Goal: Task Accomplishment & Management: Manage account settings

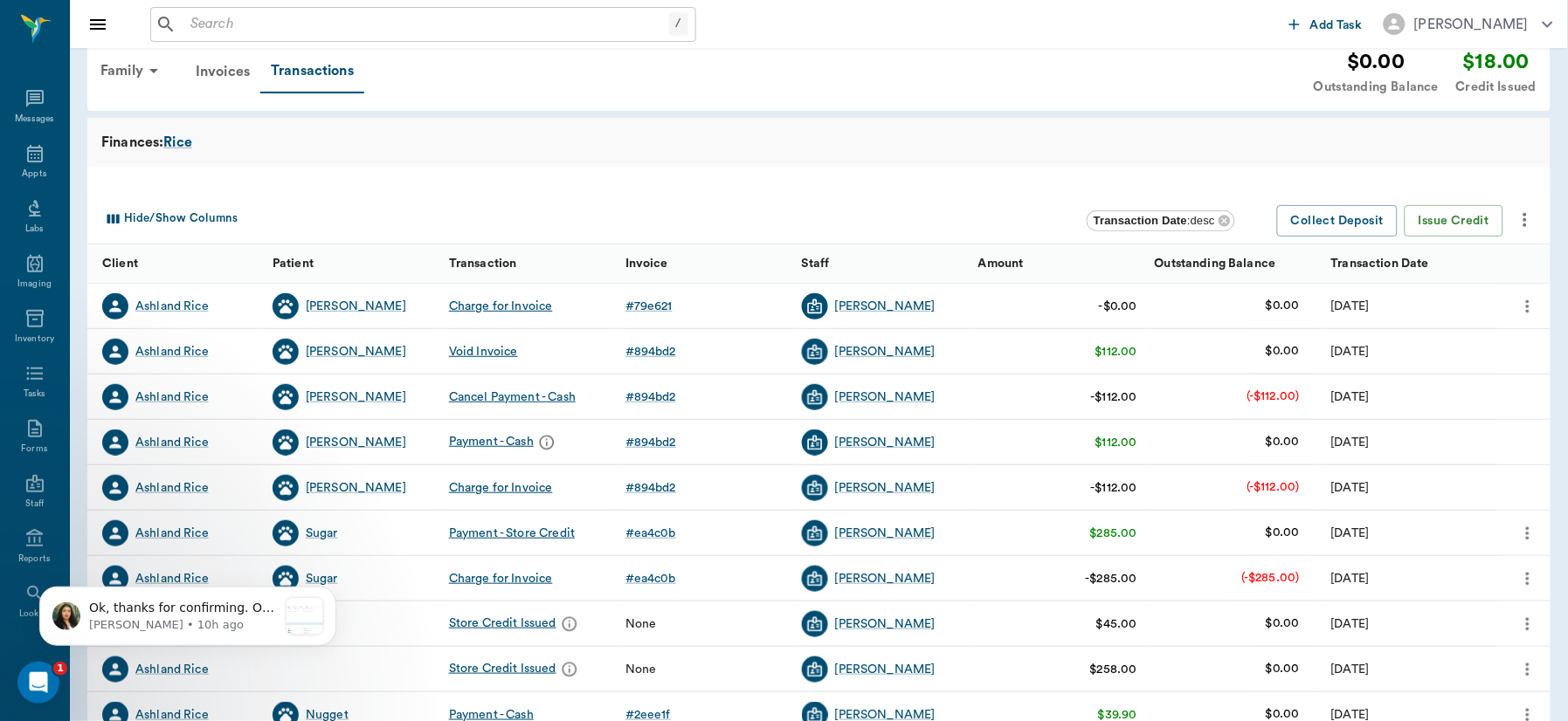
scroll to position [29, 0]
click at [29, 164] on div "Appts" at bounding box center [35, 163] width 69 height 55
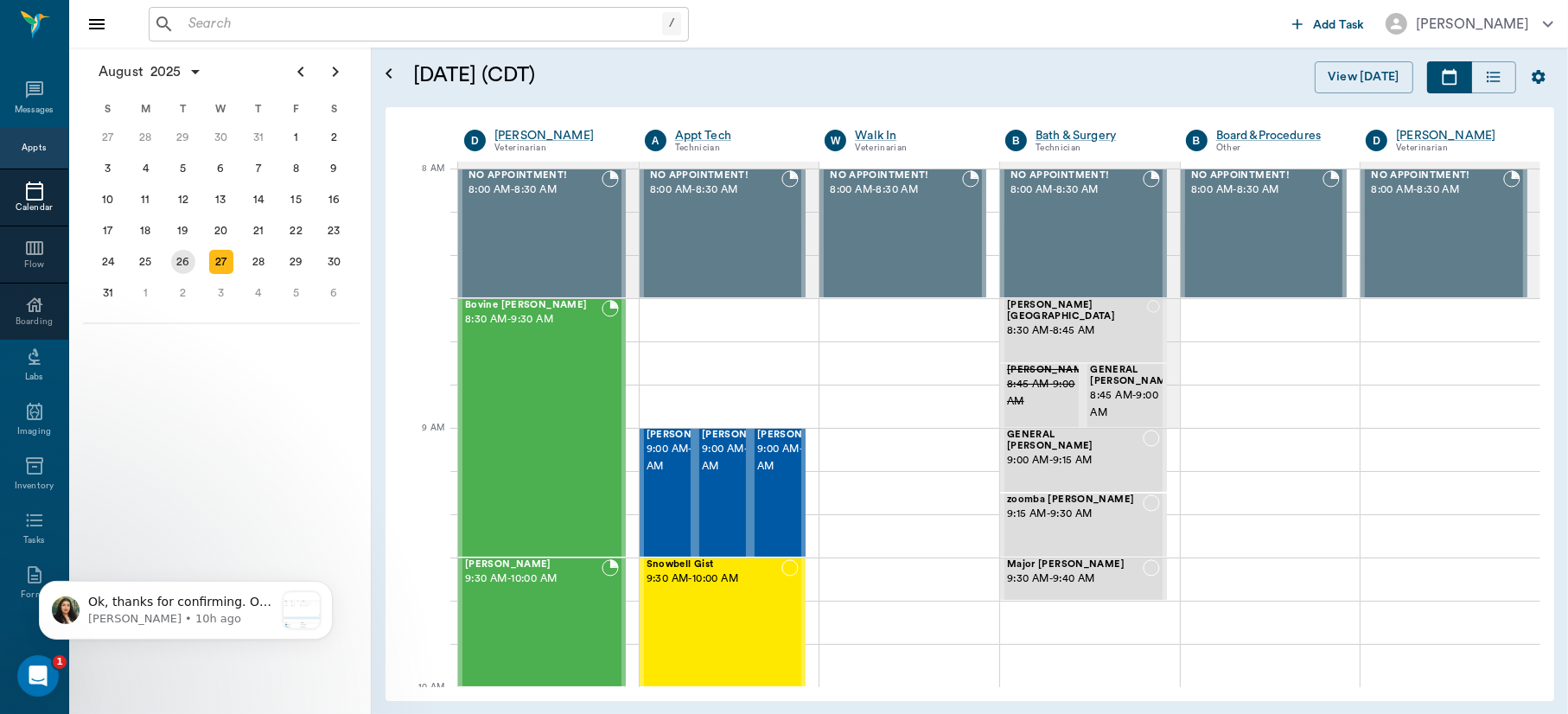
click at [179, 257] on div "26" at bounding box center [183, 262] width 24 height 24
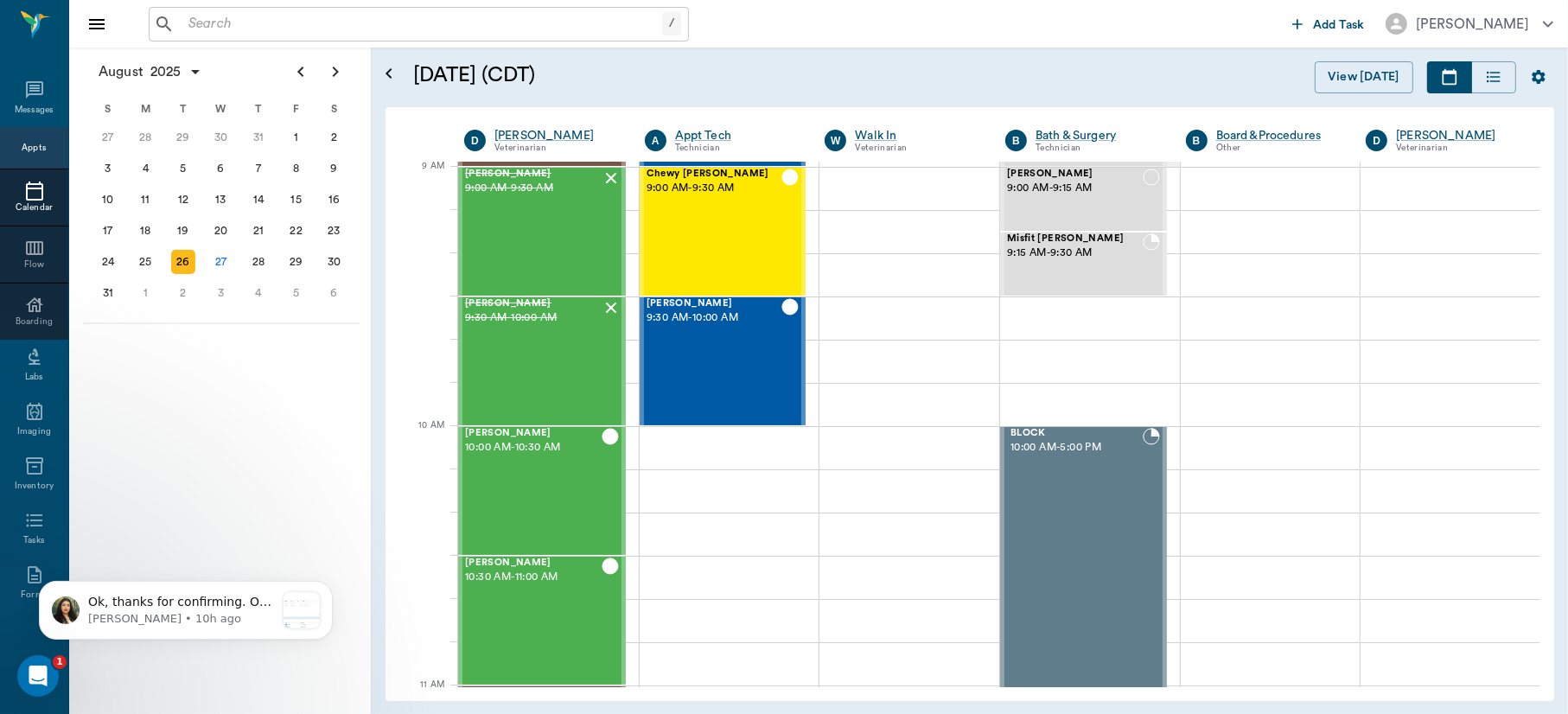
scroll to position [274, 0]
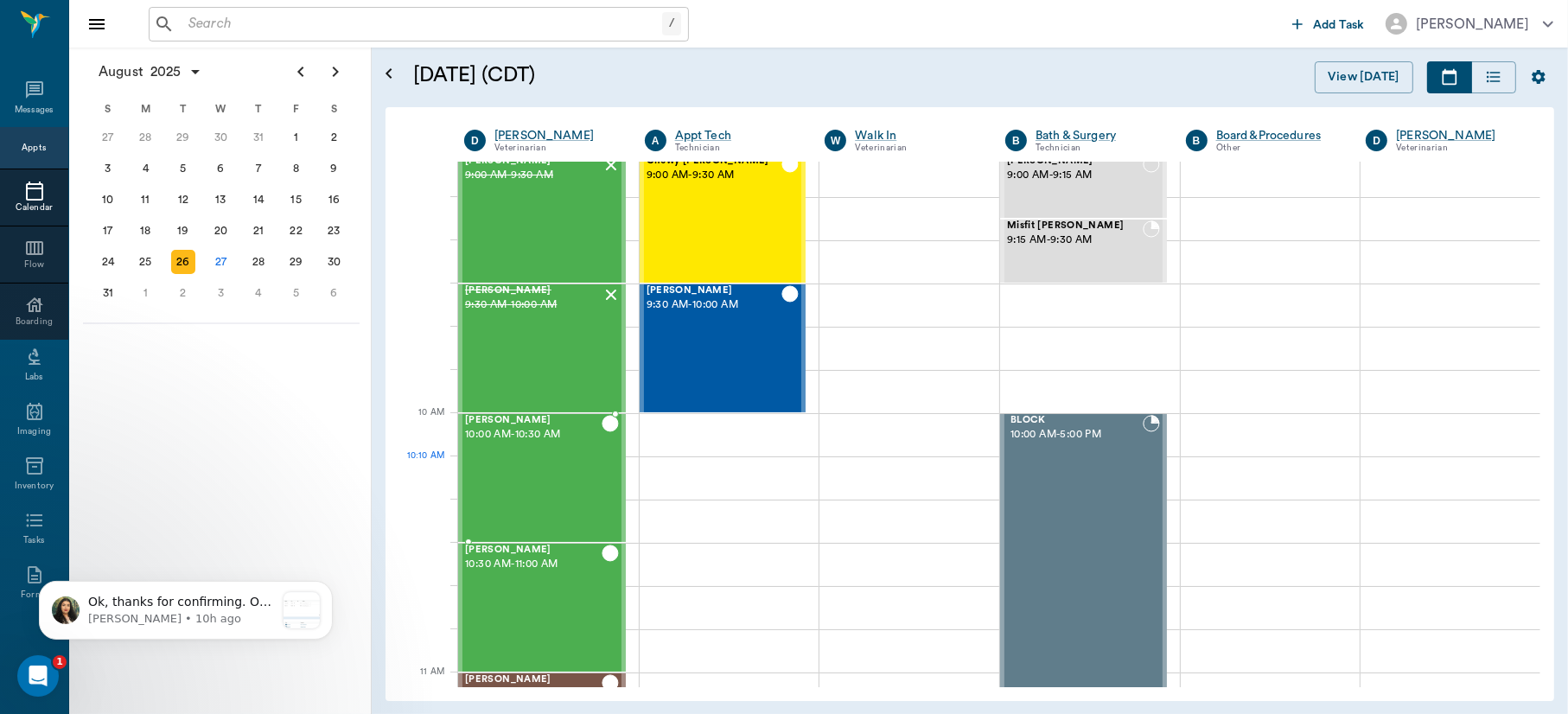
click at [512, 461] on div "[PERSON_NAME] 10:00 AM - 10:30 AM" at bounding box center [533, 478] width 137 height 126
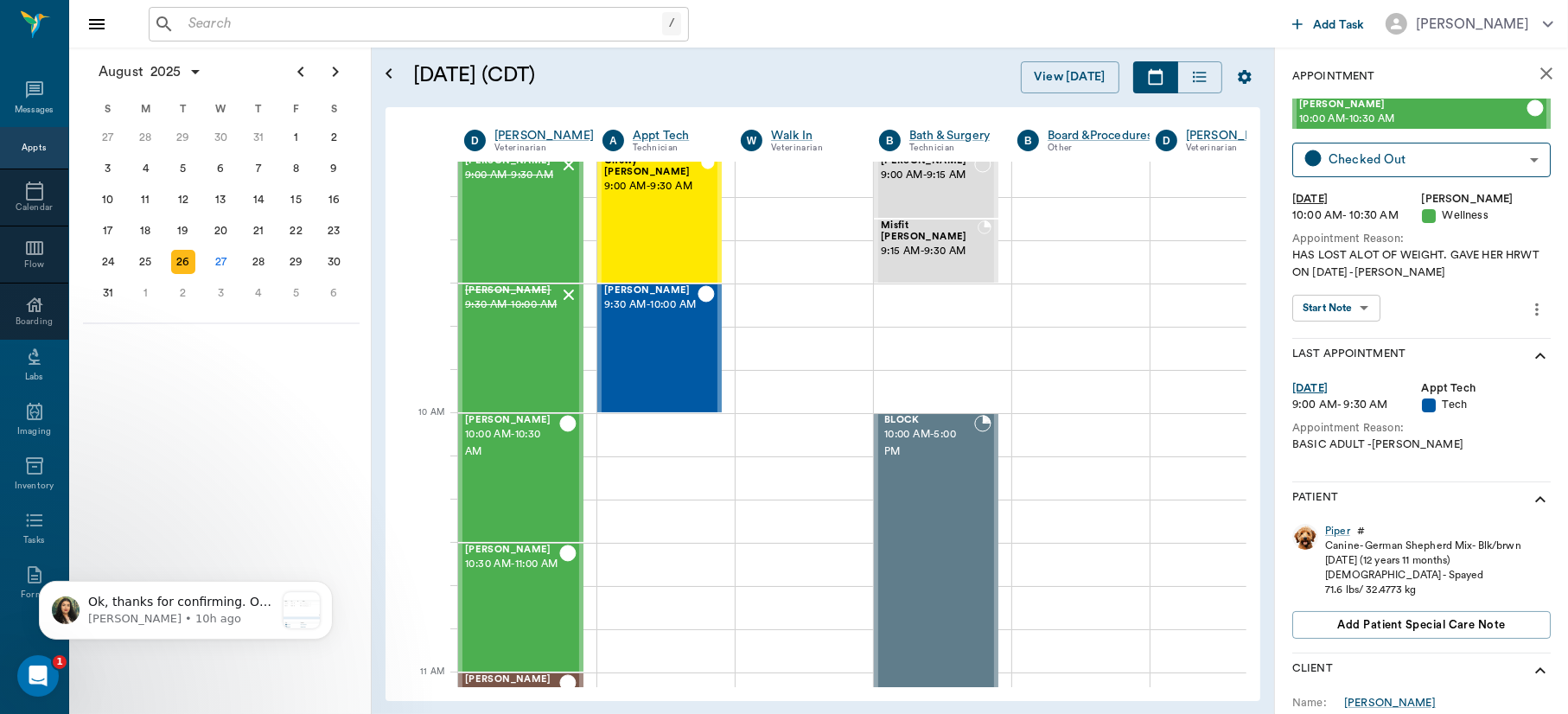
click at [1361, 304] on body "/ ​ Add Task [PERSON_NAME] Nectar Messages Appts Calendar Flow Boarding Labs Im…" at bounding box center [784, 357] width 1568 height 714
click at [1350, 332] on div "View SOAP" at bounding box center [1327, 343] width 58 height 22
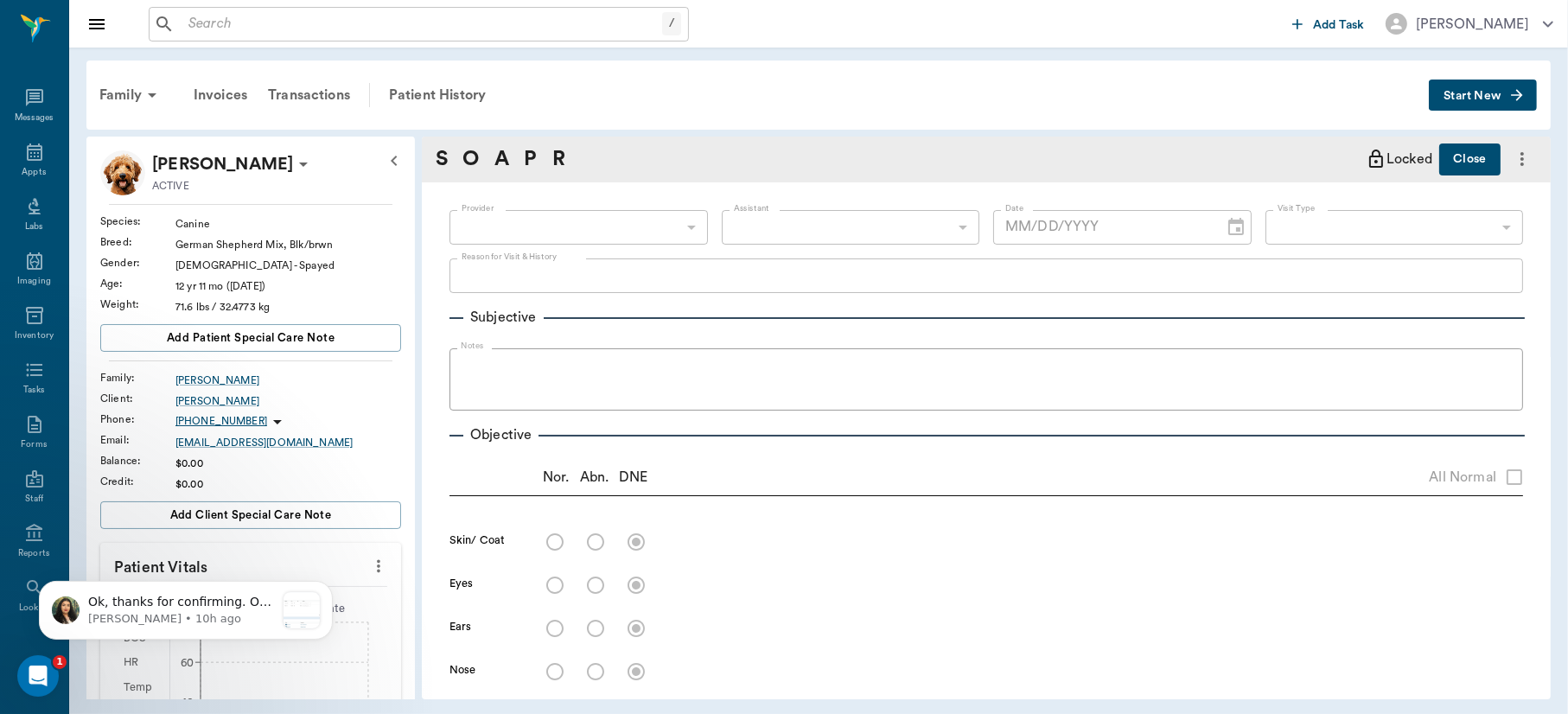
type input "63ec2f075fda476ae8351a4d"
type input "65d2be4f46e3a538d89b8c14"
type textarea "HAS LOST ALOT OF WEIGHT. GAVE HER HRWT ON 8.20.25 -LORY"
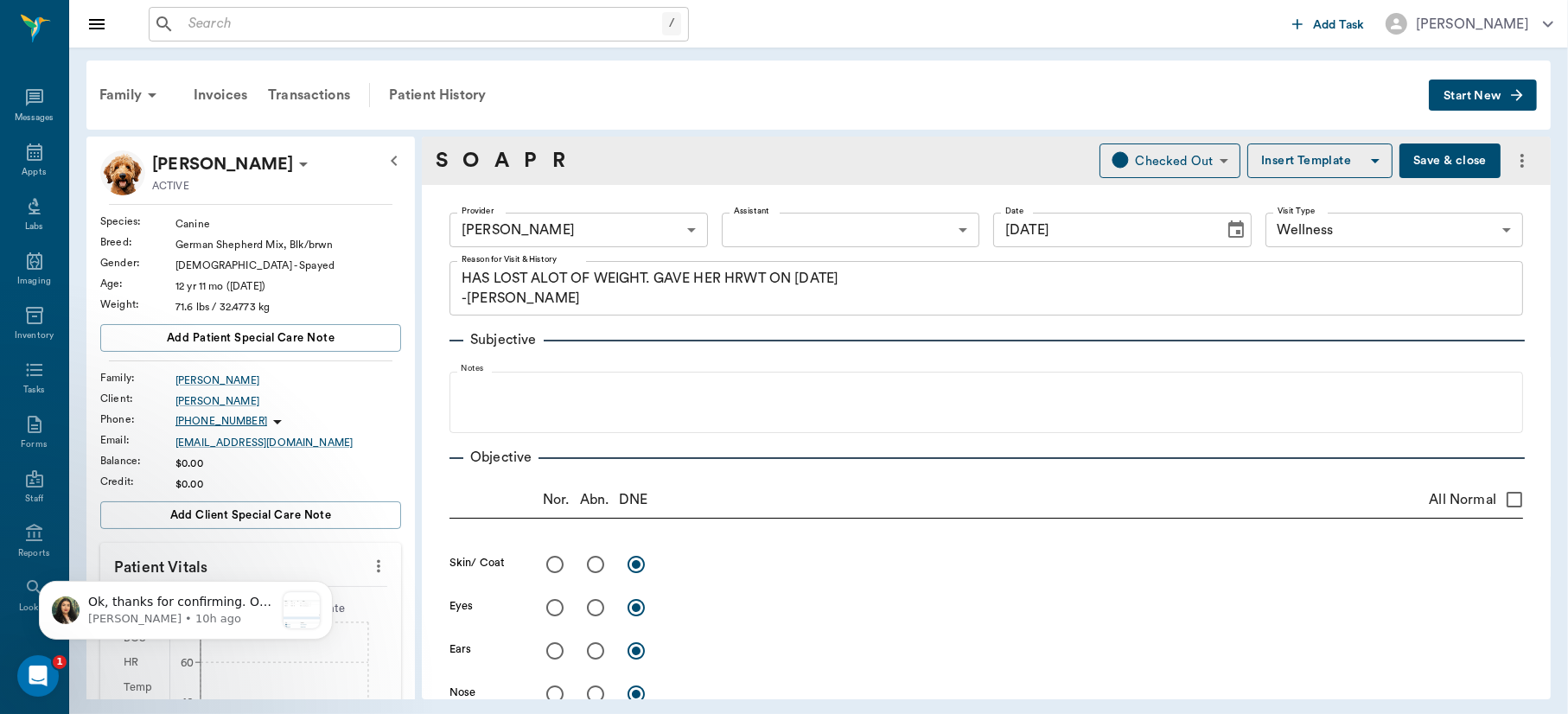
type input "[DATE]"
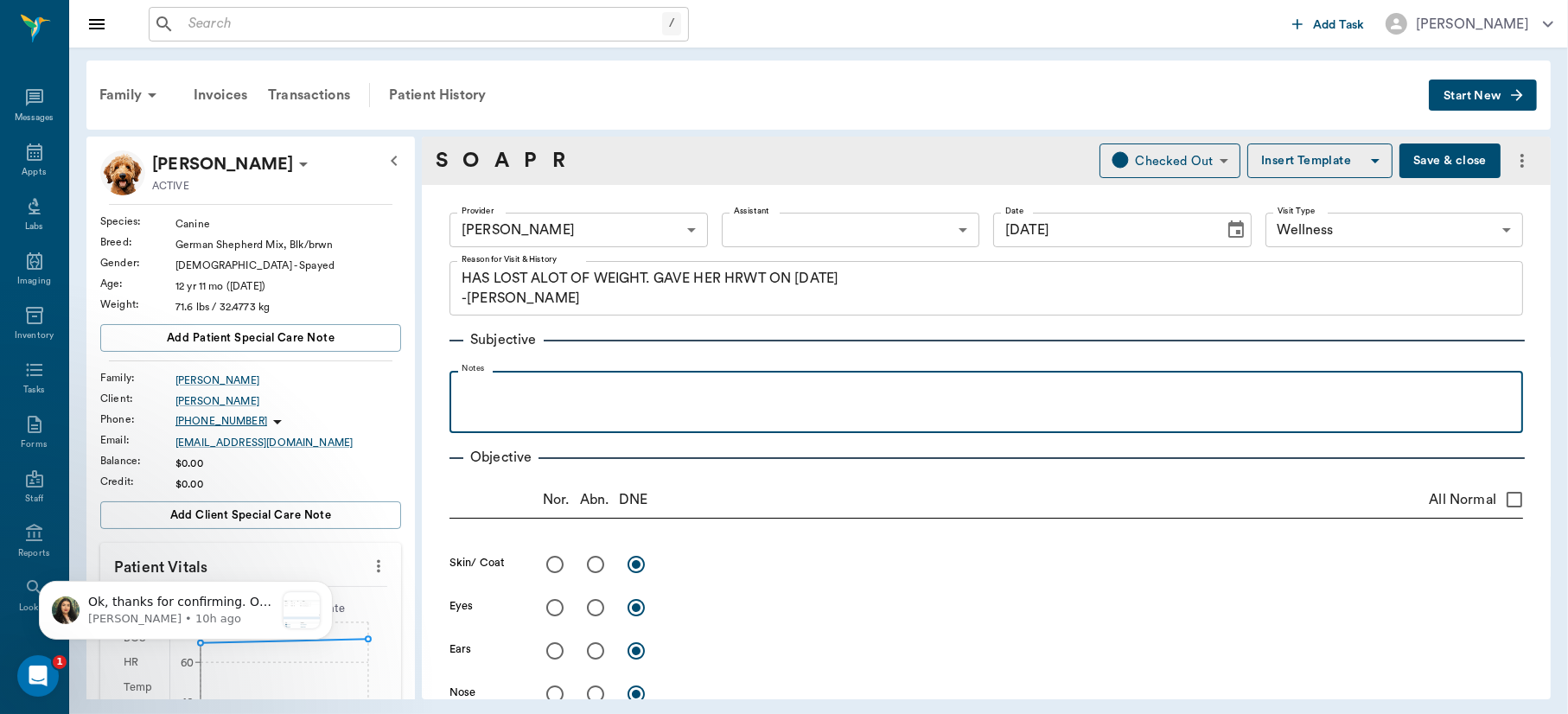
click at [724, 396] on p at bounding box center [986, 389] width 1056 height 21
click at [678, 395] on p "Jaw unable to open fully, salivates alot when she eats" at bounding box center [986, 389] width 1056 height 21
click at [852, 385] on p "Jaw unable to open fully, salivates a lot when she eats" at bounding box center [986, 389] width 1056 height 21
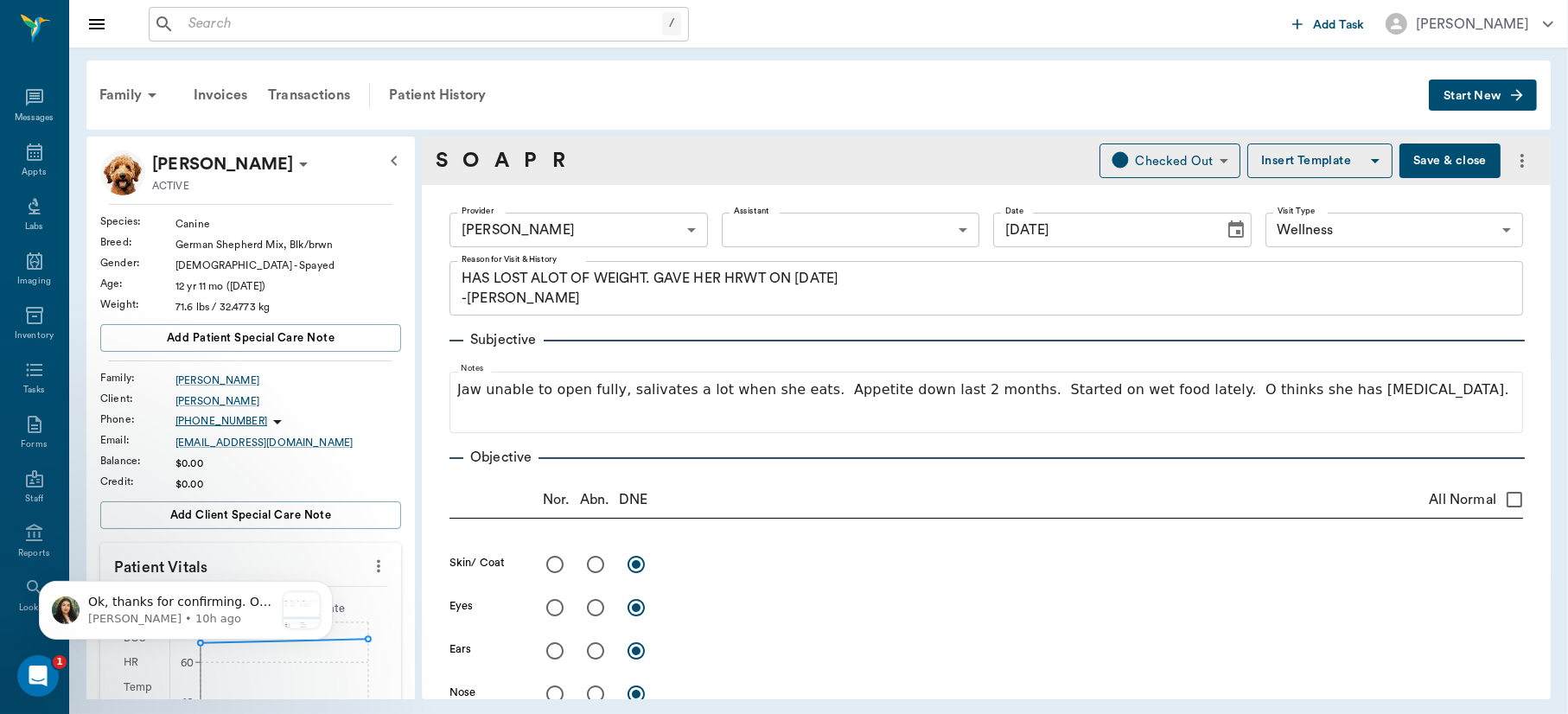
click at [1355, 308] on div "HAS LOST ALOT OF WEIGHT. GAVE HER HRWT ON 8.20.25 -LORY x Reason for Visit & Hi…" at bounding box center [986, 288] width 1074 height 55
click at [370, 561] on icon "more" at bounding box center [379, 566] width 19 height 21
click at [361, 562] on div at bounding box center [784, 357] width 1568 height 714
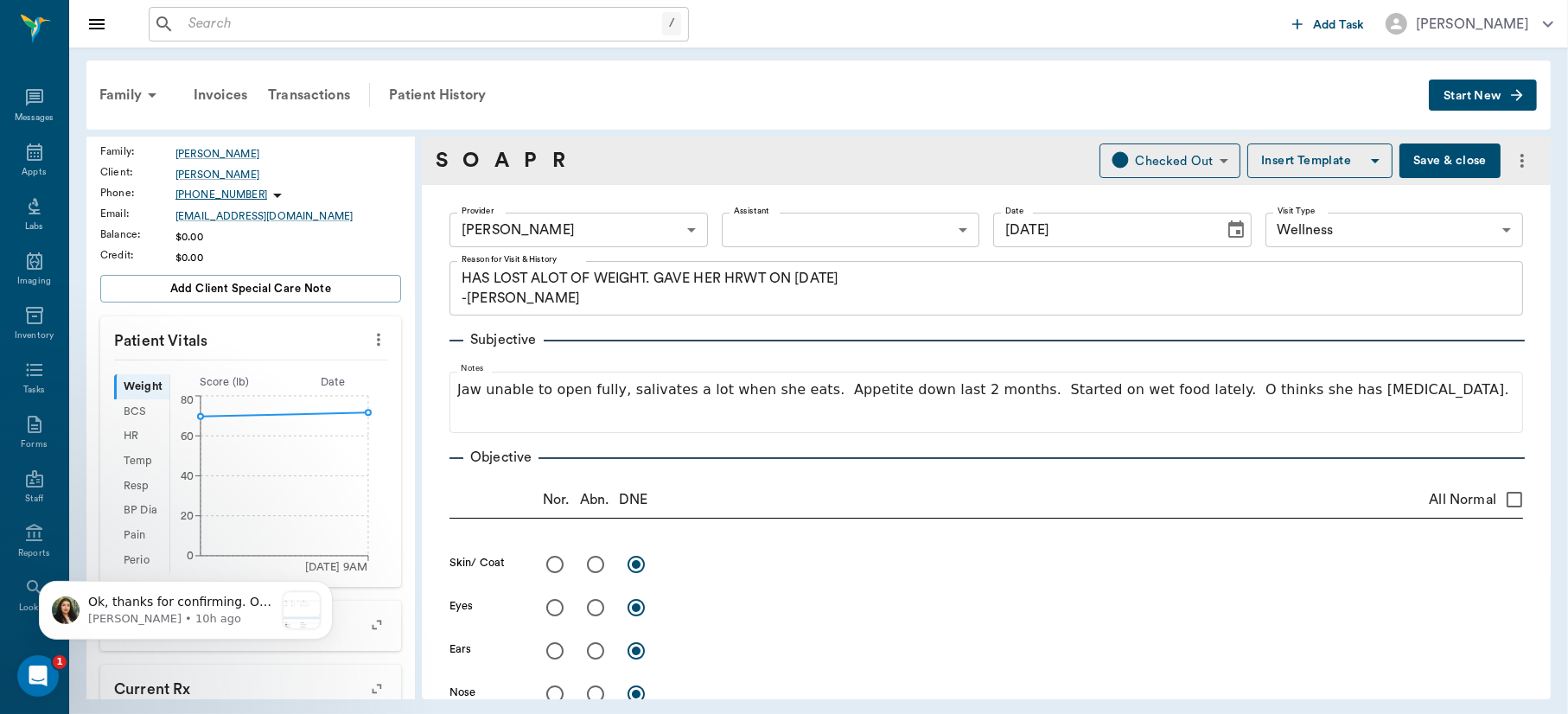
scroll to position [267, 0]
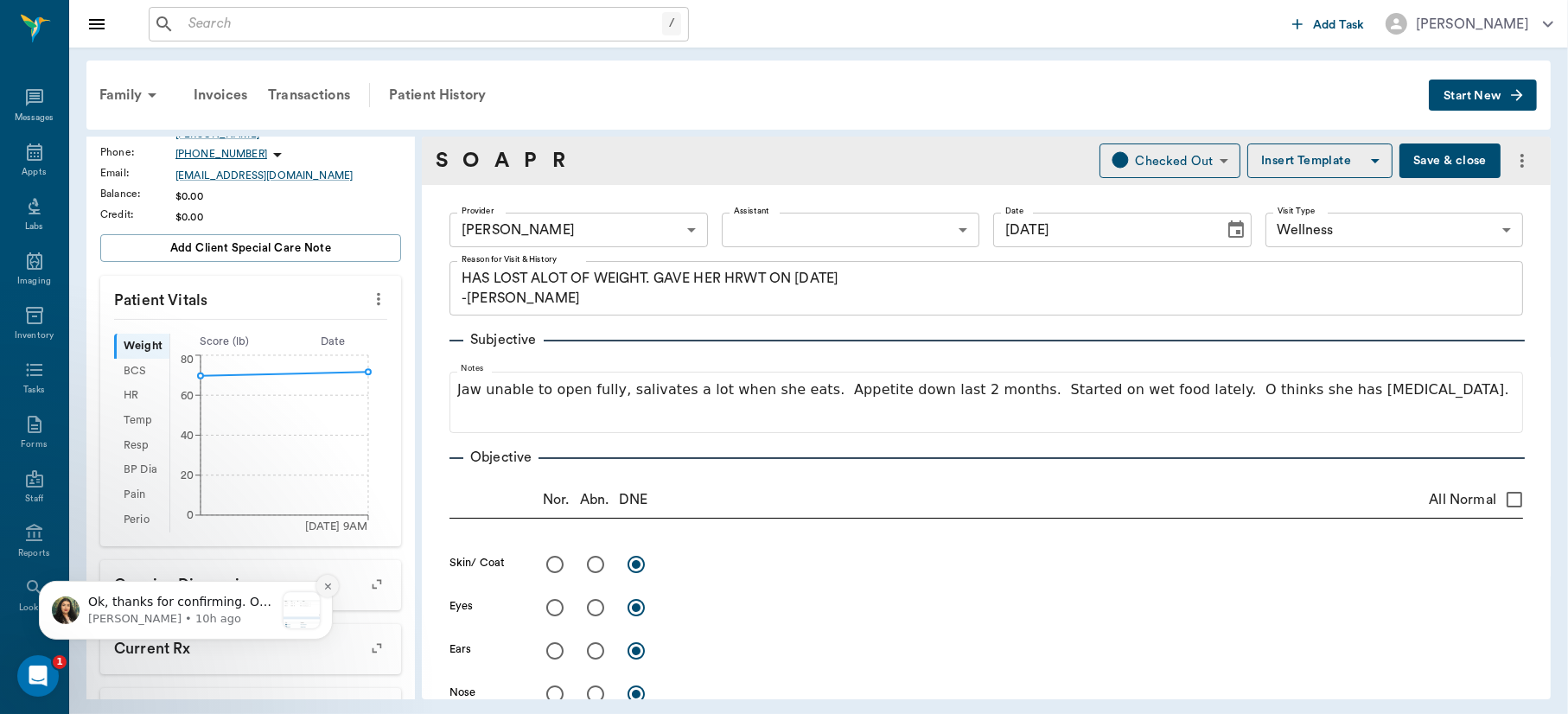
click at [324, 587] on icon "Dismiss notification" at bounding box center [328, 585] width 10 height 10
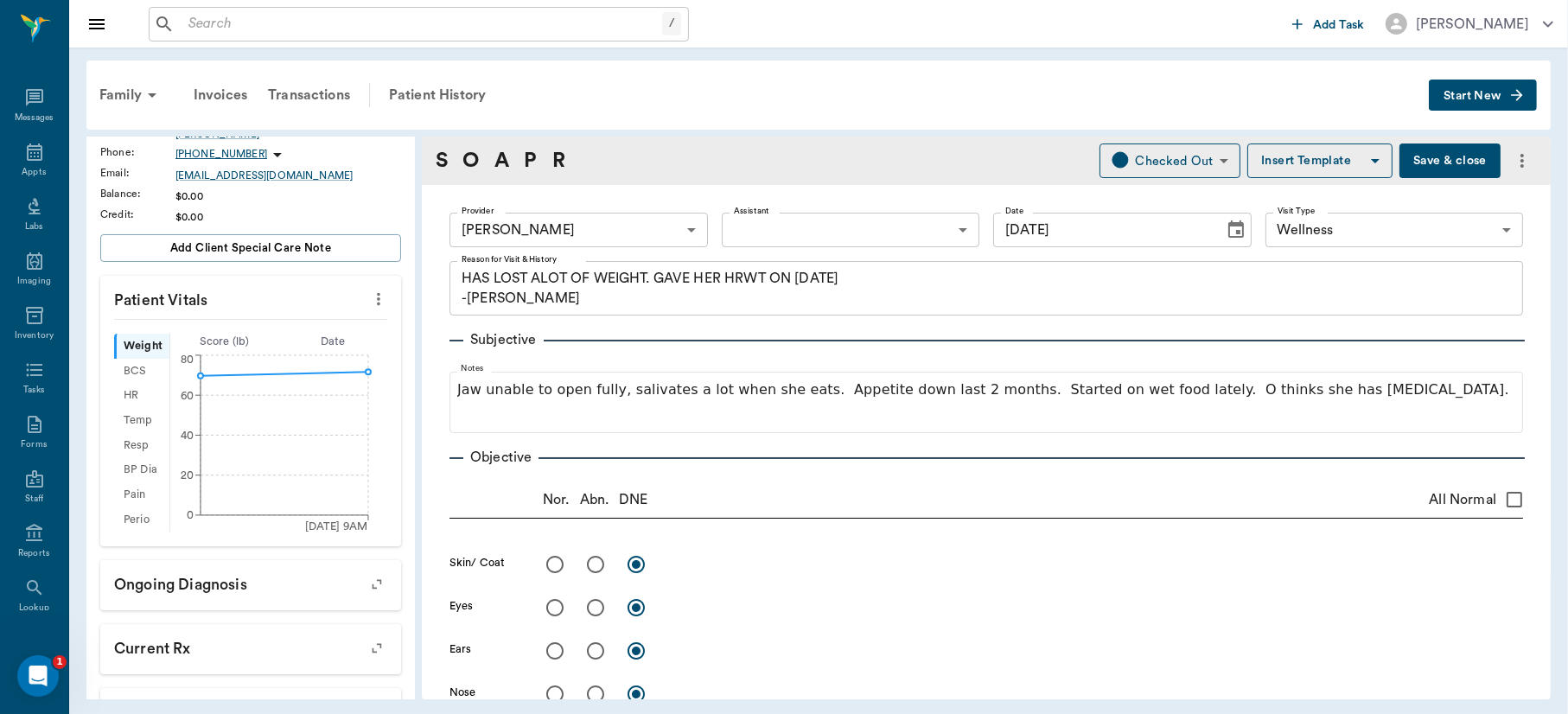
click at [370, 294] on icon "more" at bounding box center [379, 299] width 19 height 21
click at [294, 326] on span "Enter Vitals" at bounding box center [290, 329] width 146 height 18
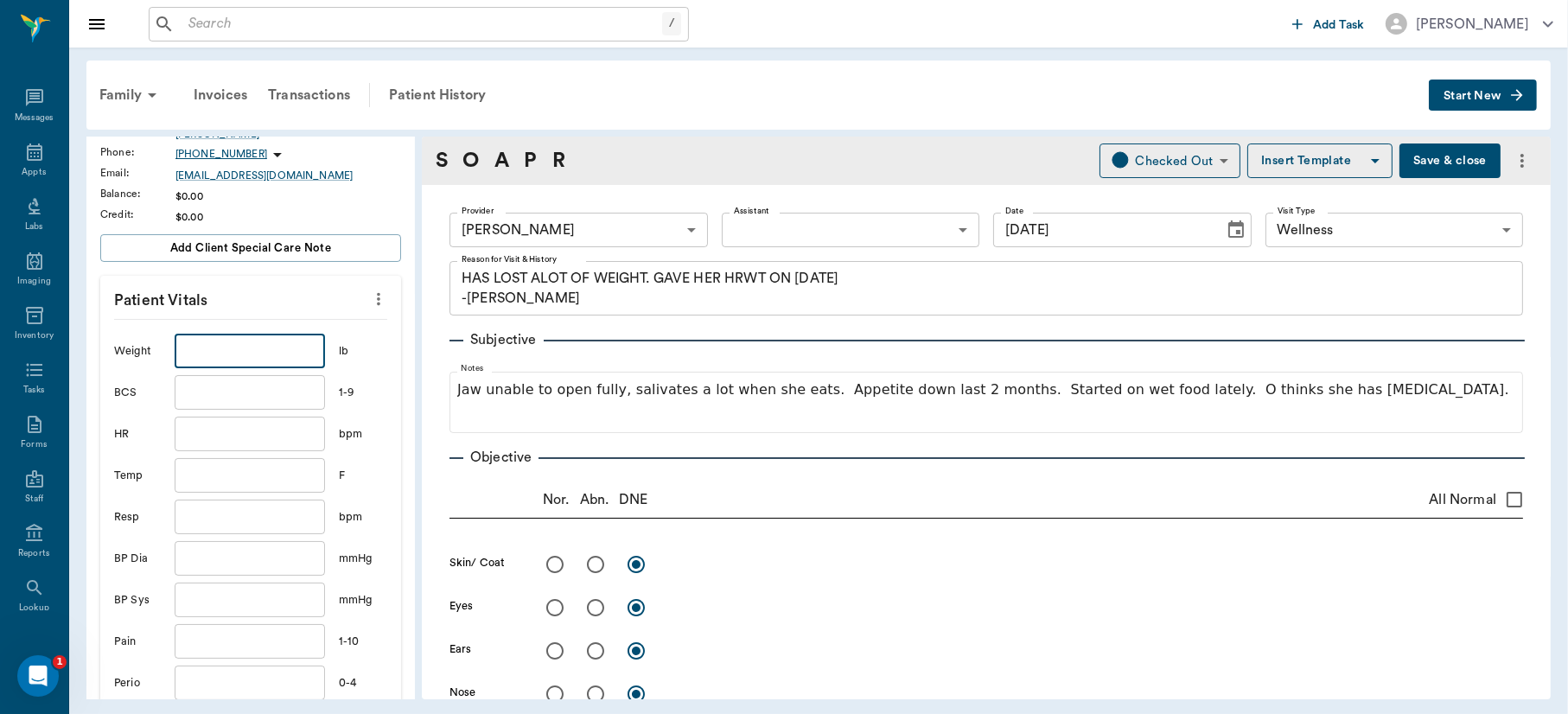
click at [247, 359] on input "text" at bounding box center [249, 351] width 150 height 34
type input "47.5"
click at [237, 477] on input "text" at bounding box center [249, 476] width 150 height 34
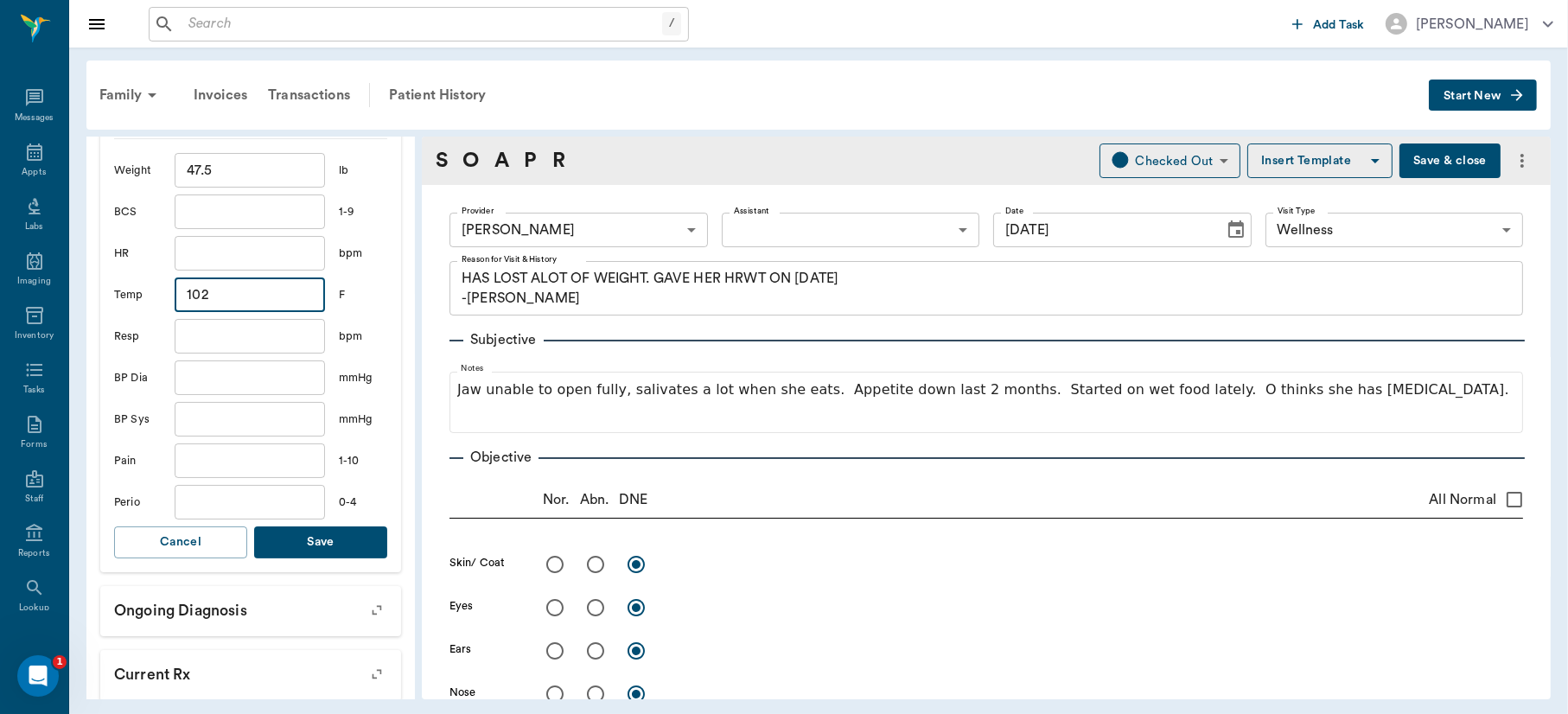
scroll to position [365, 0]
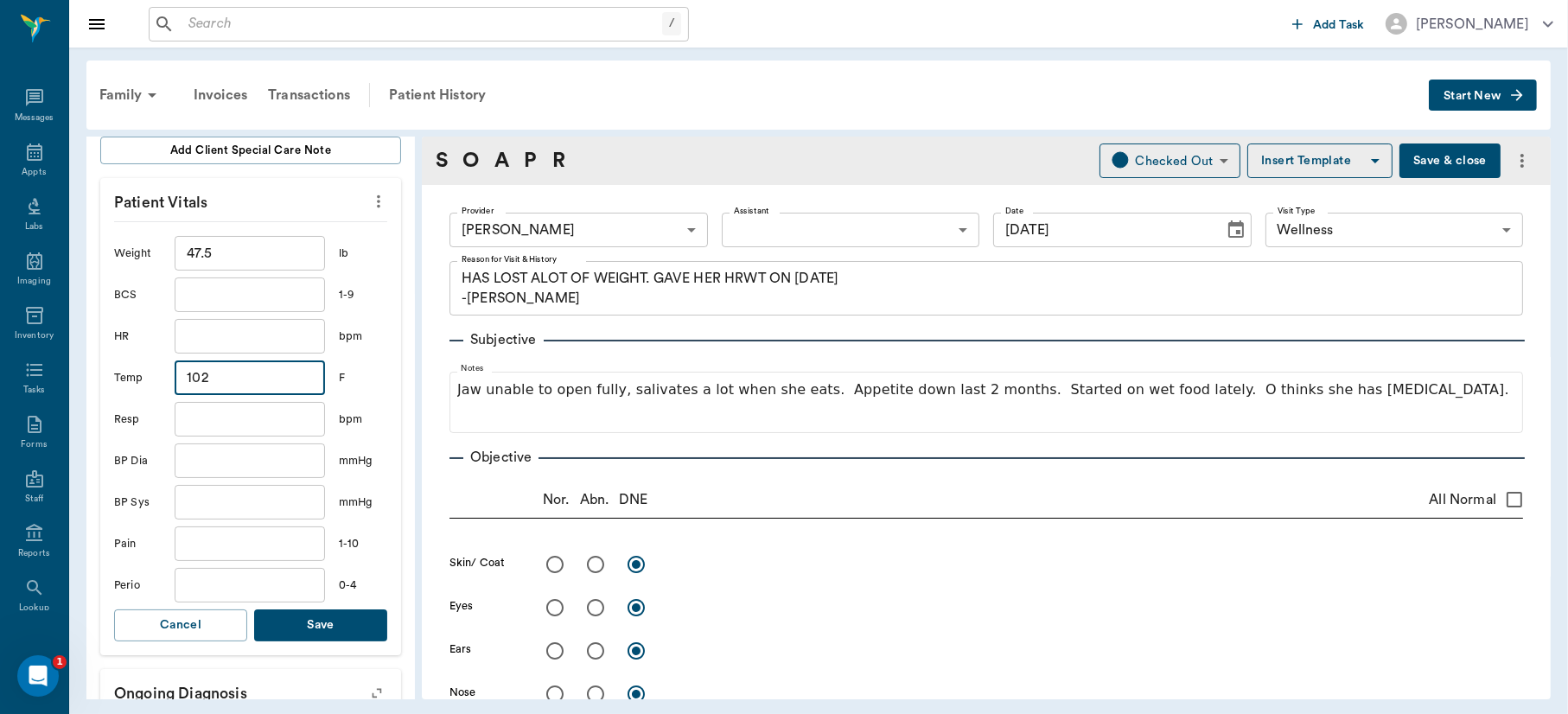
type input "102"
click at [321, 628] on button "Save" at bounding box center [321, 626] width 133 height 32
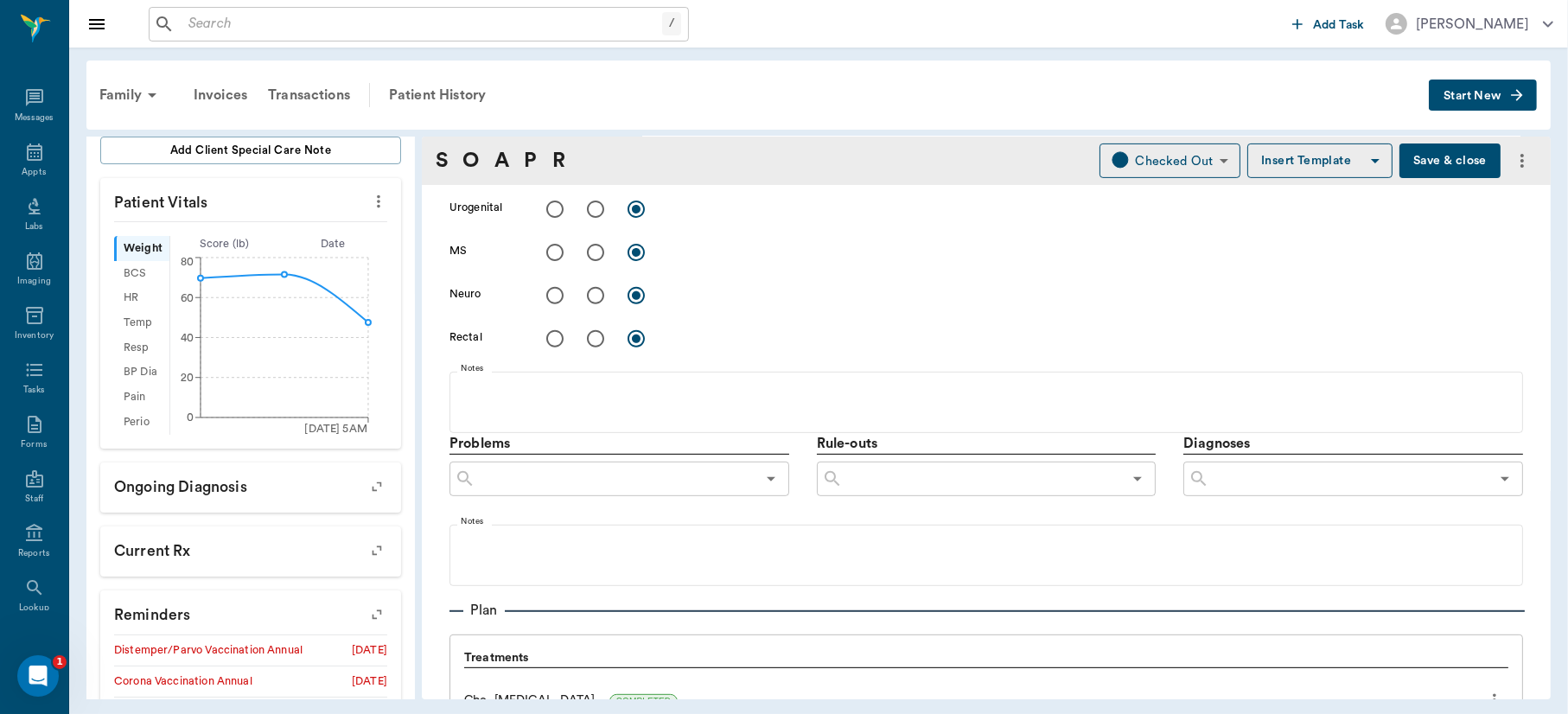
scroll to position [676, 0]
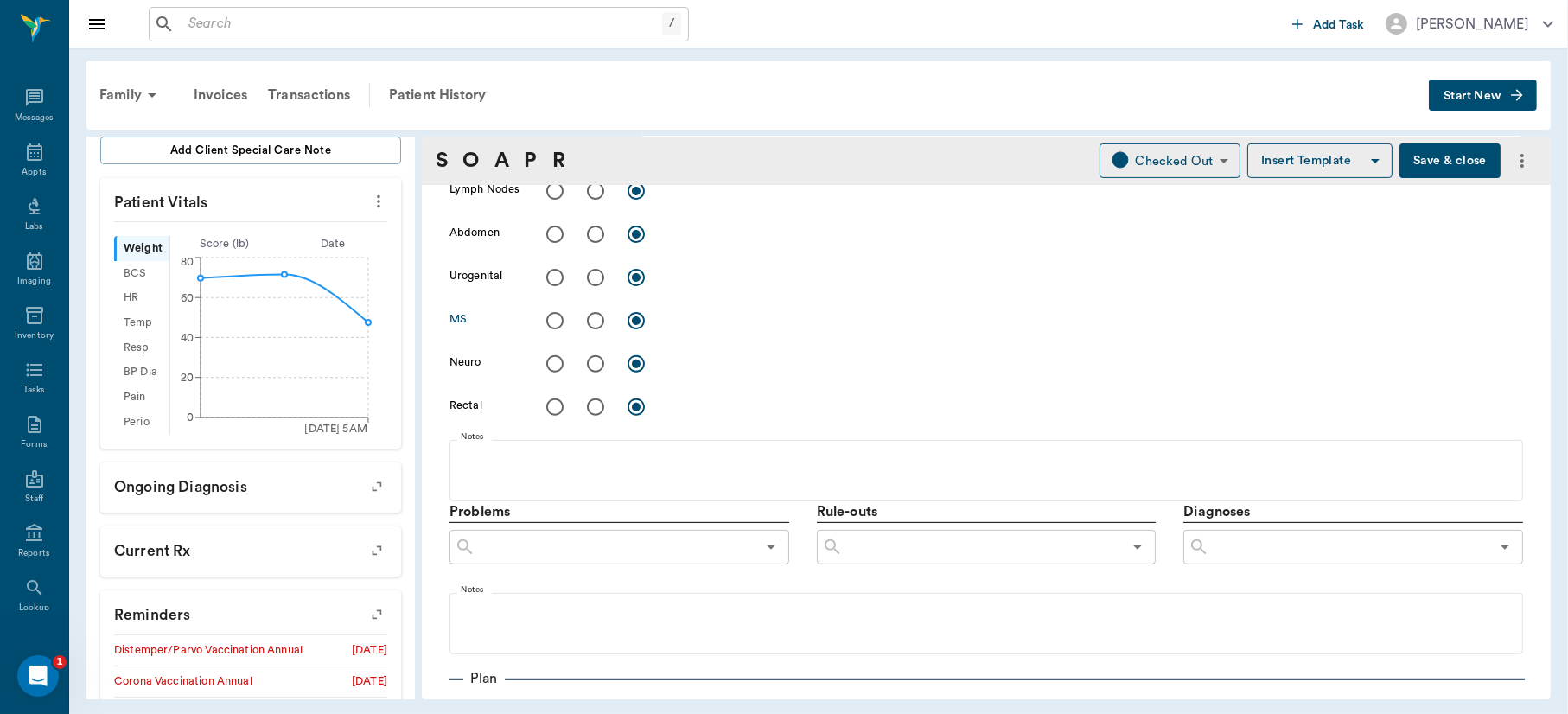
click at [597, 320] on input "radio" at bounding box center [595, 321] width 36 height 36
radio input "true"
click at [718, 330] on div "x" at bounding box center [1095, 322] width 855 height 25
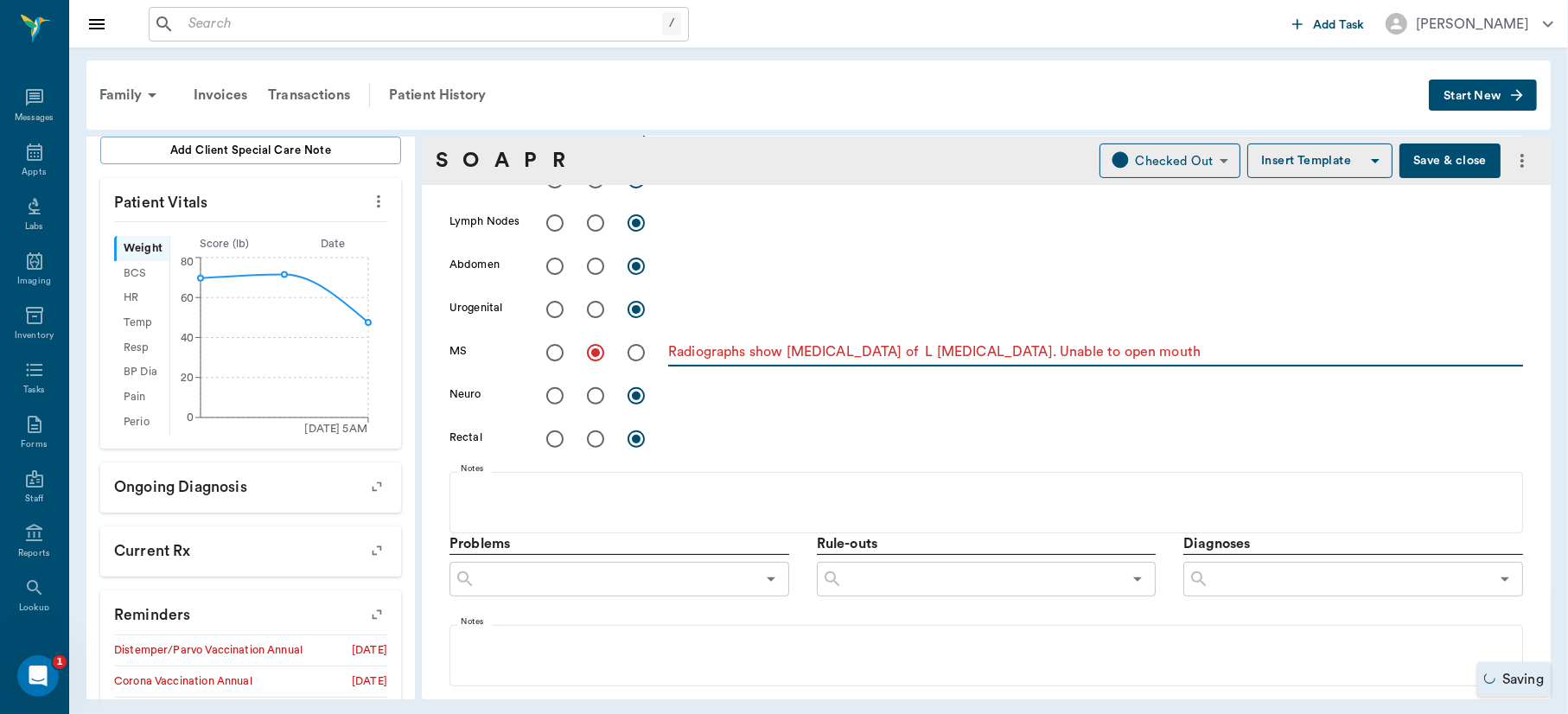
scroll to position [632, 0]
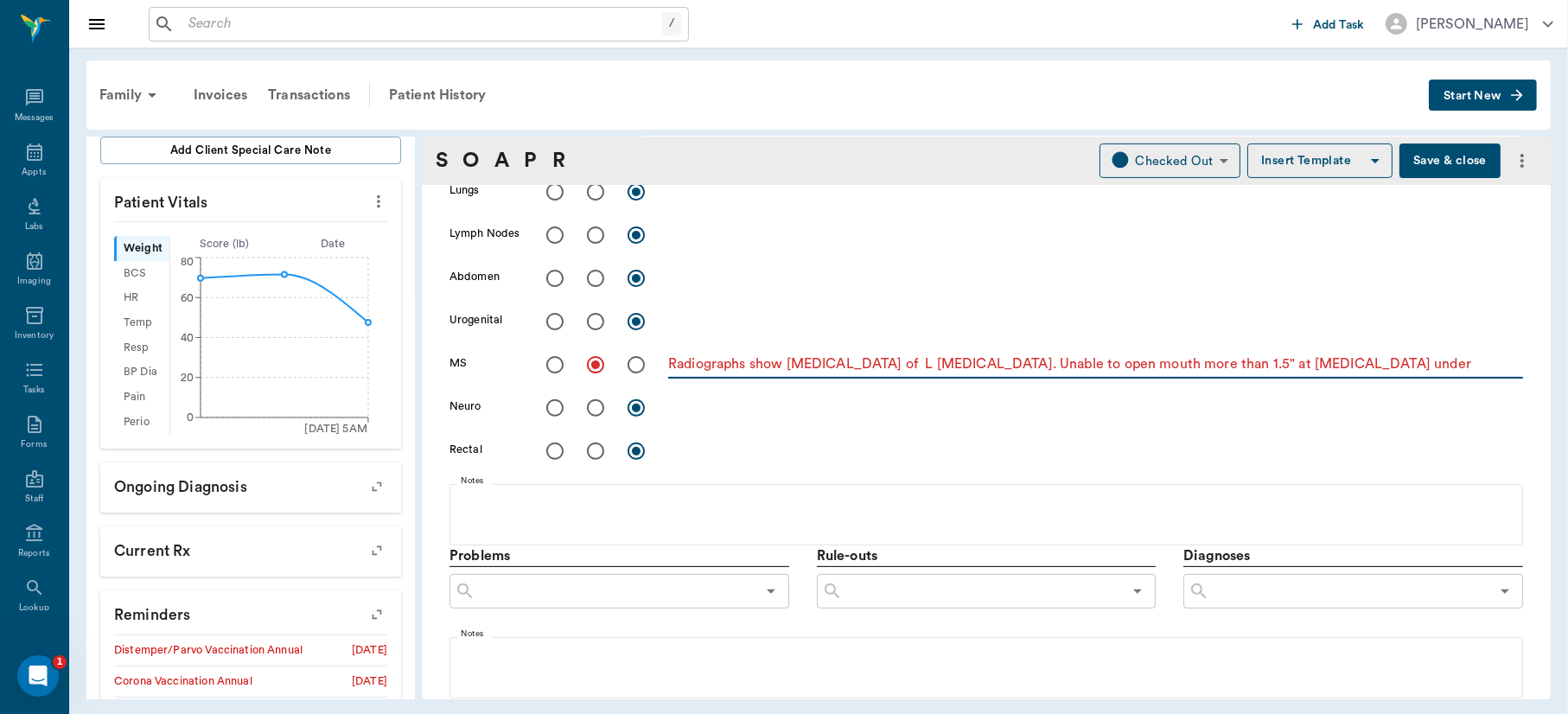
click at [1261, 602] on div "​" at bounding box center [1353, 591] width 340 height 34
type textarea "Radiographs show Osteosarcoma of L angle of the mandible. Unable to open mouth …"
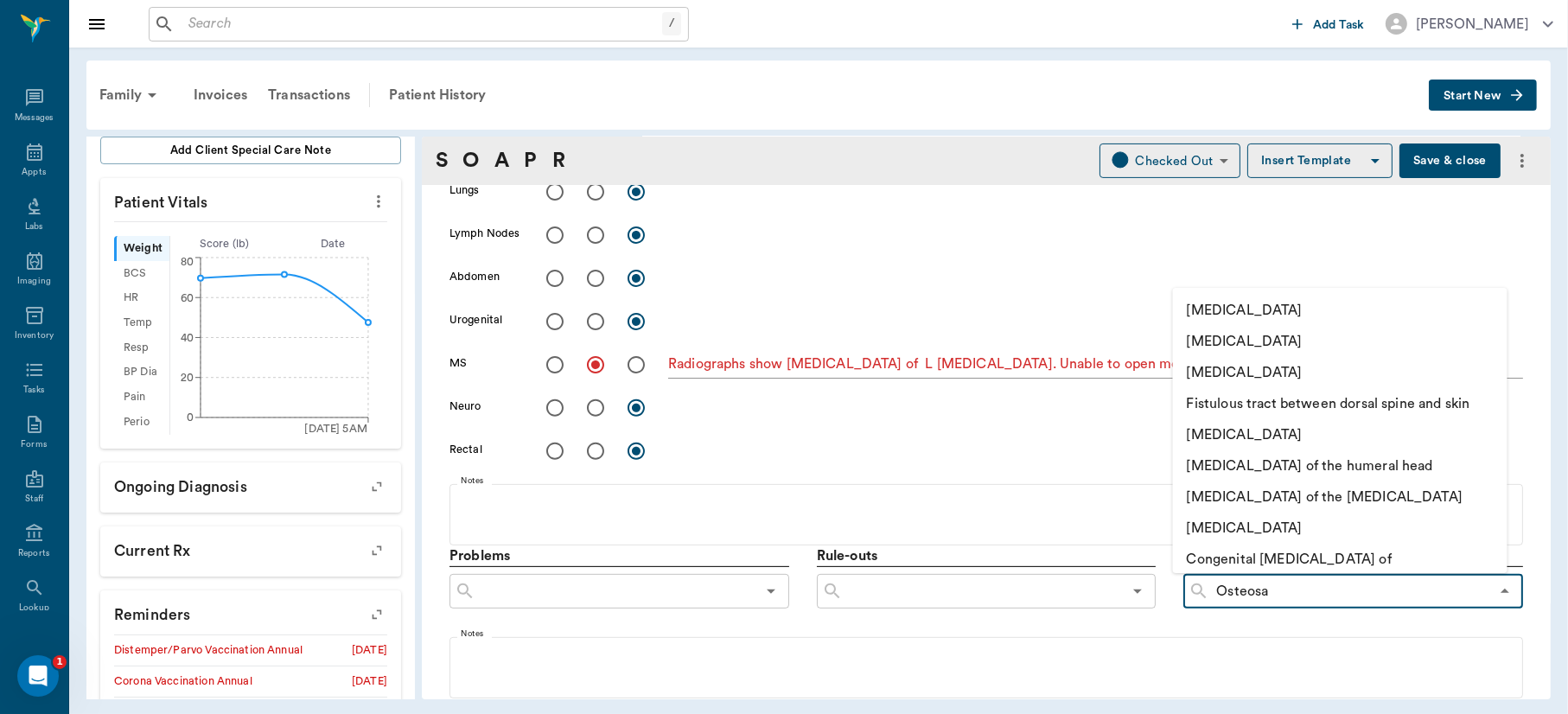
type input "Osteosar"
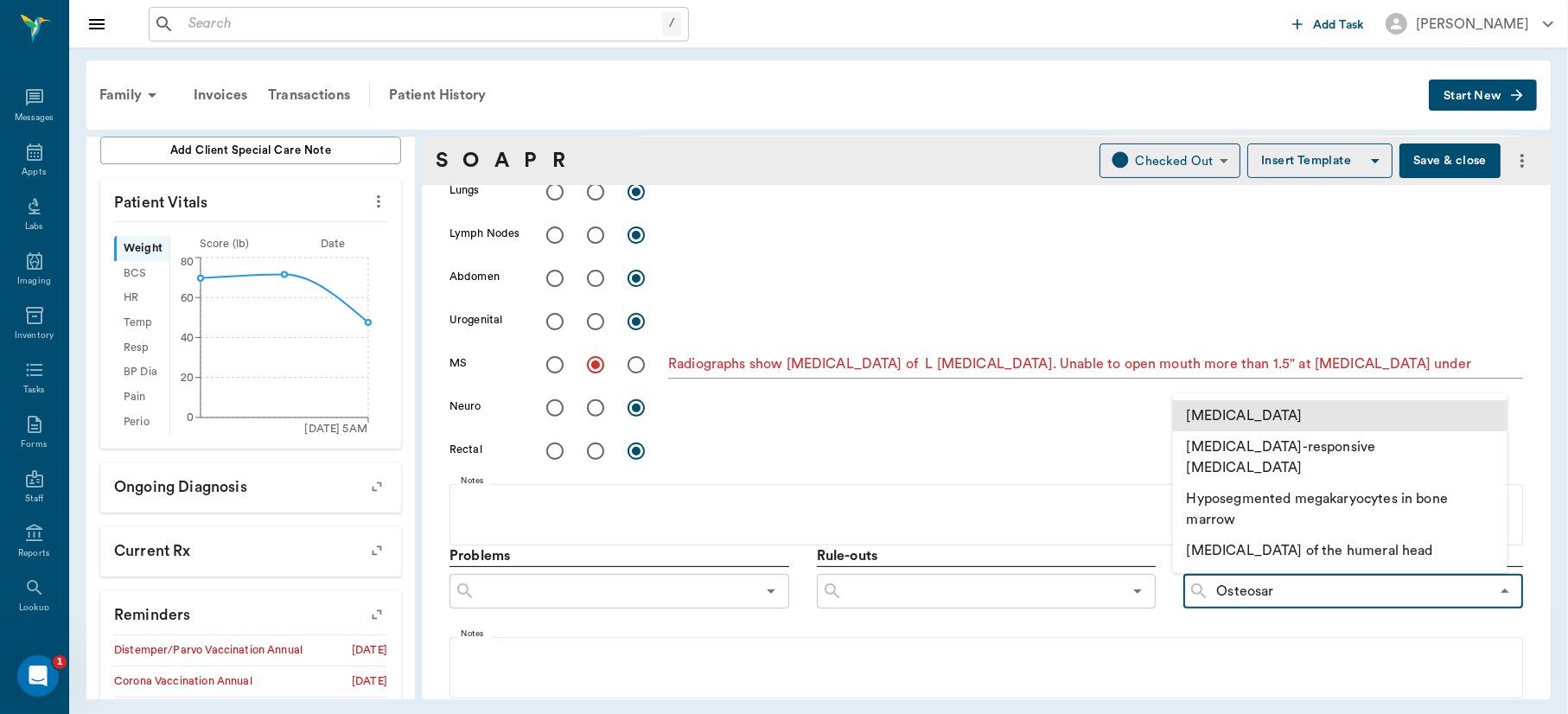
click at [1265, 426] on li "Osteosarcoma of bone" at bounding box center [1341, 415] width 334 height 31
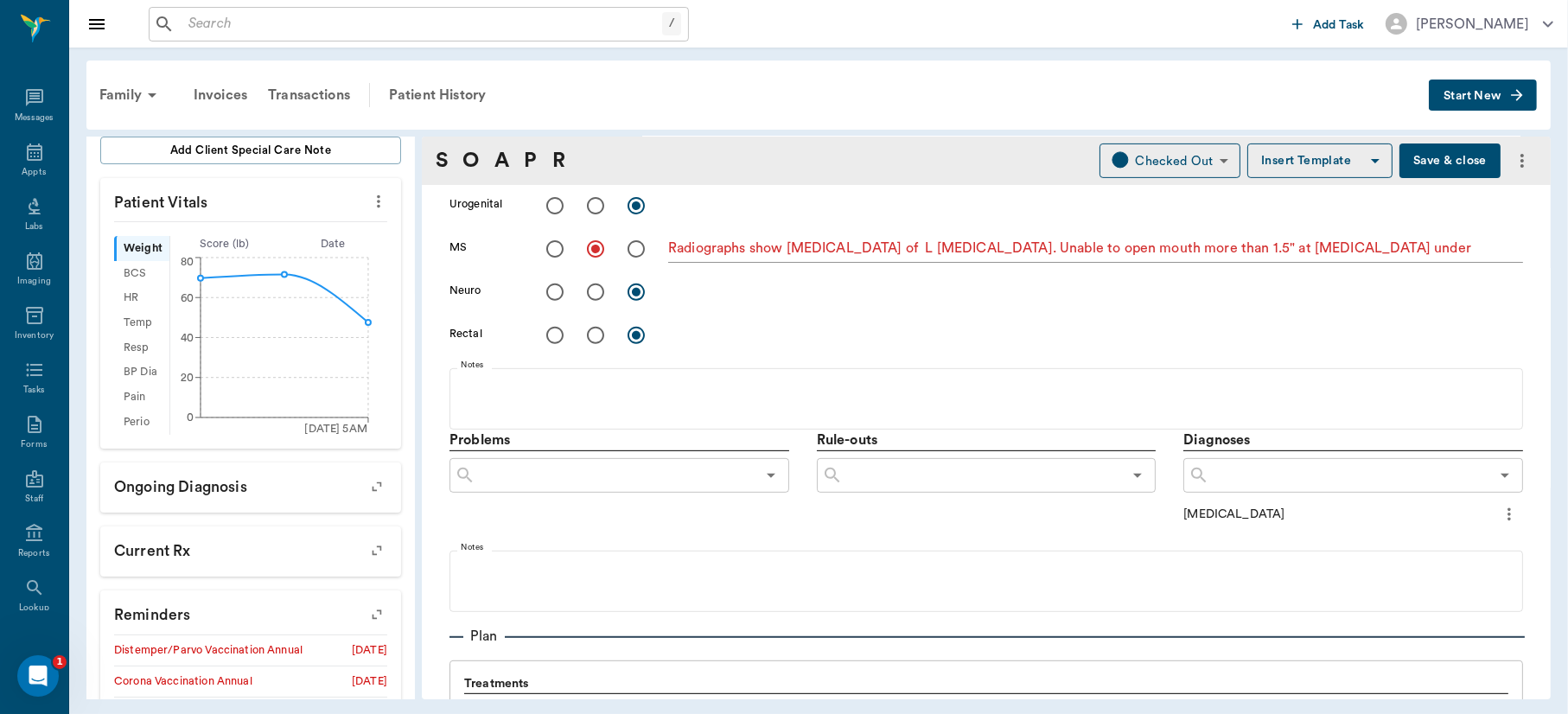
scroll to position [842, 0]
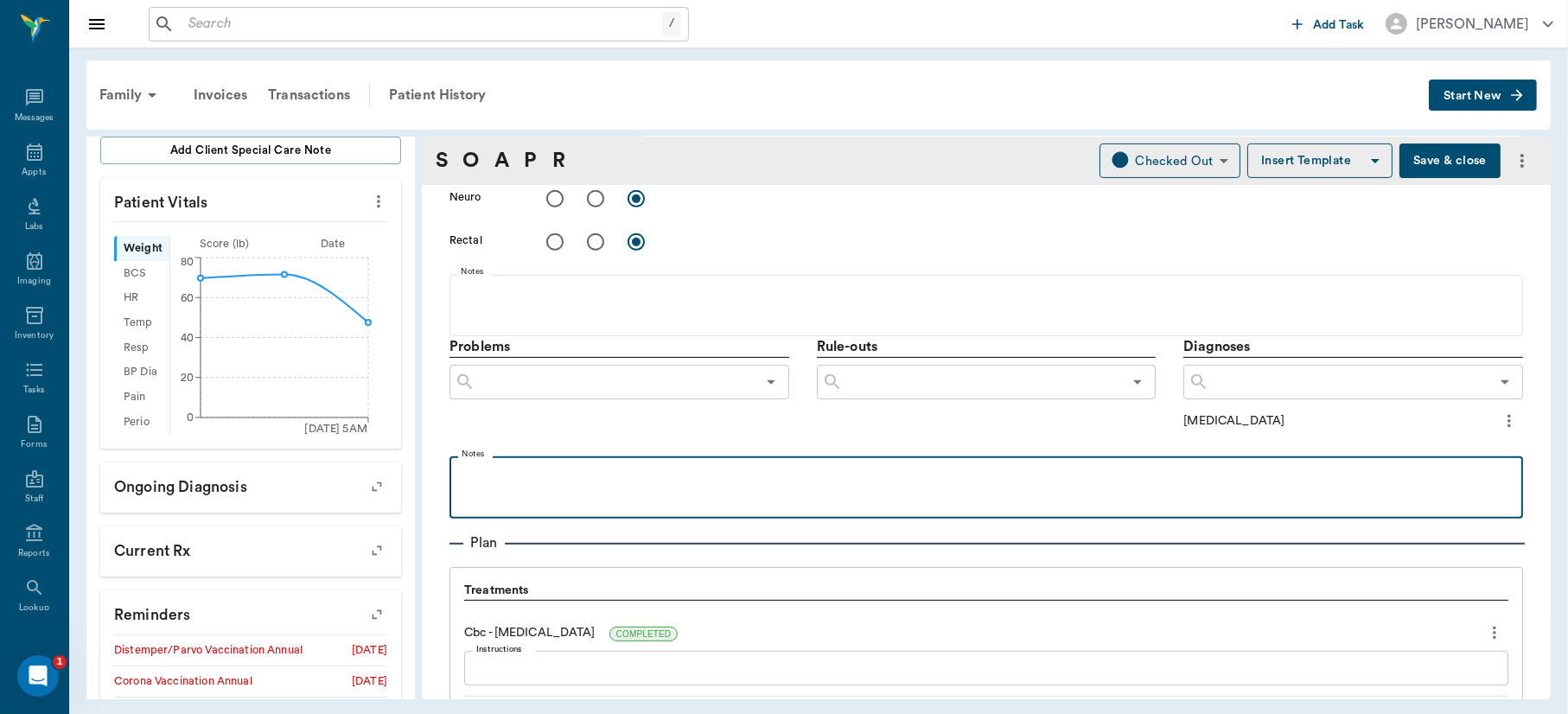
click at [652, 480] on p at bounding box center [986, 475] width 1056 height 21
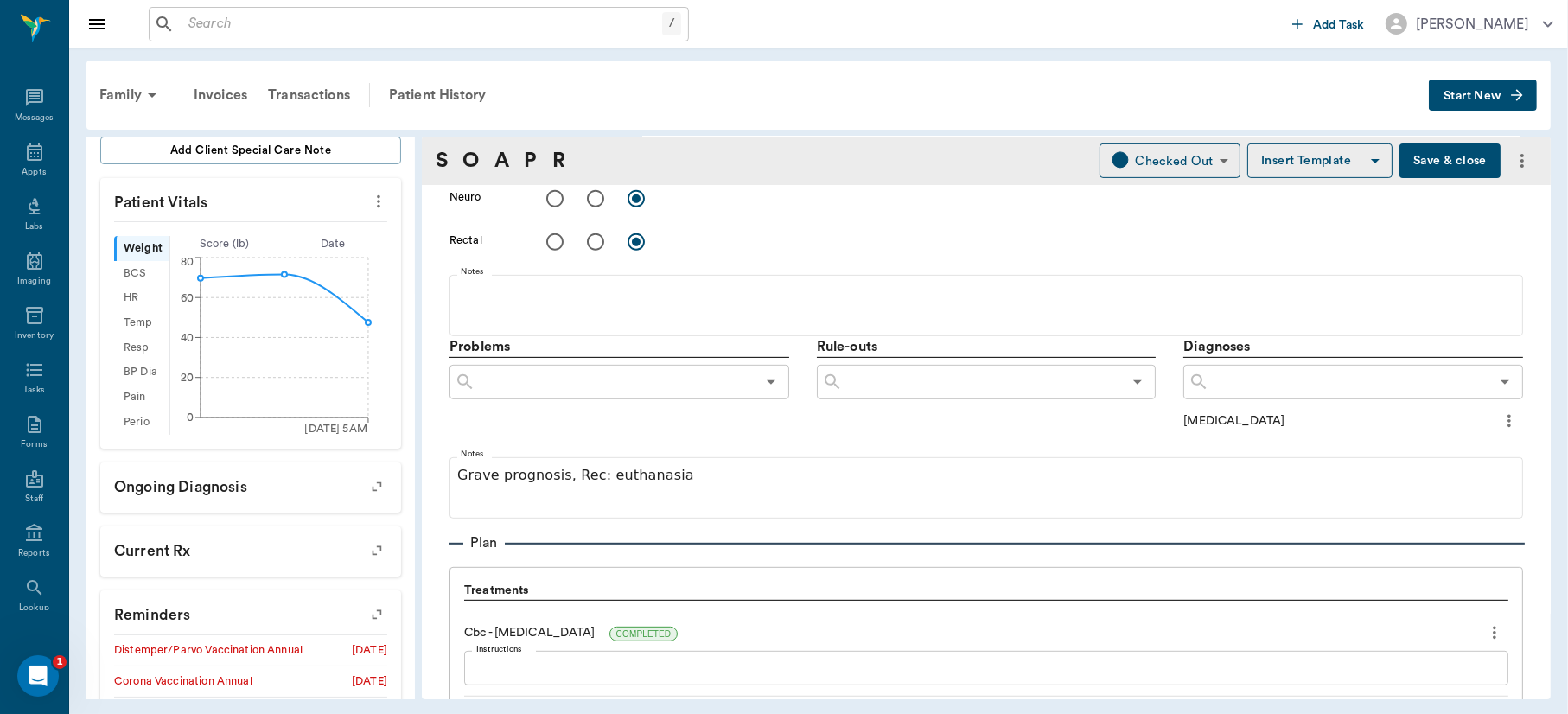
drag, startPoint x: 1554, startPoint y: 347, endPoint x: 1544, endPoint y: 347, distance: 10.0
click at [1544, 347] on div "Family Invoices Transactions Patient History Start New Piper Thomas ACTIVE Spec…" at bounding box center [818, 379] width 1499 height 665
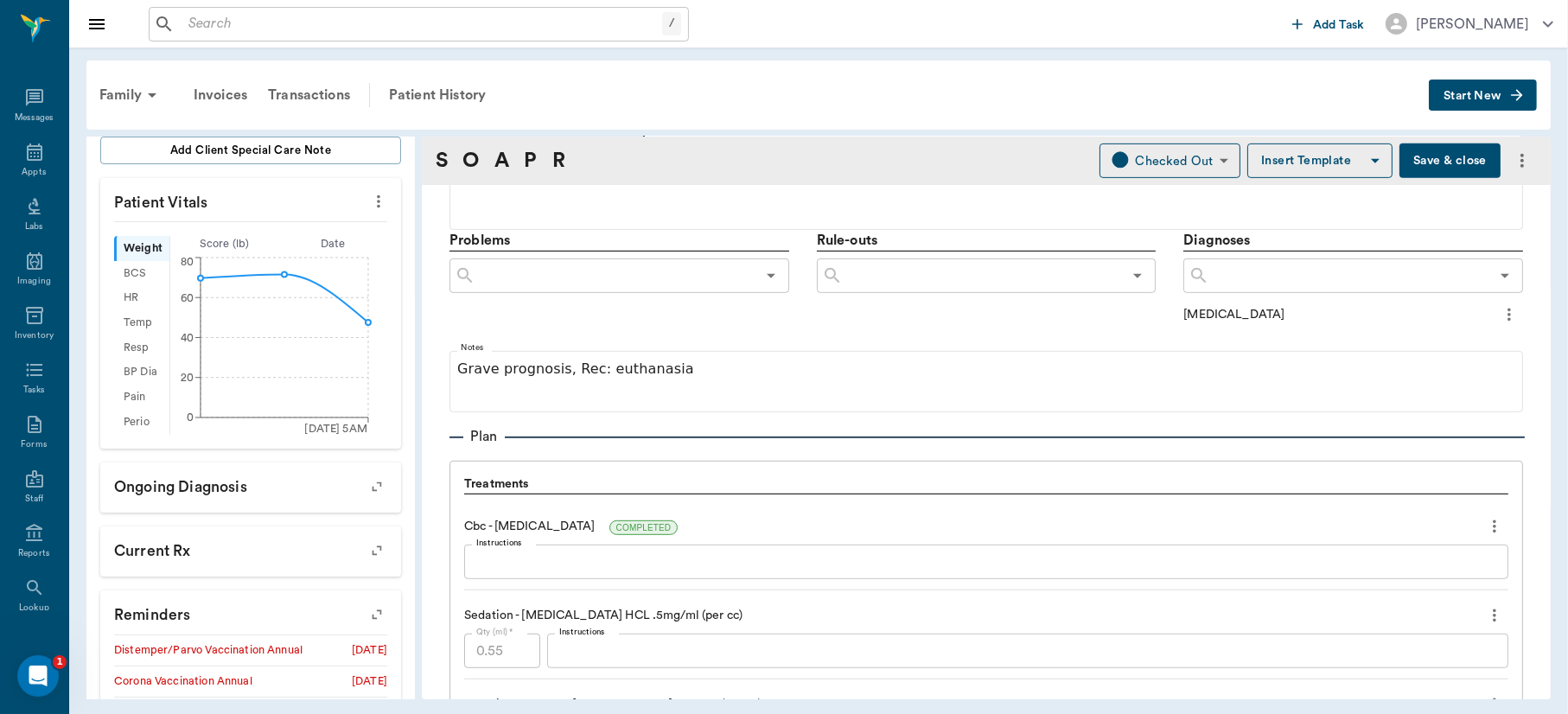
scroll to position [1013, 0]
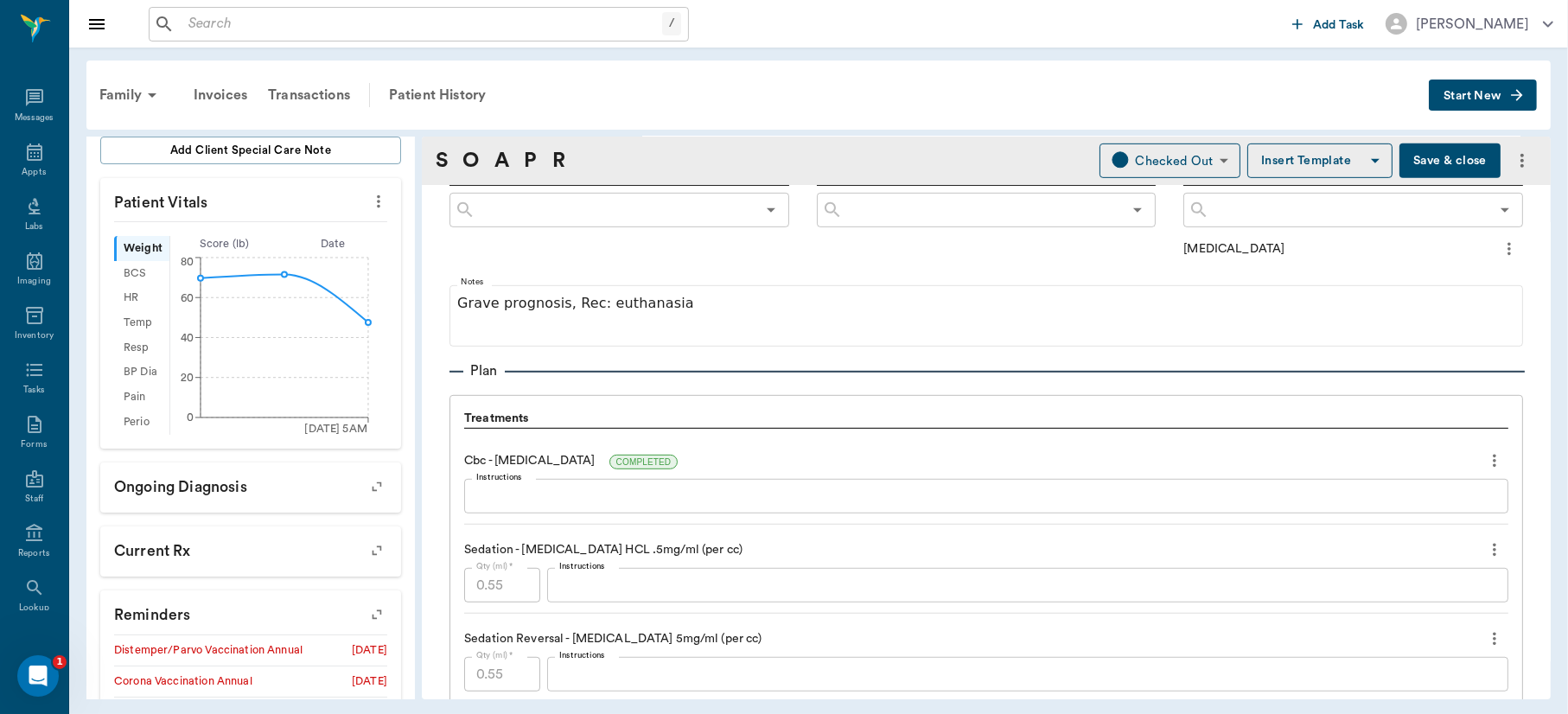
click at [664, 489] on textarea "Instructions" at bounding box center [986, 496] width 1020 height 20
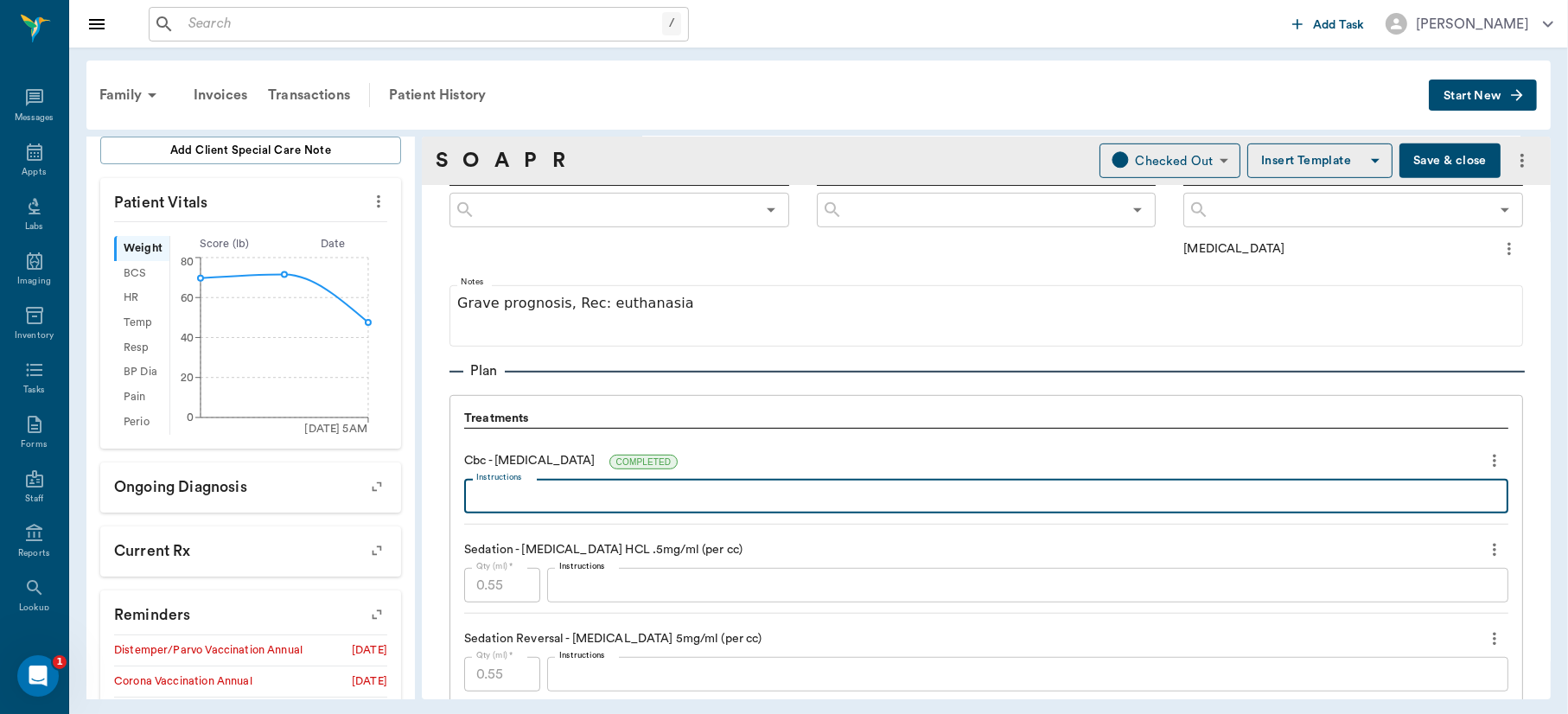
click at [664, 489] on textarea "Instructions" at bounding box center [986, 496] width 1020 height 20
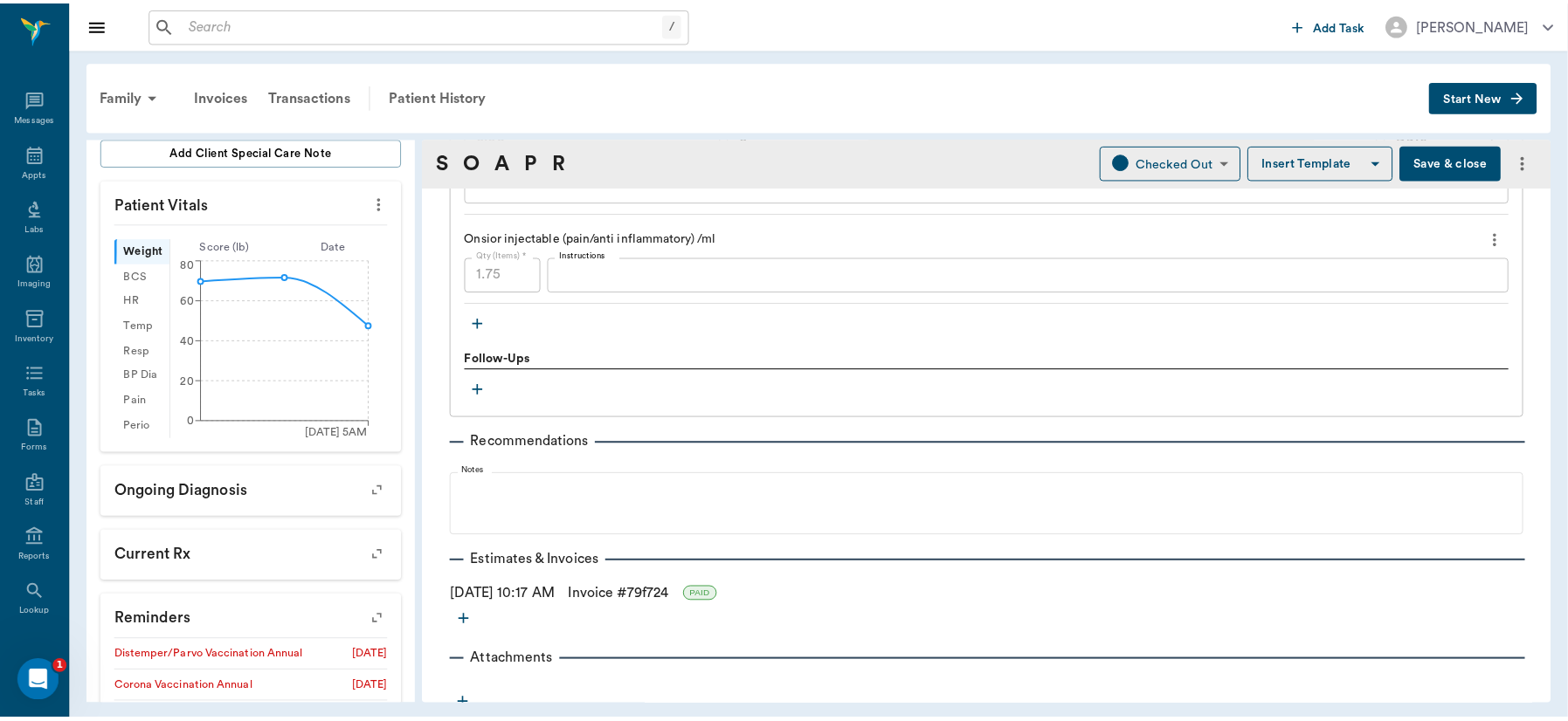
scroll to position [1911, 0]
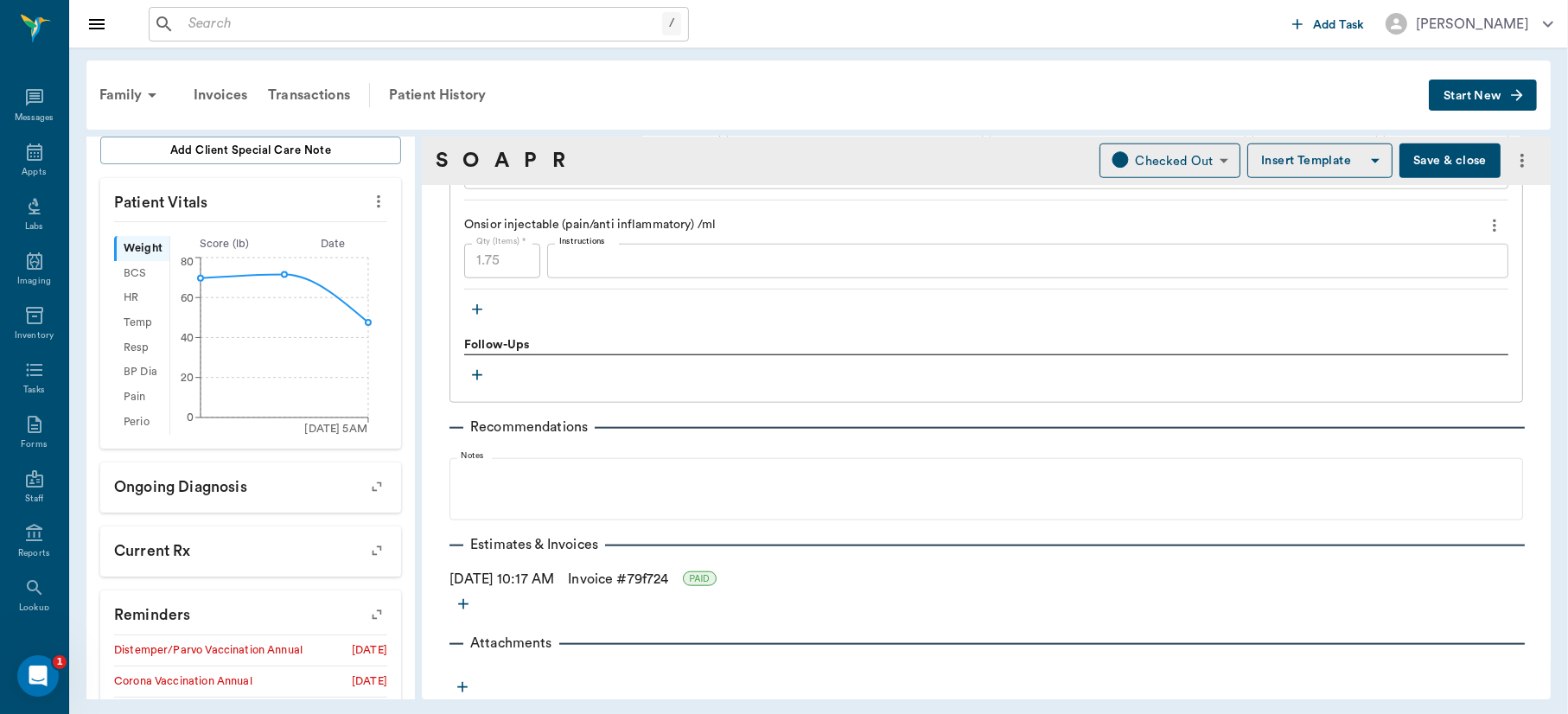
type textarea "normal"
click at [1430, 156] on button "Save & close" at bounding box center [1450, 161] width 102 height 34
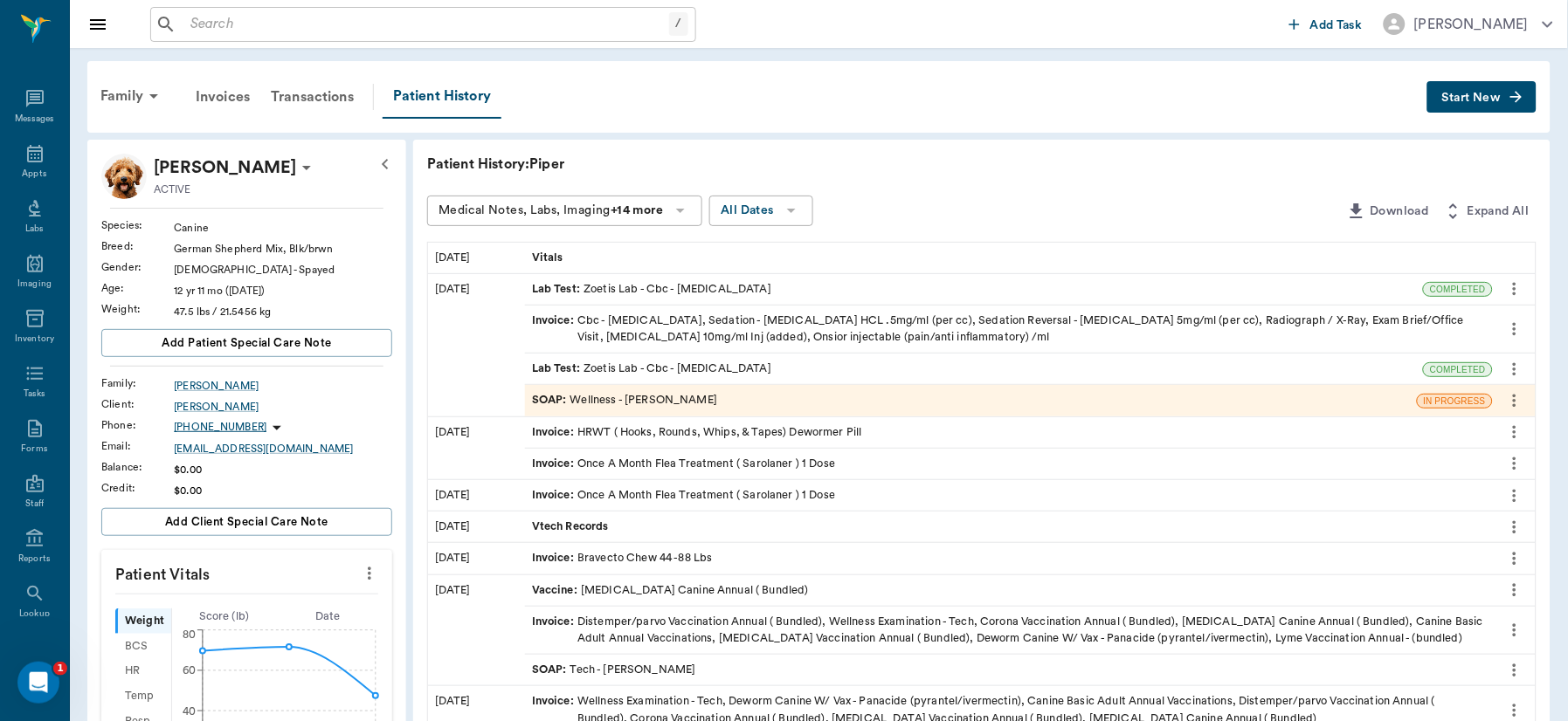
click at [346, 28] on input "text" at bounding box center [426, 24] width 486 height 25
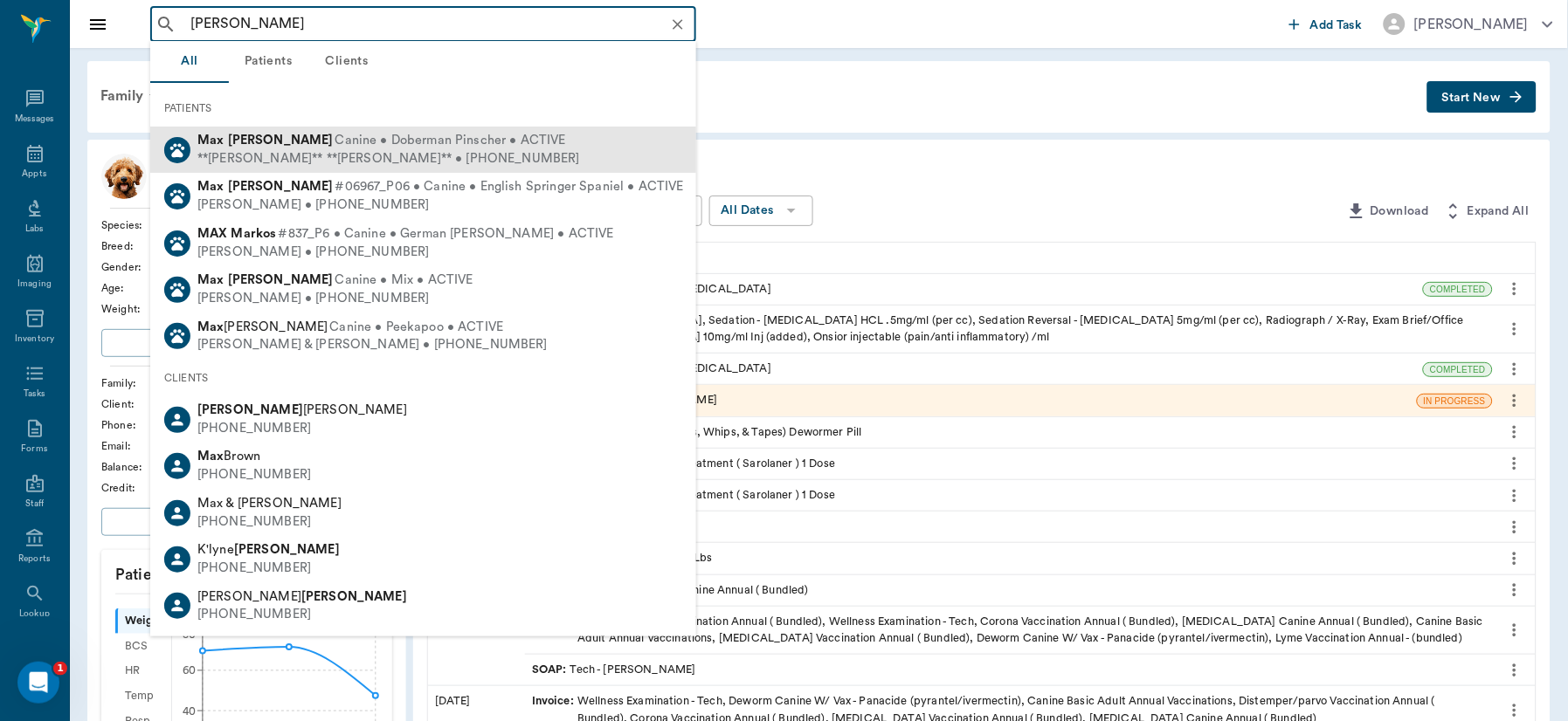
click at [277, 156] on div "**Toni** **Owens** • (936) 718-6549" at bounding box center [388, 159] width 382 height 18
type input "Max owens"
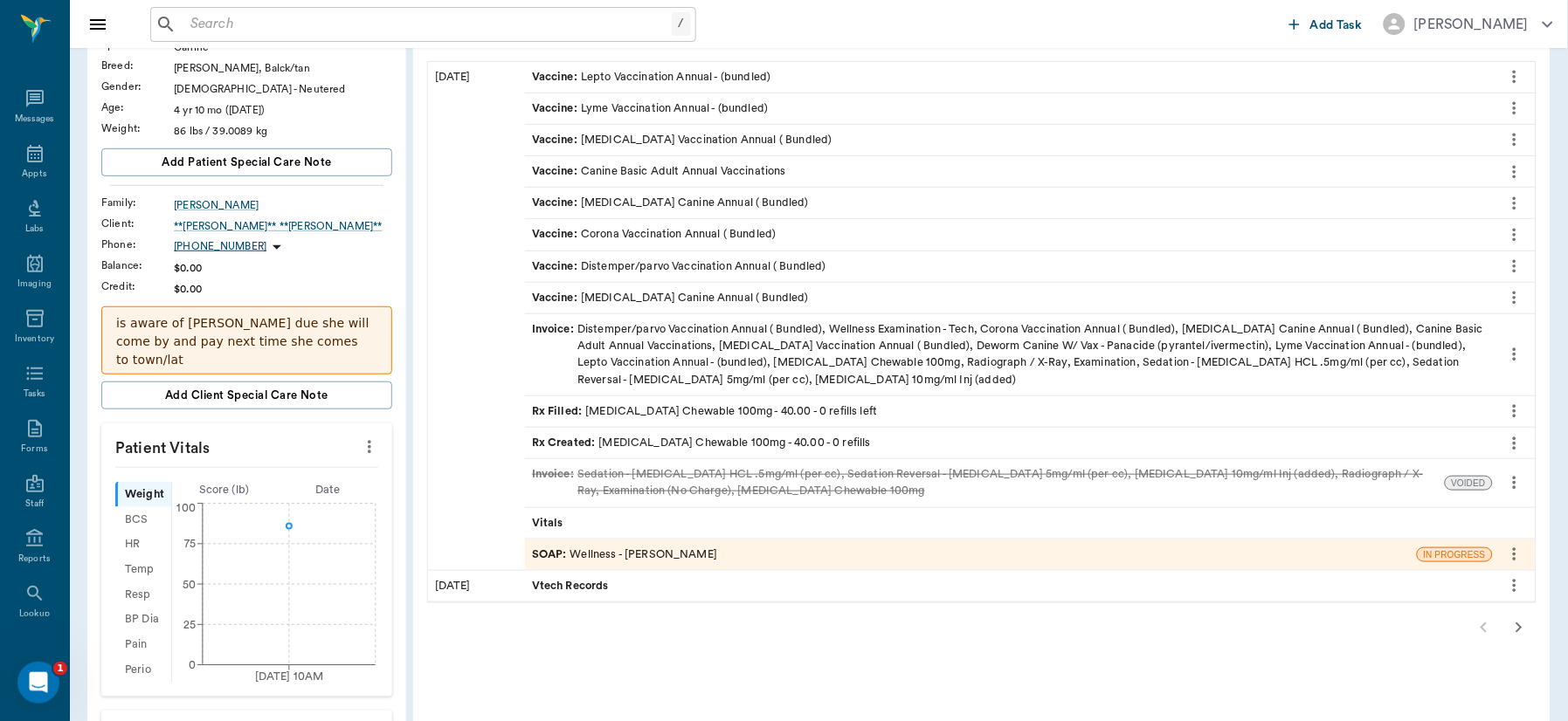
scroll to position [199, 0]
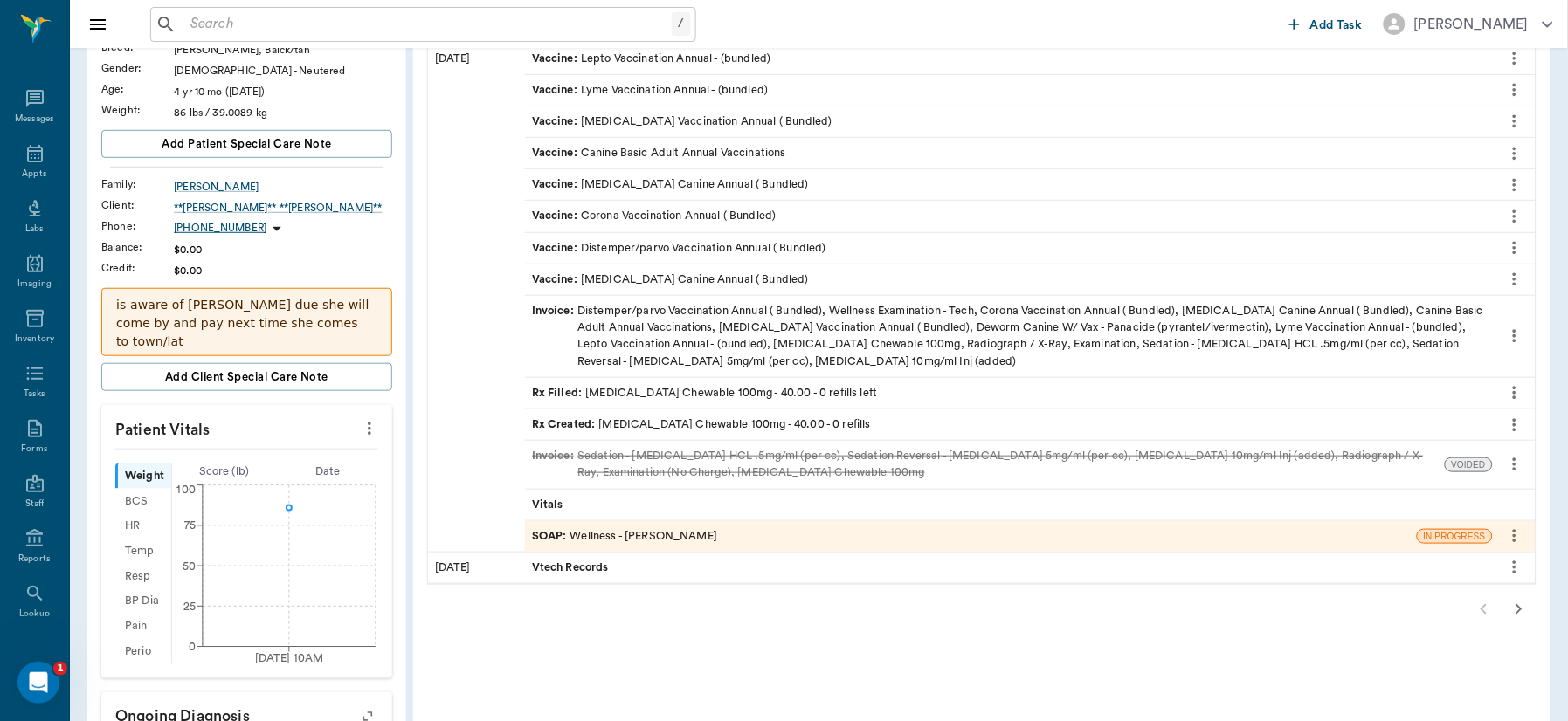
click at [651, 530] on div "SOAP : Wellness - Dr. Bert Ellsworth" at bounding box center [625, 537] width 185 height 16
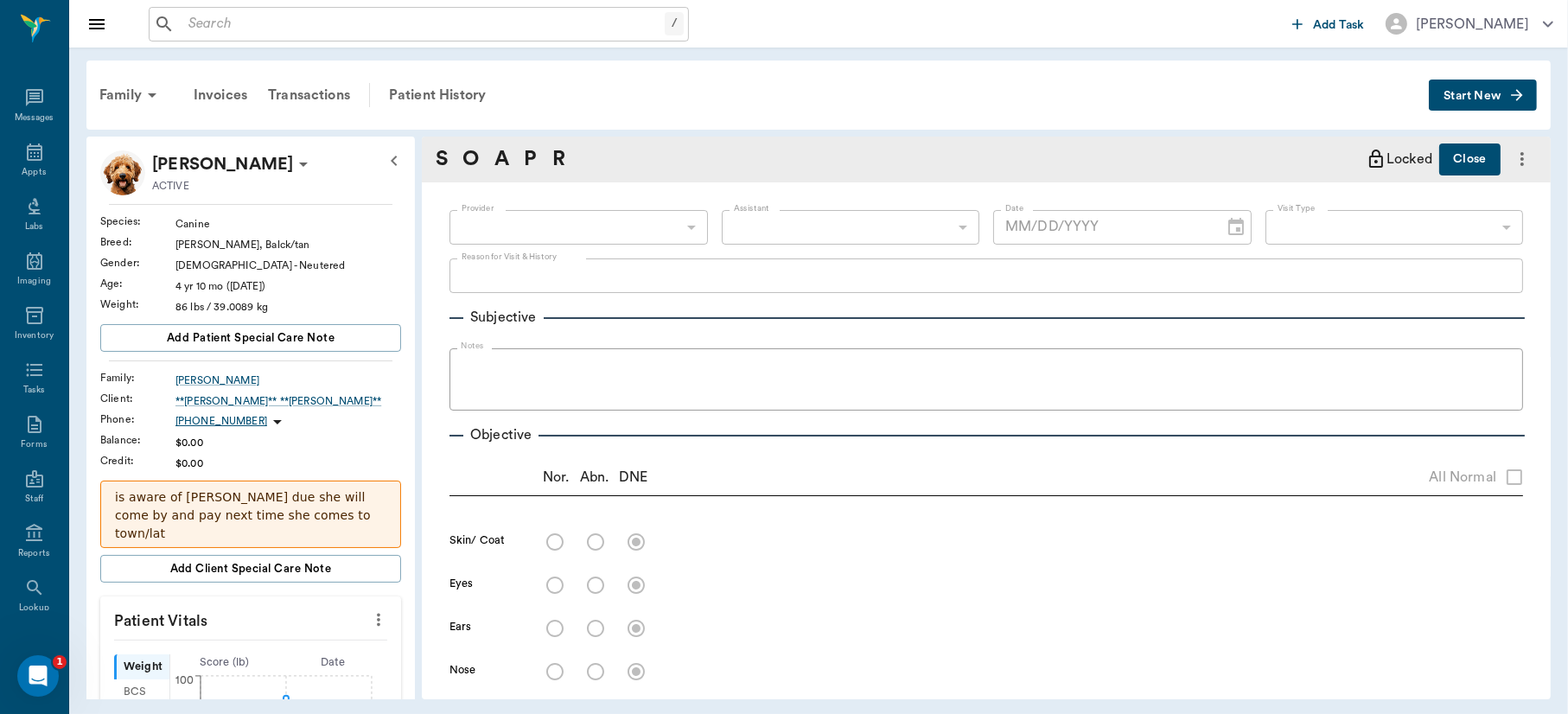
type input "63ec2f075fda476ae8351a4d"
type input "65d2be4f46e3a538d89b8c14"
type textarea "basic adult, check back left hip, stiff and kind of limps on it, takes a few ho…"
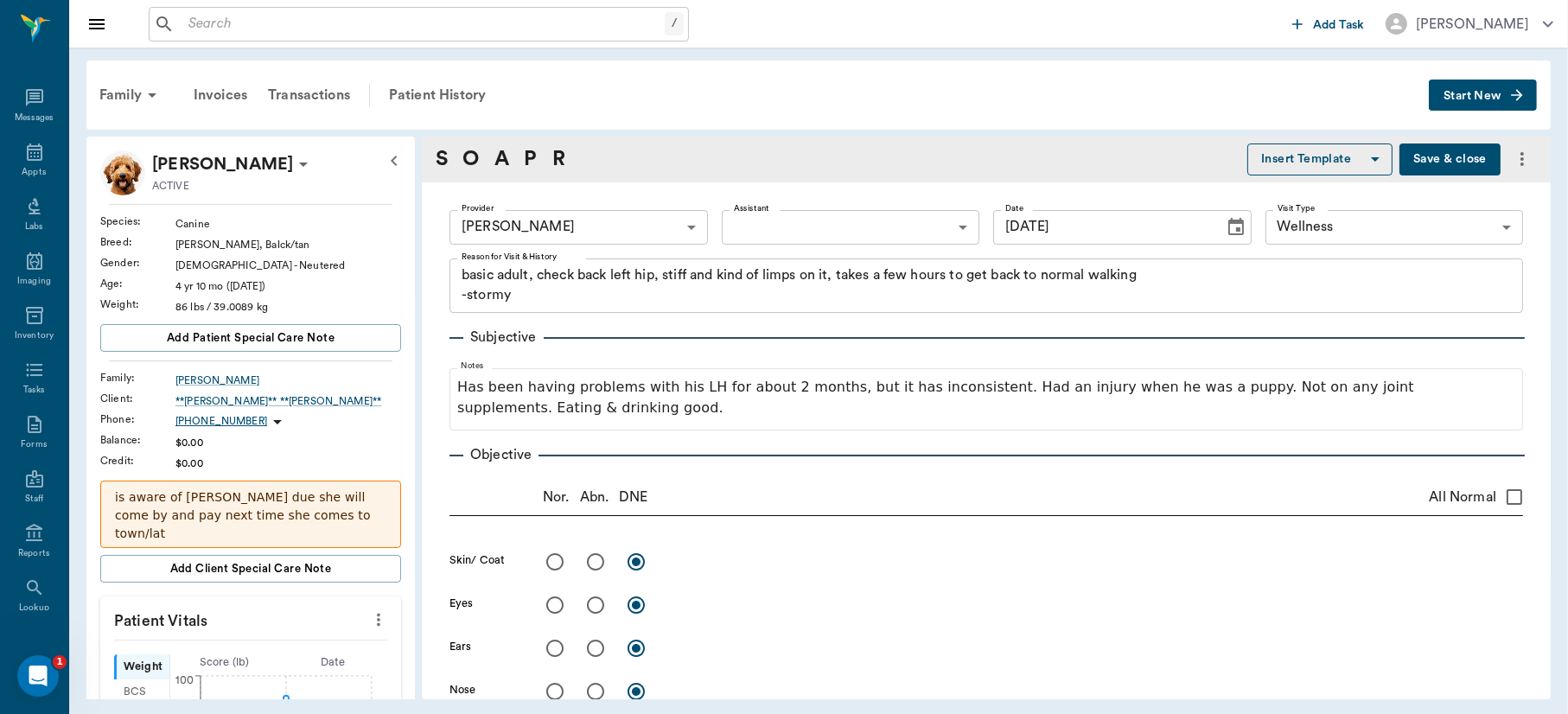
type input "[DATE]"
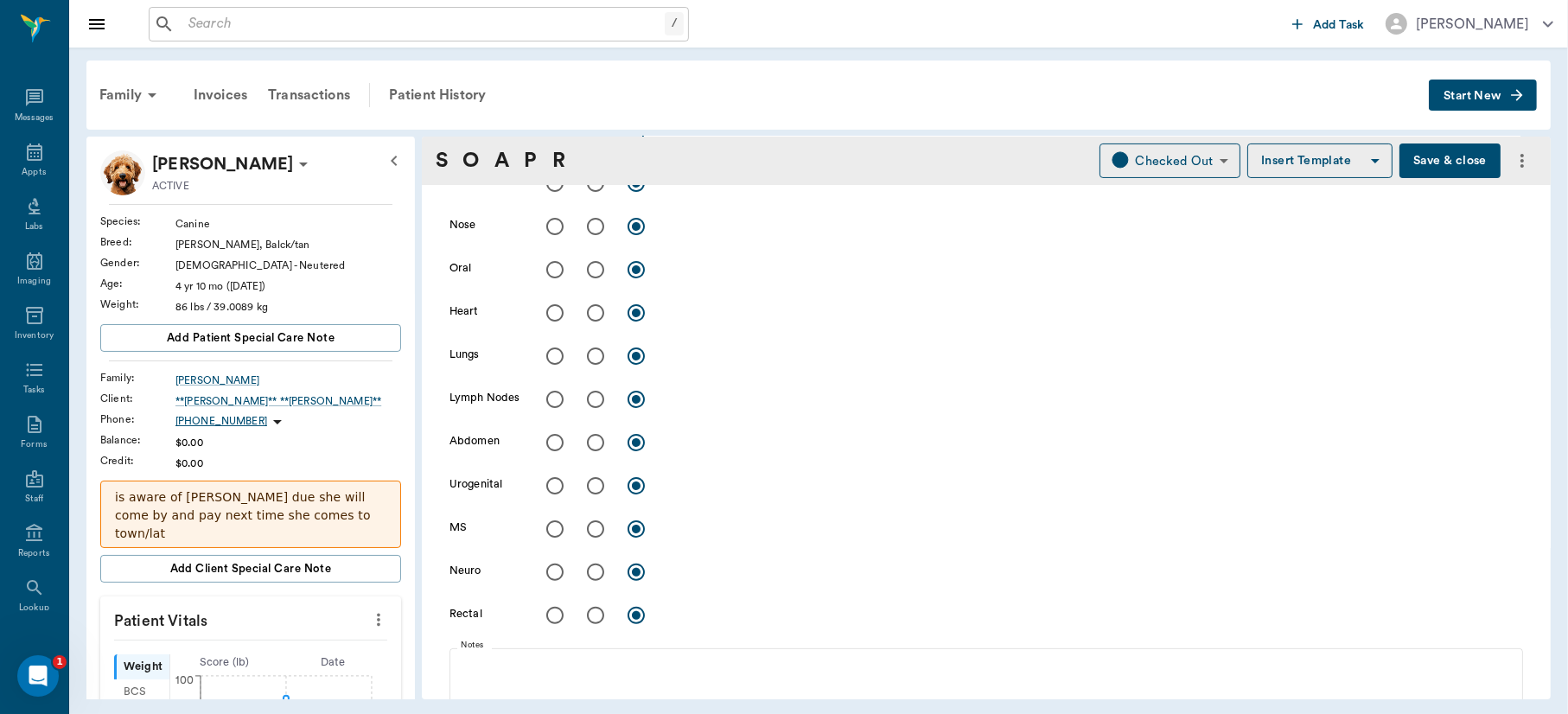
scroll to position [499, 0]
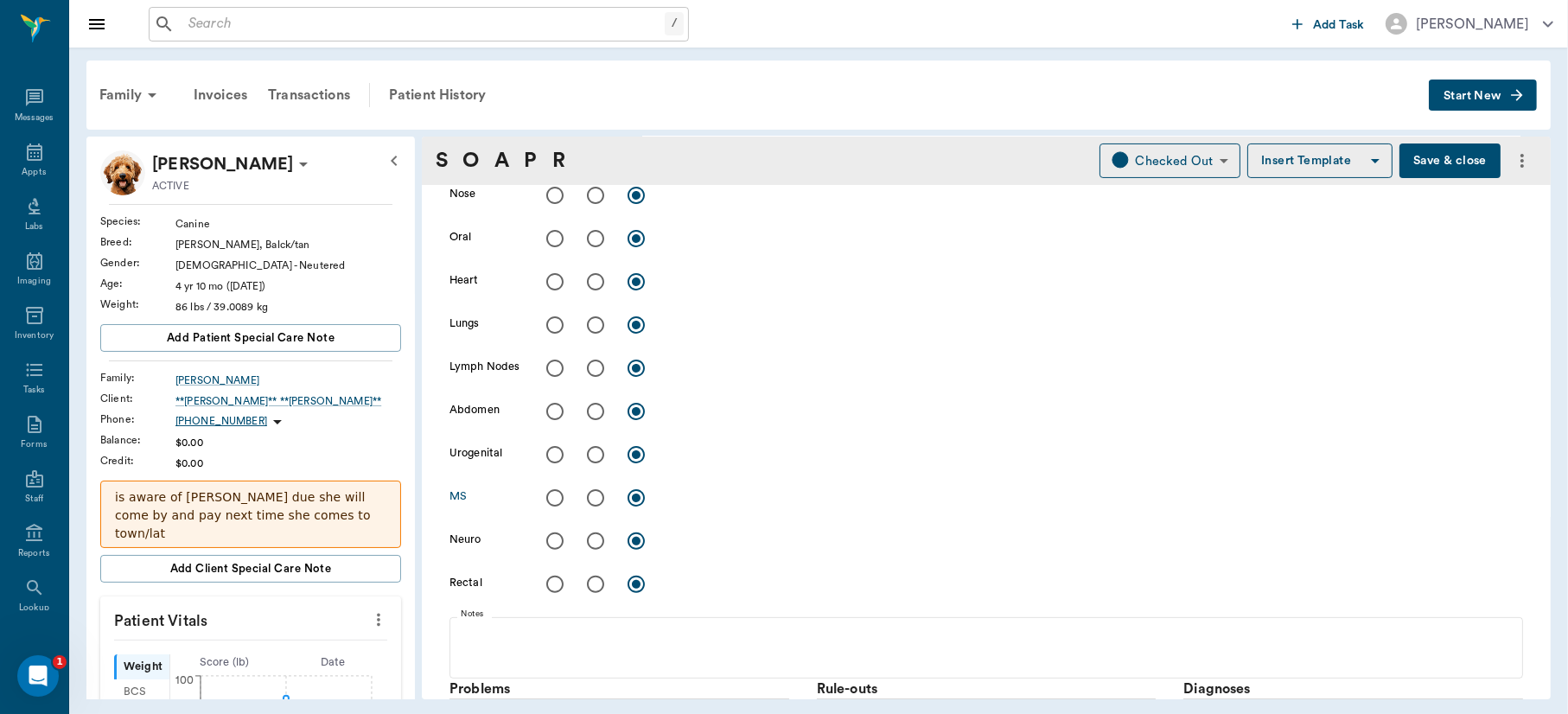
click at [595, 495] on input "radio" at bounding box center [595, 498] width 36 height 36
radio input "true"
click at [595, 495] on input "radio" at bounding box center [595, 498] width 36 height 36
click at [689, 506] on div "x" at bounding box center [1095, 499] width 855 height 25
click at [551, 494] on input "radio" at bounding box center [555, 498] width 36 height 36
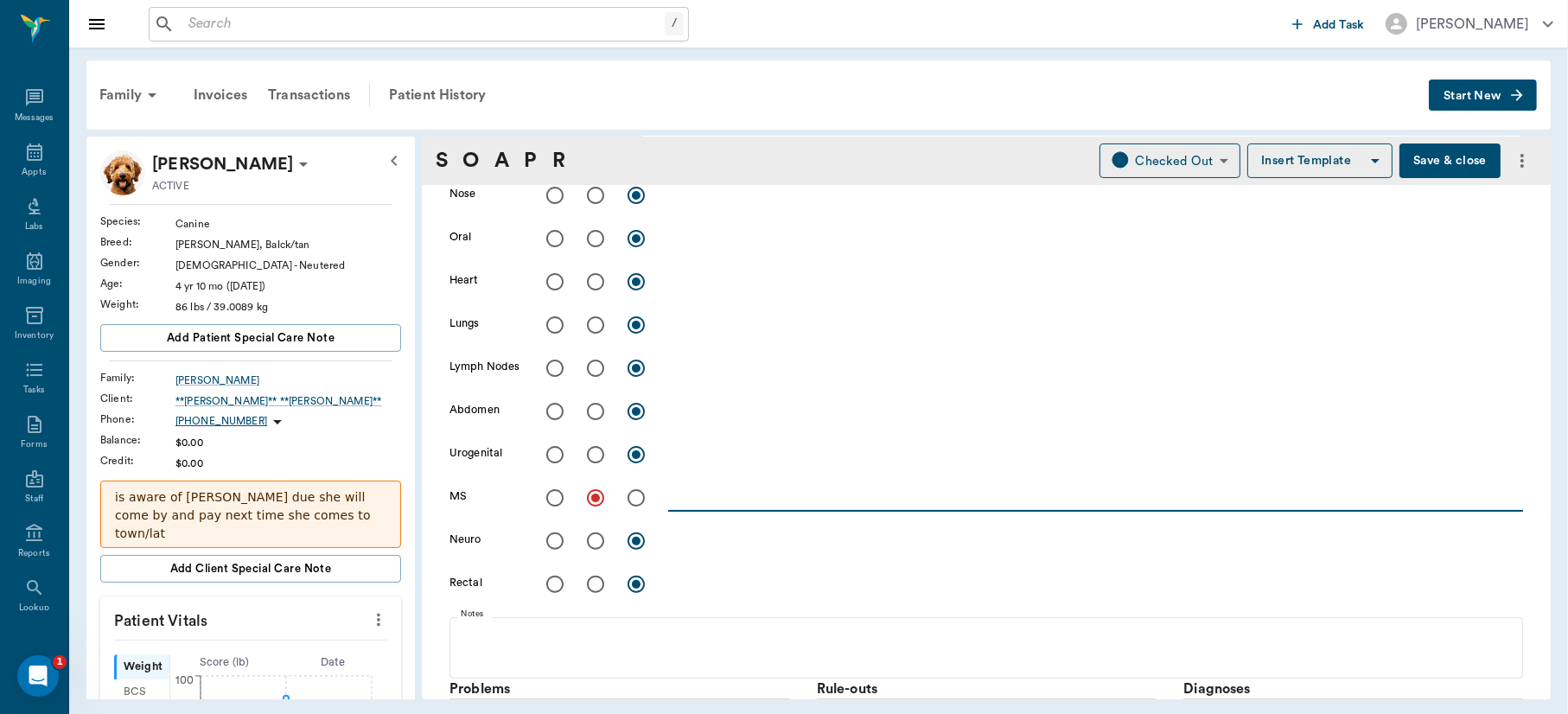
radio input "true"
click at [699, 501] on textarea at bounding box center [1095, 497] width 855 height 20
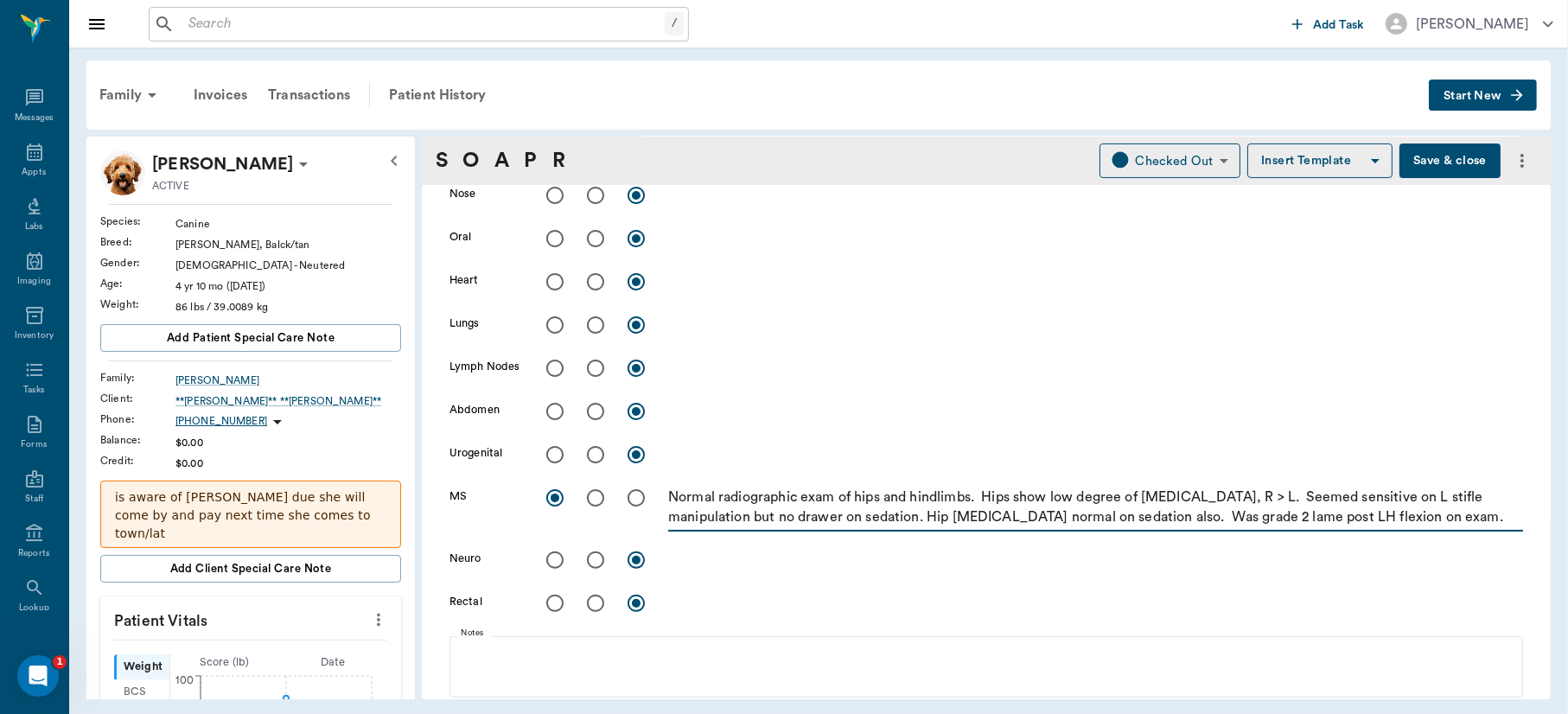
type textarea "Normal radiographic exam of hips and hindlimbs. Hips show low degree of dysplas…"
click at [595, 497] on input "radio" at bounding box center [595, 498] width 36 height 36
radio input "true"
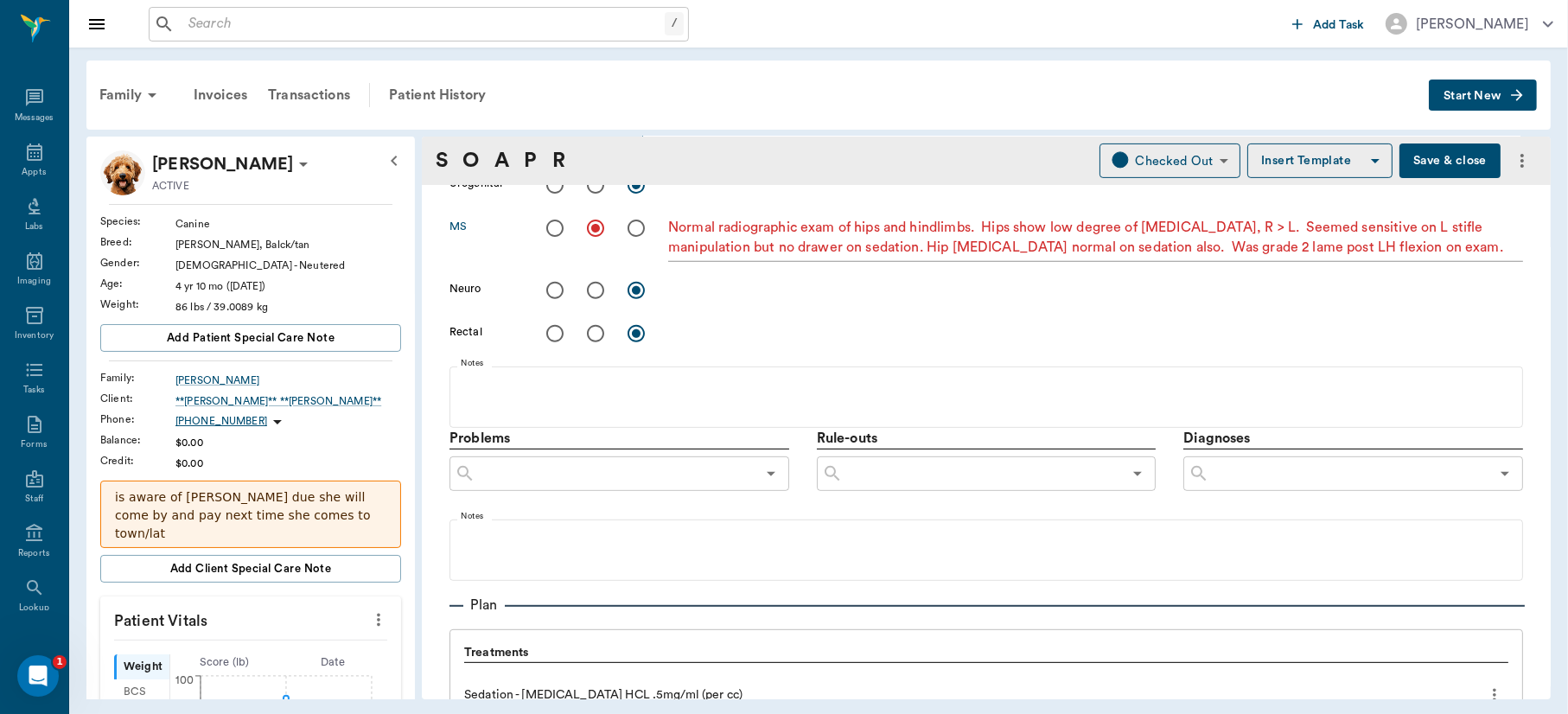
scroll to position [876, 0]
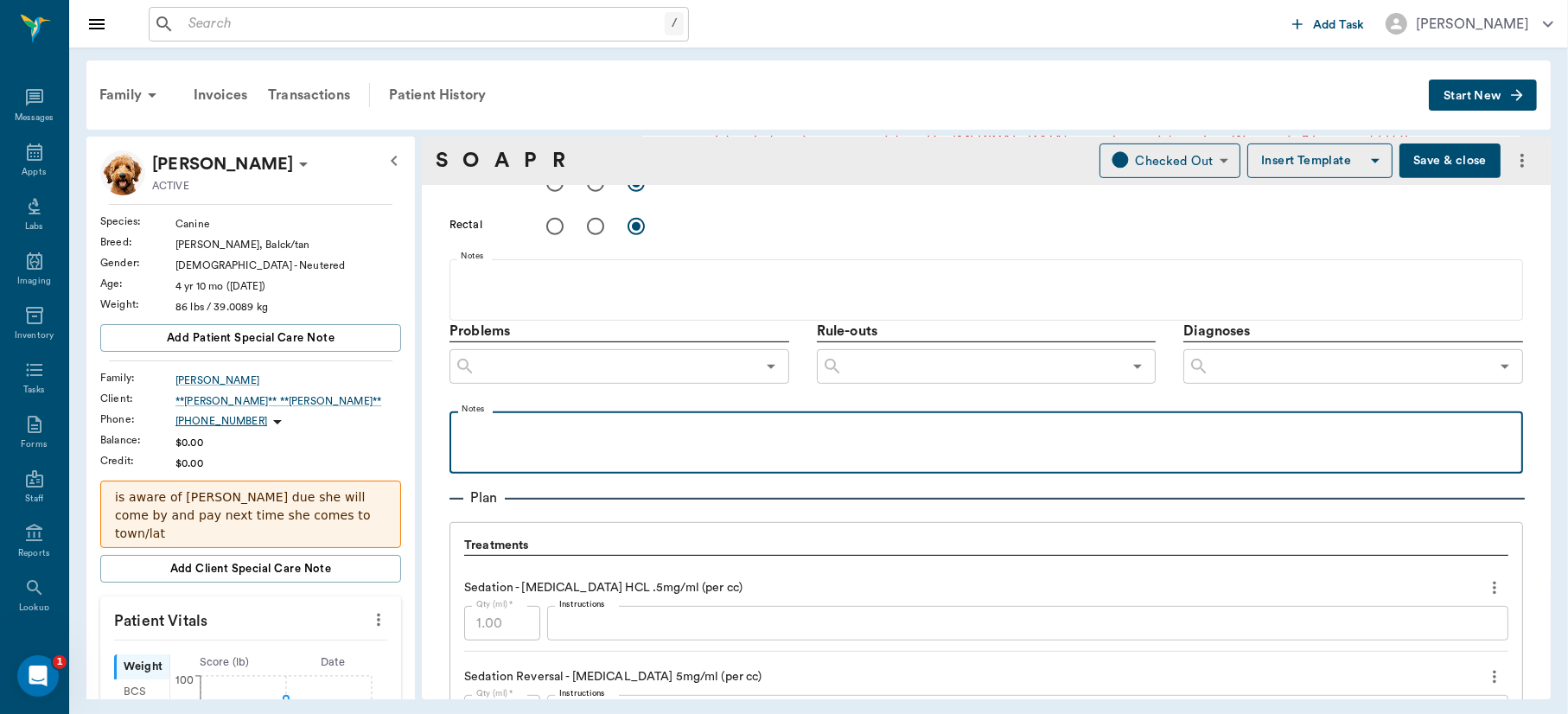
click at [495, 431] on p at bounding box center [986, 430] width 1056 height 21
click at [726, 428] on p "Suspect soft tissue injury or more likely hip pain without any radiographic" at bounding box center [986, 430] width 1056 height 21
click at [1001, 433] on p "Suspect soft tissue injury or more likely hip or stifle pain without any radiog…" at bounding box center [986, 430] width 1056 height 21
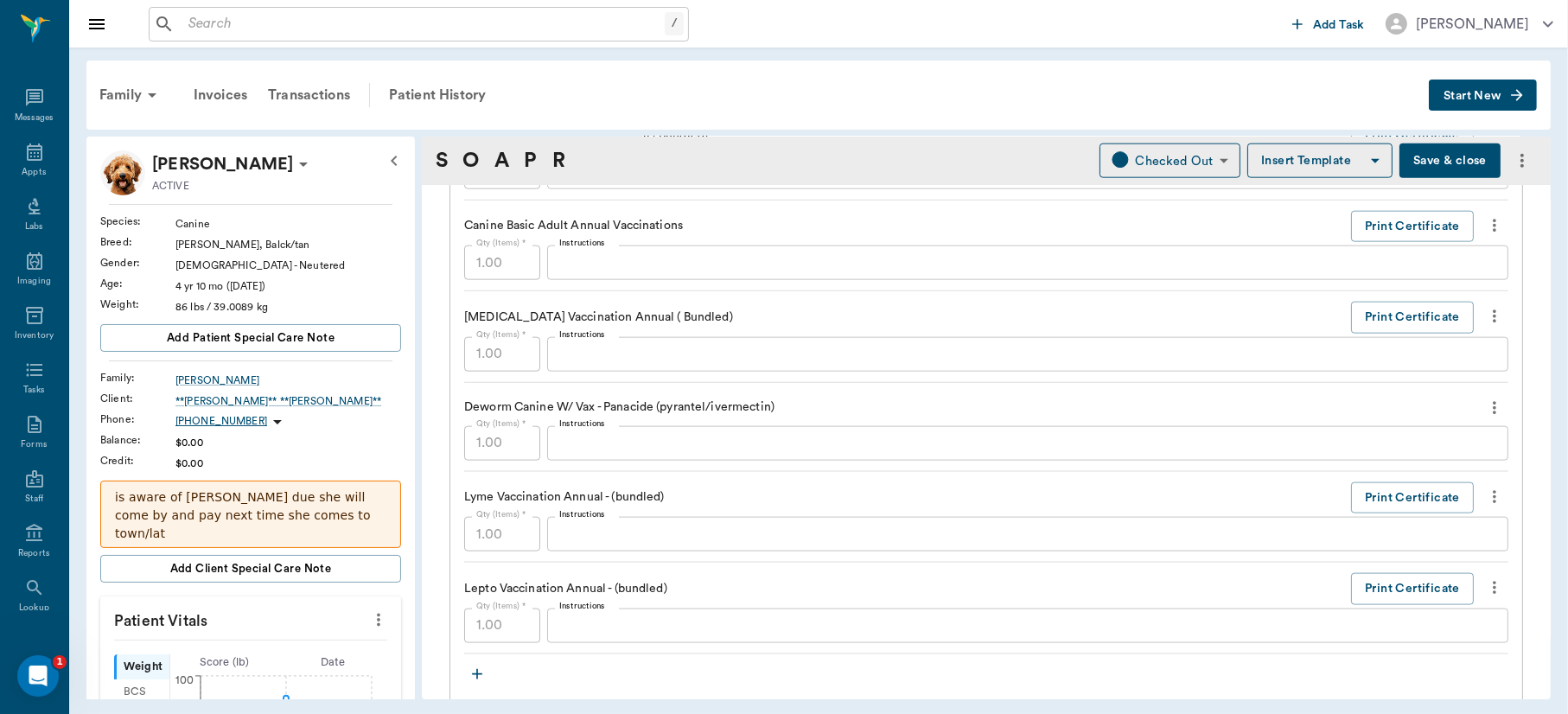
scroll to position [2756, 0]
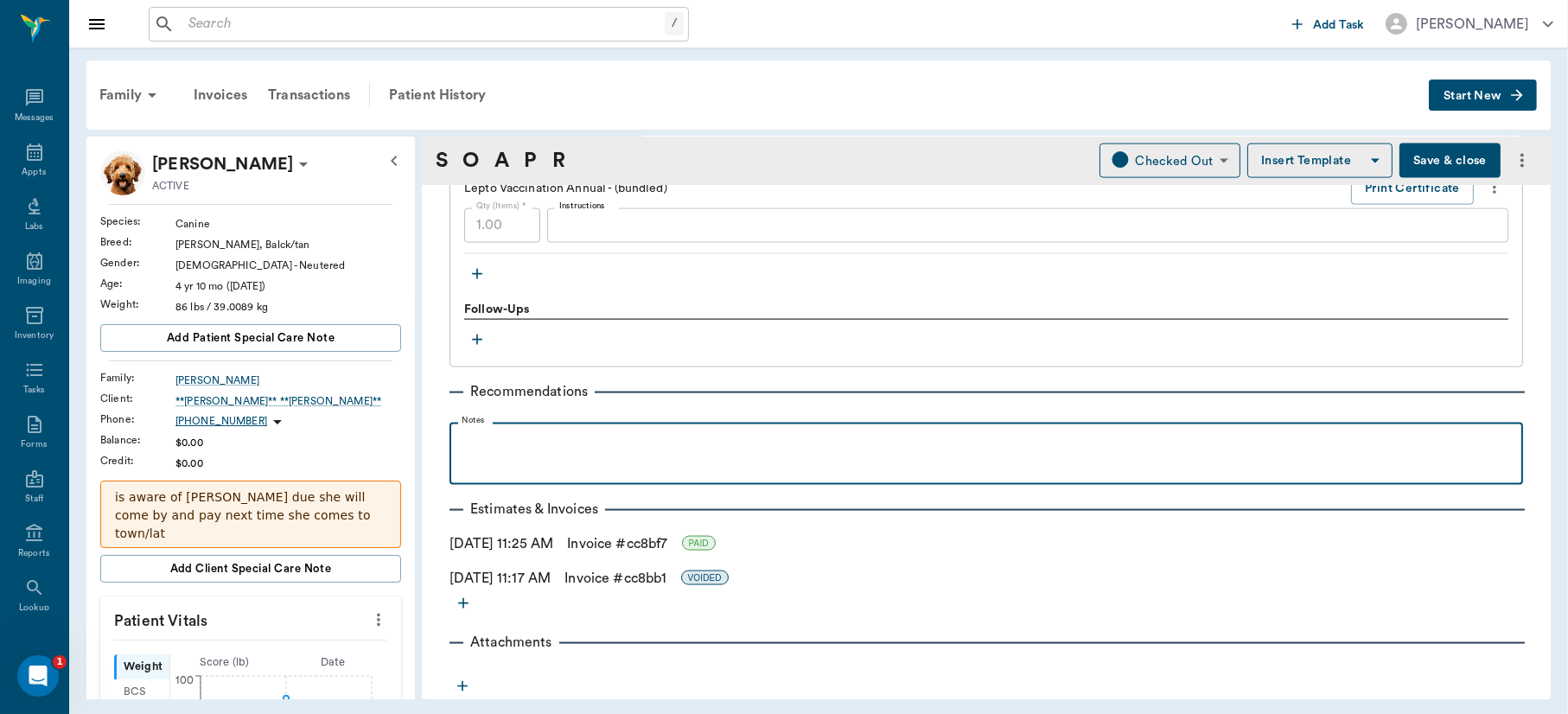
click at [681, 462] on div at bounding box center [986, 453] width 1056 height 43
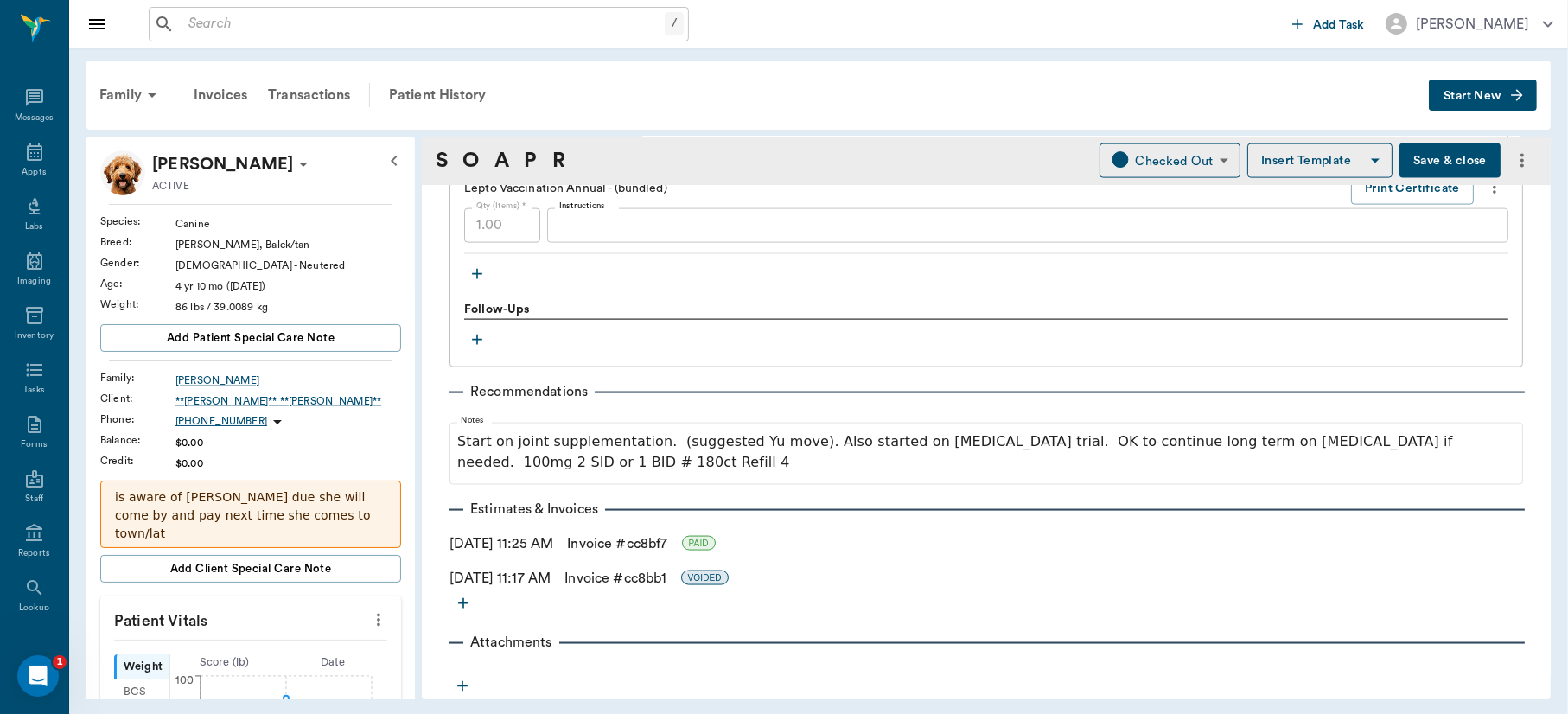
click at [1428, 150] on button "Save & close" at bounding box center [1450, 161] width 102 height 34
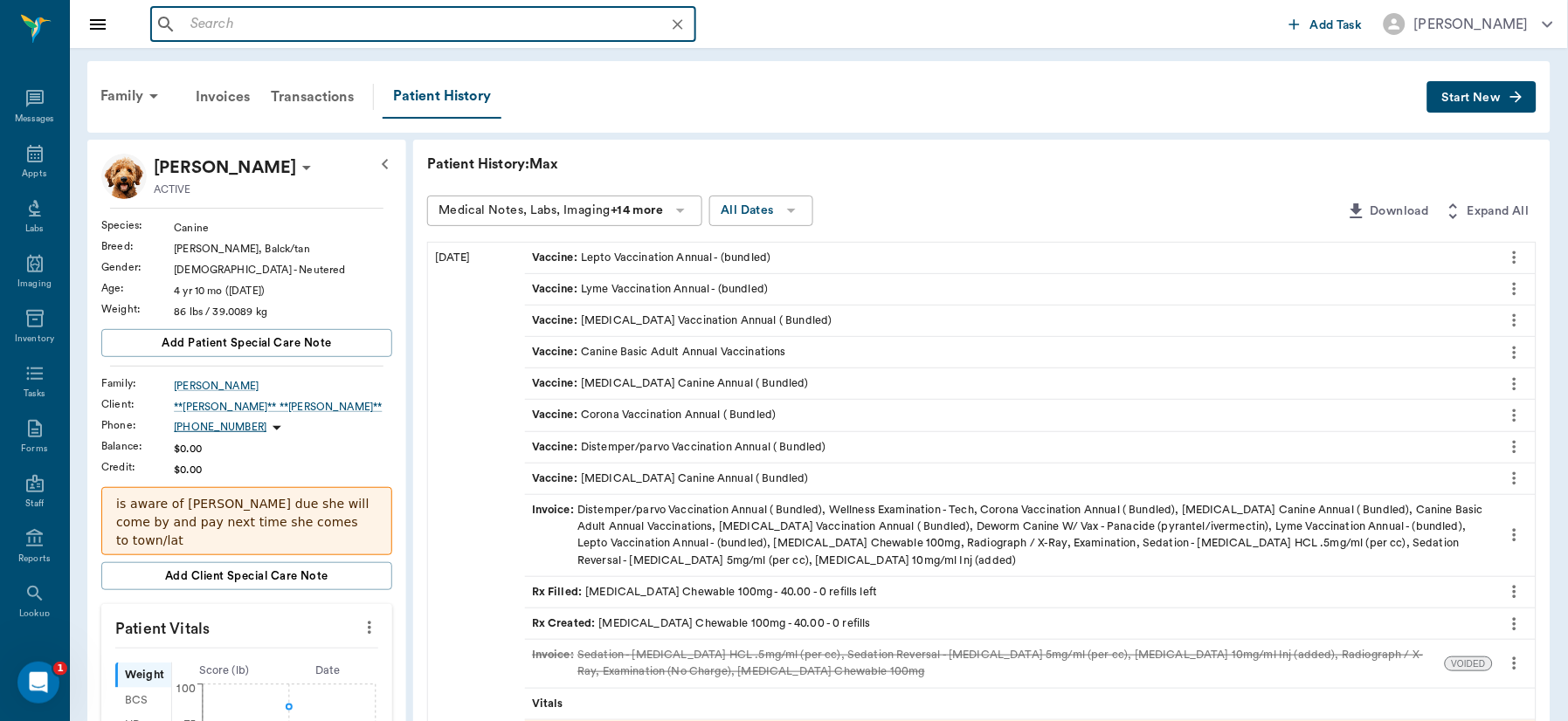
click at [412, 17] on input "text" at bounding box center [437, 24] width 508 height 25
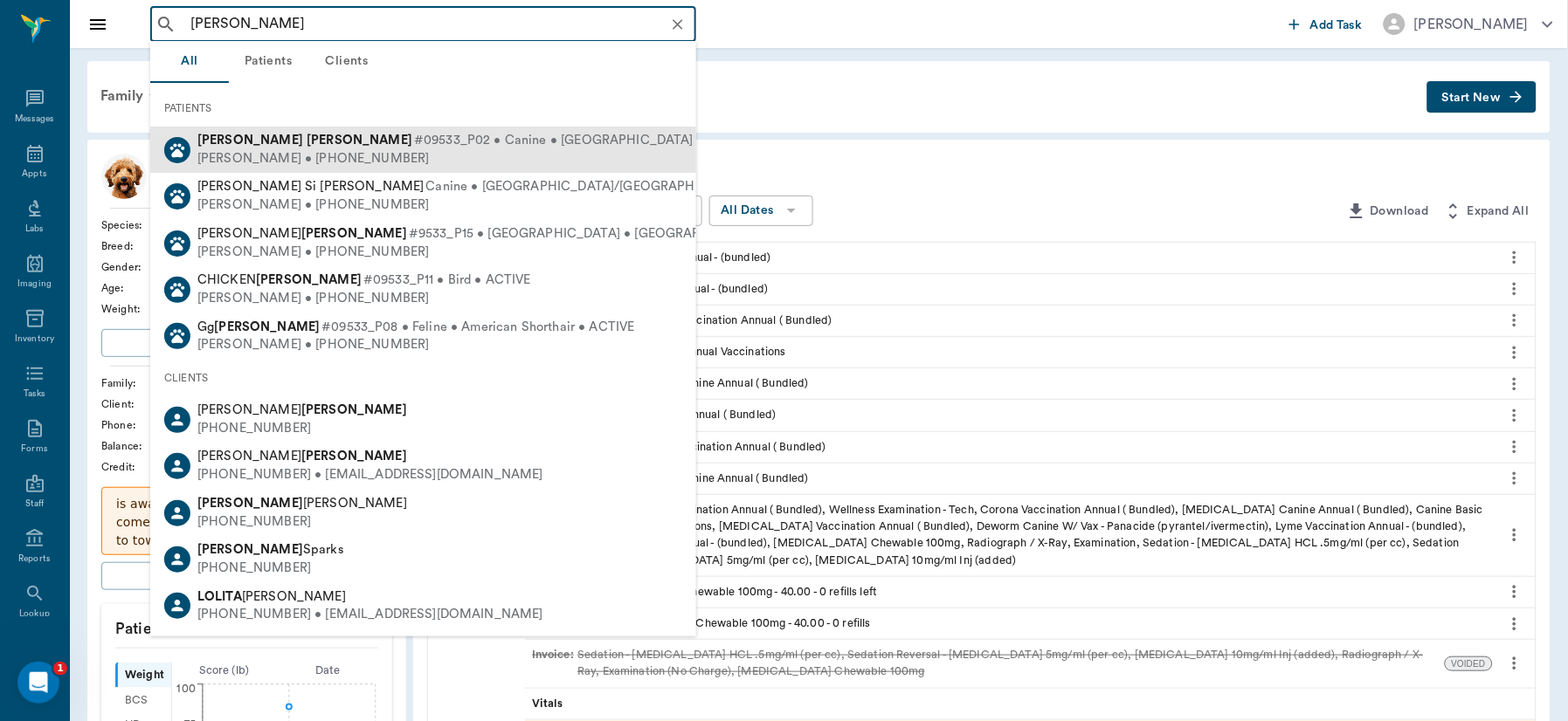
click at [425, 161] on div "Steve Machado • (714) 855-0292" at bounding box center [475, 159] width 556 height 18
type input "lili machado"
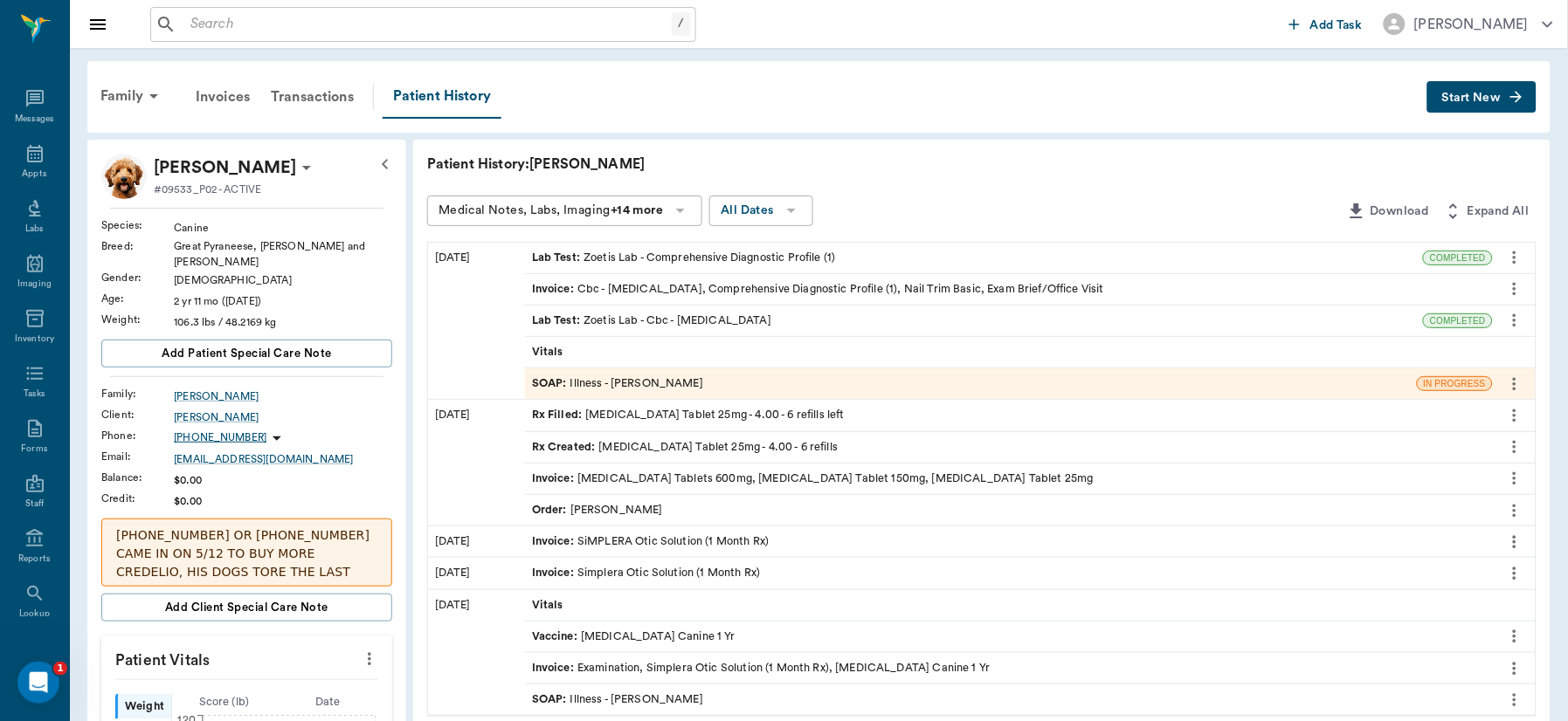
click at [612, 386] on div "SOAP : Illness - Dr. Bert Ellsworth" at bounding box center [618, 383] width 171 height 16
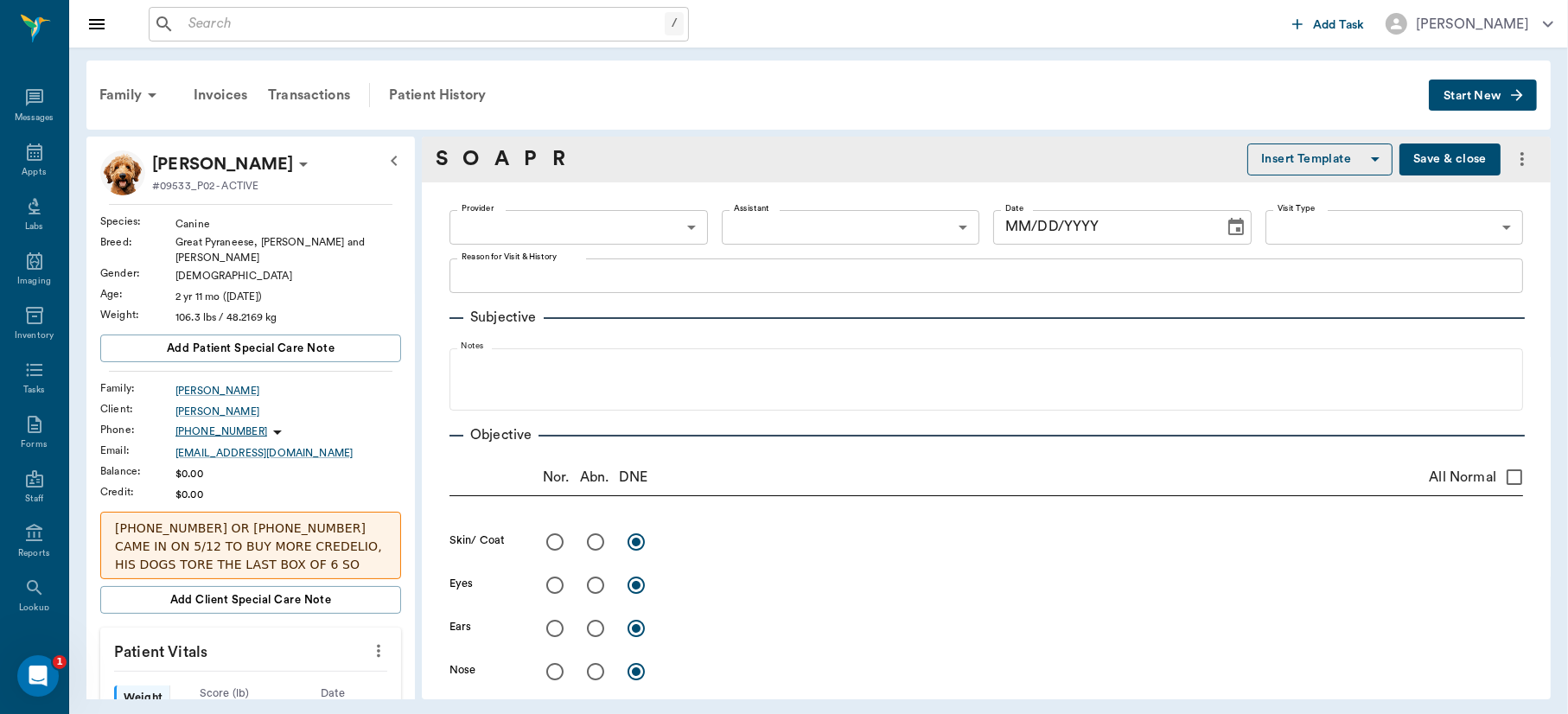
type input "63ec2f075fda476ae8351a4d"
type input "65d2be4f46e3a538d89b8c15"
type textarea "HAS BEEN HAVING SEIZURES. WANTS HER CHECKED OUT -LORY GAVE SEDATION MEDS ON 8.2…"
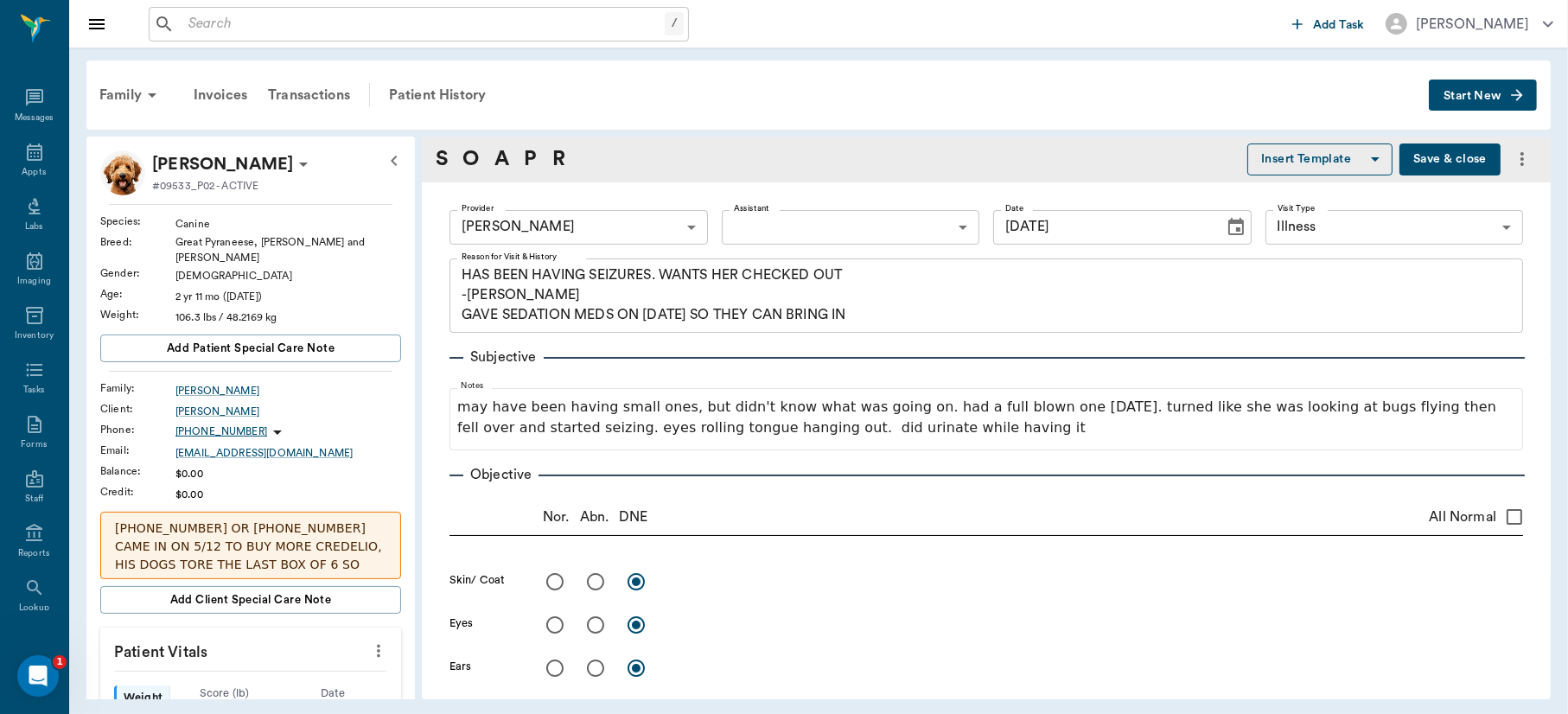
type input "[DATE]"
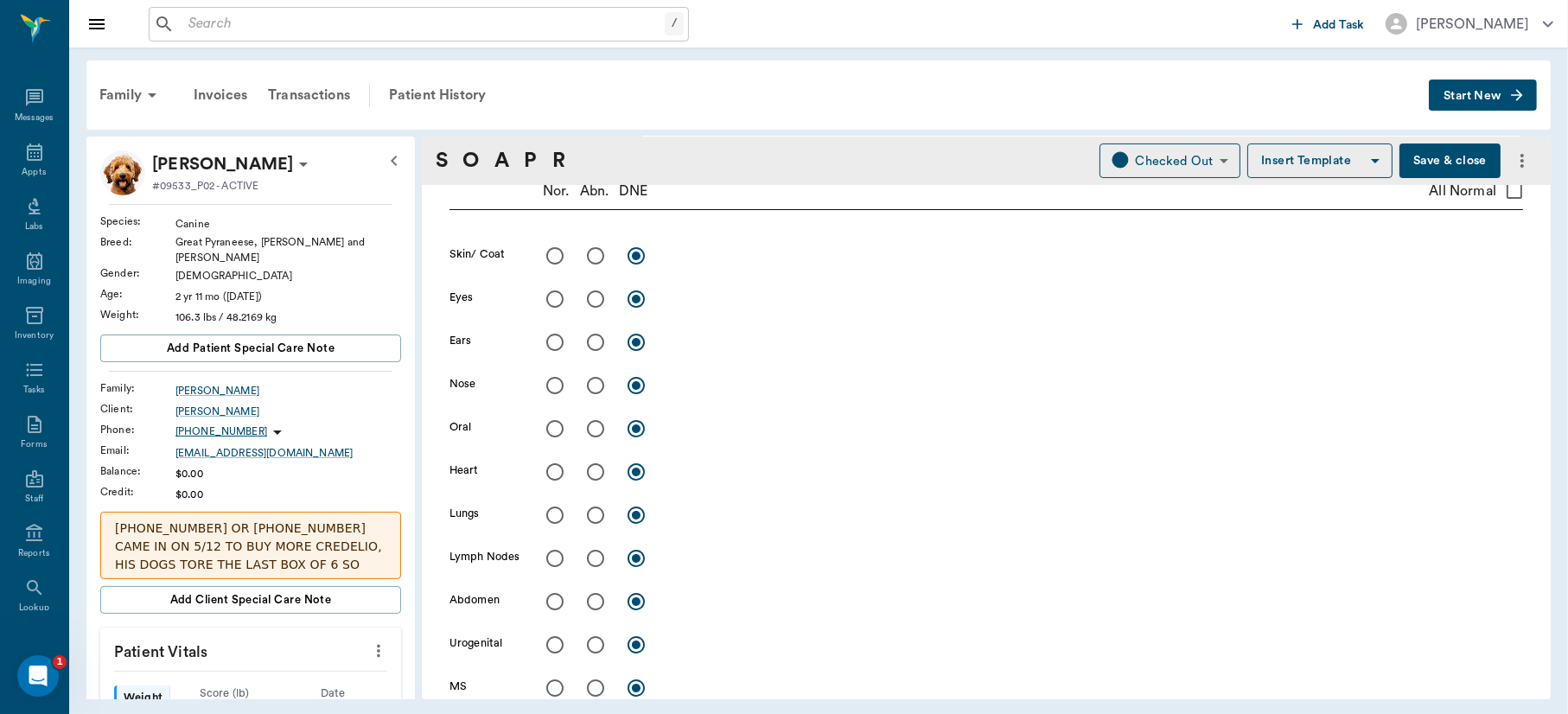
scroll to position [333, 0]
click at [556, 244] on input "radio" at bounding box center [555, 252] width 36 height 36
radio input "true"
click at [556, 294] on input "radio" at bounding box center [555, 295] width 36 height 36
radio input "true"
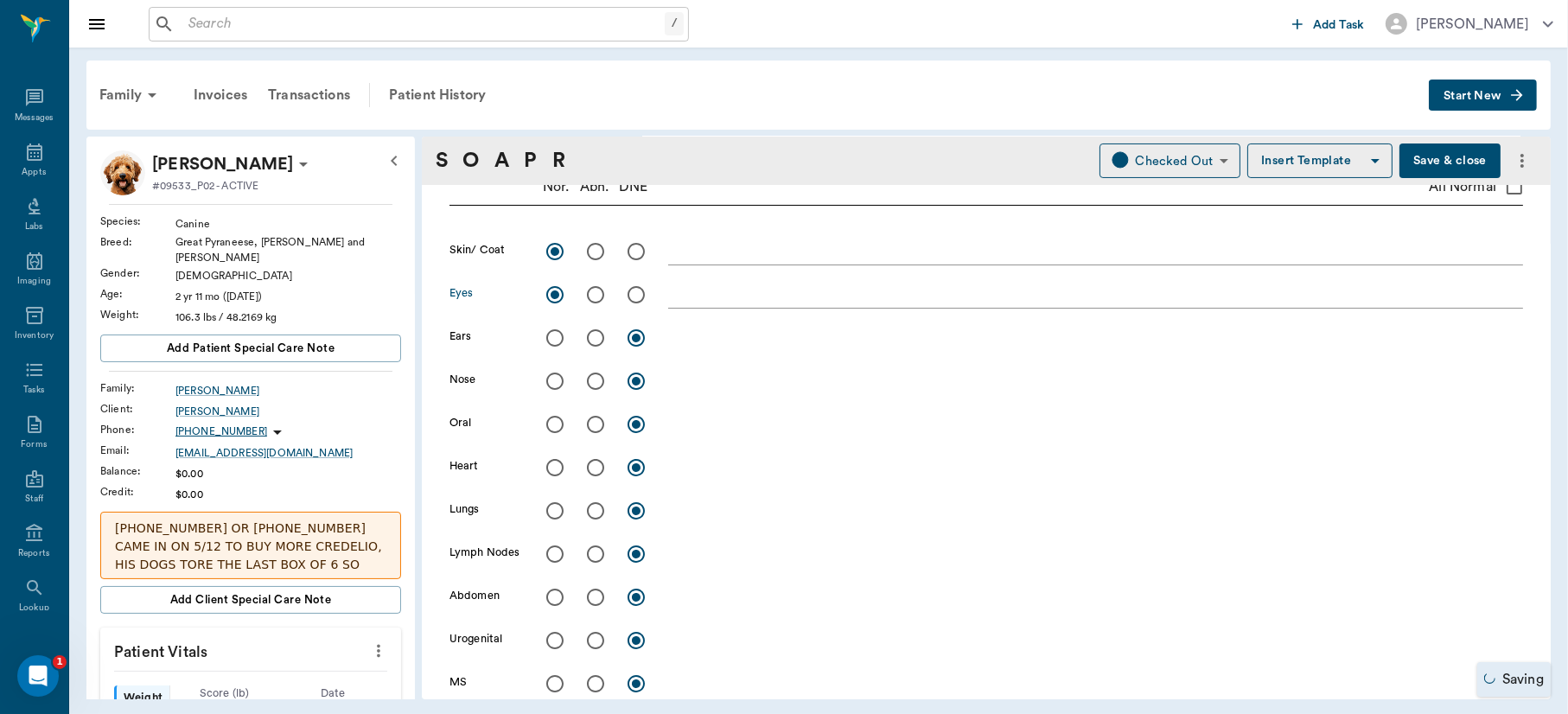
click at [555, 340] on input "radio" at bounding box center [555, 338] width 36 height 36
radio input "true"
click at [557, 385] on input "radio" at bounding box center [555, 381] width 36 height 36
radio input "true"
drag, startPoint x: 557, startPoint y: 385, endPoint x: 656, endPoint y: 433, distance: 110.0
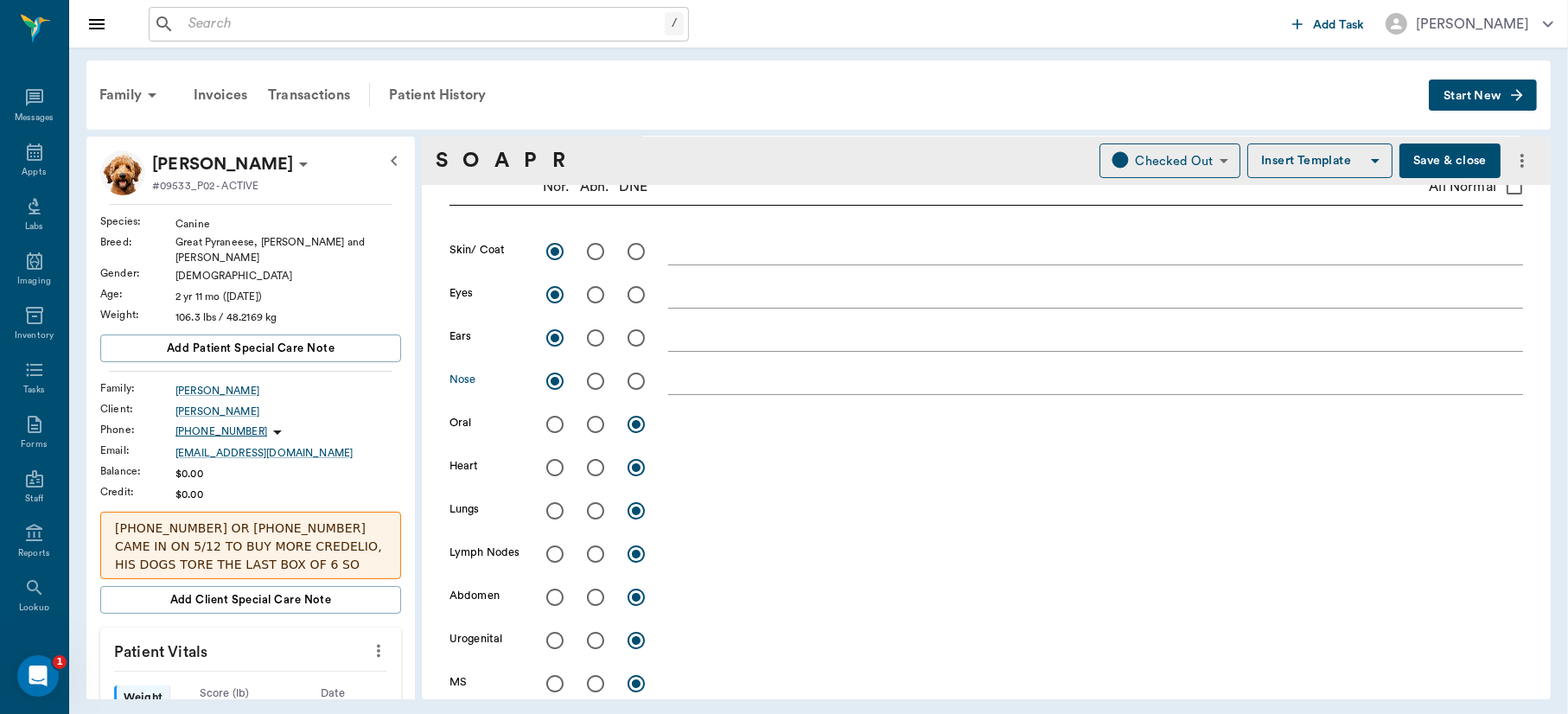
click at [656, 433] on div "Skin/ Coat x Eyes x Ears x Nose x Oral x Heart x Lungs x Lymph Nodes x Abdomen …" at bounding box center [986, 514] width 1074 height 562
click at [555, 469] on input "radio" at bounding box center [555, 468] width 36 height 36
radio input "true"
click at [552, 500] on input "radio" at bounding box center [555, 511] width 36 height 36
radio input "true"
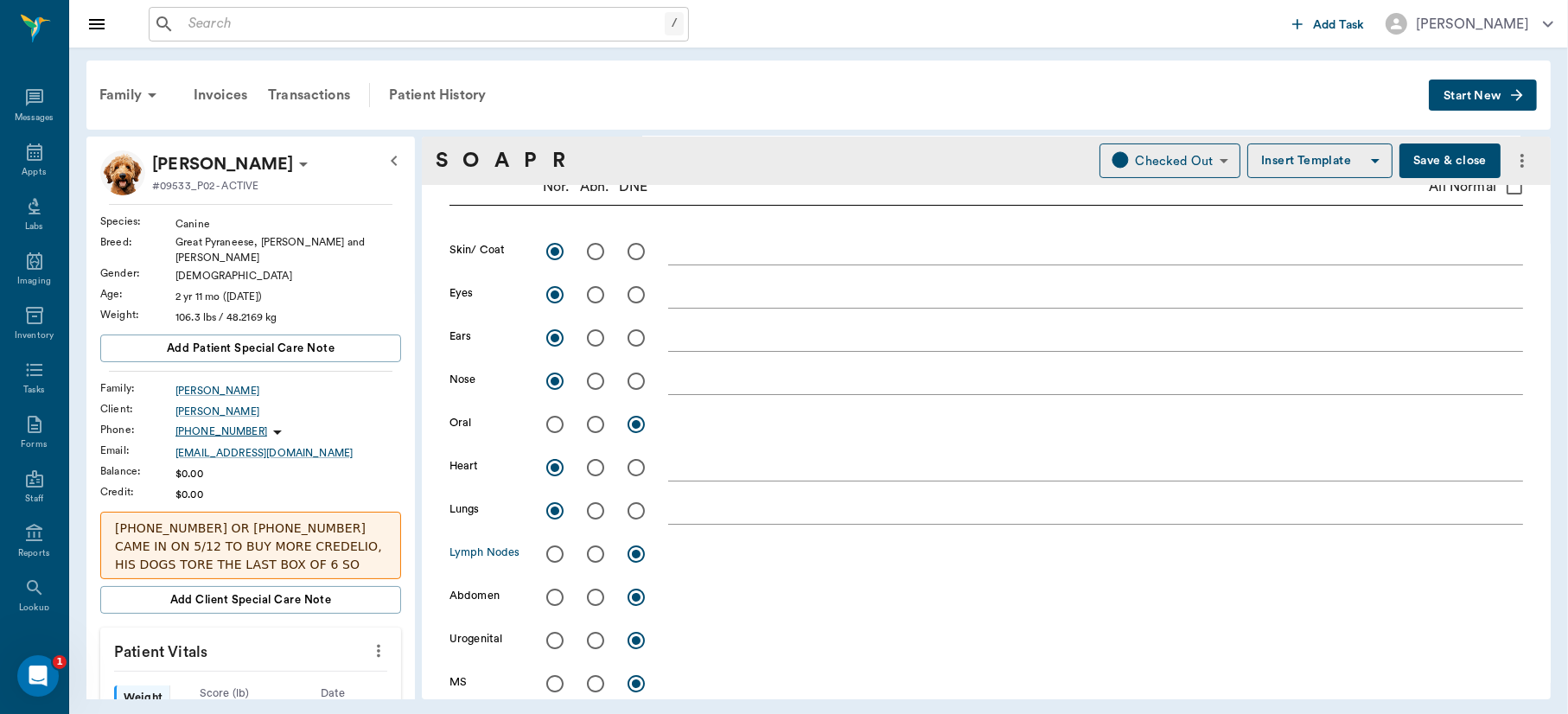
click at [552, 551] on input "radio" at bounding box center [555, 554] width 36 height 36
radio input "true"
click at [554, 593] on input "radio" at bounding box center [555, 597] width 36 height 36
radio input "true"
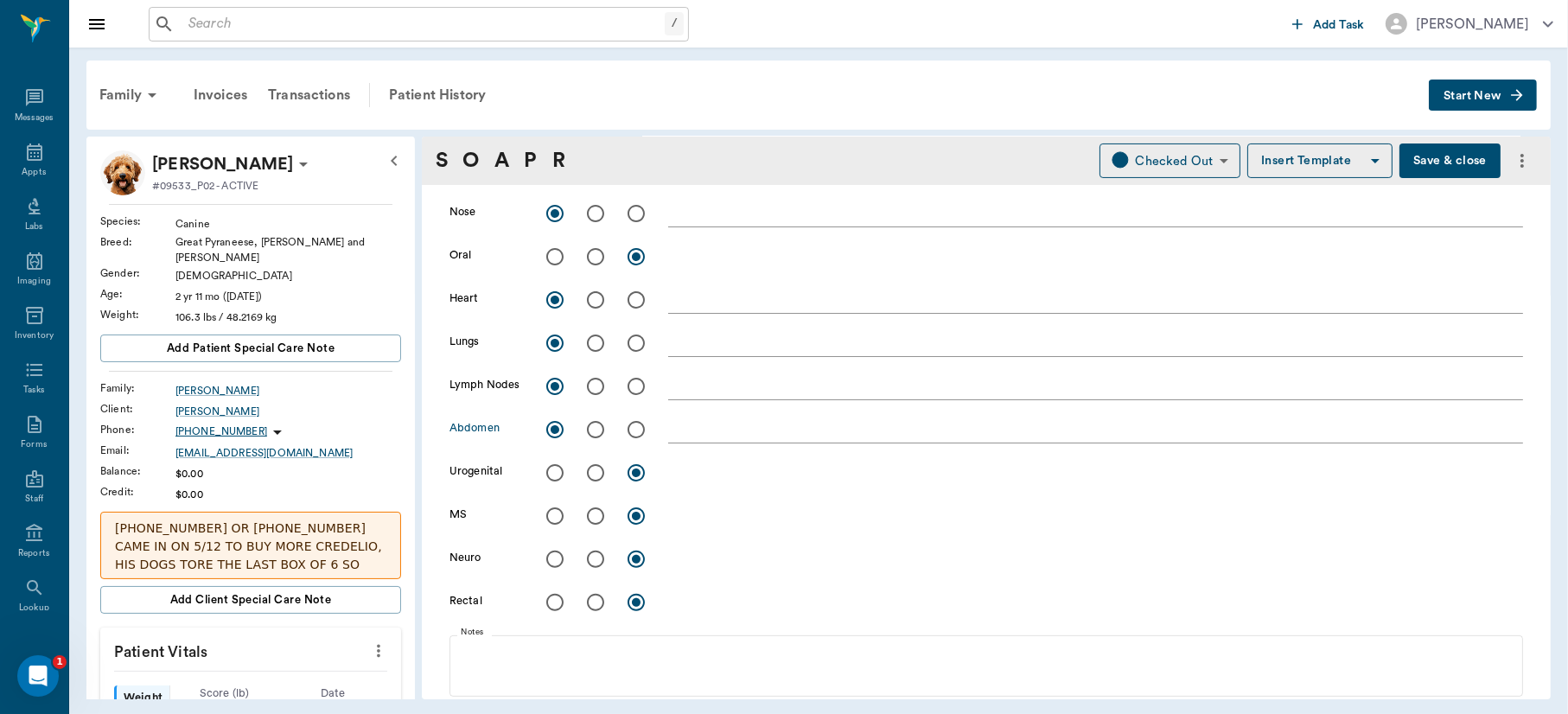
scroll to position [556, 0]
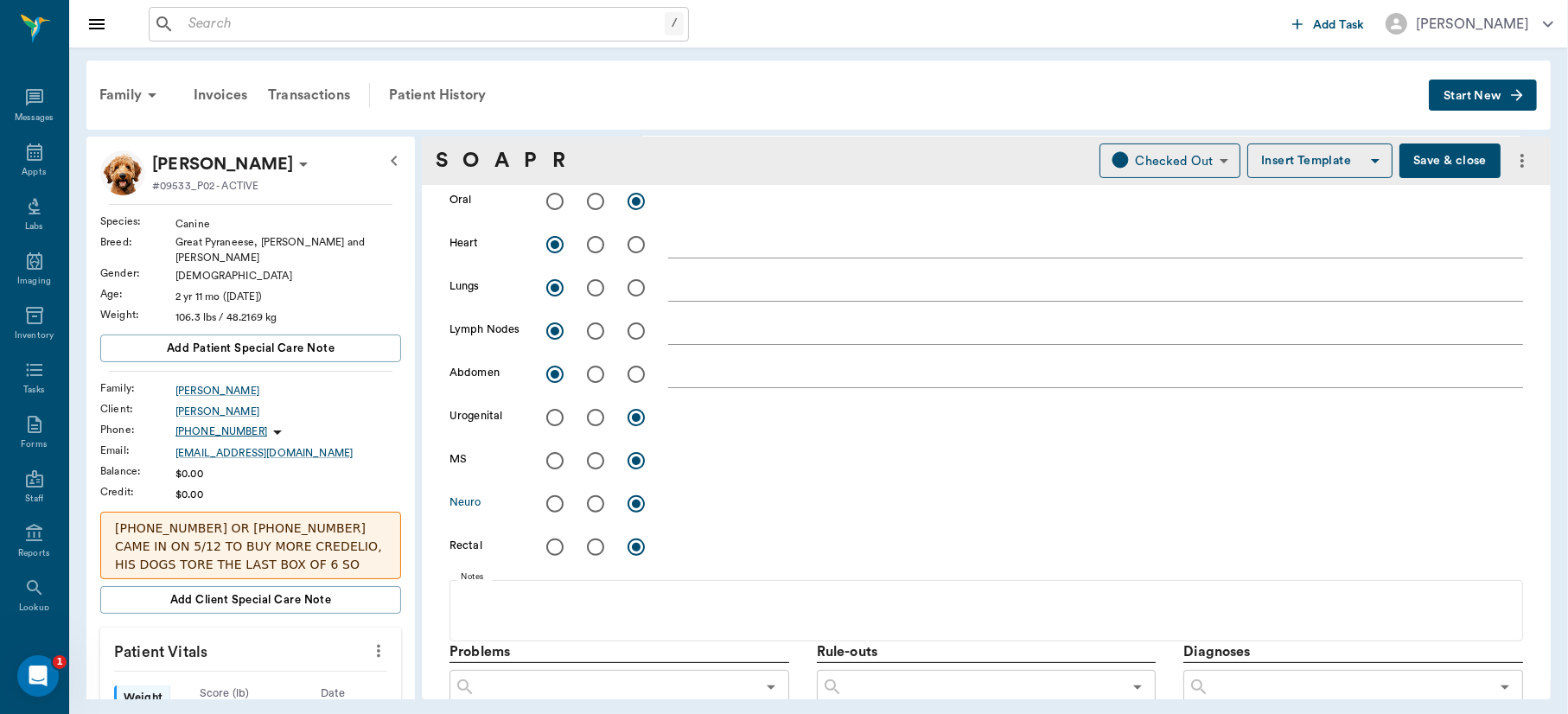
click at [551, 503] on input "radio" at bounding box center [555, 504] width 36 height 36
radio input "true"
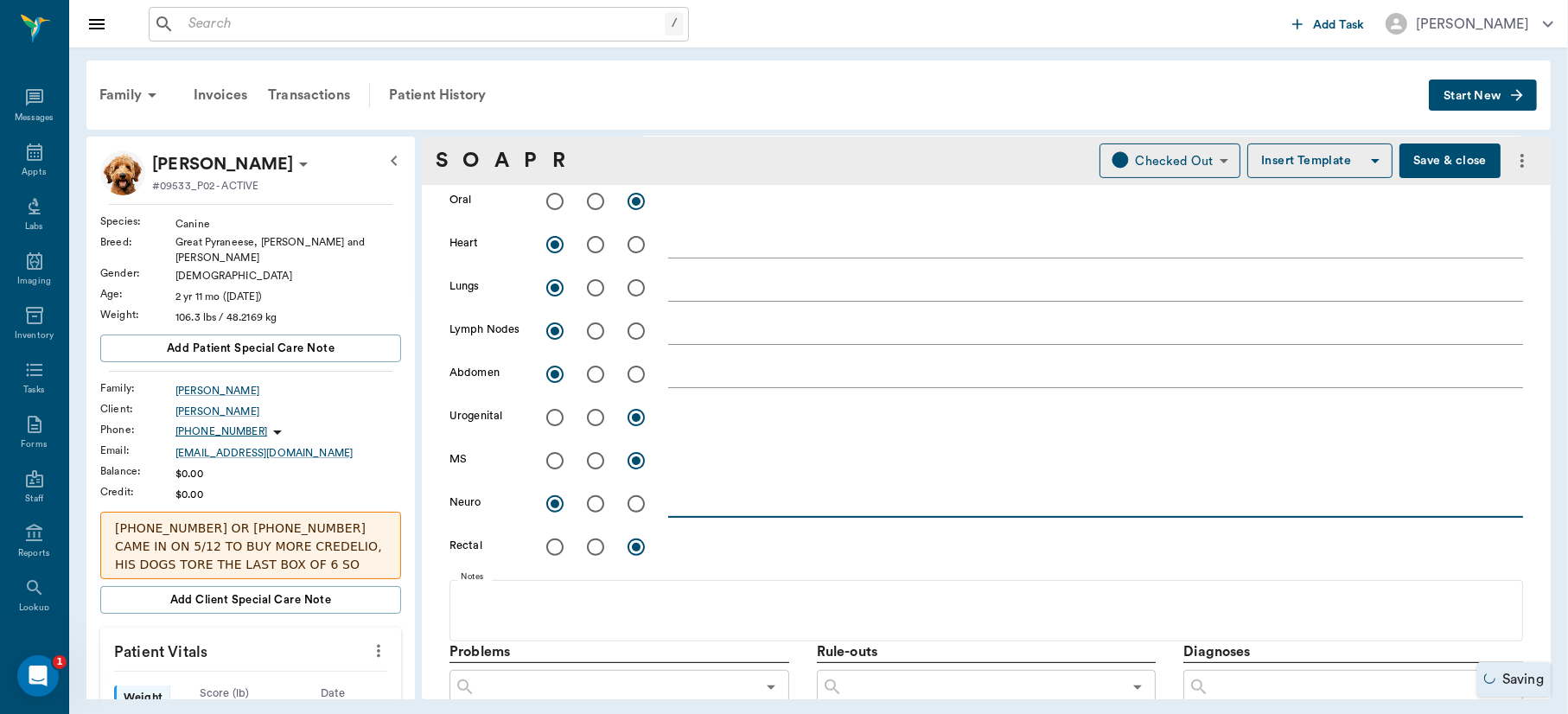
click at [703, 506] on textarea at bounding box center [1095, 504] width 855 height 20
type textarea "sedated"
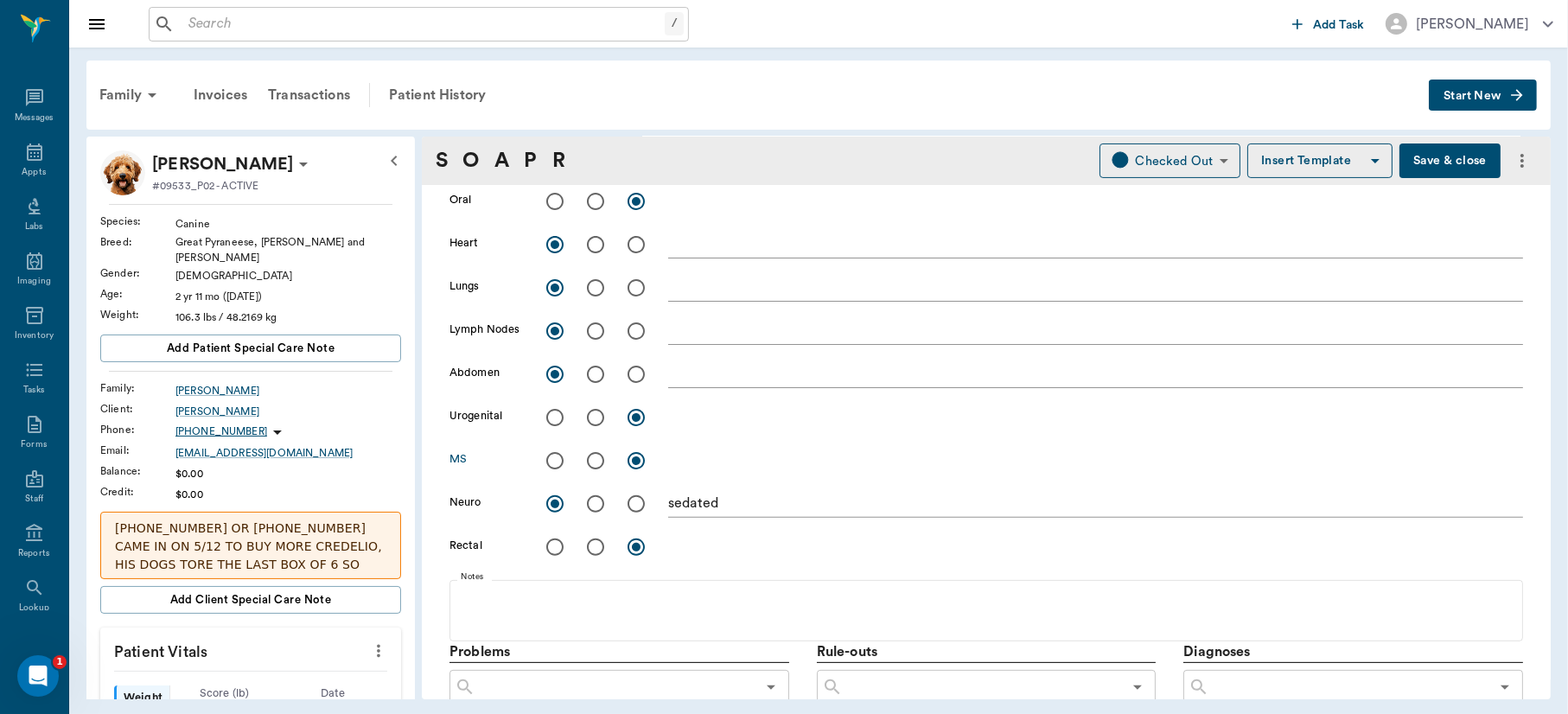
click at [552, 457] on input "radio" at bounding box center [555, 460] width 36 height 36
radio input "true"
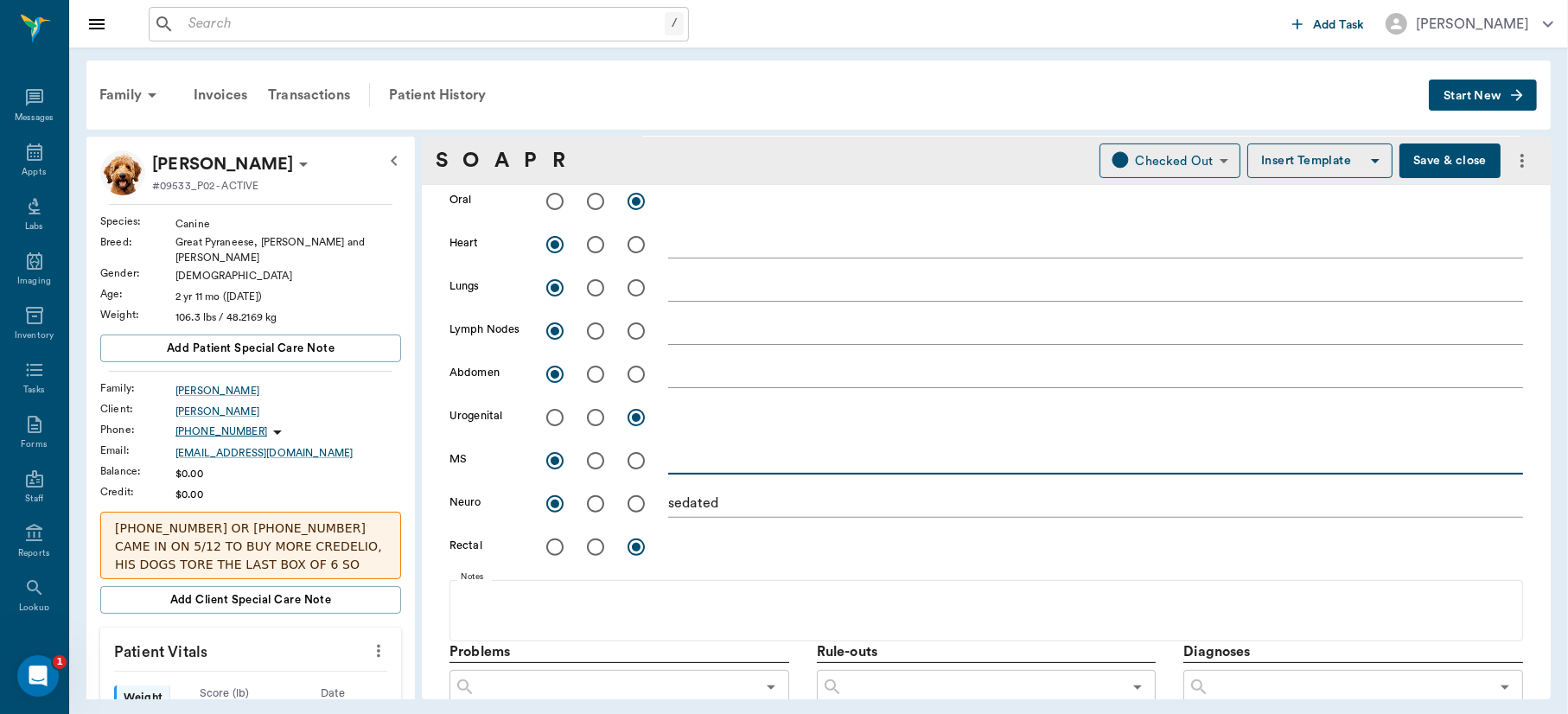
click at [690, 467] on textarea at bounding box center [1095, 460] width 855 height 20
type textarea "would not move for exam"
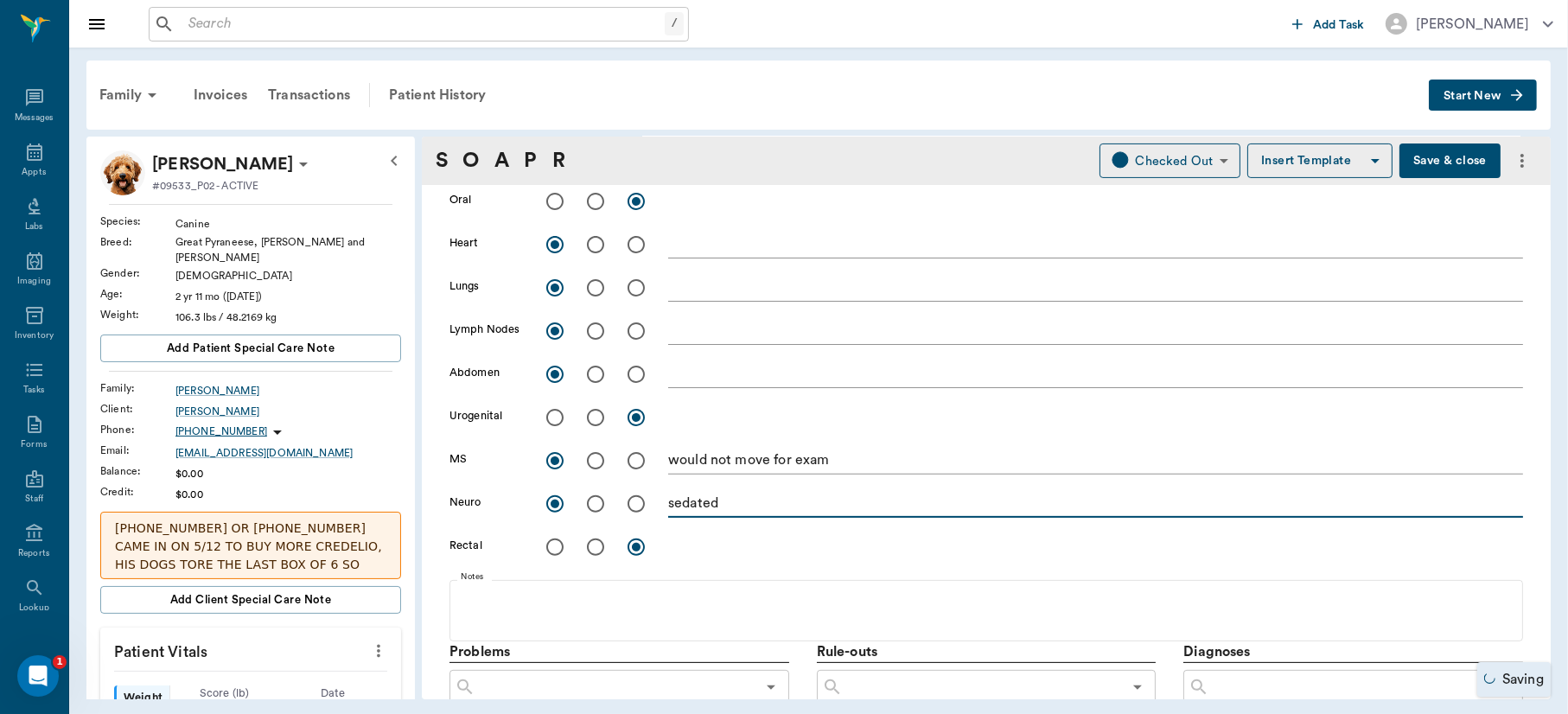
drag, startPoint x: 684, startPoint y: 498, endPoint x: 659, endPoint y: 513, distance: 29.2
click at [659, 513] on div "Neuro sedated x" at bounding box center [986, 504] width 1074 height 36
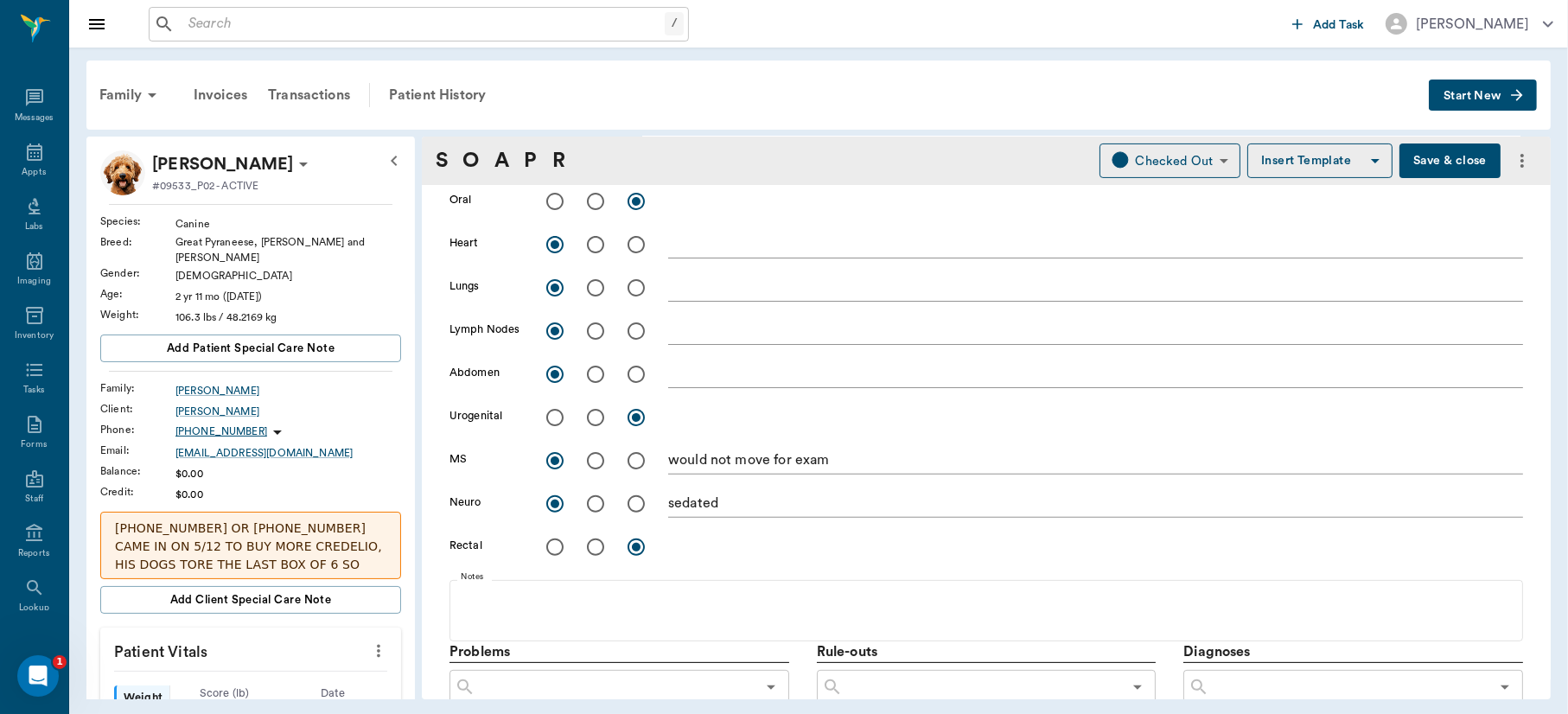
click at [753, 489] on div "sedated x" at bounding box center [1095, 503] width 855 height 35
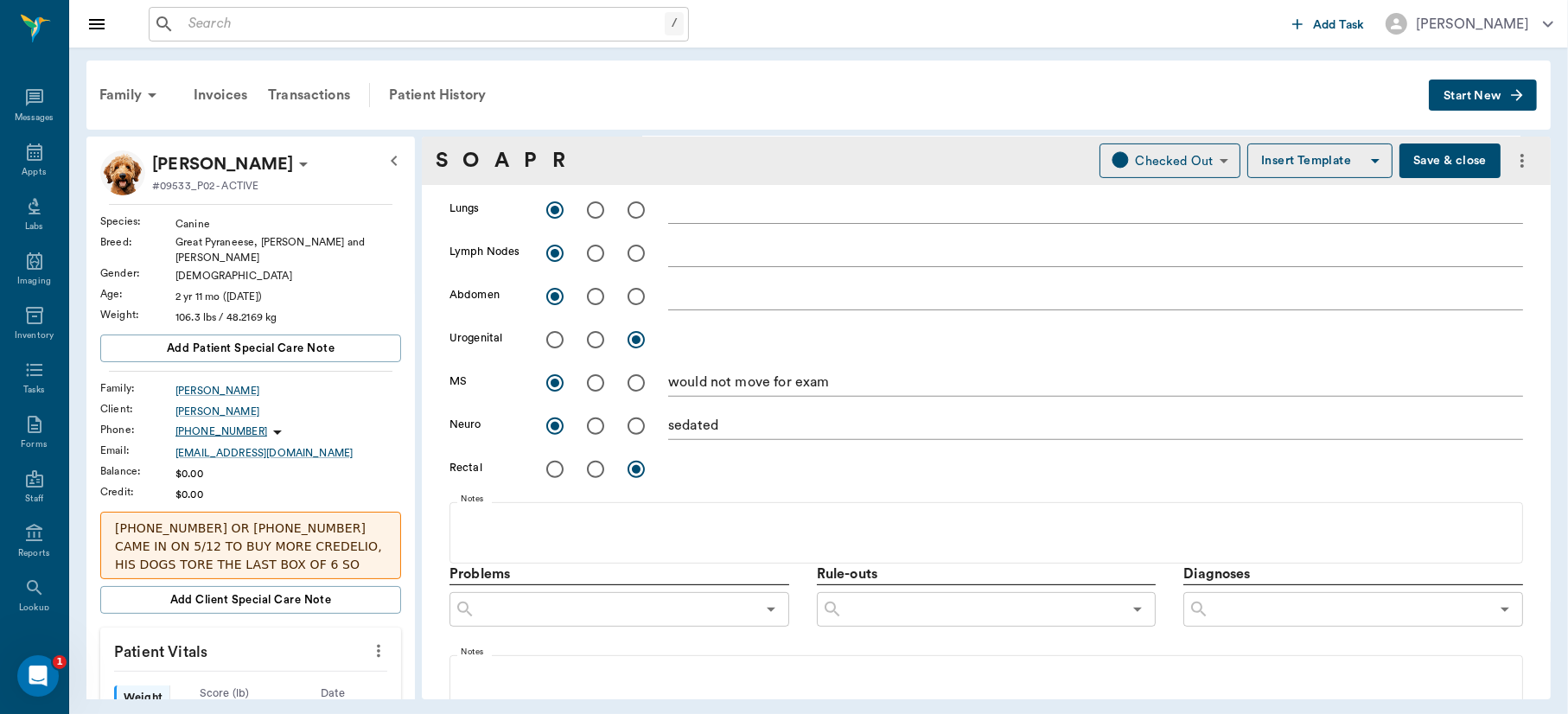
scroll to position [727, 0]
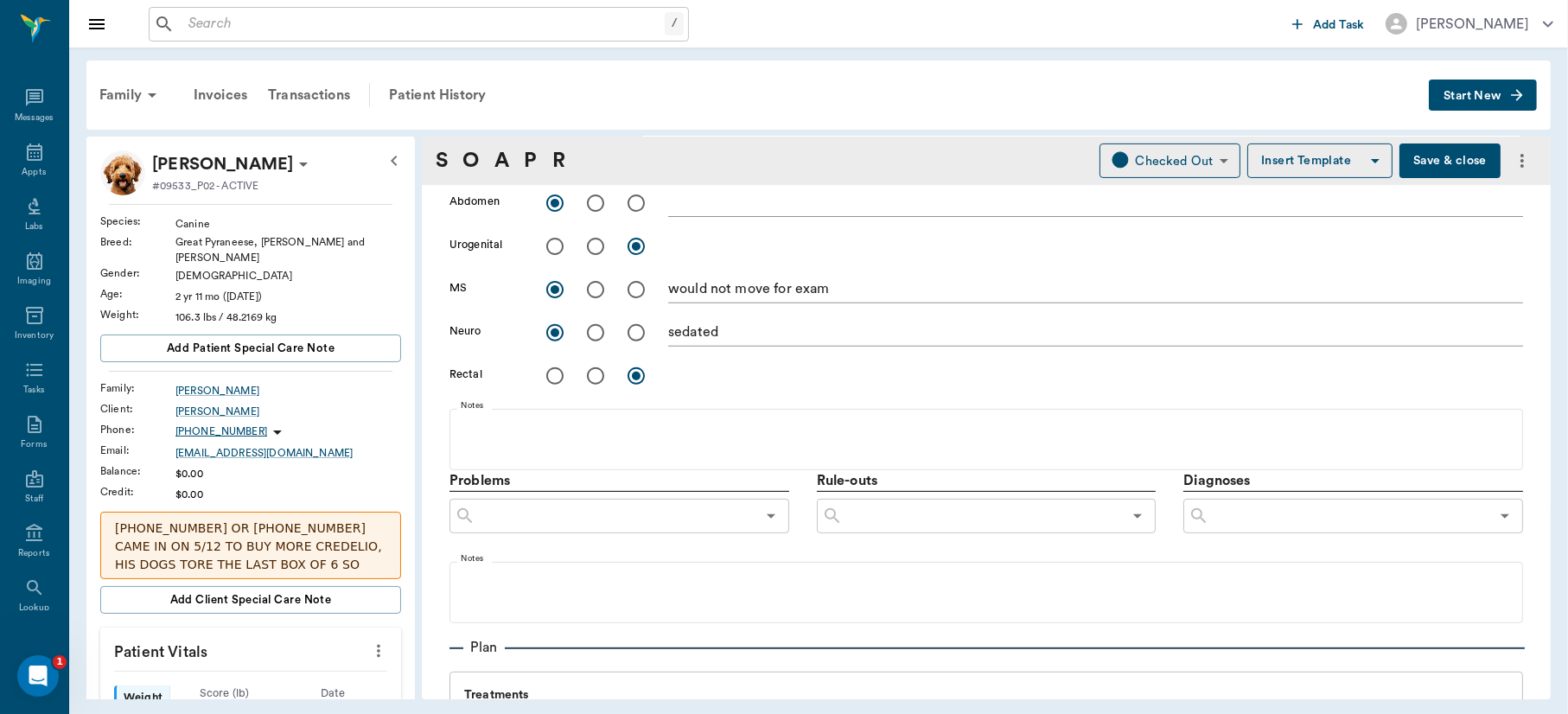
click at [1344, 499] on div "​" at bounding box center [1353, 516] width 340 height 34
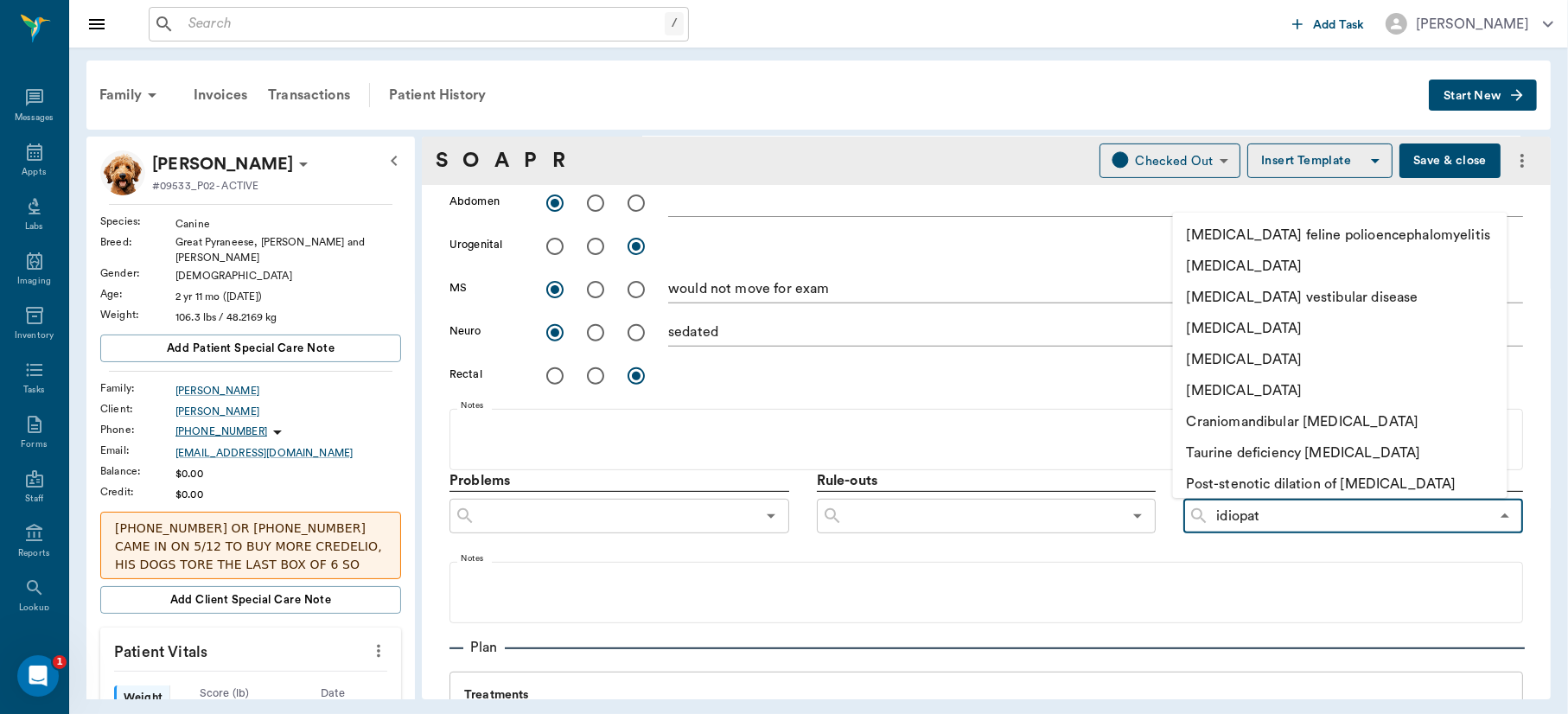
type input "idiopath"
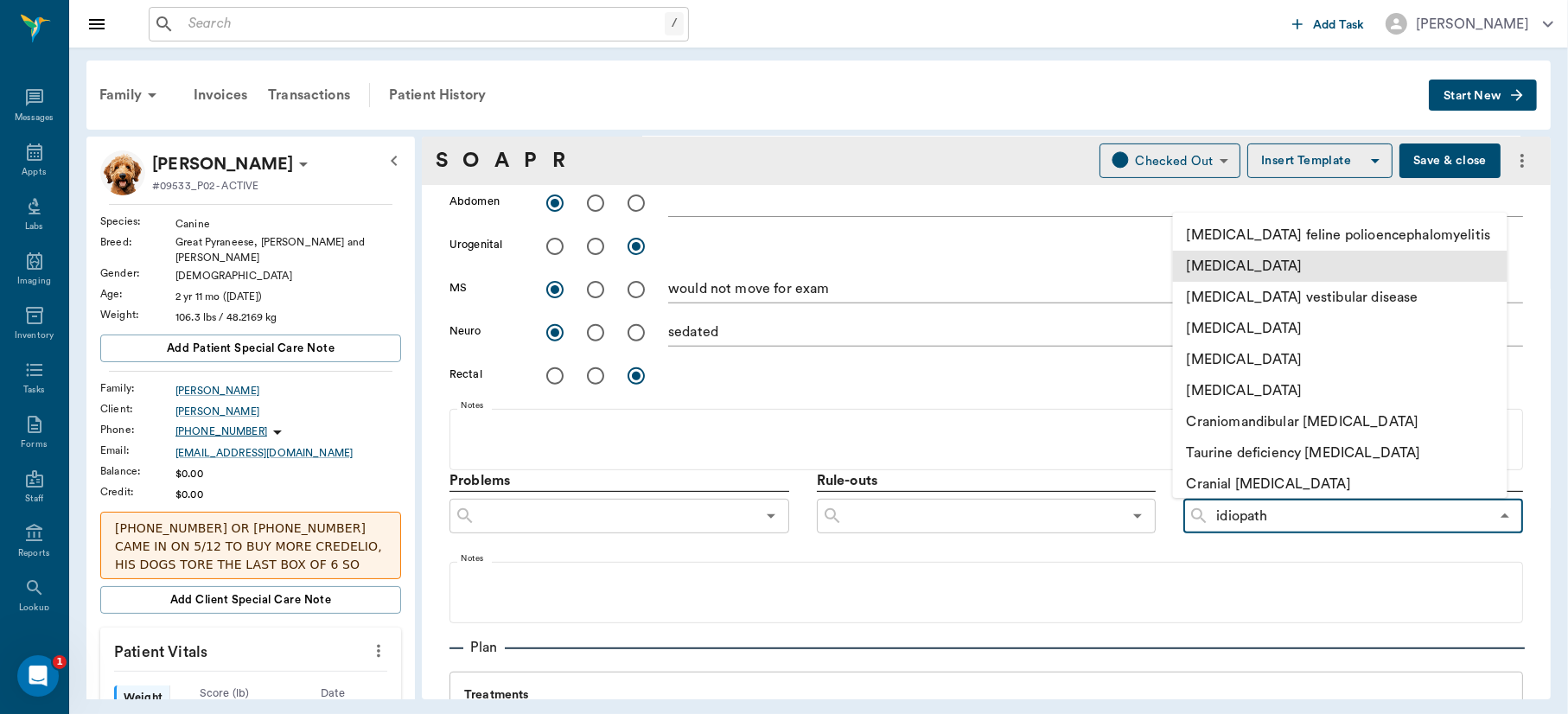
click at [1369, 266] on li "[MEDICAL_DATA]" at bounding box center [1341, 266] width 334 height 31
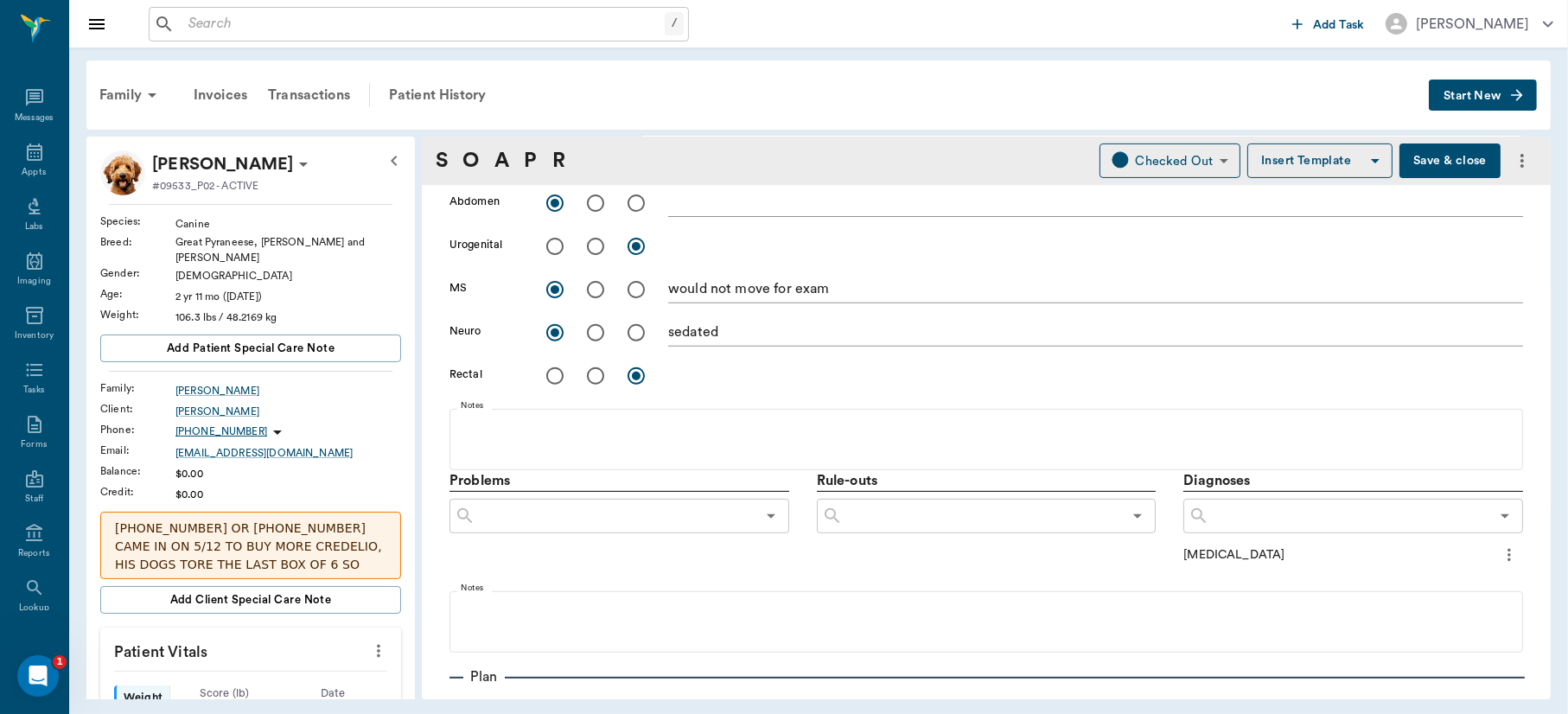
click at [1500, 548] on icon "more" at bounding box center [1509, 555] width 19 height 21
click at [1460, 581] on span "Add to ongoing diagnosis" at bounding box center [1421, 584] width 146 height 18
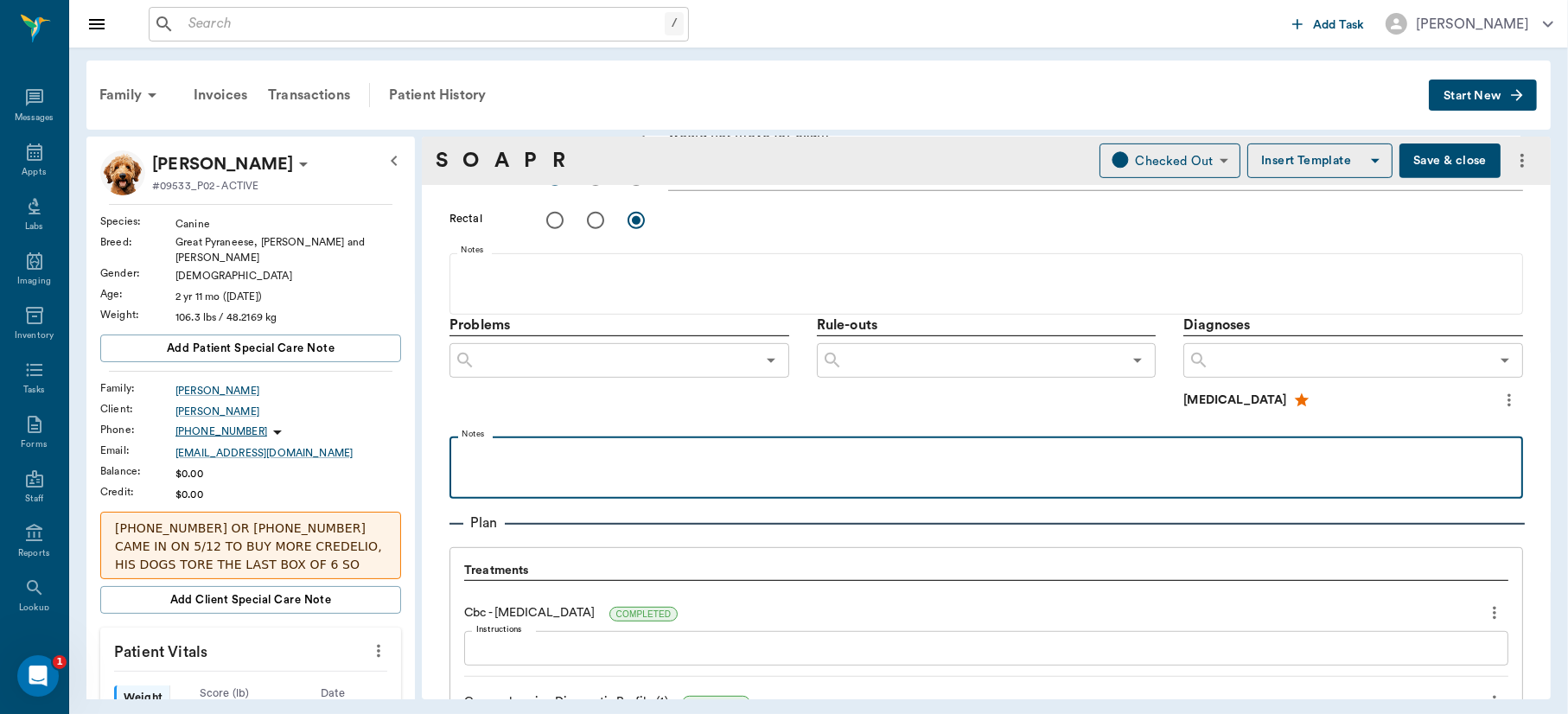
click at [481, 467] on div at bounding box center [986, 467] width 1056 height 43
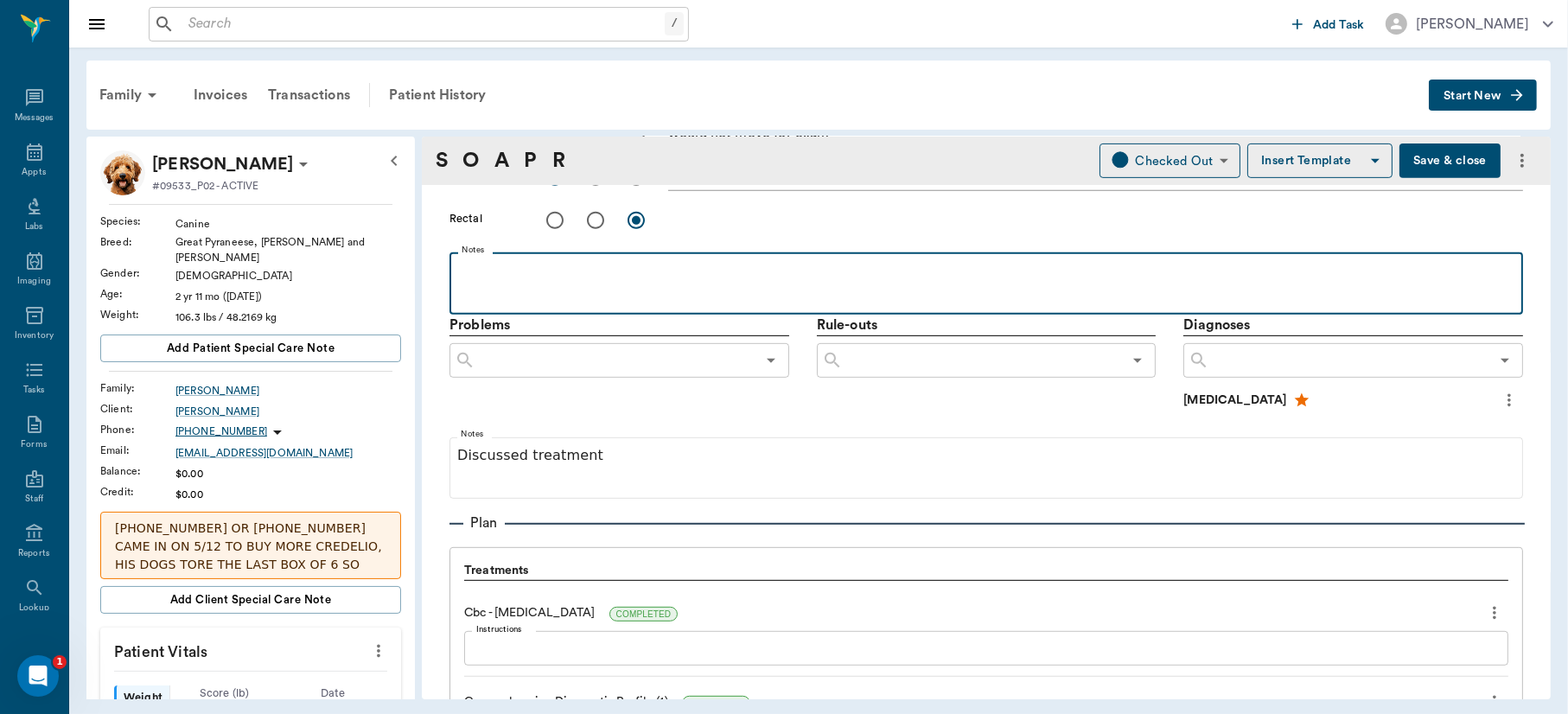
click at [478, 281] on div at bounding box center [986, 282] width 1056 height 43
click at [491, 281] on p "Fecal:negative" at bounding box center [986, 271] width 1056 height 21
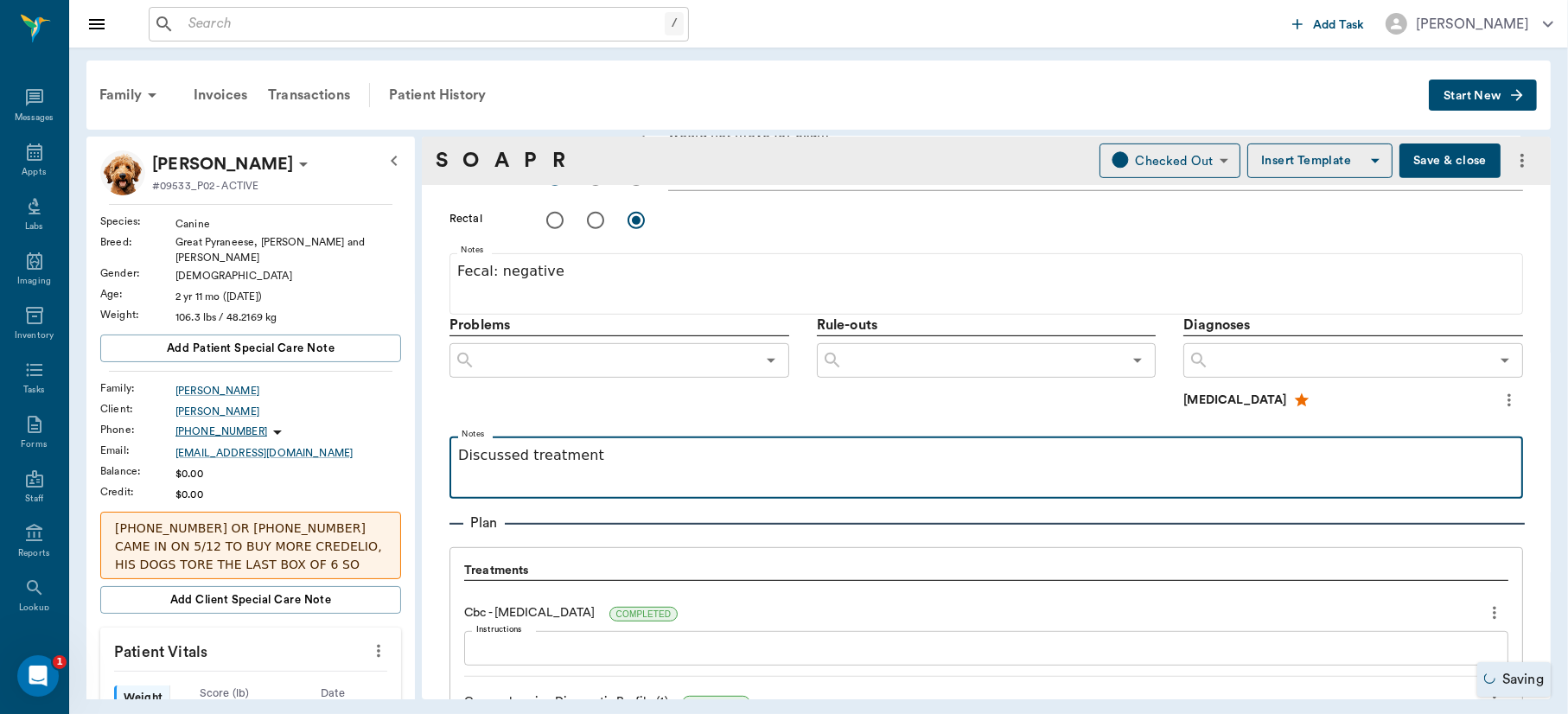
click at [631, 456] on p "Discussed treatment" at bounding box center [986, 455] width 1056 height 21
click at [664, 455] on p "Discussed medical treatment" at bounding box center [986, 455] width 1056 height 21
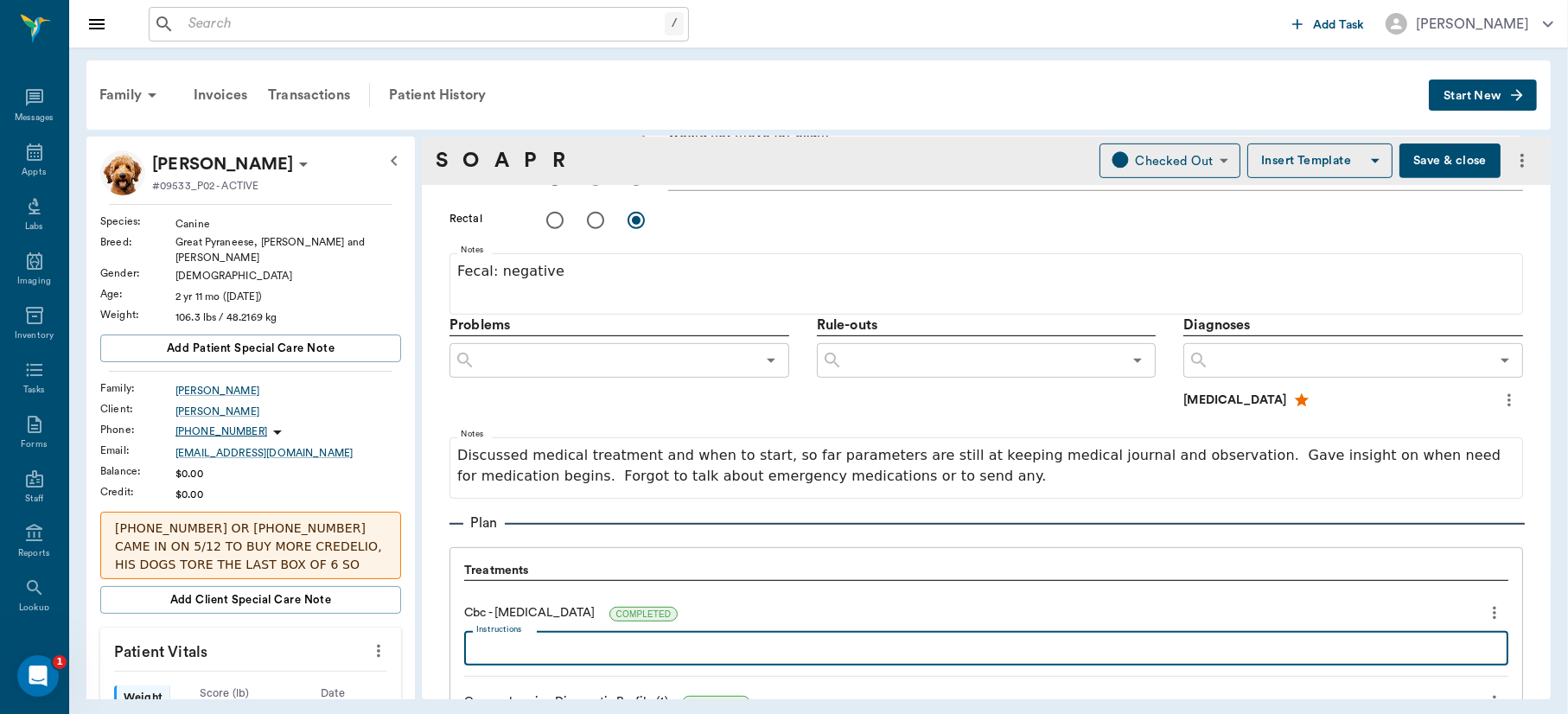
click at [607, 645] on textarea "Instructions" at bounding box center [986, 649] width 1020 height 20
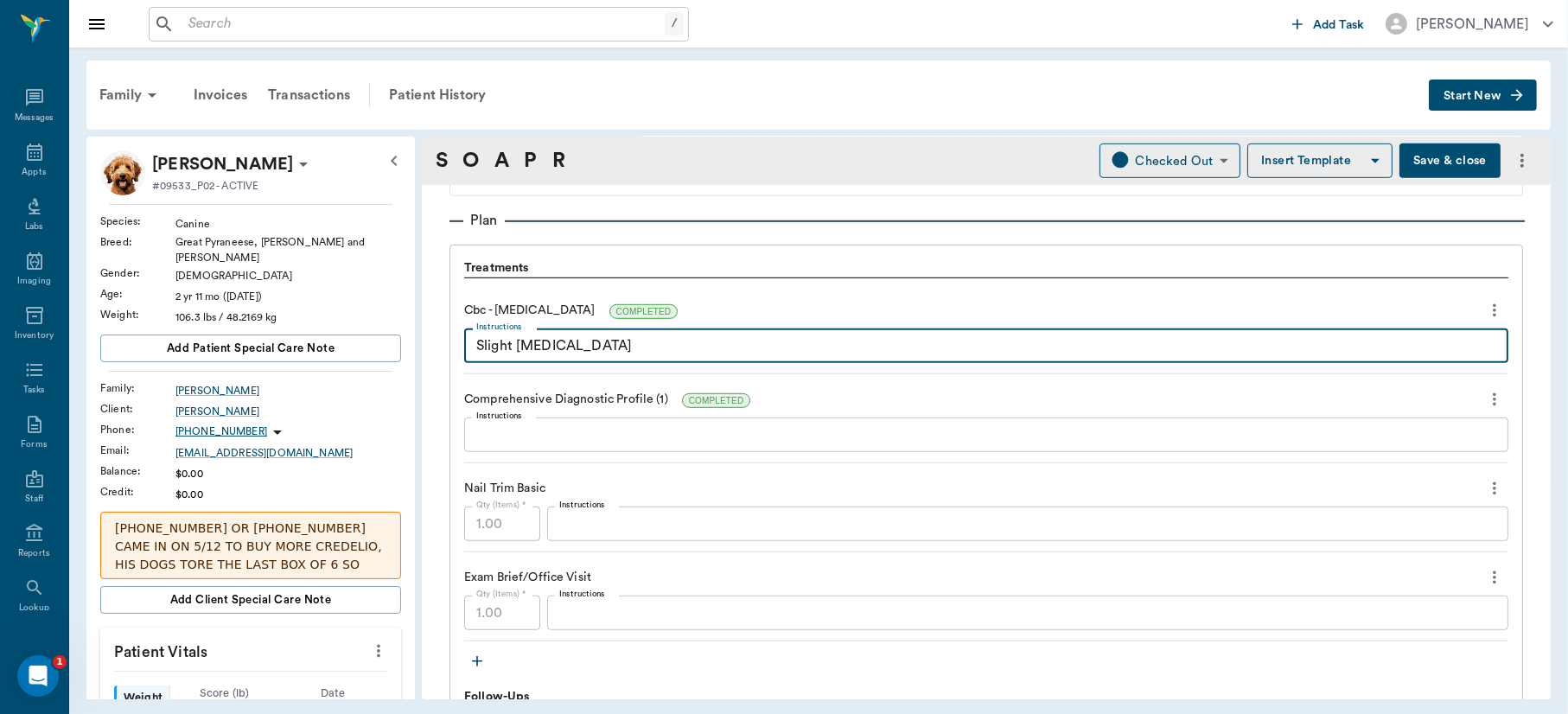
scroll to position [1213, 0]
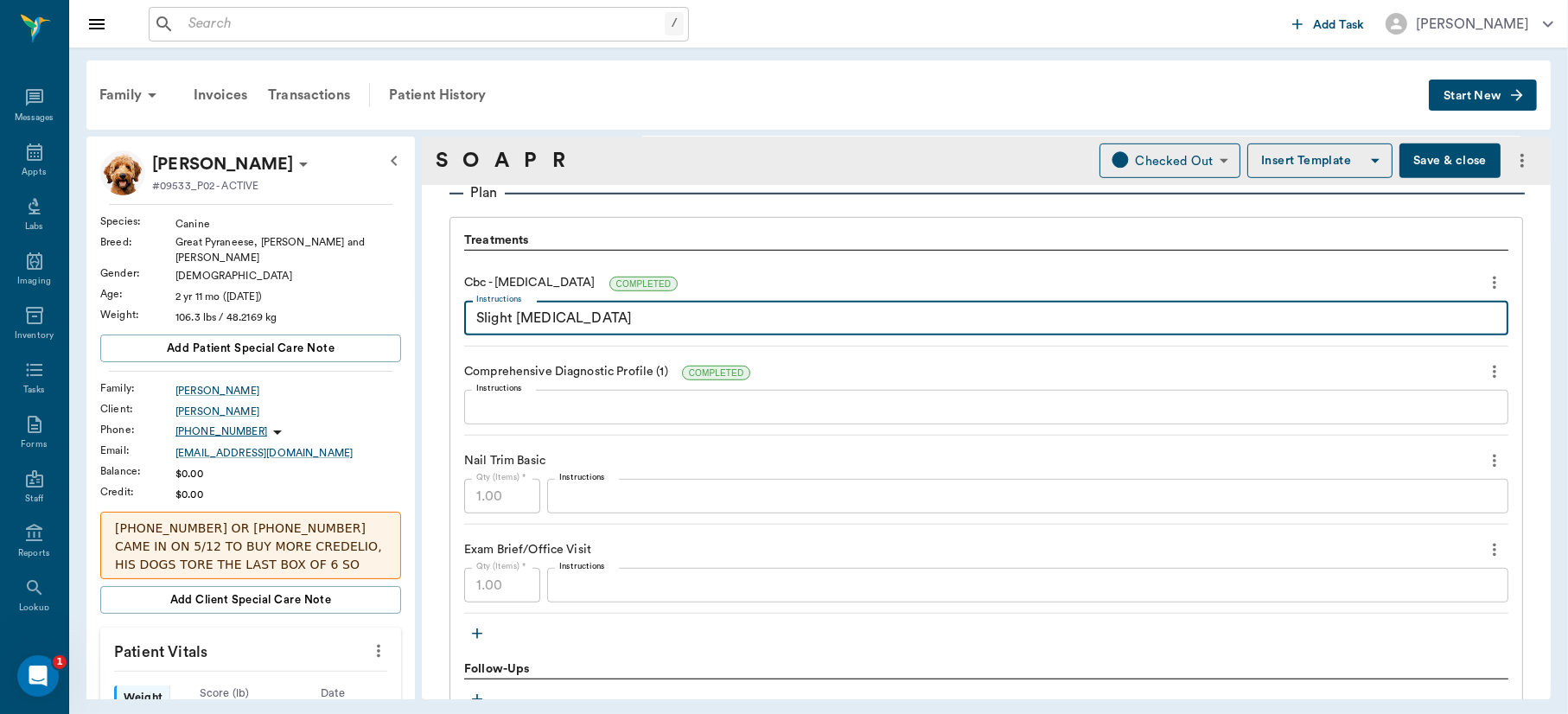
type textarea "Slight eosinophilia"
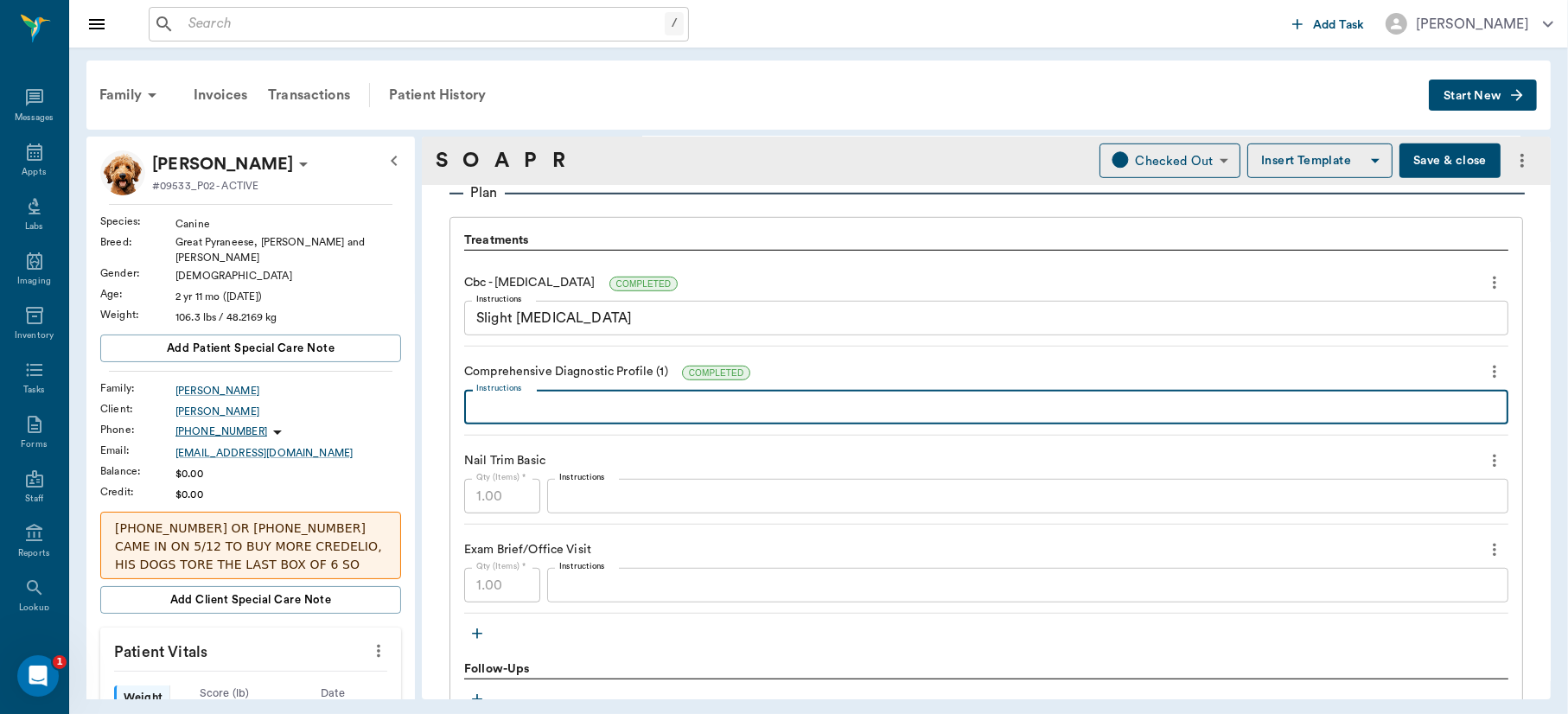
click at [604, 406] on textarea "Instructions" at bounding box center [986, 407] width 1020 height 20
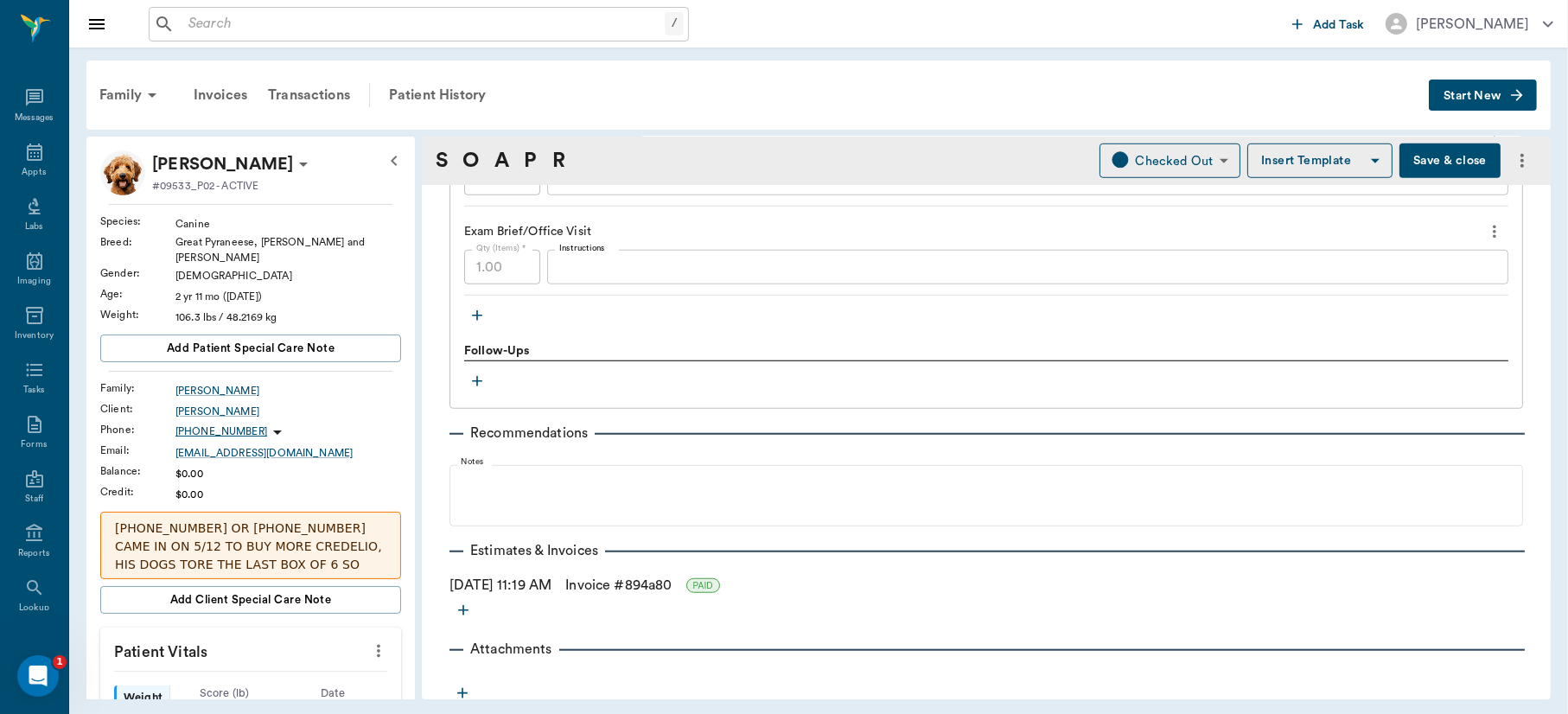
scroll to position [1538, 0]
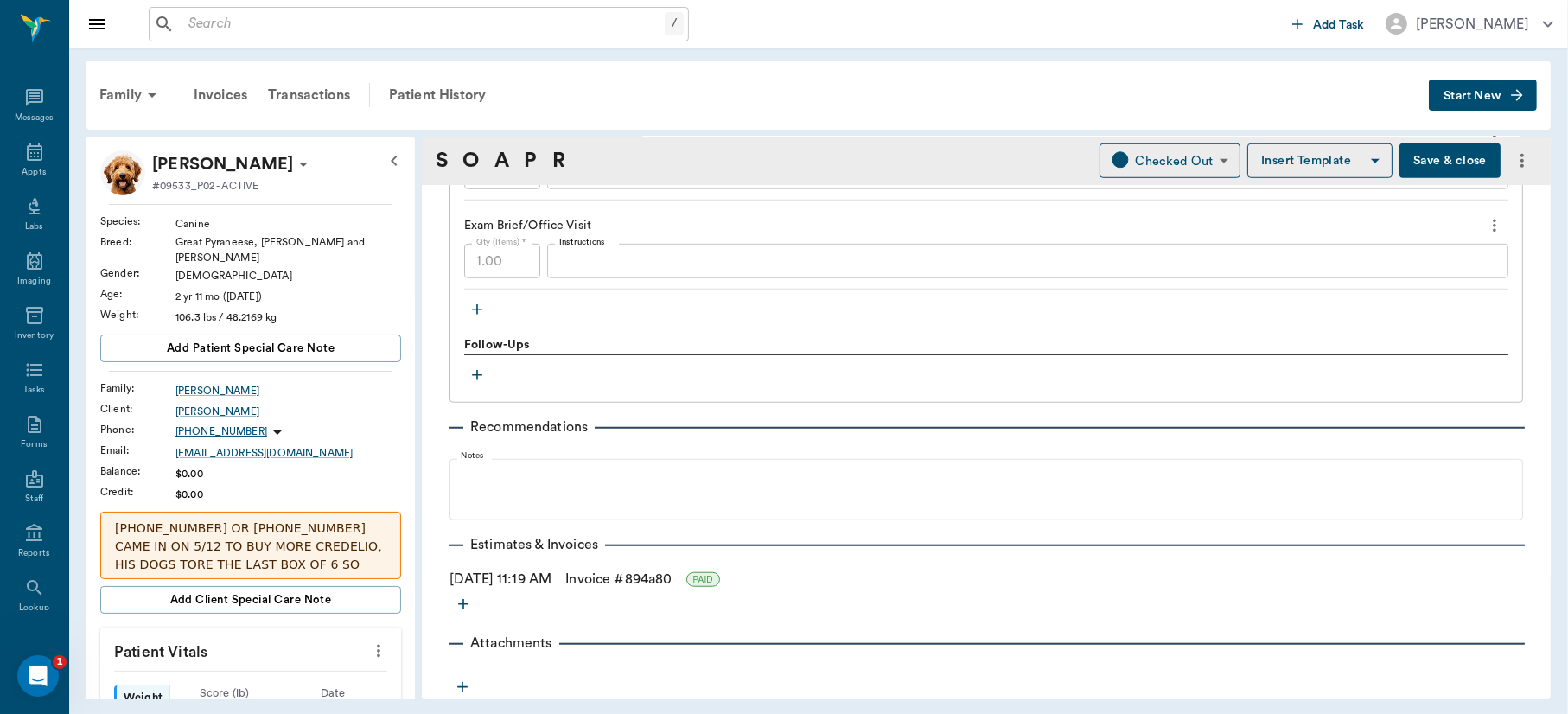
type textarea "Glu slightly elevated 120"
click at [1429, 152] on button "Save & close" at bounding box center [1450, 161] width 102 height 34
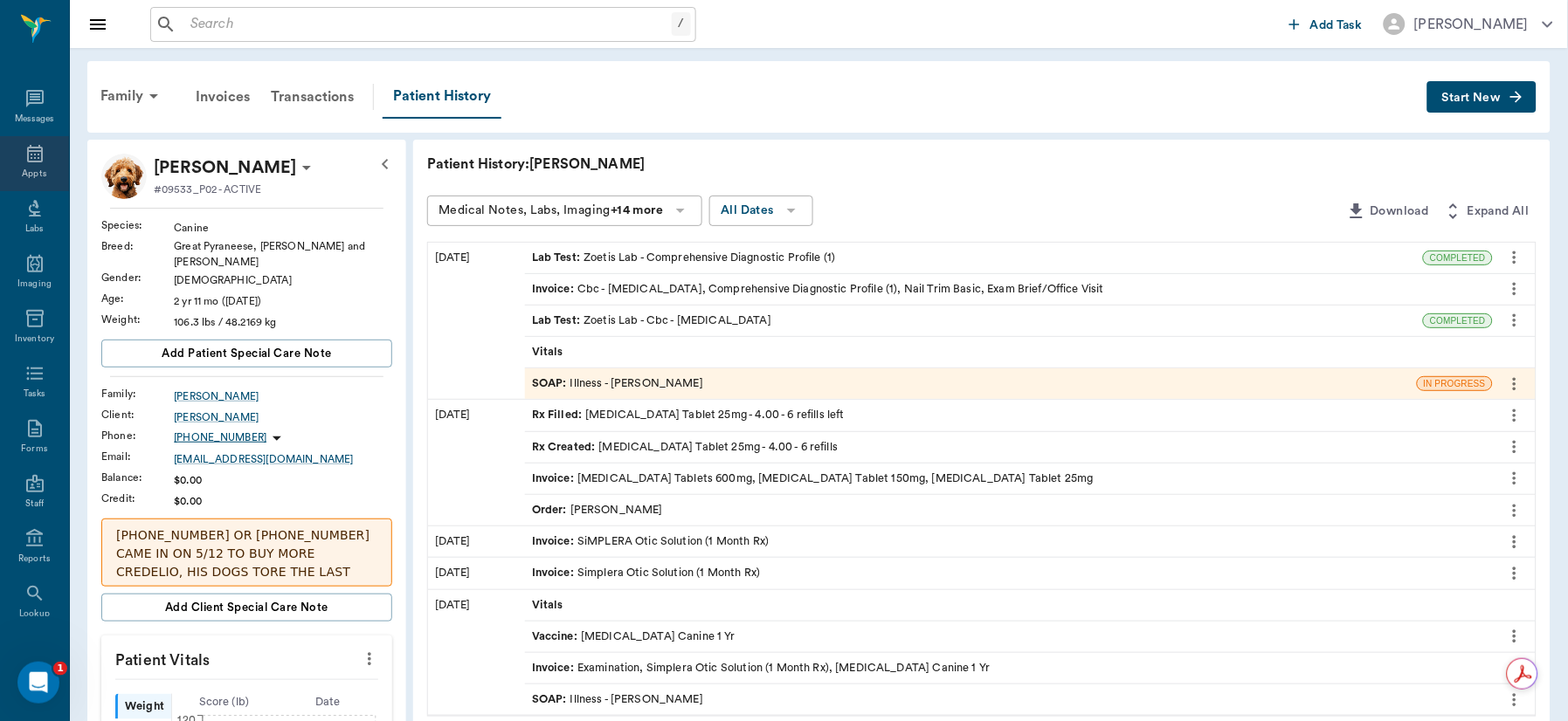
click at [25, 162] on icon at bounding box center [35, 153] width 21 height 21
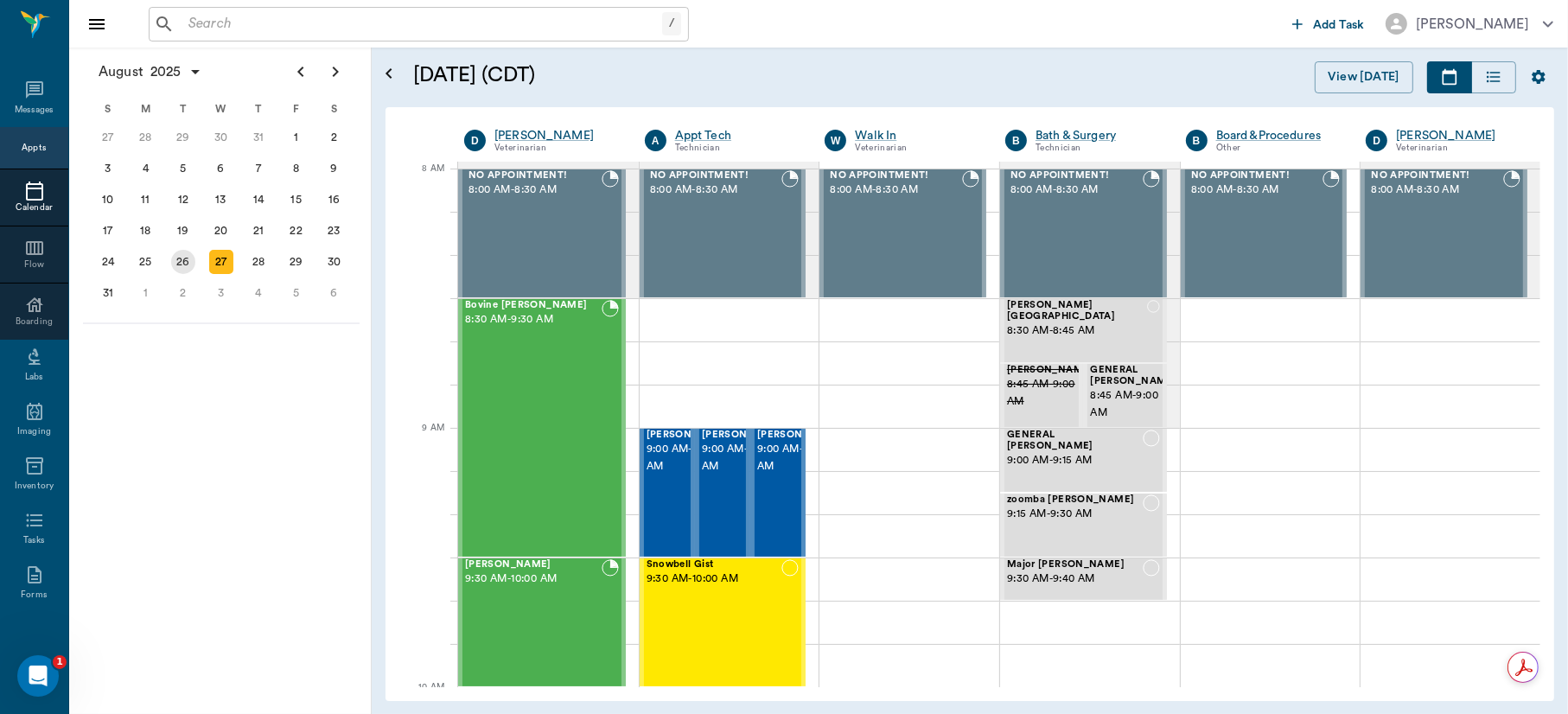
click at [183, 254] on div "26" at bounding box center [183, 262] width 24 height 24
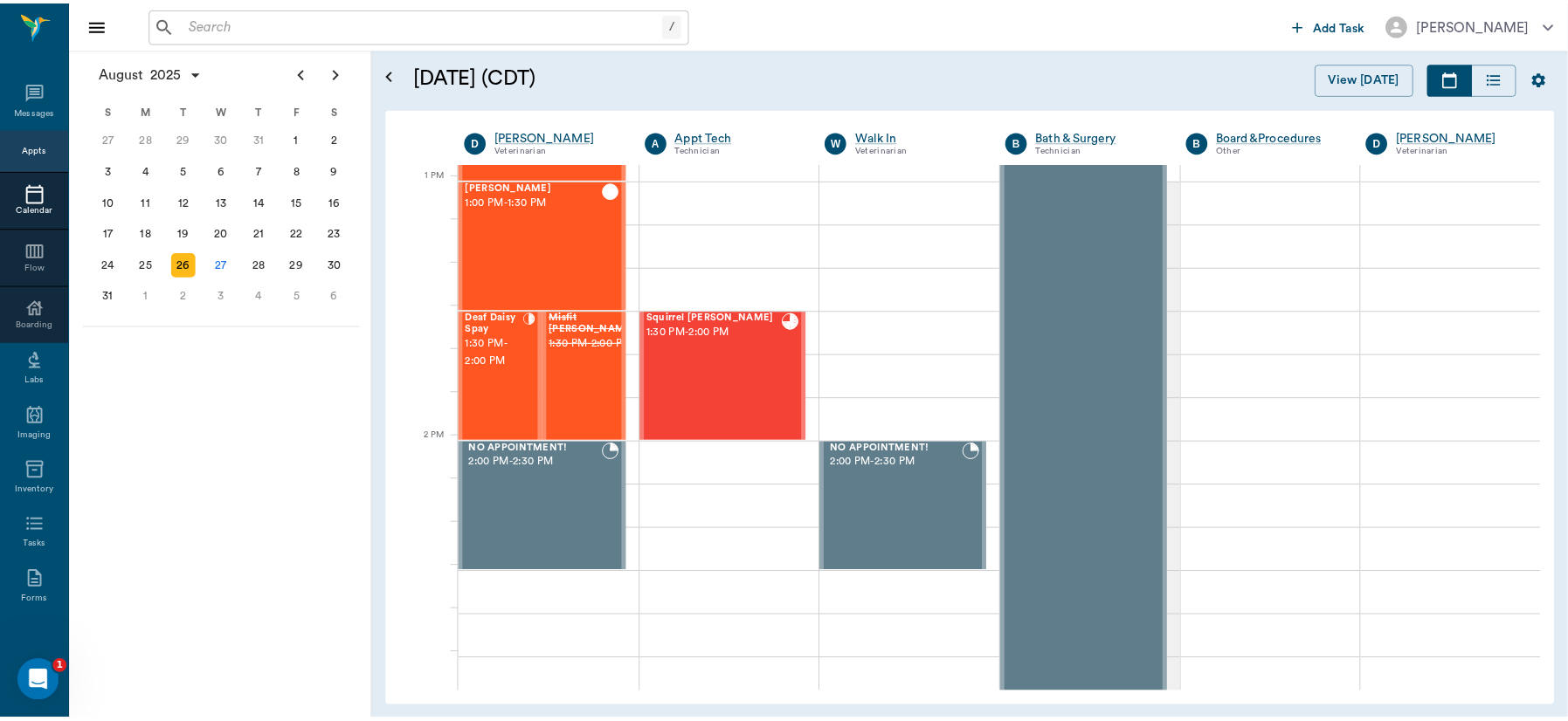
scroll to position [1306, 0]
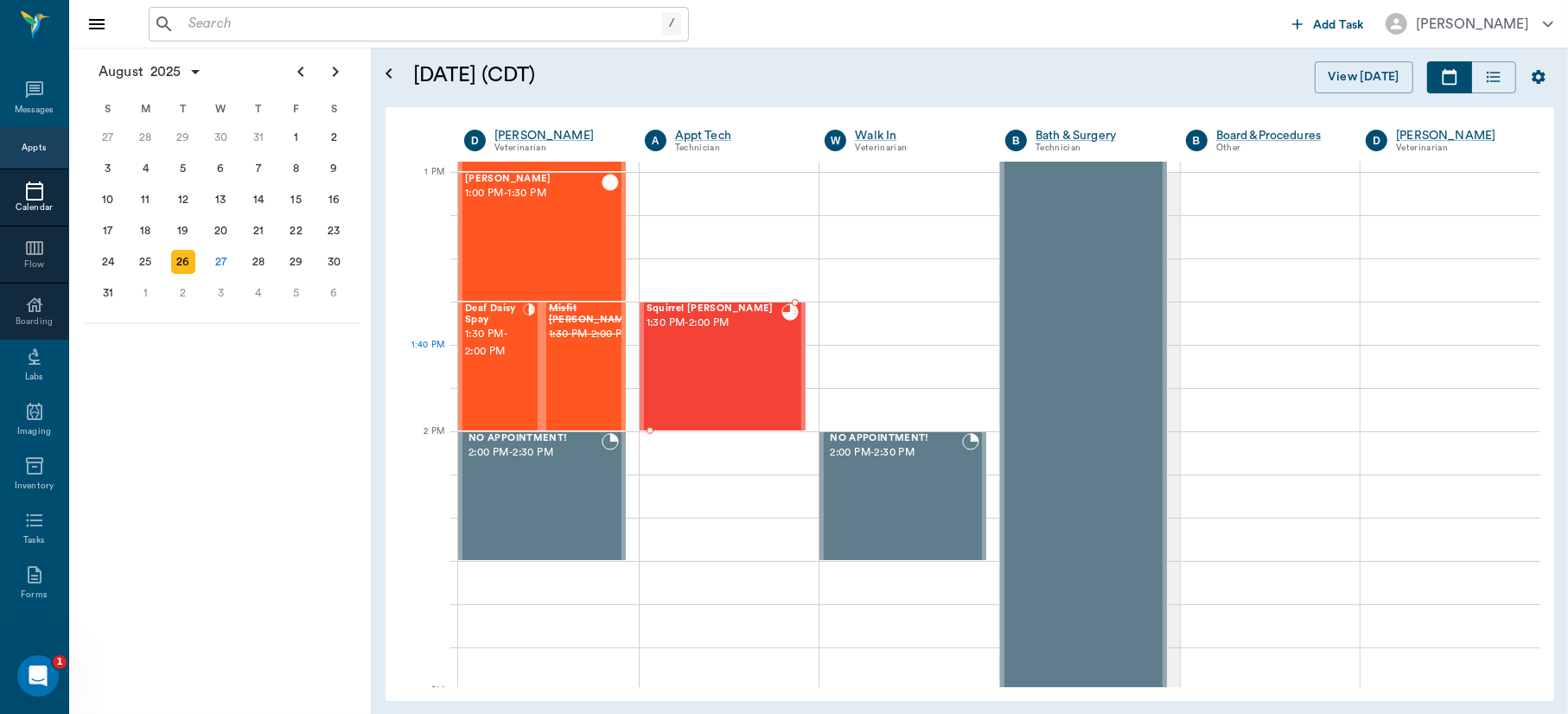
click at [673, 358] on div "Squirrel Eaton 1:30 PM - 2:00 PM" at bounding box center [714, 367] width 136 height 126
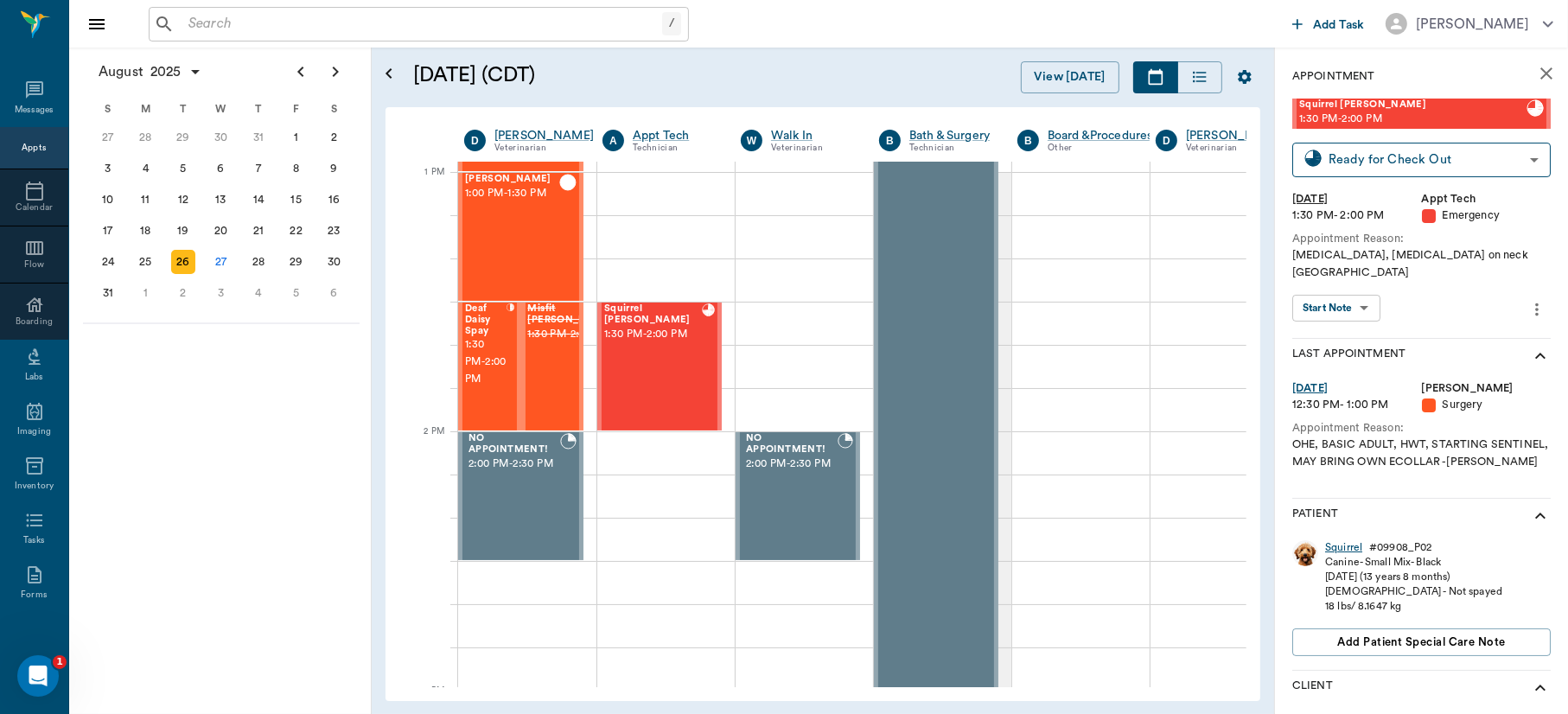
click at [1336, 540] on div "Squirrel" at bounding box center [1343, 548] width 37 height 14
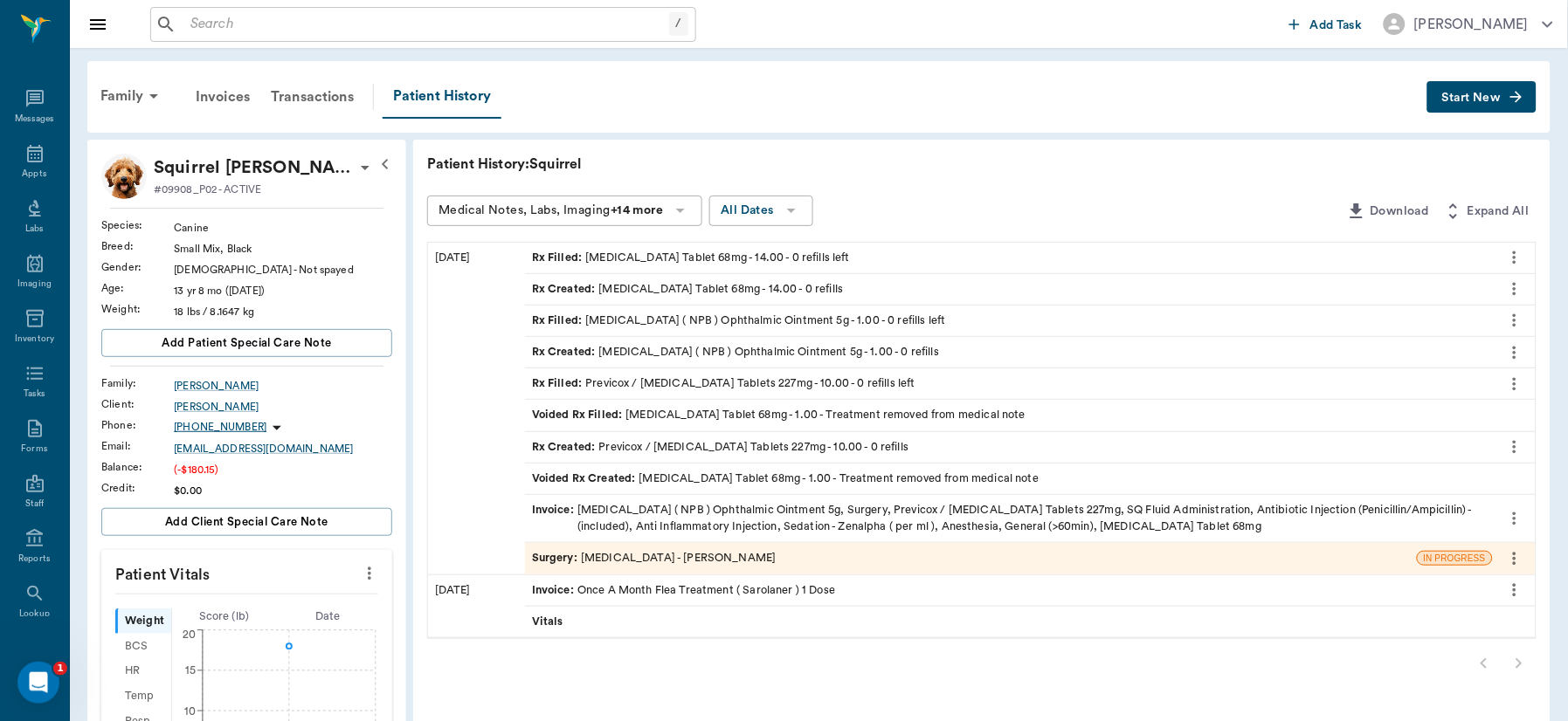
click at [366, 571] on icon "more" at bounding box center [369, 573] width 19 height 21
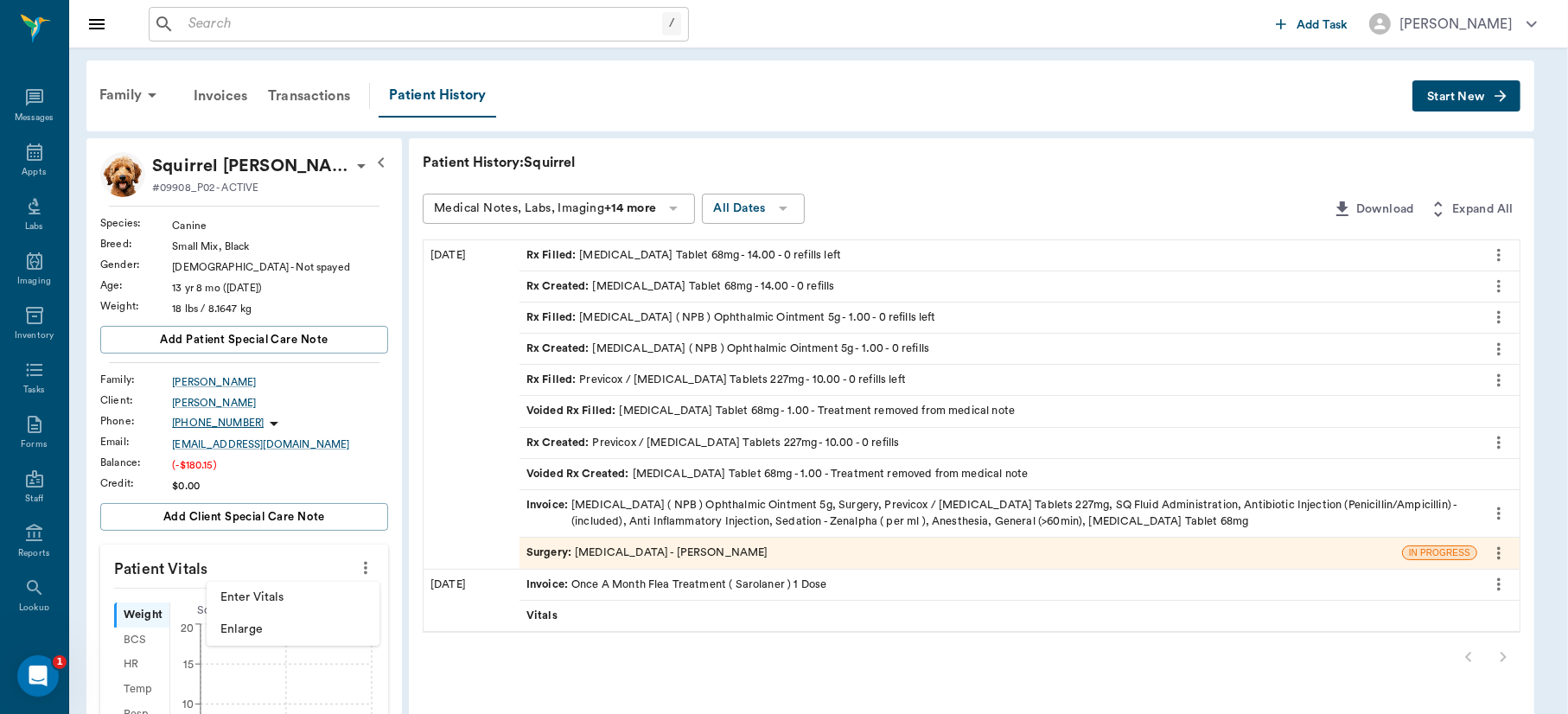
click at [261, 602] on span "Enter Vitals" at bounding box center [293, 598] width 146 height 18
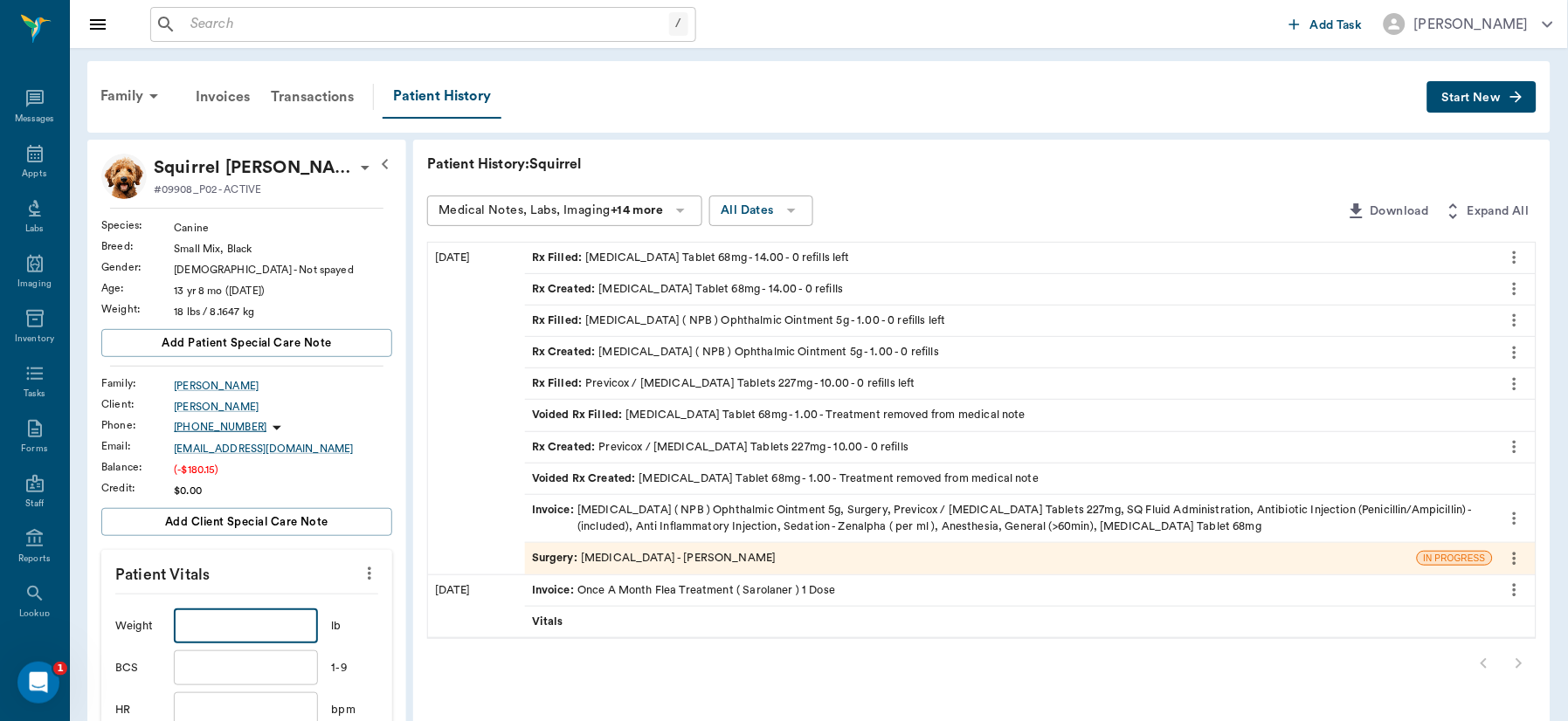
click at [251, 624] on input "text" at bounding box center [245, 626] width 144 height 35
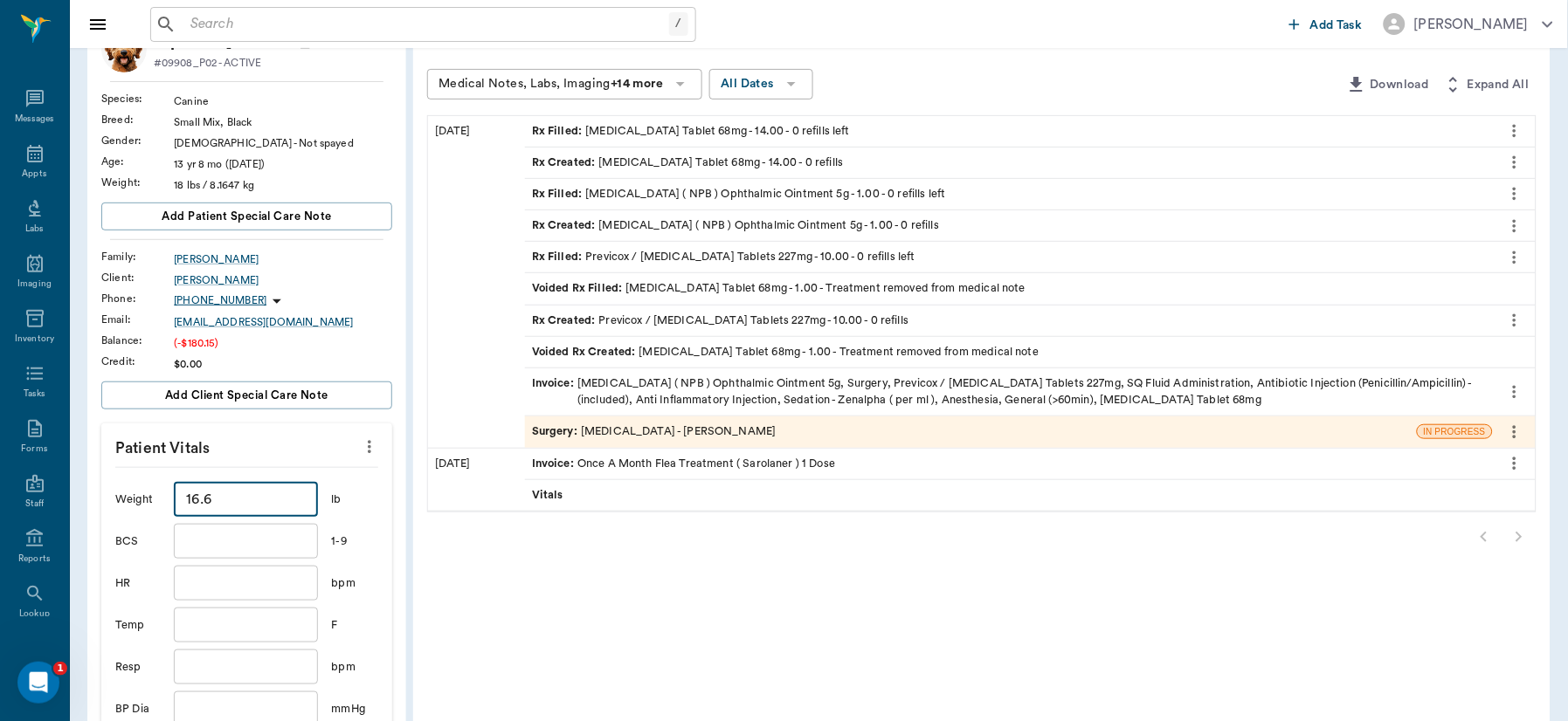
scroll to position [301, 0]
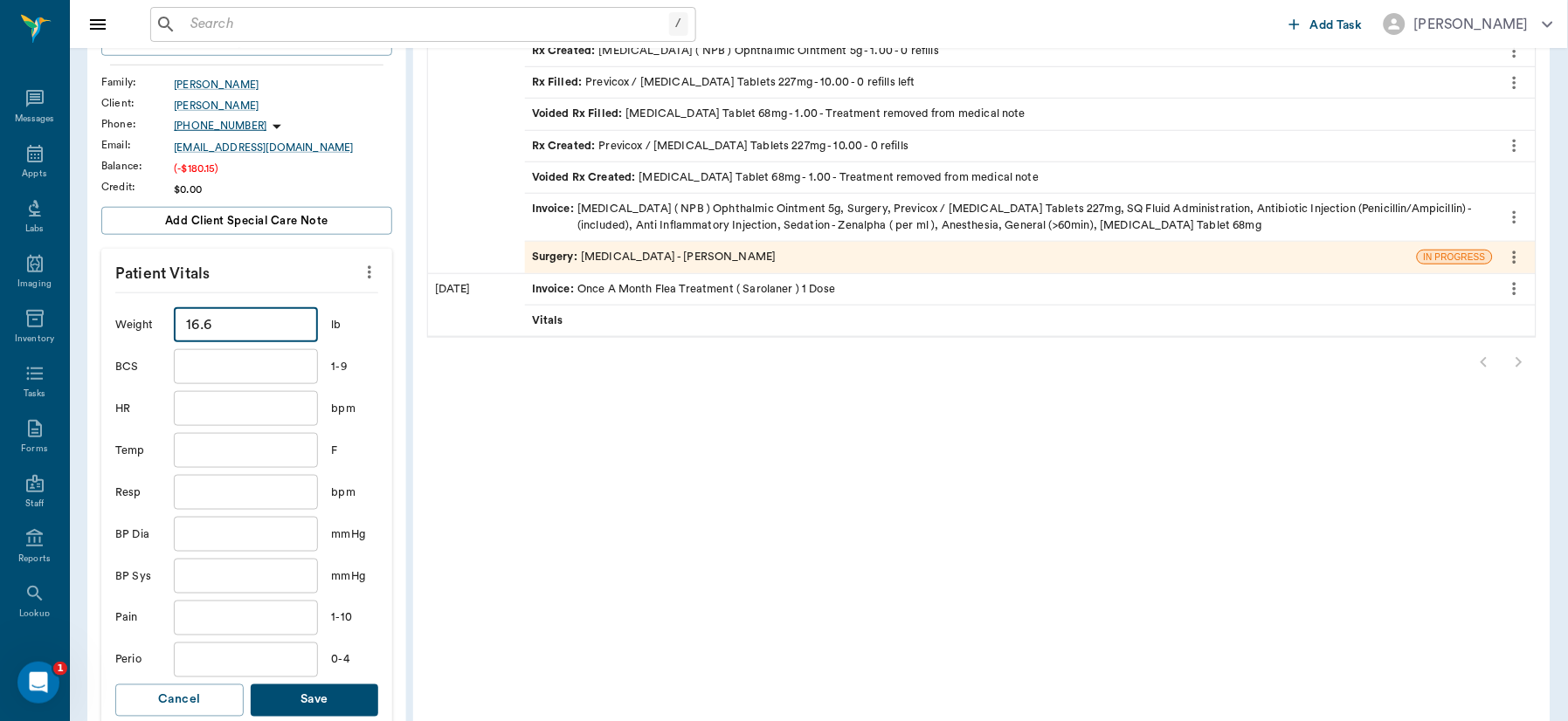
type input "16.6"
click at [315, 706] on button "Save" at bounding box center [314, 701] width 128 height 33
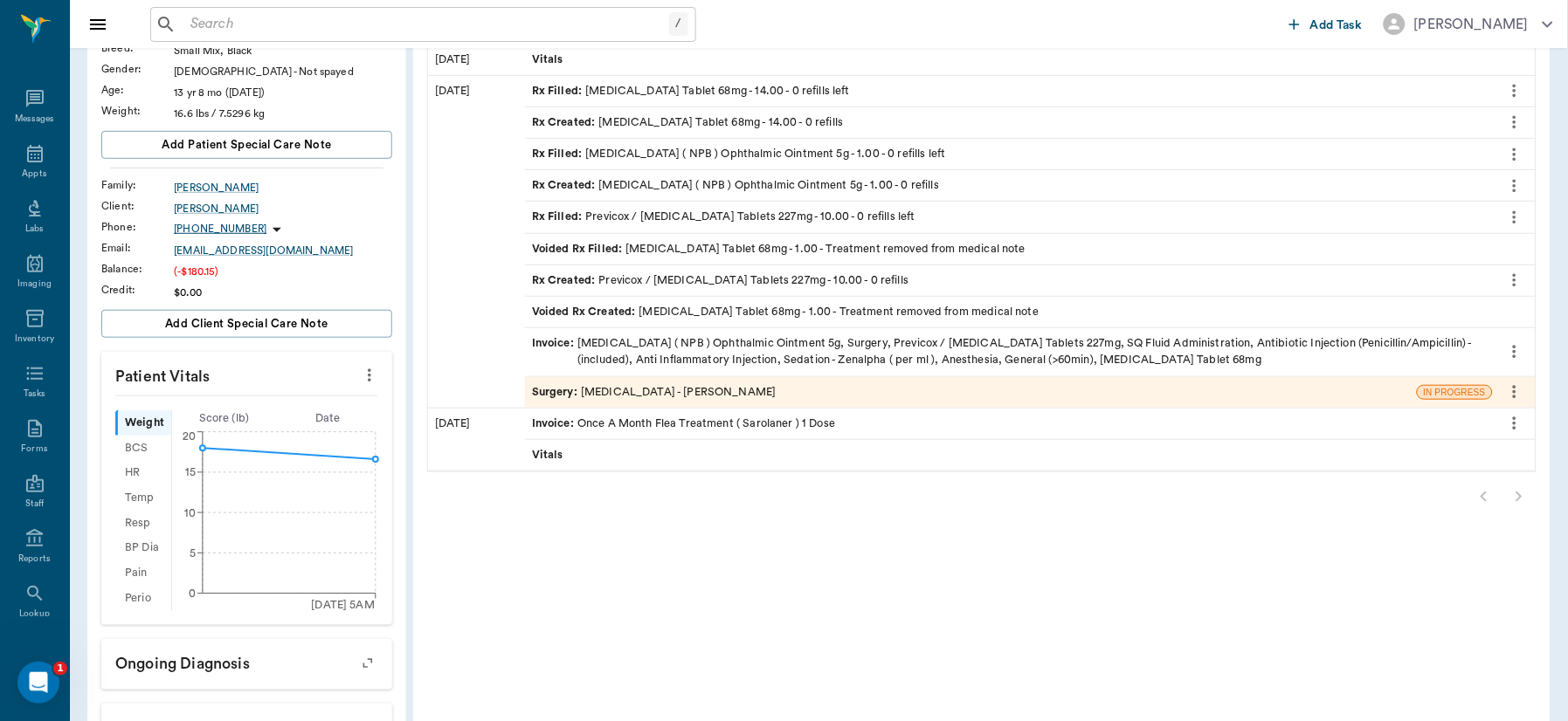
scroll to position [193, 0]
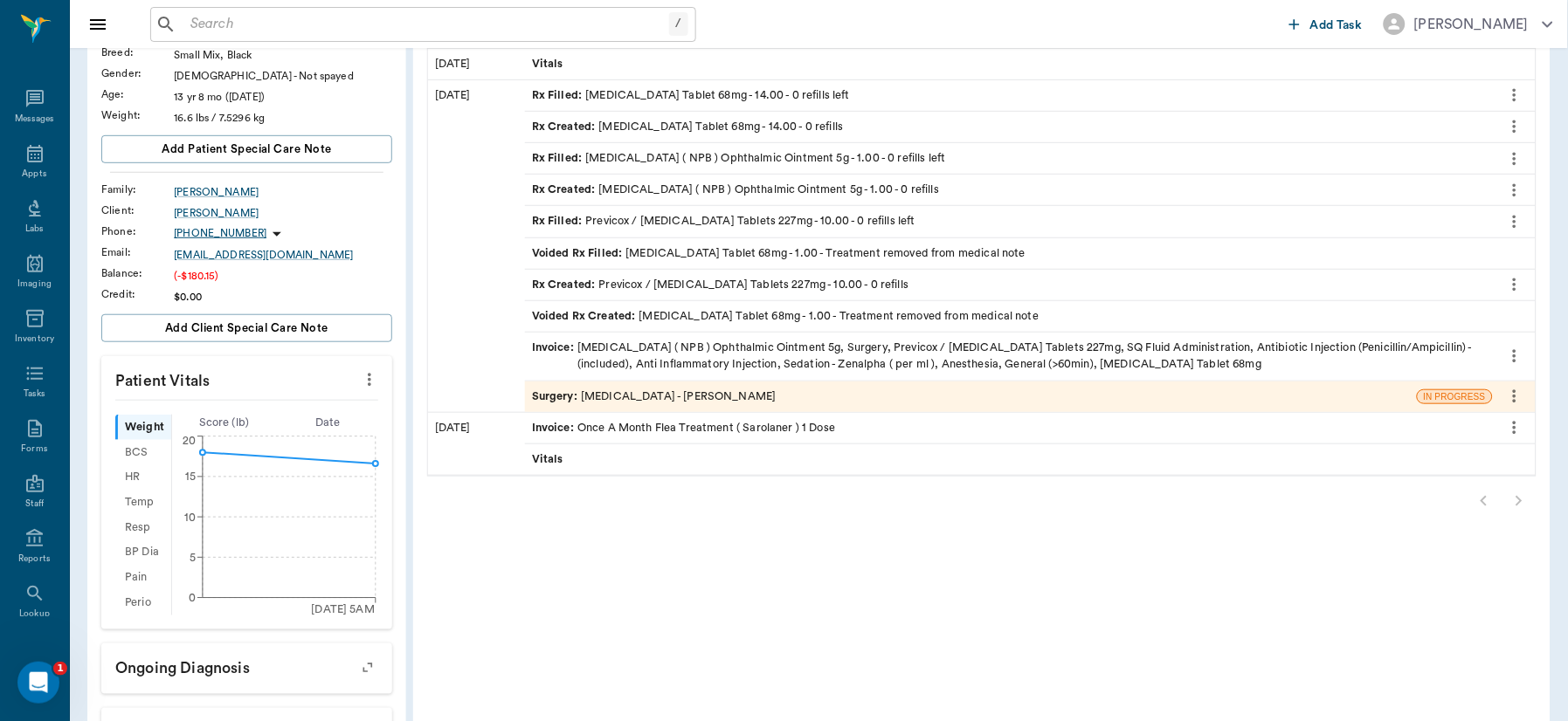
click at [678, 386] on div "Surgery : TRACHEA - Dr. Bert Ellsworth" at bounding box center [971, 397] width 892 height 31
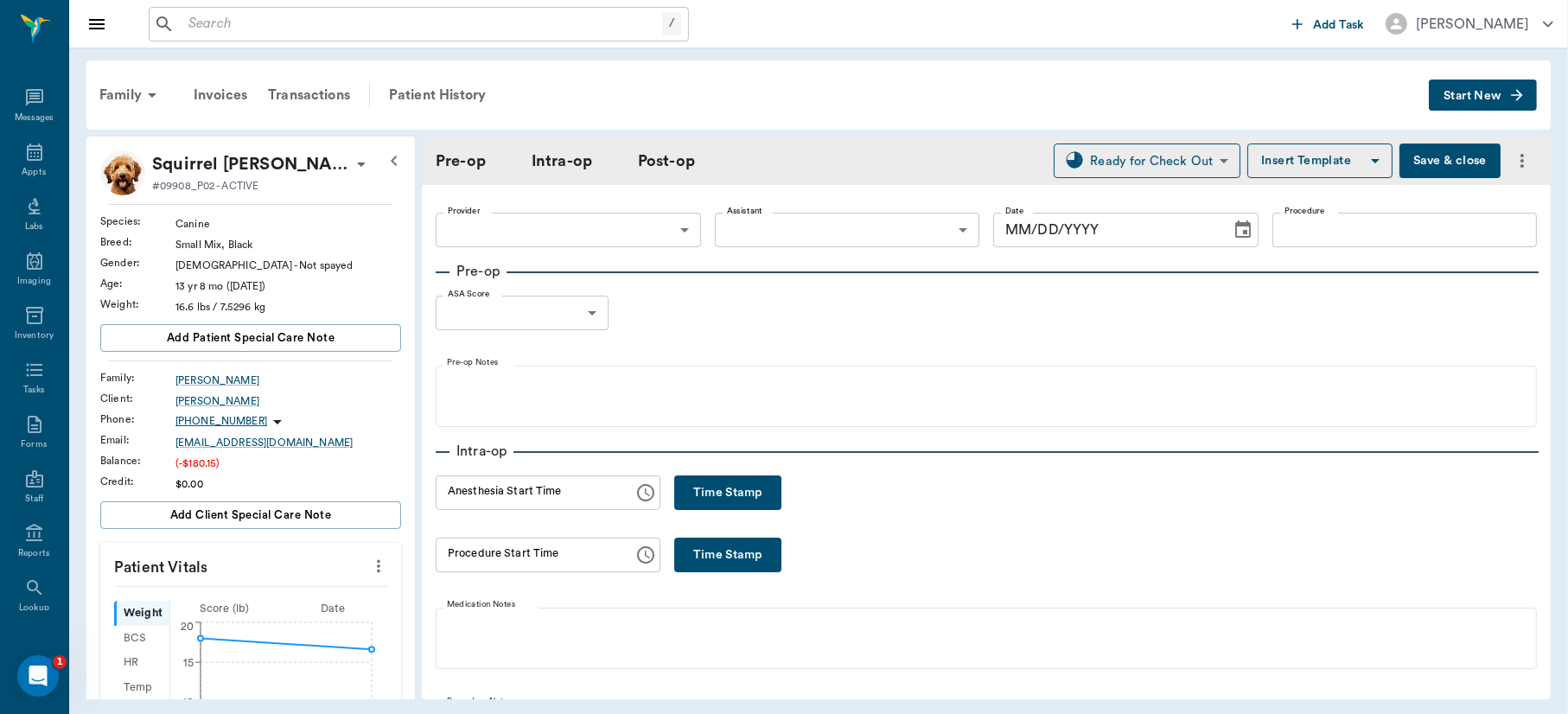
type input "63ec2f075fda476ae8351a4d"
type input "63ec2e7e52e12b0ba117b124"
type input "TRACHEA"
type input "2"
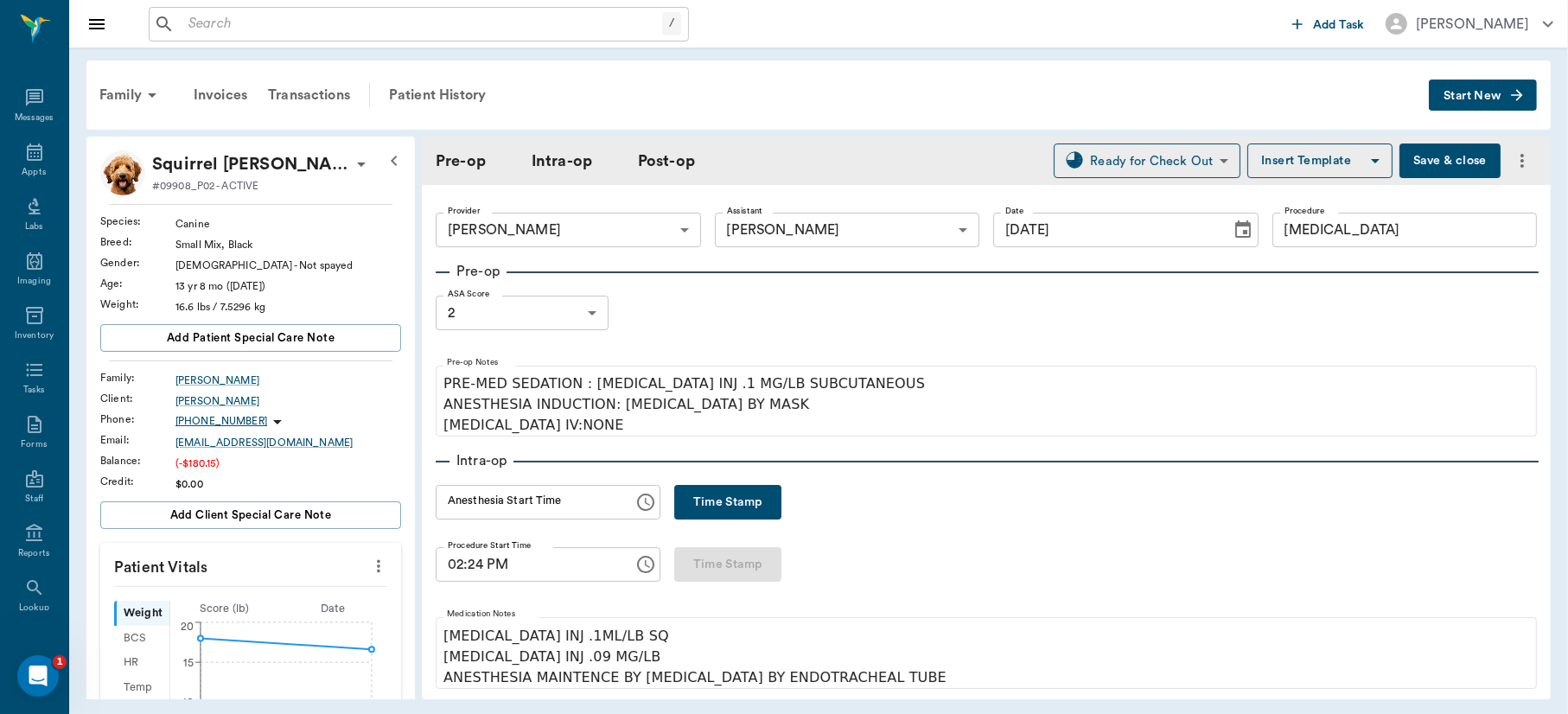
type input "[DATE]"
type input "02:24 PM"
type input "03:06 PM"
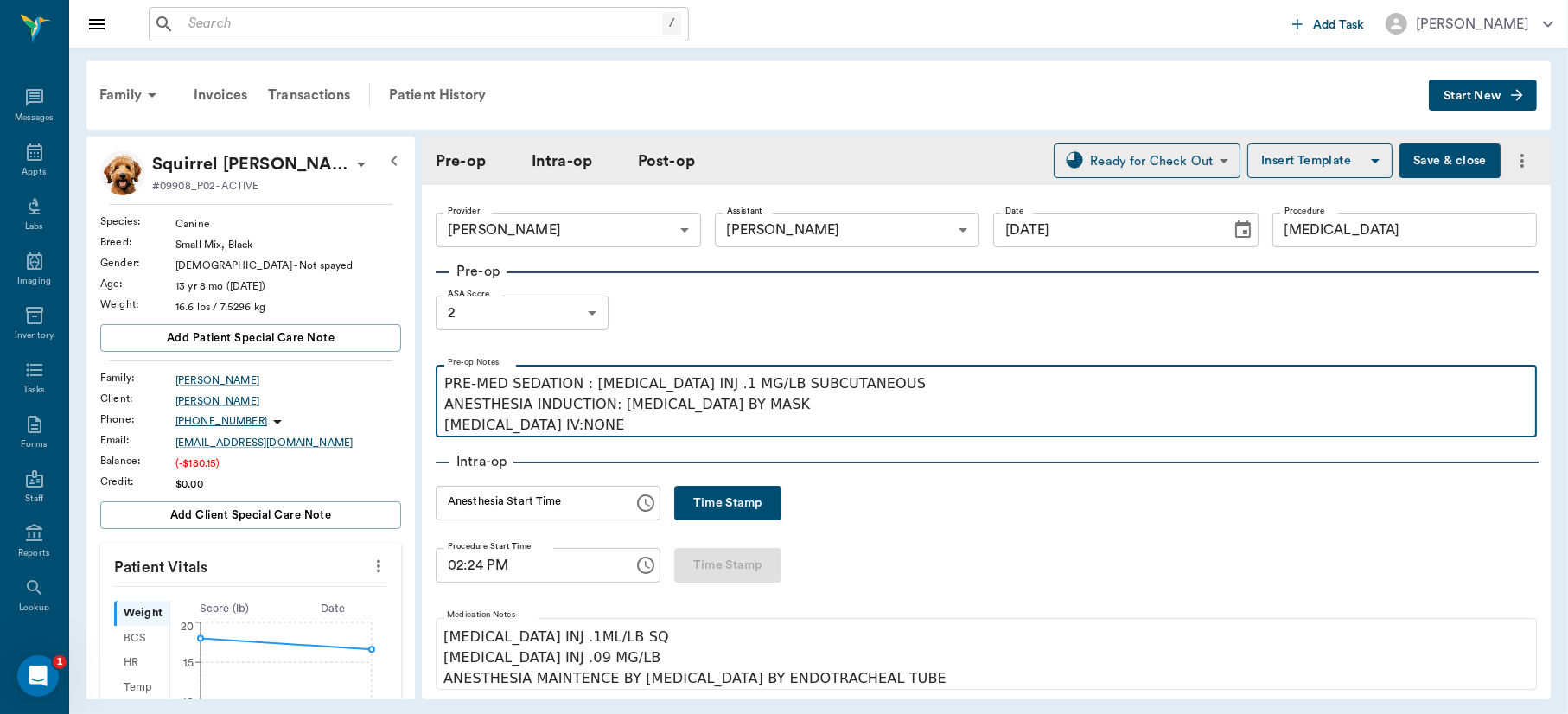
click at [877, 379] on p "PRE-MED SEDATION : ACEPROMAZINE INJ .1 MG/LB SUBCUTANEOUS ANESTHESIA INDUCTION:…" at bounding box center [986, 404] width 1084 height 62
click at [618, 428] on p "ANESTHESIA INDUCTION: ISOFLURANE BY MASK PROPOFOL IV:NONE" at bounding box center [986, 404] width 1084 height 62
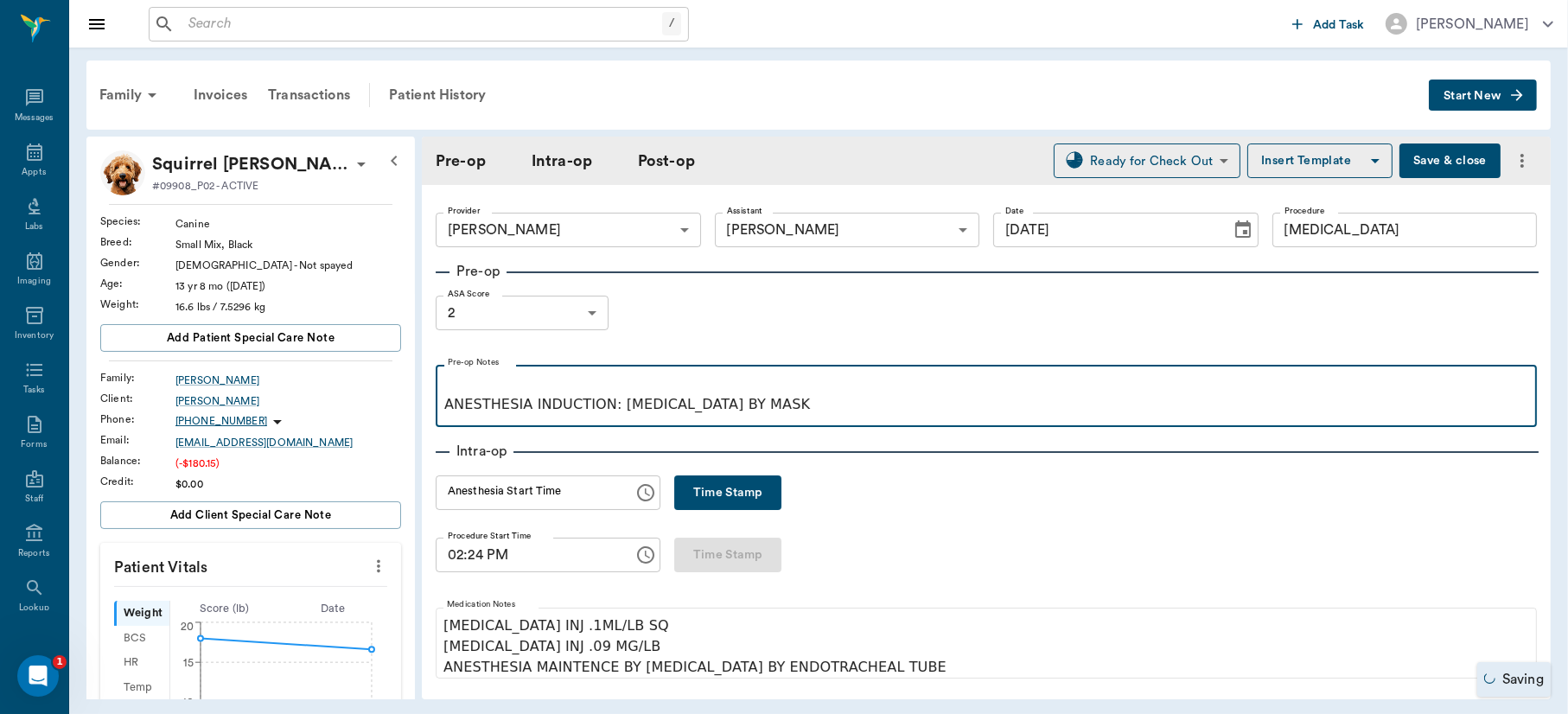
click at [448, 388] on p "ANESTHESIA INDUCTION: ISOFLURANE BY MASK" at bounding box center [986, 394] width 1084 height 41
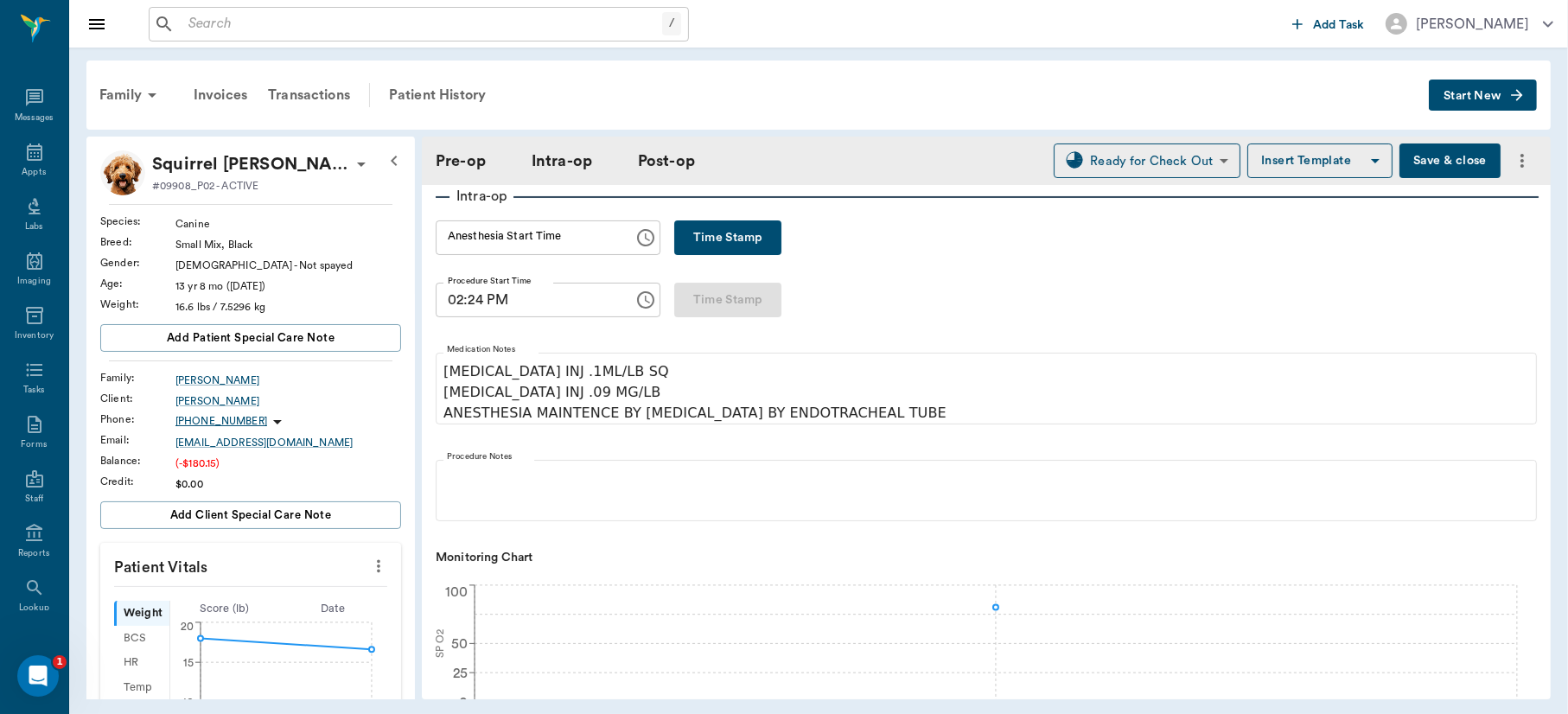
scroll to position [292, 0]
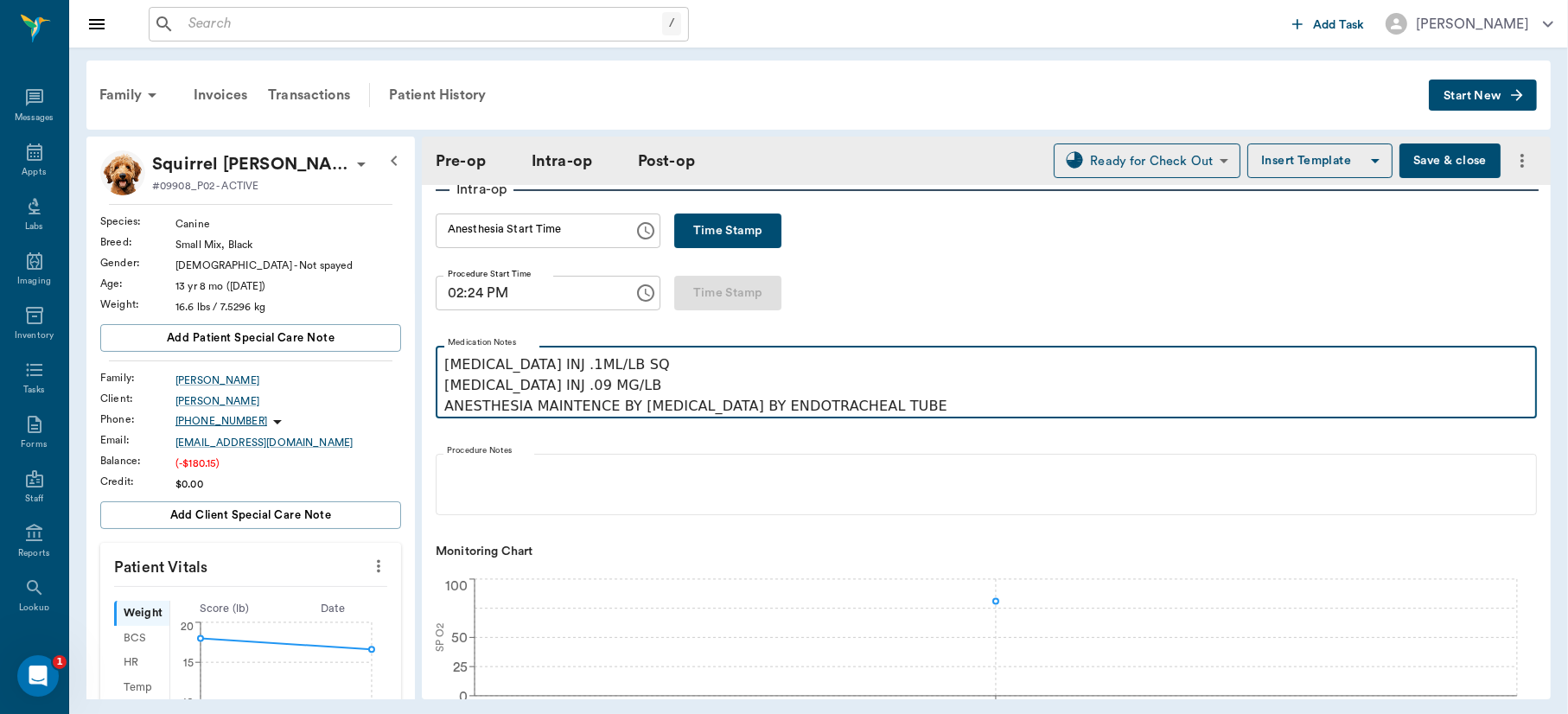
click at [626, 390] on p "PENICILLIN INJ .1ML/LB SQ MELOXICAM INJ .09 MG/LB ANESTHESIA MAINTENCE BY ISOFL…" at bounding box center [986, 385] width 1084 height 62
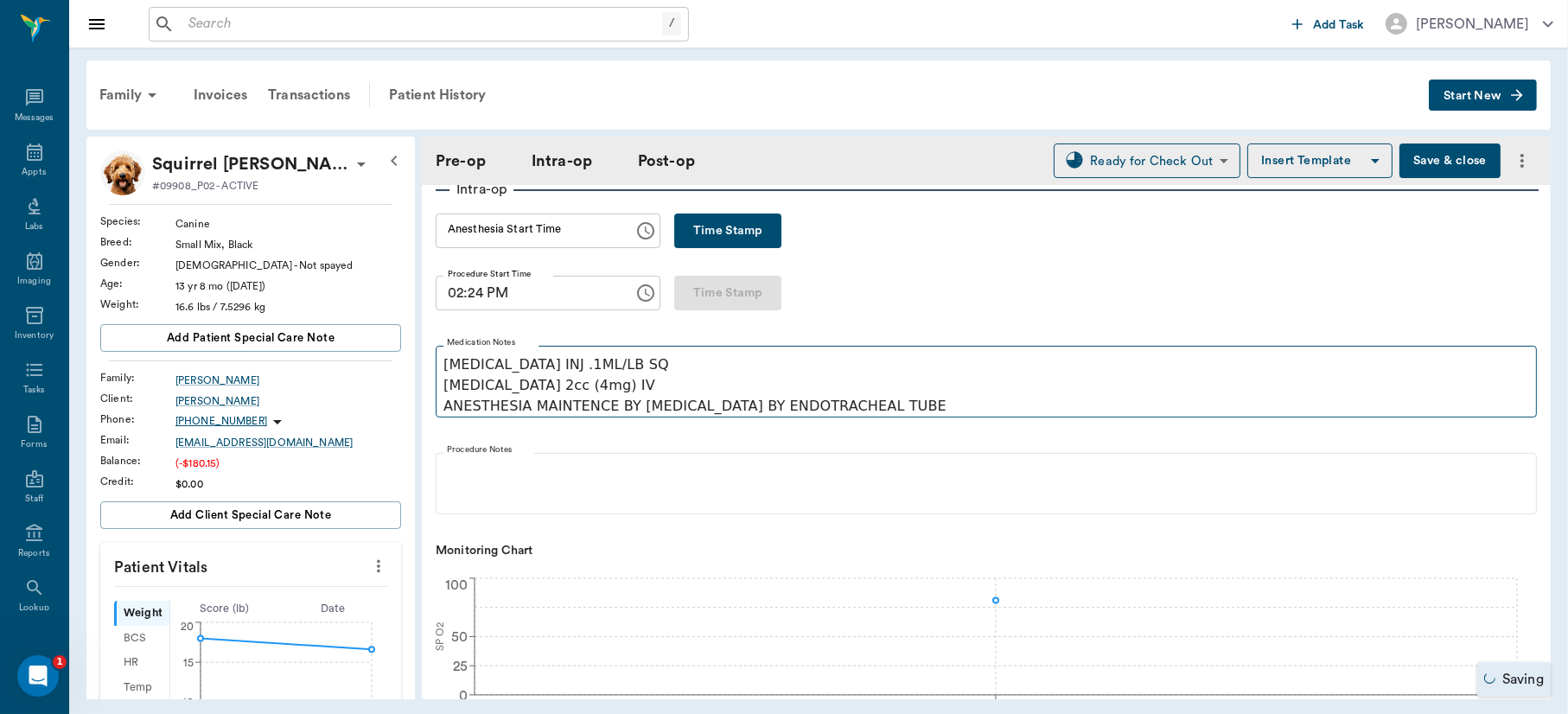
drag, startPoint x: 1023, startPoint y: 333, endPoint x: 1109, endPoint y: 340, distance: 86.3
click at [1109, 340] on div "Intra-op Anesthesia Start Time Anesthesia Start Time Time Stamp Procedure Start…" at bounding box center [986, 648] width 1101 height 939
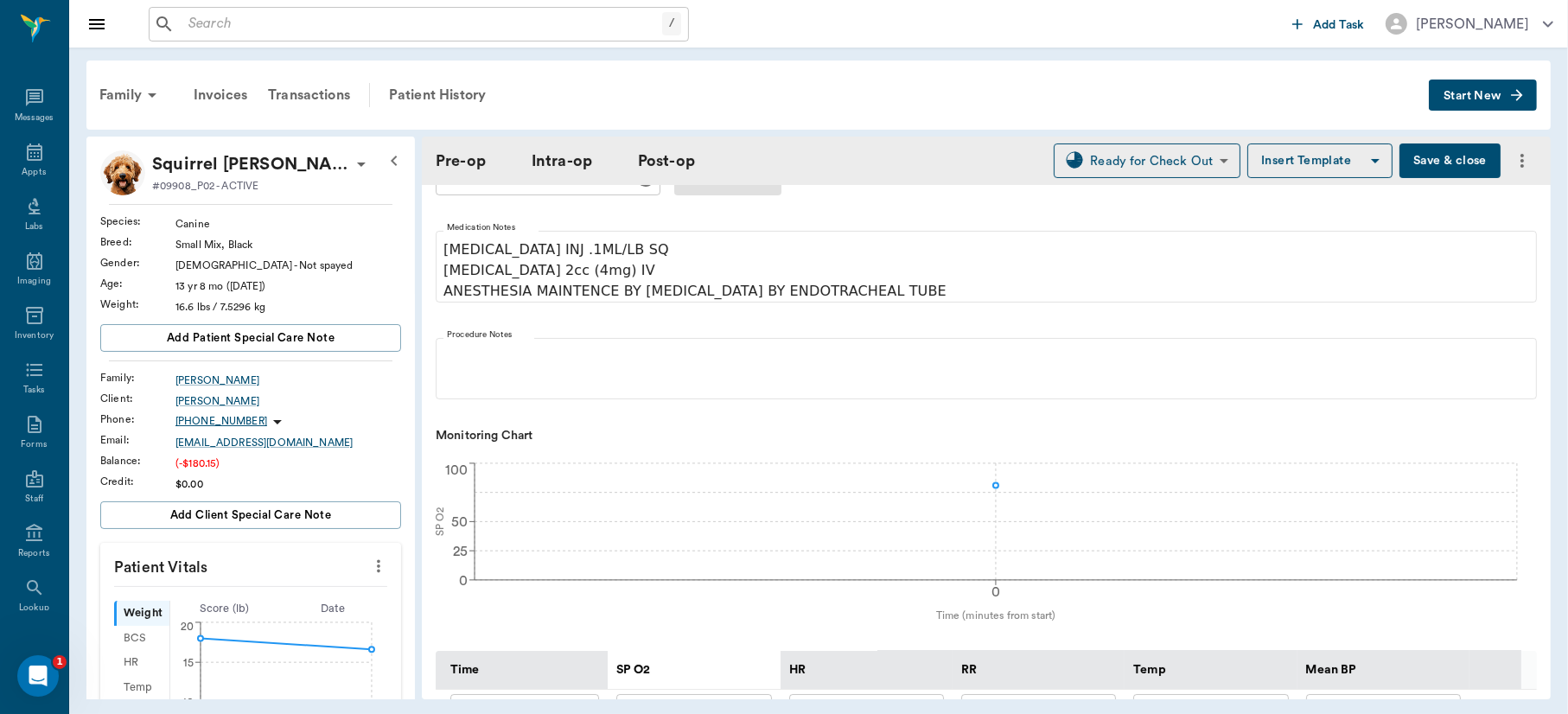
scroll to position [413, 0]
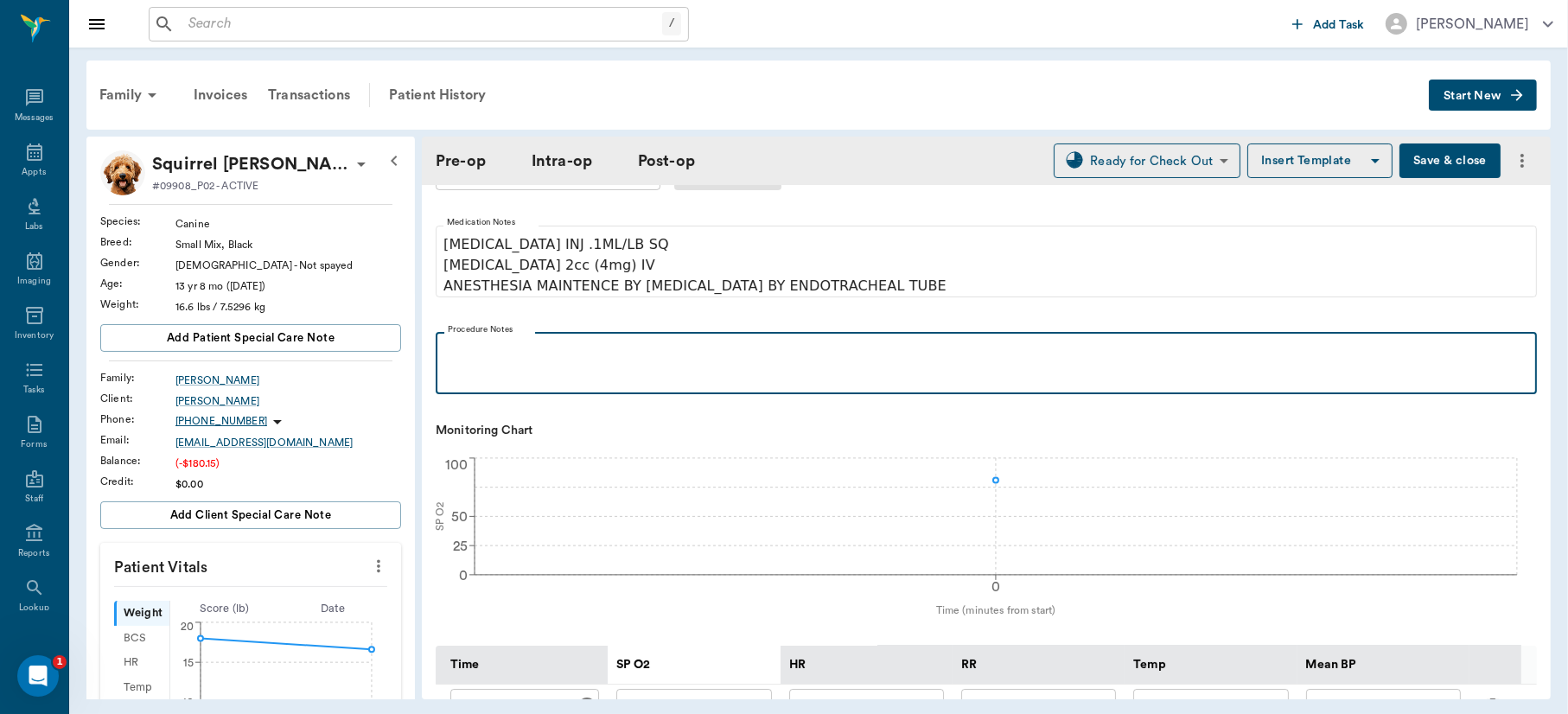
click at [506, 351] on p at bounding box center [986, 351] width 1084 height 21
click at [844, 353] on p "Ventral midline incision made over neck at area of trachea, Ared of tracheal la…" at bounding box center [986, 351] width 1084 height 21
click at [1085, 344] on p "Ventral midline incision made over neck at area of trachea, Area of tracheal la…" at bounding box center [986, 351] width 1084 height 21
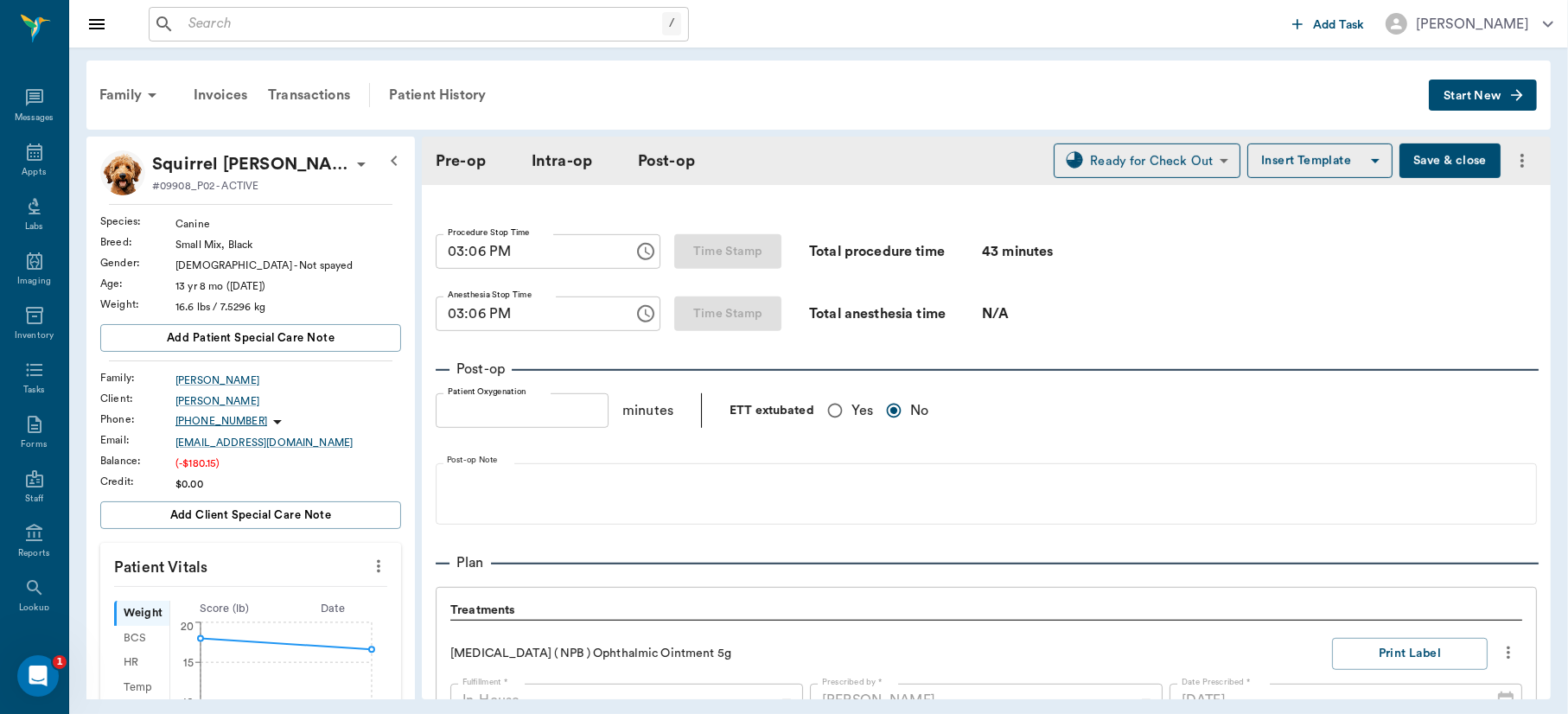
scroll to position [1189, 0]
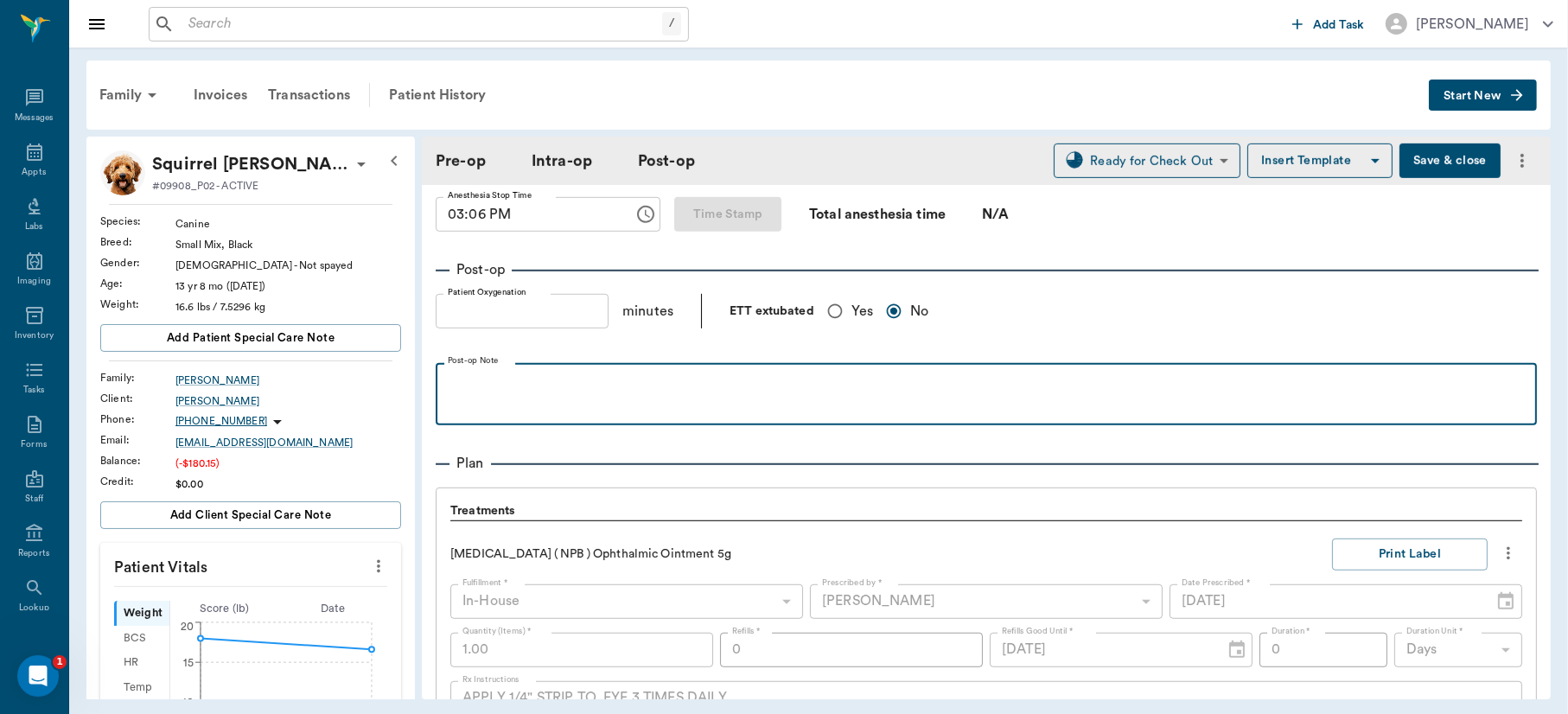
click at [676, 372] on p at bounding box center [986, 382] width 1084 height 21
click at [1074, 379] on p "Gave saline and a cannula and syringe to clean endotracheal tube. Rec: returnin…" at bounding box center [986, 382] width 1084 height 21
click at [1167, 372] on p "Gave saline and a cannula and syringe to clean endotracheal tube. Rec: returnin…" at bounding box center [986, 382] width 1084 height 21
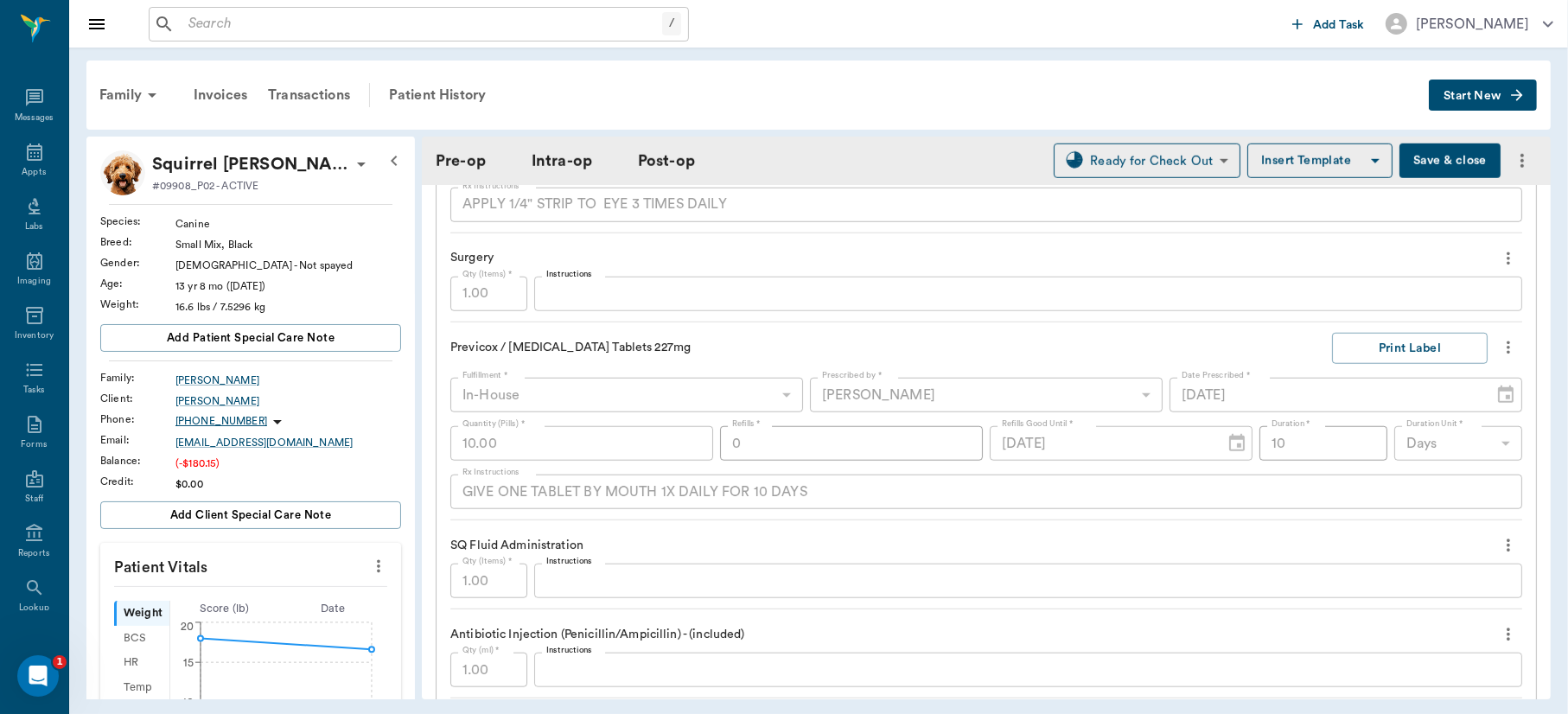
scroll to position [1872, 0]
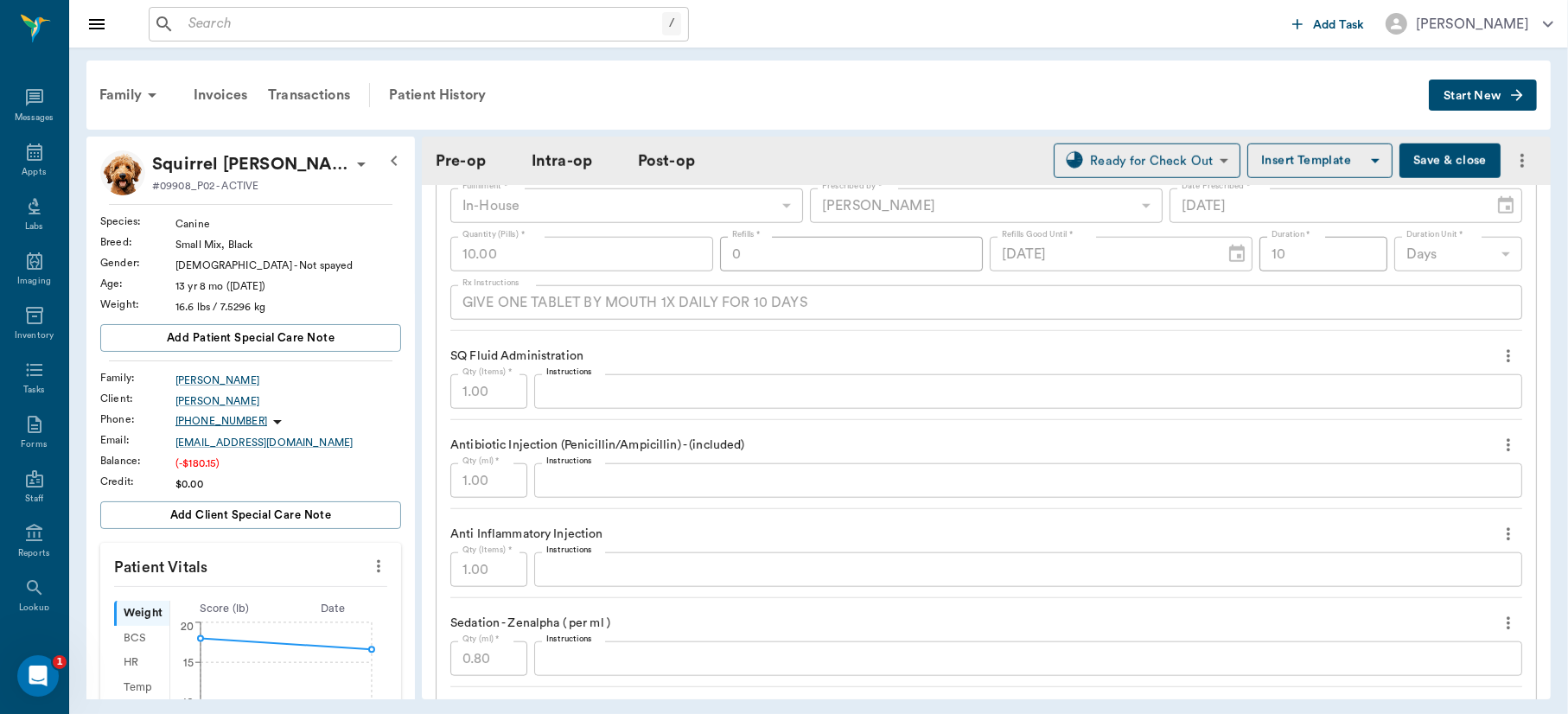
click at [642, 374] on div "x Instructions" at bounding box center [1028, 391] width 988 height 34
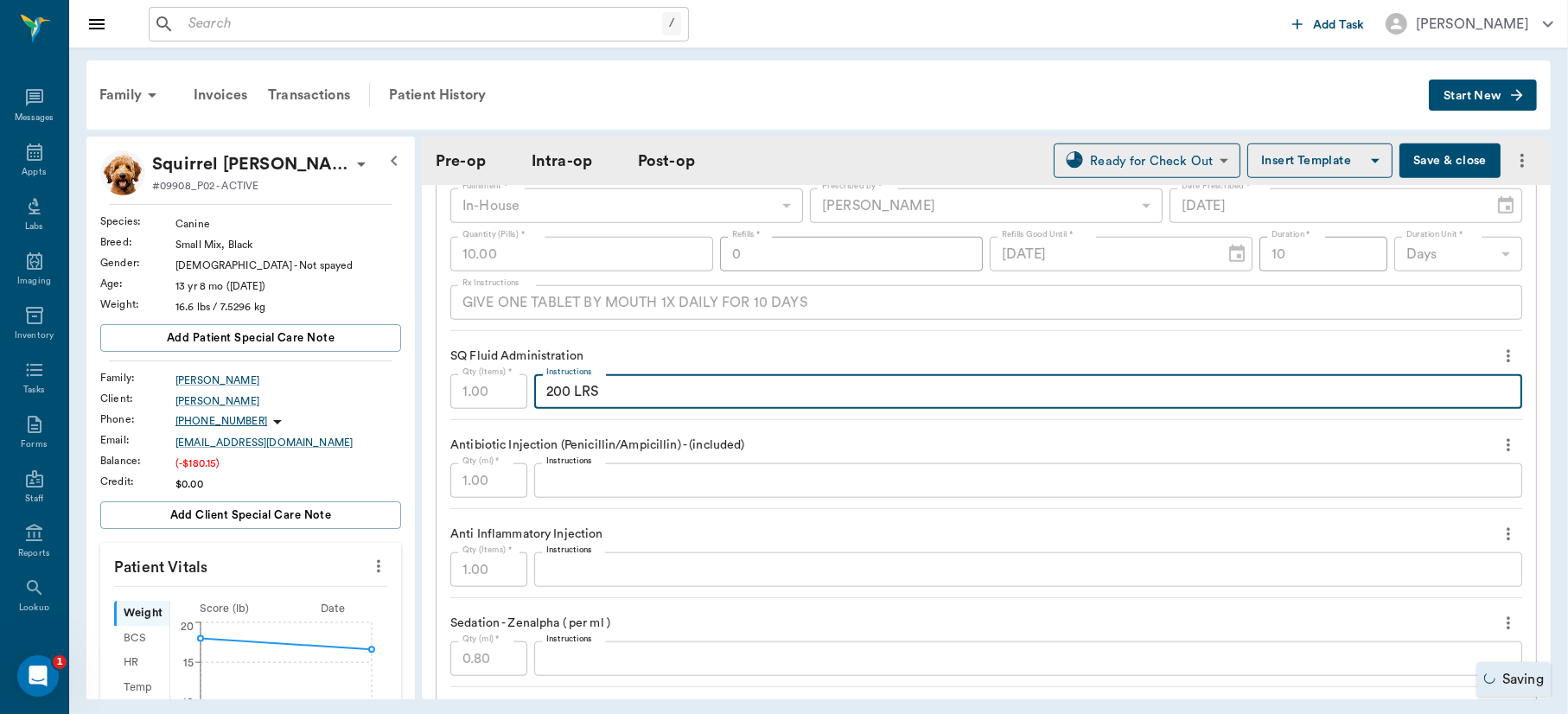
click at [569, 388] on textarea "200 LRS" at bounding box center [1029, 392] width 964 height 20
type textarea "200ml LRS"
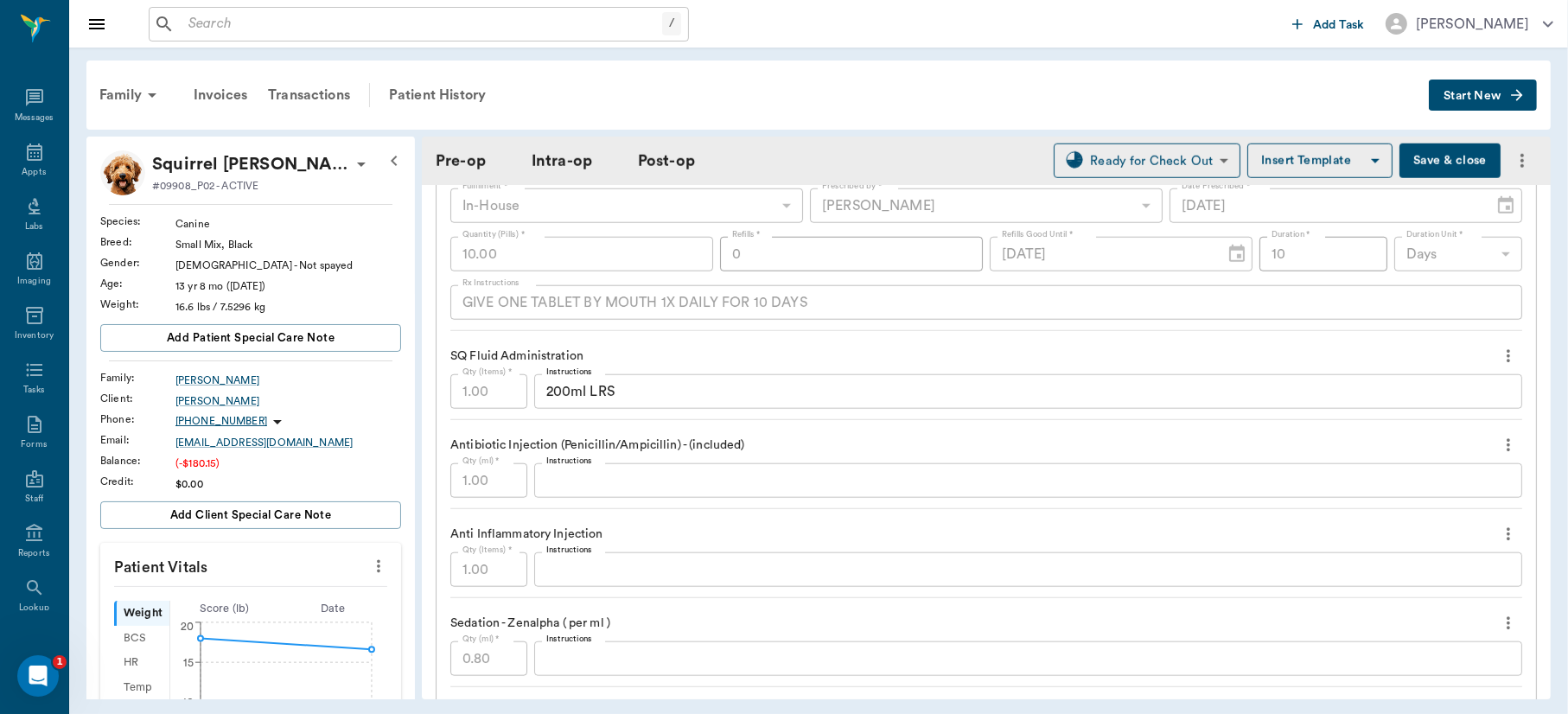
click at [646, 483] on div "x Instructions" at bounding box center [1028, 480] width 988 height 34
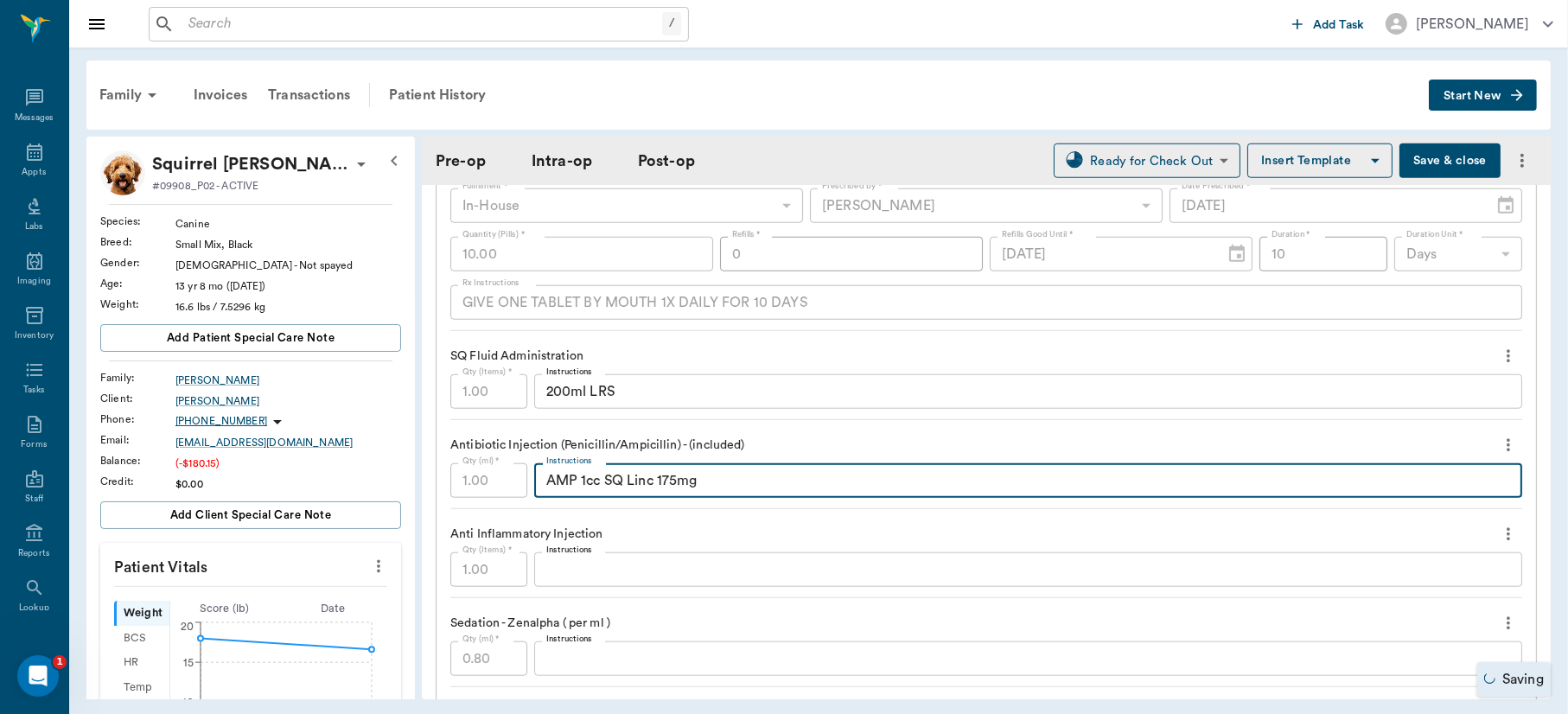
type textarea "AMP 1cc SQ Linc 175mg"
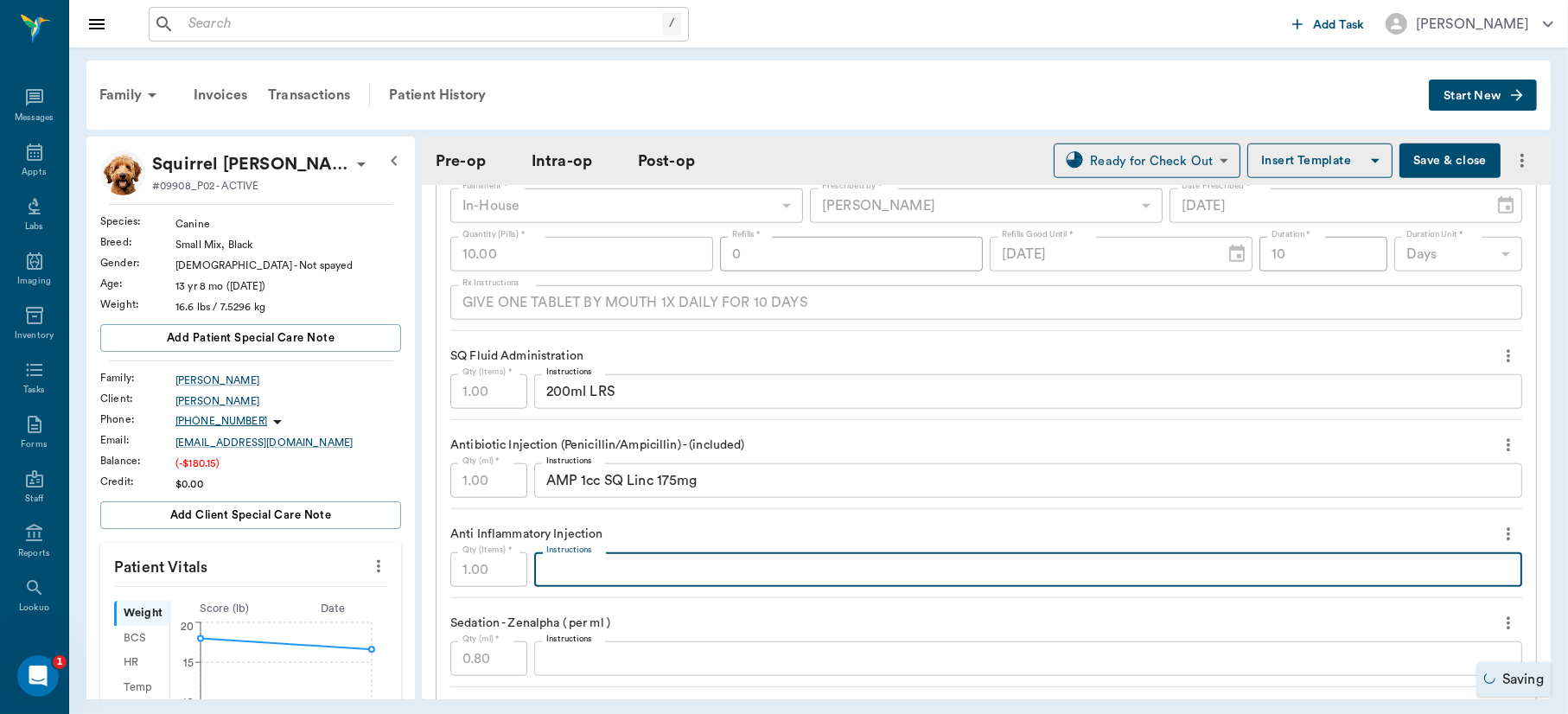
click at [637, 566] on textarea "Instructions" at bounding box center [1029, 570] width 964 height 20
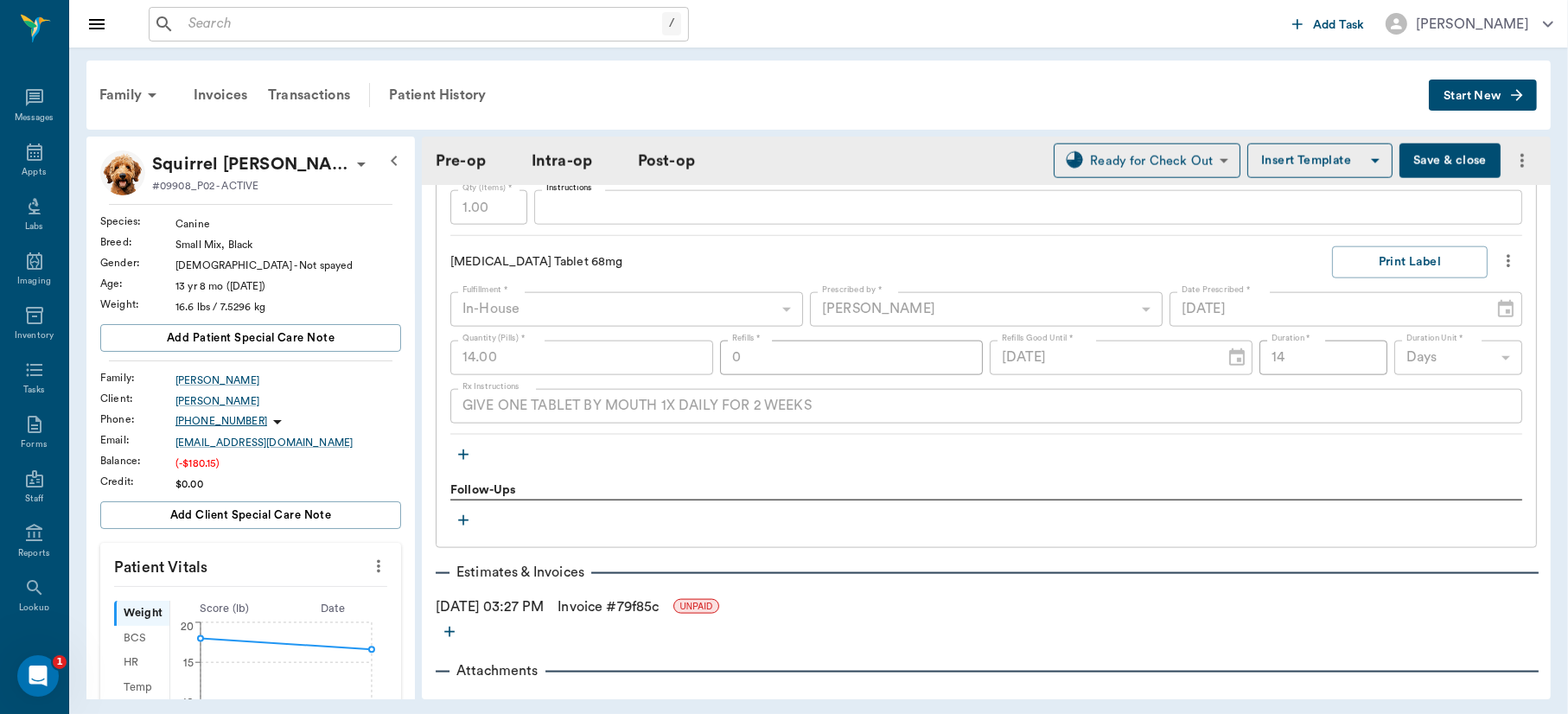
scroll to position [2473, 0]
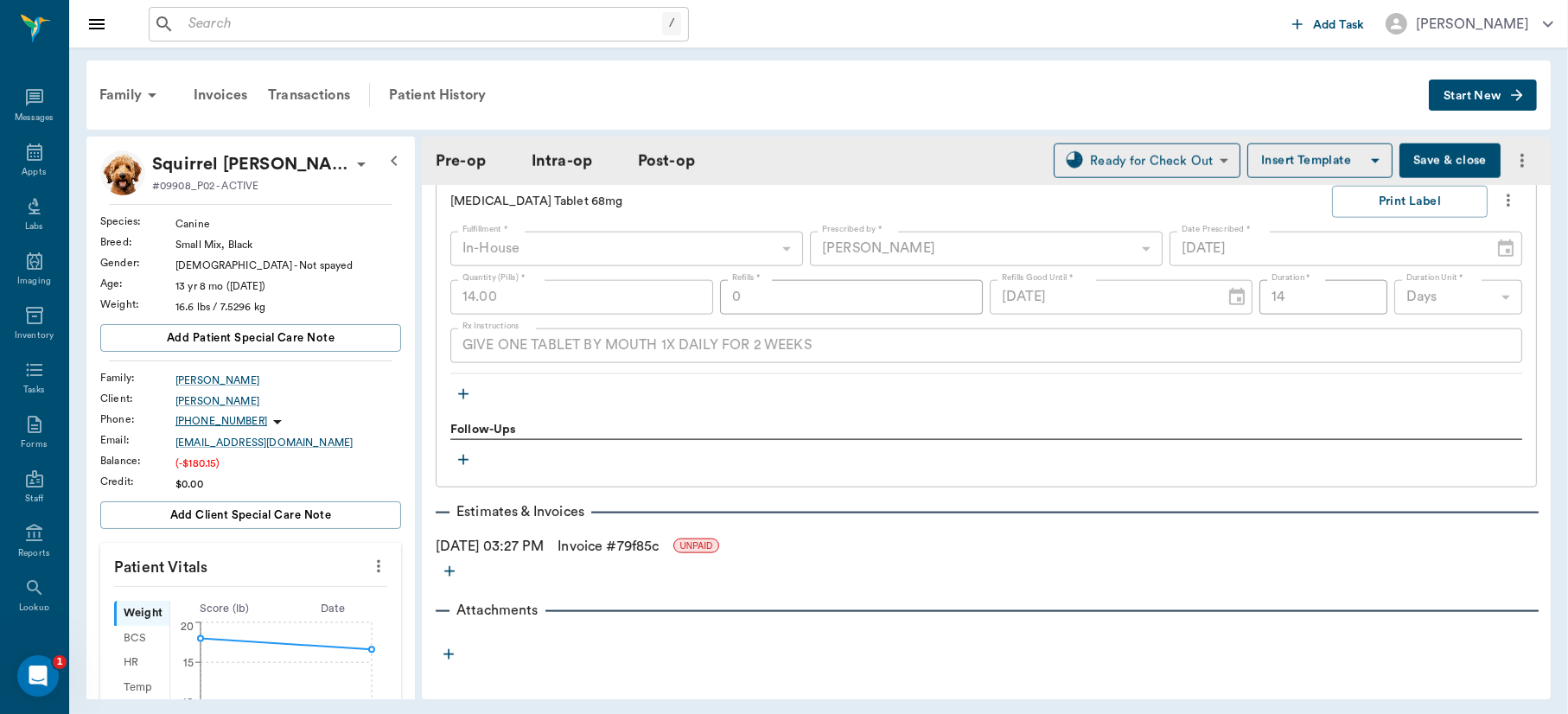
type textarea "Dex 2 cc IV, buprenorphine .1cc TD"
click at [1438, 157] on button "Save & close" at bounding box center [1450, 161] width 102 height 34
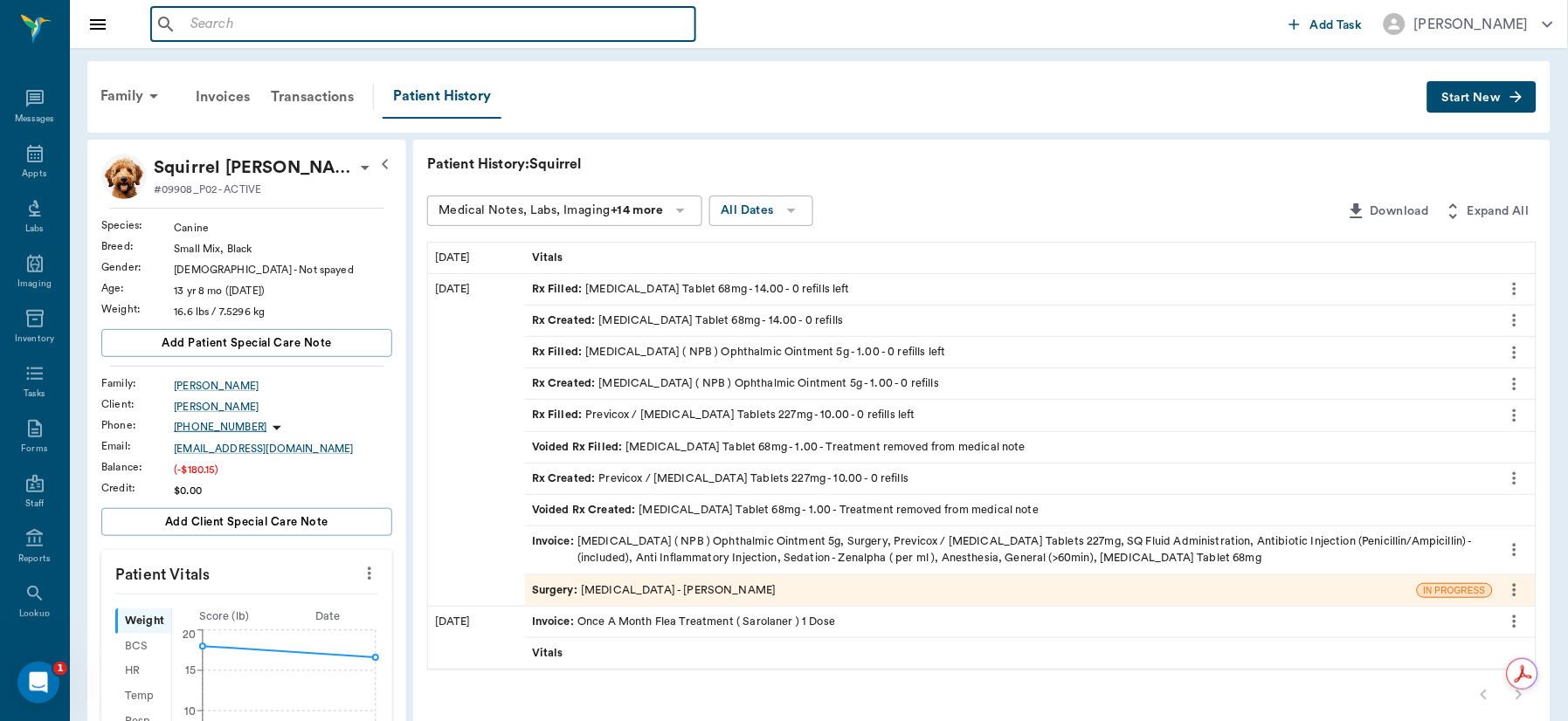
click at [499, 17] on input "text" at bounding box center [436, 24] width 505 height 25
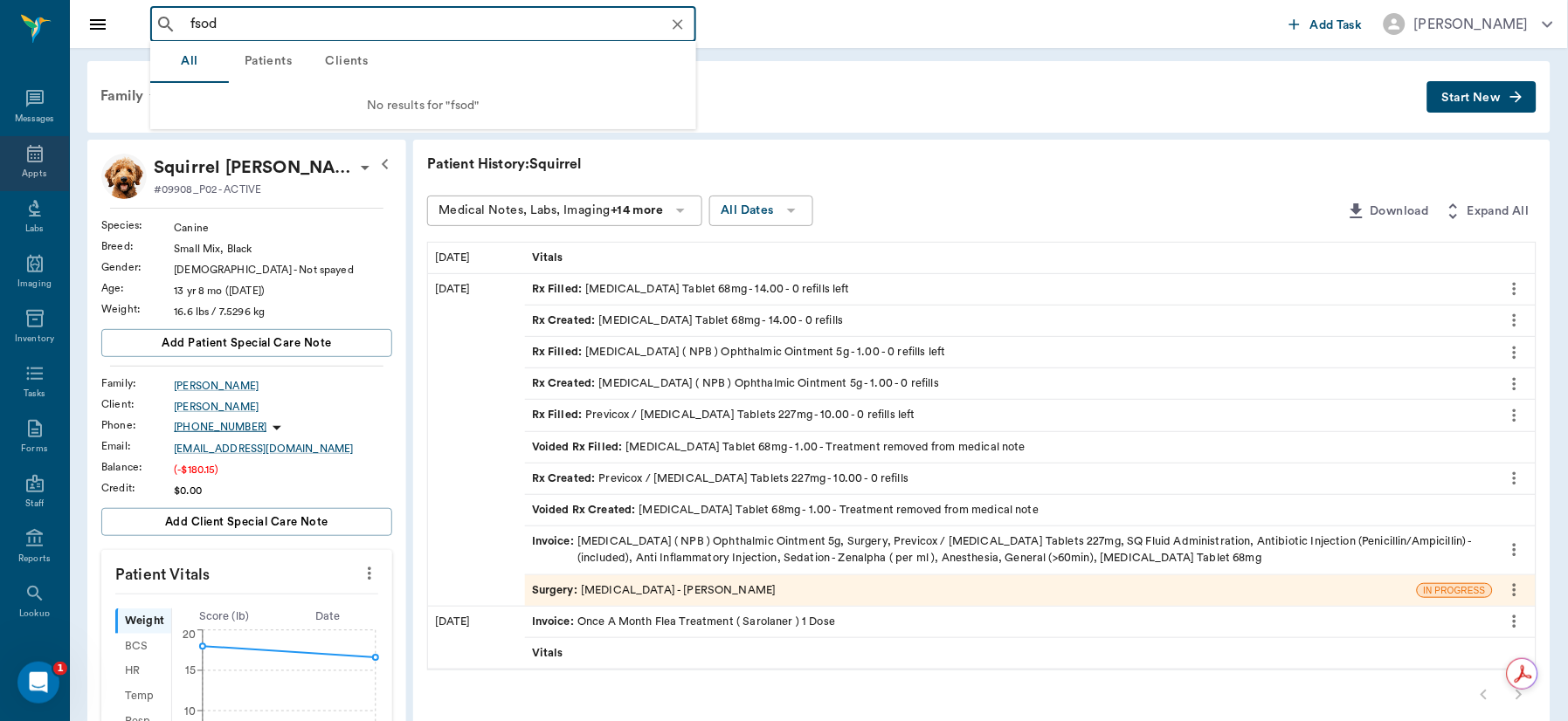
type input "fsod"
click at [25, 161] on icon at bounding box center [35, 153] width 21 height 21
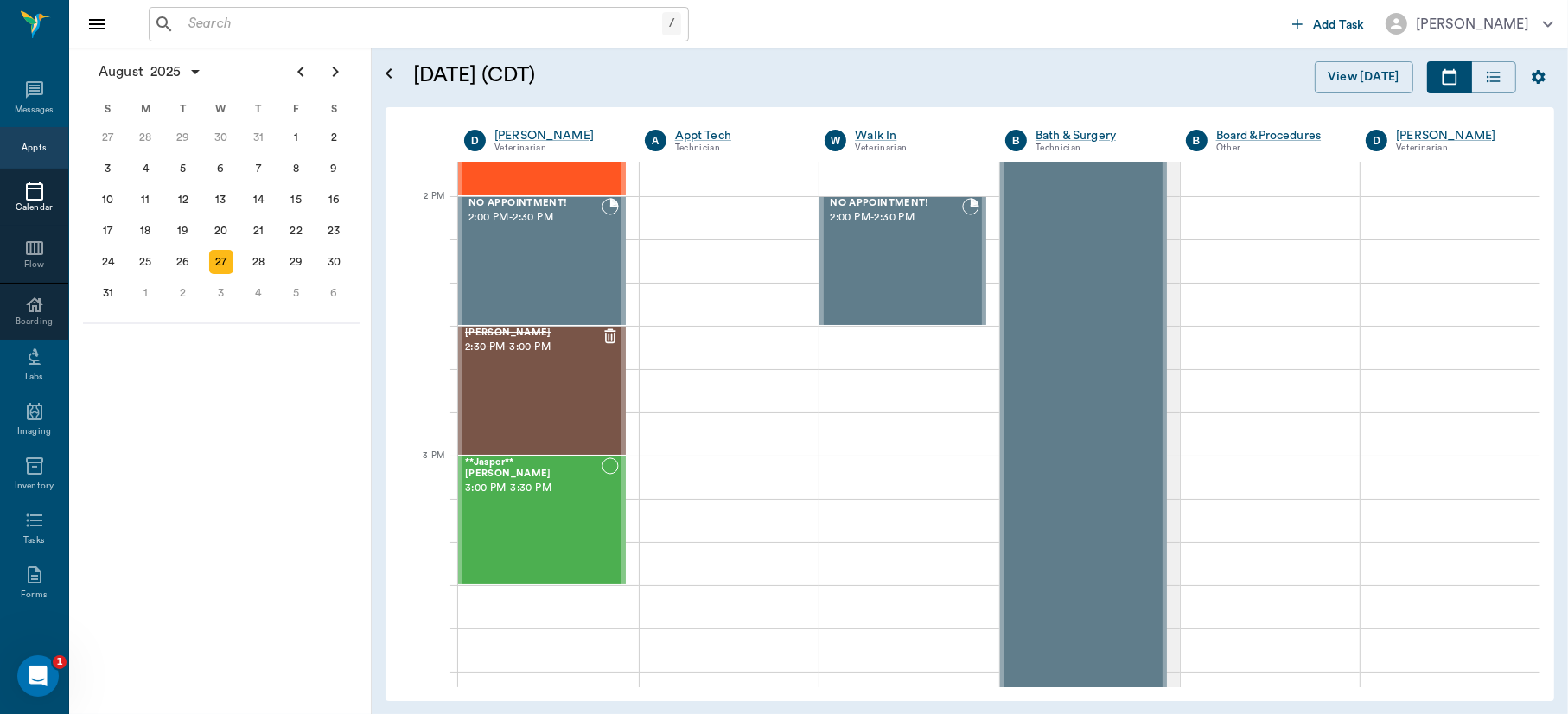
scroll to position [1339, 0]
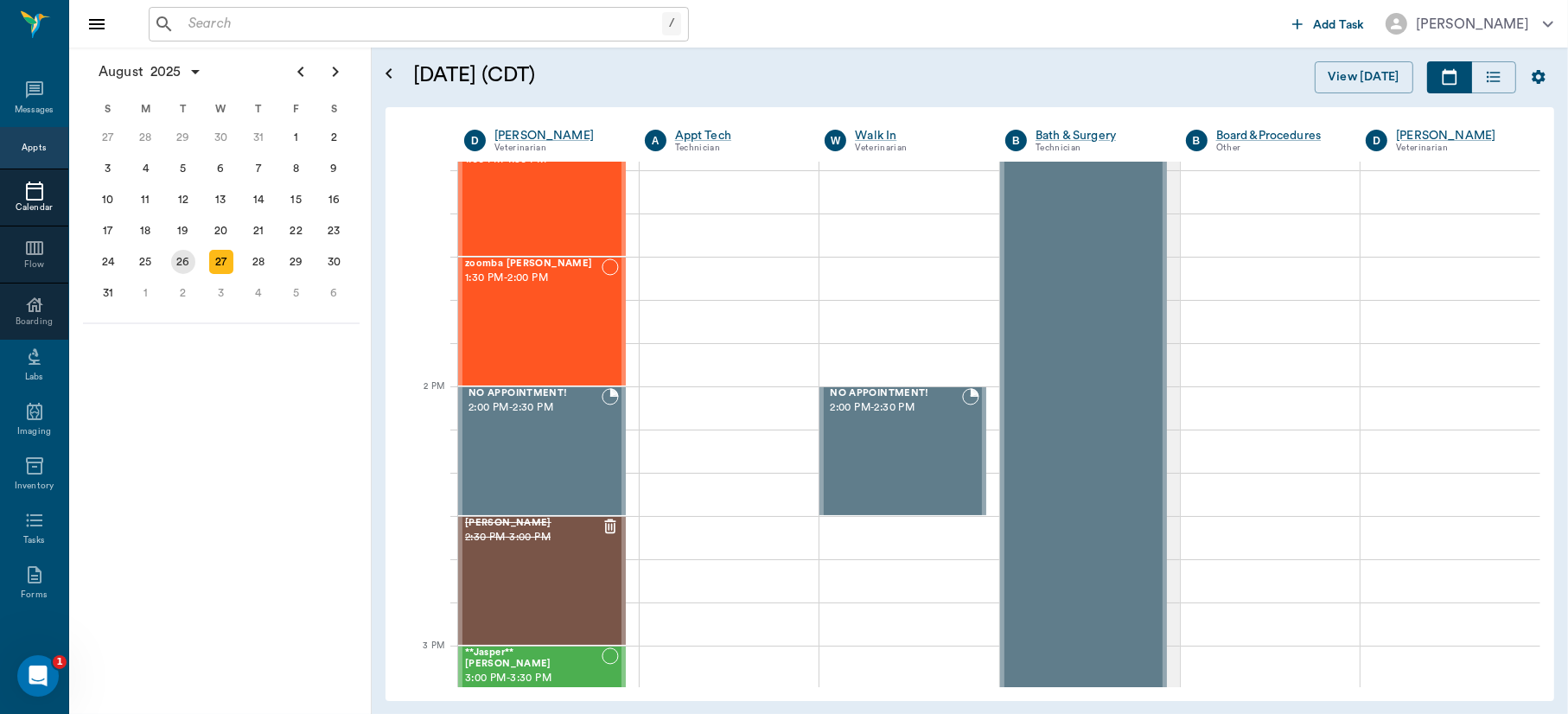
click at [183, 252] on div "26" at bounding box center [183, 262] width 24 height 24
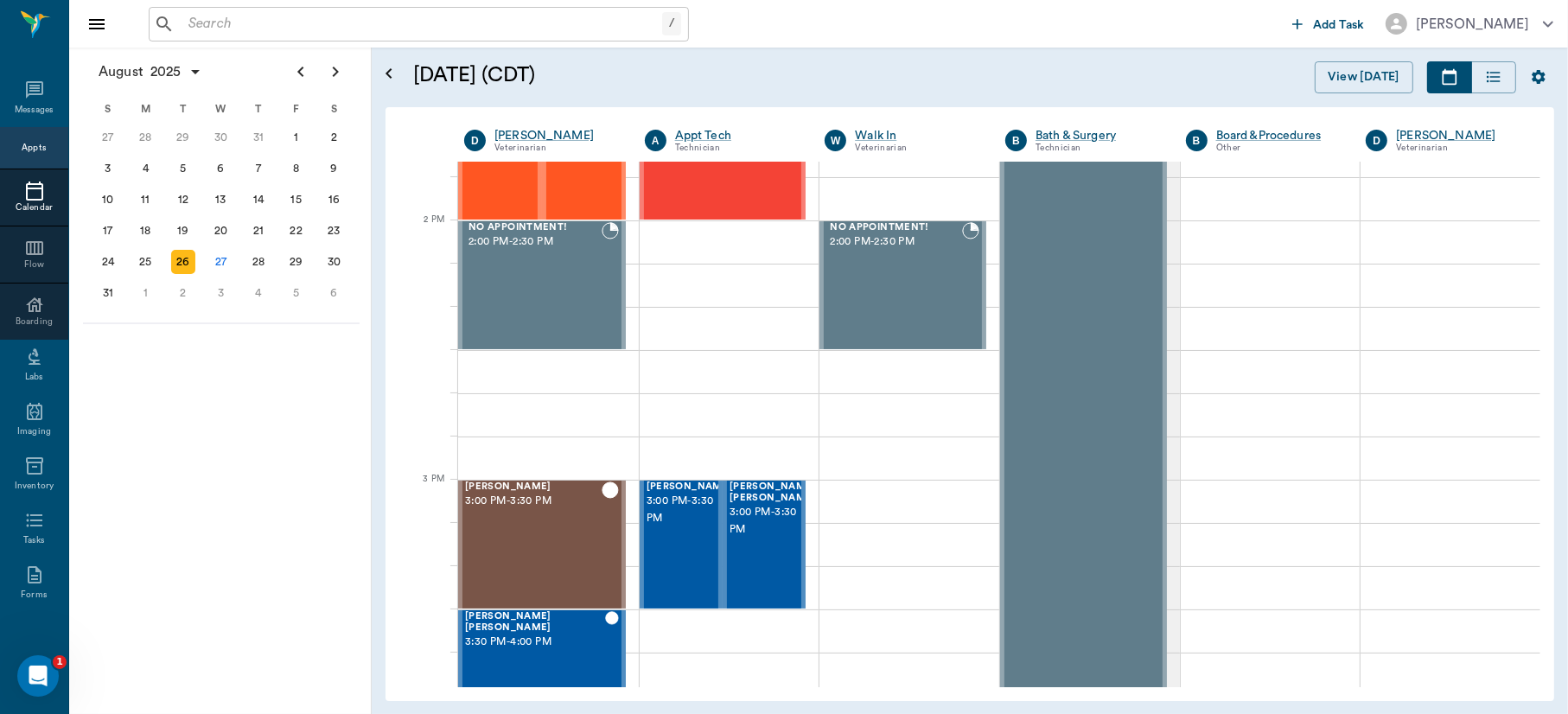
scroll to position [1619, 0]
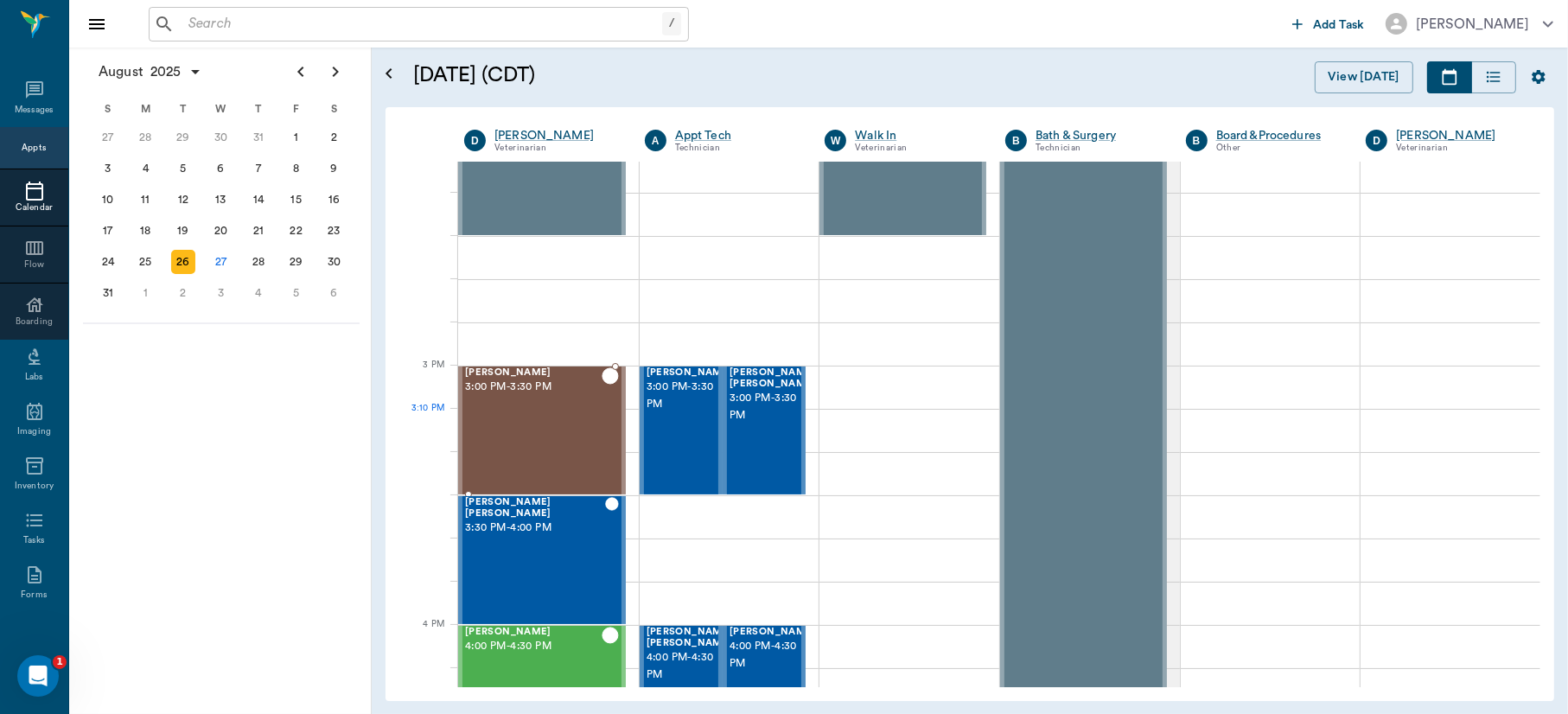
click at [546, 433] on div "Chewy Clark 3:00 PM - 3:30 PM" at bounding box center [533, 431] width 137 height 126
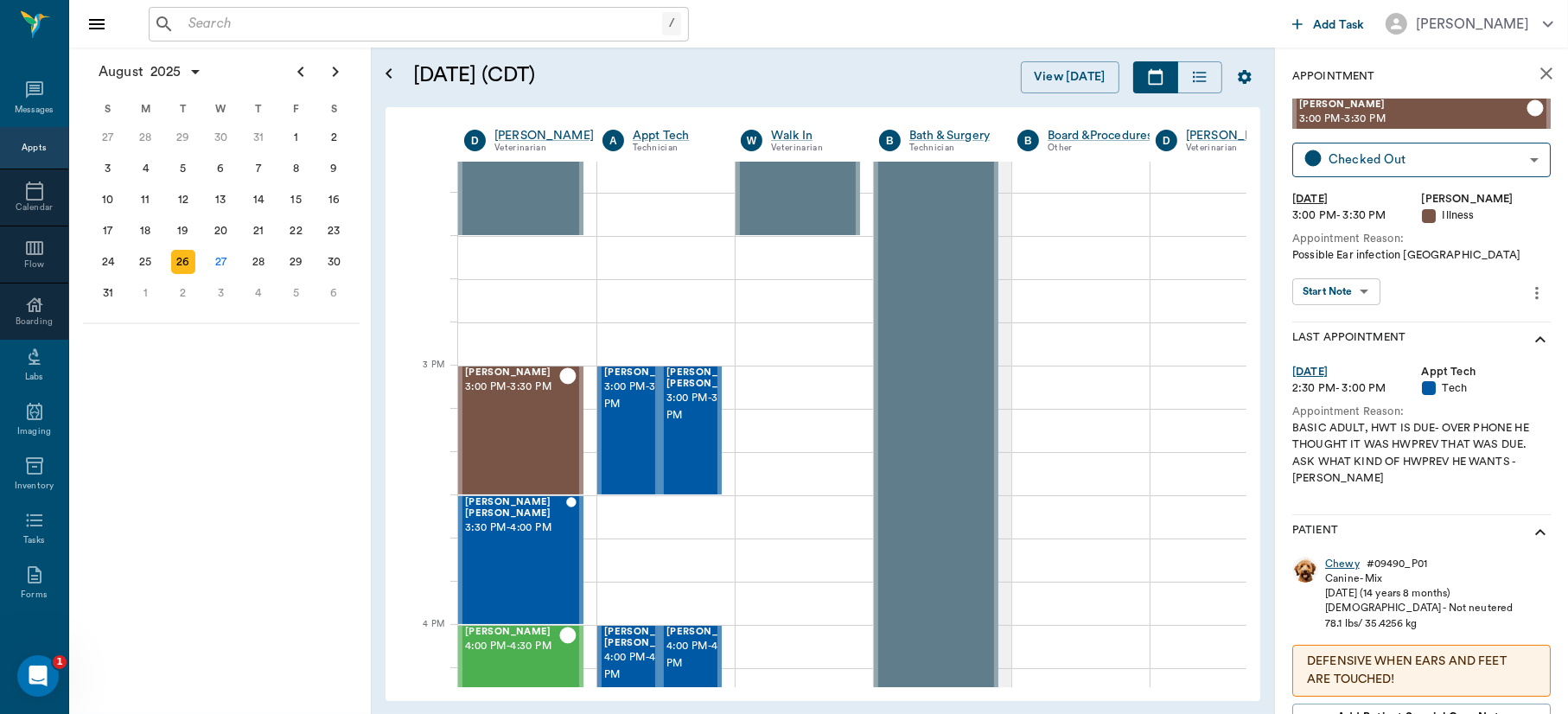
click at [1334, 560] on div "Chewy" at bounding box center [1342, 564] width 34 height 14
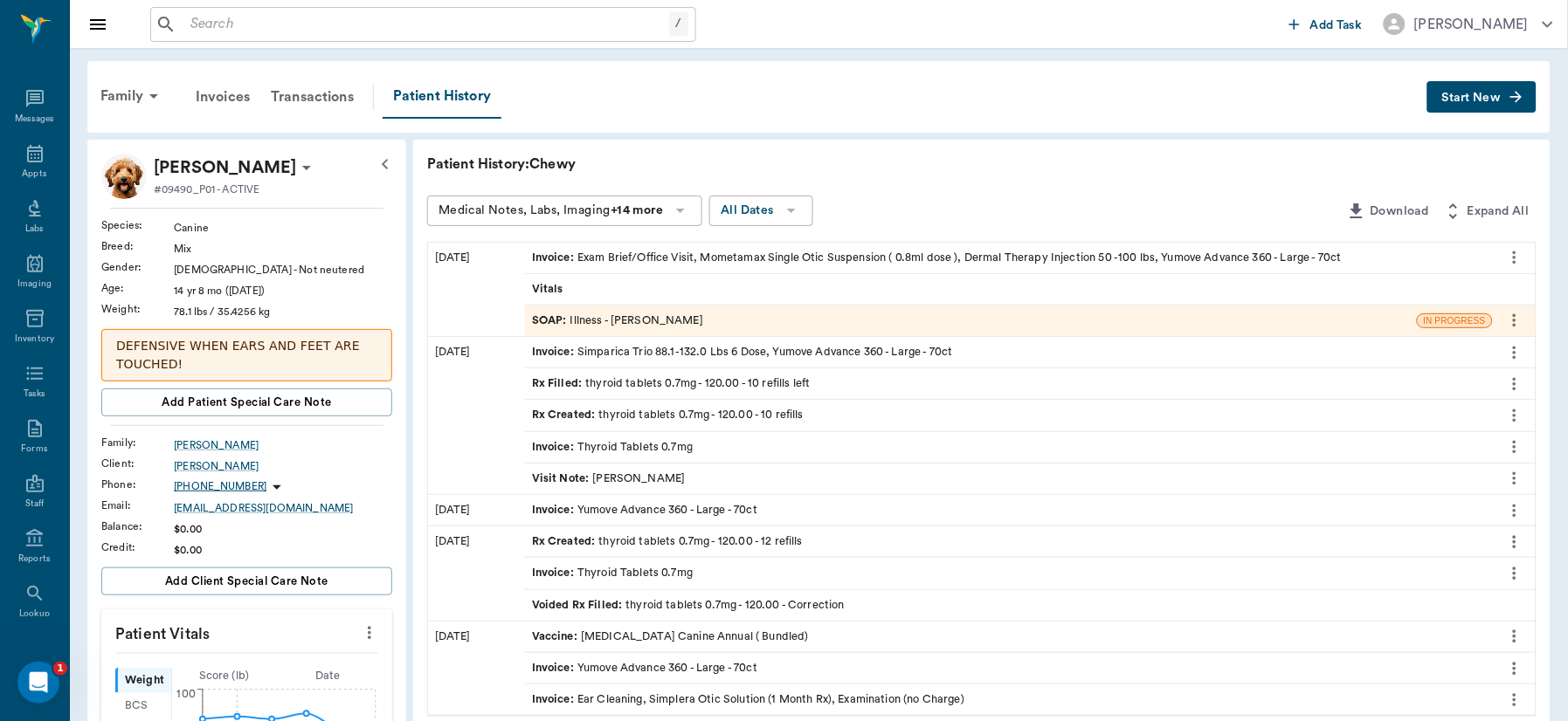
click at [619, 321] on div "SOAP : Illness - Dr. Bert Ellsworth" at bounding box center [618, 321] width 171 height 16
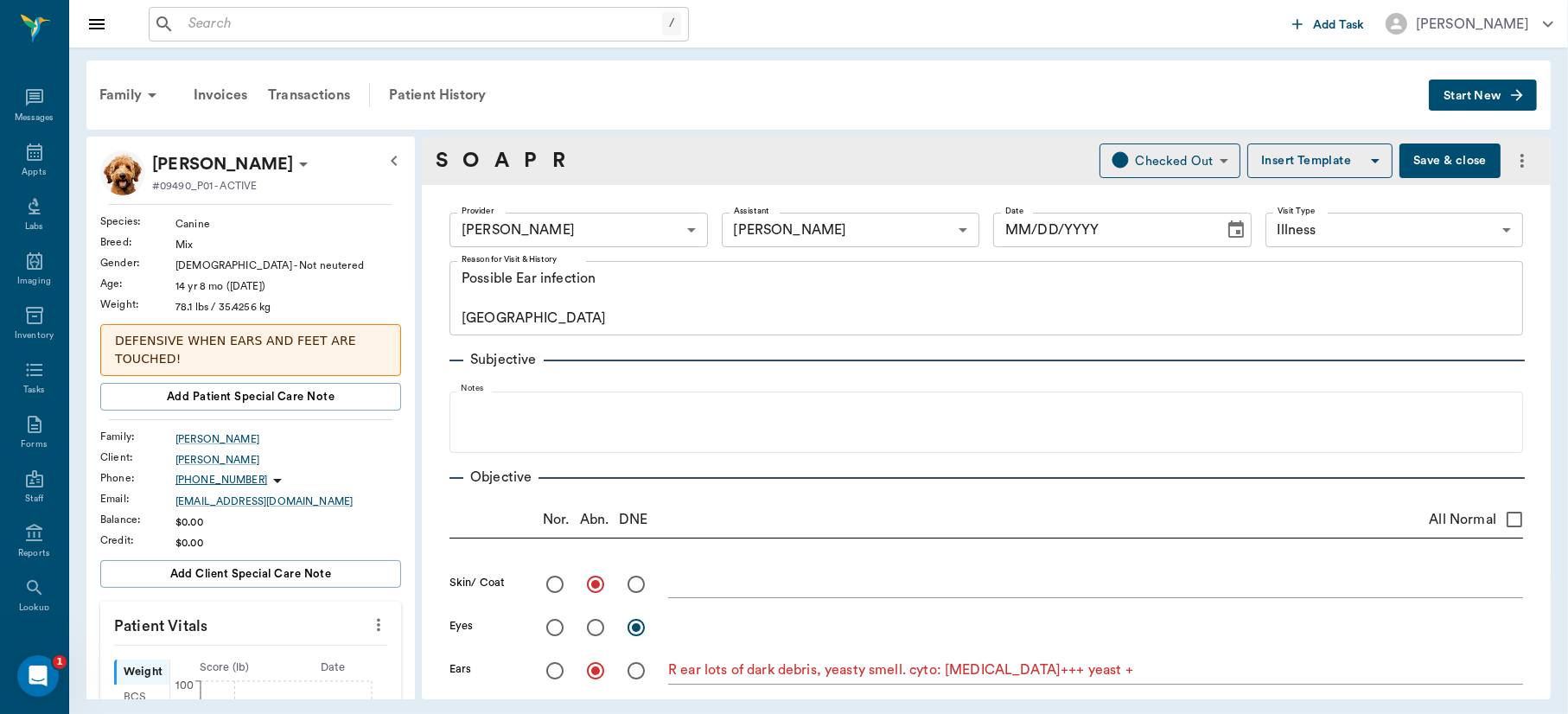
type input "63ec2f075fda476ae8351a4d"
type input "642ef10e332a41444de2bad1"
type input "65d2be4f46e3a538d89b8c15"
type textarea "Possible Ear infection Caryn"
radio input "true"
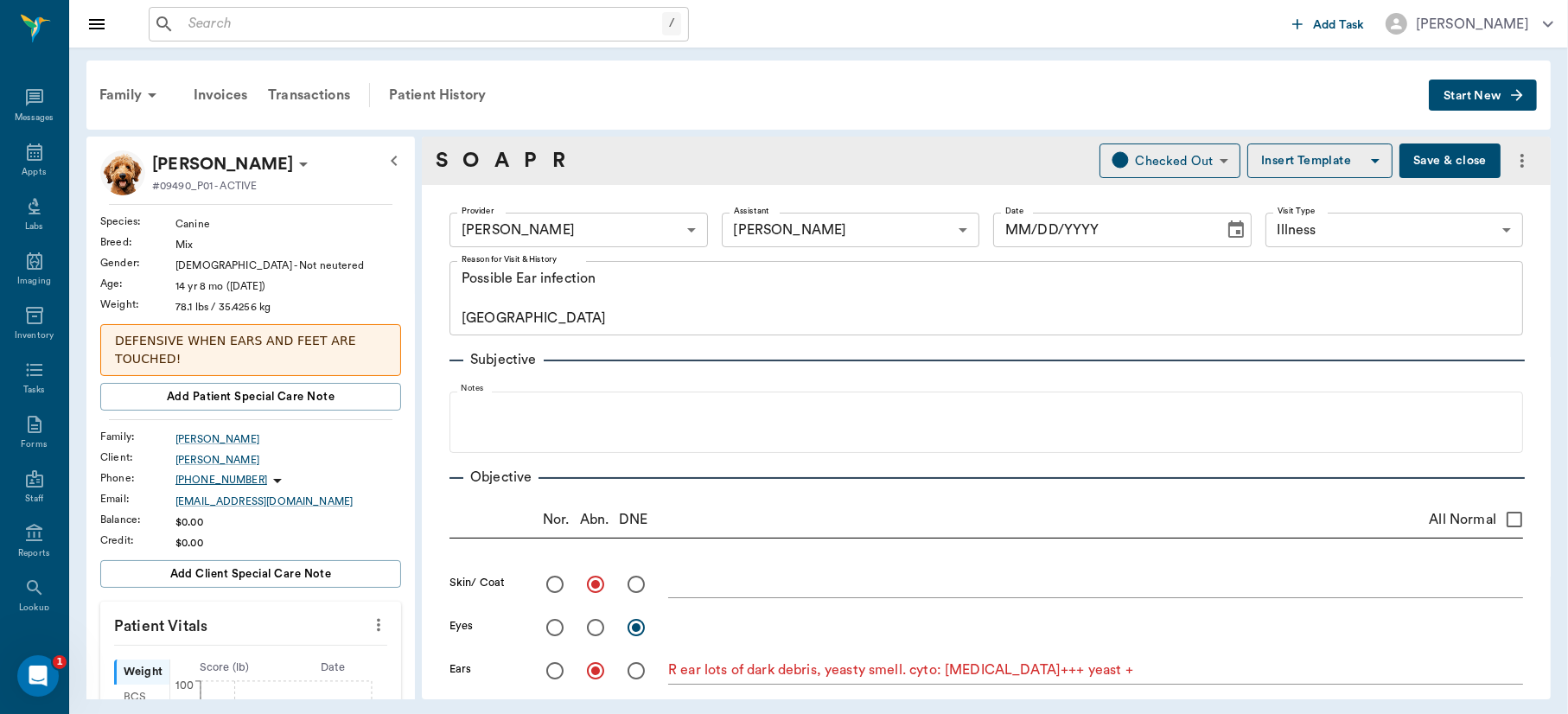
radio input "true"
type textarea "R ear lots of dark debris, yeasty smell. cyto: cocci+++ yeast +"
type input "[DATE]"
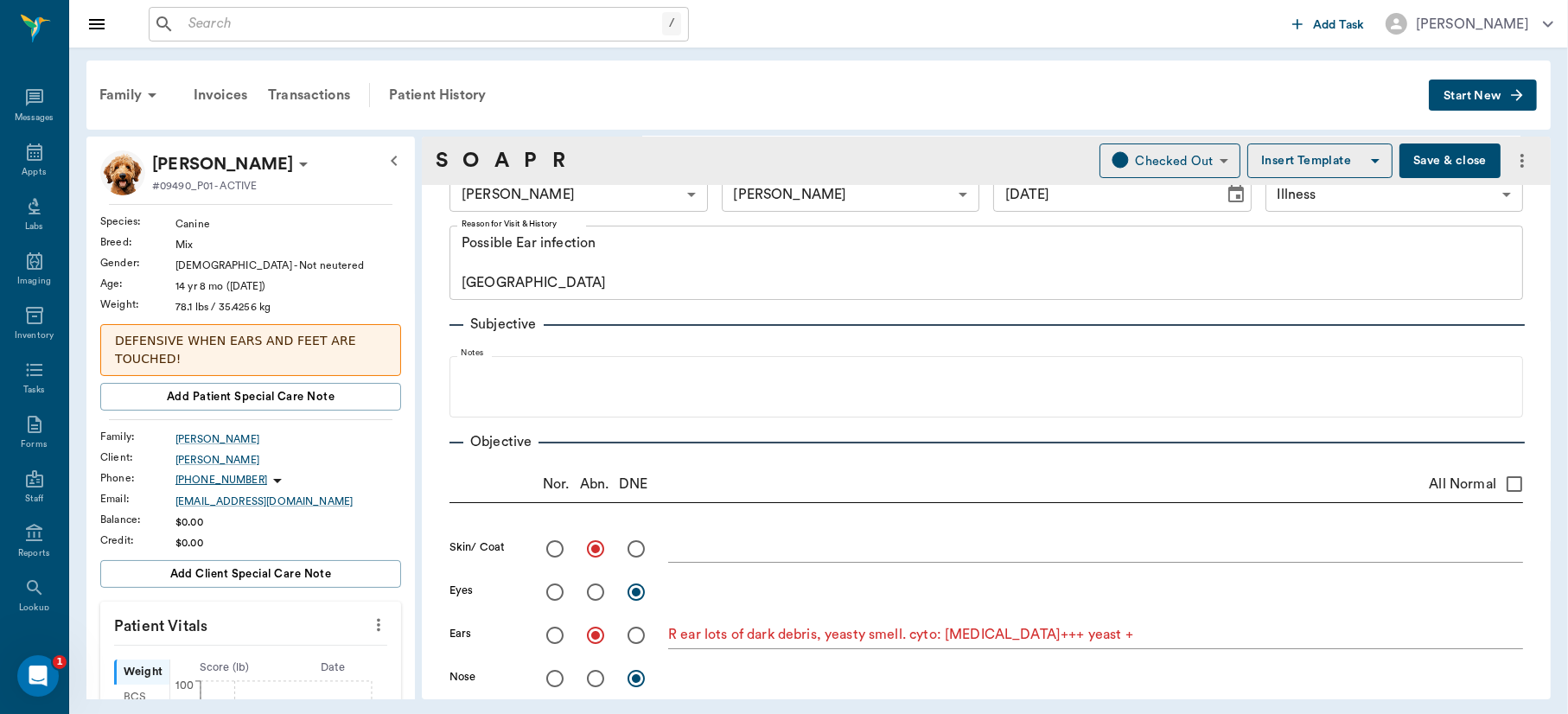
scroll to position [67, 0]
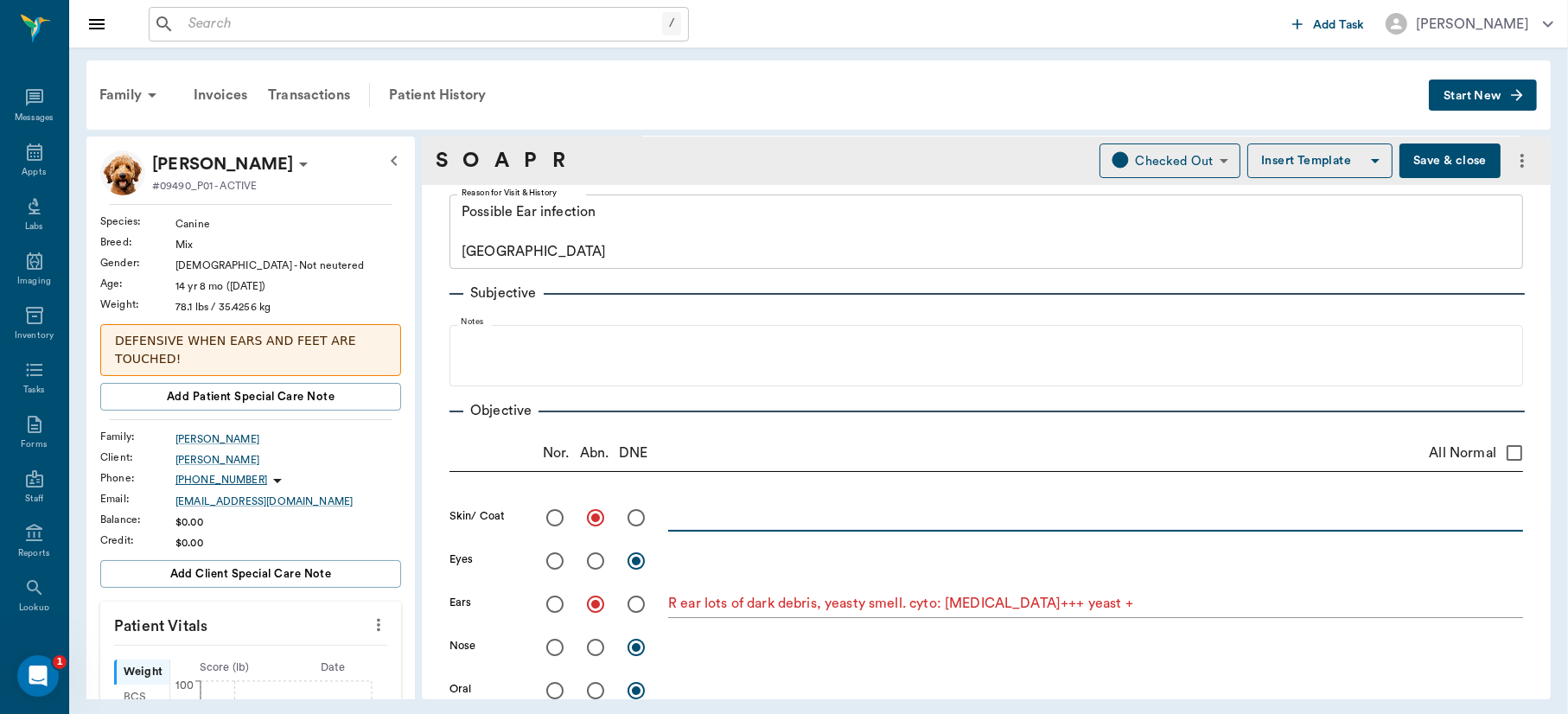
click at [806, 524] on textarea at bounding box center [1095, 517] width 855 height 20
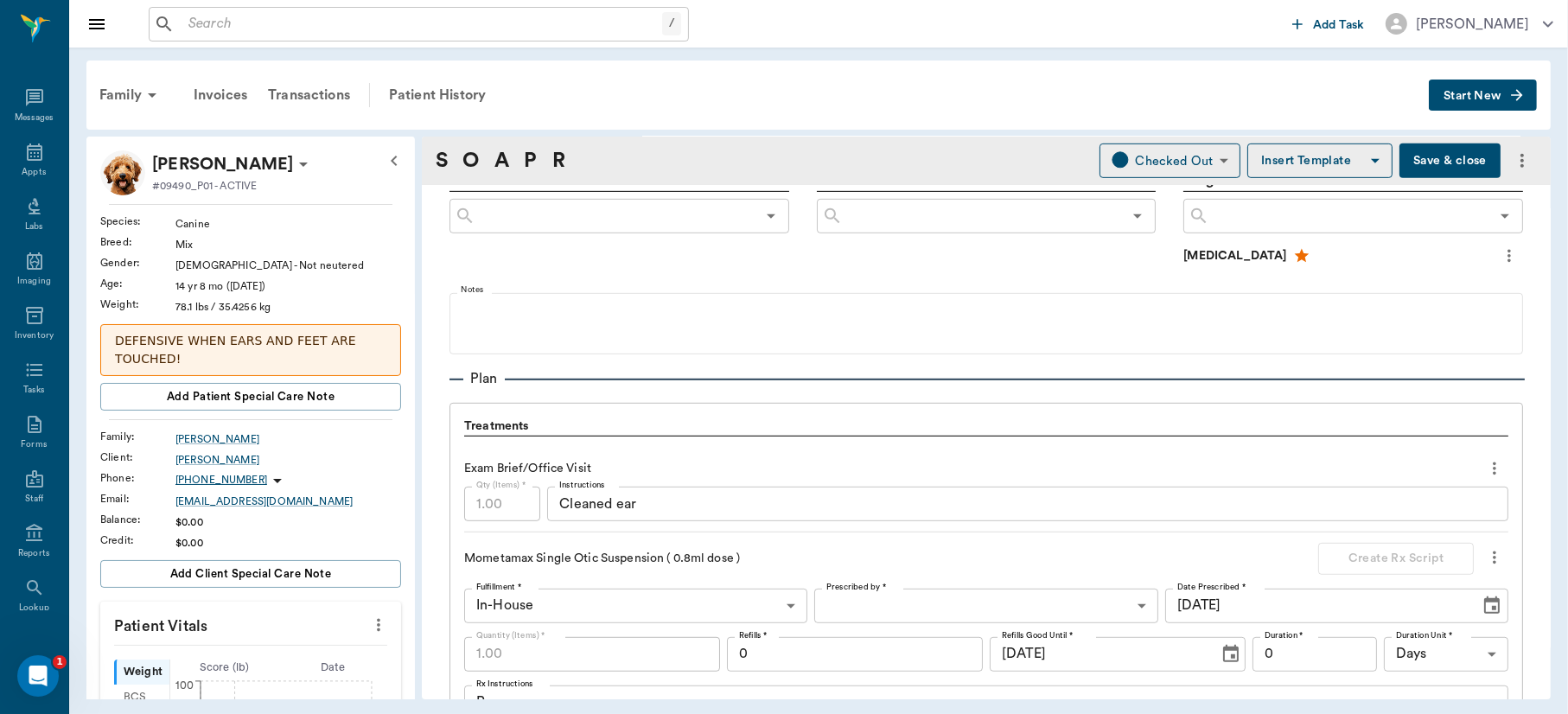
scroll to position [889, 0]
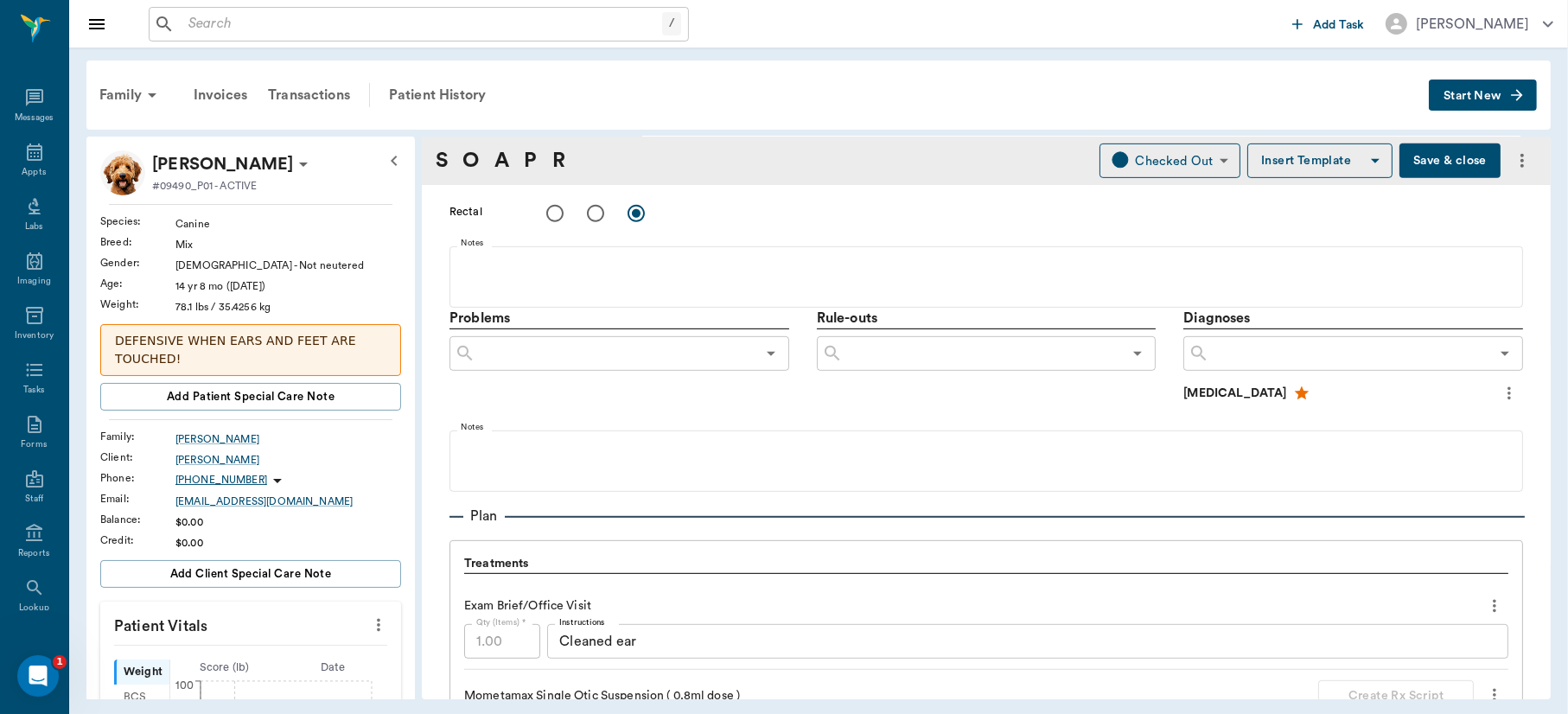
type textarea "Chewing at feet lately also"
click at [1328, 349] on input "text" at bounding box center [1350, 353] width 281 height 24
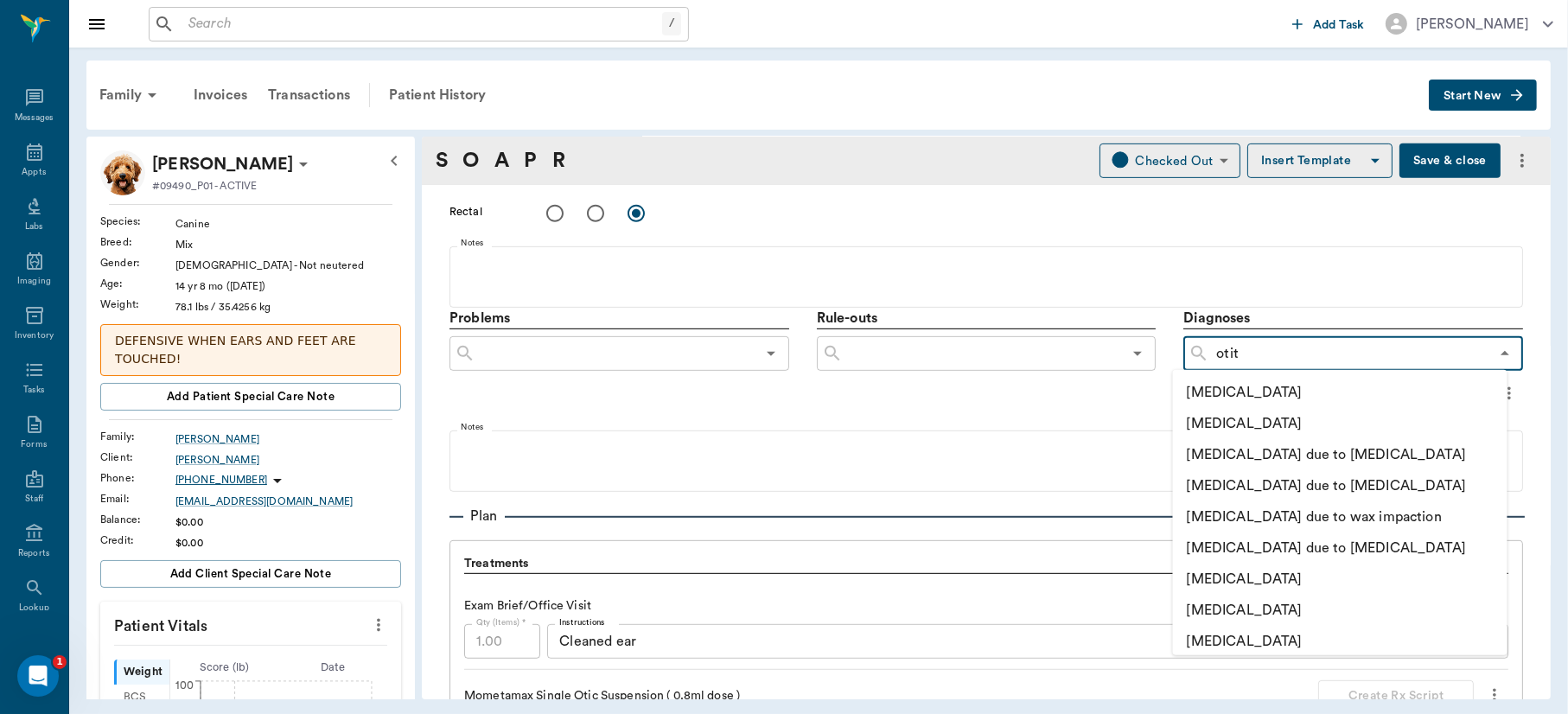
type input "otiti"
click at [1287, 421] on li "Otitis externa" at bounding box center [1341, 424] width 334 height 31
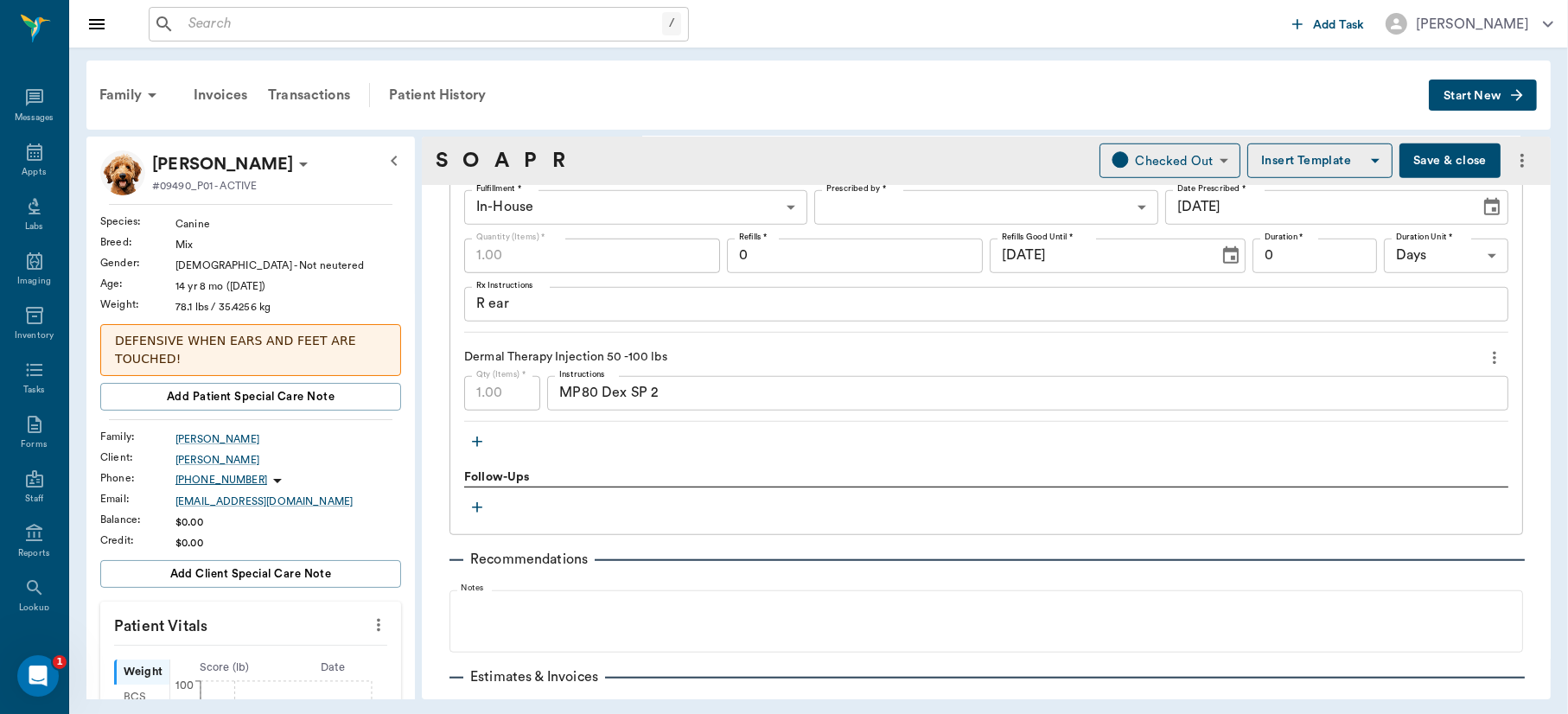
scroll to position [1587, 0]
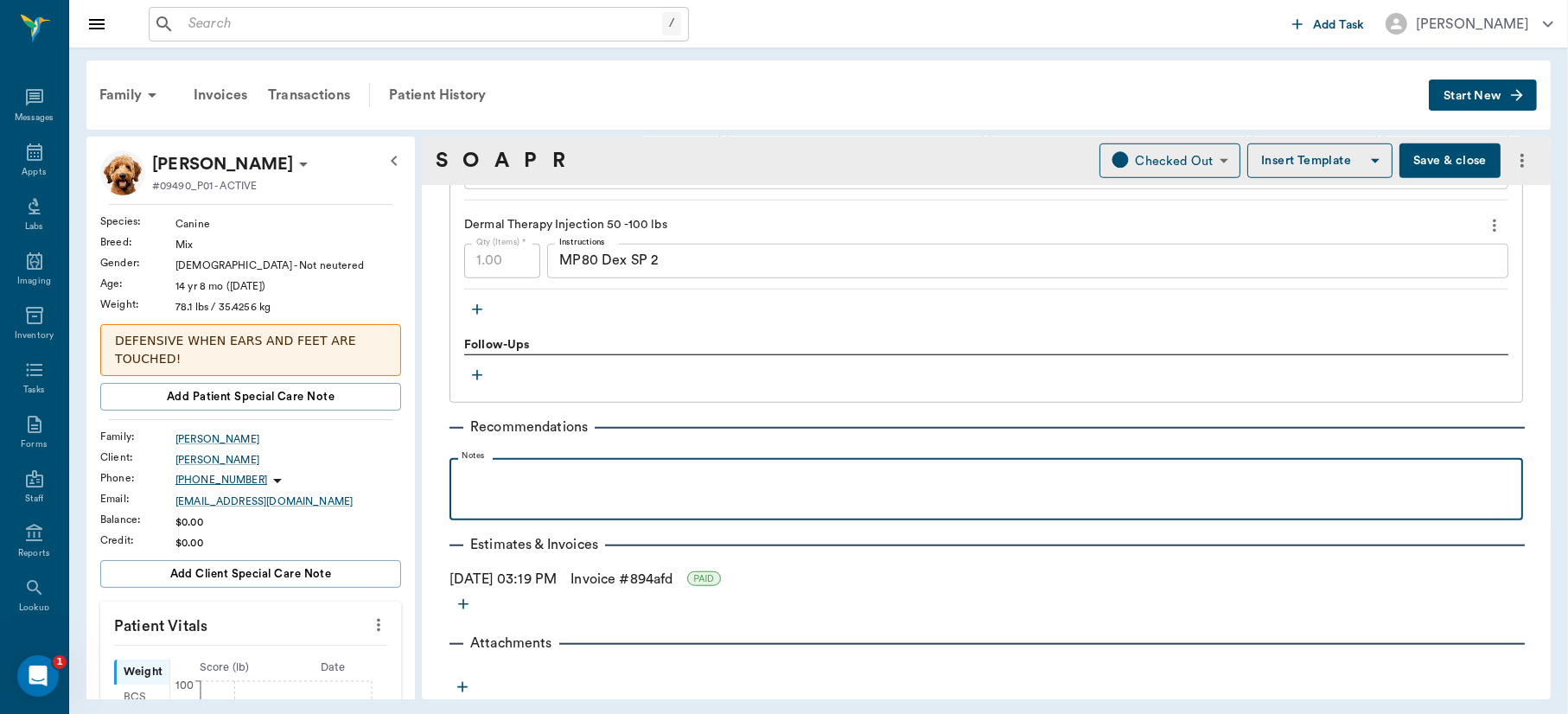
click at [699, 469] on p at bounding box center [986, 477] width 1056 height 21
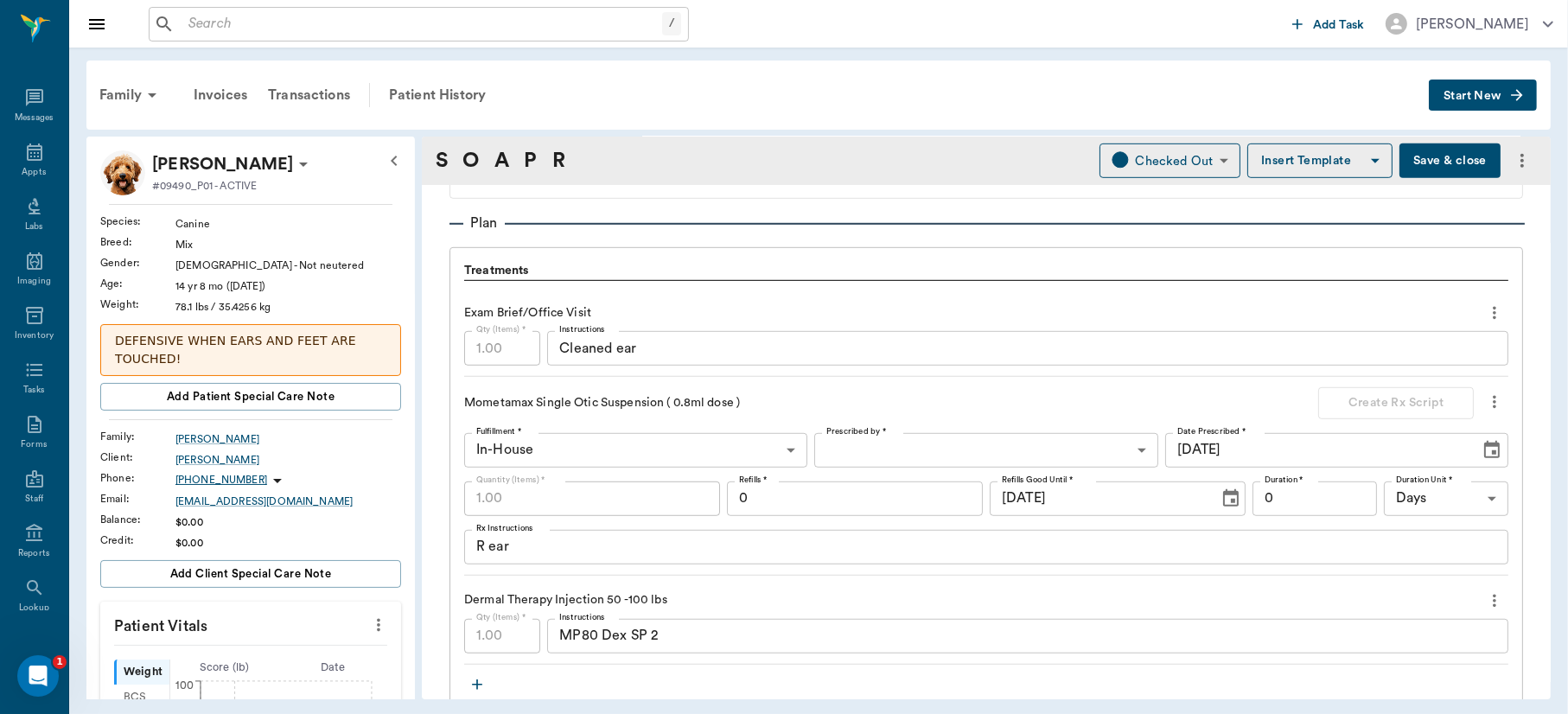
scroll to position [1069, 0]
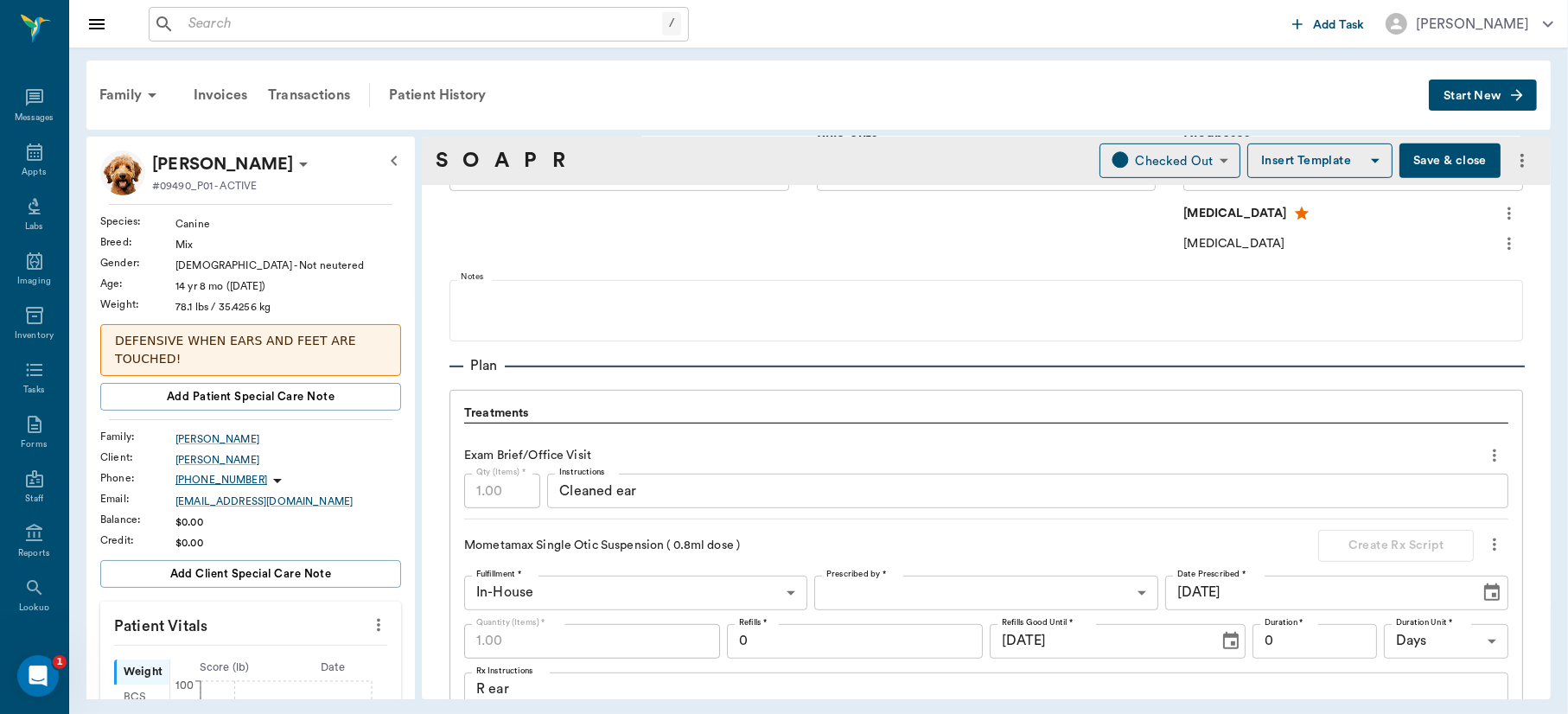
click at [1436, 157] on button "Save & close" at bounding box center [1450, 161] width 102 height 34
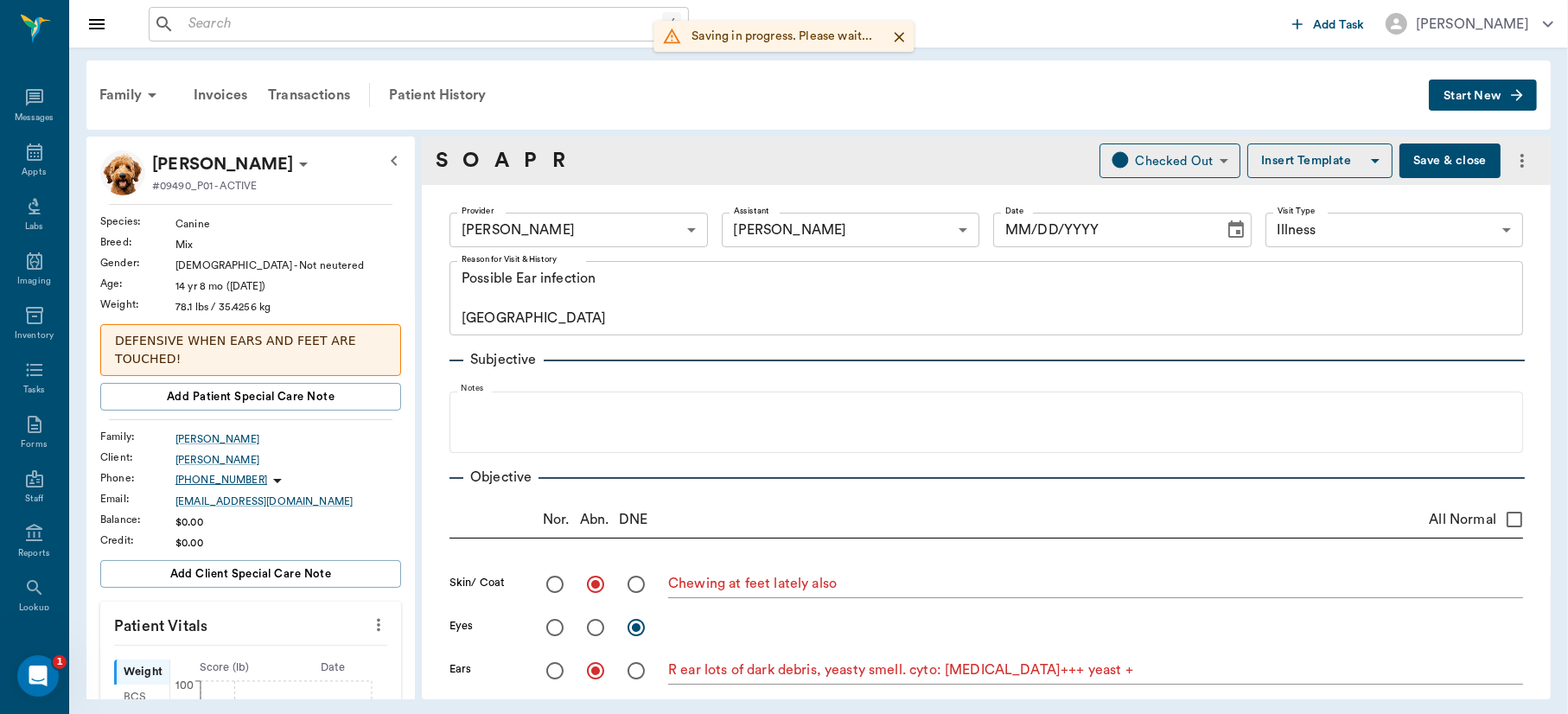
type input "63ec2f075fda476ae8351a4d"
type input "642ef10e332a41444de2bad1"
type input "65d2be4f46e3a538d89b8c15"
type textarea "Possible Ear infection Caryn"
radio input "true"
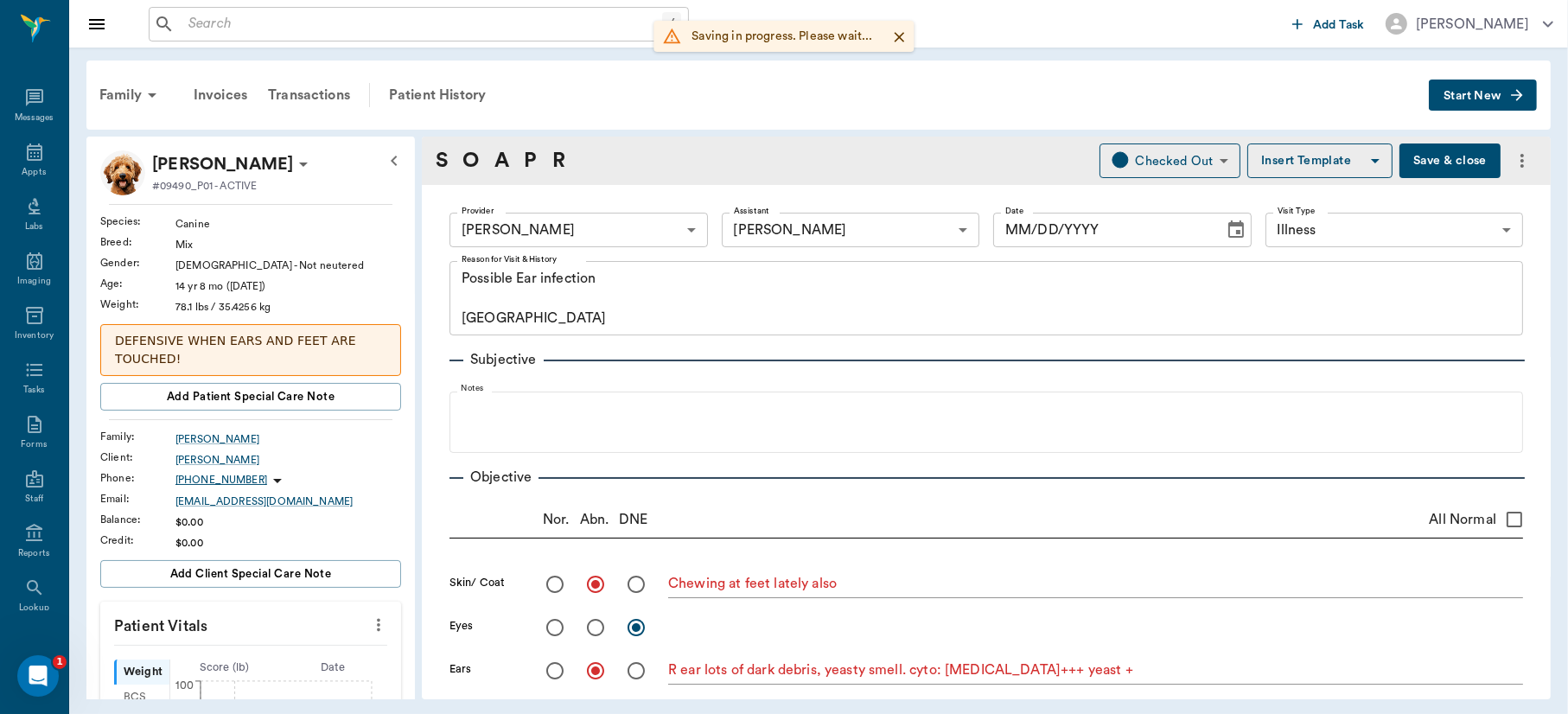
type textarea "Chewing at feet lately also"
radio input "true"
type textarea "R ear lots of dark debris, yeasty smell. cyto: cocci+++ yeast +"
type input "[DATE]"
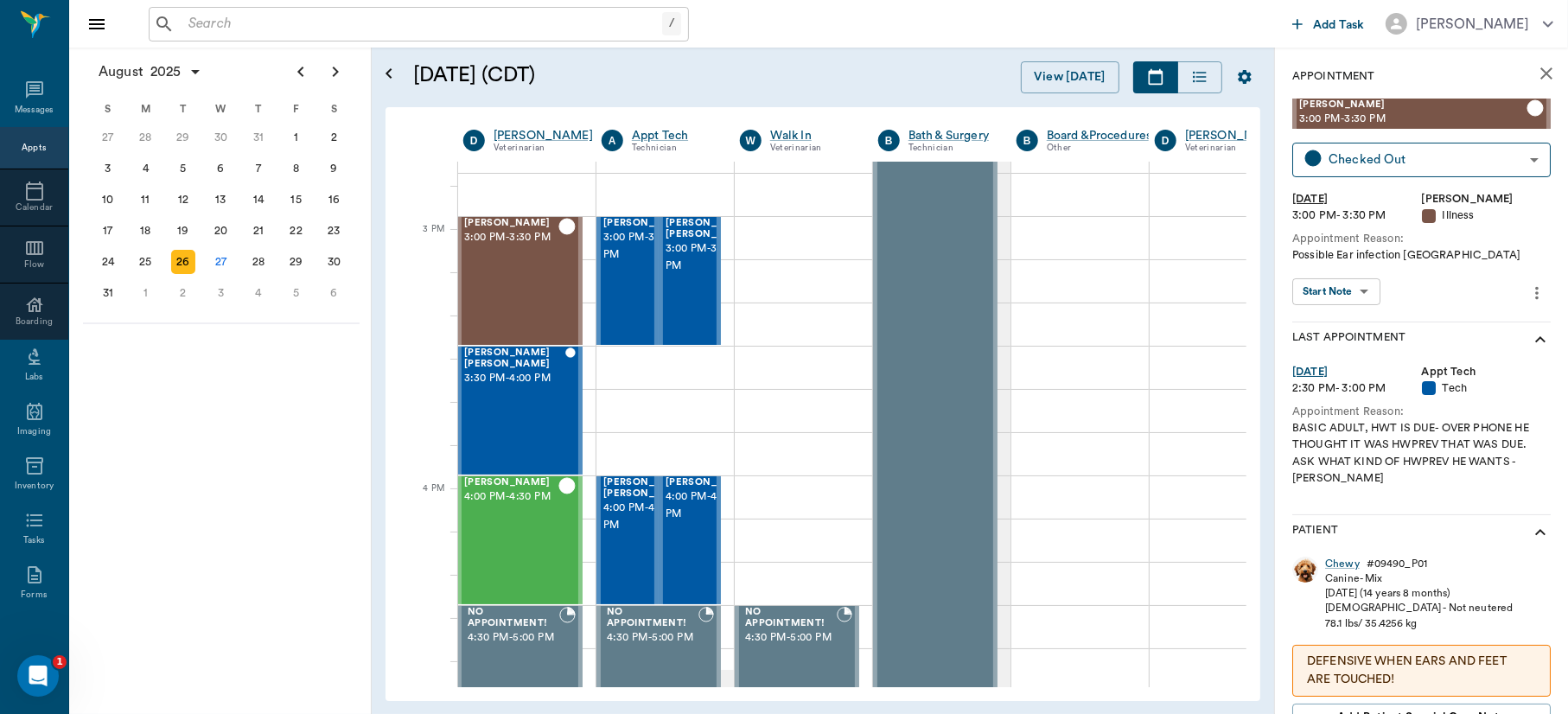
scroll to position [1861, 1]
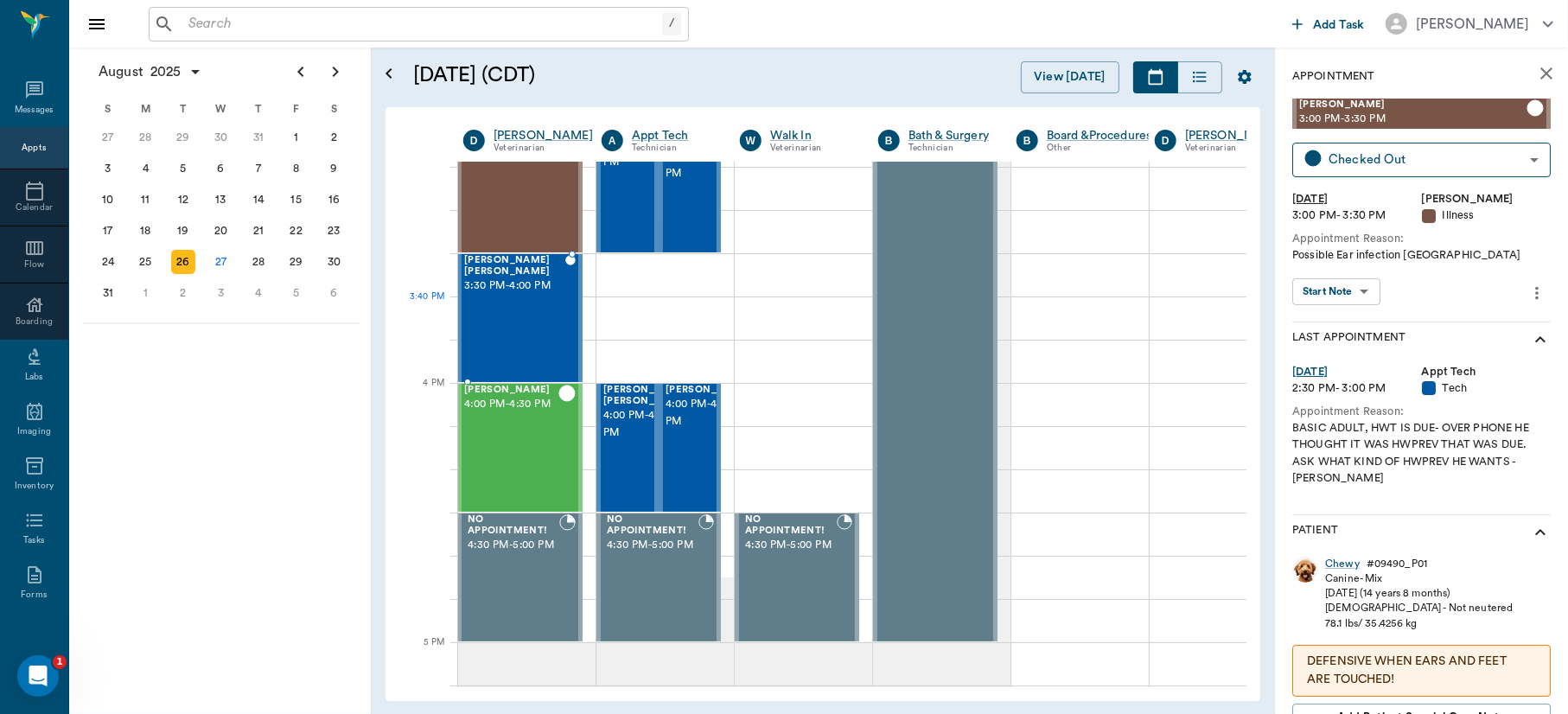
click at [549, 322] on div "Daisy Mae Anthony 3:30 PM - 4:00 PM" at bounding box center [514, 318] width 102 height 126
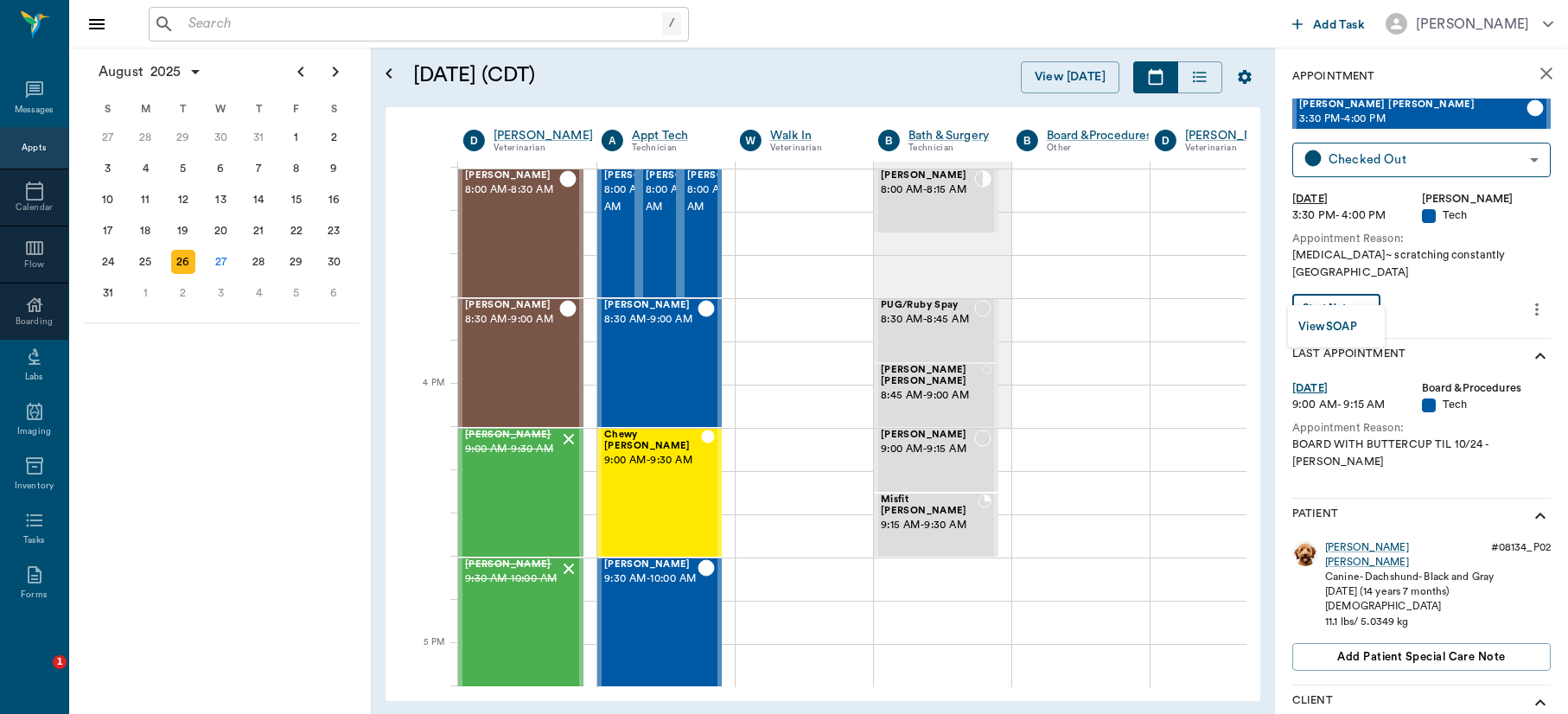
click at [1361, 290] on body "/ ​ Add Task [PERSON_NAME] Nectar Messages Appts Calendar Flow Boarding Labs Im…" at bounding box center [784, 357] width 1568 height 714
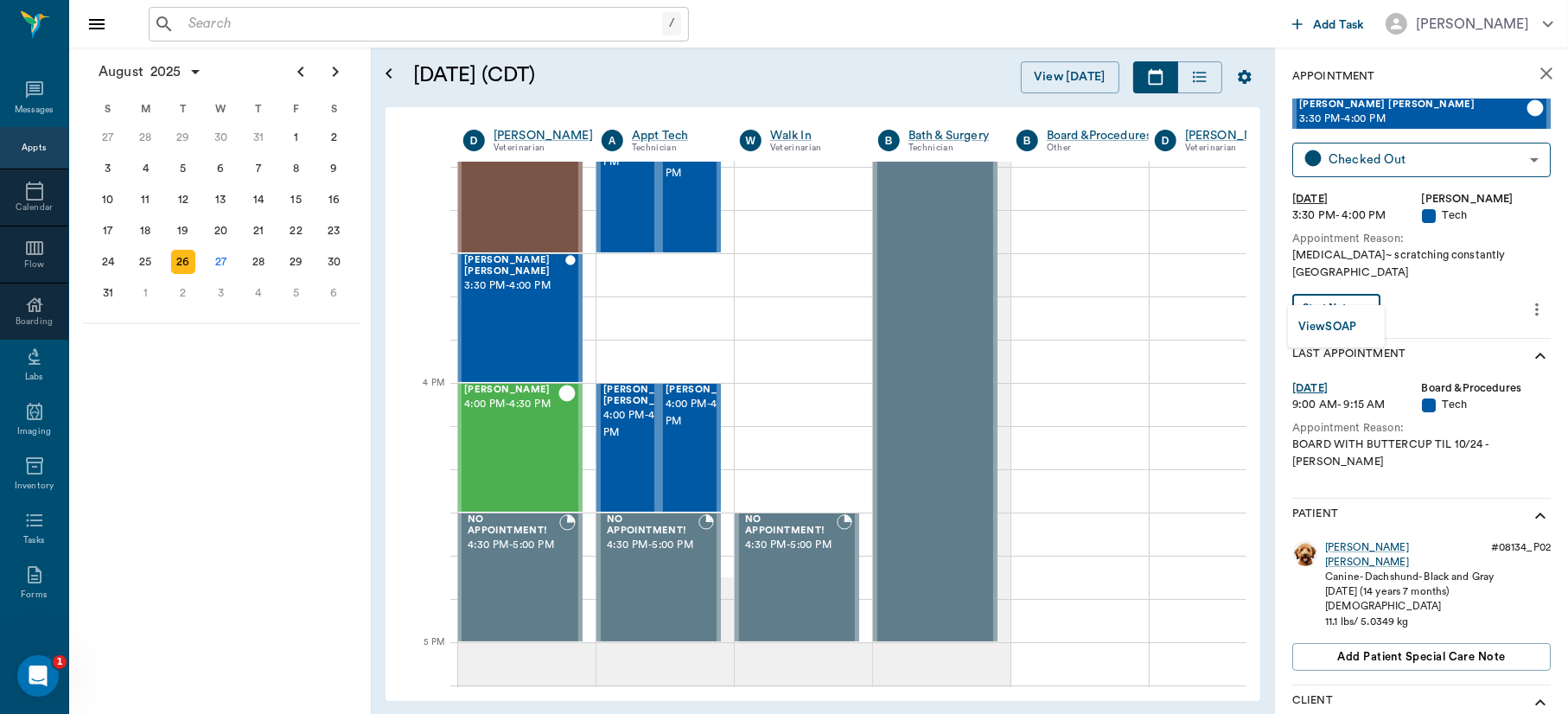
click at [1341, 317] on button "View SOAP" at bounding box center [1327, 327] width 58 height 20
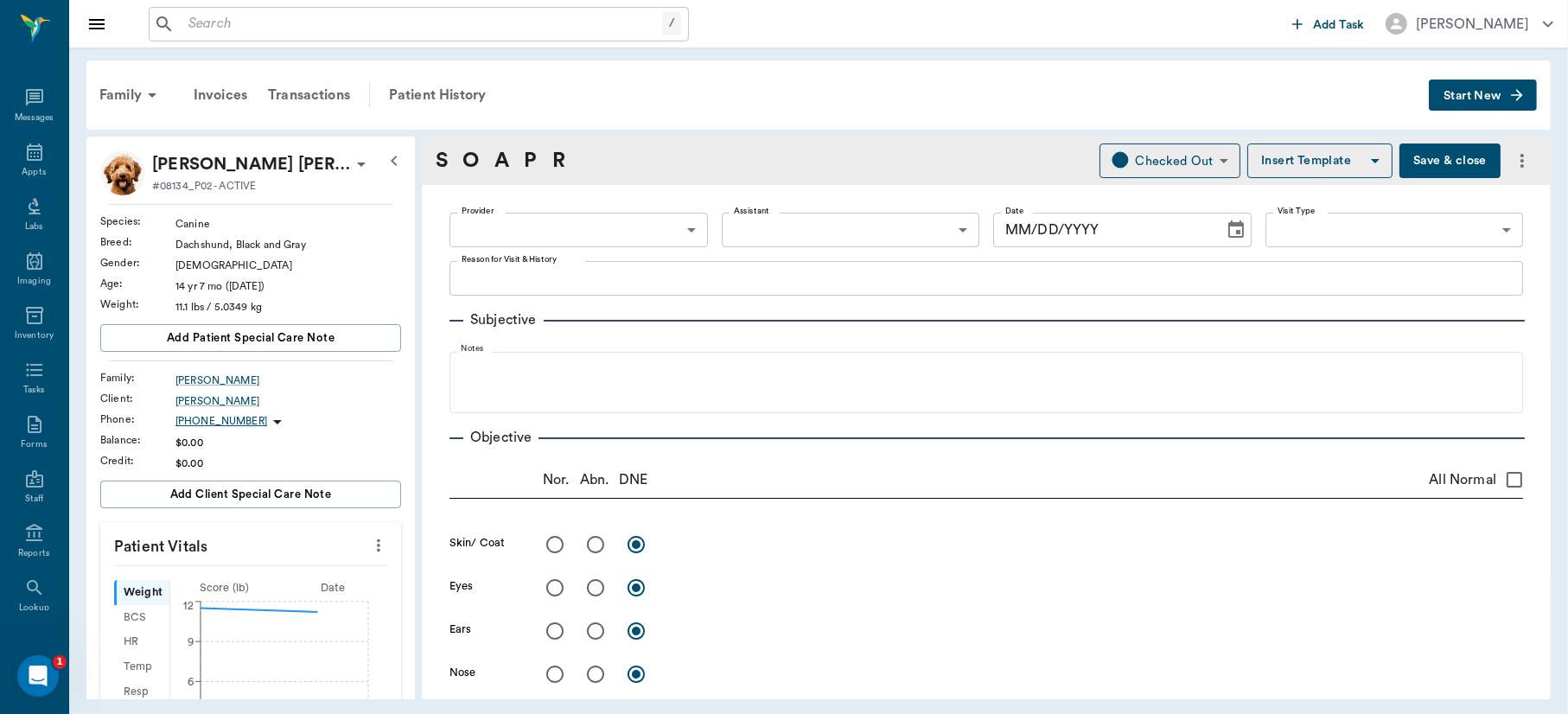
type input "63ec2f075fda476ae8351a4d"
type input "65d2be4f46e3a538d89b8c1a"
type textarea "Allergies~ scratching constantly Caryn"
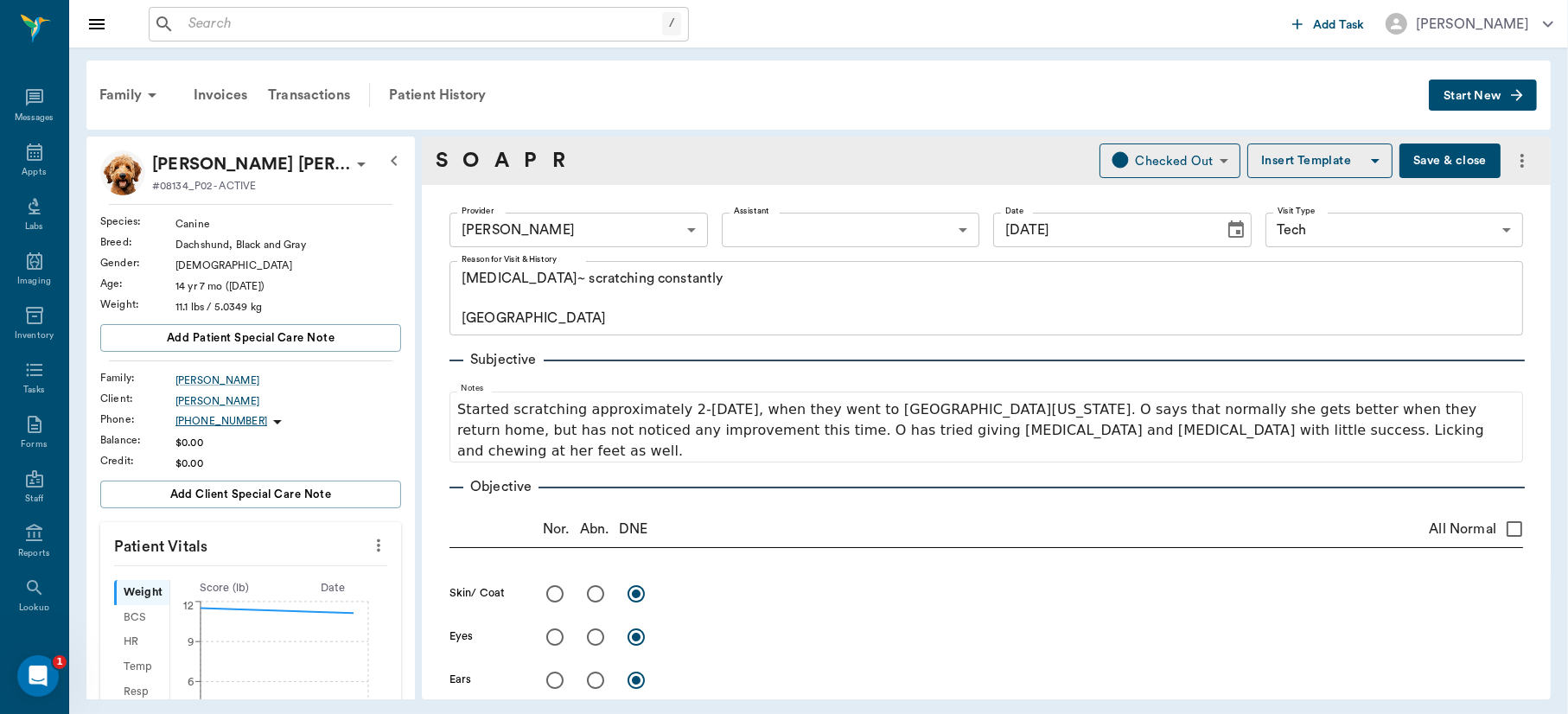
type input "[DATE]"
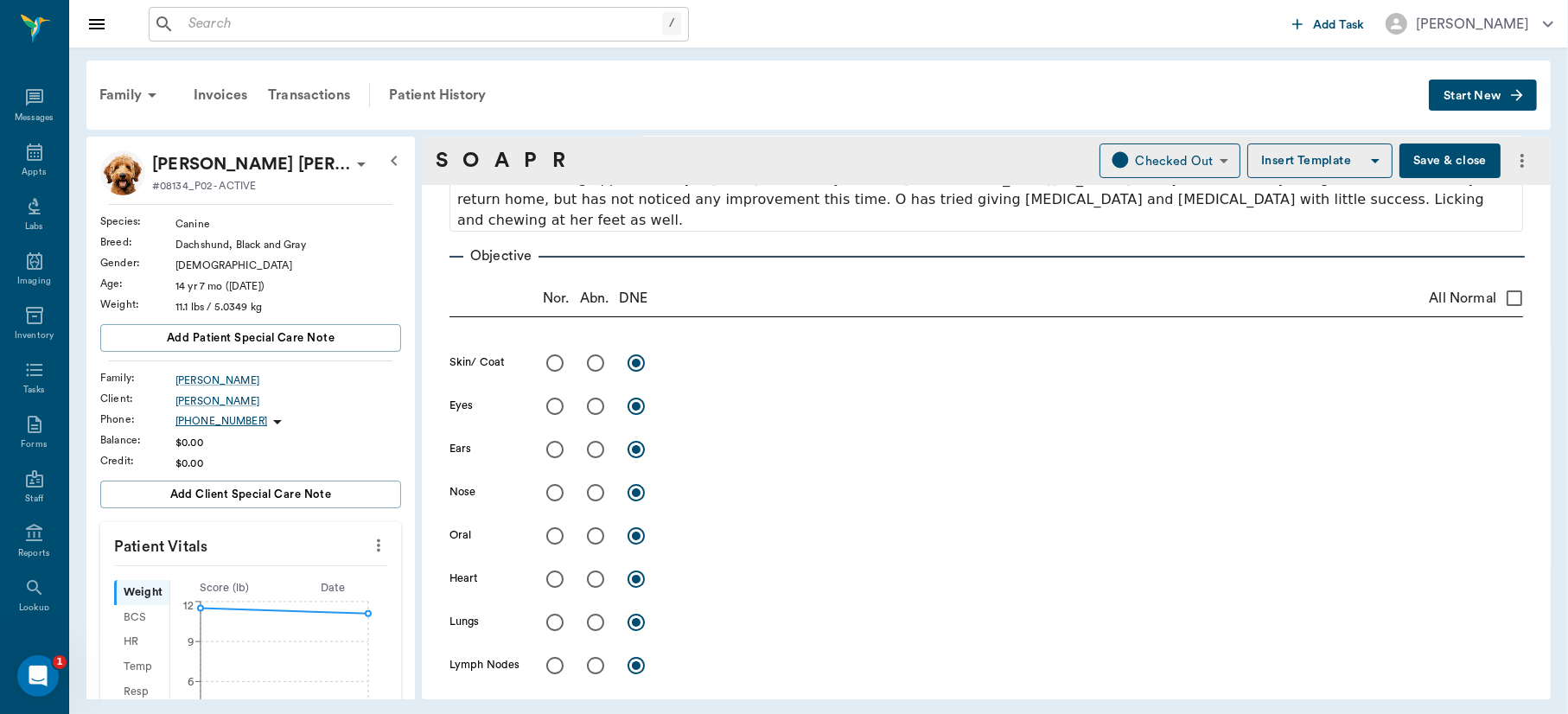
scroll to position [185, 0]
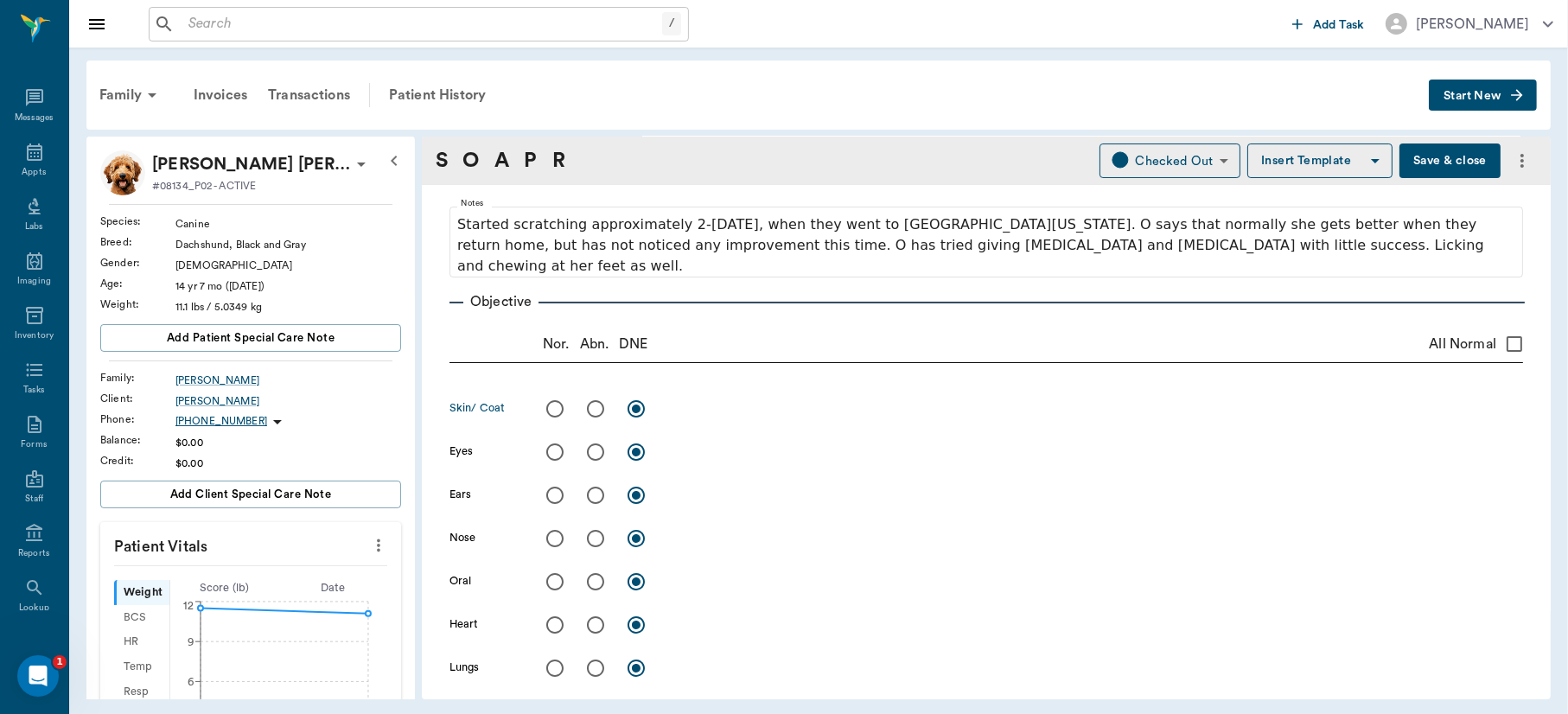
click at [592, 402] on input "radio" at bounding box center [595, 409] width 36 height 36
radio input "true"
click at [689, 400] on textarea at bounding box center [1095, 408] width 855 height 20
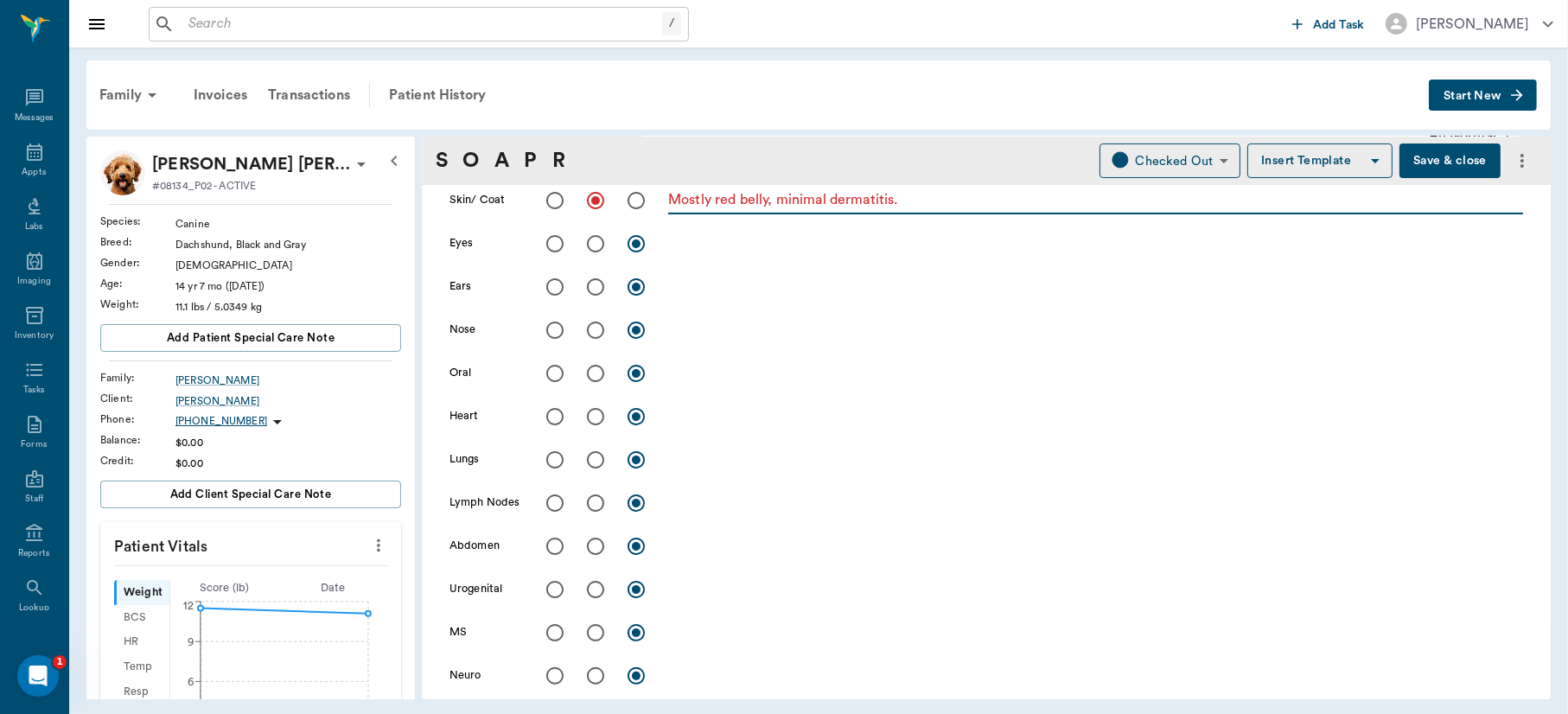
scroll to position [807, 0]
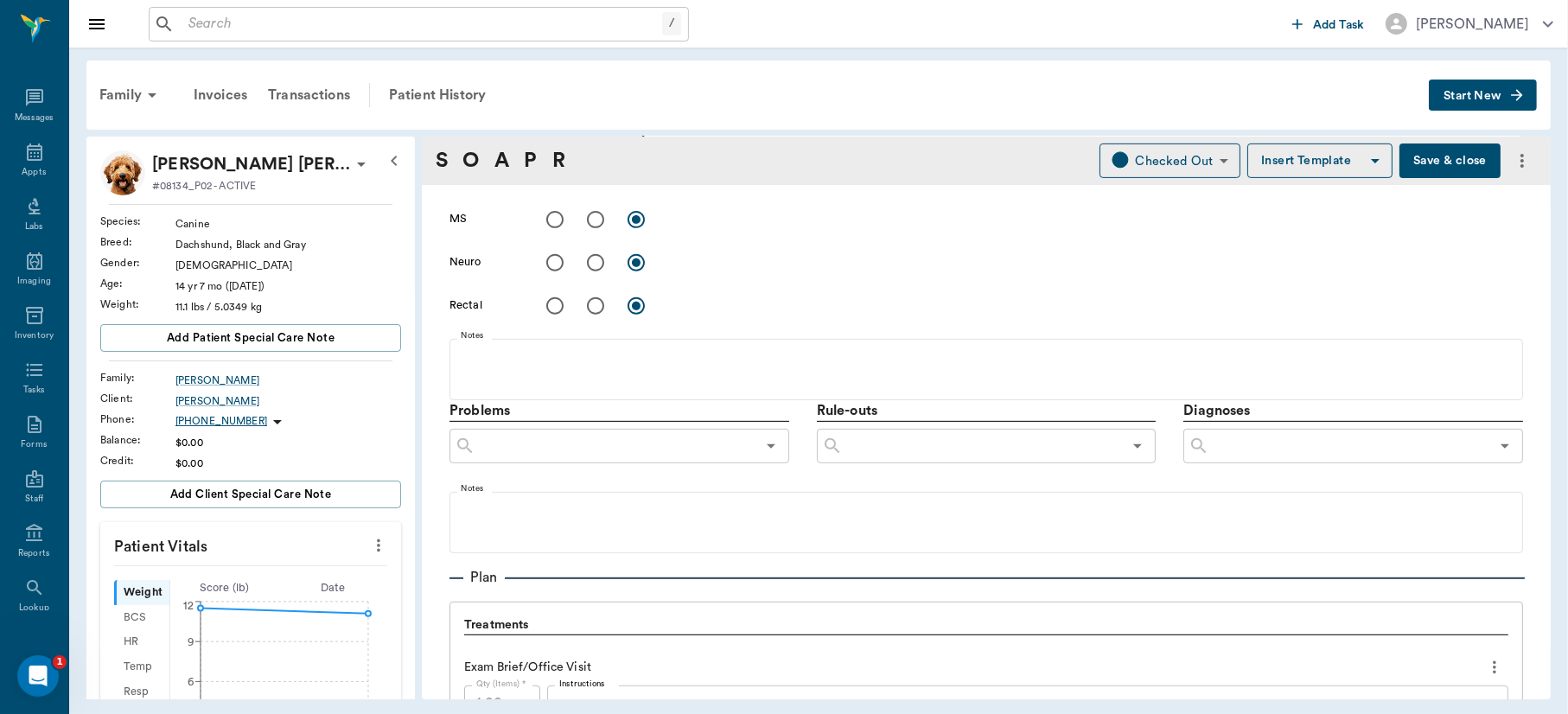
type textarea "Mostly red belly, minimal dermatitis."
click at [1340, 442] on input "text" at bounding box center [1350, 446] width 281 height 24
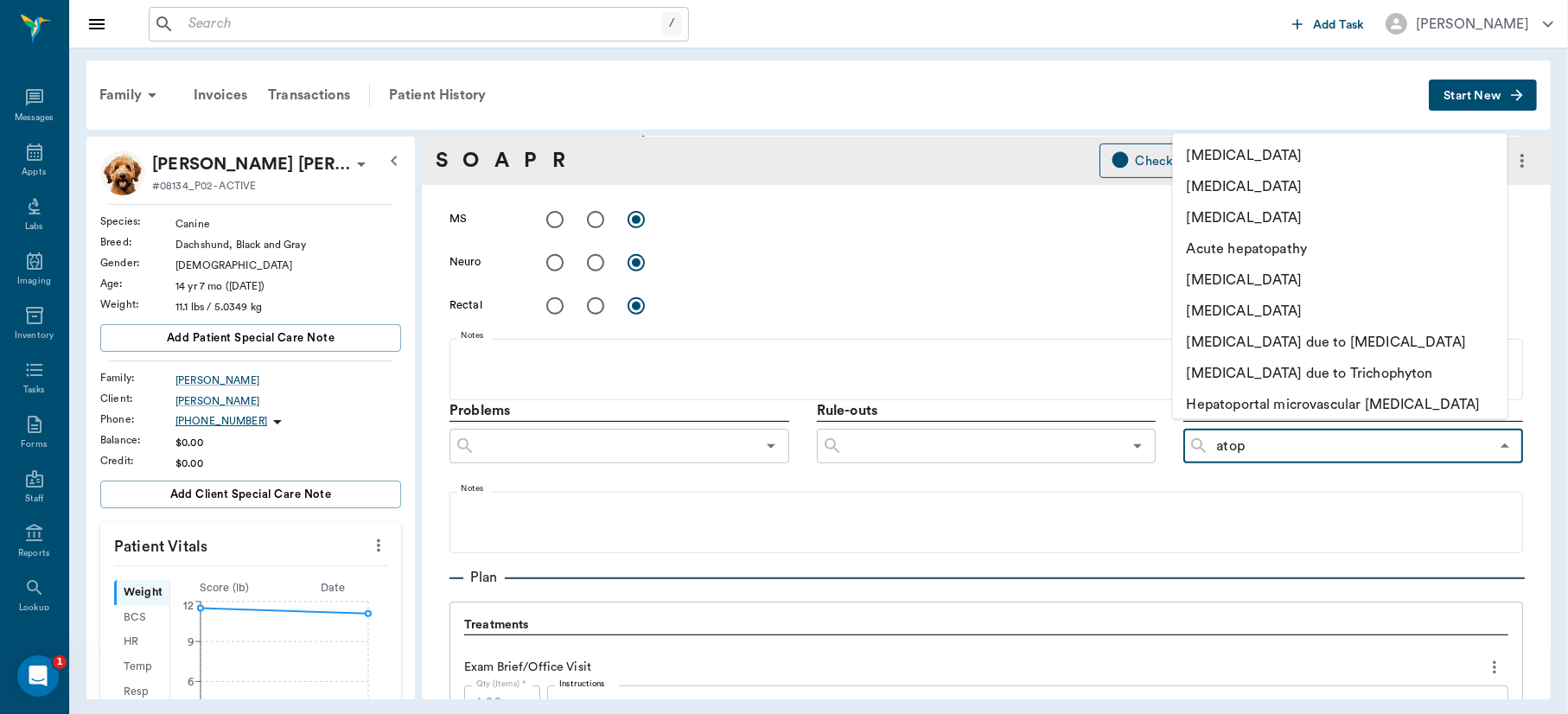
type input "atopy"
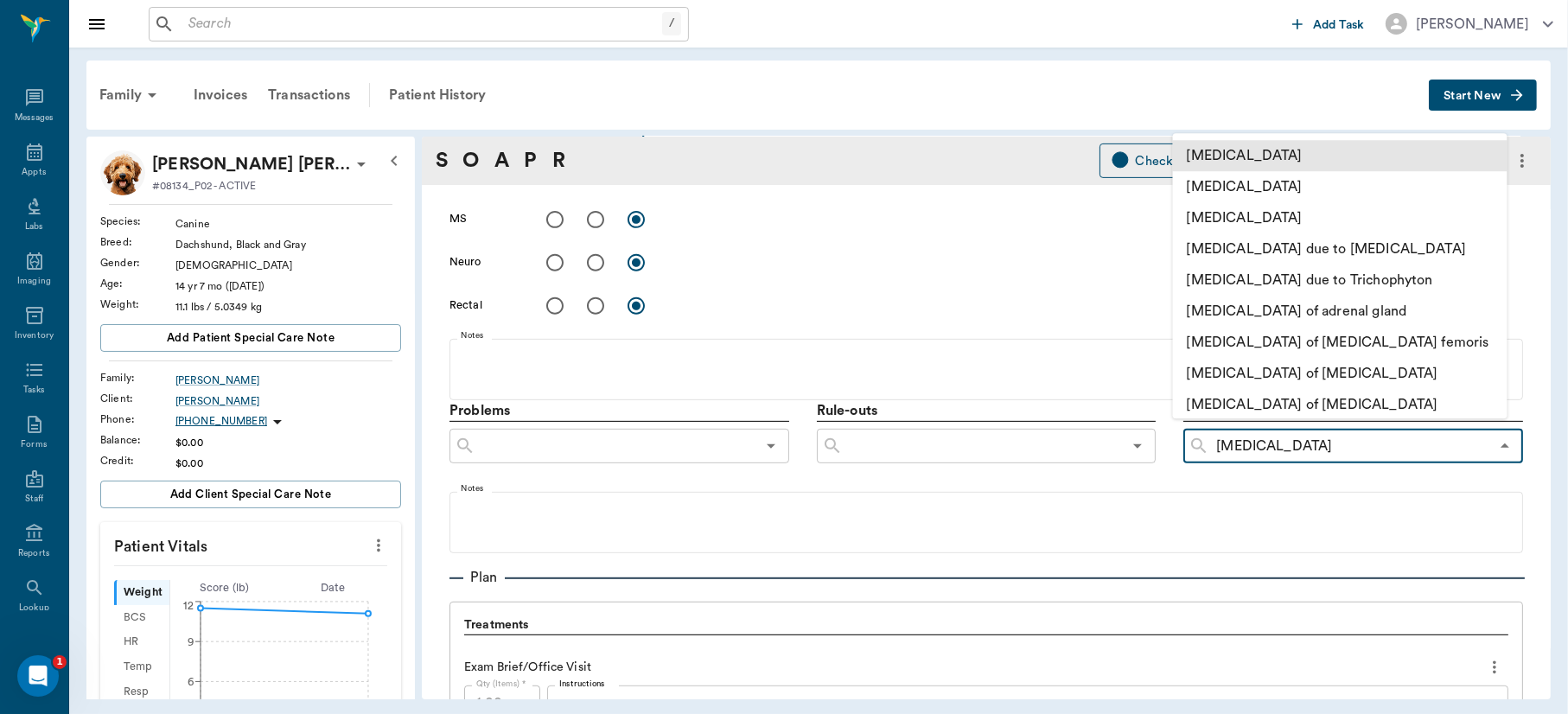
click at [1267, 159] on li "[MEDICAL_DATA]" at bounding box center [1341, 156] width 334 height 31
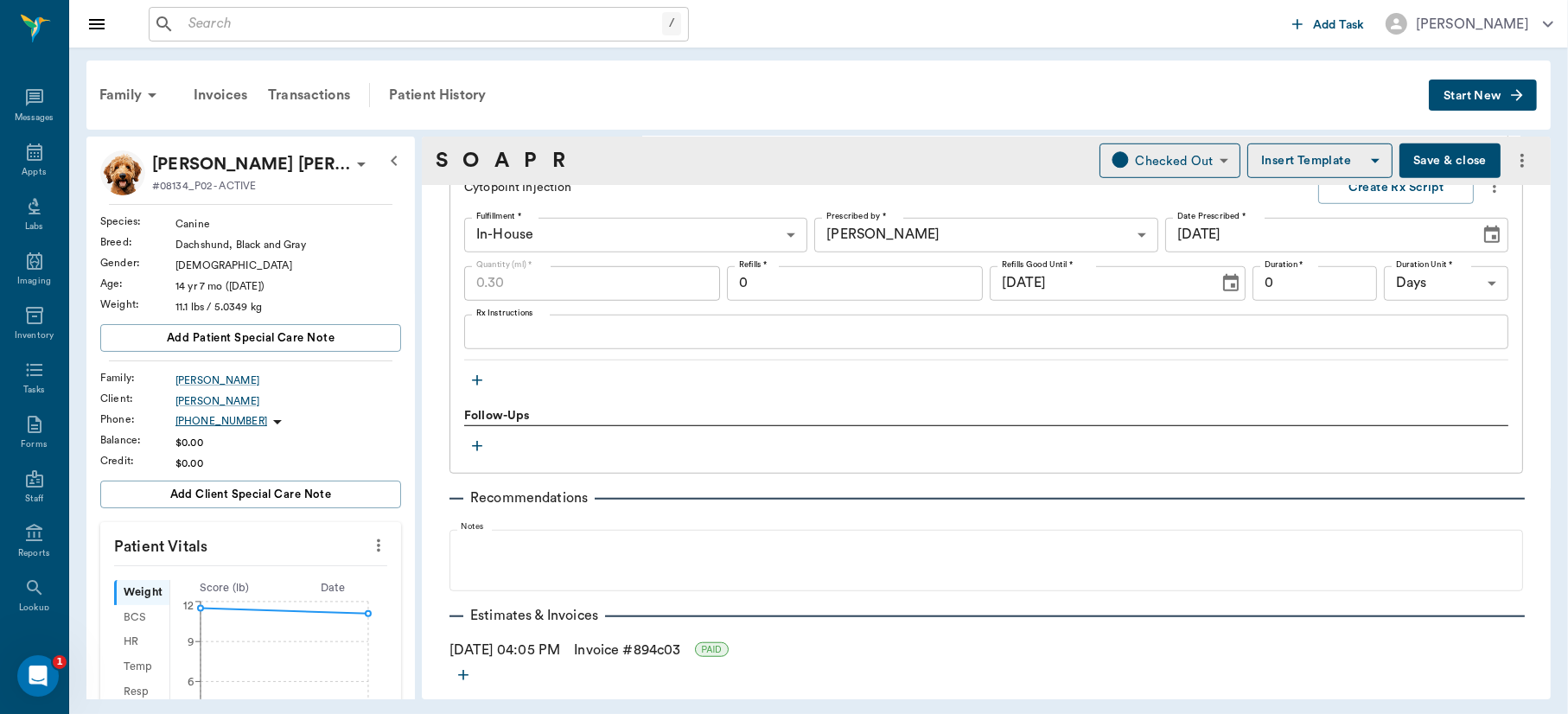
scroll to position [1468, 0]
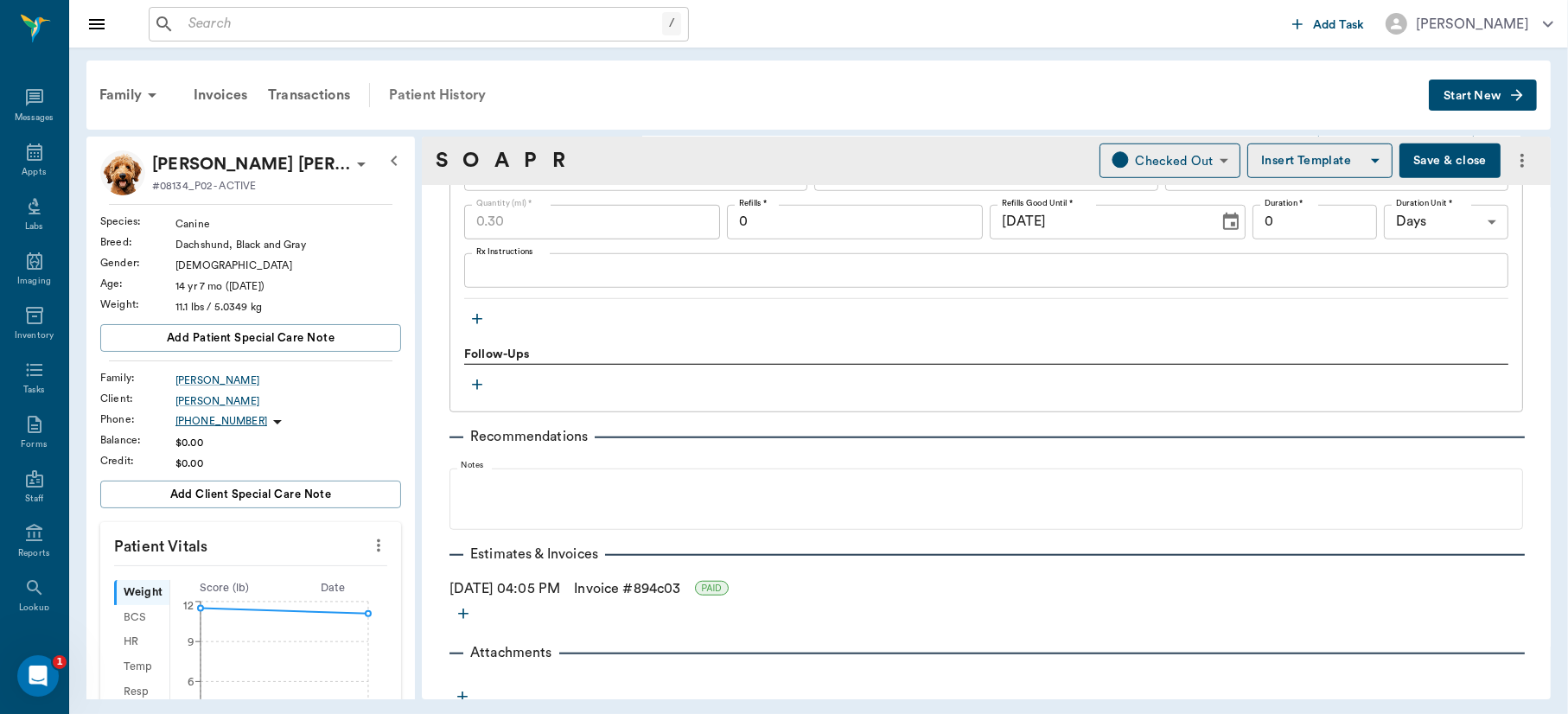
click at [427, 94] on div "Patient History" at bounding box center [437, 95] width 118 height 41
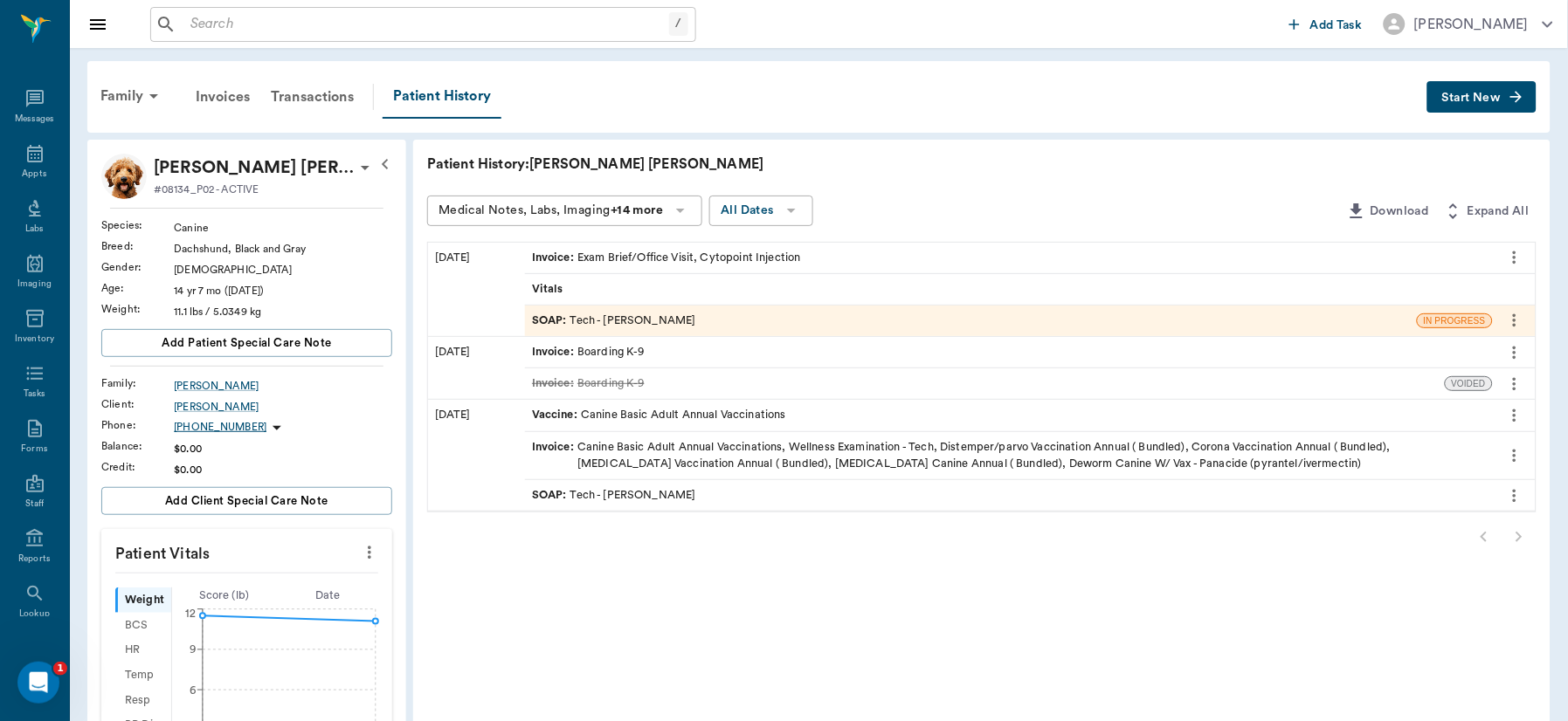
click at [547, 288] on span "Vitals" at bounding box center [550, 290] width 35 height 16
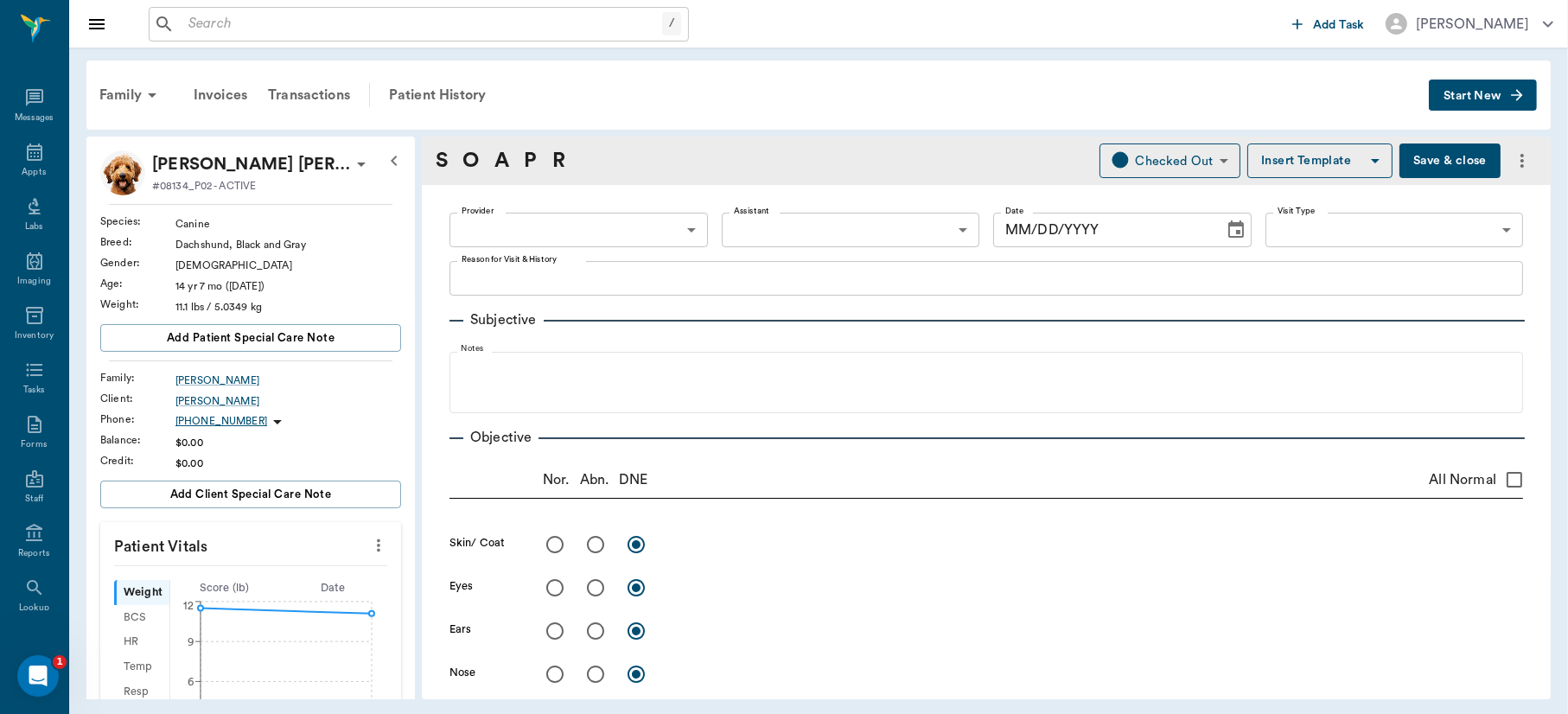
type input "63ec2f075fda476ae8351a4d"
type input "65d2be4f46e3a538d89b8c1a"
type textarea "Allergies~ scratching constantly Caryn"
radio input "true"
type textarea "Mostly red belly, minimal dermatitis."
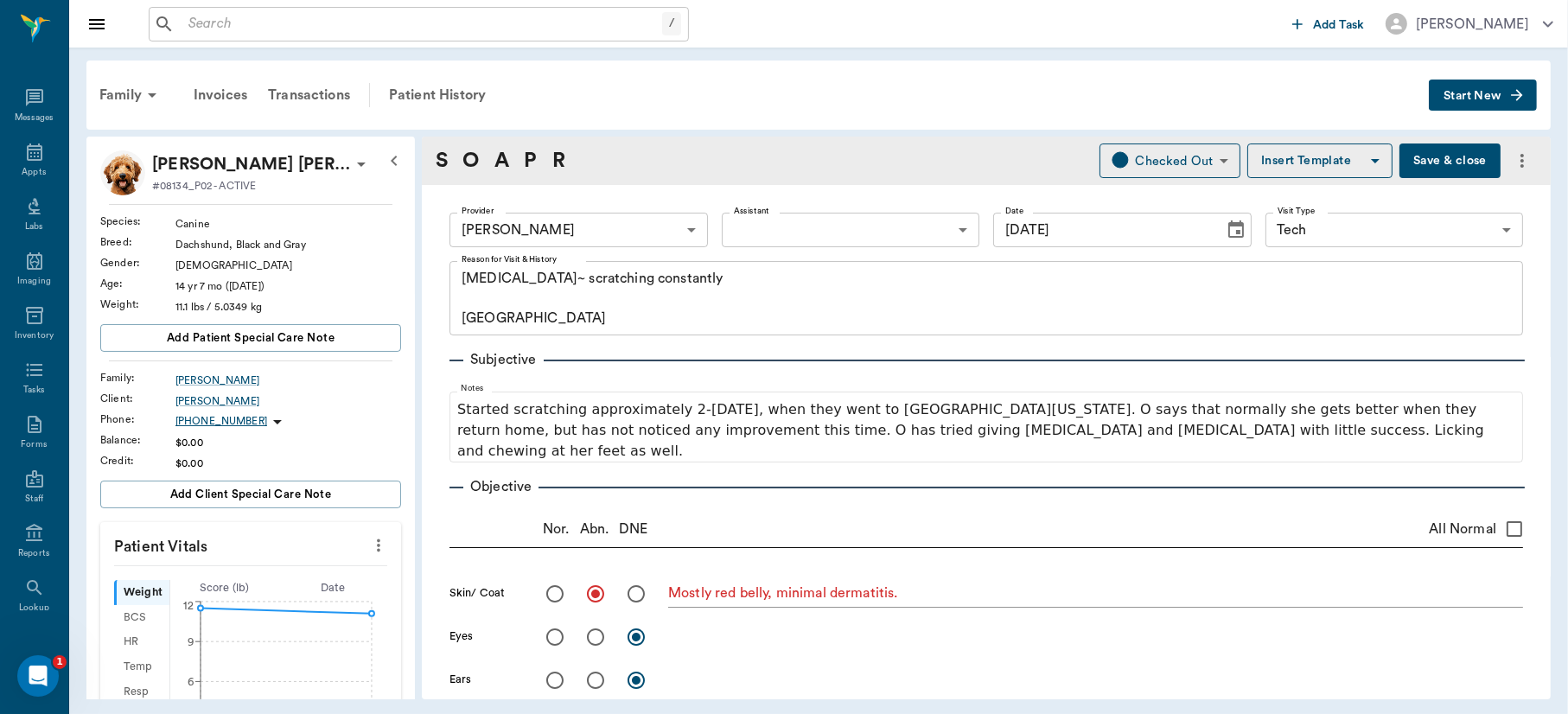
type input "[DATE]"
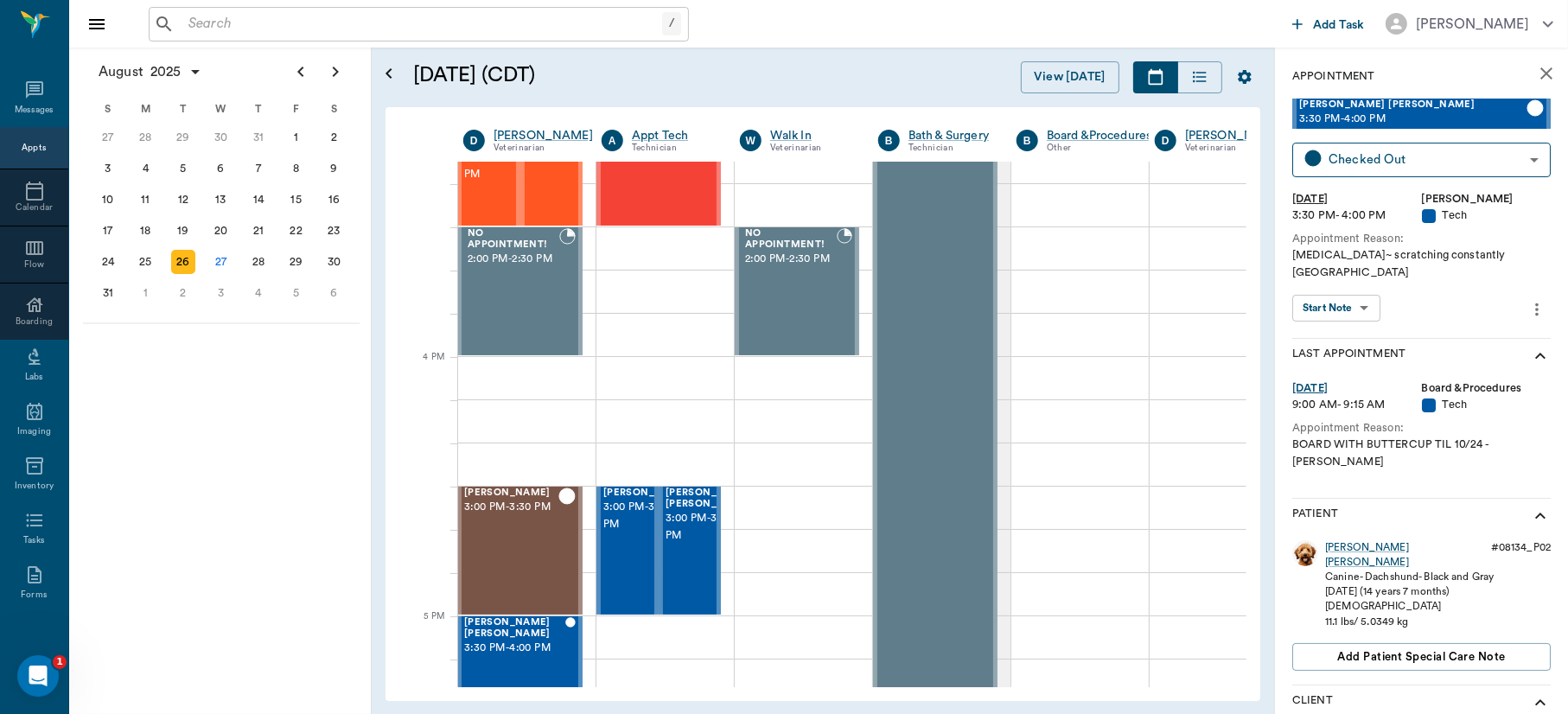
scroll to position [1900, 1]
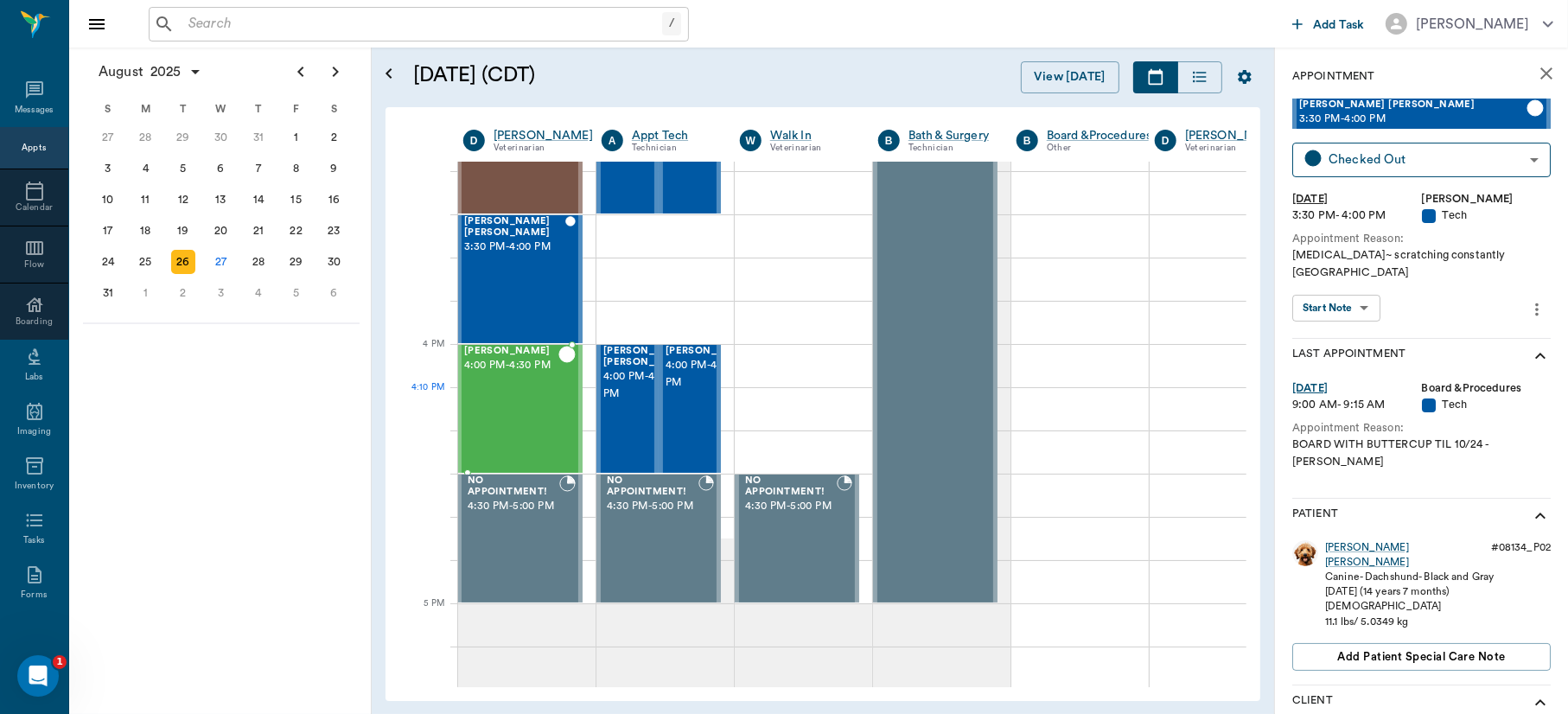
click at [508, 401] on div "Ken Rice 4:00 PM - 4:30 PM" at bounding box center [511, 409] width 94 height 126
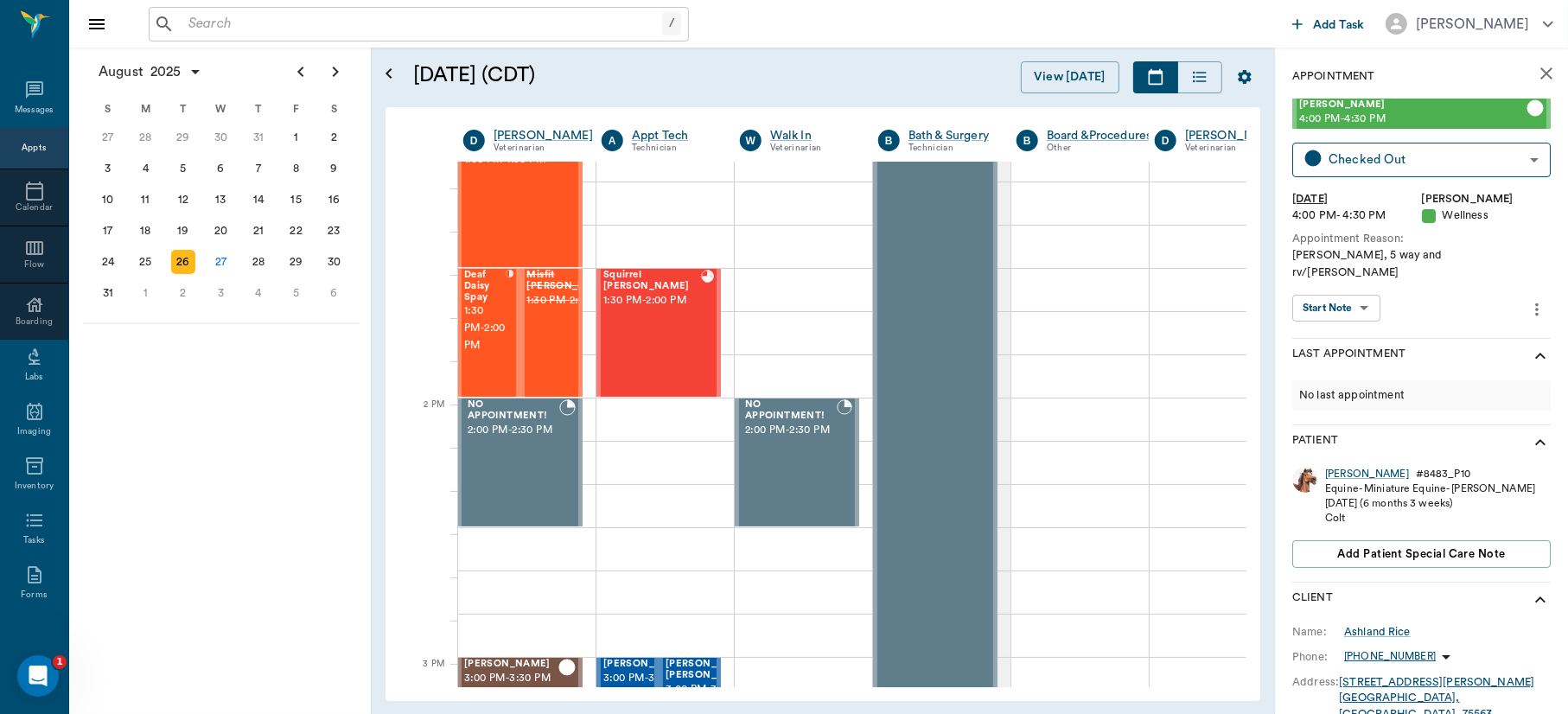
scroll to position [1320, 1]
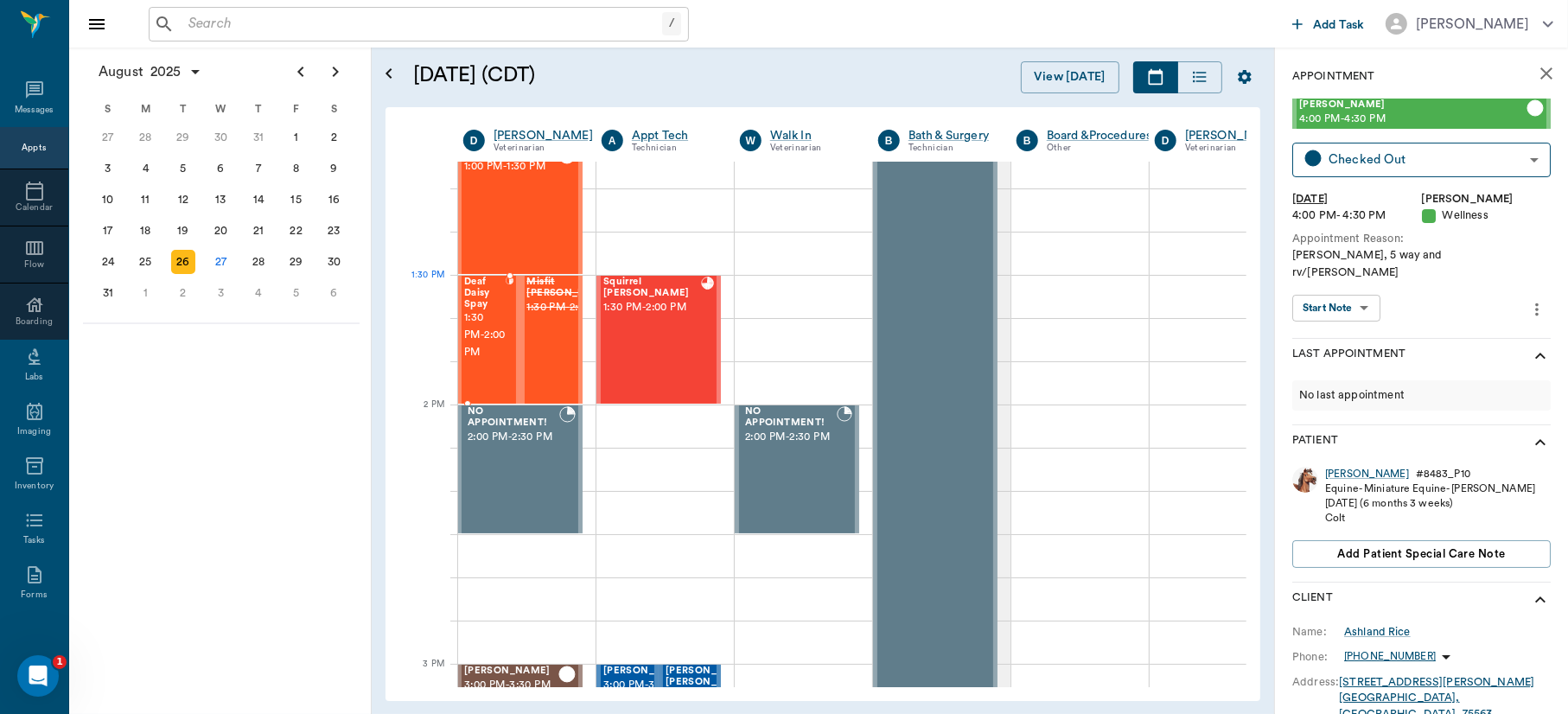
click at [484, 307] on span "Deaf Daisy Spay" at bounding box center [485, 293] width 41 height 33
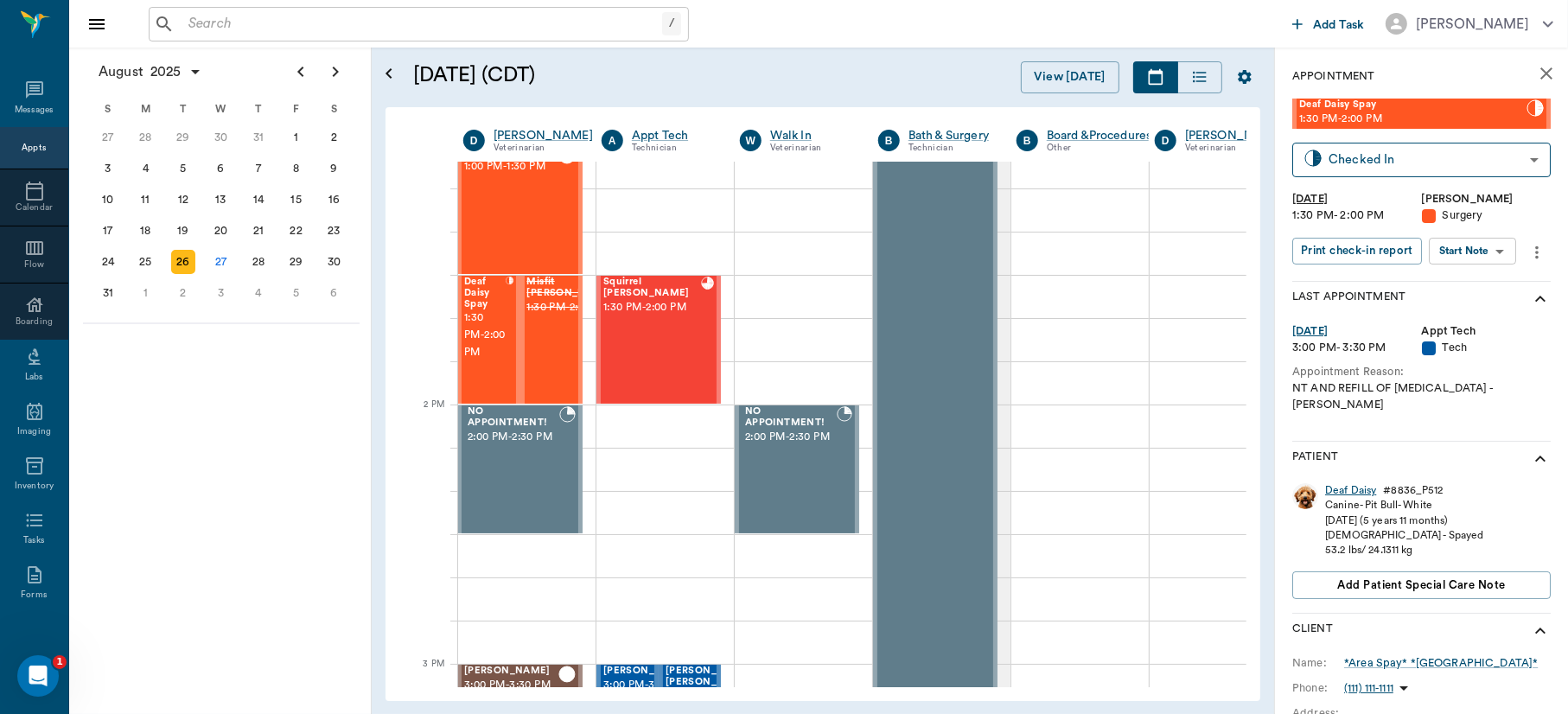
click at [1348, 484] on div "Deaf Daisy" at bounding box center [1350, 491] width 51 height 14
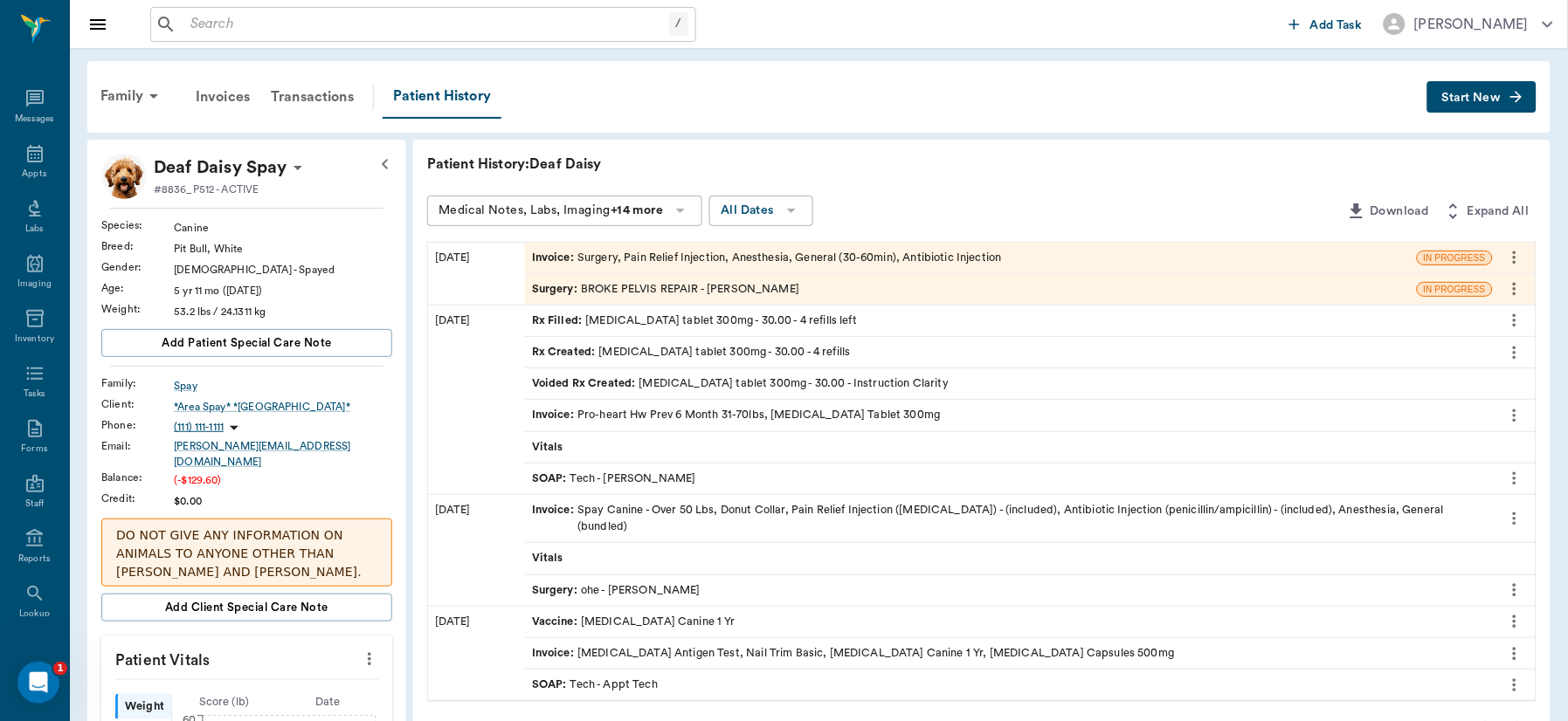
click at [1362, 482] on div "SOAP : Tech - Daniel Virnala" at bounding box center [1008, 479] width 968 height 31
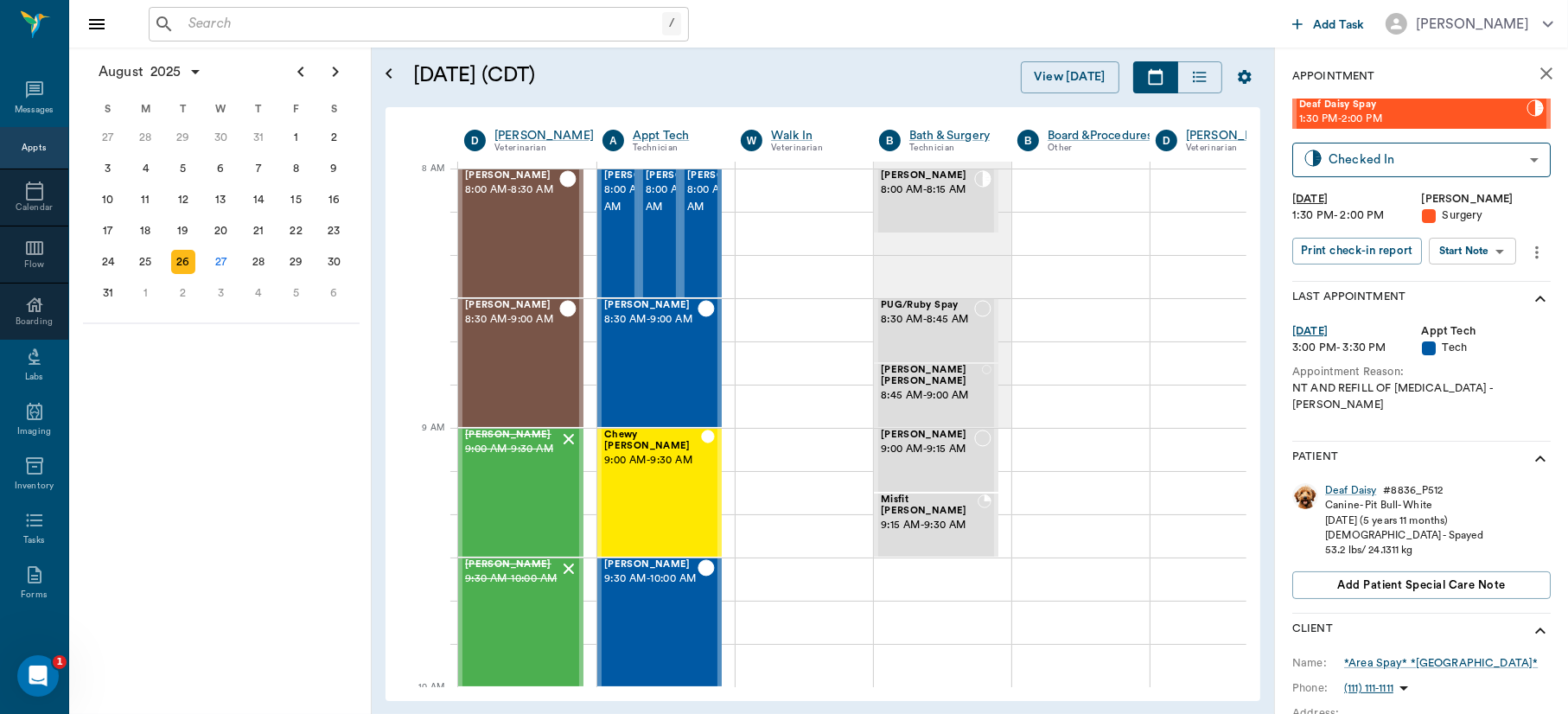
scroll to position [0, 1]
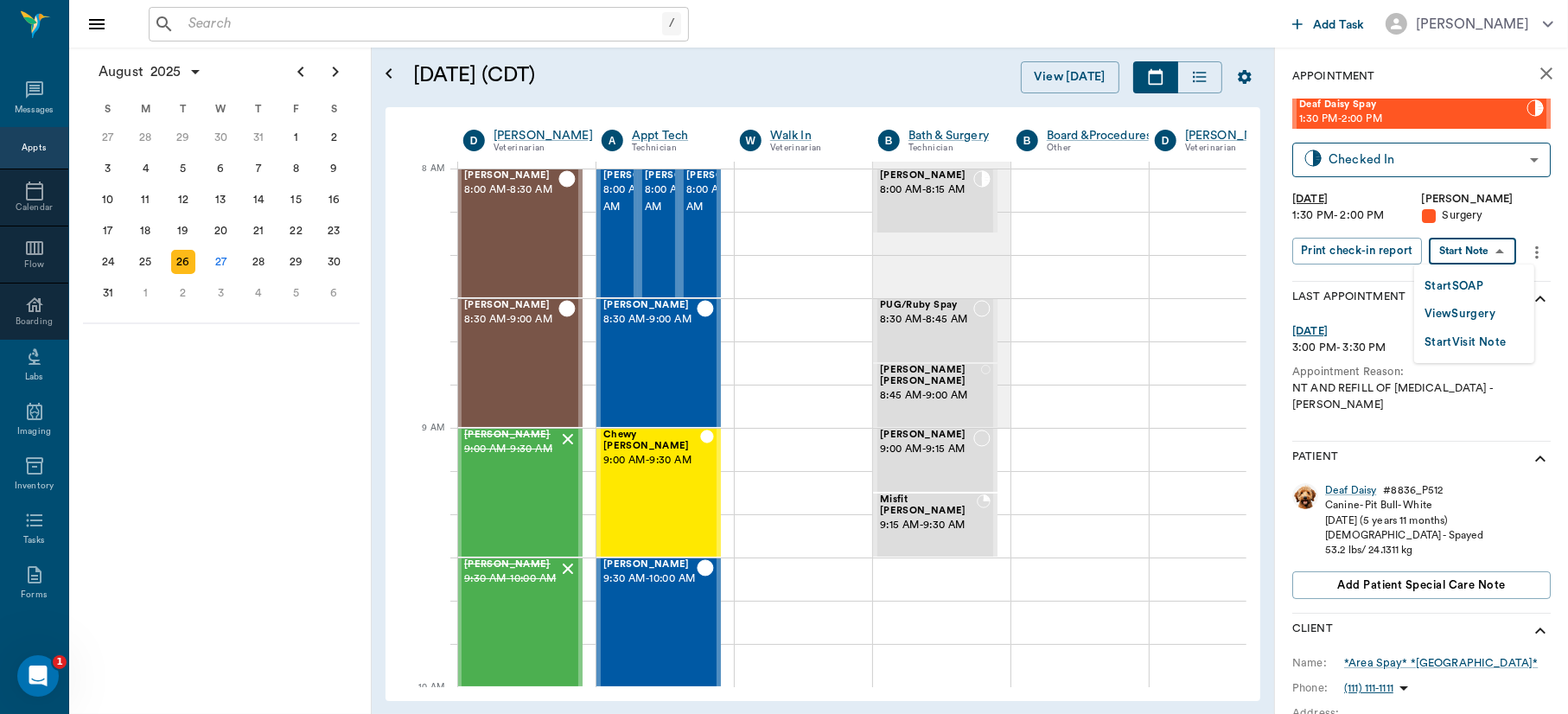
click at [1488, 250] on body "/ ​ Add Task Dr. Bert Ellsworth Nectar Messages Appts Calendar Flow Boarding La…" at bounding box center [784, 357] width 1568 height 714
click at [1471, 281] on button "Start SOAP" at bounding box center [1454, 287] width 58 height 20
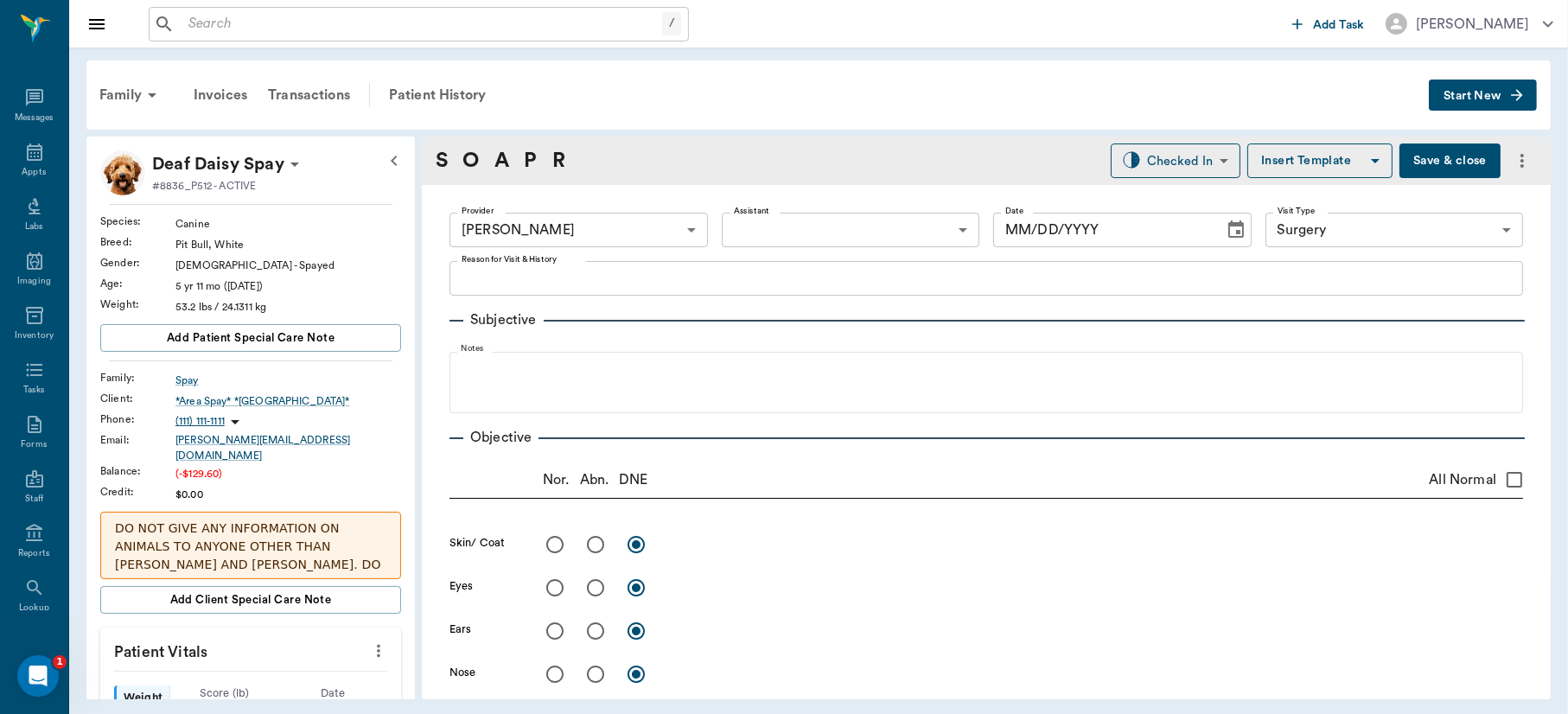
type input "63ec2f075fda476ae8351a4d"
type input "65d2be4f46e3a538d89b8c18"
type input "08/27/2025"
click at [664, 281] on textarea "Reason for Visit & History" at bounding box center [985, 279] width 1049 height 20
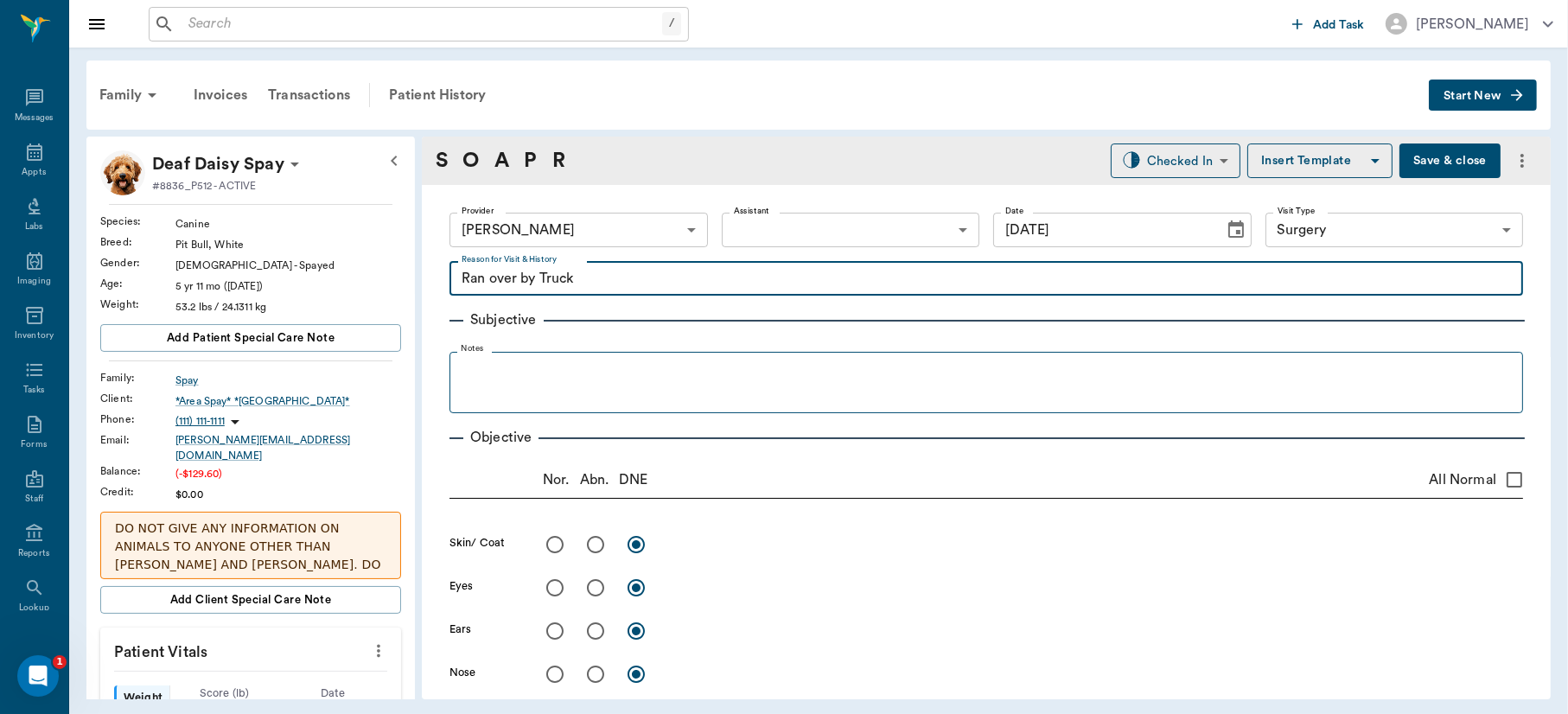
type textarea "Ran over by Truck"
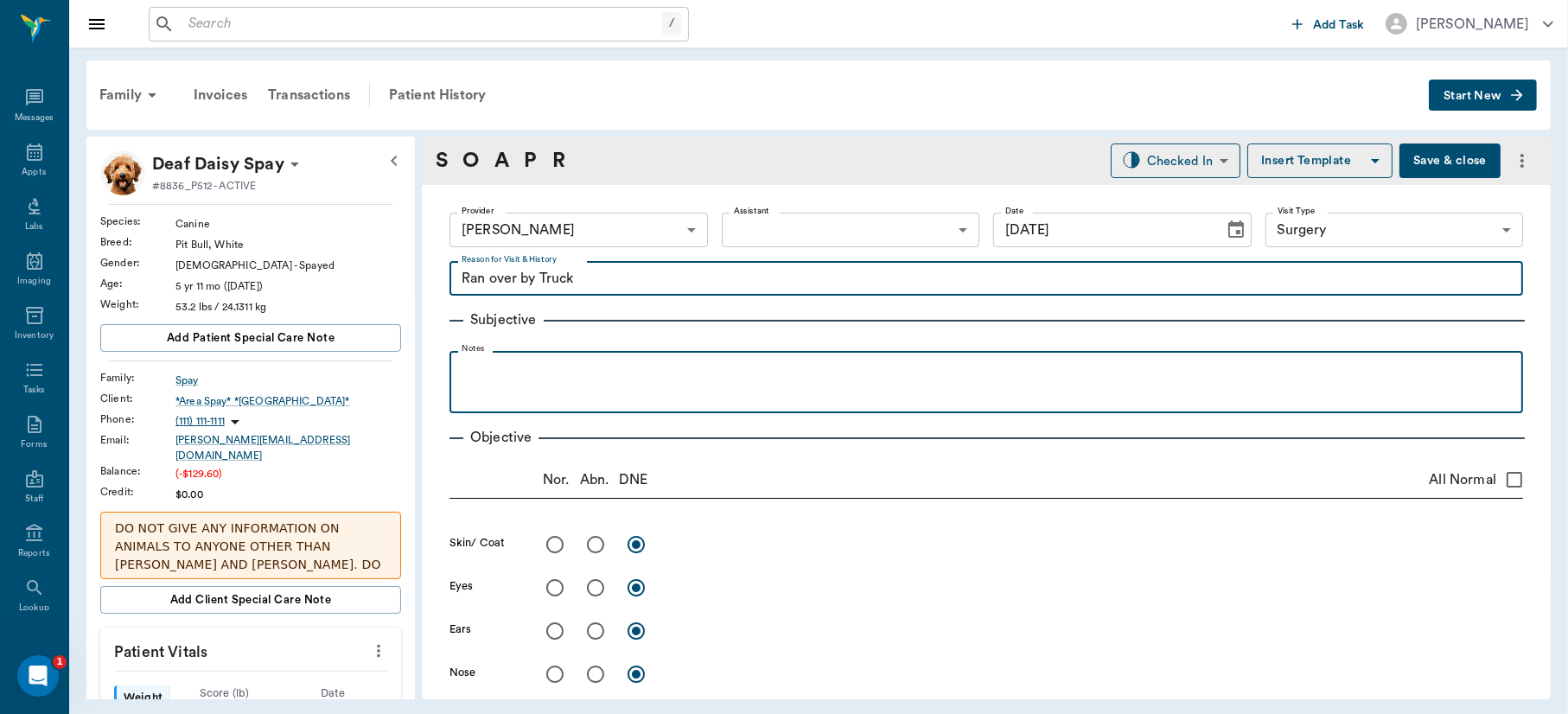
click at [517, 380] on div at bounding box center [986, 381] width 1056 height 43
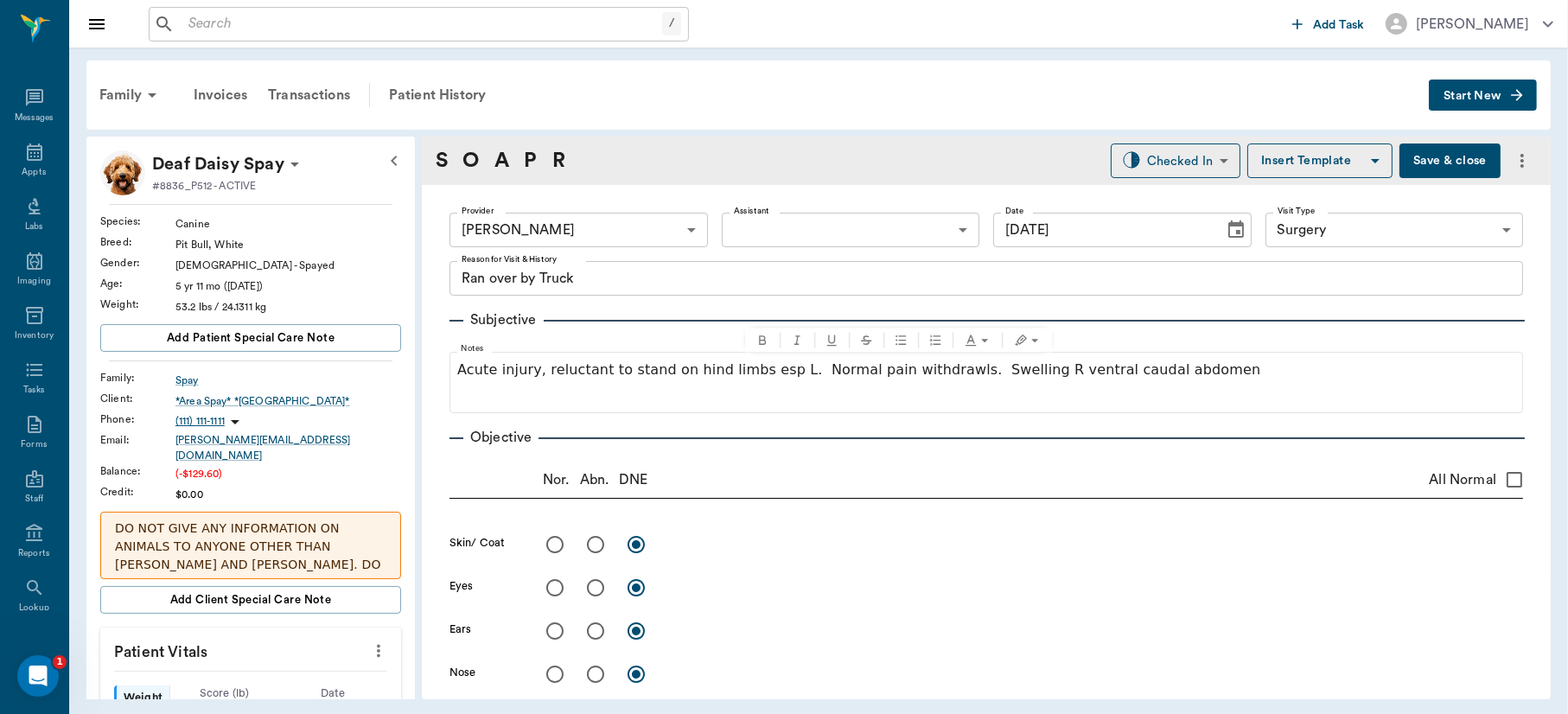
drag, startPoint x: 886, startPoint y: 362, endPoint x: 857, endPoint y: 166, distance: 198.1
click at [857, 166] on div "S O A P R Checked In CHECKED_IN ​ Insert Template Save & close" at bounding box center [986, 161] width 1129 height 49
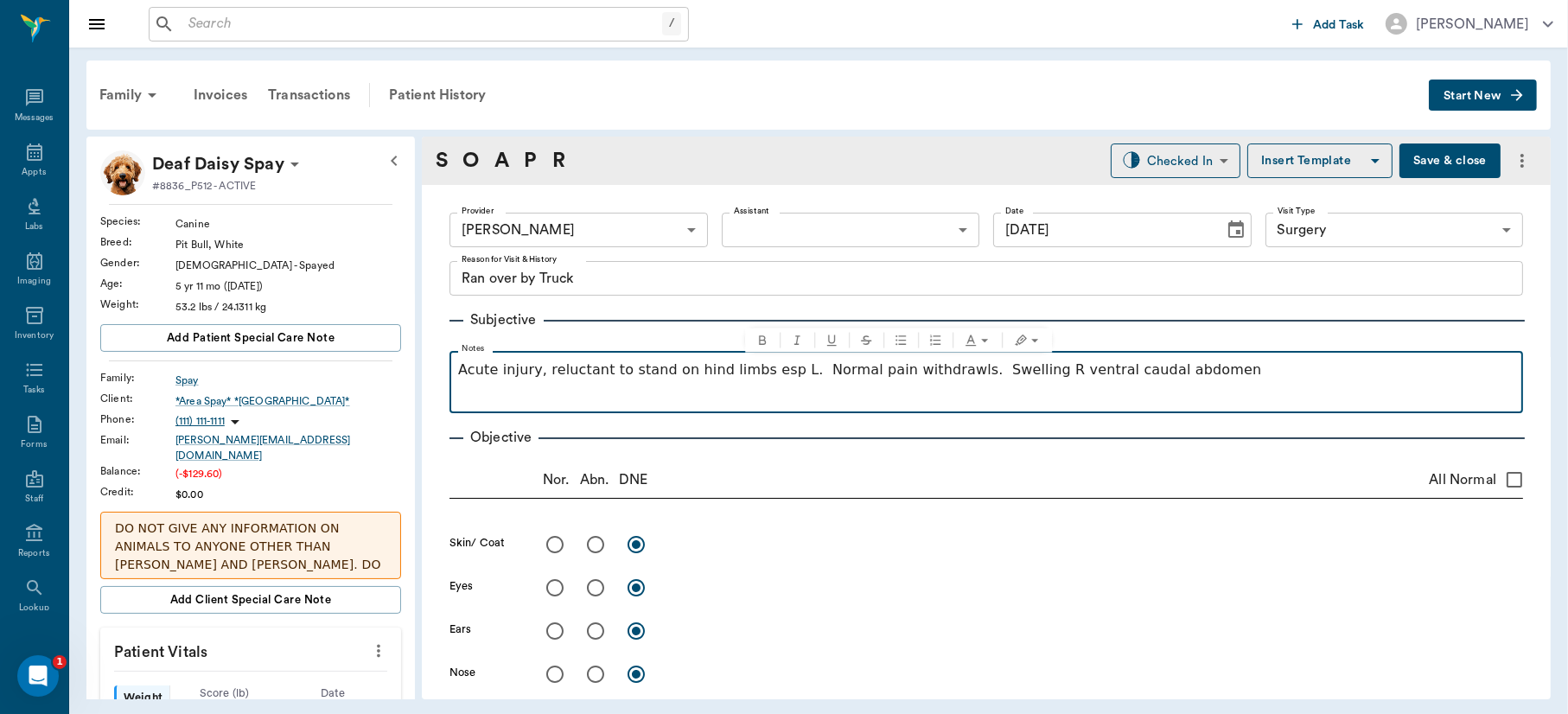
click at [1166, 379] on p "Acute injury, reluctant to stand on hind limbs esp L. Normal pain withdrawls. S…" at bounding box center [986, 370] width 1056 height 21
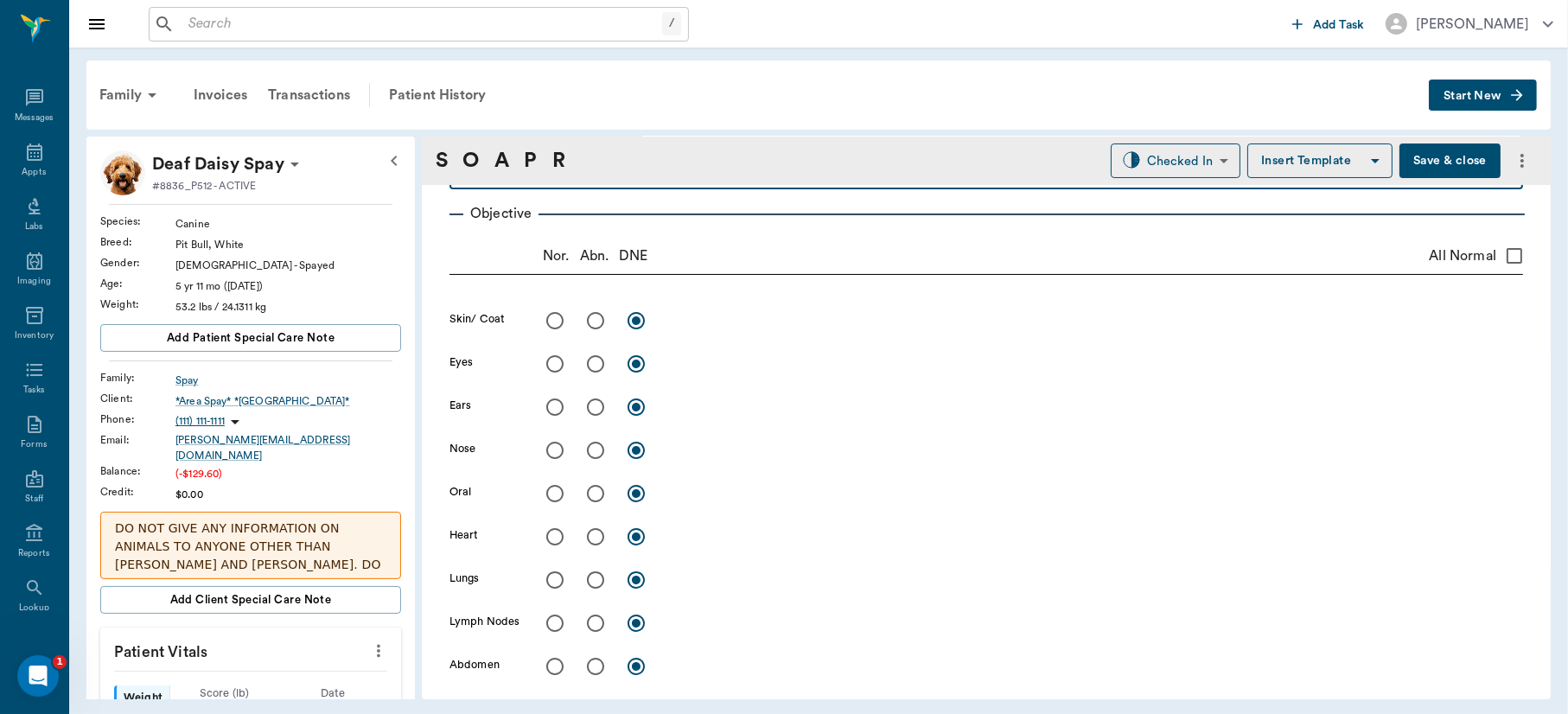
scroll to position [233, 0]
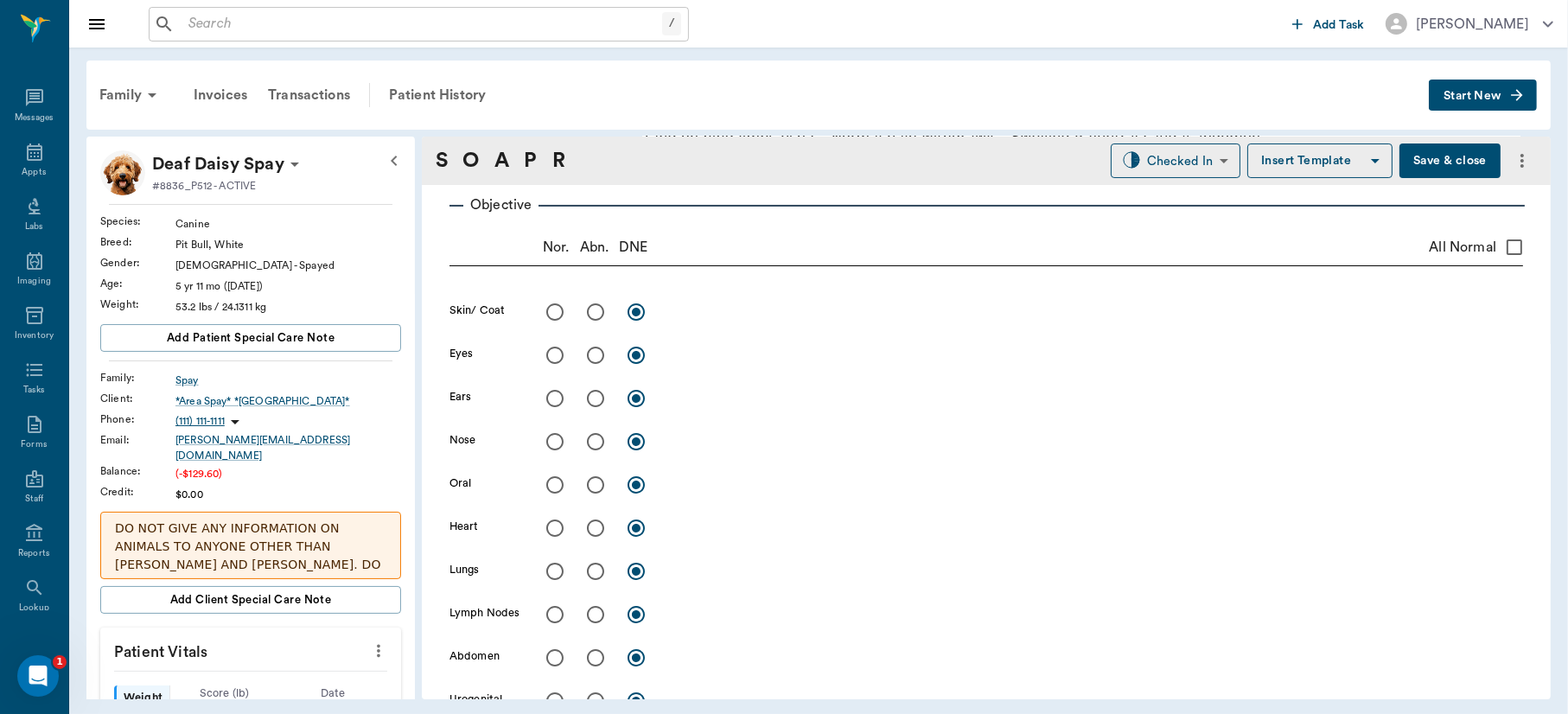
click at [591, 358] on input "radio" at bounding box center [595, 355] width 36 height 36
radio input "true"
click at [683, 361] on textarea at bounding box center [1095, 355] width 855 height 20
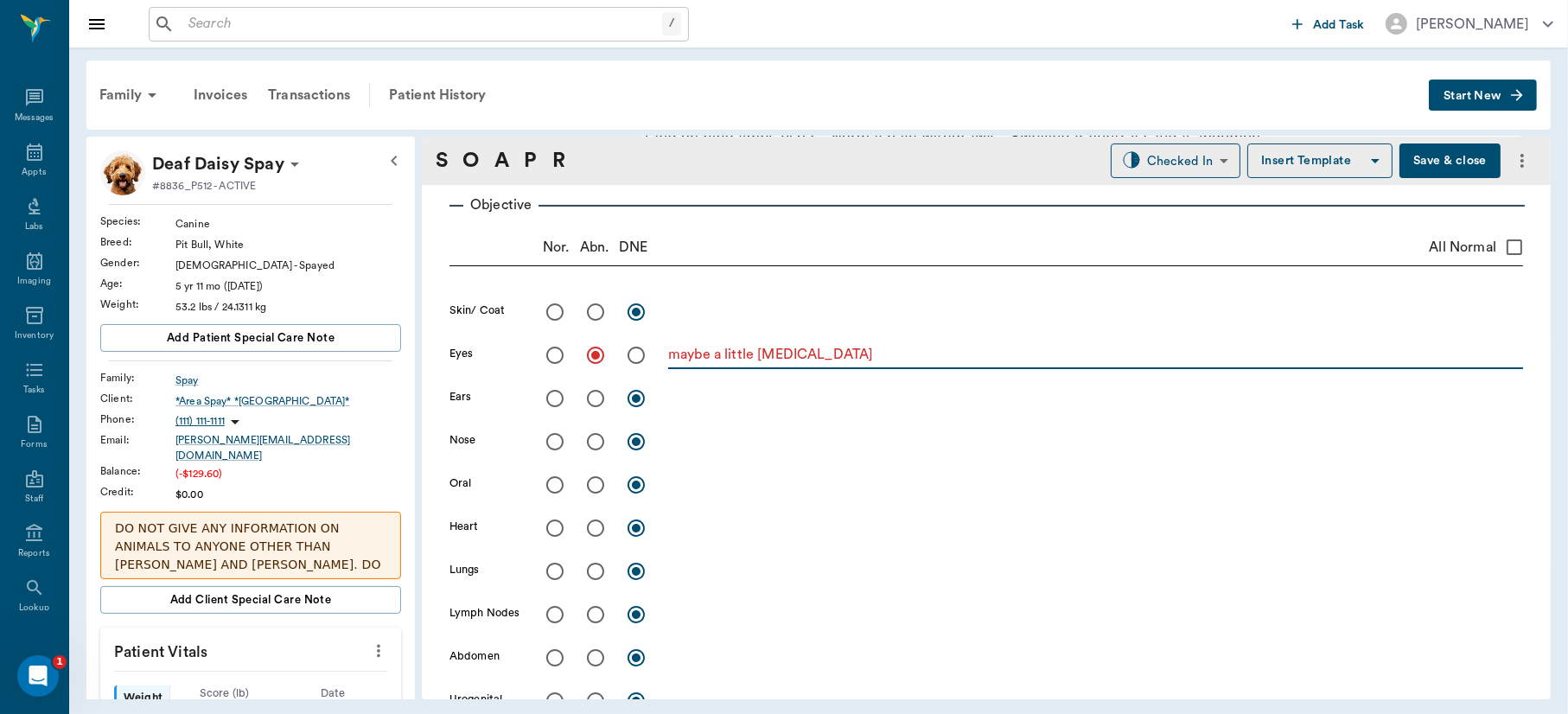
type textarea "maybe a little [MEDICAL_DATA]"
click at [549, 396] on input "radio" at bounding box center [555, 398] width 36 height 36
radio input "true"
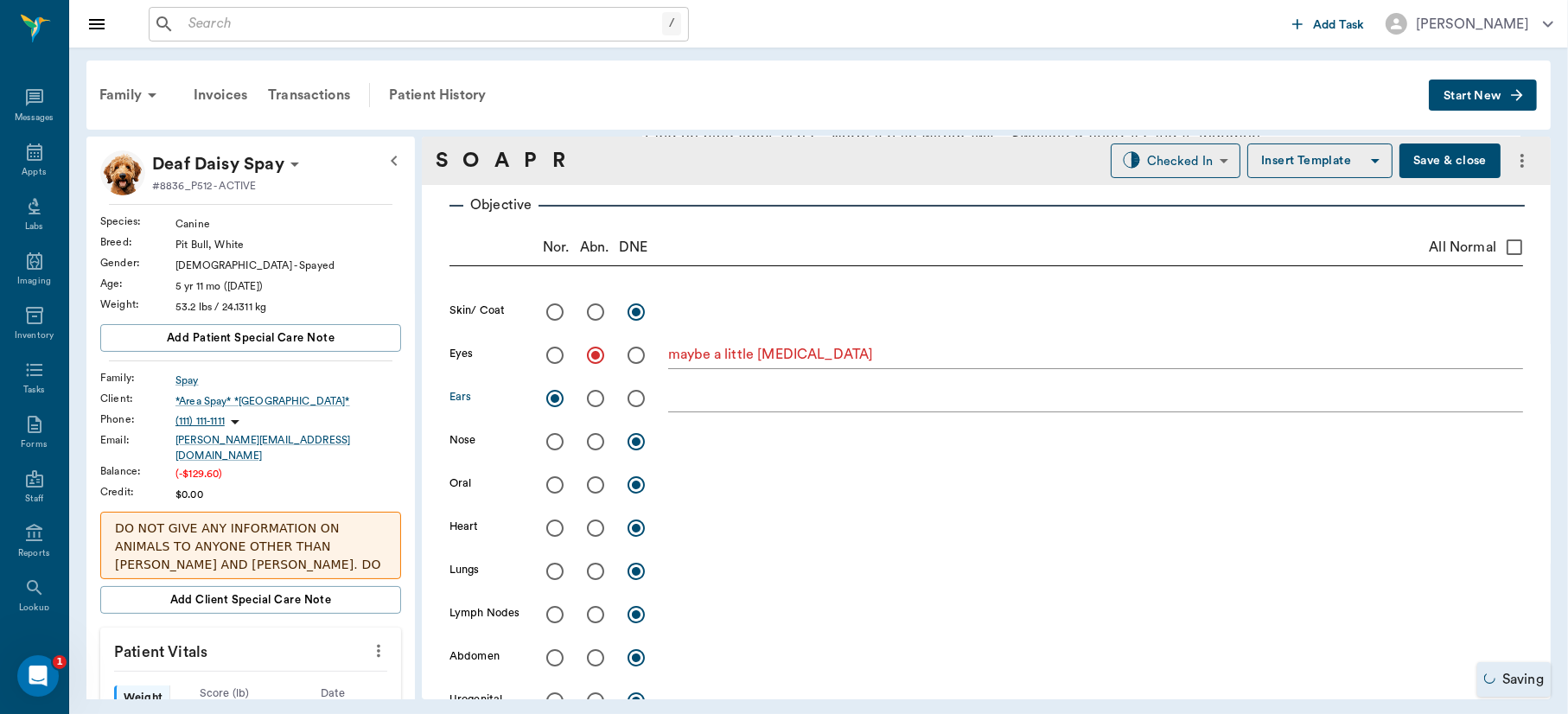
click at [557, 439] on input "radio" at bounding box center [555, 442] width 36 height 36
radio input "true"
click at [552, 488] on input "radio" at bounding box center [555, 485] width 36 height 36
radio input "true"
drag, startPoint x: 552, startPoint y: 488, endPoint x: 556, endPoint y: 524, distance: 36.2
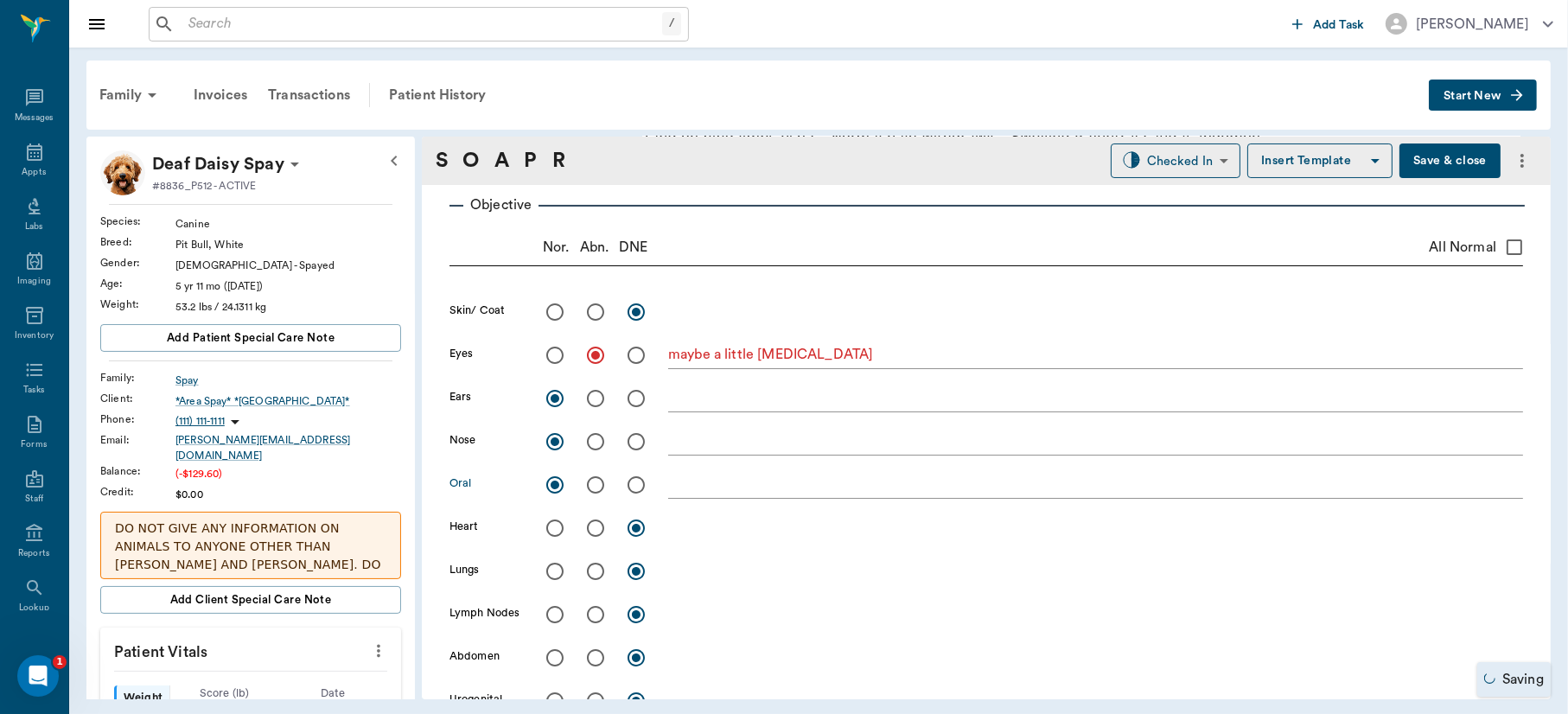
click at [556, 524] on div "Skin/ Coat x Eyes maybe a little anisocoria x Ears x Nose x Oral x Heart x Lung…" at bounding box center [986, 575] width 1074 height 562
click at [556, 524] on input "radio" at bounding box center [555, 528] width 36 height 36
radio input "true"
click at [554, 568] on input "radio" at bounding box center [555, 571] width 36 height 36
radio input "true"
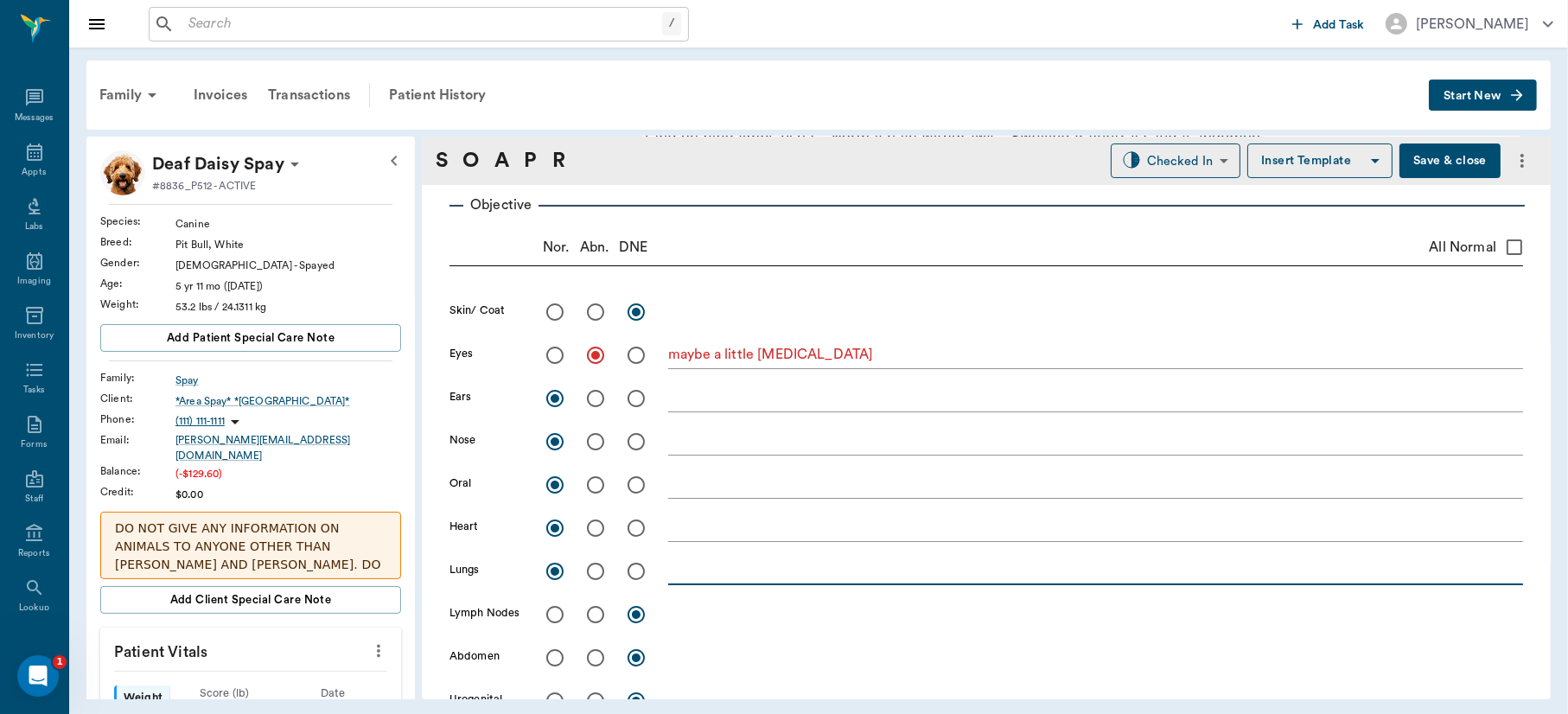
click at [697, 562] on textarea at bounding box center [1095, 571] width 855 height 20
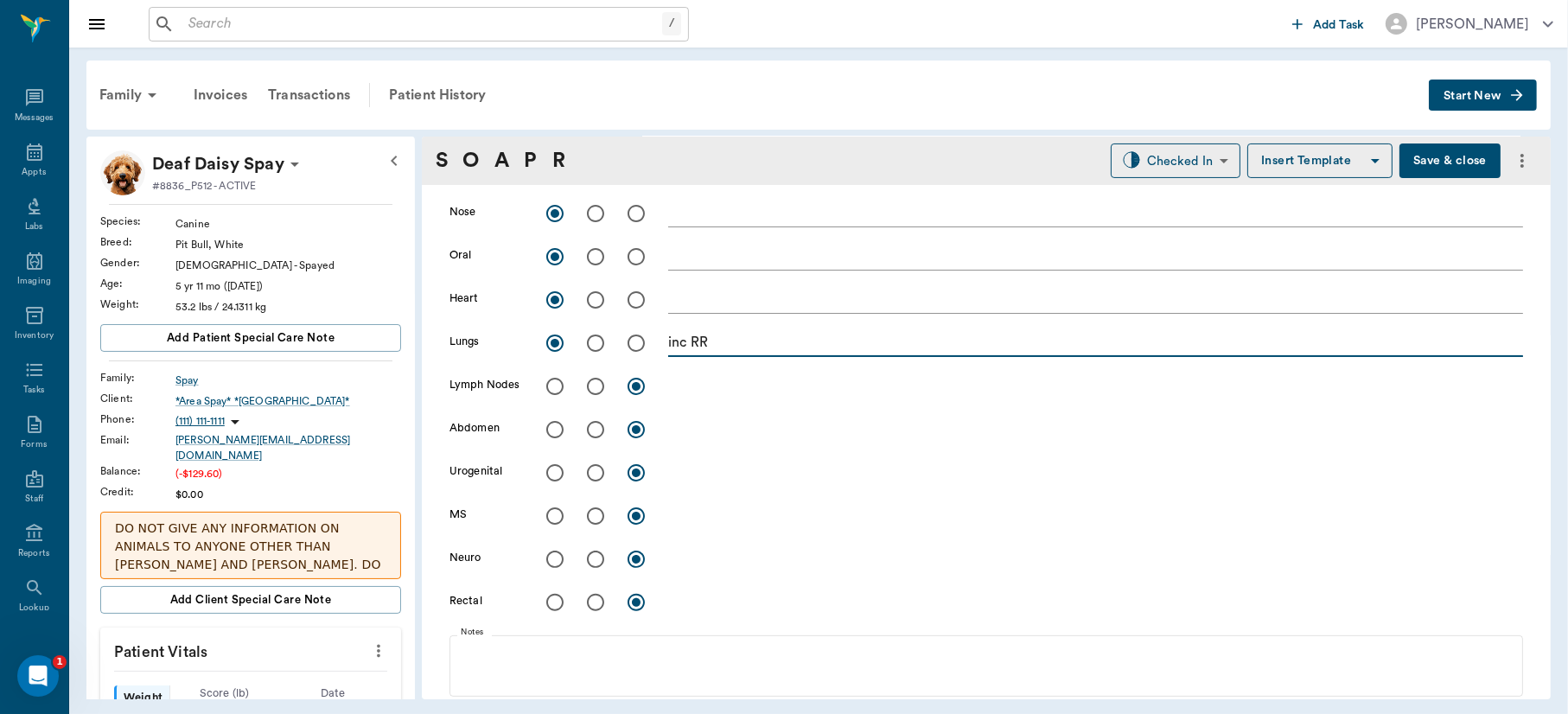
scroll to position [497, 0]
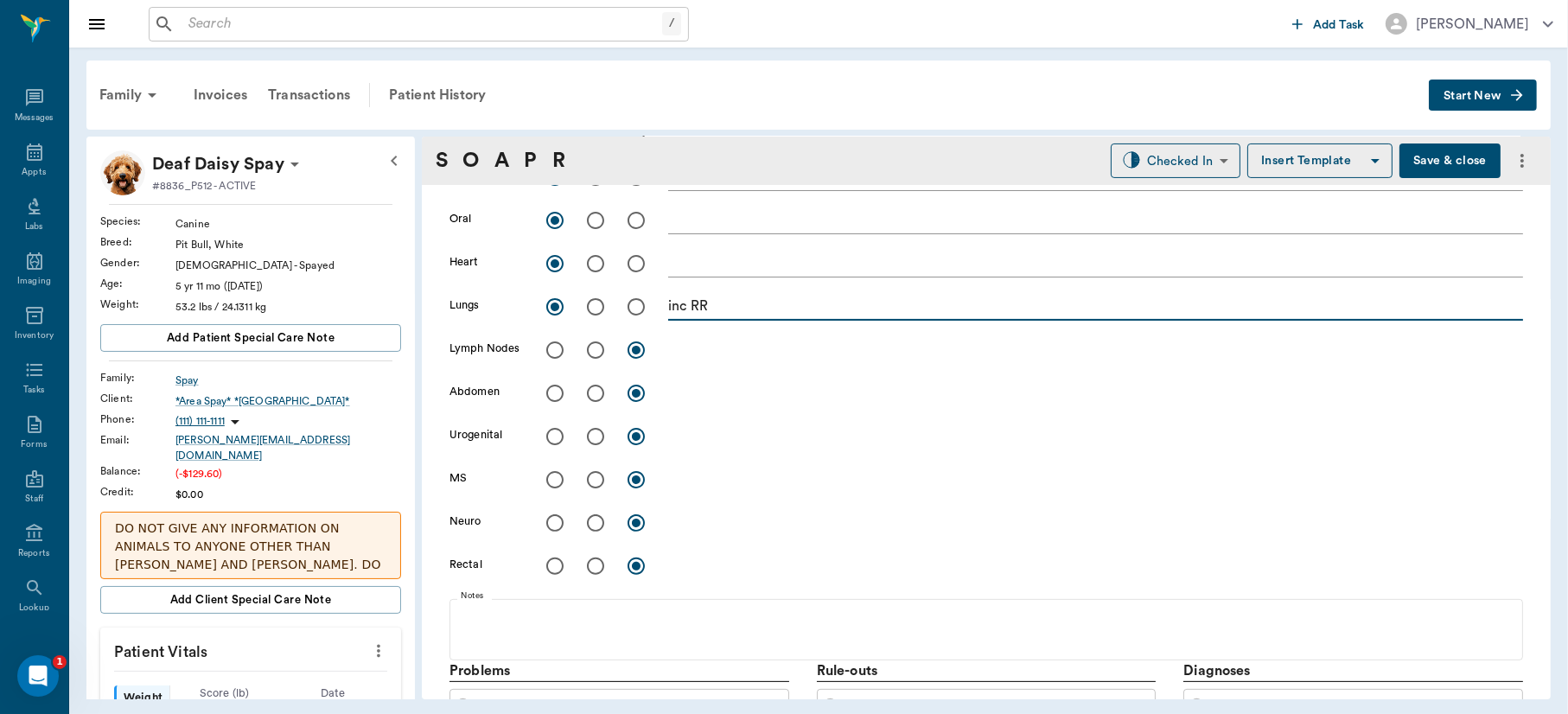
type textarea "inc RR"
click at [556, 346] on input "radio" at bounding box center [555, 350] width 36 height 36
radio input "true"
click at [597, 398] on input "radio" at bounding box center [595, 393] width 36 height 36
radio input "true"
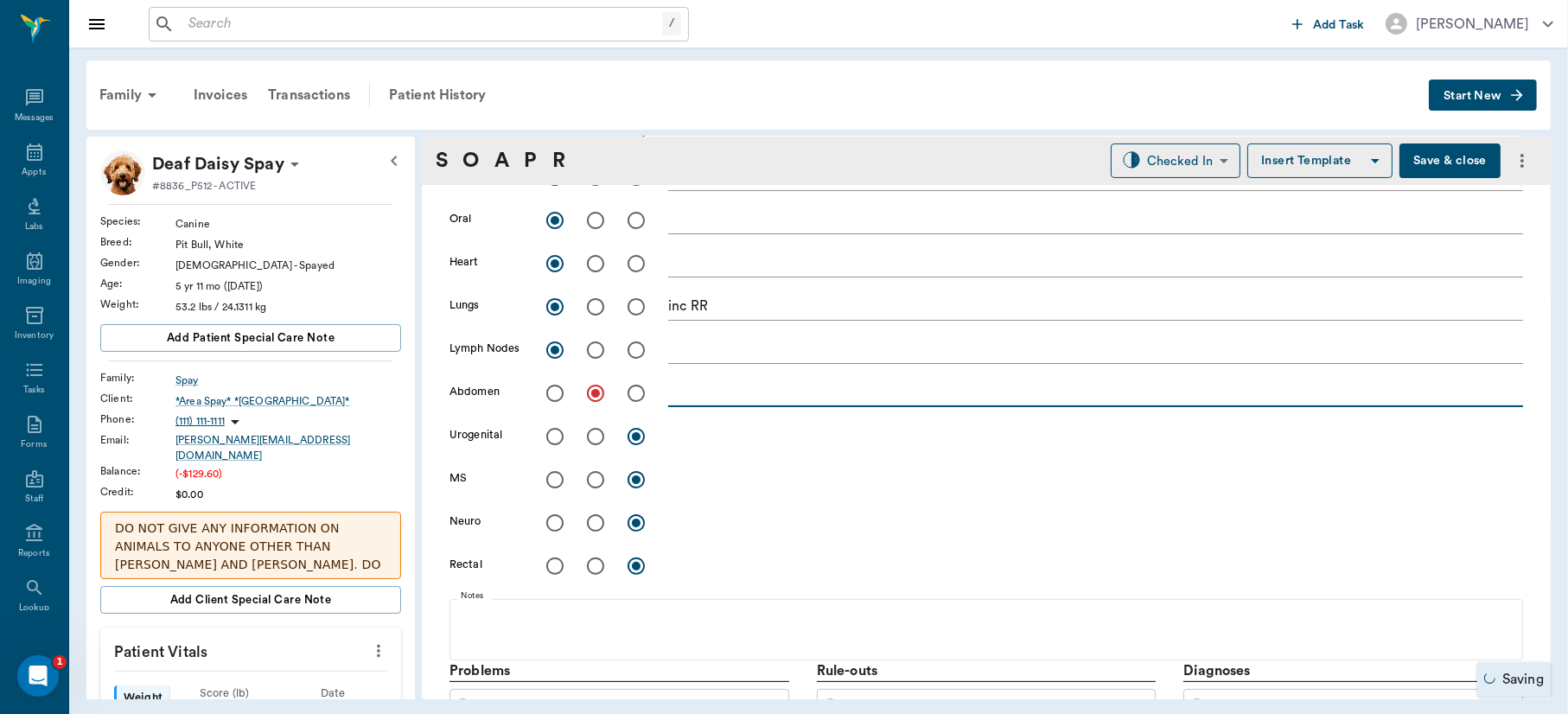
click at [712, 395] on textarea at bounding box center [1095, 393] width 855 height 20
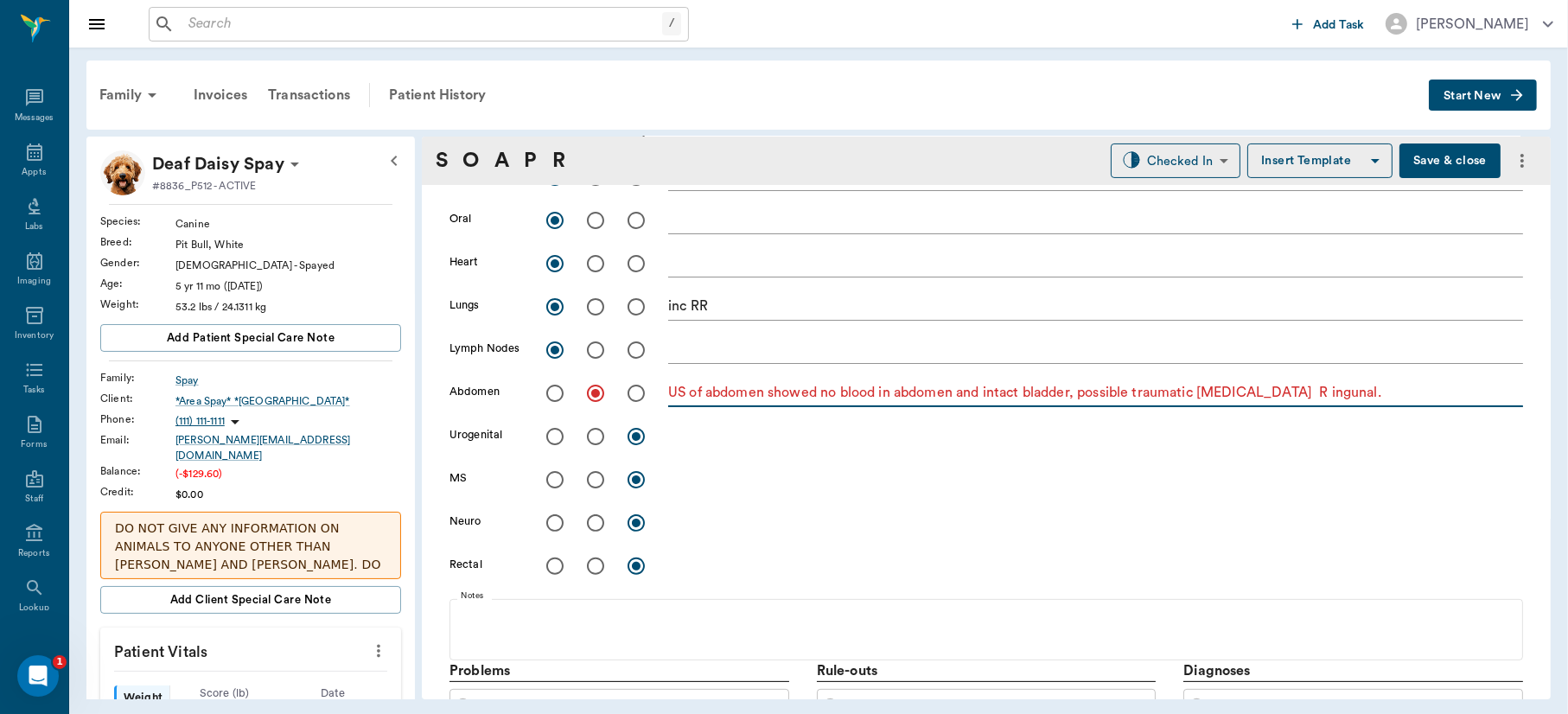
click at [1287, 394] on textarea "US of abdomen showed no blood in abdomen and intact bladder, possible traumatic…" at bounding box center [1095, 393] width 855 height 20
click at [1372, 388] on textarea "US of abdomen showed no blood in abdomen and intact bladder, possible traumatic…" at bounding box center [1095, 393] width 855 height 20
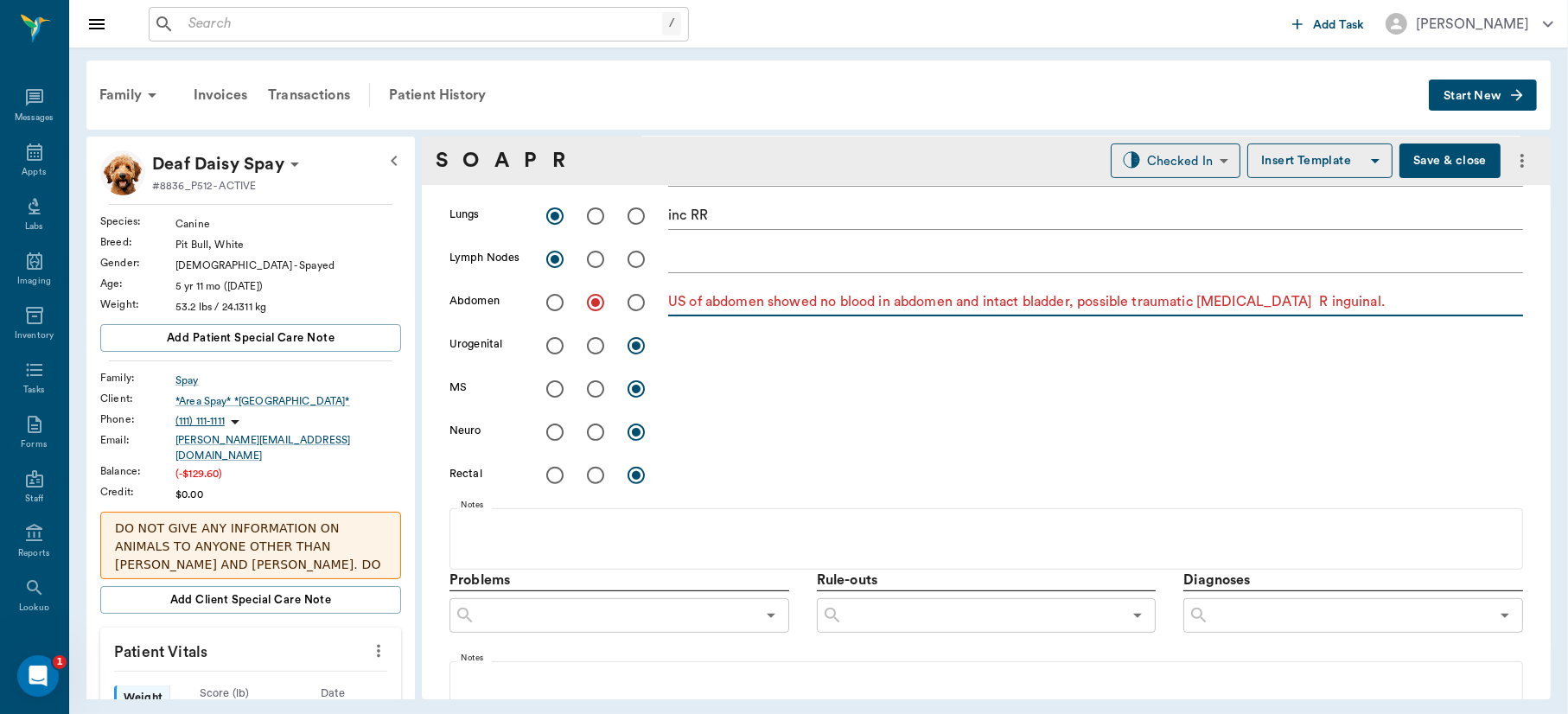
type textarea "US of abdomen showed no blood in abdomen and intact bladder, possible traumatic…"
click at [556, 345] on input "radio" at bounding box center [555, 345] width 36 height 36
radio input "true"
click at [593, 394] on input "radio" at bounding box center [595, 389] width 36 height 36
radio input "true"
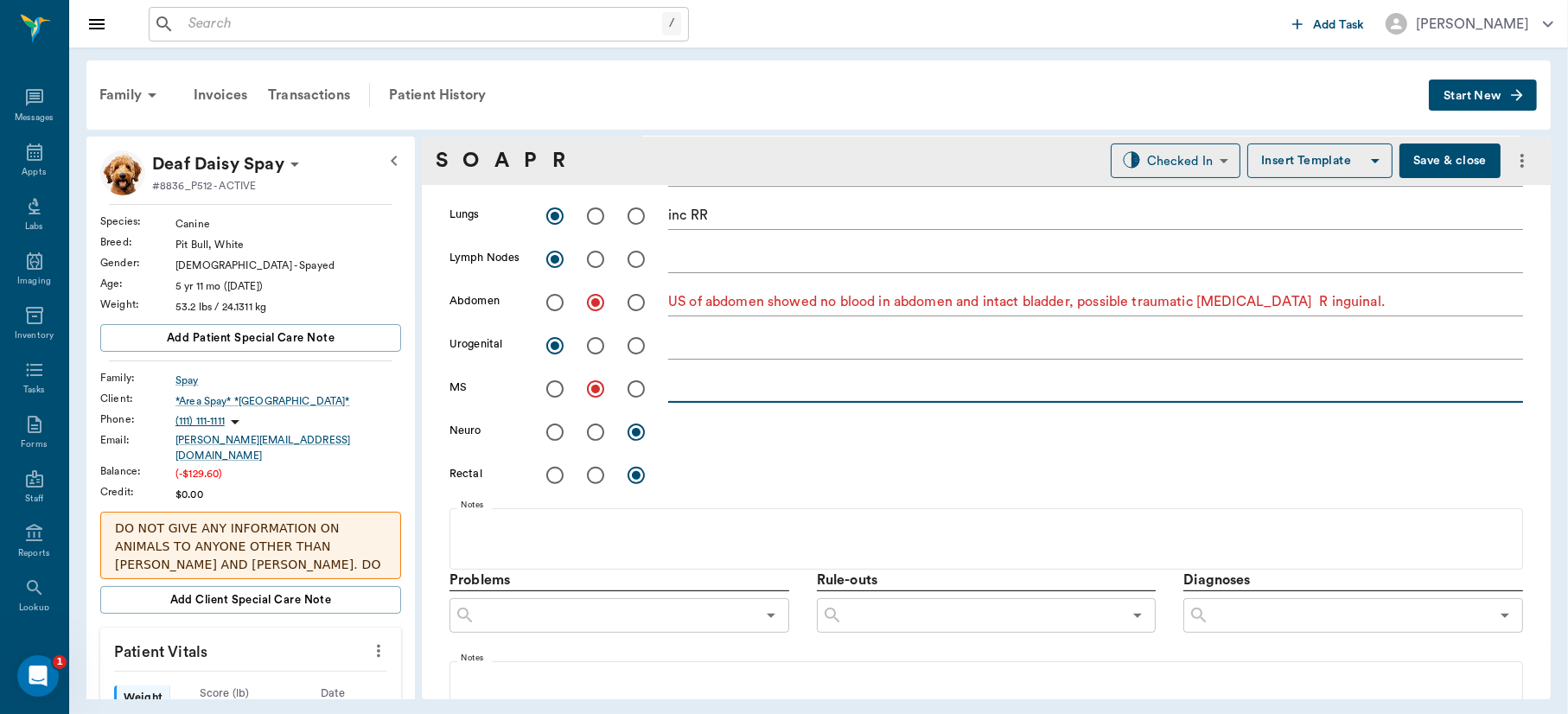
click at [692, 392] on textarea at bounding box center [1095, 388] width 855 height 20
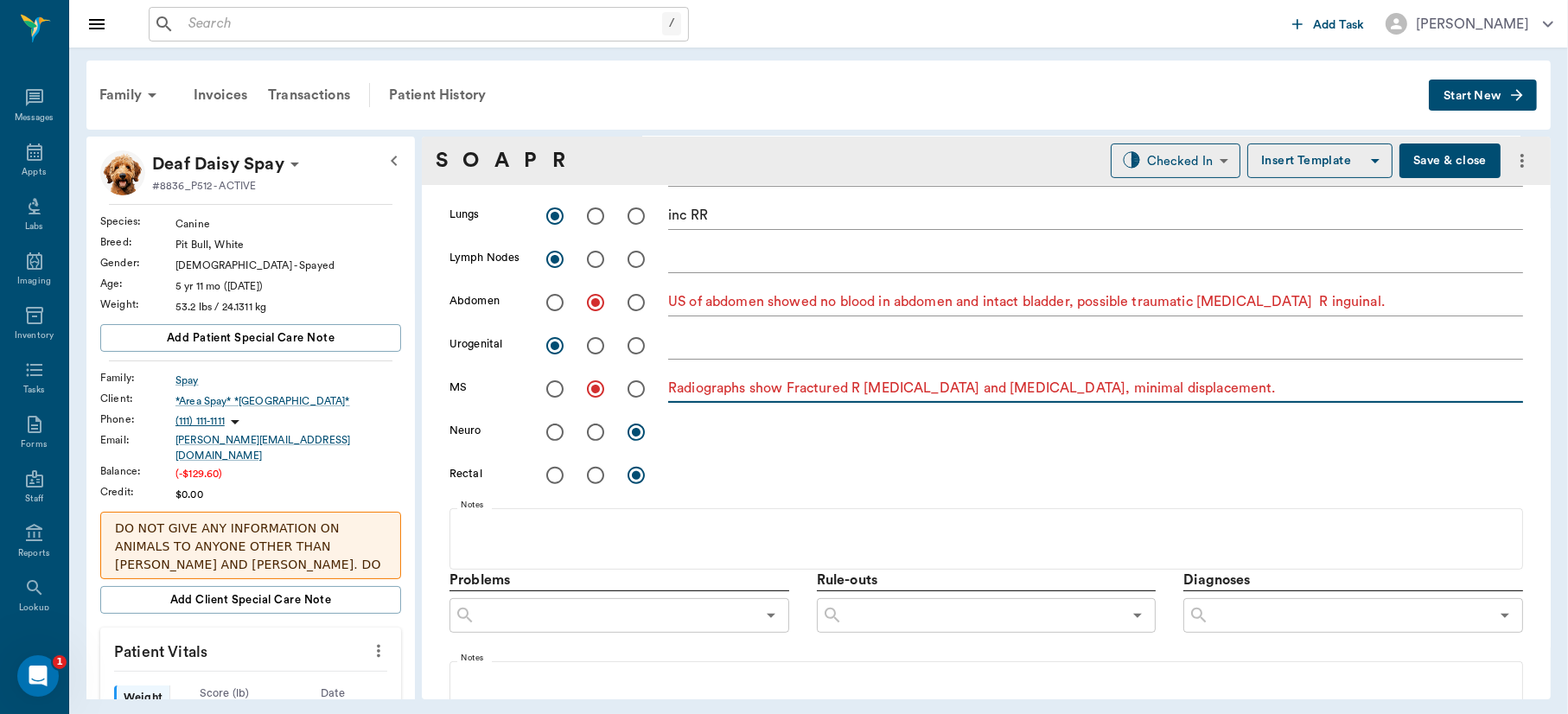
type textarea "Radiographs show Fractured R [MEDICAL_DATA] and [MEDICAL_DATA], minimal displac…"
click at [555, 436] on input "radio" at bounding box center [555, 433] width 36 height 36
radio input "true"
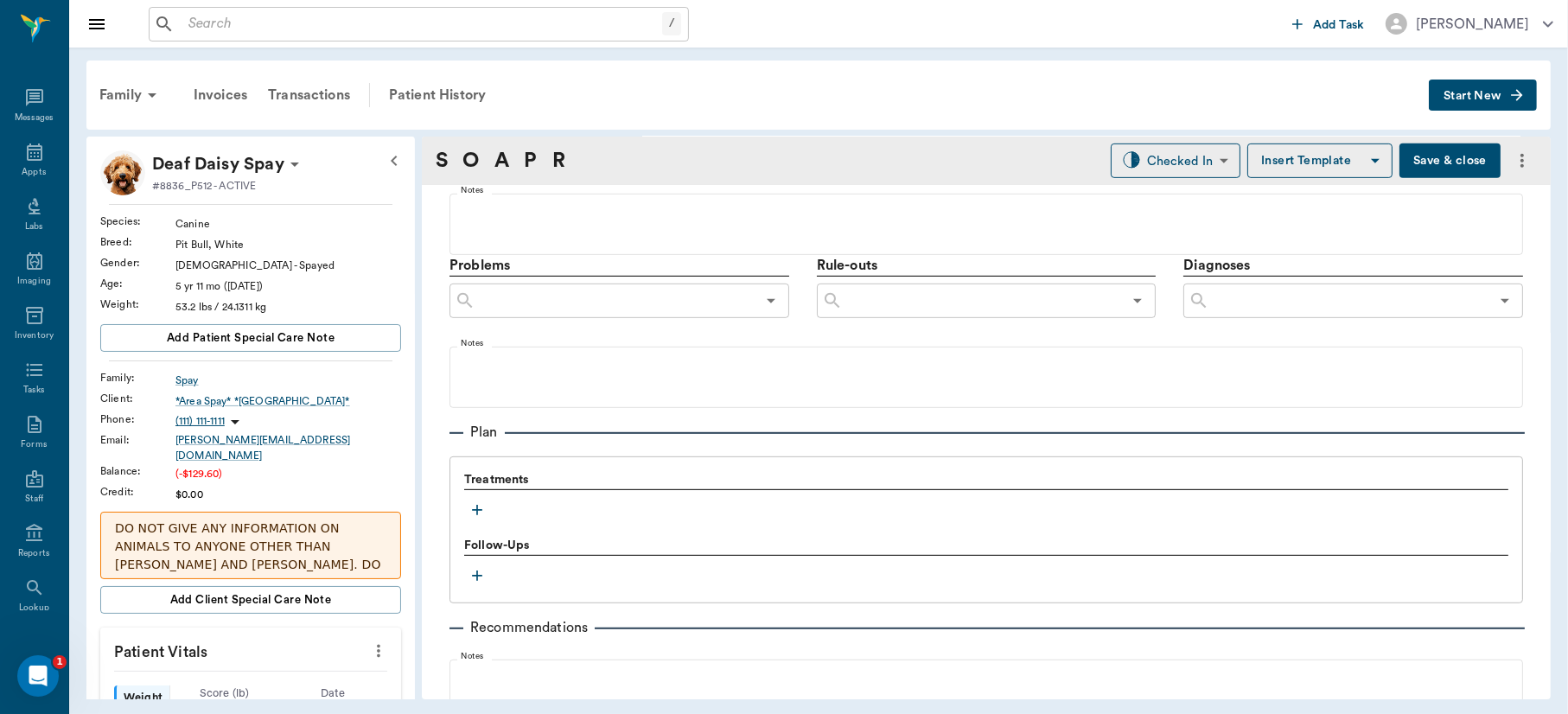
scroll to position [928, 0]
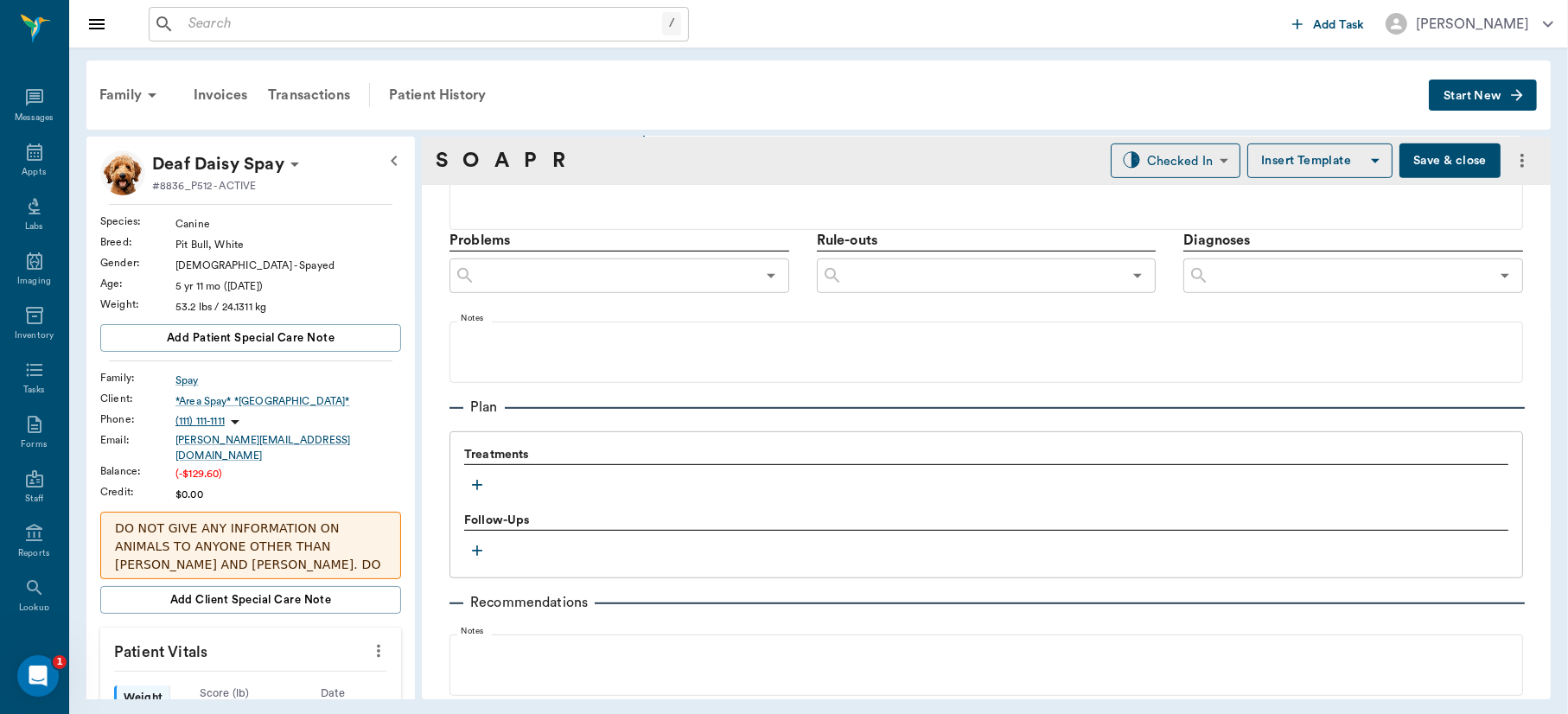
click at [477, 484] on icon "button" at bounding box center [477, 486] width 11 height 11
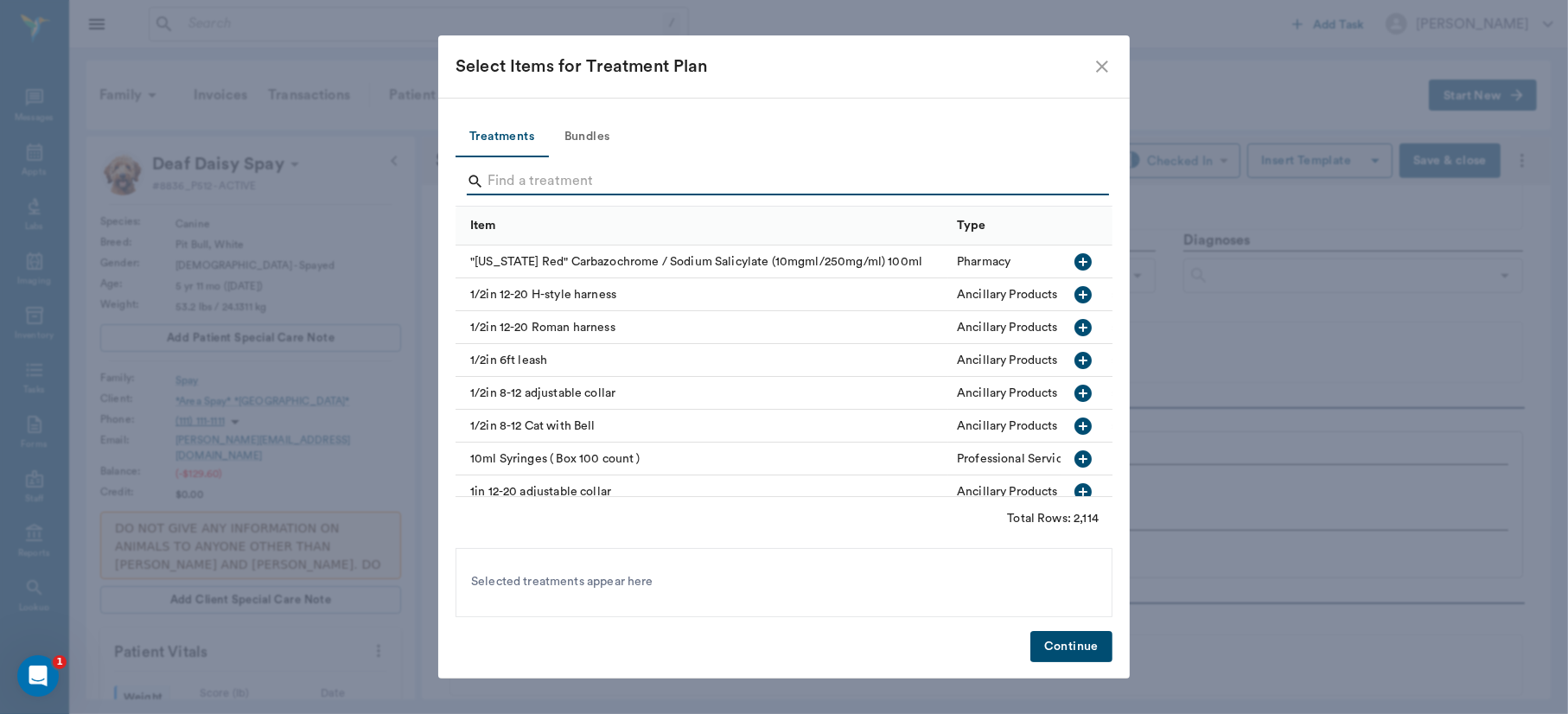
click at [530, 171] on input "Search" at bounding box center [785, 182] width 596 height 28
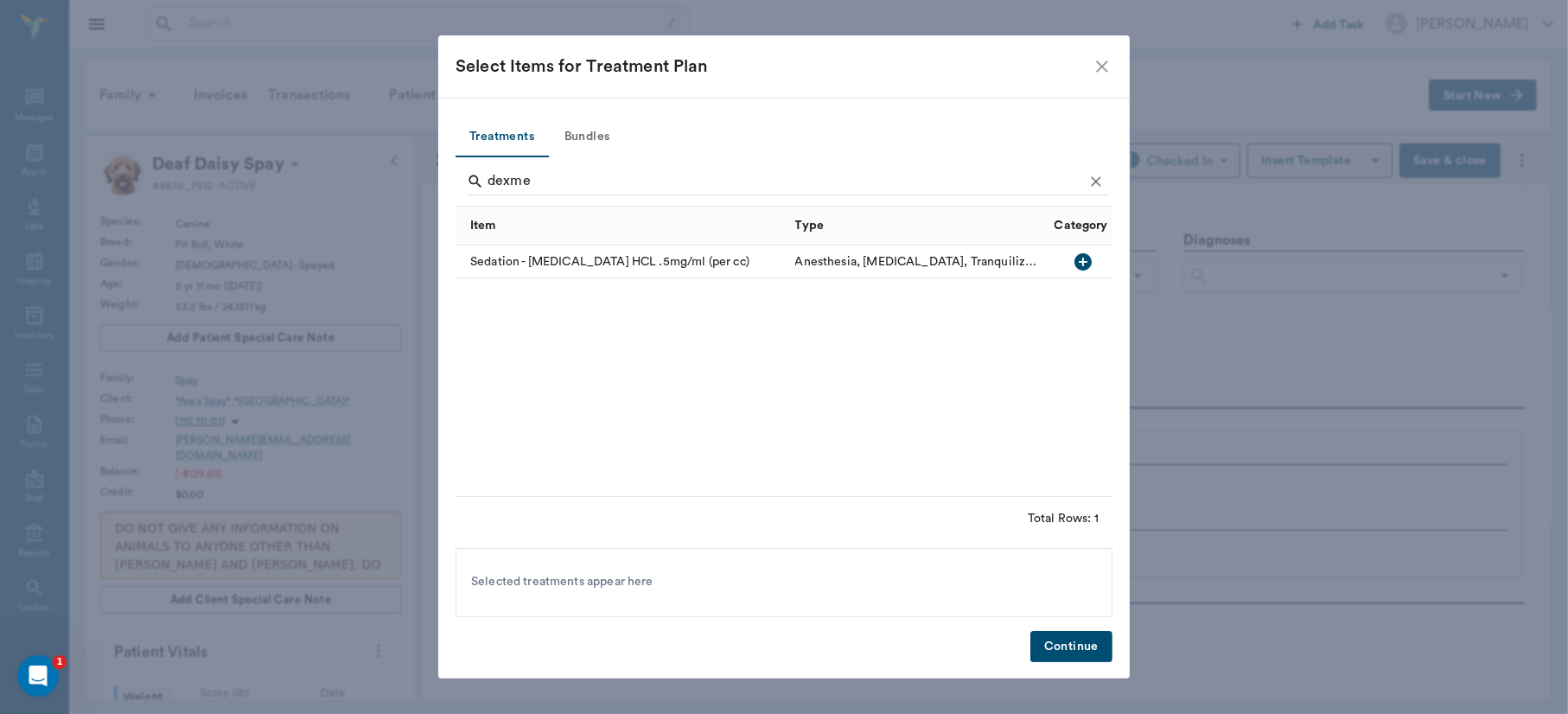
click at [1084, 264] on icon "button" at bounding box center [1082, 262] width 17 height 17
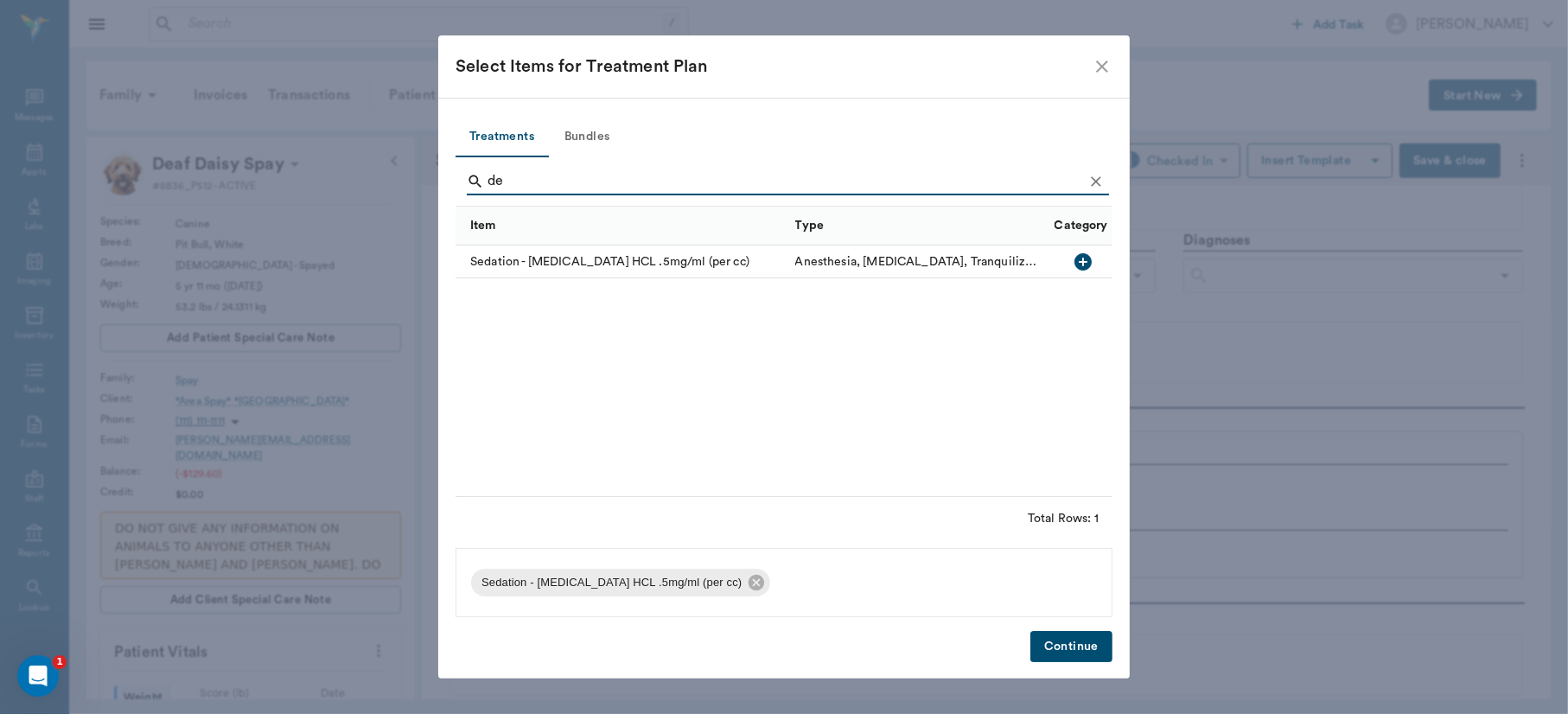
type input "d"
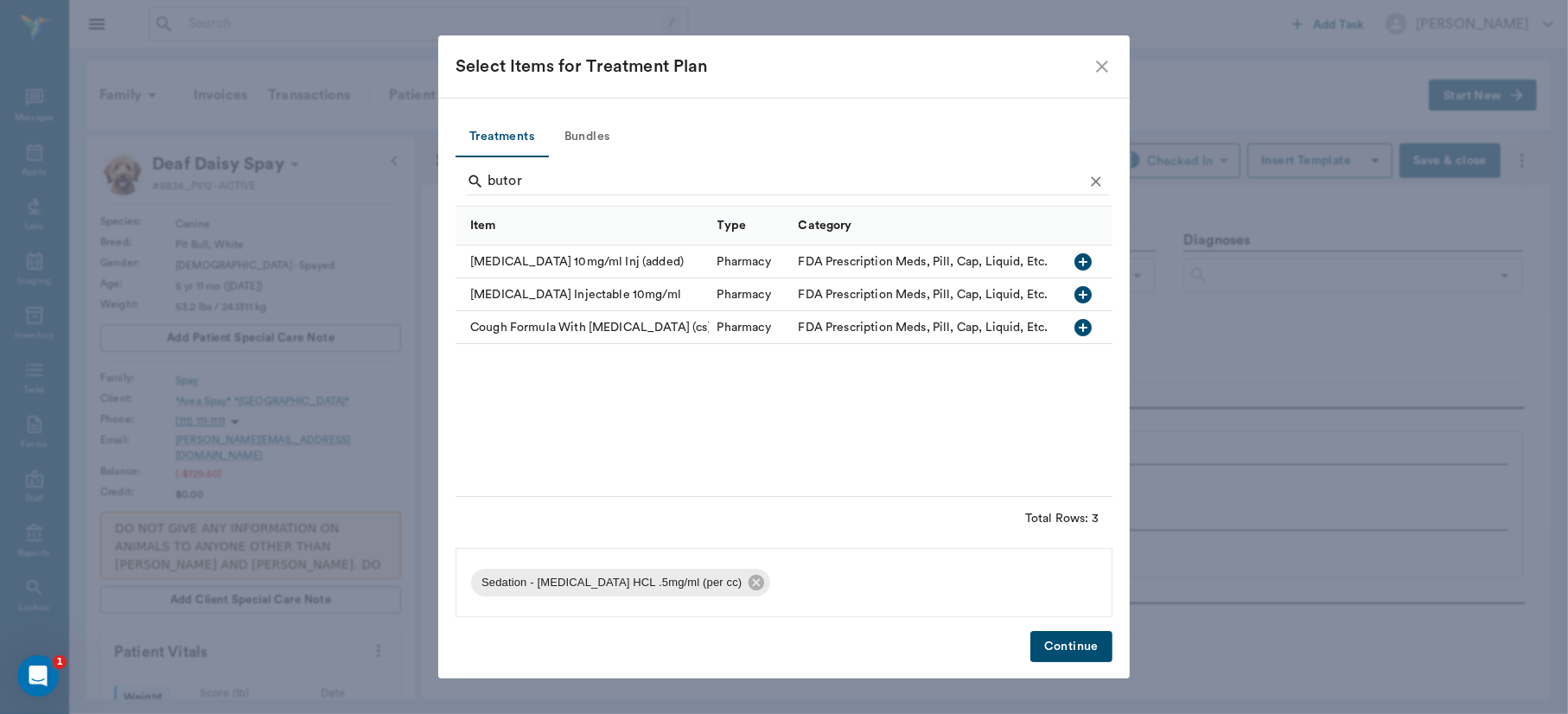
click at [1081, 260] on icon "button" at bounding box center [1082, 262] width 17 height 17
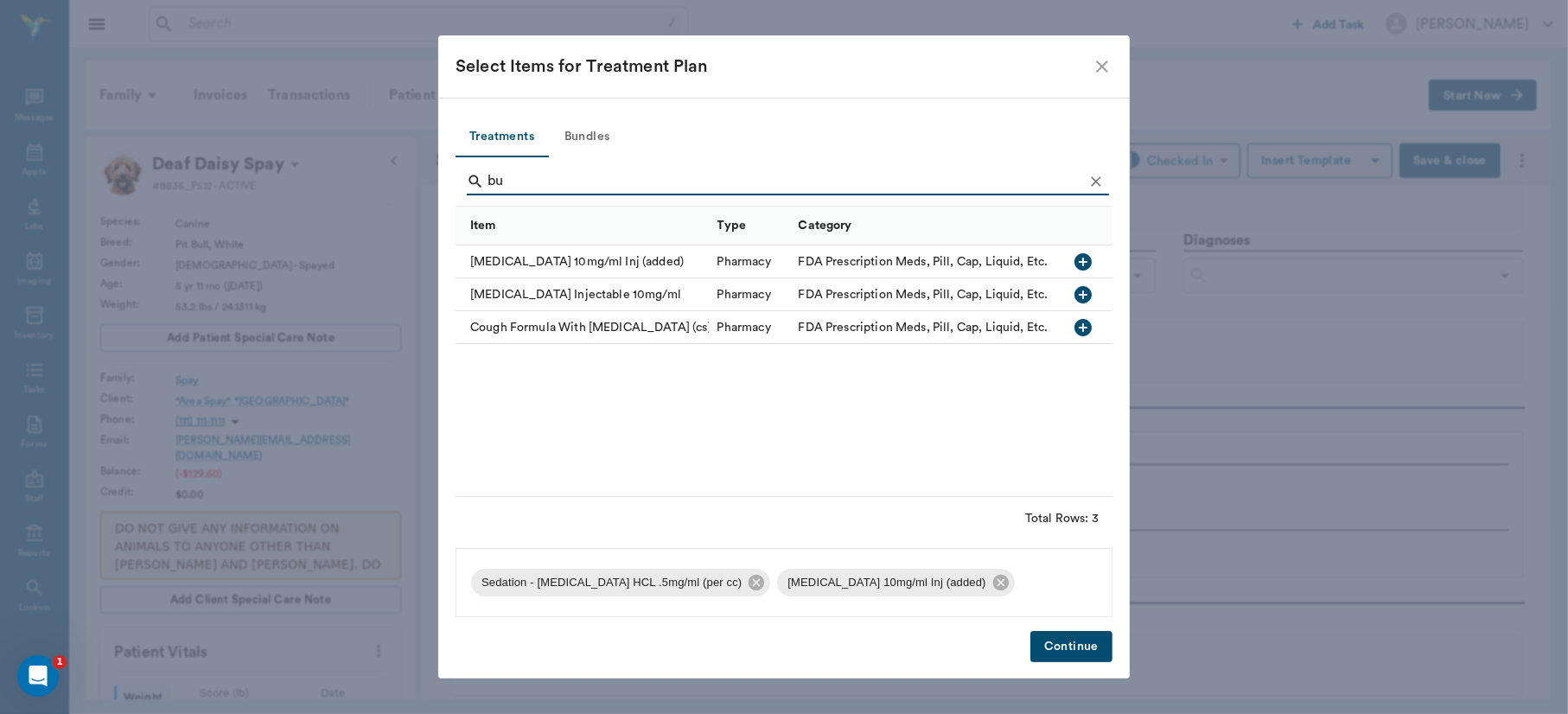
type input "b"
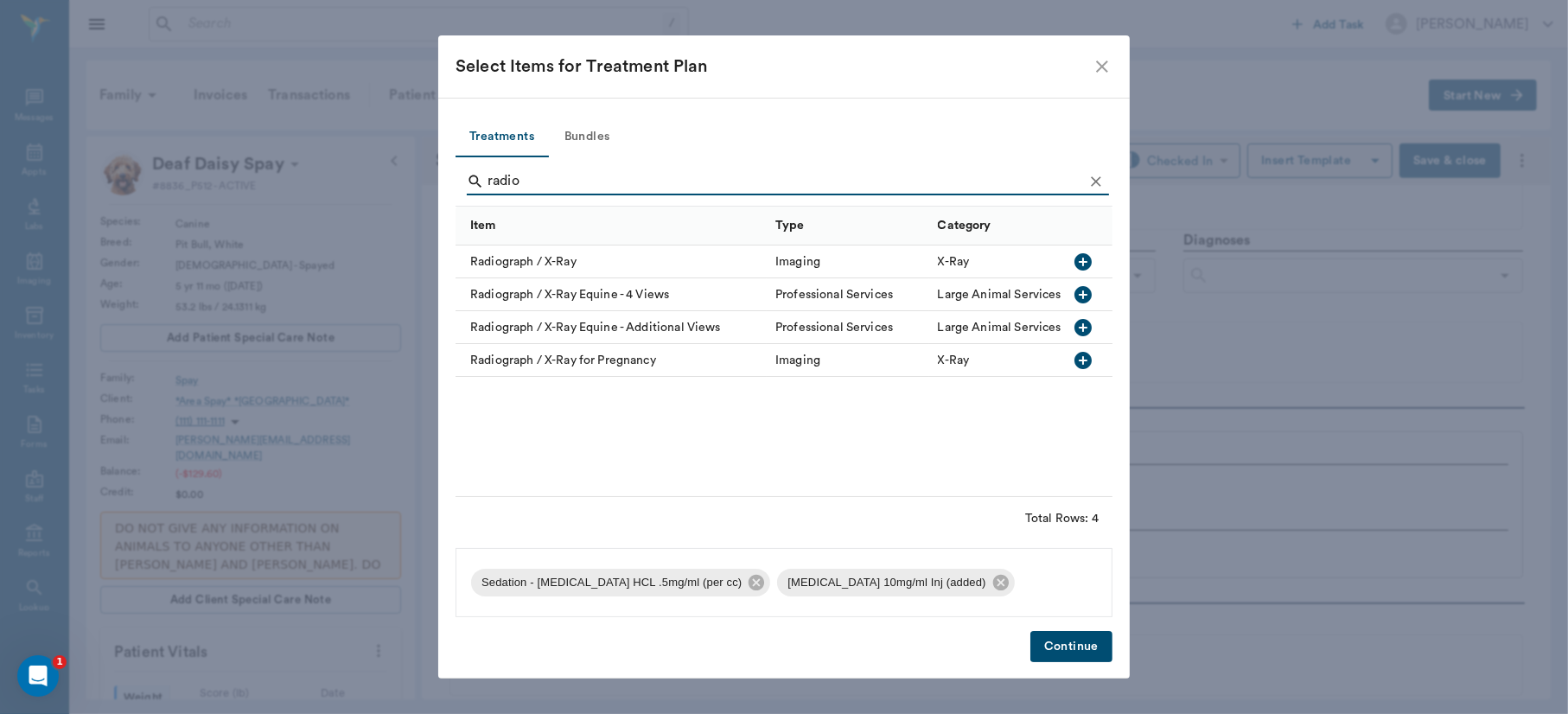
type input "radio"
click at [1081, 259] on icon "button" at bounding box center [1082, 262] width 17 height 17
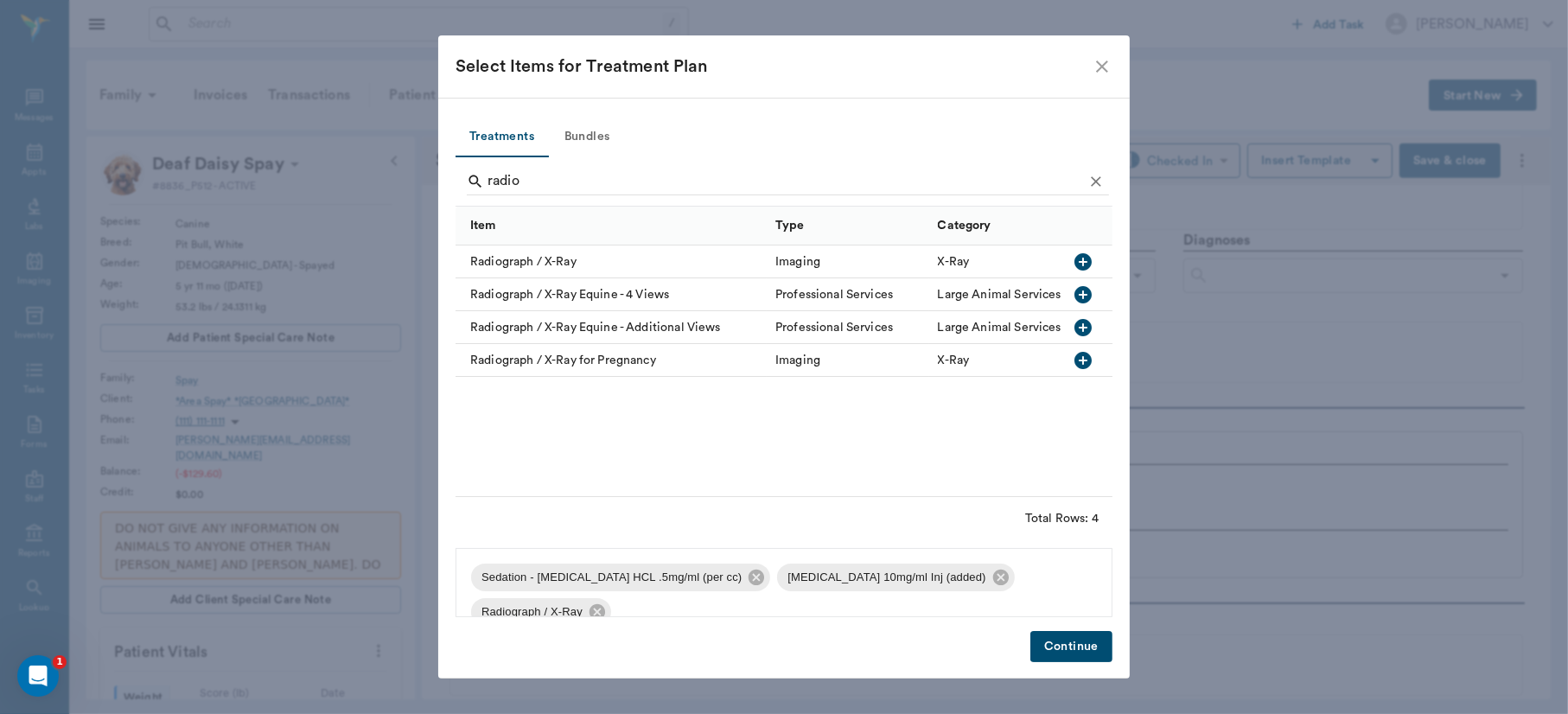
click at [1065, 638] on button "Continue" at bounding box center [1071, 647] width 82 height 32
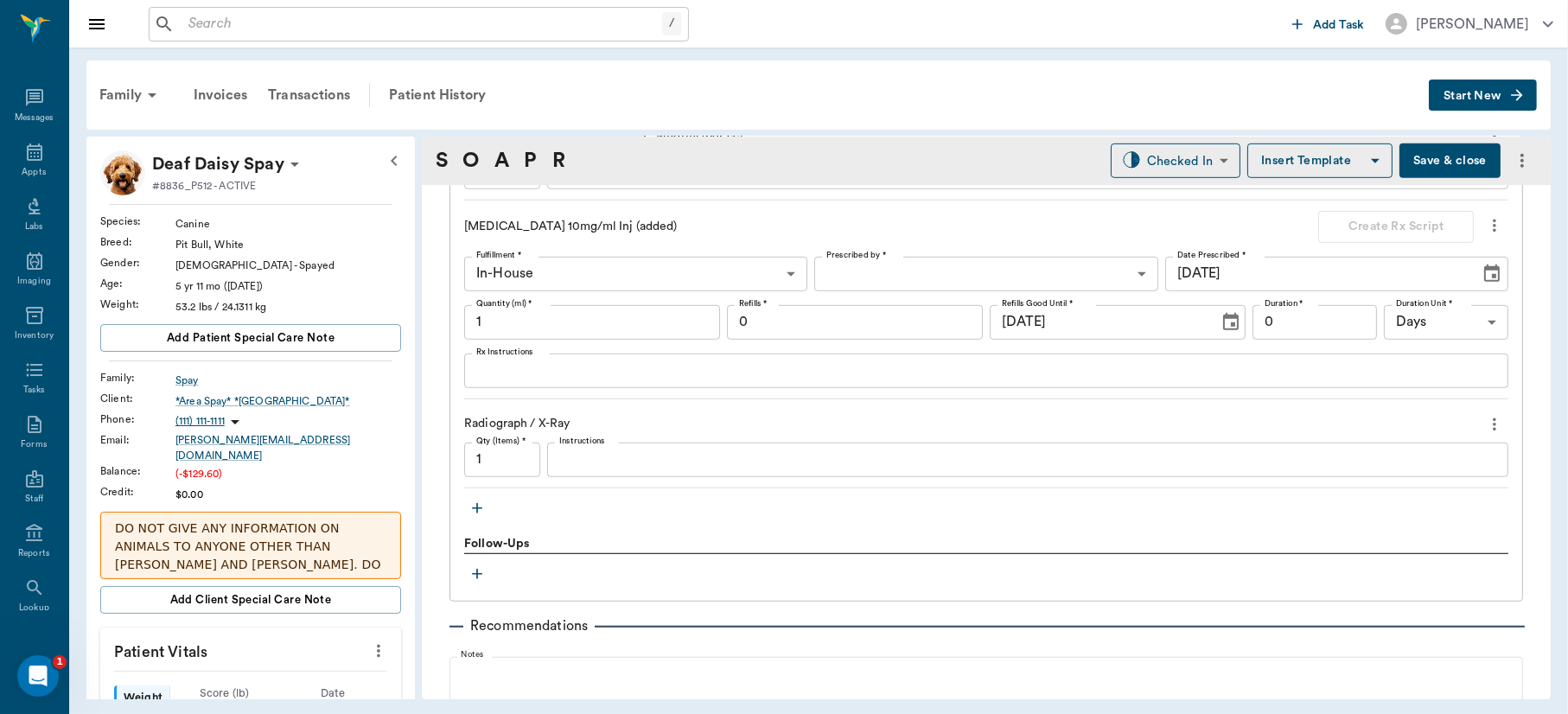
scroll to position [1293, 0]
click at [684, 316] on input "1" at bounding box center [592, 318] width 256 height 34
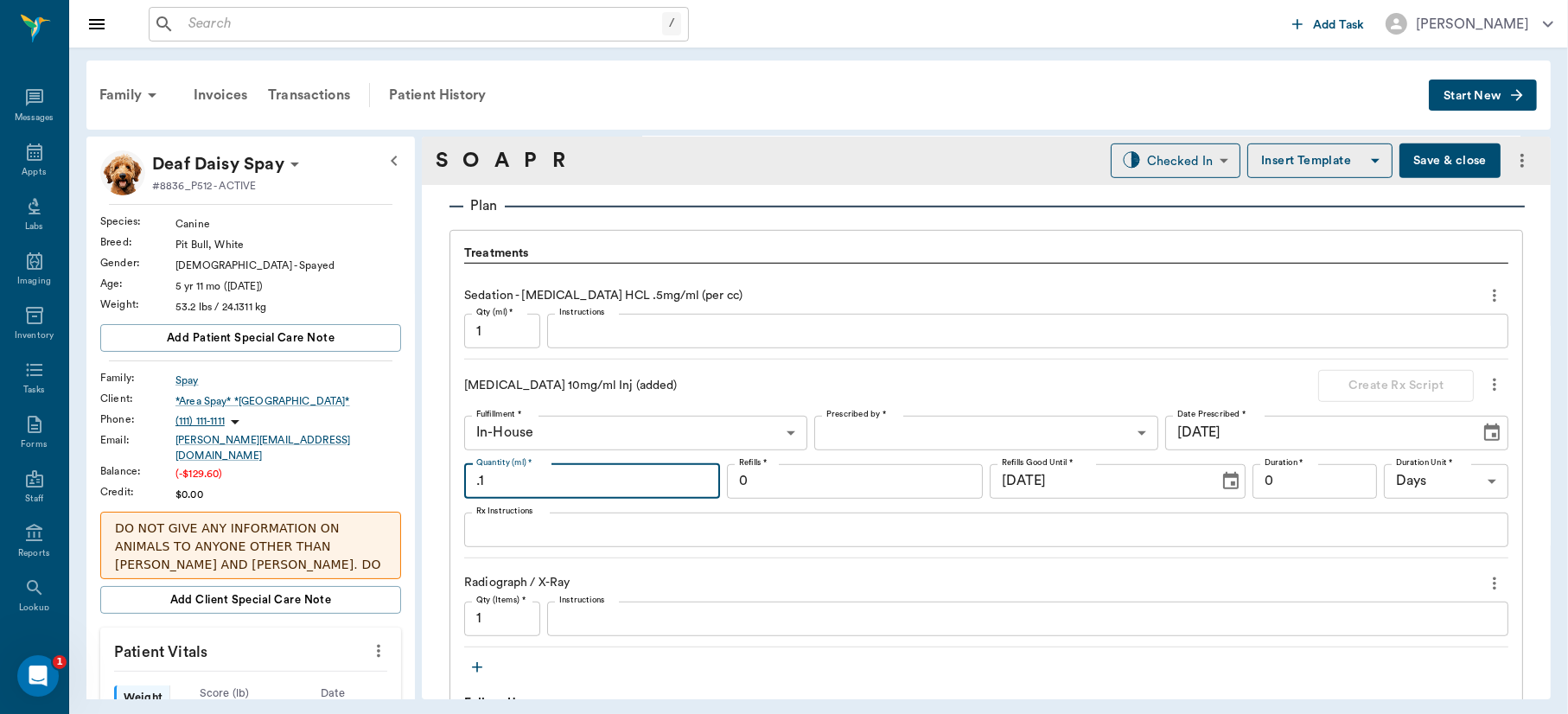
scroll to position [1125, 0]
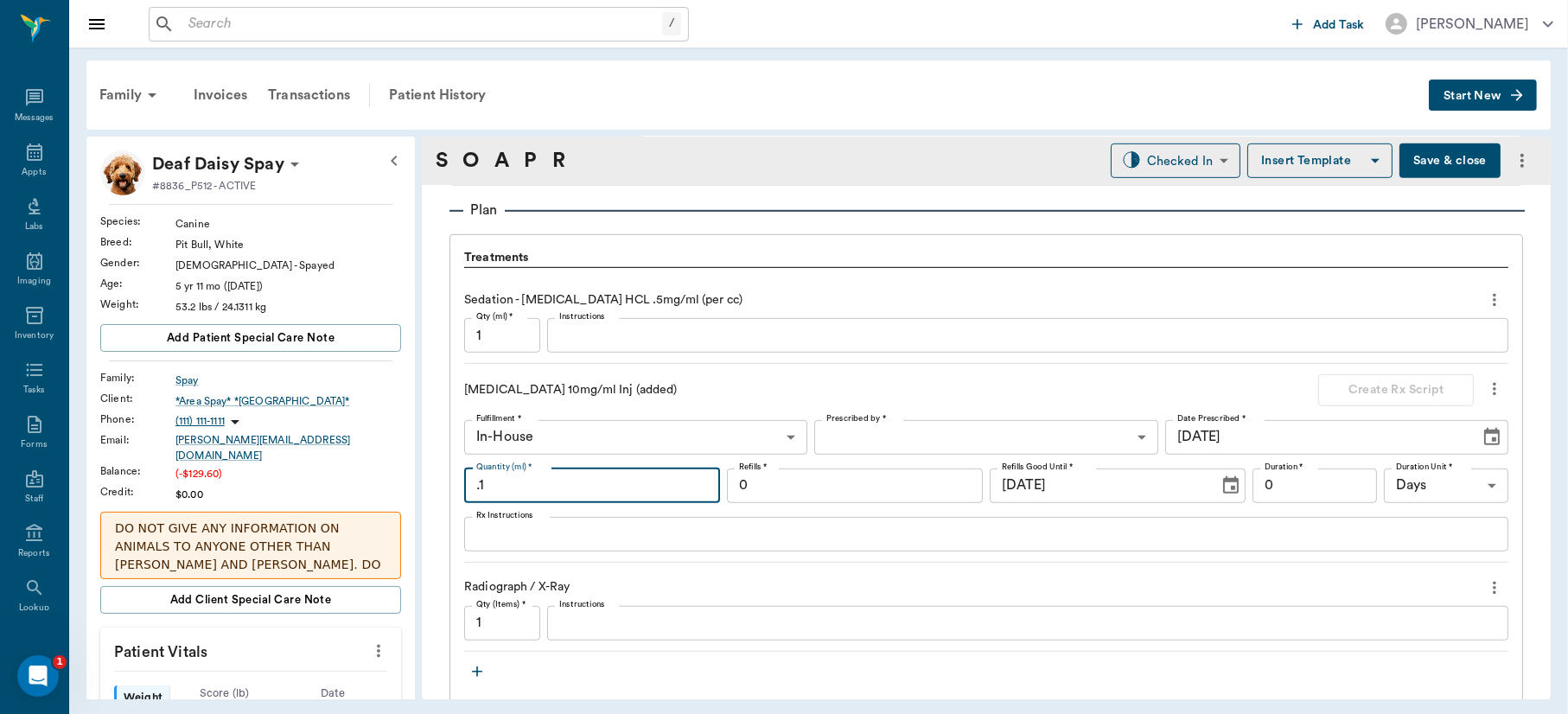
type input ".1"
click at [530, 331] on input "1" at bounding box center [502, 335] width 76 height 34
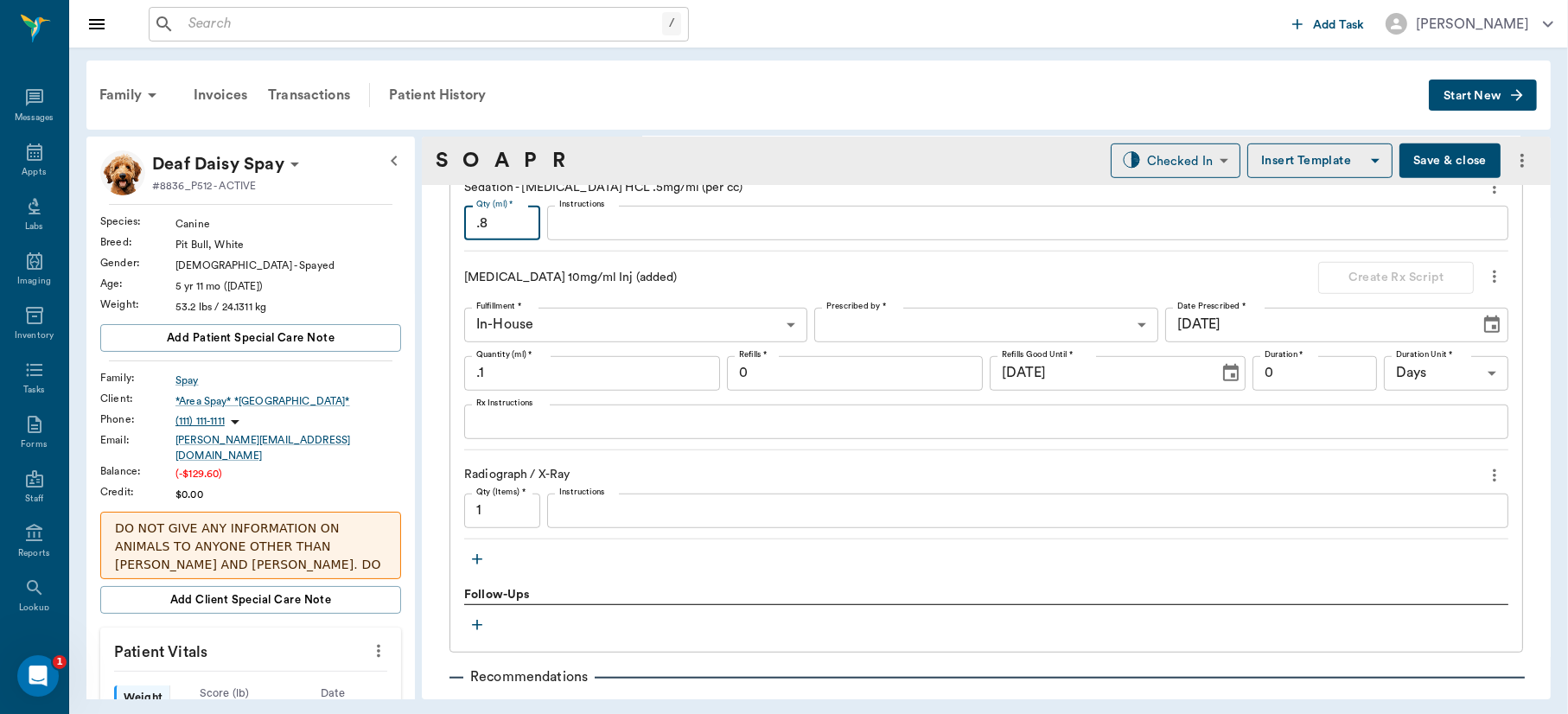
scroll to position [1275, 0]
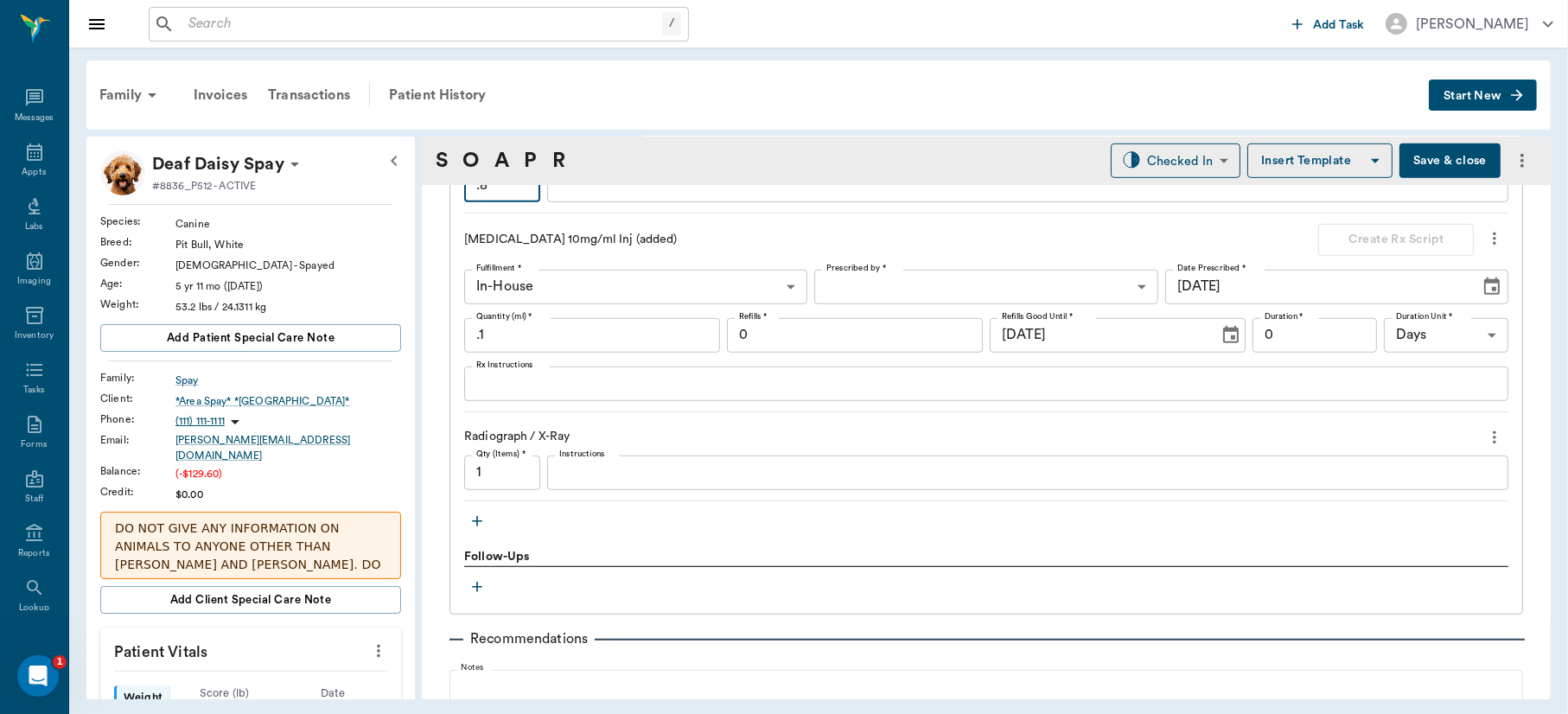
type input ".8"
click at [473, 520] on icon "button" at bounding box center [477, 522] width 11 height 11
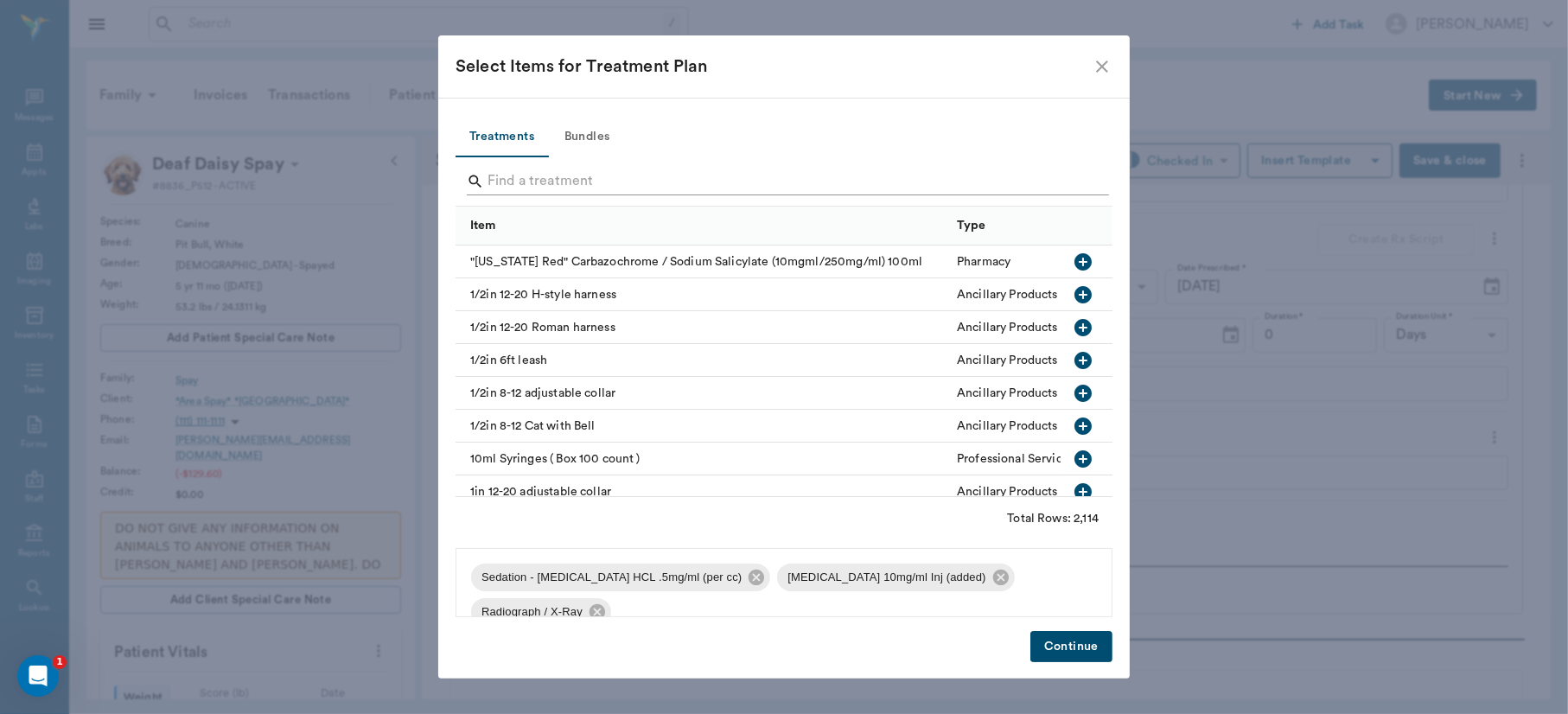
click at [563, 183] on input "Search" at bounding box center [785, 182] width 596 height 28
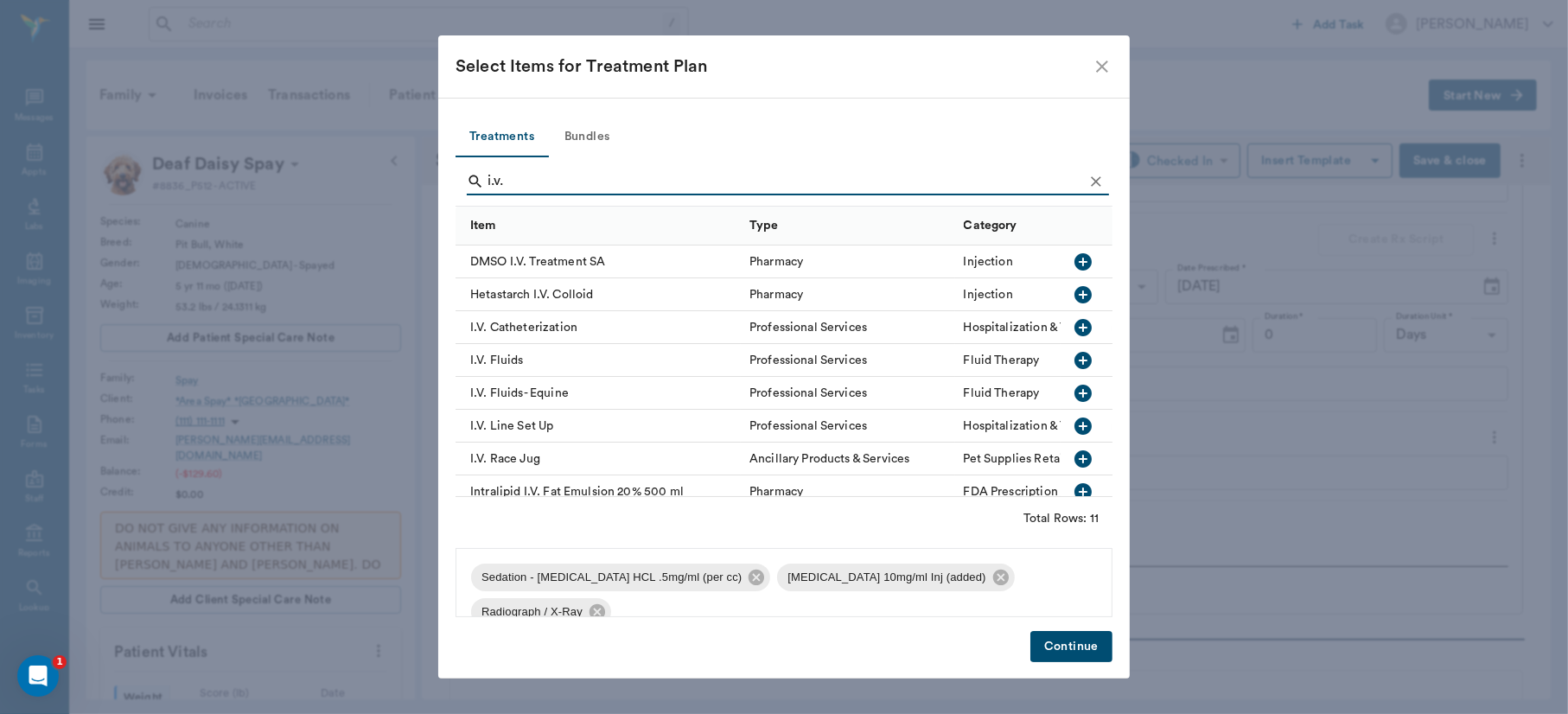
click at [1074, 325] on icon "button" at bounding box center [1082, 327] width 17 height 17
click at [1074, 425] on icon "button" at bounding box center [1082, 425] width 17 height 17
click at [1073, 358] on icon "button" at bounding box center [1082, 360] width 21 height 21
type input "i"
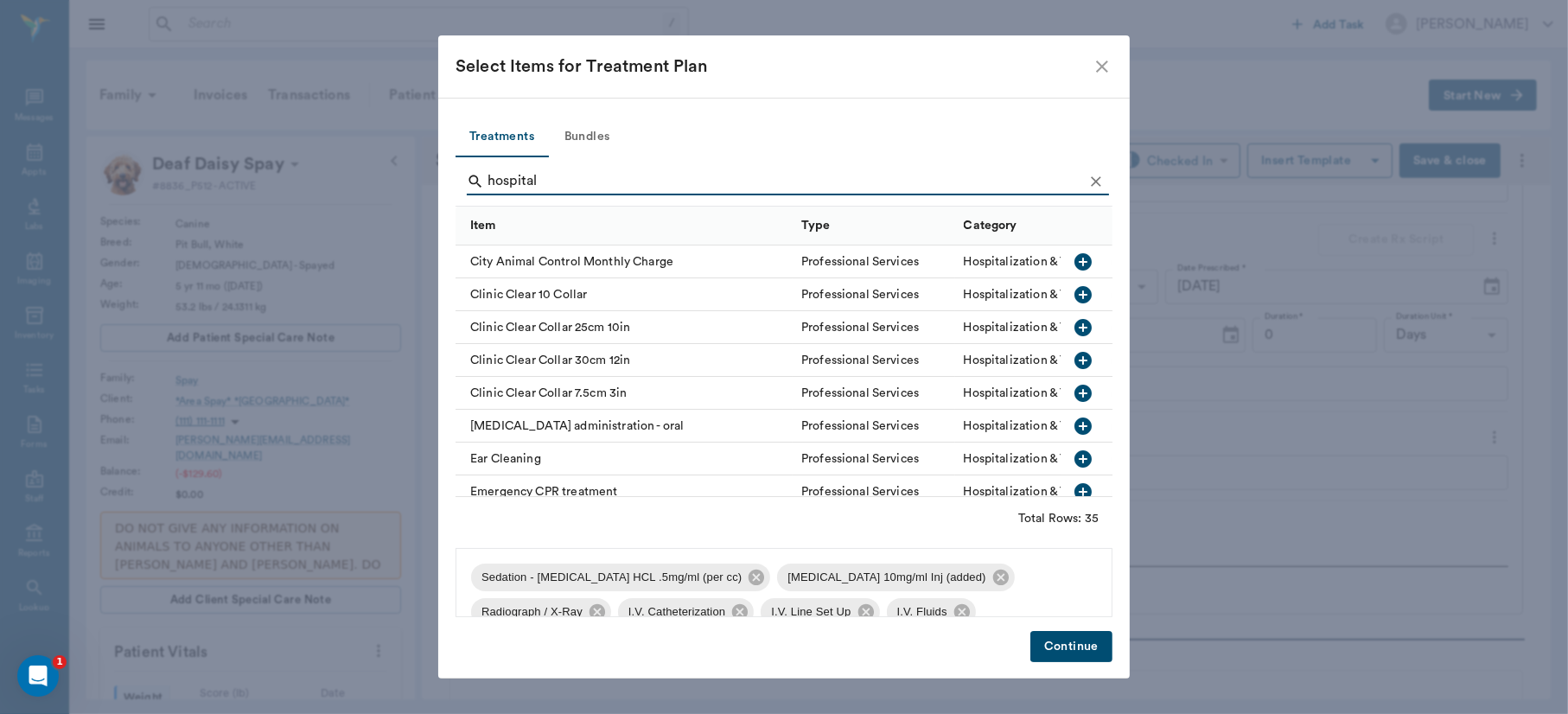
type input "hospital"
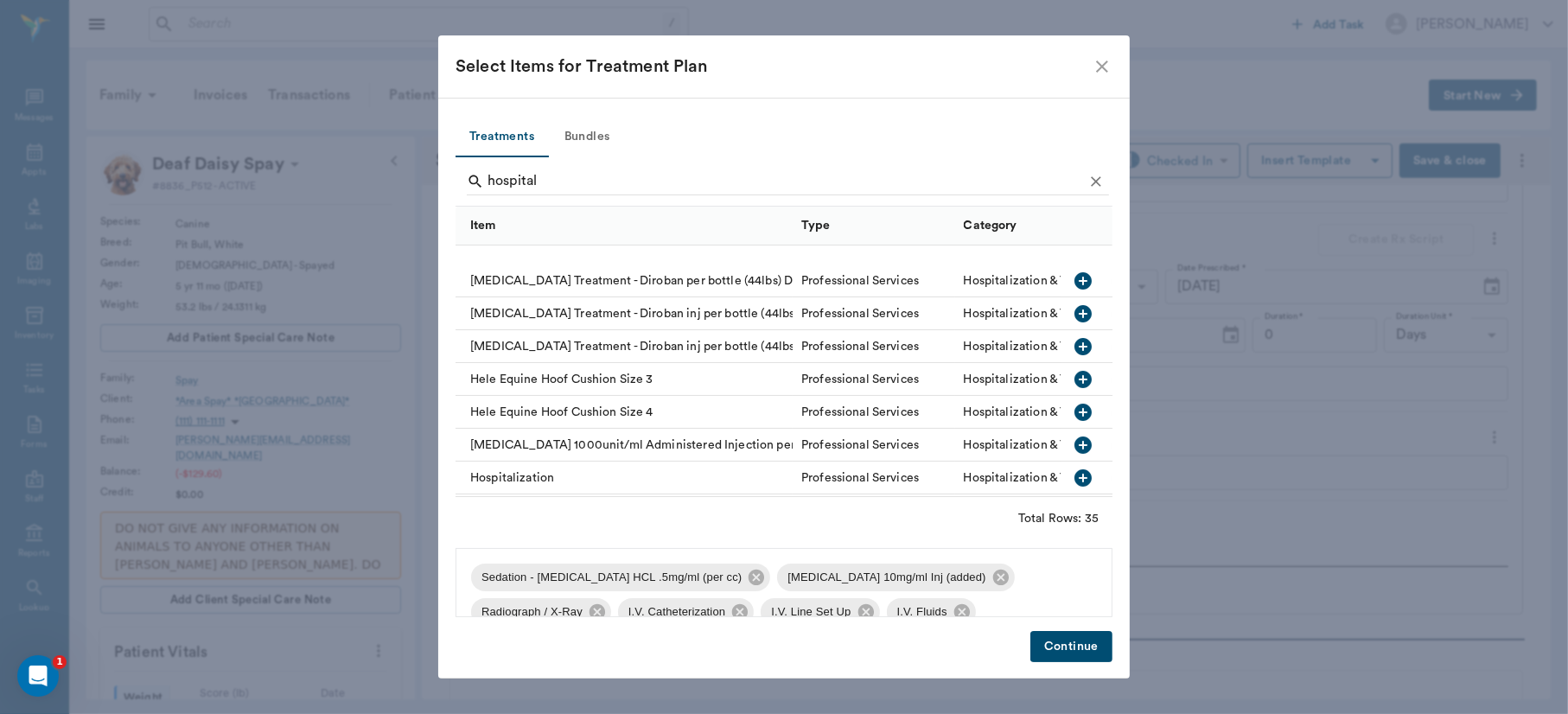
scroll to position [477, 0]
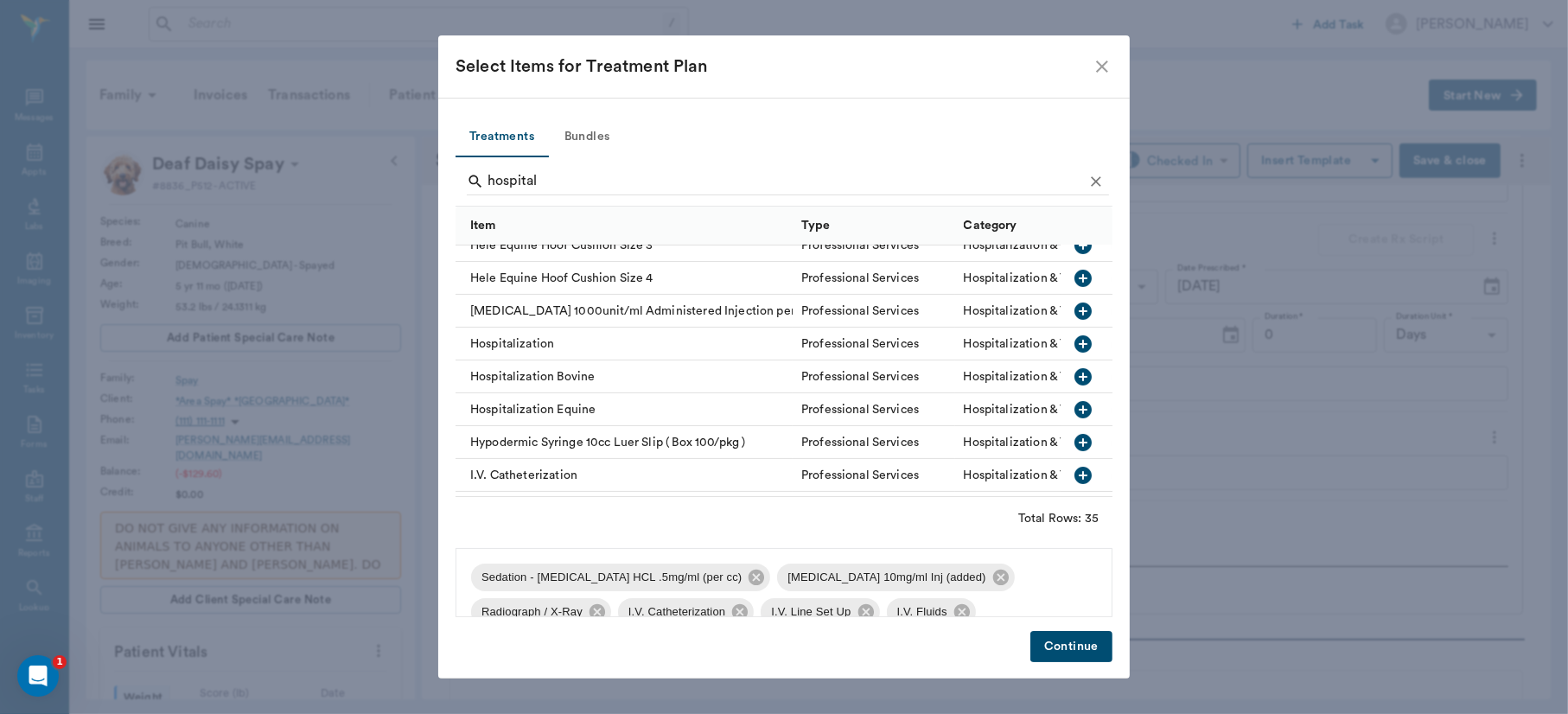
click at [1073, 343] on icon "button" at bounding box center [1082, 344] width 21 height 21
click at [1092, 639] on button "Continue" at bounding box center [1071, 647] width 82 height 32
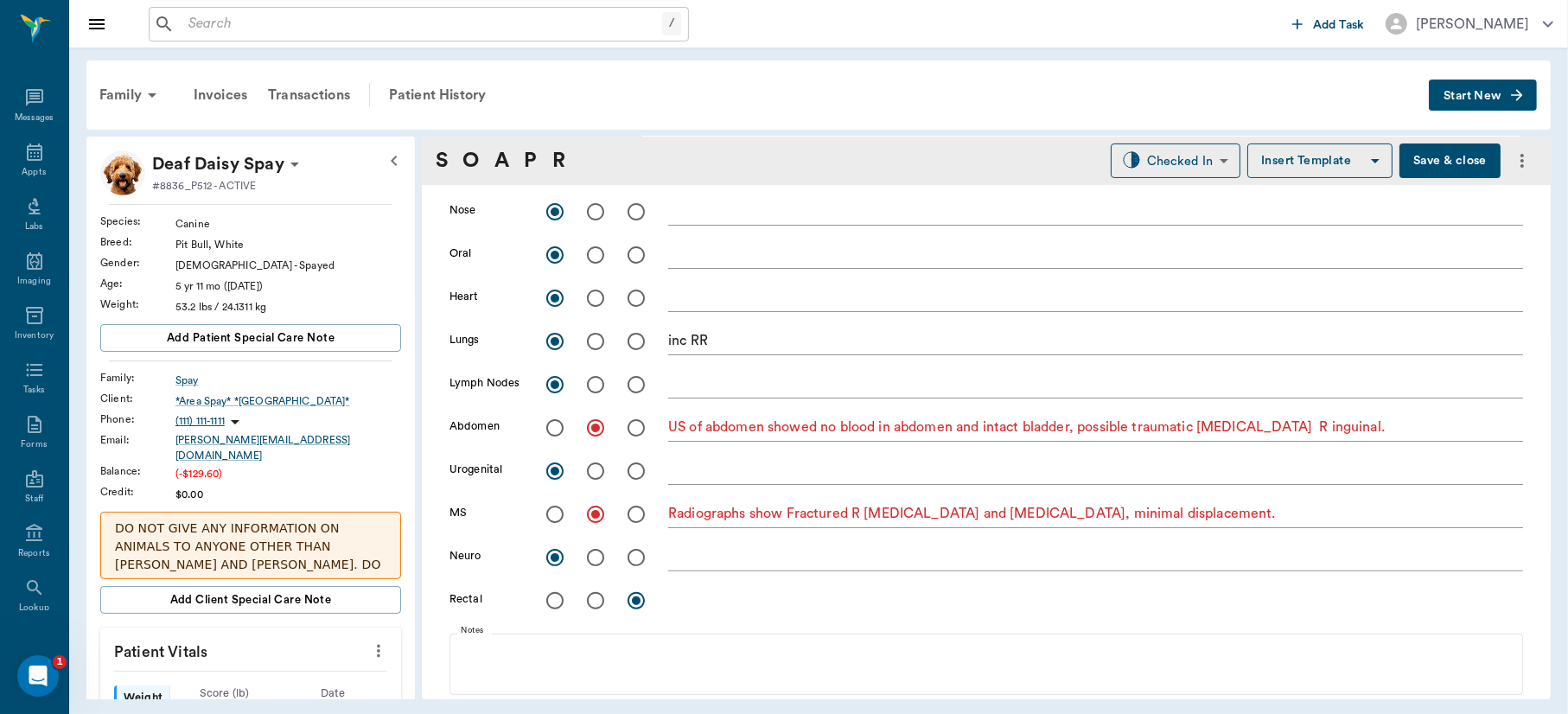
scroll to position [0, 0]
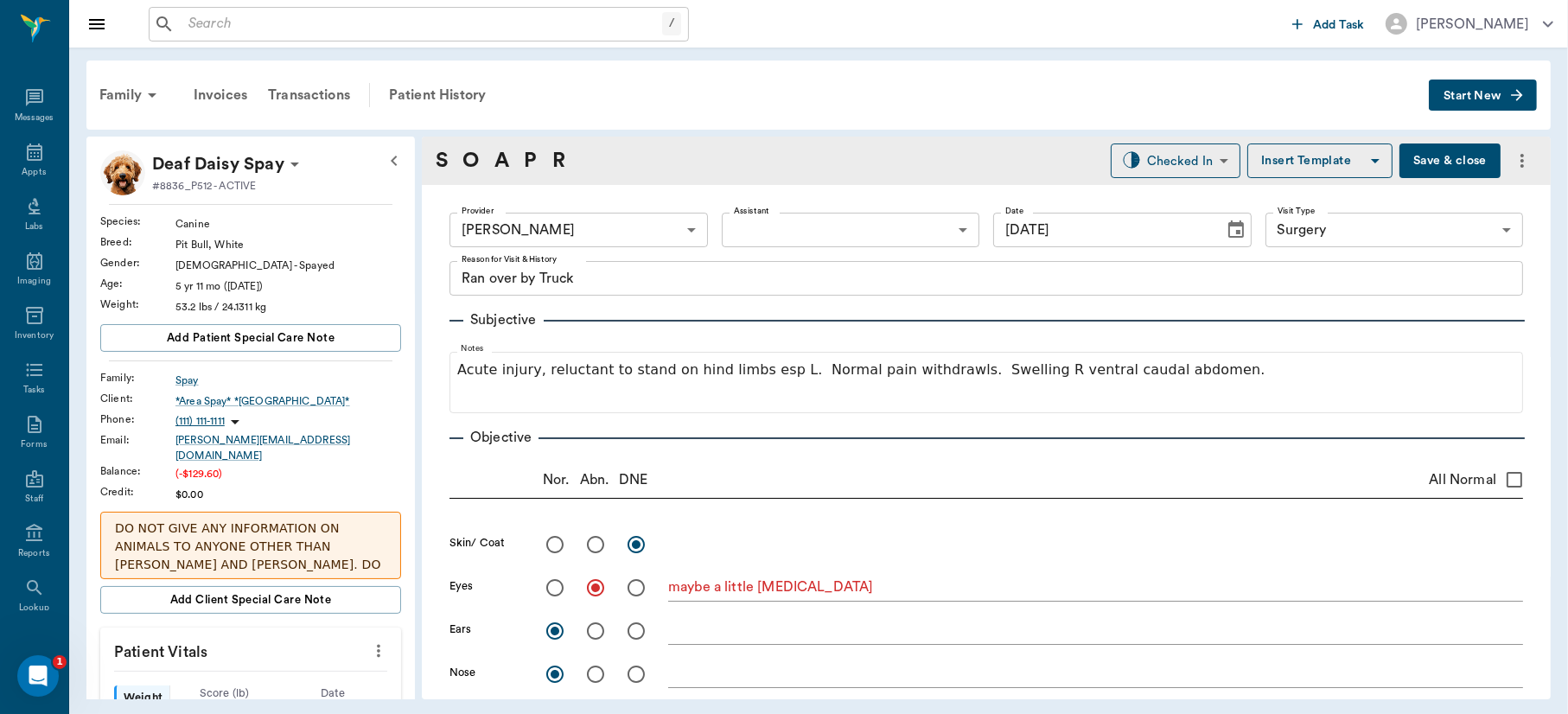
click at [1228, 225] on icon "Choose date, selected date is Aug 27, 2025" at bounding box center [1235, 228] width 15 height 17
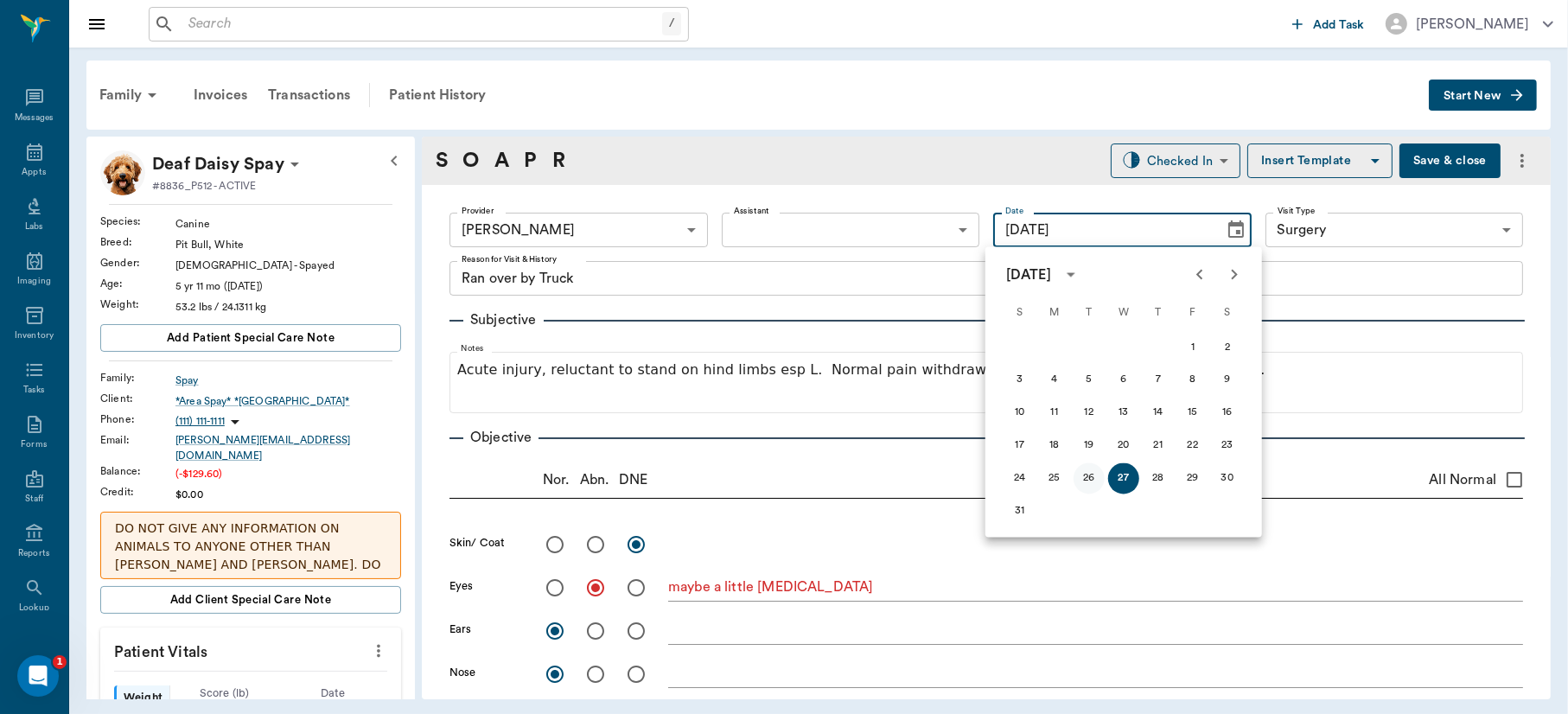
click at [1088, 477] on button "26" at bounding box center [1089, 478] width 31 height 31
type input "[DATE]"
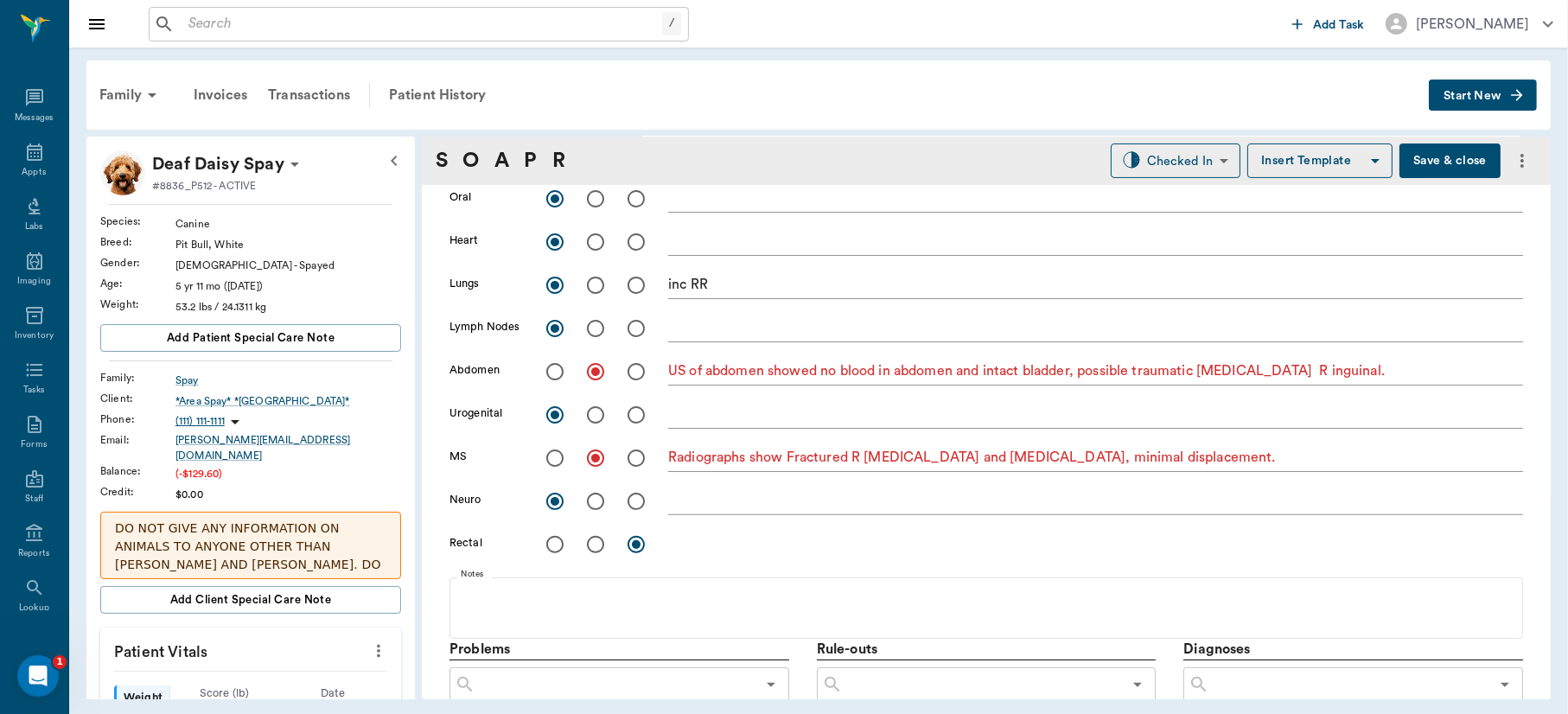
scroll to position [502, 0]
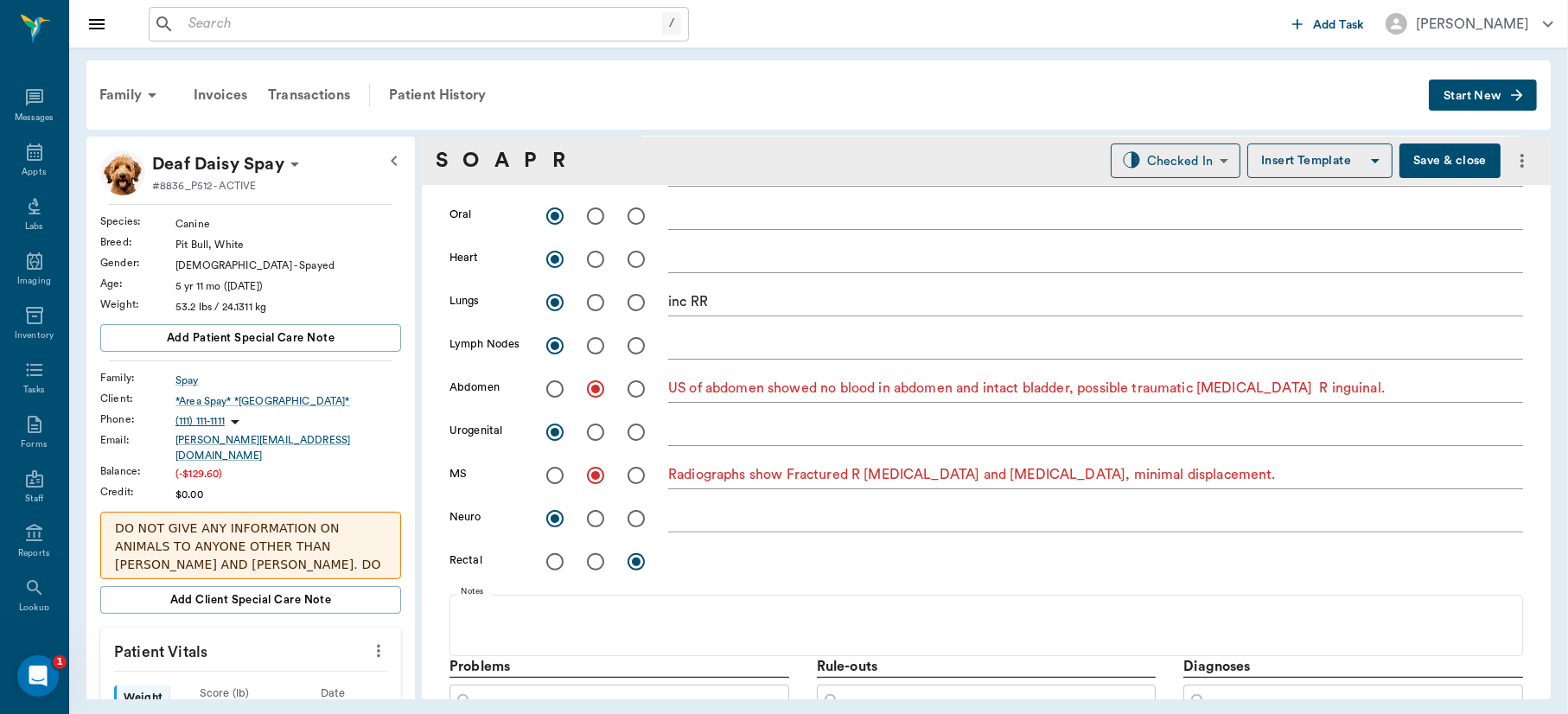
click at [1417, 163] on button "Save & close" at bounding box center [1450, 161] width 102 height 34
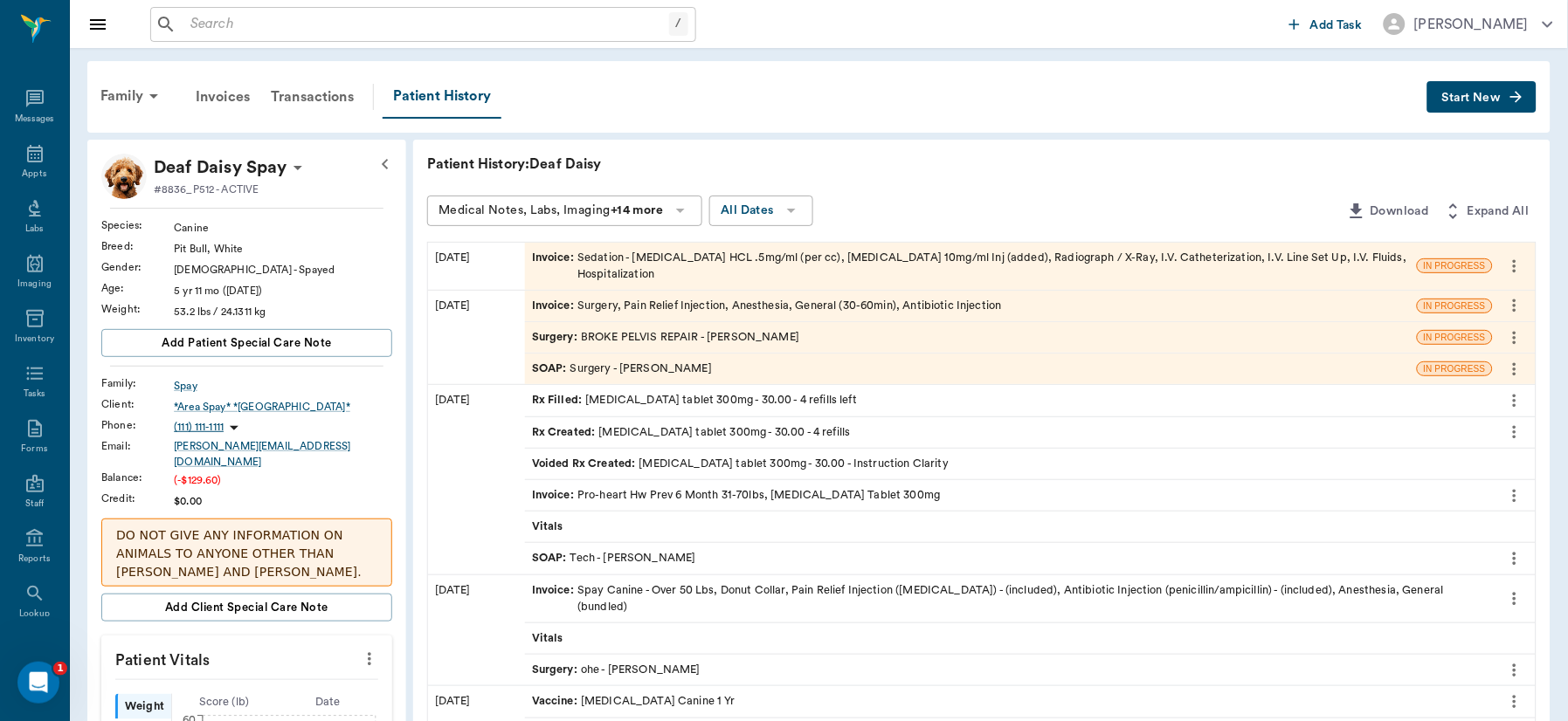
click at [670, 331] on div "Surgery : BROKE PELVIS REPAIR - Dr. Bert Ellsworth" at bounding box center [666, 338] width 267 height 16
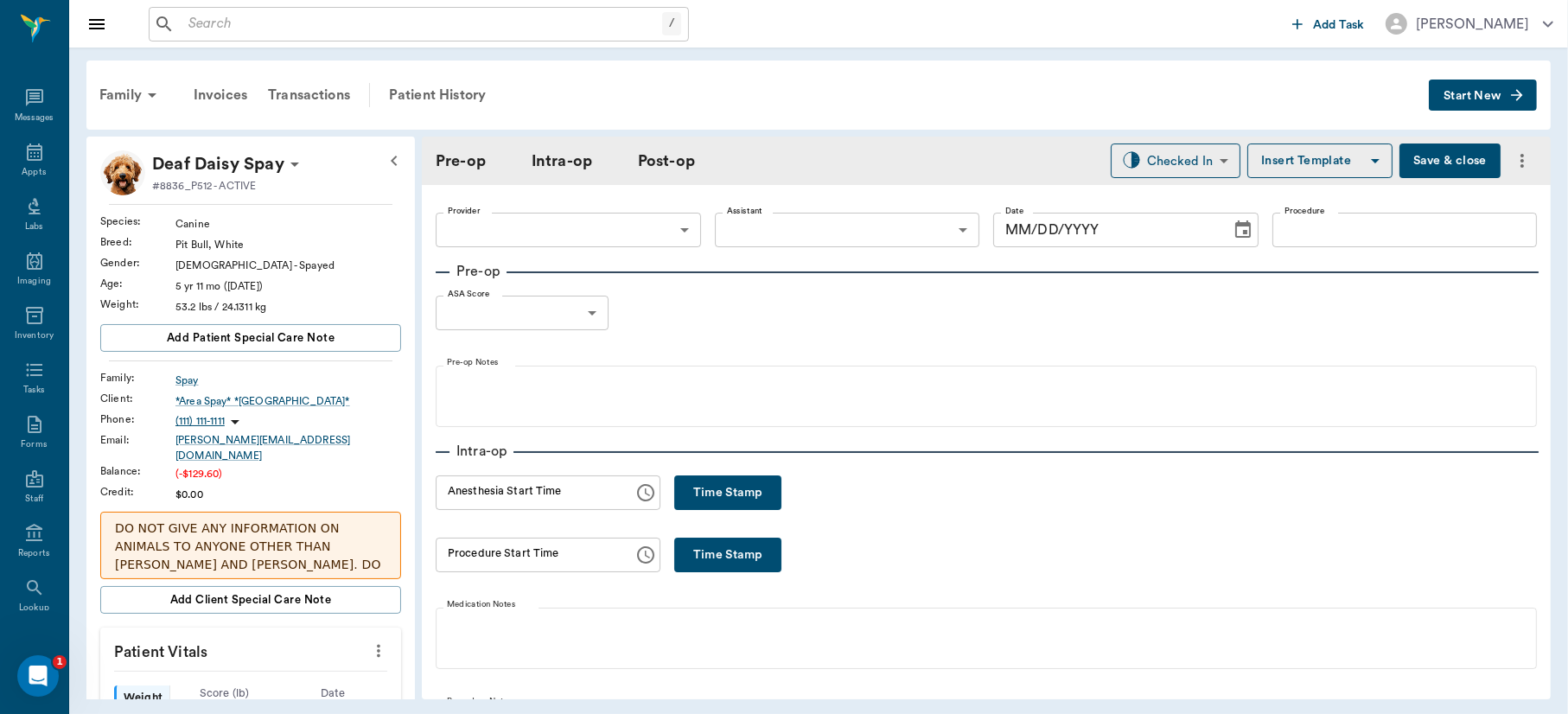
type input "63ec2f075fda476ae8351a4d"
type input "63ec2e7e52e12b0ba117b124"
type input "BROKE PELVIS REPAIR"
type input "2"
radio input "true"
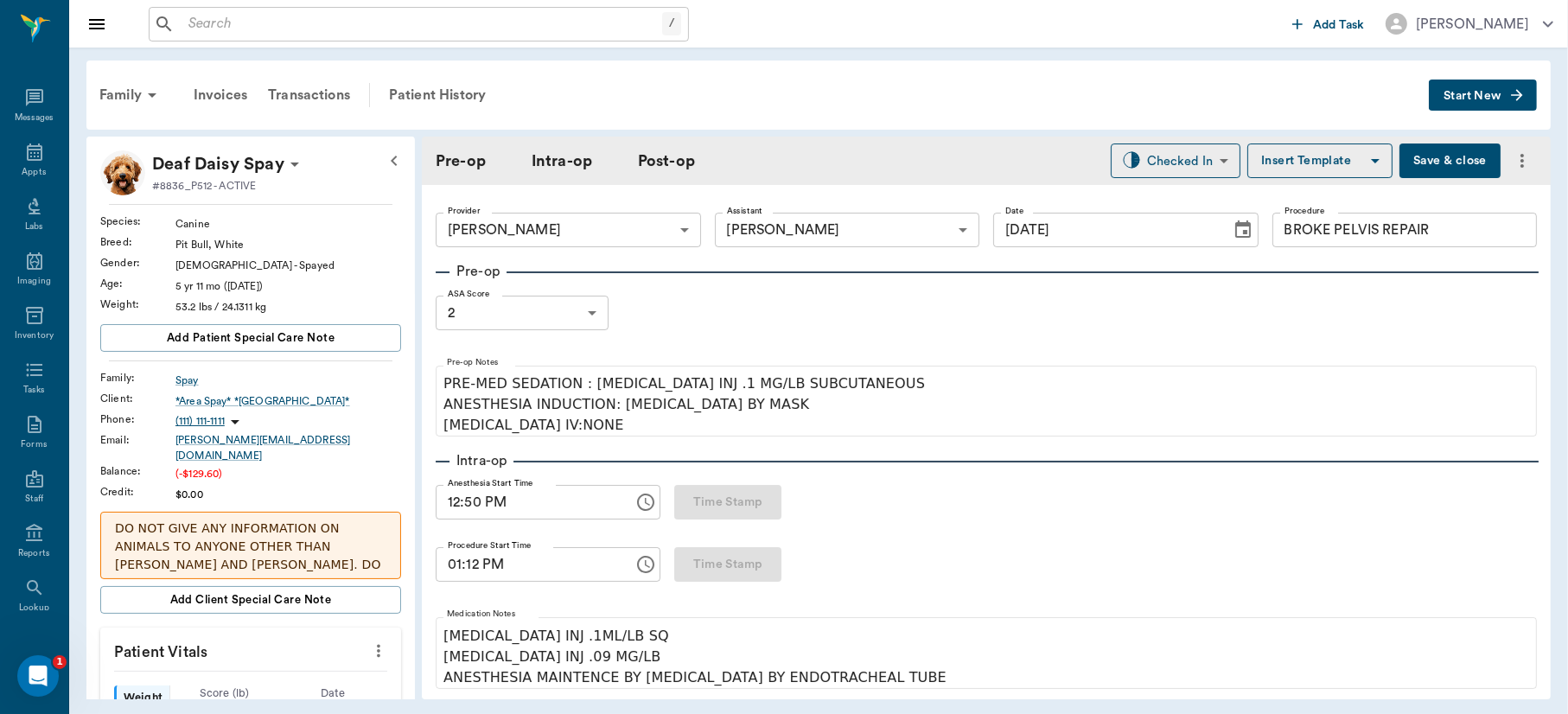
type input "[DATE]"
type input "12:50 PM"
type input "01:12 PM"
type input "01:33 PM"
click at [1433, 237] on input "BROKE PELVIS REPAIR" at bounding box center [1404, 230] width 265 height 34
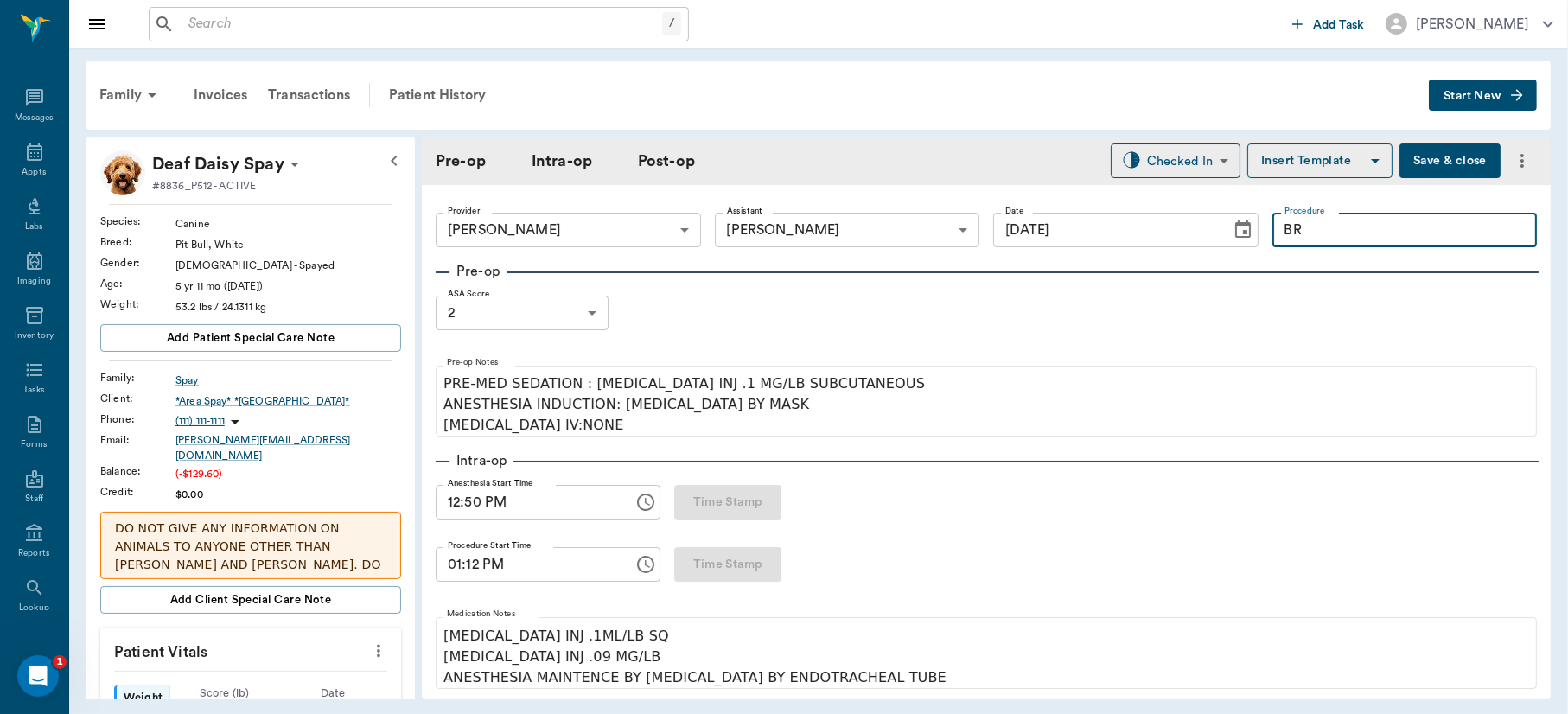
type input "B"
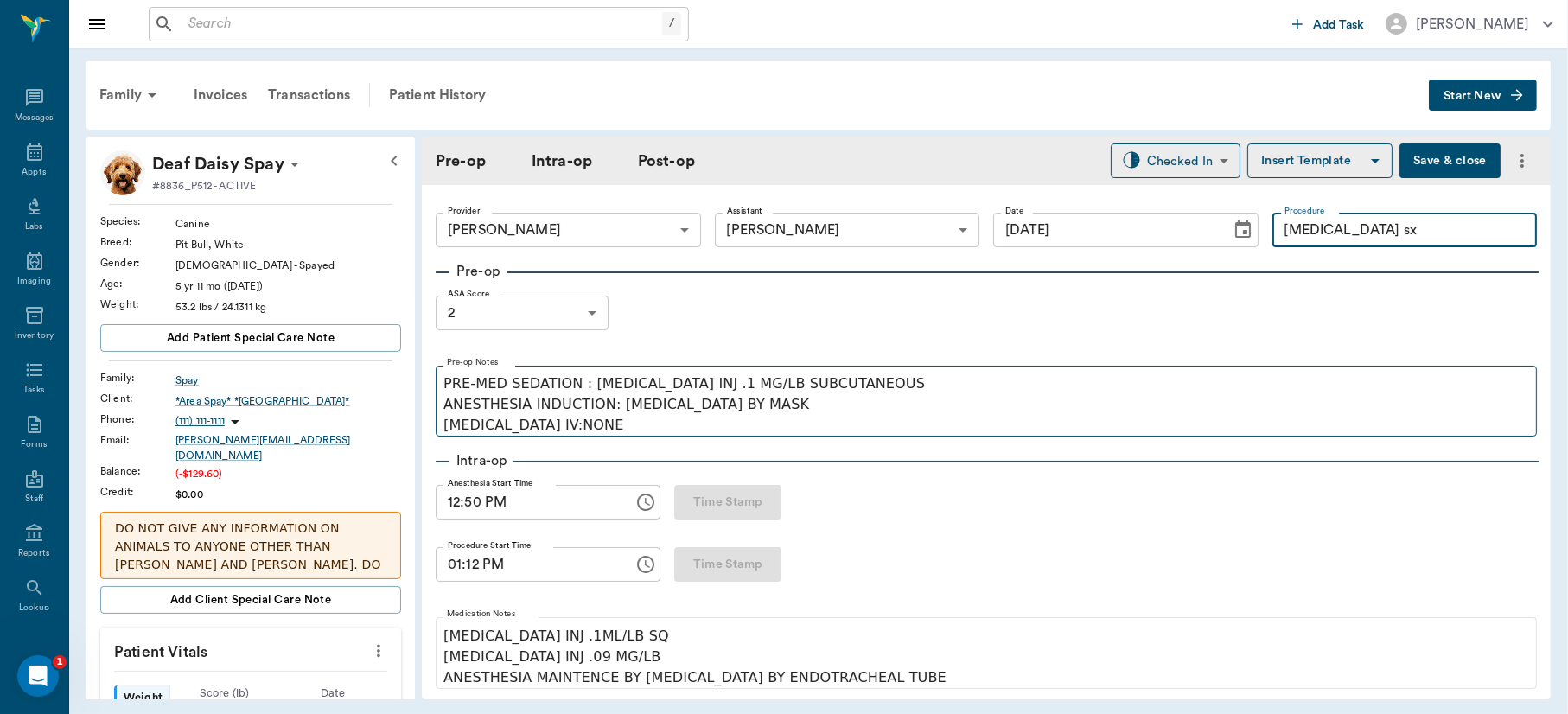
type input "Hematoma sx"
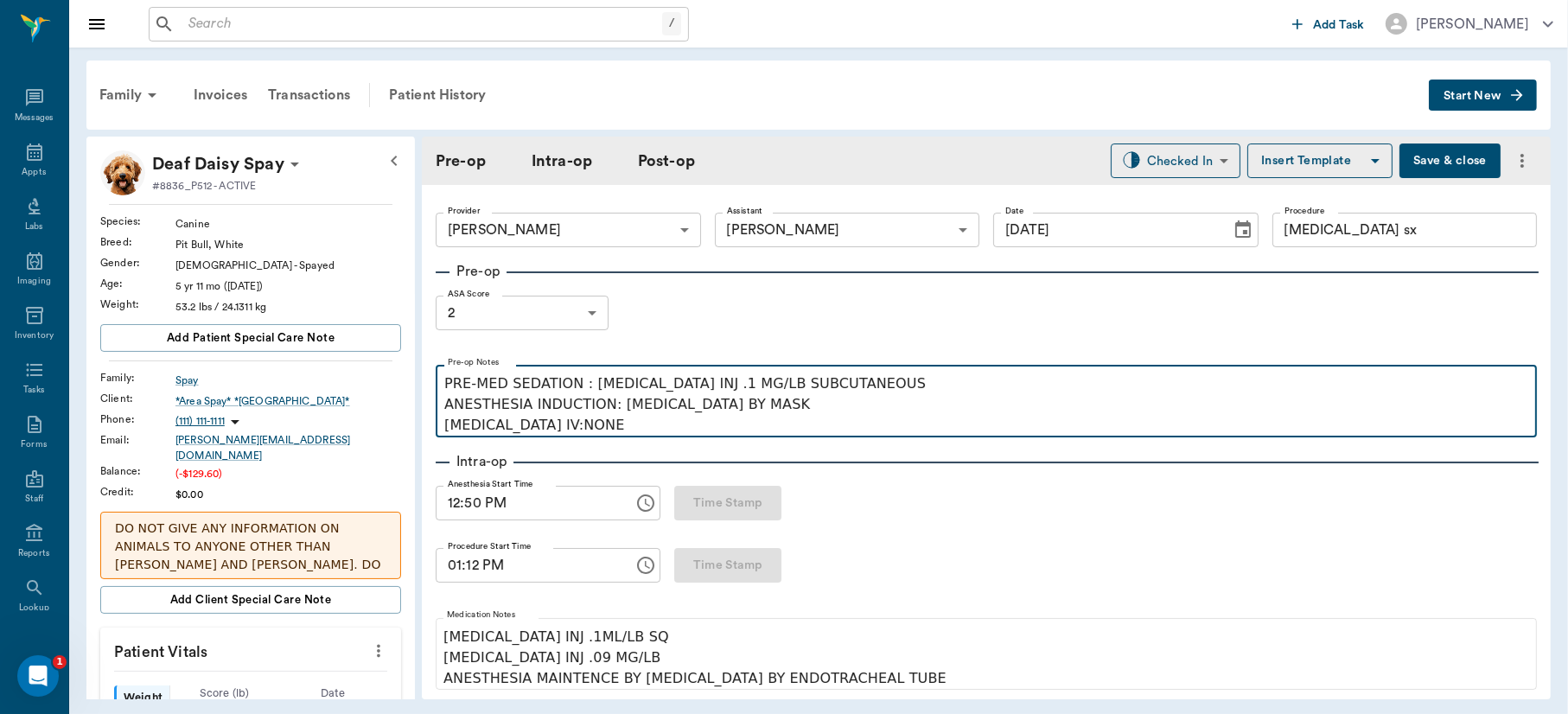
click at [913, 385] on p "PRE-MED SEDATION : ACEPROMAZINE INJ .1 MG/LB SUBCUTANEOUS ANESTHESIA INDUCTION:…" at bounding box center [986, 404] width 1084 height 62
click at [596, 428] on p "ANESTHESIA INDUCTION: ISOFLURANE BY MASK PROPOFOL IV:NONE" at bounding box center [986, 404] width 1084 height 62
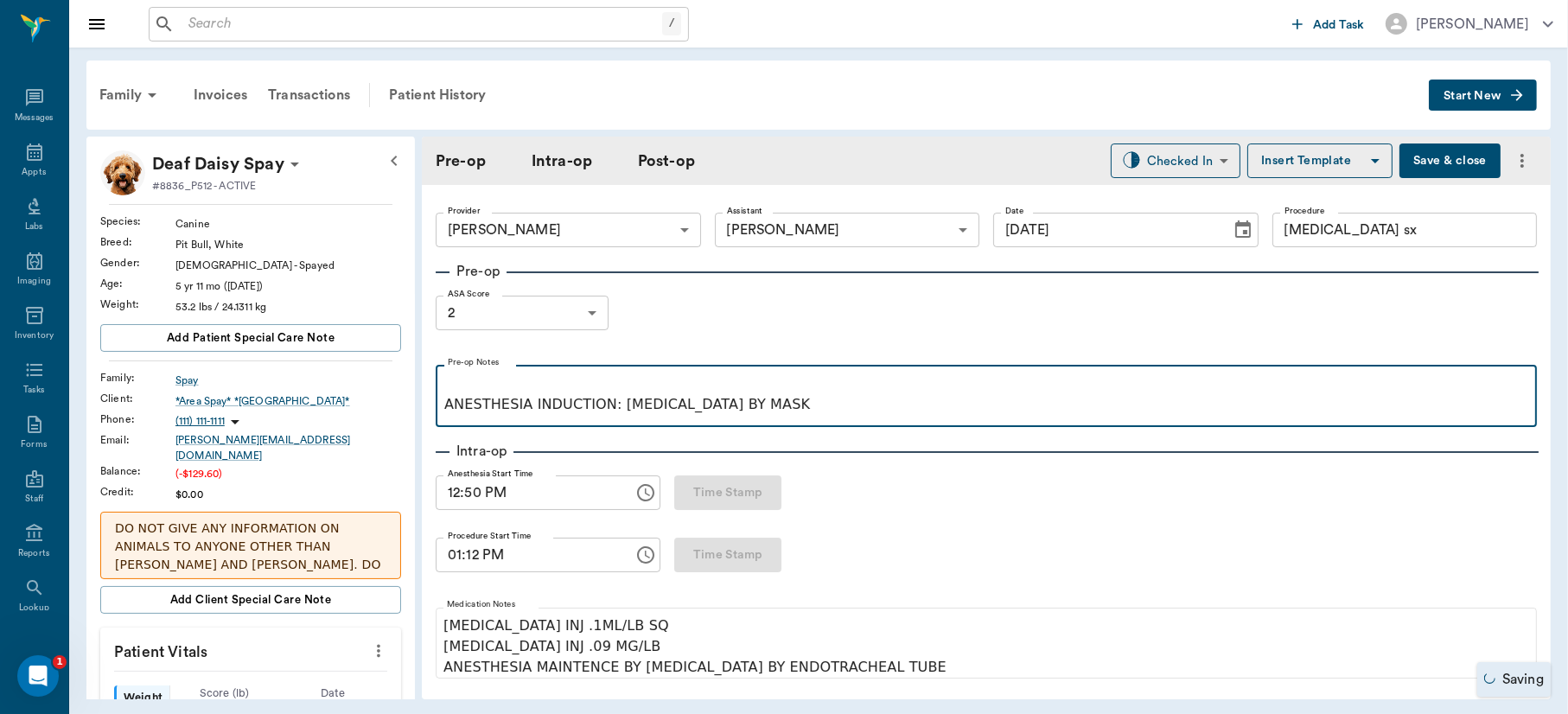
click at [447, 409] on p "ANESTHESIA INDUCTION: ISOFLURANE BY MASK" at bounding box center [986, 394] width 1084 height 41
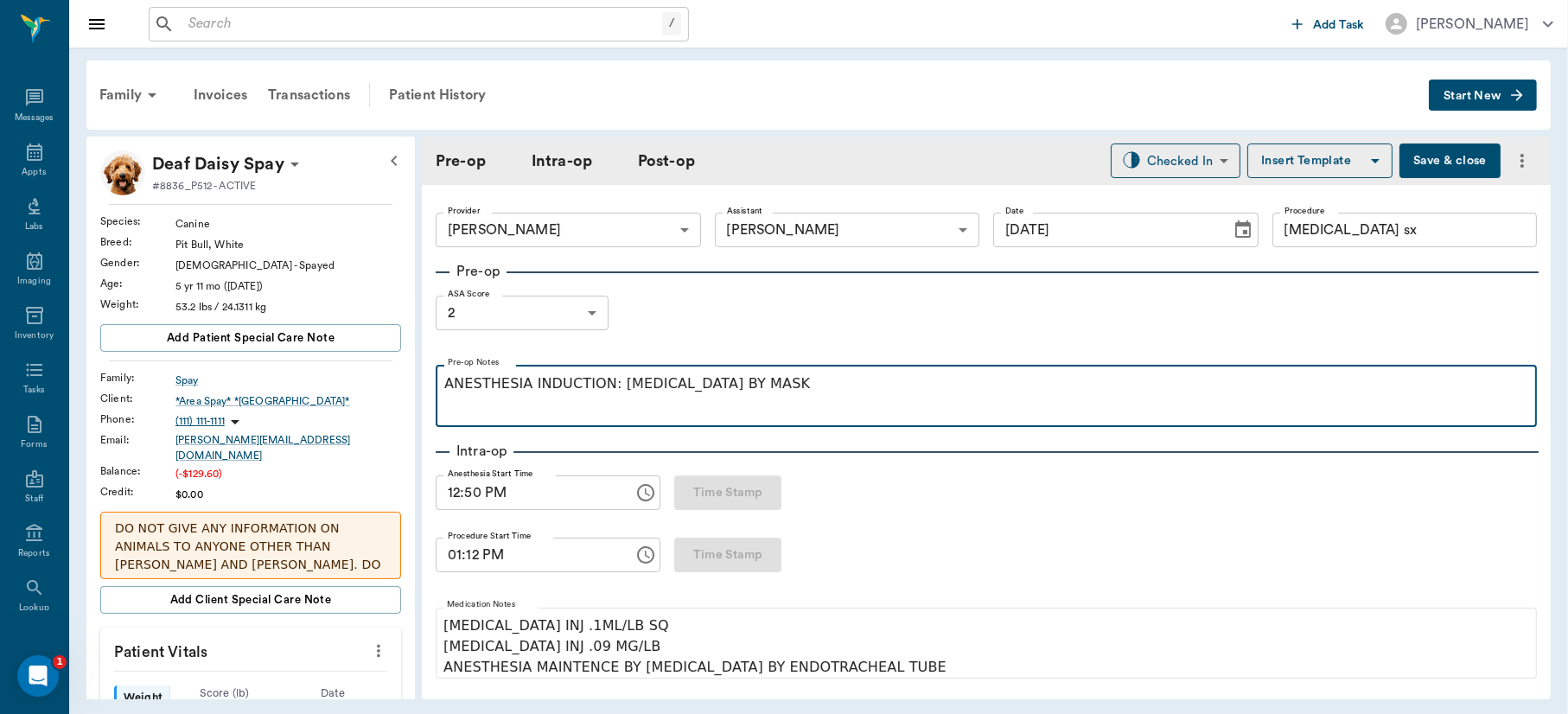
click at [786, 397] on div "ANESTHESIA INDUCTION: ISOFLURANE BY MASK" at bounding box center [986, 395] width 1084 height 43
click at [444, 392] on p "ANESTHESIA INDUCTION: ISOFLURANE BY MASK" at bounding box center [986, 383] width 1084 height 21
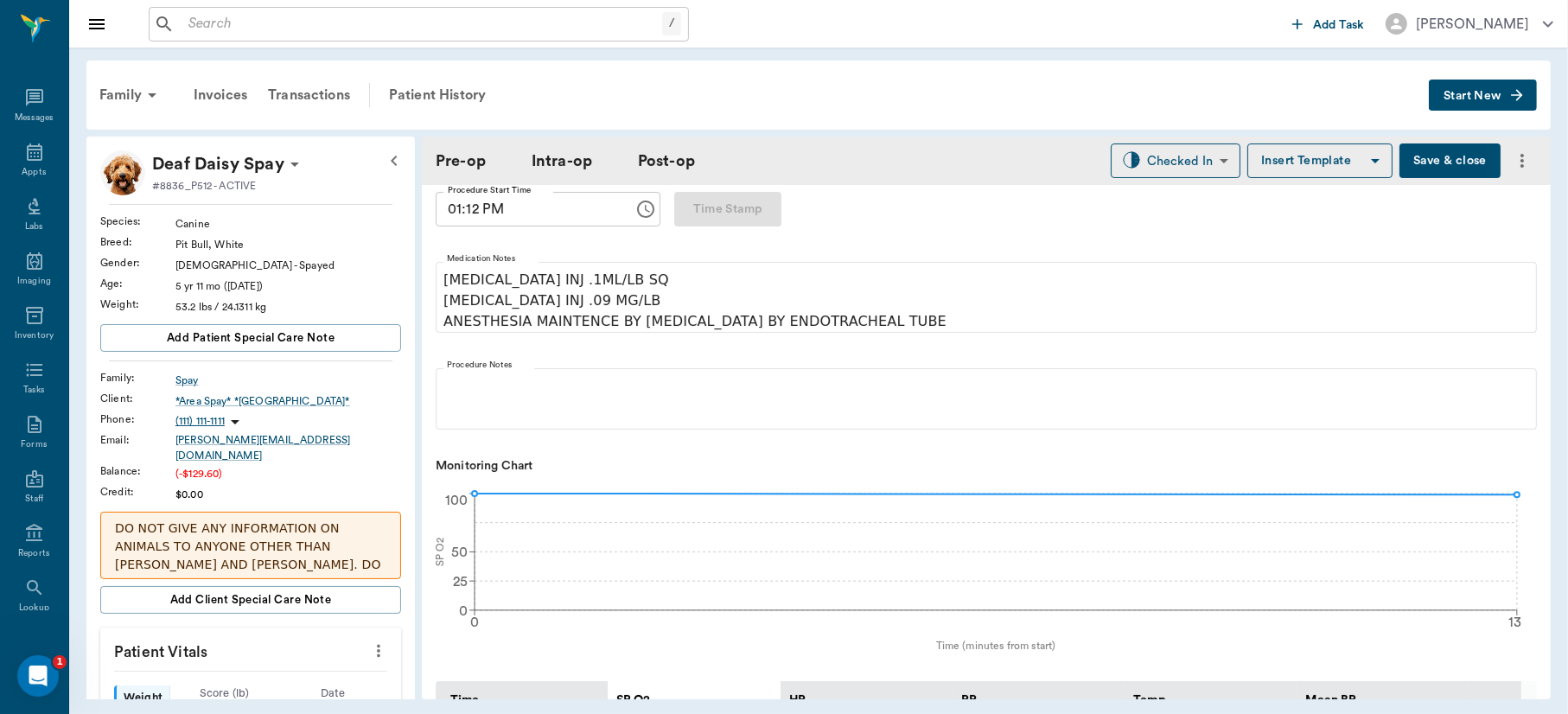
scroll to position [388, 0]
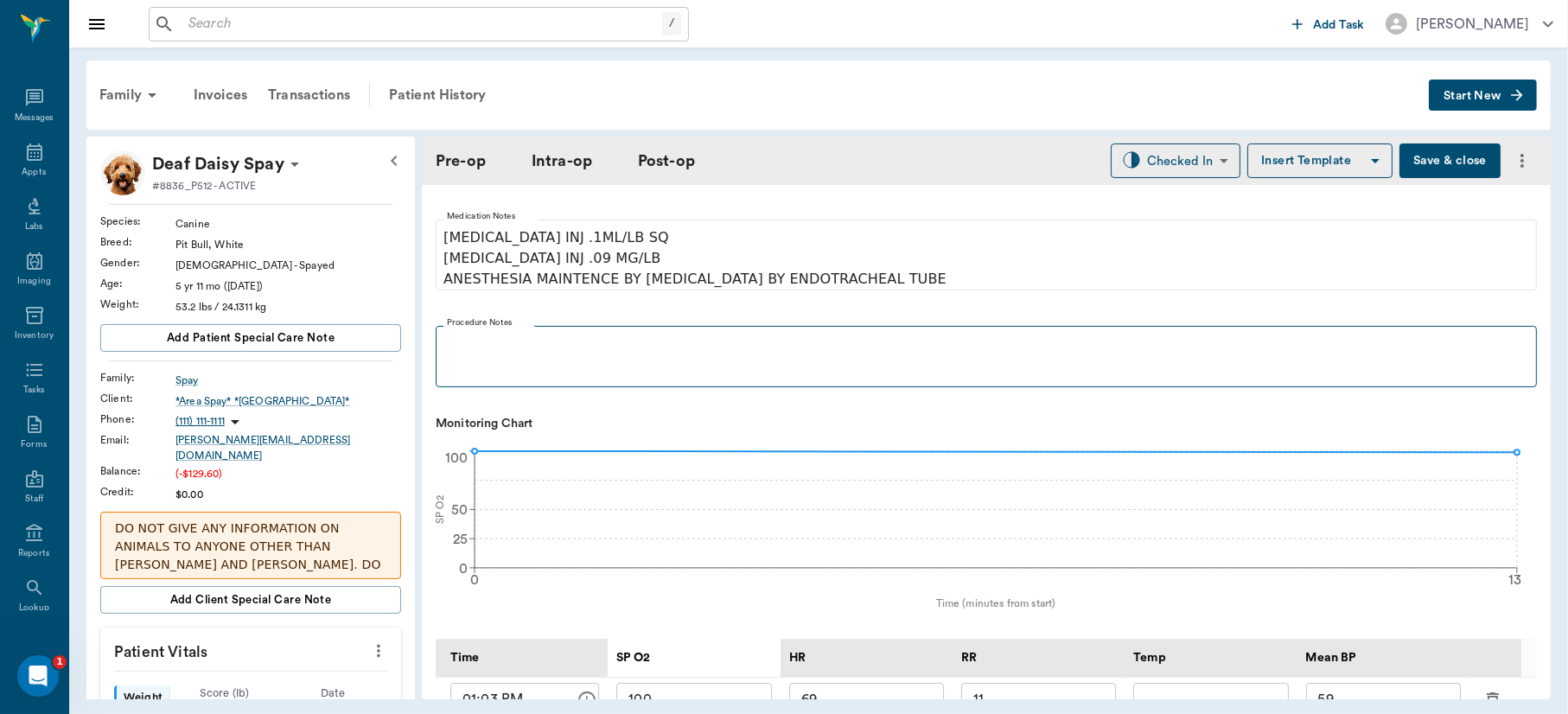
drag, startPoint x: 481, startPoint y: 379, endPoint x: 484, endPoint y: 346, distance: 33.1
click at [484, 346] on fieldset "Procedure Notes" at bounding box center [986, 353] width 1101 height 69
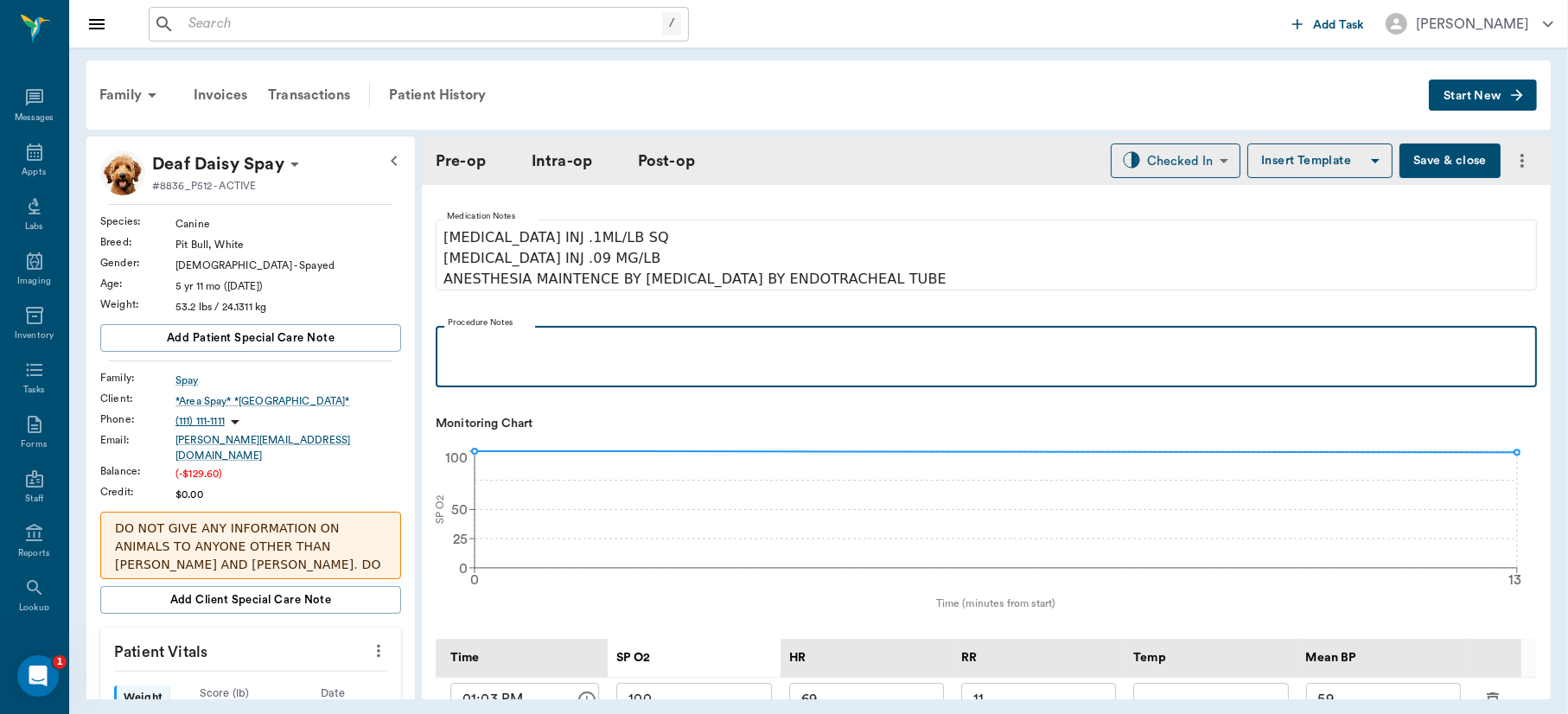
click at [484, 346] on p at bounding box center [986, 344] width 1084 height 21
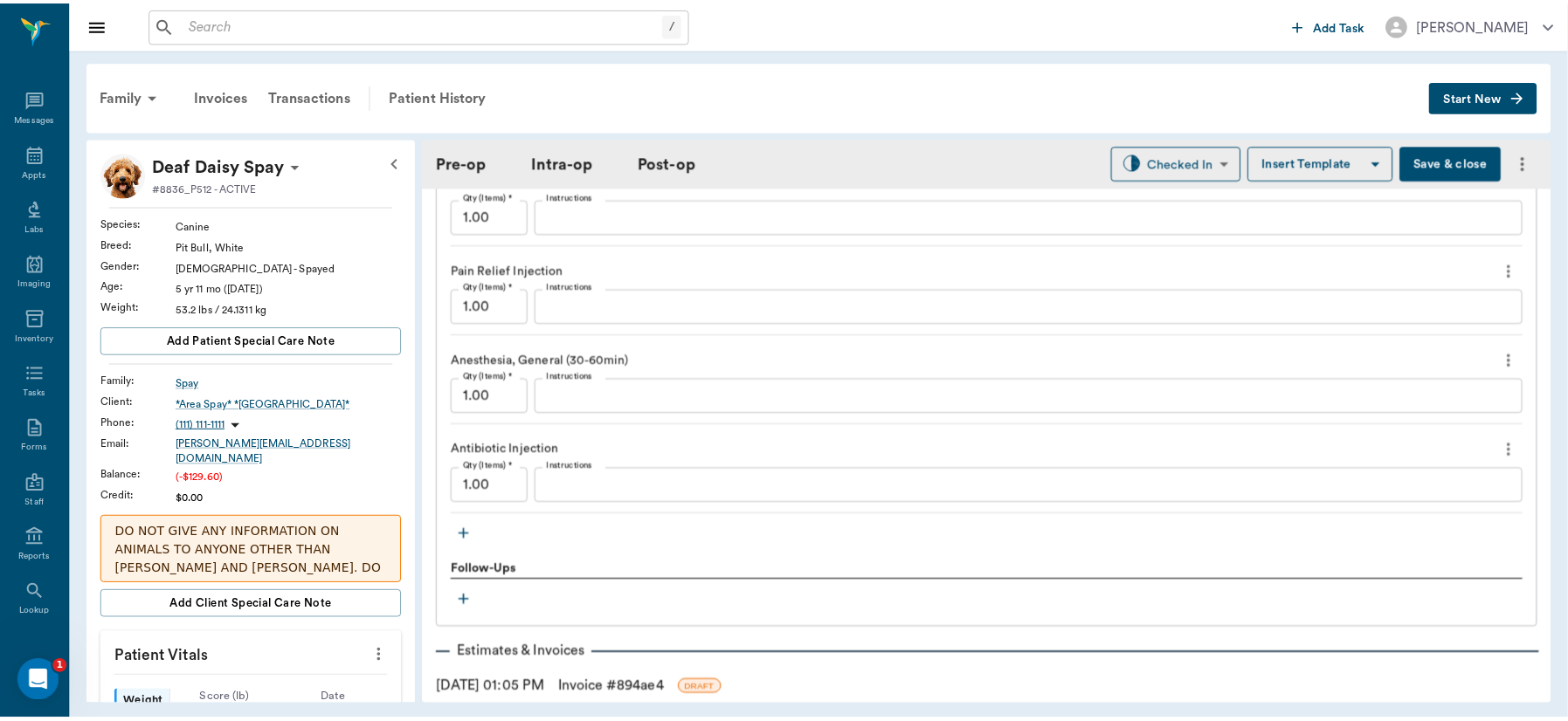
scroll to position [1685, 0]
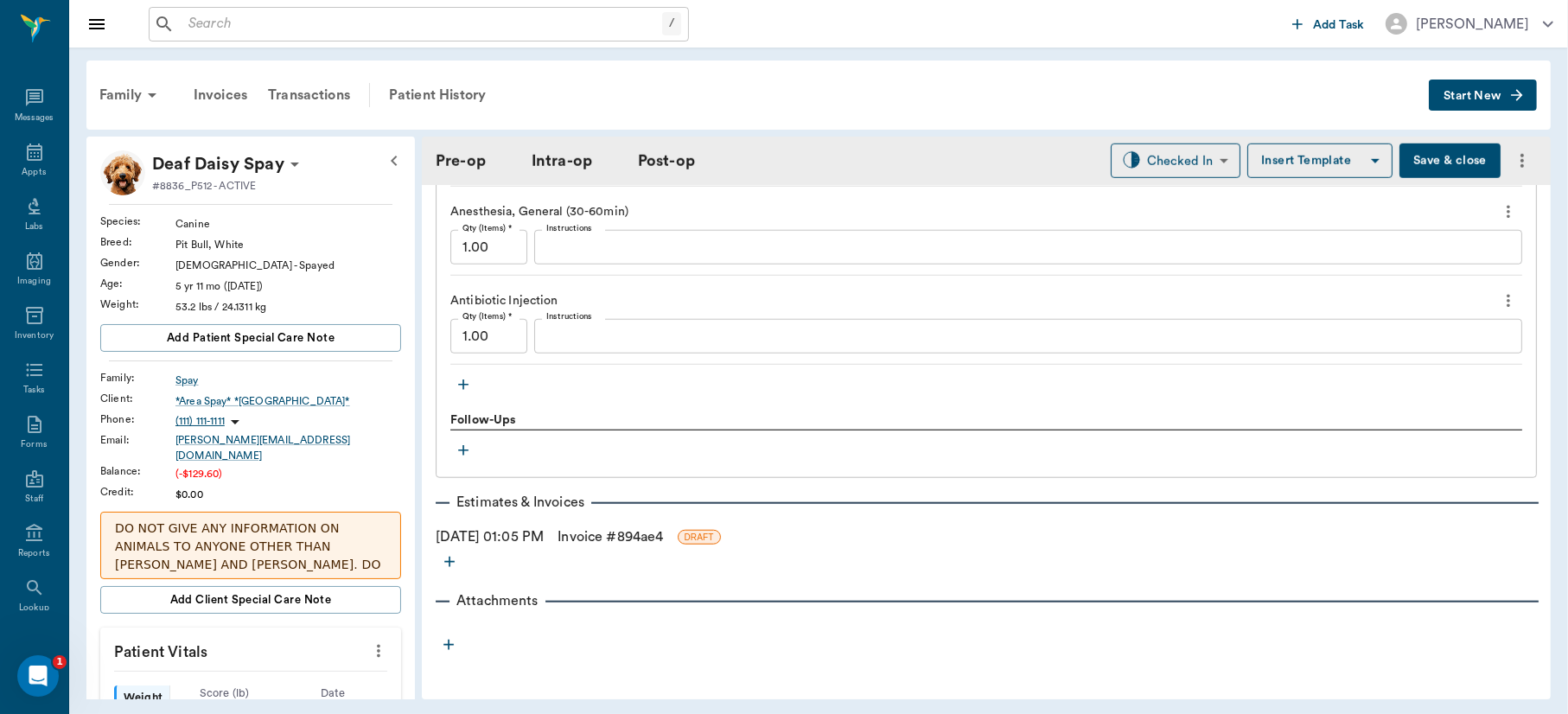
click at [610, 542] on link "Invoice # 894ae4" at bounding box center [610, 537] width 105 height 21
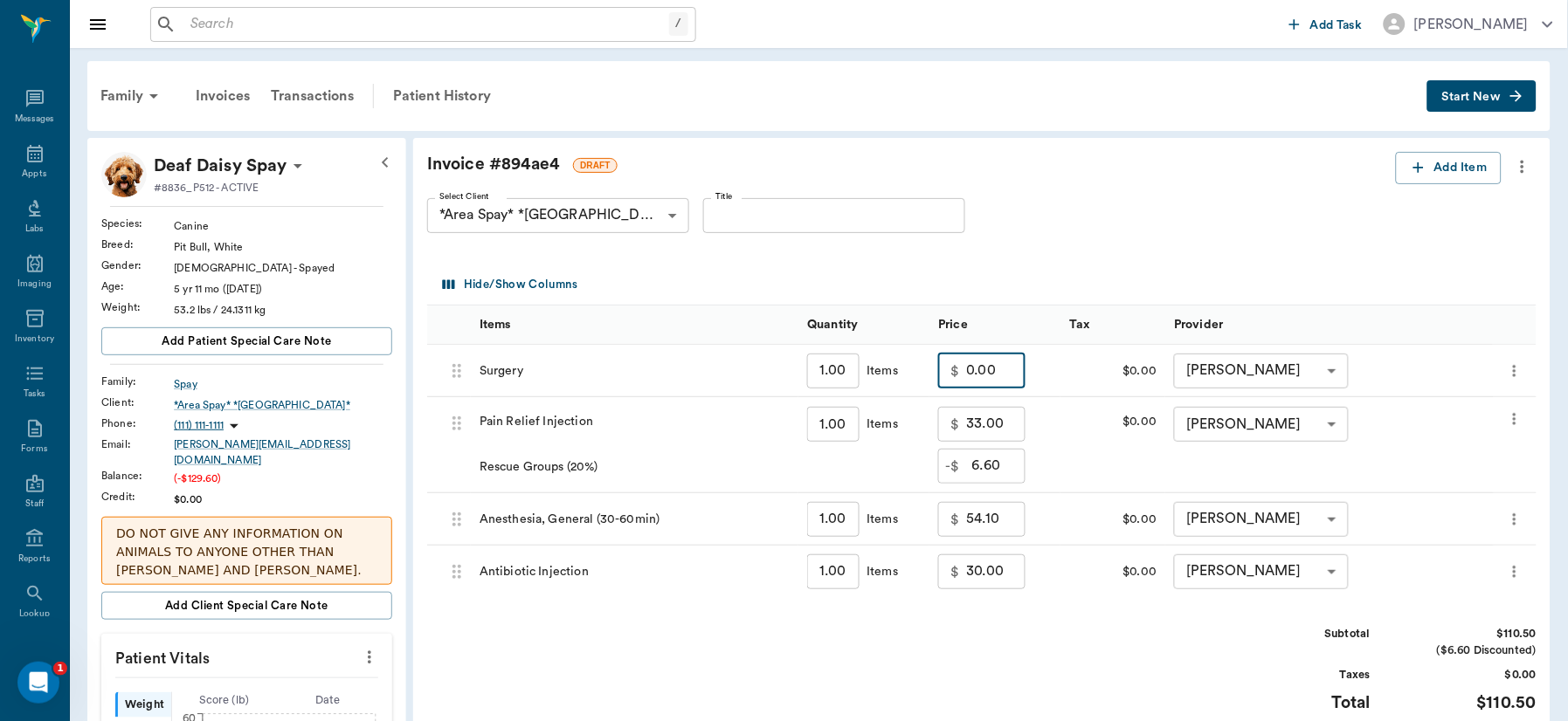
click at [1011, 375] on input "0.00" at bounding box center [996, 370] width 59 height 35
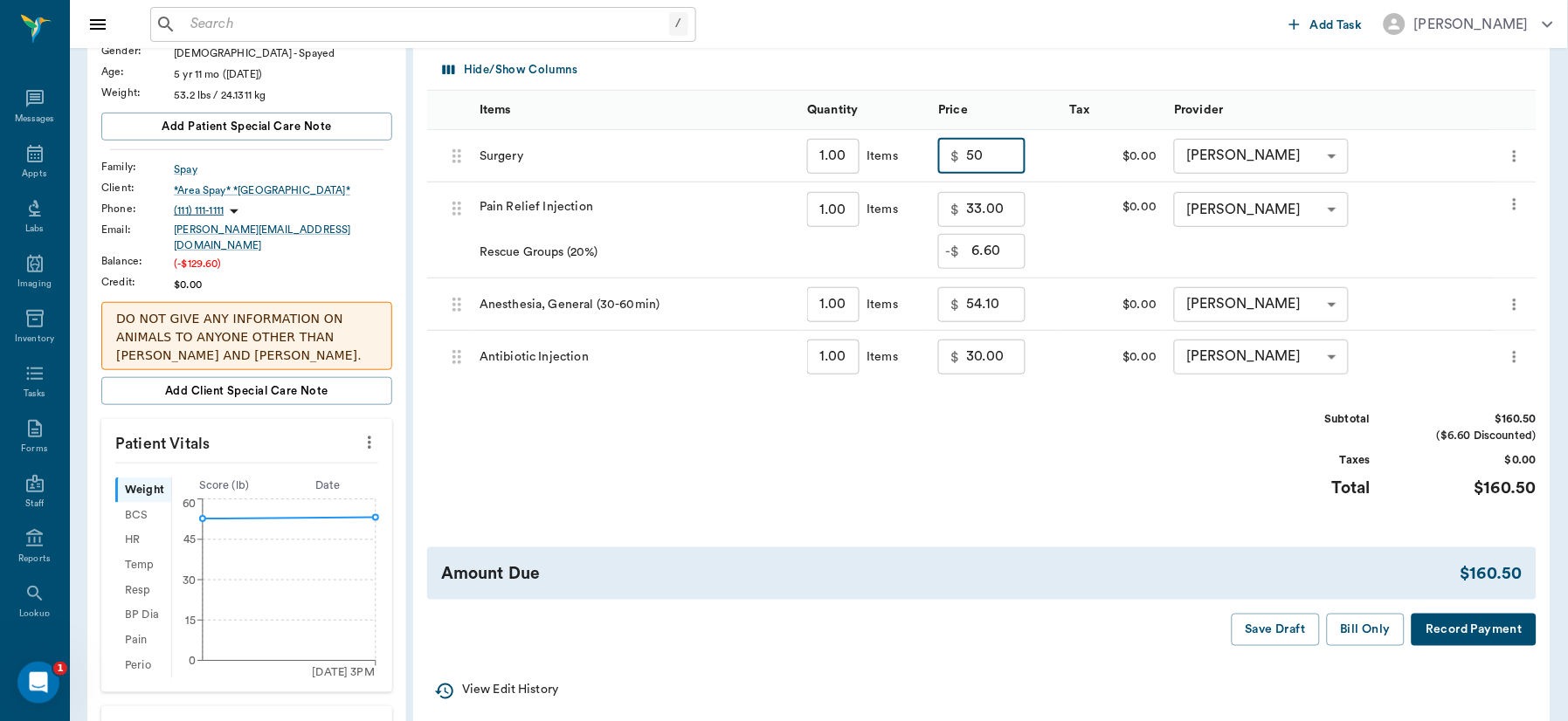
scroll to position [322, 0]
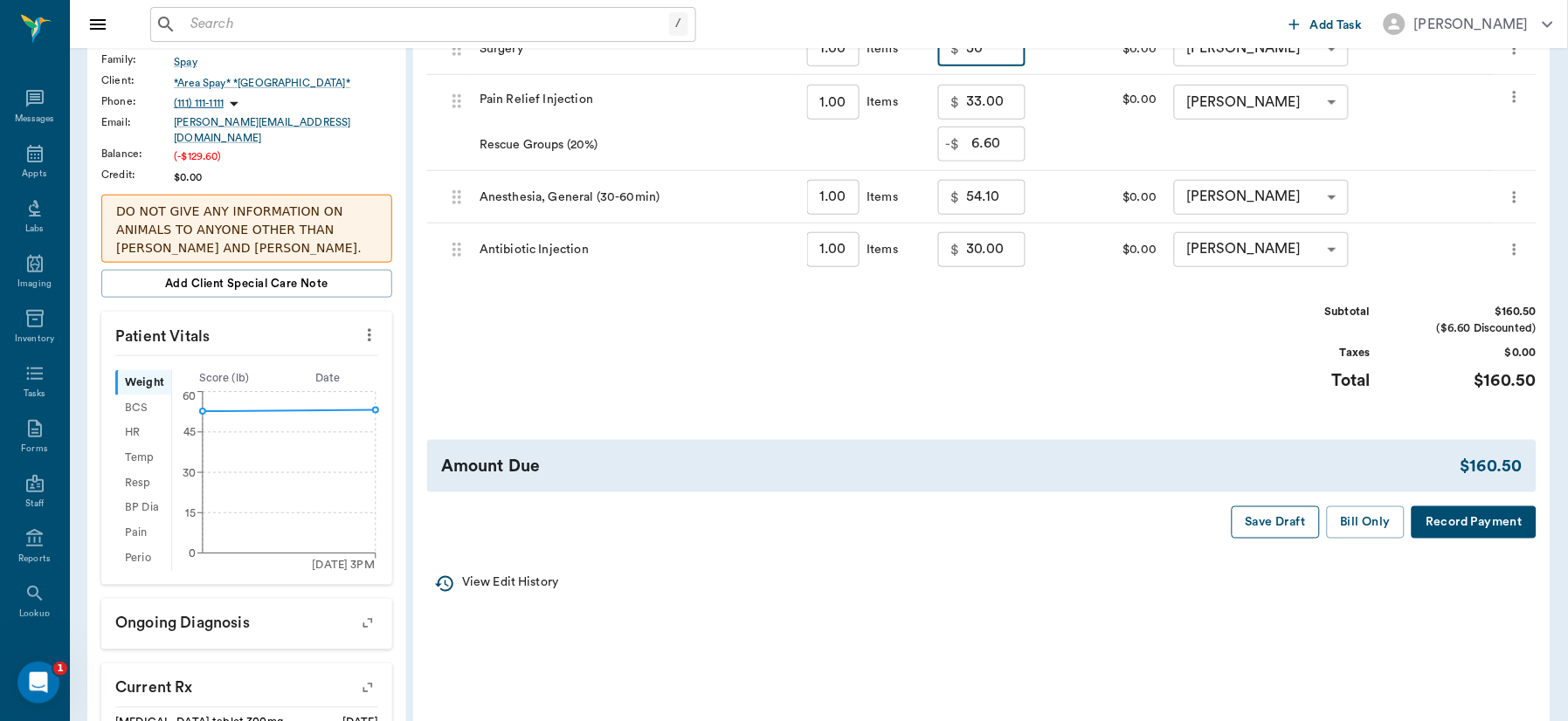
type input "50.00"
click at [1263, 518] on button "Save Draft" at bounding box center [1275, 523] width 88 height 33
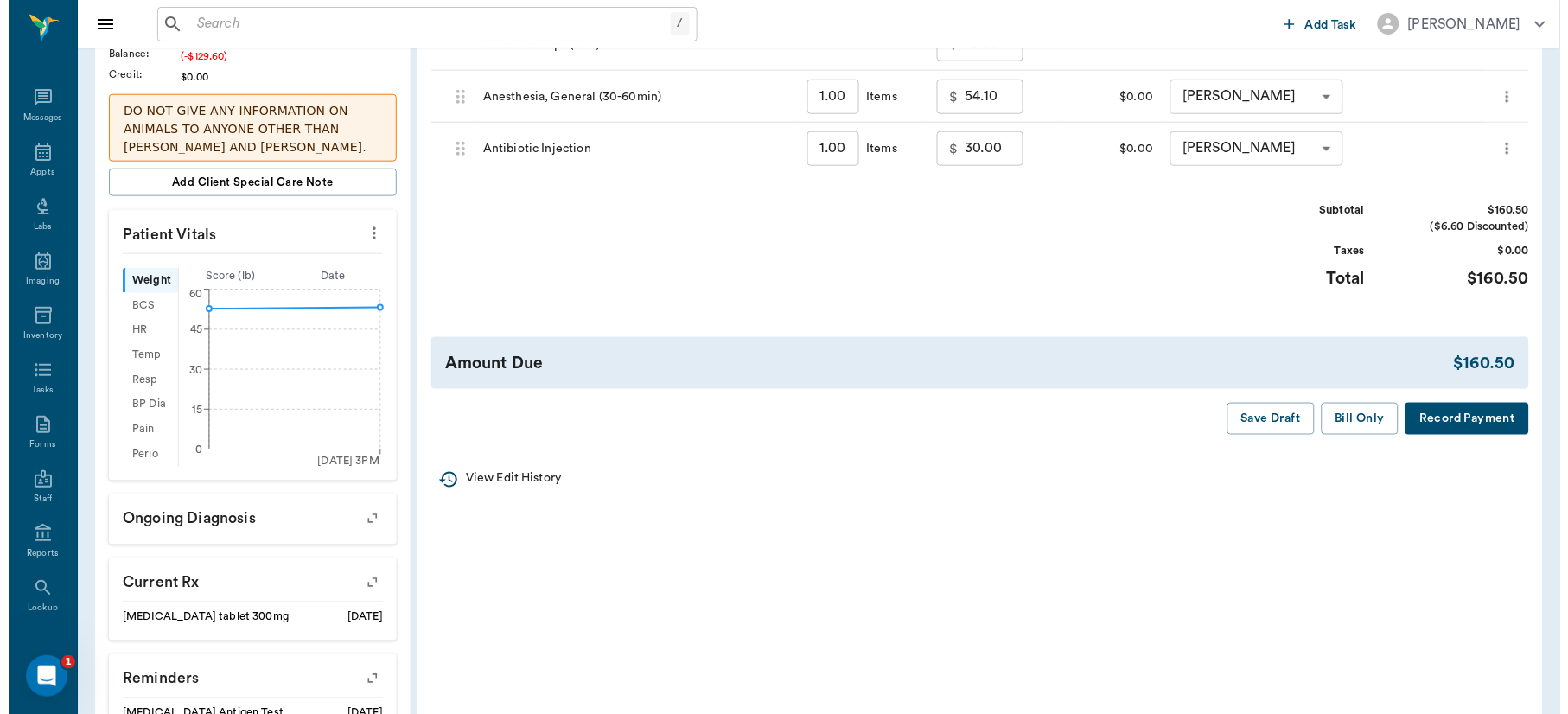
scroll to position [0, 0]
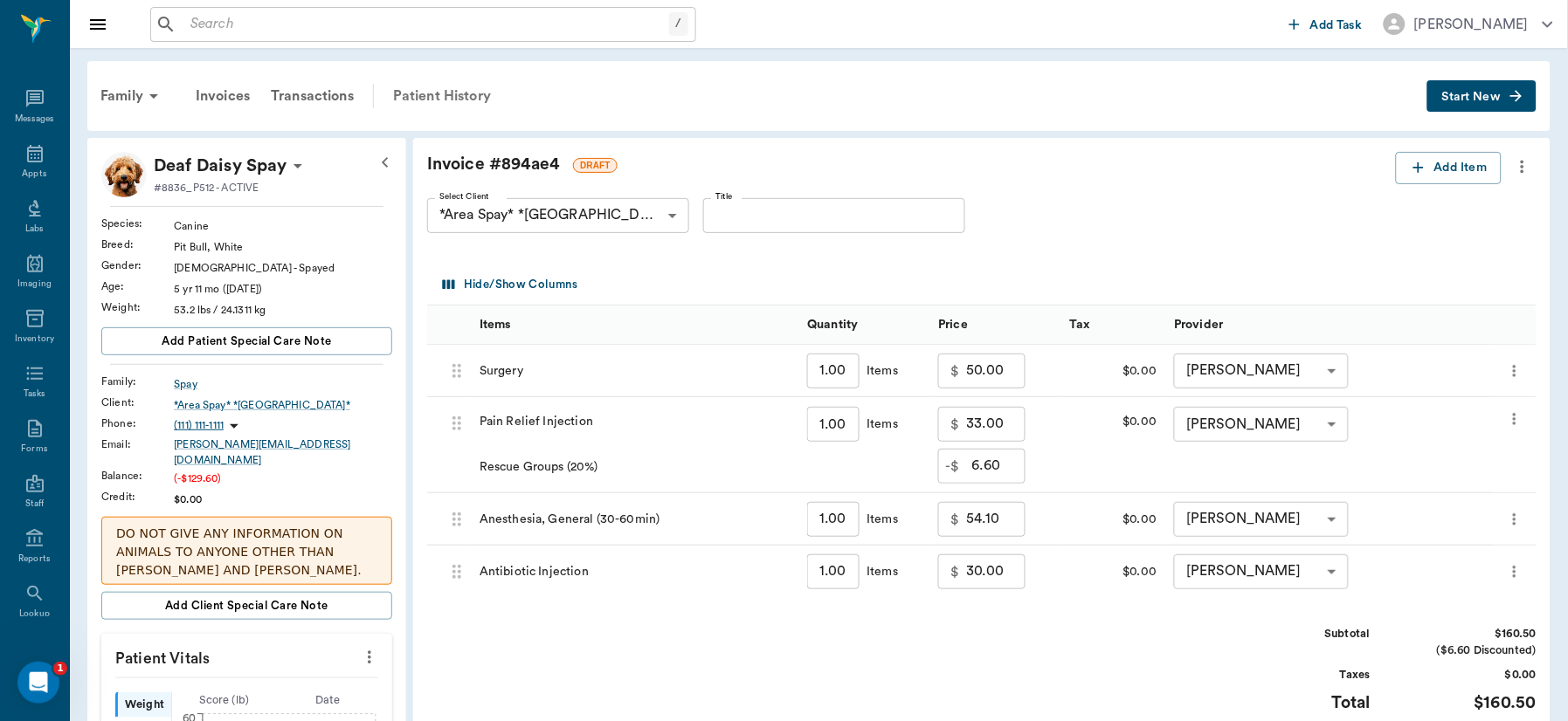
click at [452, 85] on div "Patient History" at bounding box center [442, 96] width 119 height 42
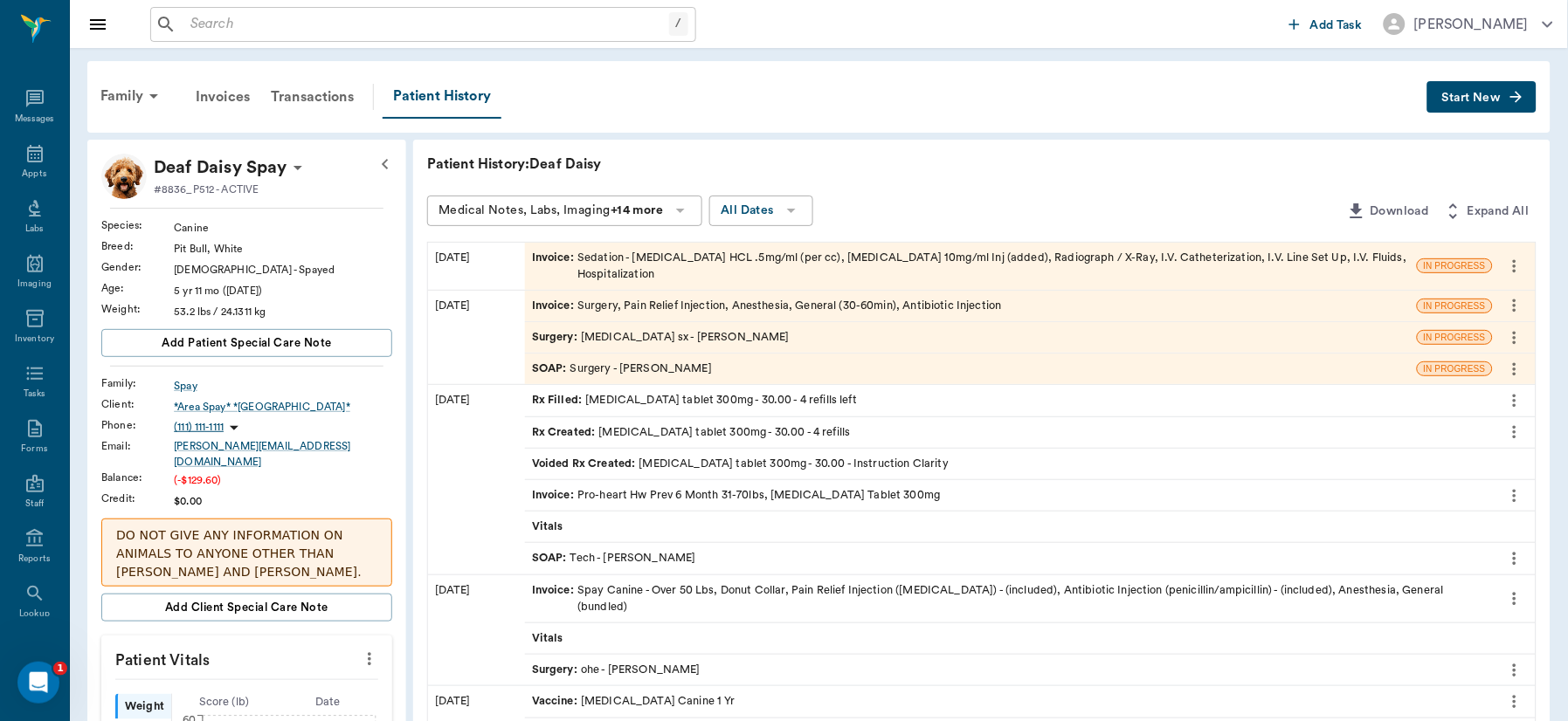
click at [658, 371] on div "SOAP : Surgery - Dr. Bert Ellsworth" at bounding box center [622, 369] width 180 height 16
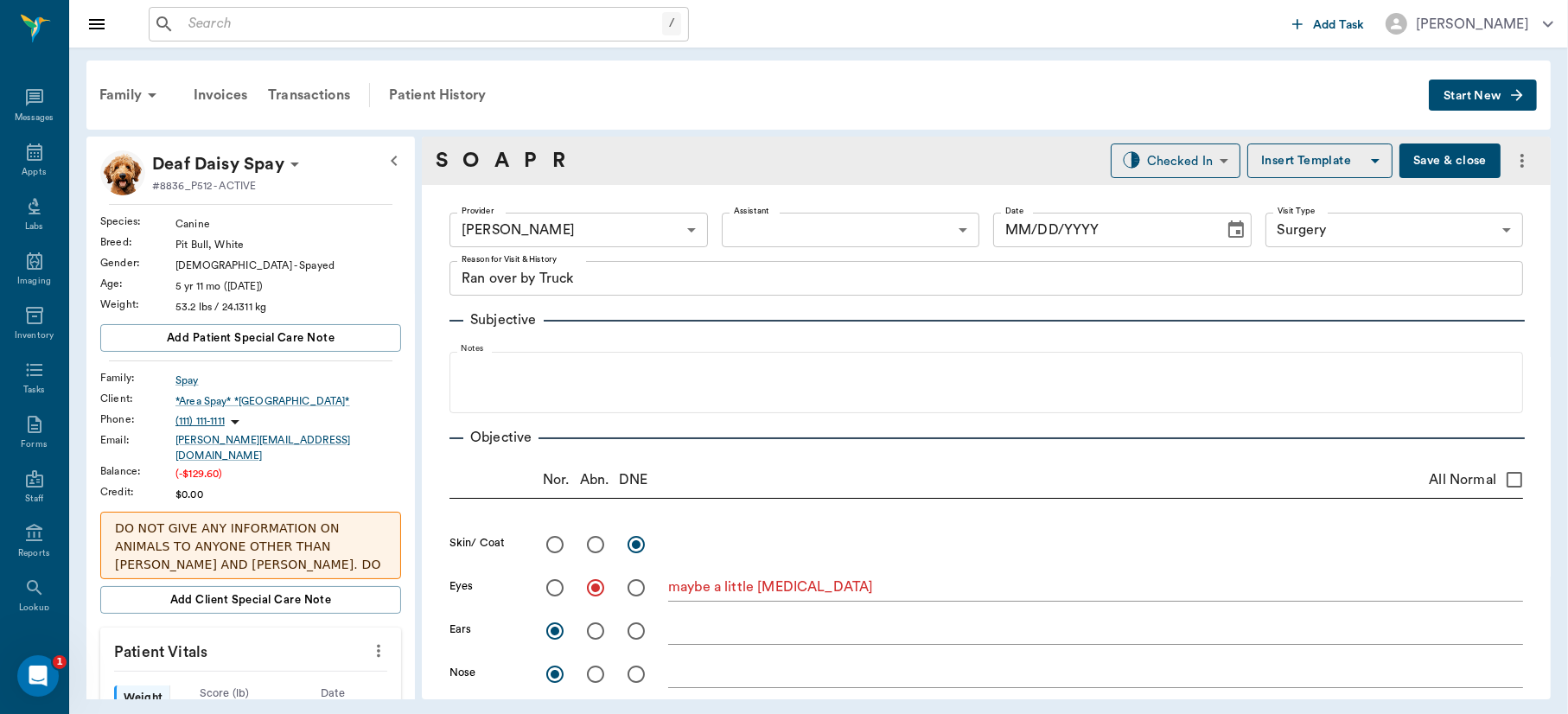
type input "63ec2f075fda476ae8351a4d"
type input "65d2be4f46e3a538d89b8c18"
type textarea "Ran over by Truck"
radio input "true"
type textarea "maybe a little [MEDICAL_DATA]"
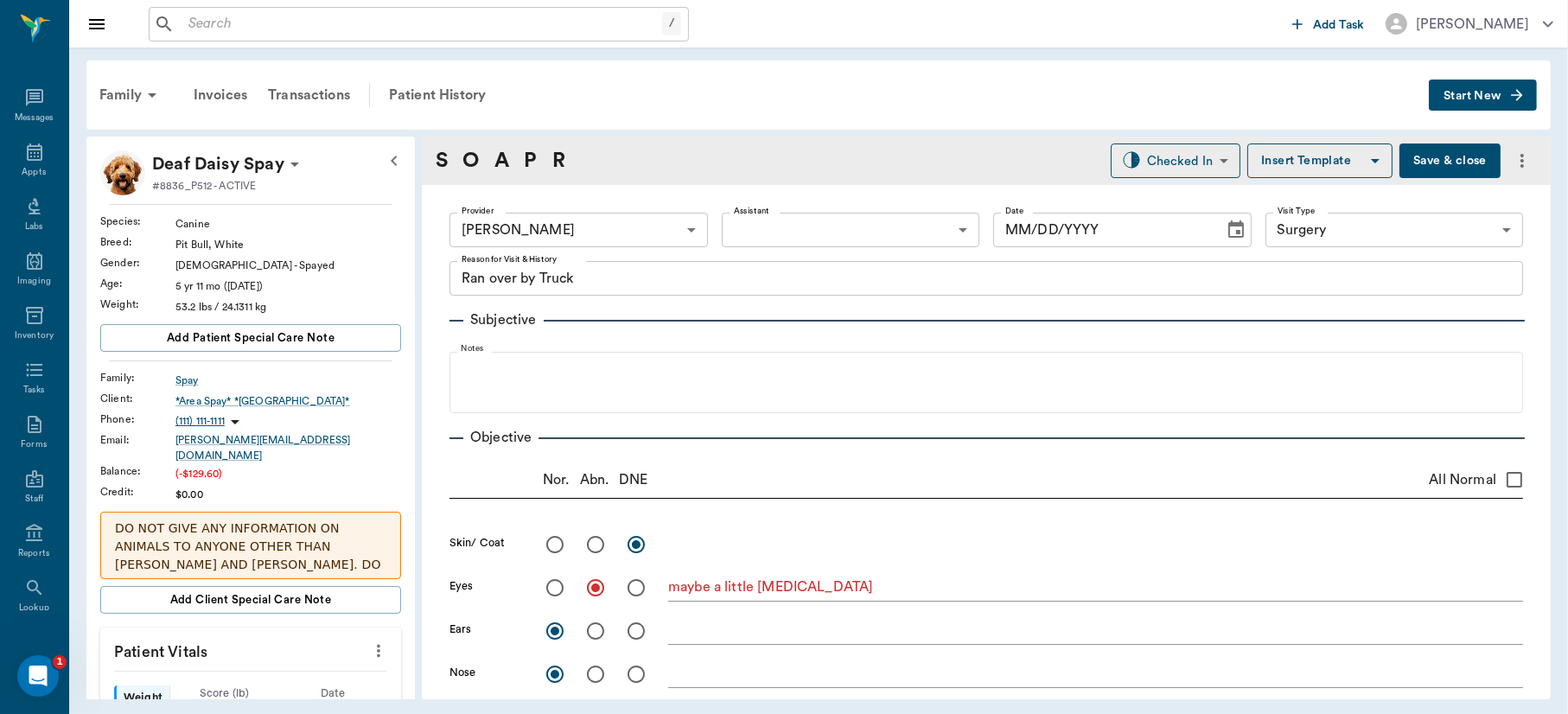
radio input "true"
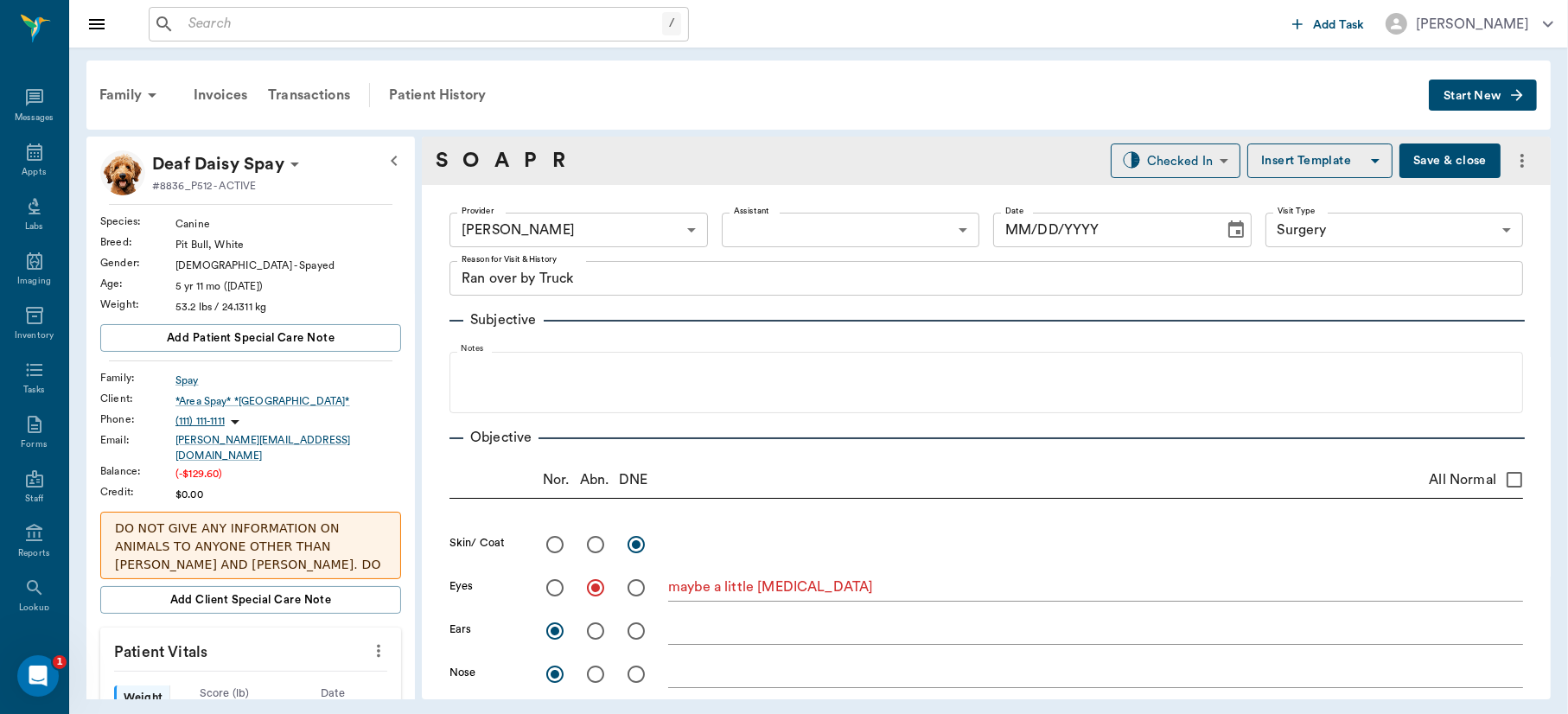
type textarea "inc RR"
radio input "true"
type textarea "US of abdomen showed no blood in abdomen and intact bladder, possible traumatic…"
radio input "true"
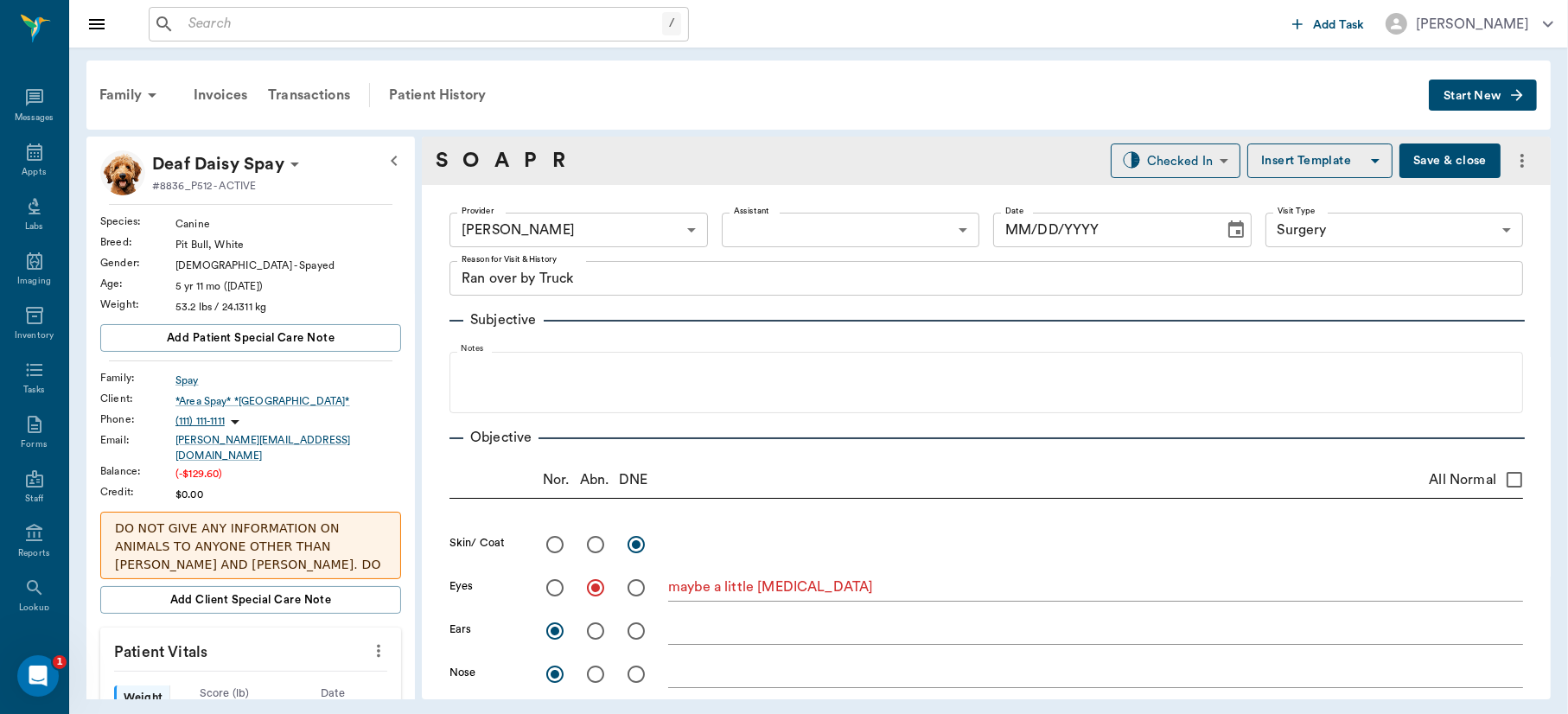
radio input "true"
type textarea "Radiographs show Fractured R [MEDICAL_DATA] and [MEDICAL_DATA], minimal displac…"
radio input "true"
type input "[DATE]"
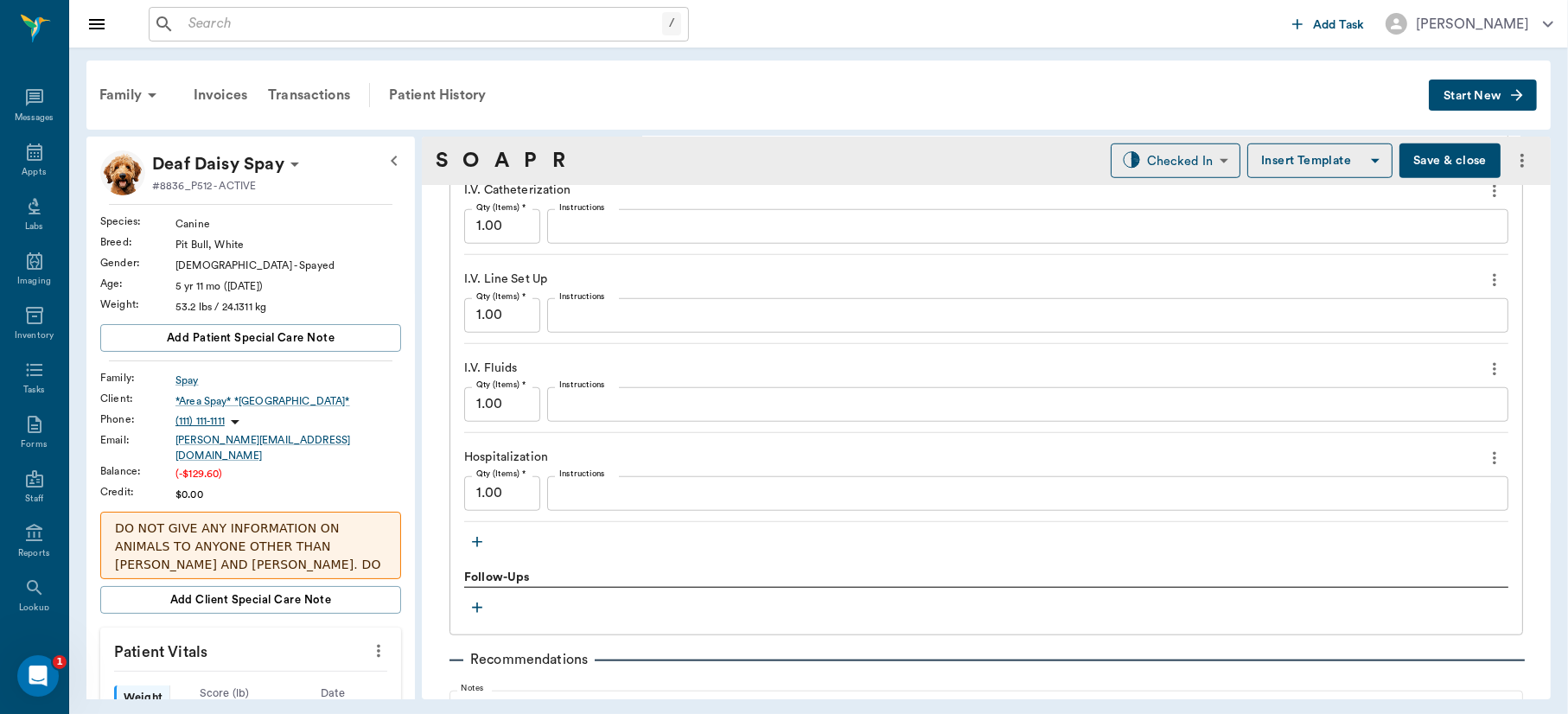
scroll to position [1665, 0]
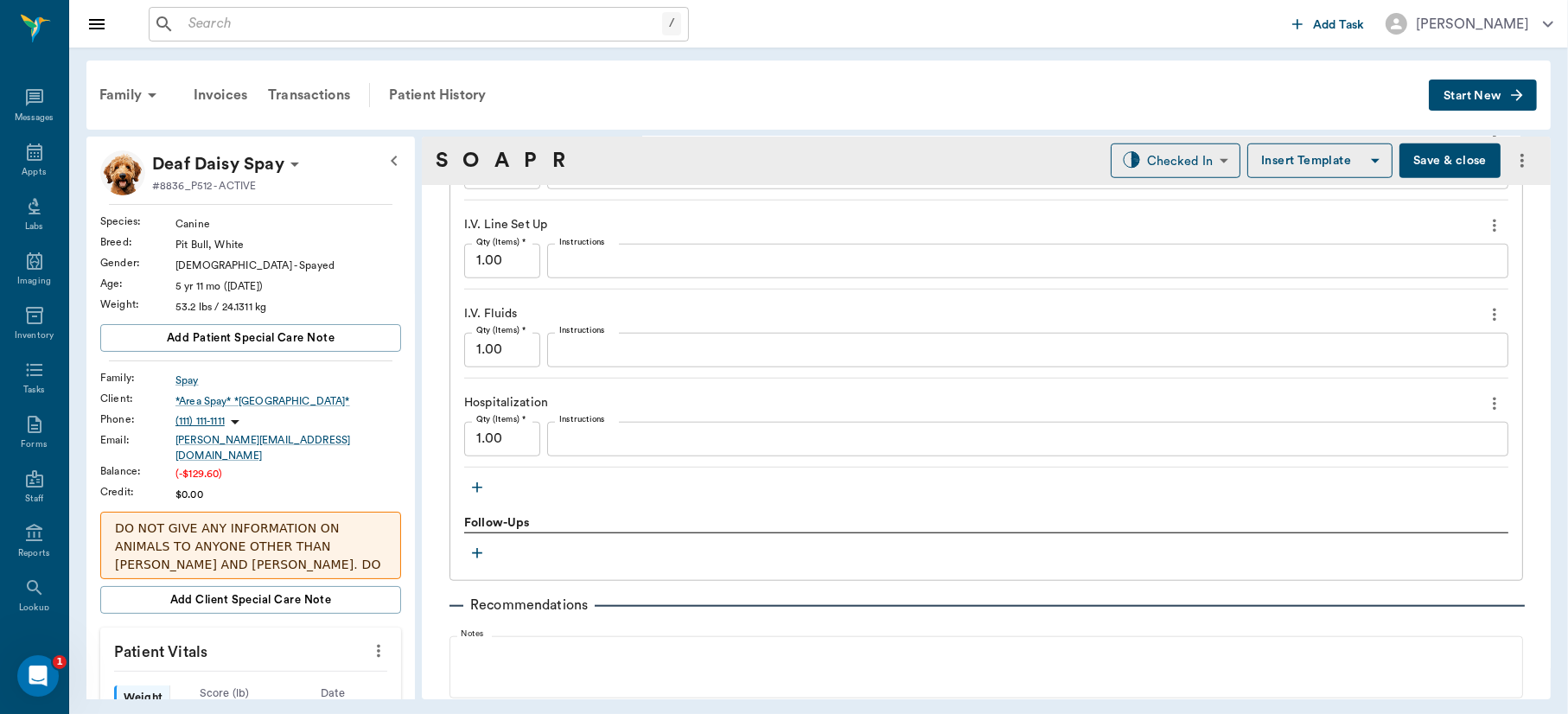
click at [476, 488] on icon "button" at bounding box center [477, 487] width 17 height 17
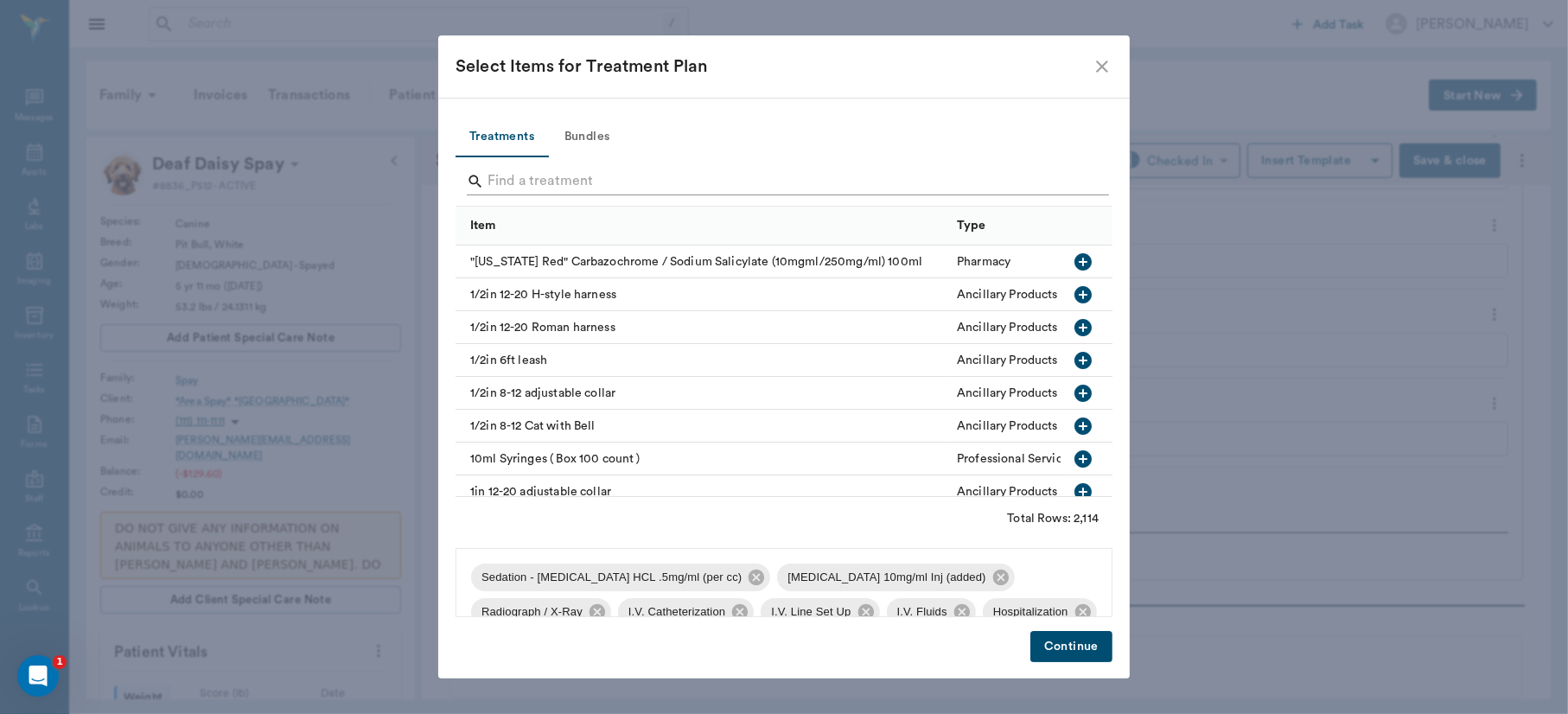
click at [555, 183] on input "Search" at bounding box center [785, 182] width 596 height 28
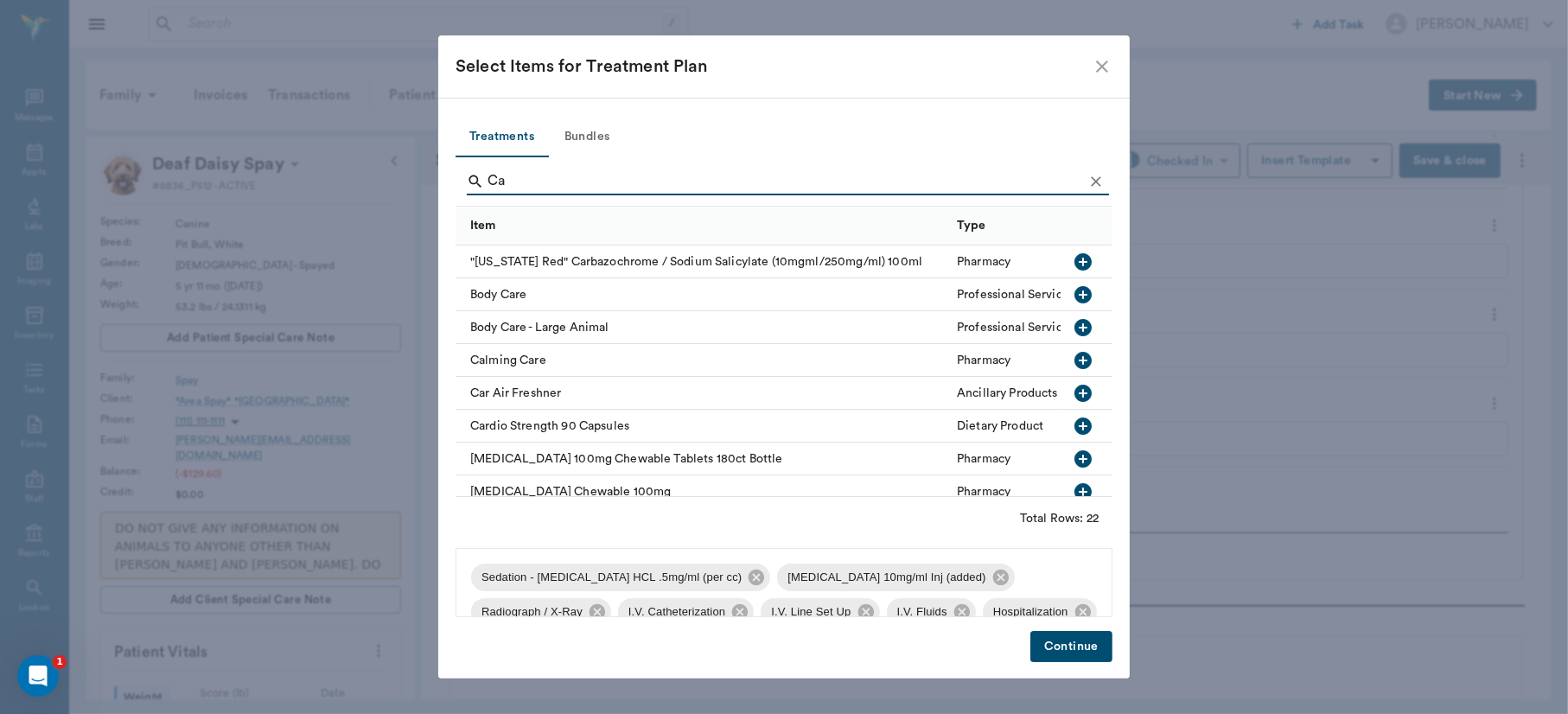
type input "C"
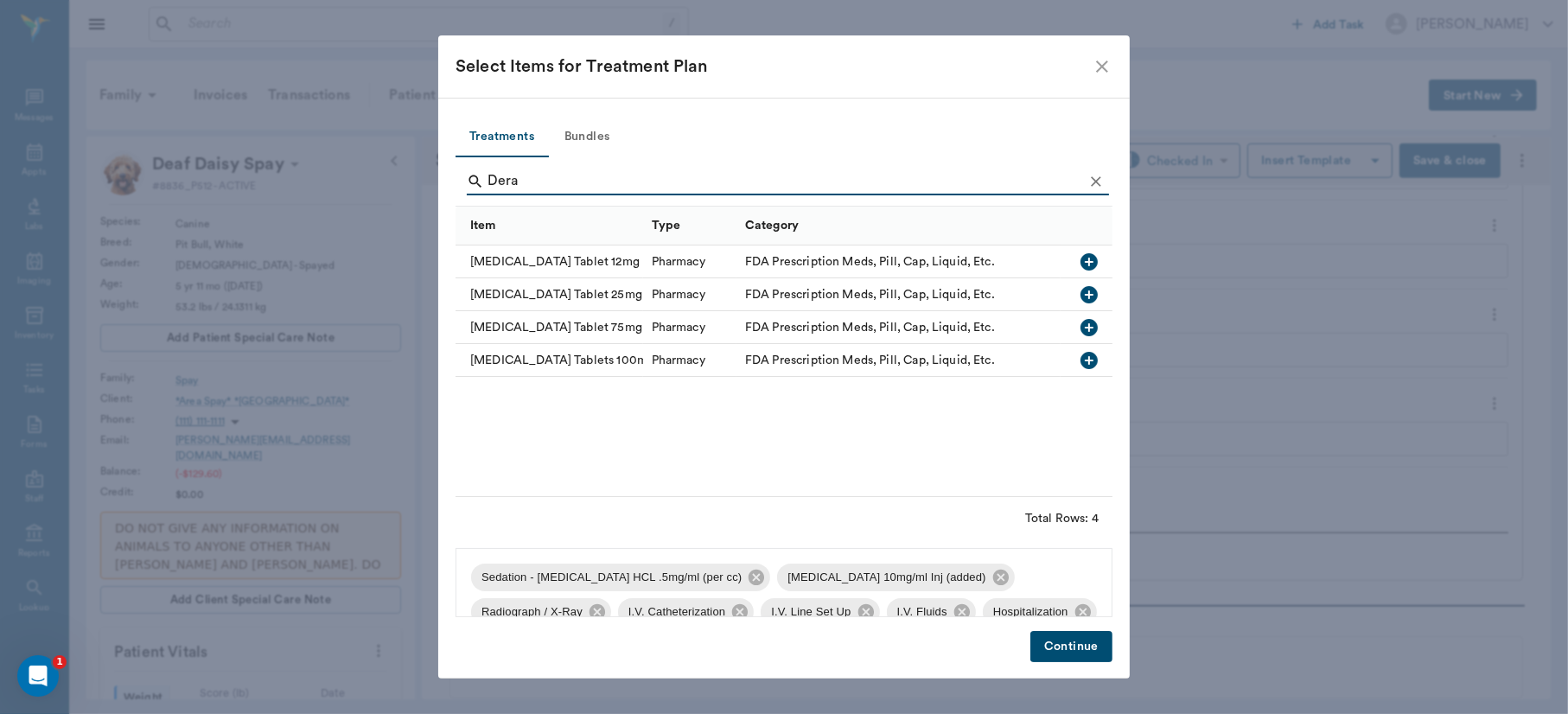
click at [1089, 326] on icon "button" at bounding box center [1089, 327] width 21 height 21
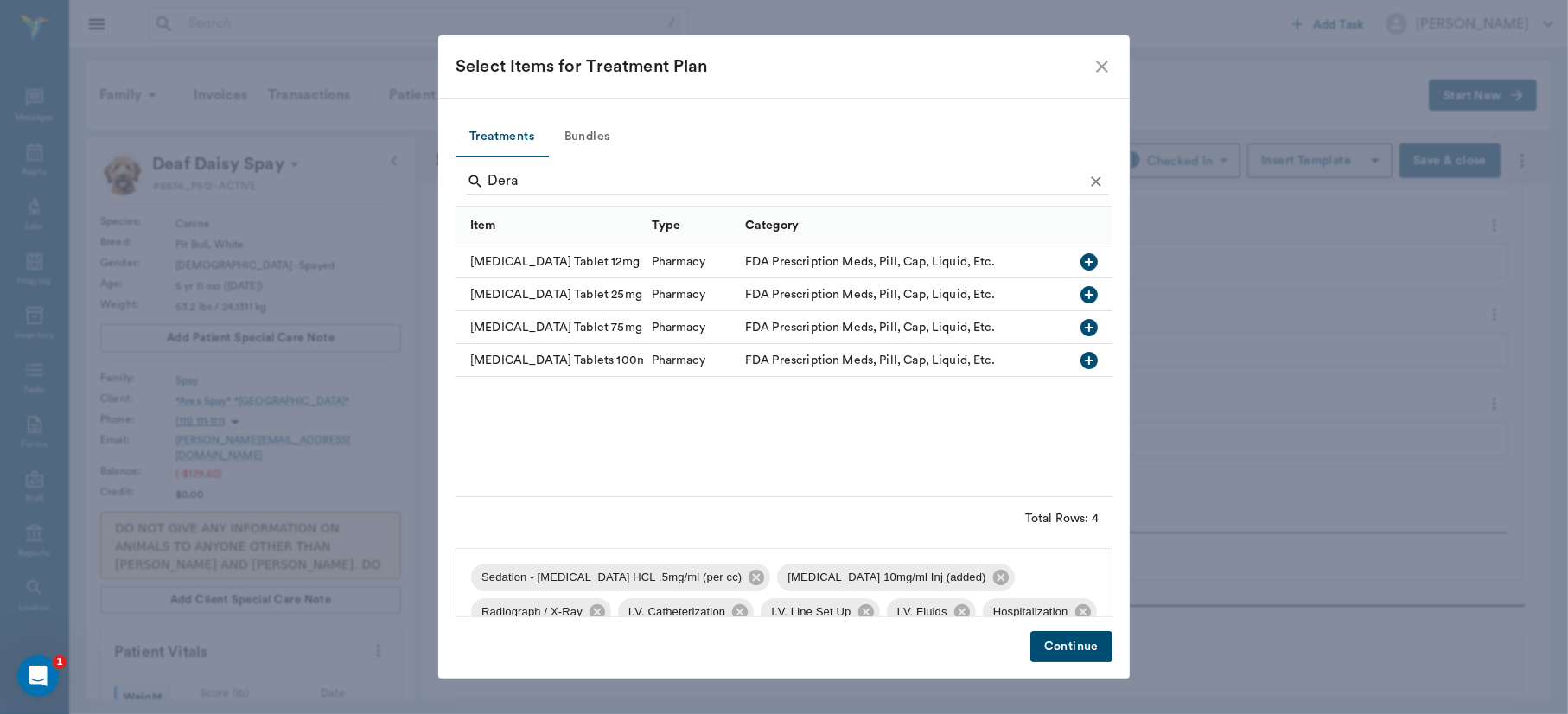
click at [1085, 359] on icon "button" at bounding box center [1089, 360] width 17 height 17
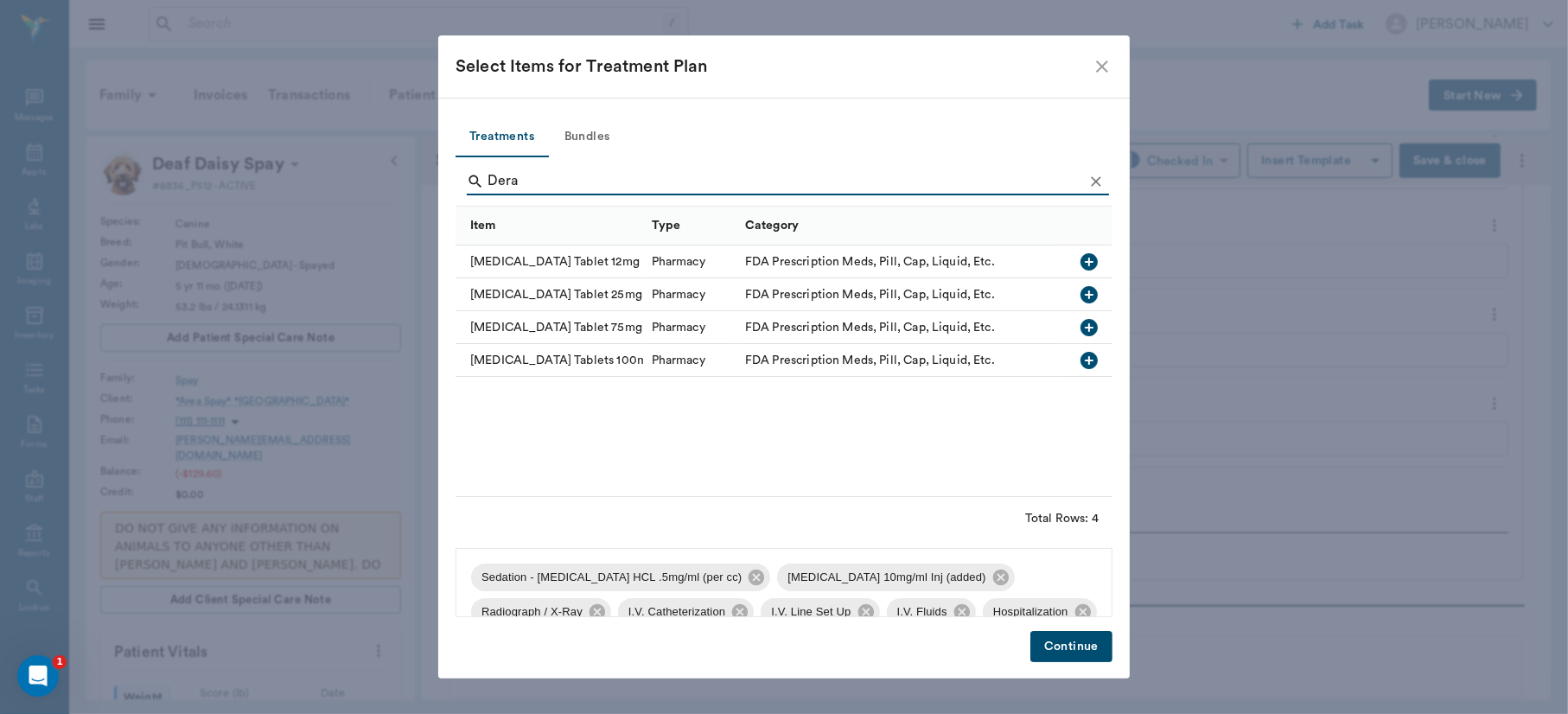
click at [694, 176] on input "Dera" at bounding box center [785, 182] width 596 height 28
type input "D"
type input "cef"
click at [1079, 321] on icon "button" at bounding box center [1089, 327] width 21 height 21
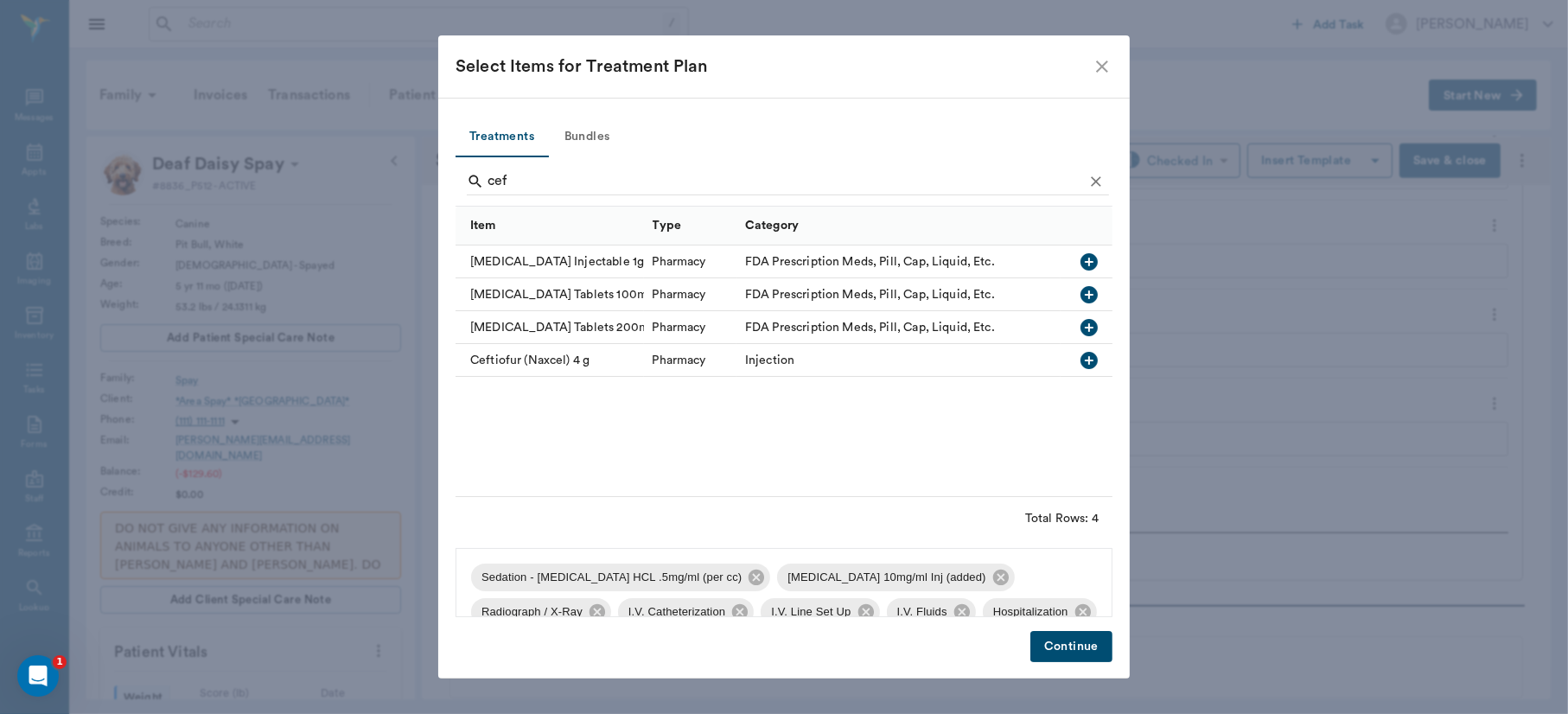
click at [1079, 651] on button "Continue" at bounding box center [1071, 647] width 82 height 32
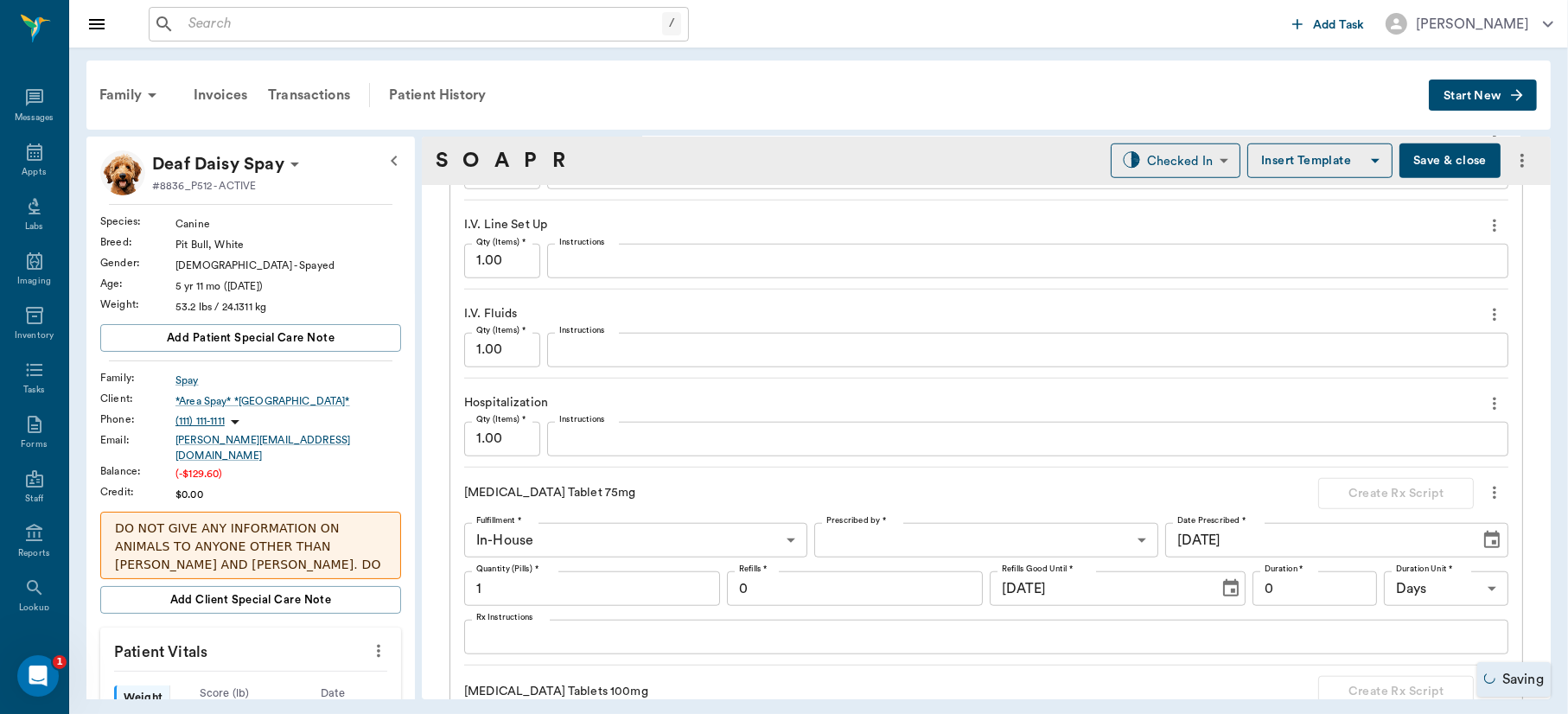
click at [1485, 484] on icon "more" at bounding box center [1494, 493] width 19 height 21
click at [1365, 549] on span "Delete" at bounding box center [1407, 554] width 146 height 18
click at [555, 595] on input "1" at bounding box center [592, 589] width 256 height 34
type input "10"
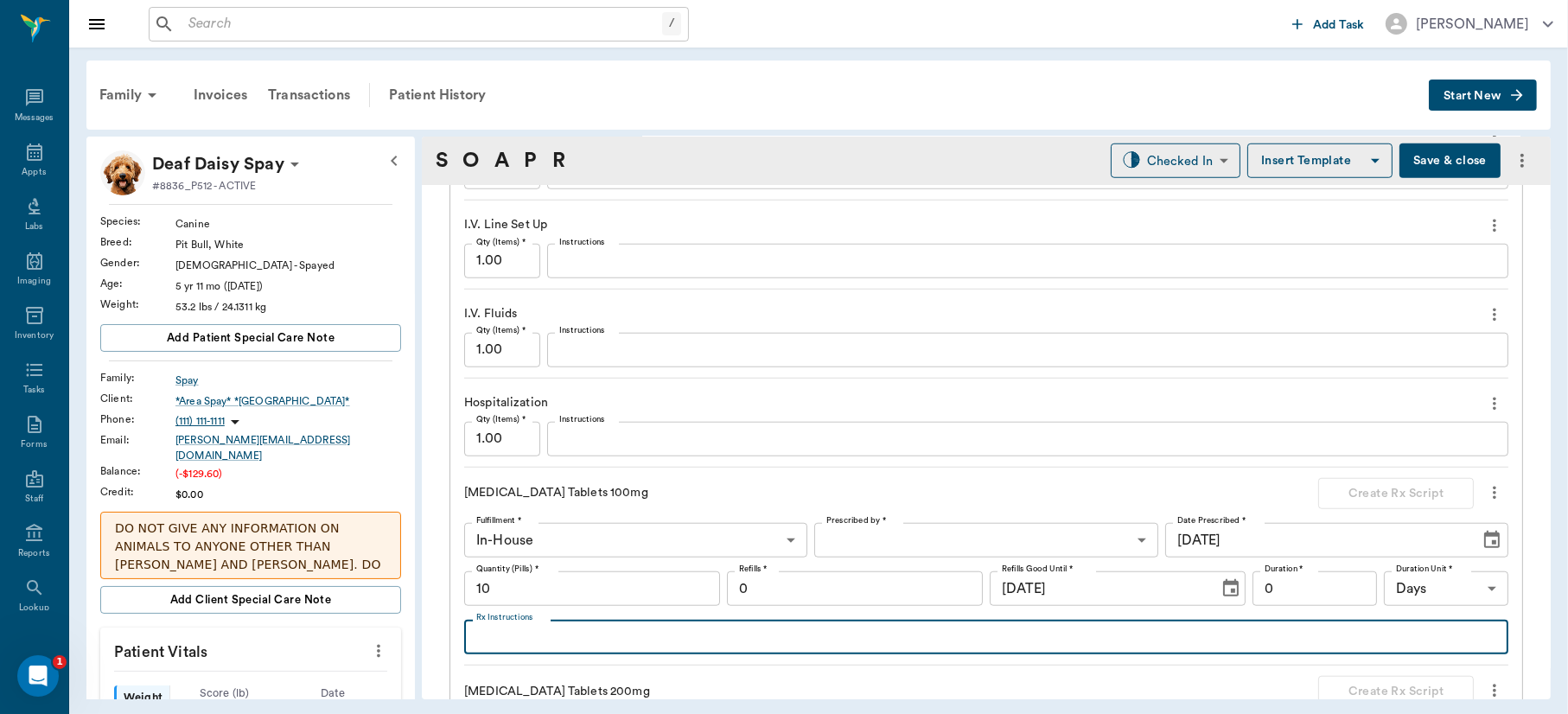
click at [540, 639] on textarea "Rx Instructions" at bounding box center [986, 638] width 1020 height 20
type textarea "Give 1/2 tablet daily"
click at [954, 543] on body "/ ​ Add Task Dr. Bert Ellsworth Nectar Messages Appts Labs Imaging Inventory Ta…" at bounding box center [784, 357] width 1568 height 714
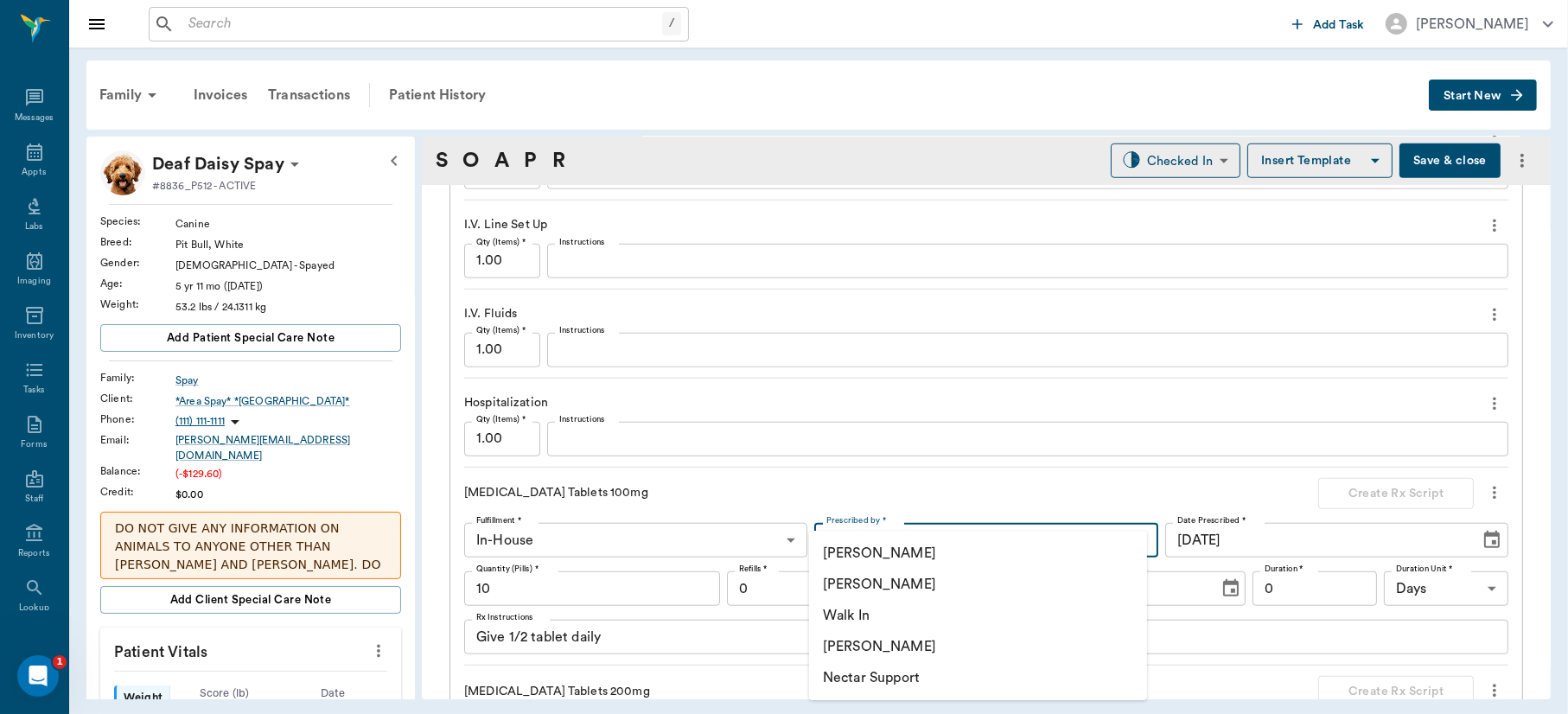
click at [924, 575] on li "[PERSON_NAME]" at bounding box center [978, 585] width 338 height 31
type input "63ec2f075fda476ae8351a4d"
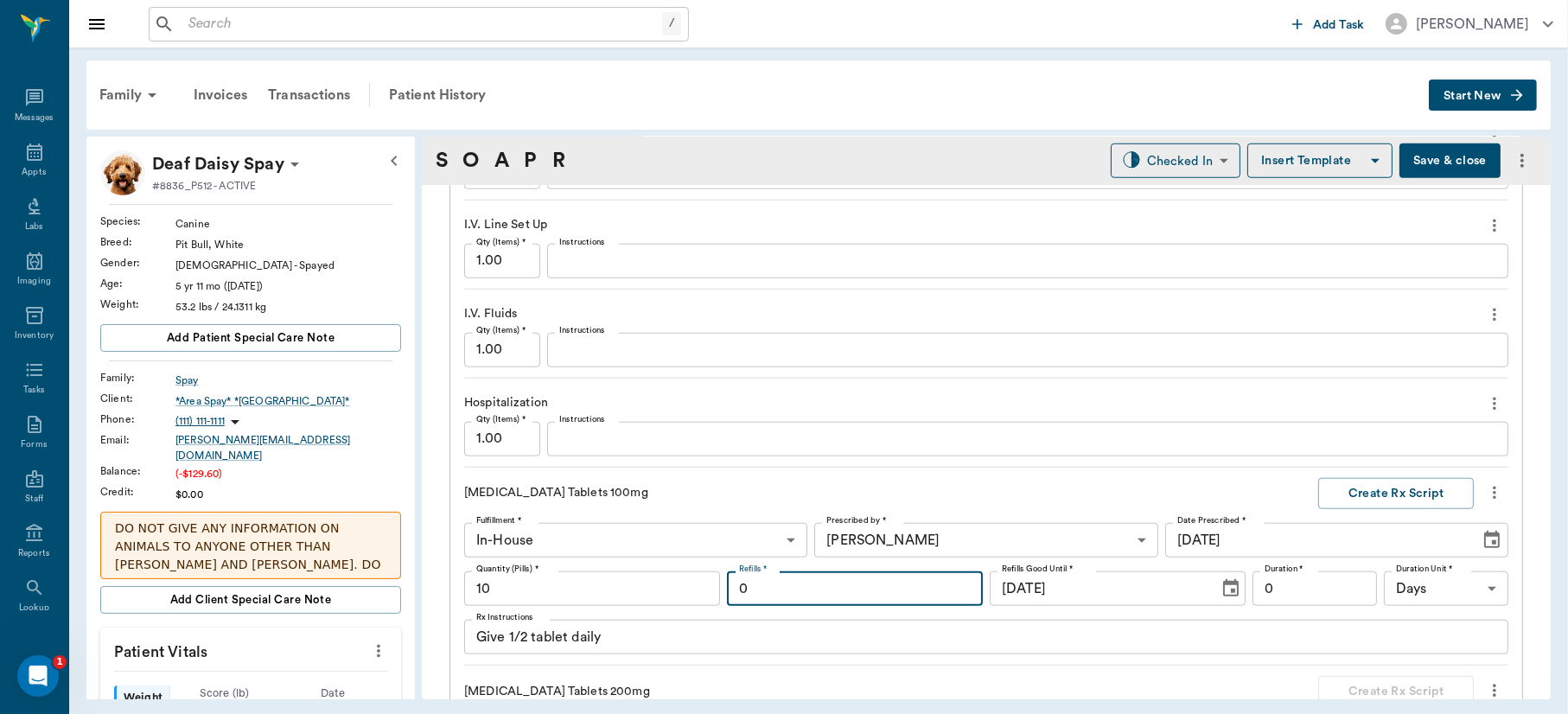
click at [943, 585] on input "0" at bounding box center [855, 589] width 256 height 34
type input "1"
click at [1320, 587] on input "0" at bounding box center [1314, 589] width 124 height 34
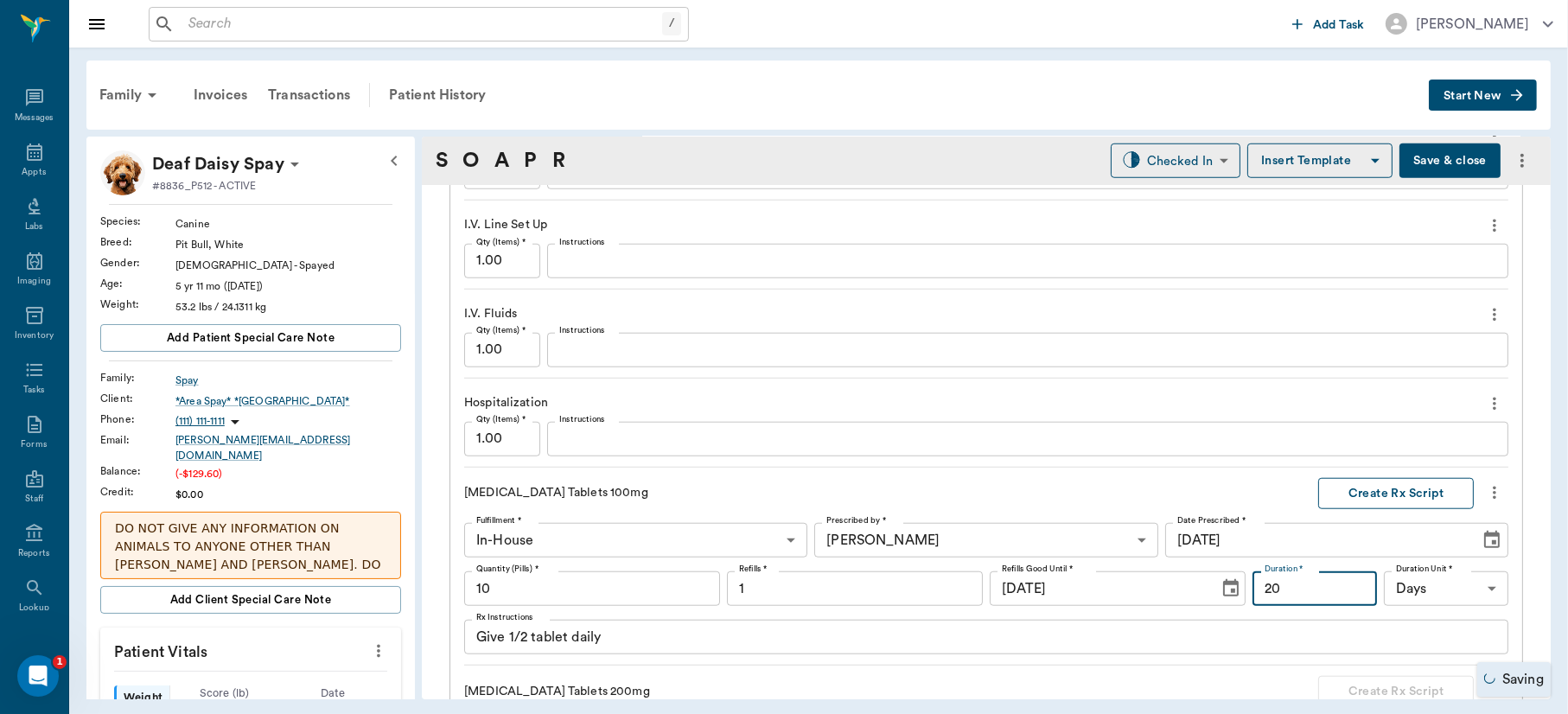
type input "20"
click at [1424, 486] on button "Create Rx Script" at bounding box center [1395, 495] width 156 height 32
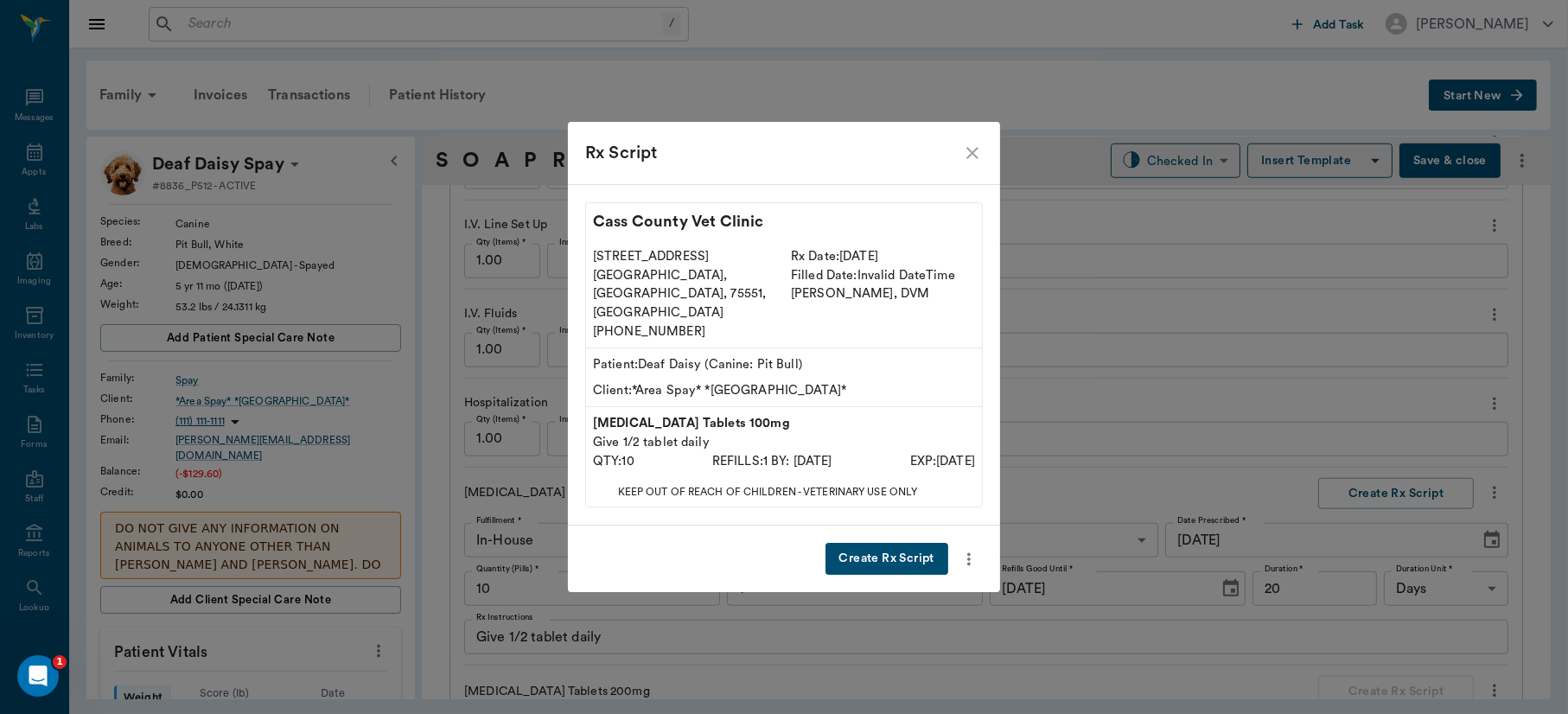
click at [849, 543] on button "Create Rx Script" at bounding box center [886, 559] width 123 height 32
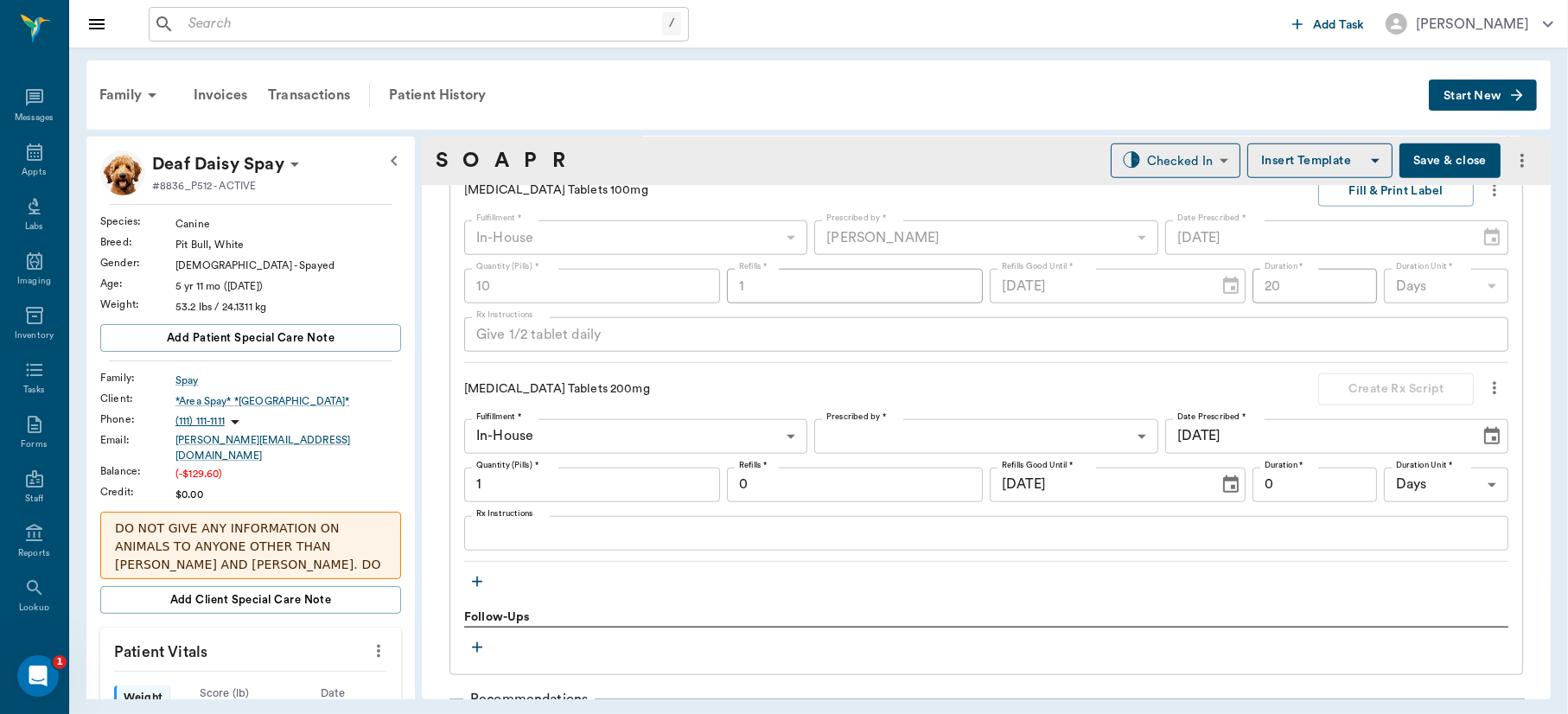
scroll to position [1962, 0]
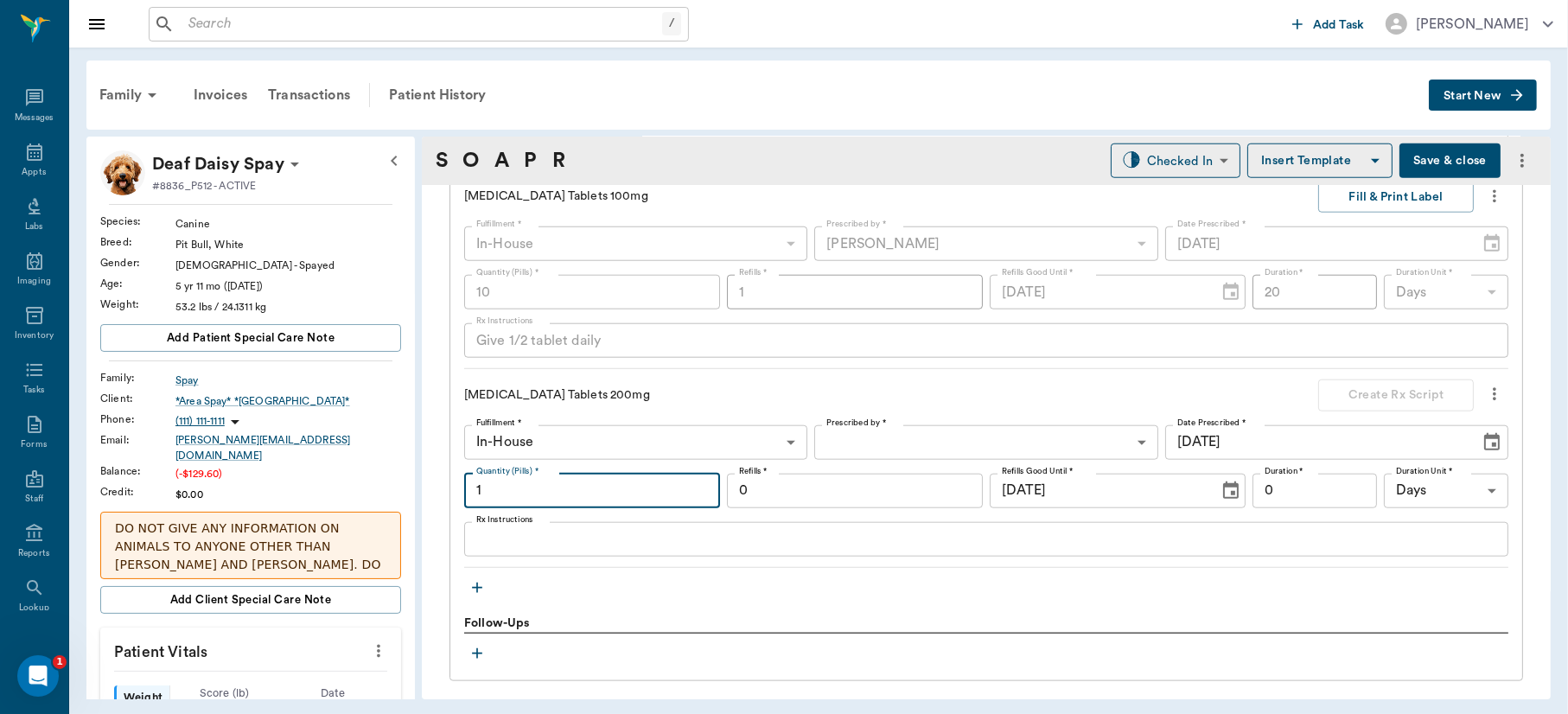
click at [528, 489] on input "1" at bounding box center [592, 491] width 256 height 34
type input "10"
click at [503, 545] on textarea "Rx Instructions" at bounding box center [986, 539] width 1020 height 20
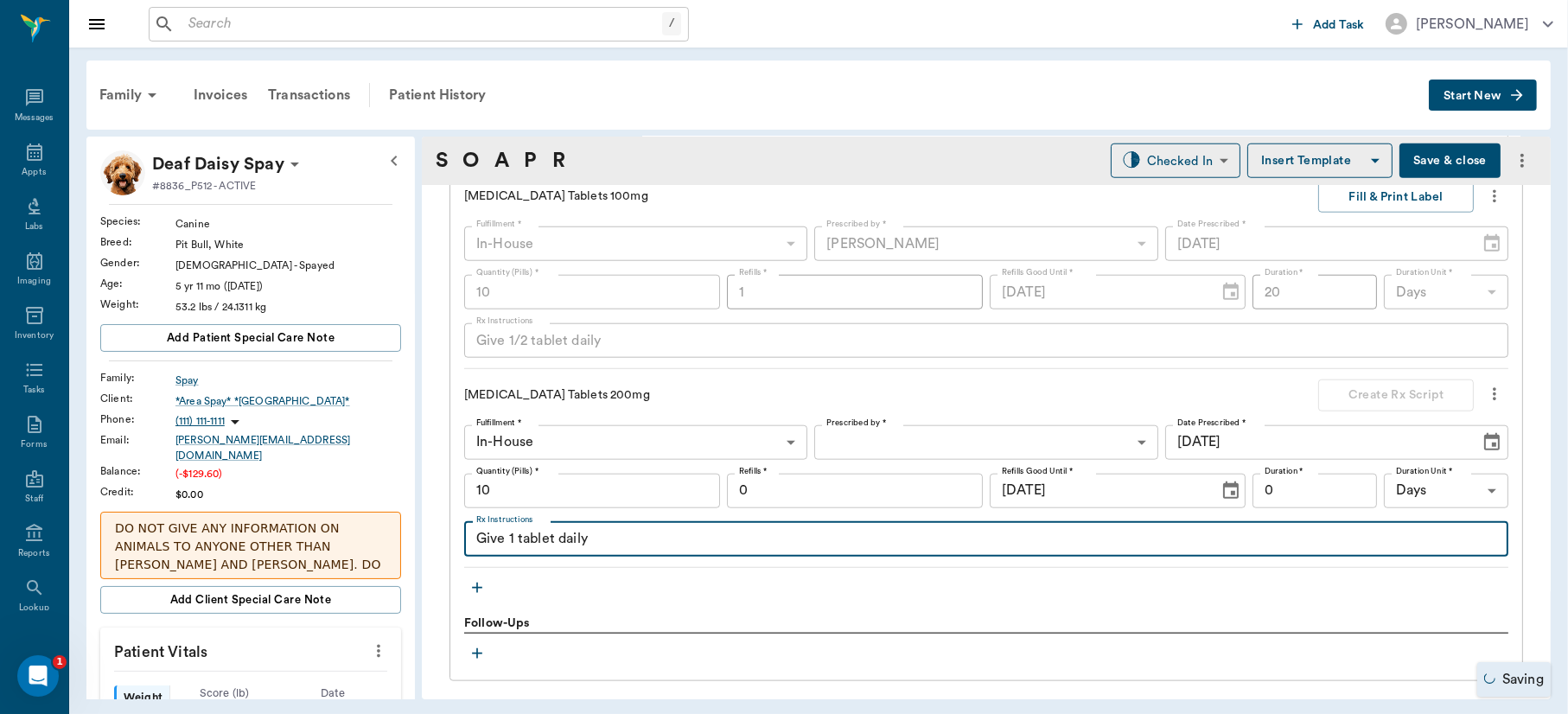
type textarea "Give 1 tablet daily"
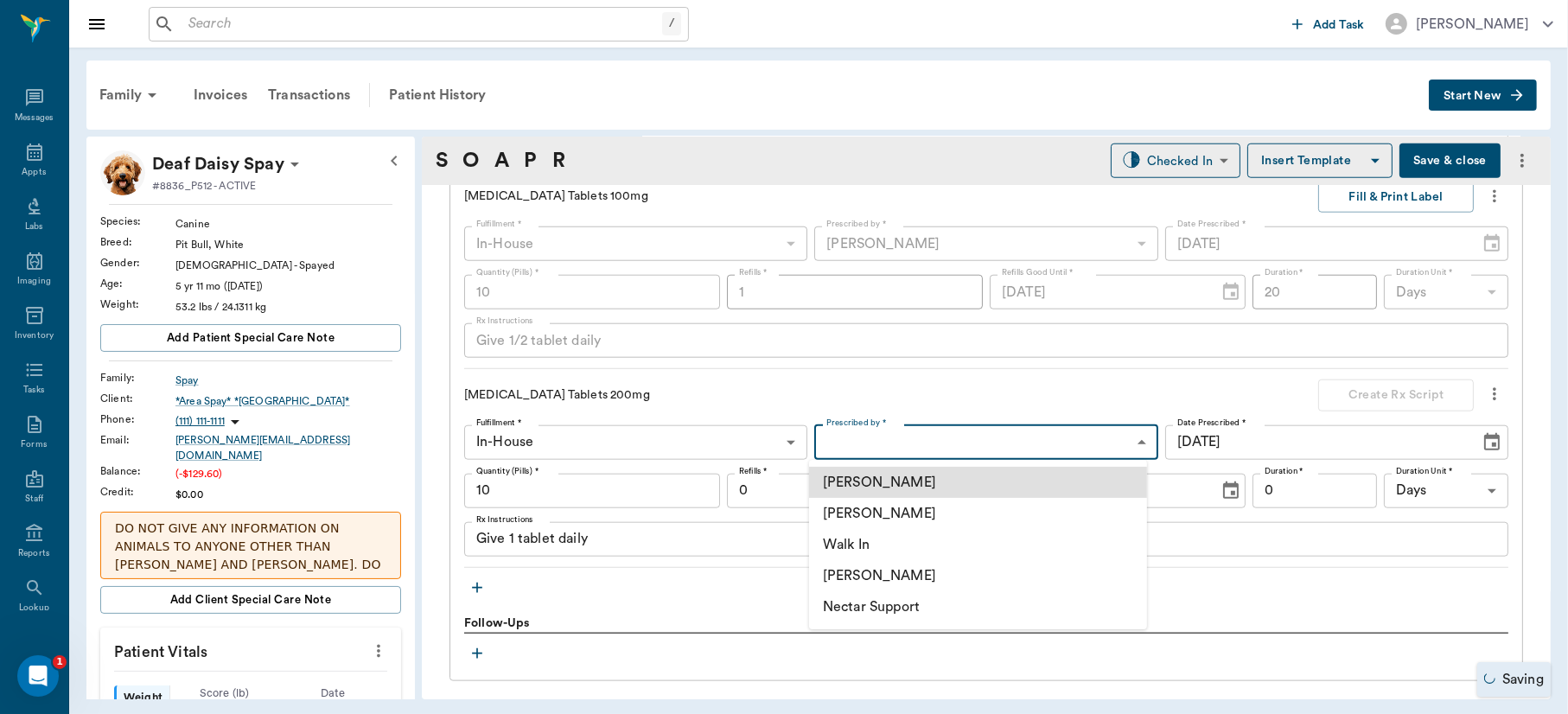
click at [997, 440] on body "/ ​ Add Task Dr. Bert Ellsworth Nectar Messages Appts Labs Imaging Inventory Ta…" at bounding box center [784, 357] width 1568 height 714
click at [915, 510] on li "[PERSON_NAME]" at bounding box center [978, 513] width 338 height 31
type input "63ec2f075fda476ae8351a4d"
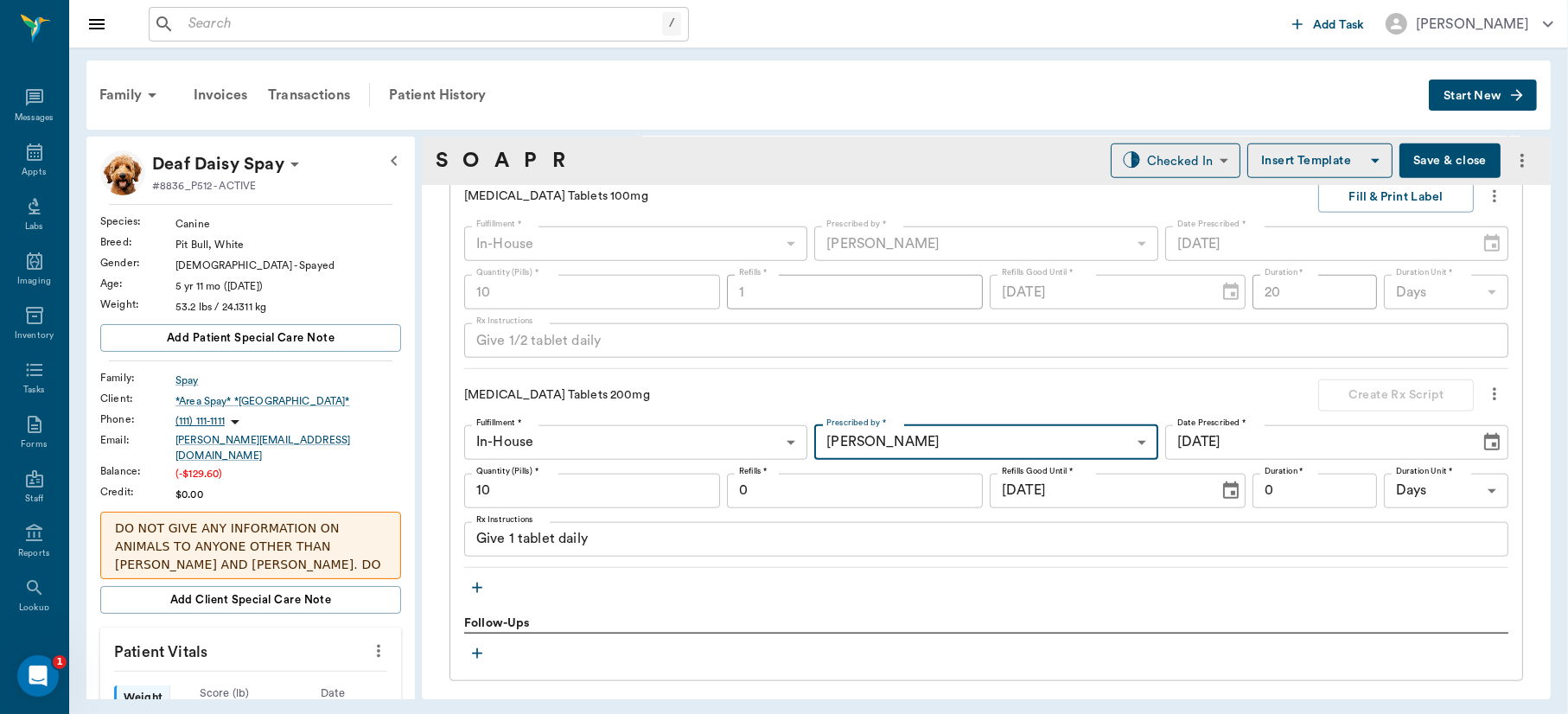
click at [888, 495] on input "0" at bounding box center [855, 491] width 256 height 34
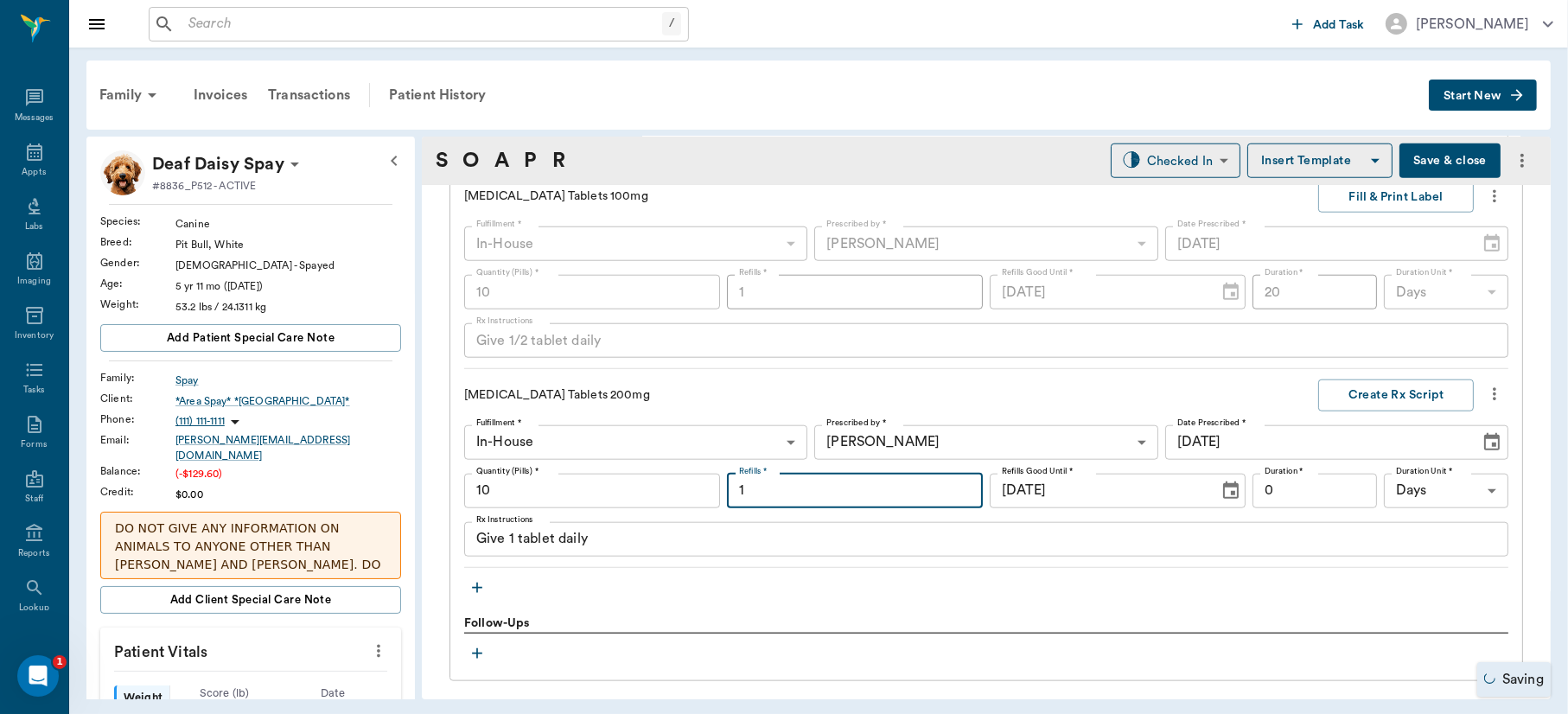
type input "1"
click at [1281, 489] on input "0" at bounding box center [1314, 491] width 124 height 34
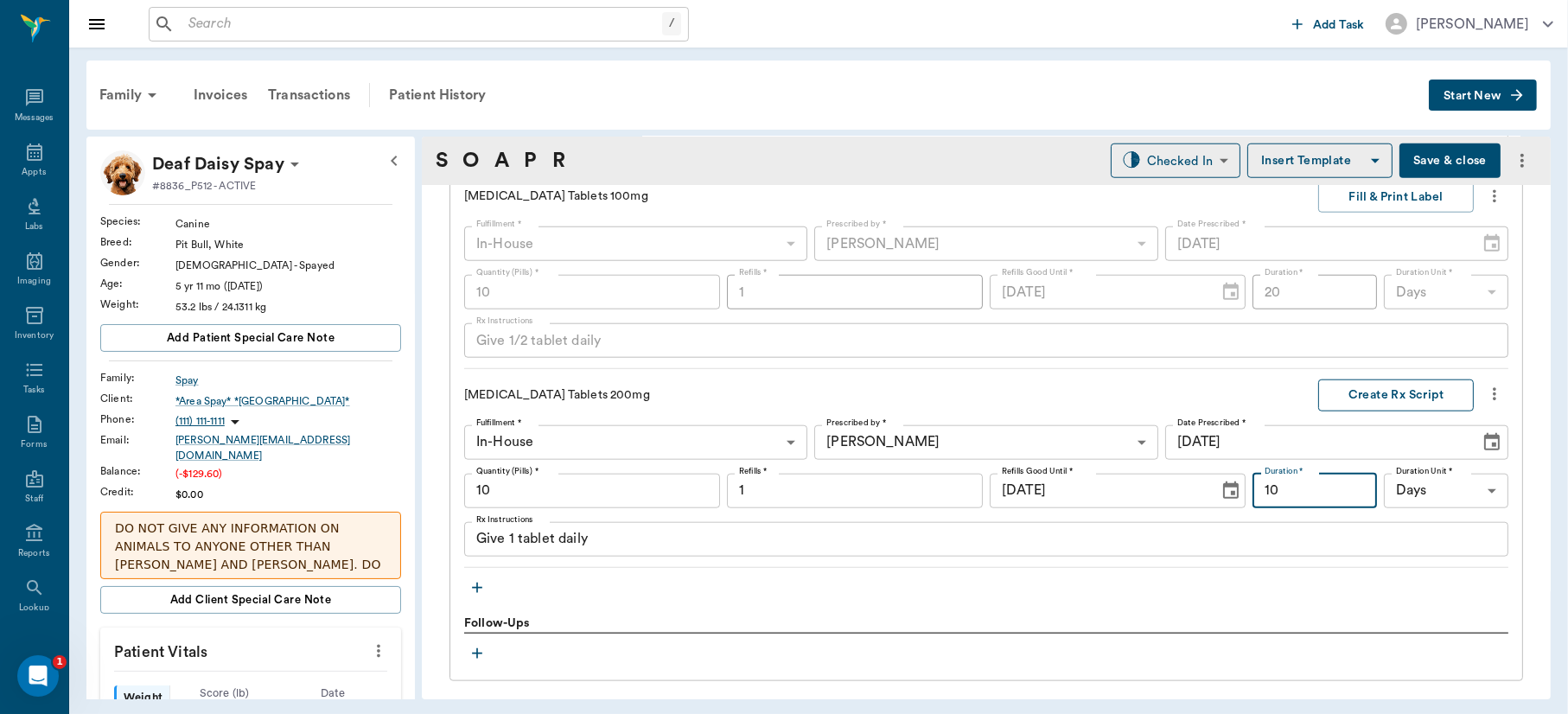
type input "10"
click at [1413, 394] on button "Create Rx Script" at bounding box center [1395, 396] width 156 height 32
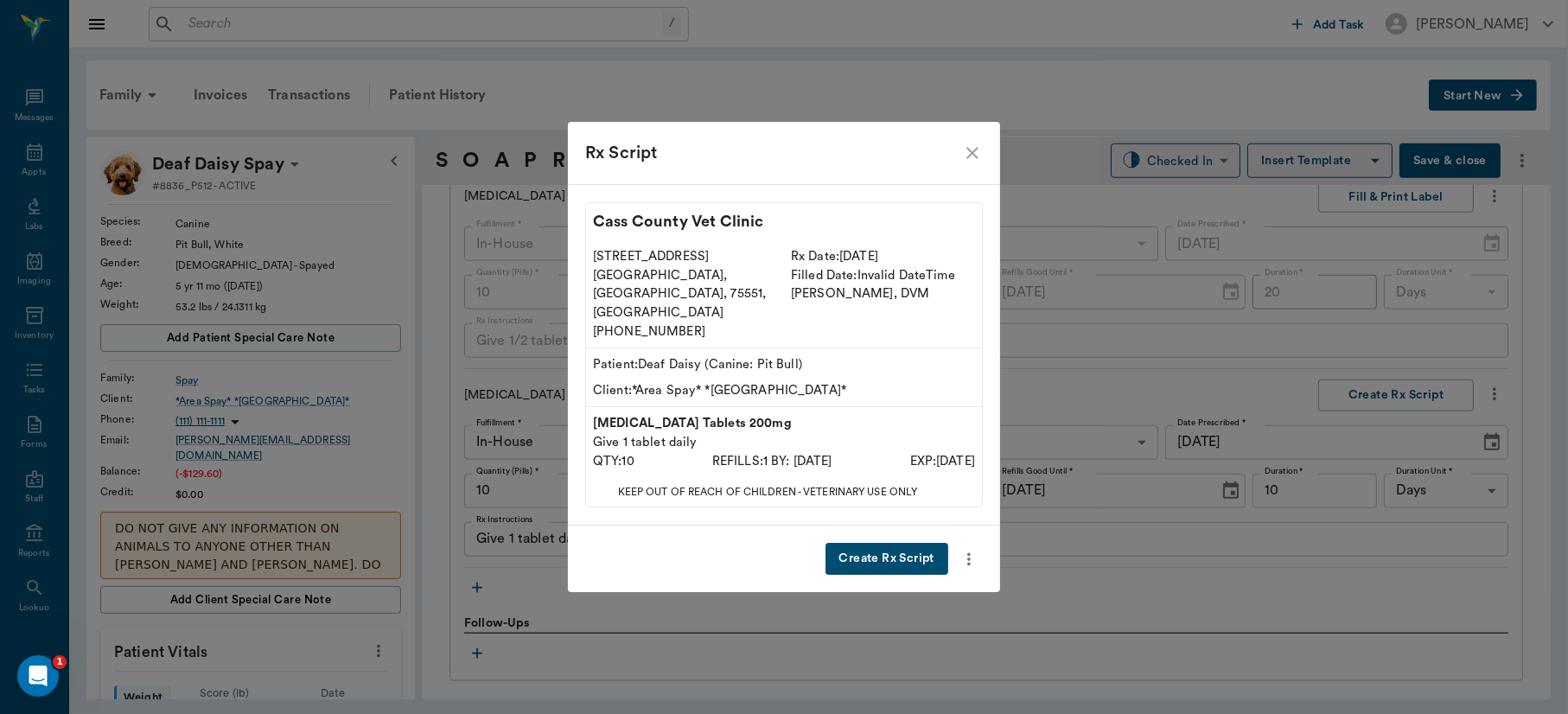
click at [895, 543] on button "Create Rx Script" at bounding box center [886, 559] width 123 height 32
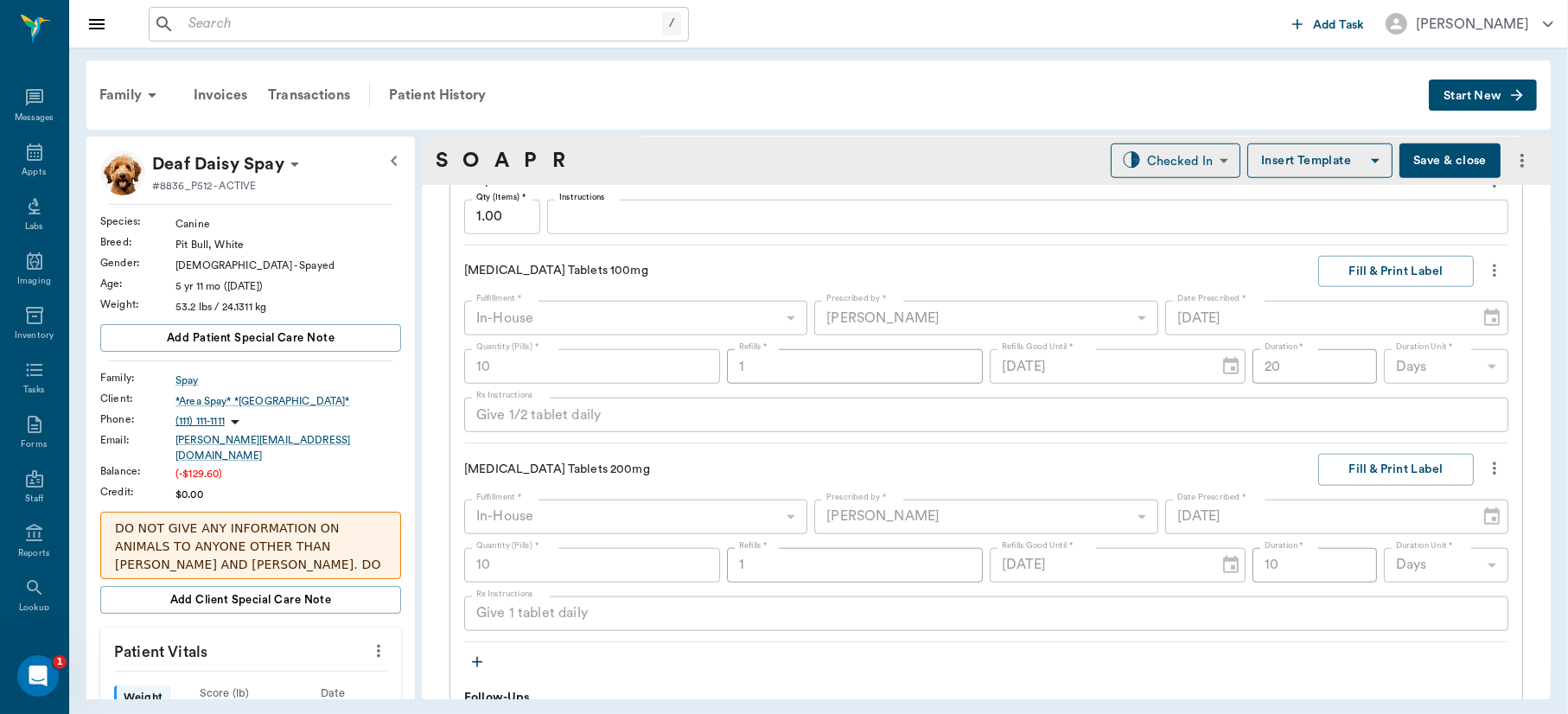
scroll to position [2041, 0]
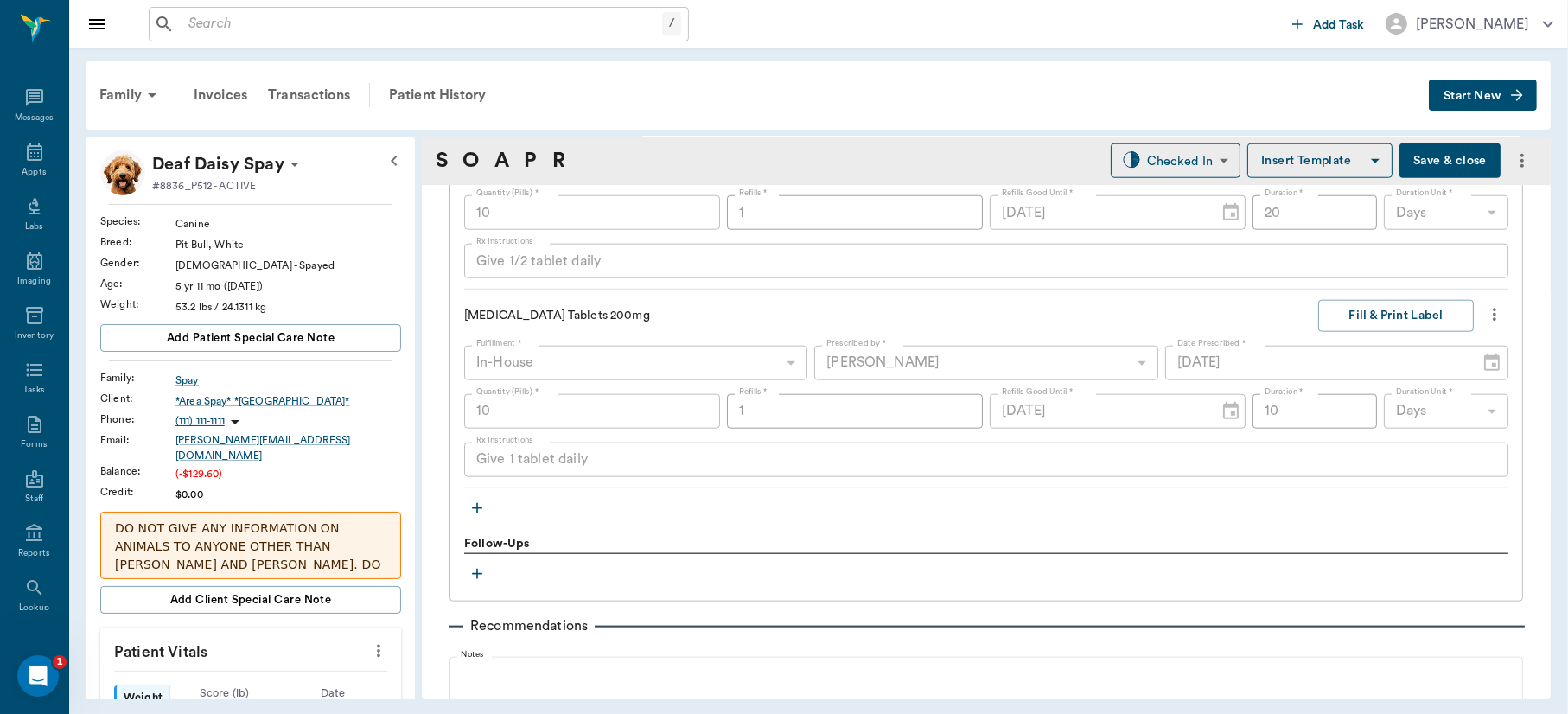
click at [477, 506] on icon "button" at bounding box center [477, 509] width 11 height 11
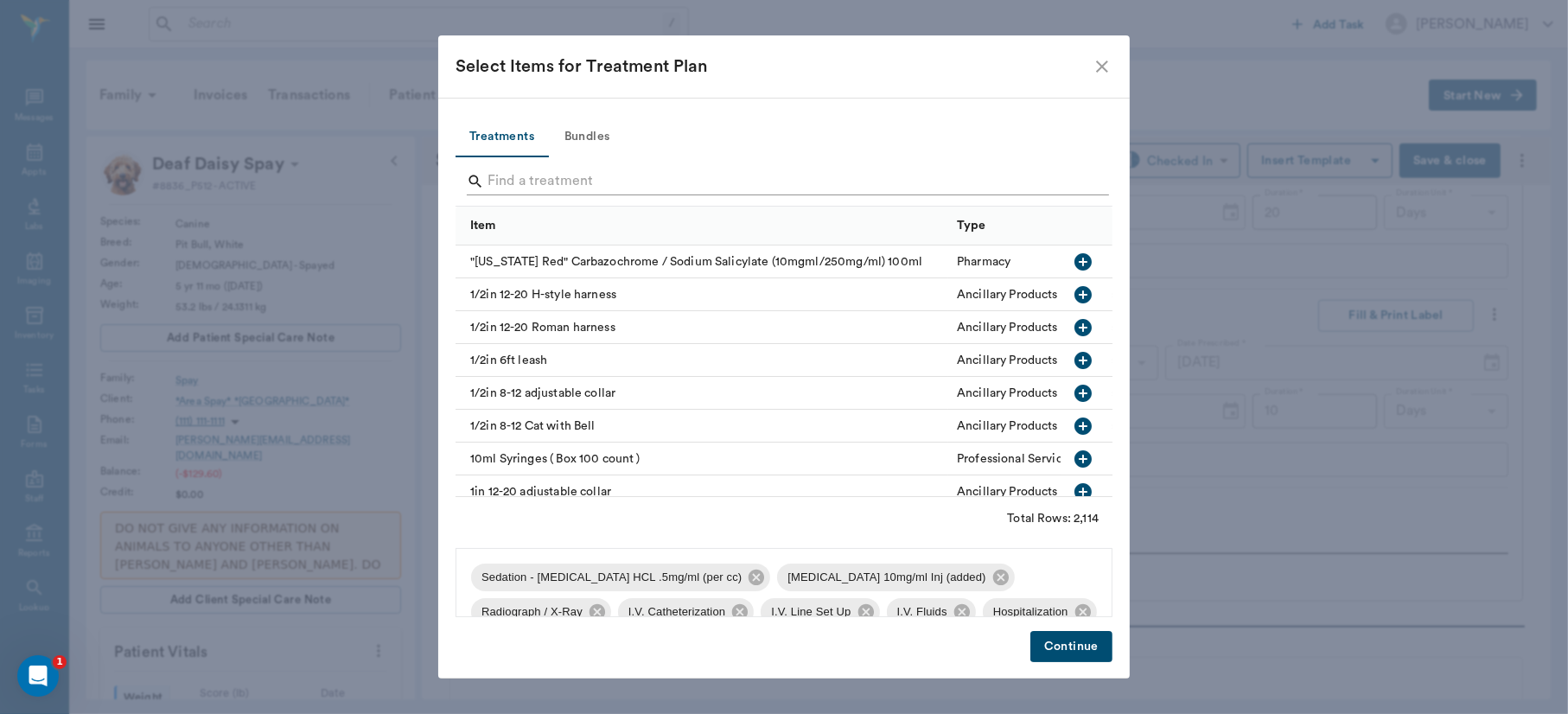
click at [579, 173] on input "Search" at bounding box center [785, 182] width 596 height 28
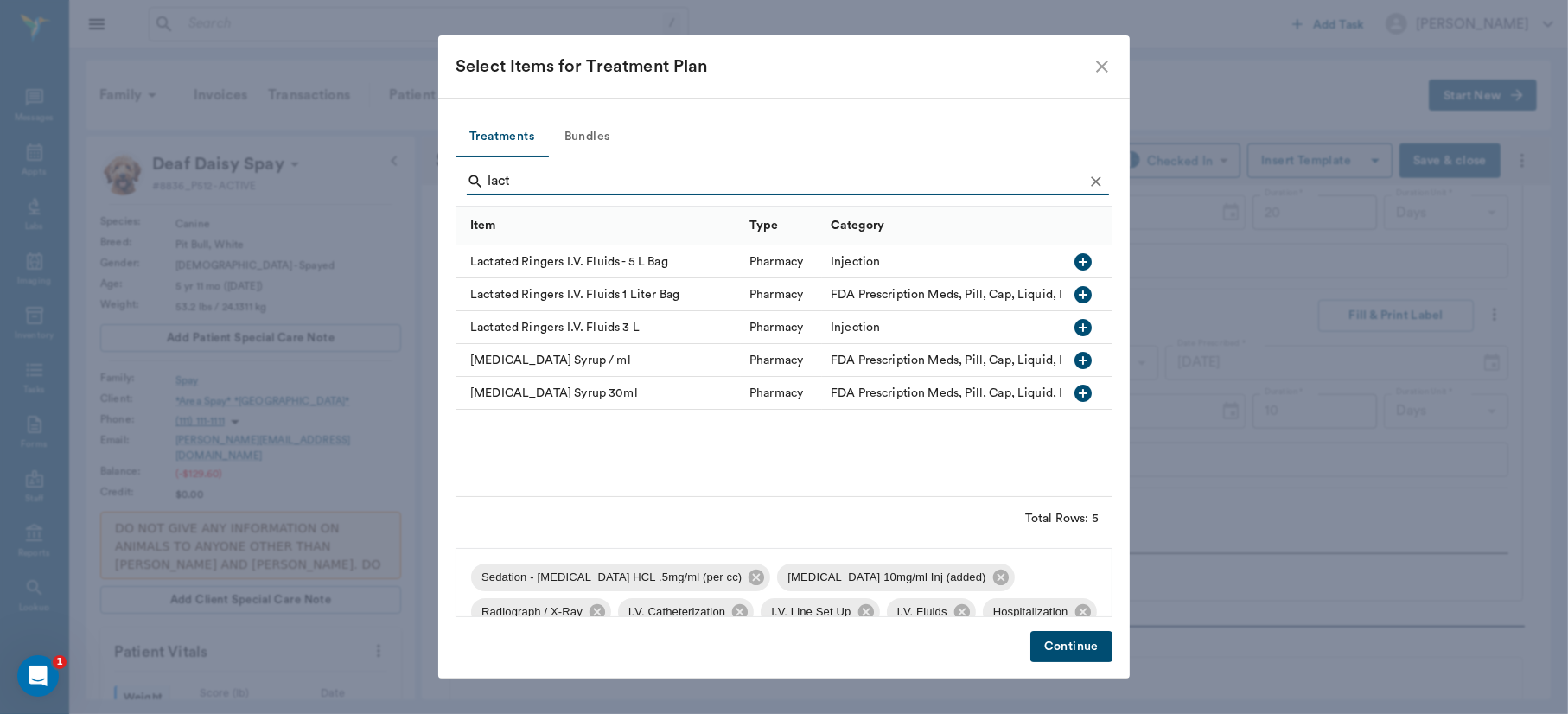
type input "lact"
click at [1083, 355] on icon "button" at bounding box center [1082, 360] width 17 height 17
click at [1078, 644] on button "Continue" at bounding box center [1071, 647] width 82 height 32
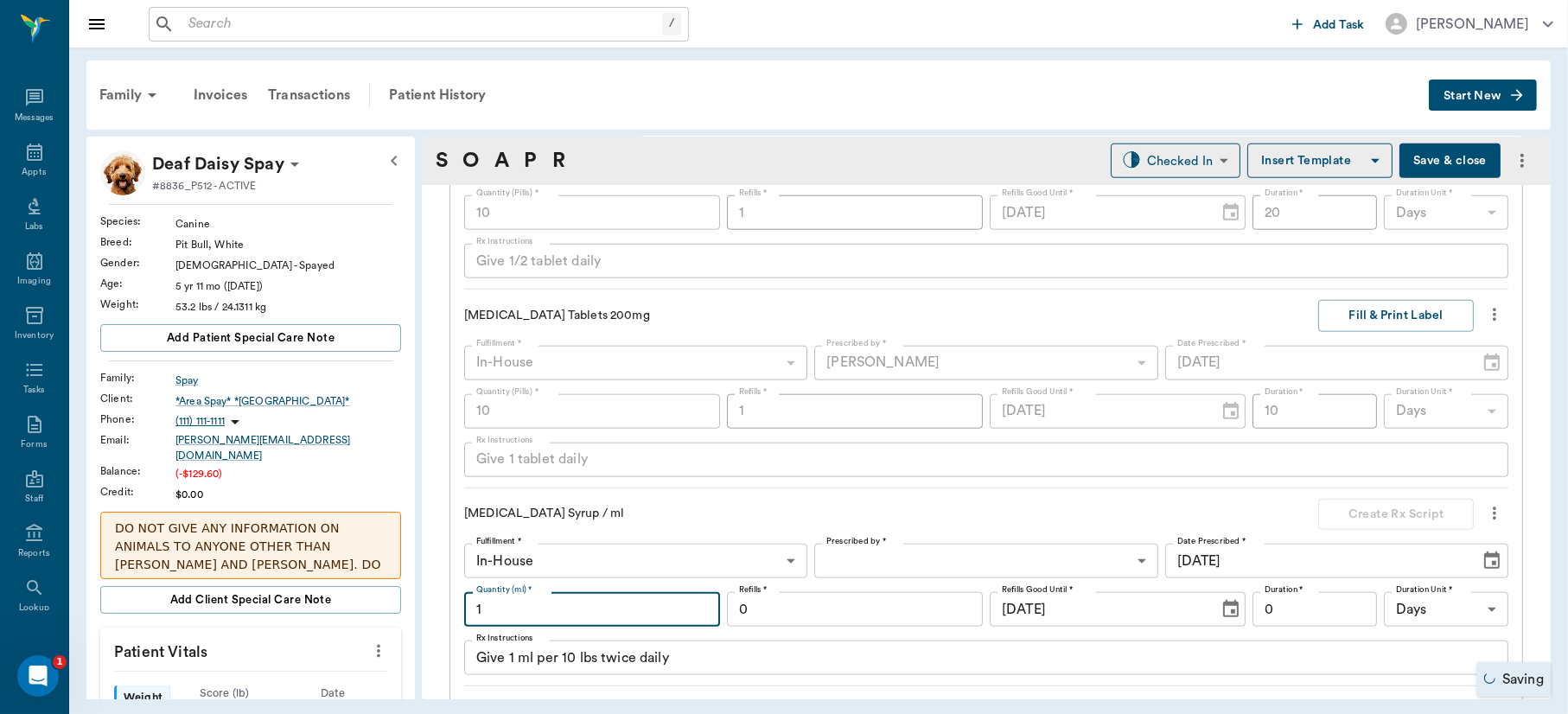
click at [568, 605] on input "1" at bounding box center [592, 610] width 256 height 34
type input "60"
click at [592, 668] on textarea "Give 1 ml per 10 lbs twice daily" at bounding box center [986, 658] width 1020 height 20
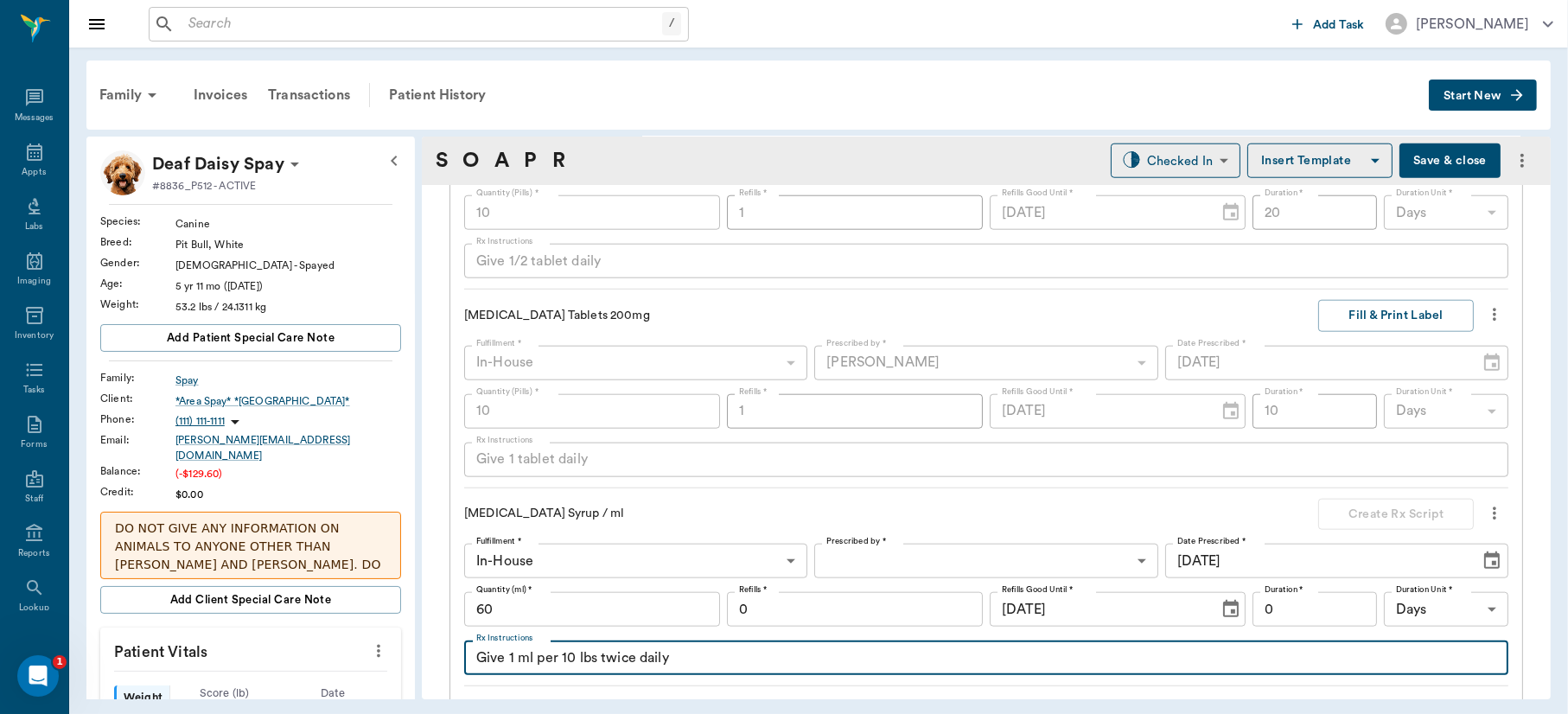
click at [598, 664] on textarea "Give 1 ml per 10 lbs twice daily" at bounding box center [986, 658] width 1020 height 20
click at [546, 660] on textarea "Give 5 mls twice daily" at bounding box center [986, 658] width 1020 height 20
type textarea "Give 5 mls by mouth twice daily"
click at [960, 549] on body "/ ​ Add Task Dr. Bert Ellsworth Nectar Messages Appts Labs Imaging Inventory Ta…" at bounding box center [784, 357] width 1568 height 714
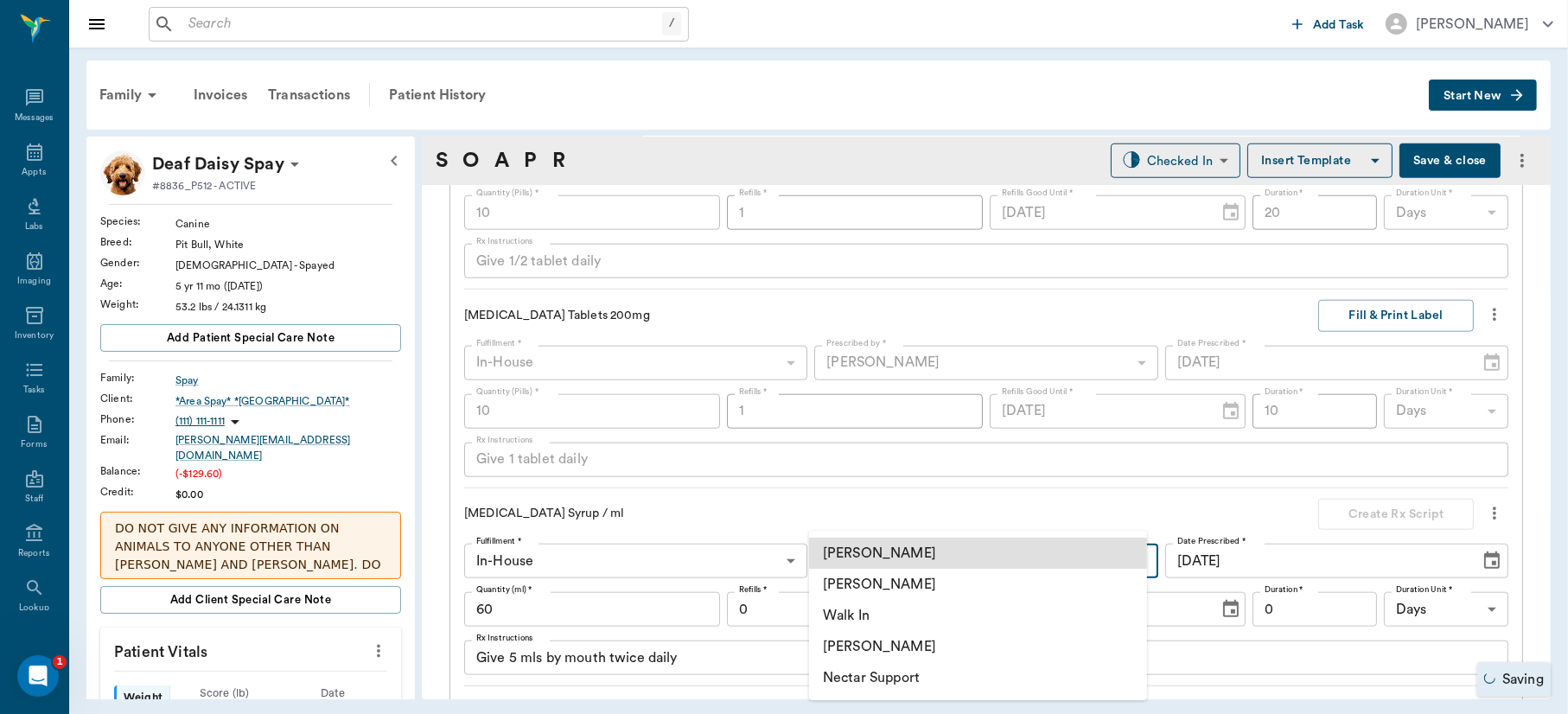
click at [934, 577] on li "[PERSON_NAME]" at bounding box center [978, 585] width 338 height 31
type input "63ec2f075fda476ae8351a4d"
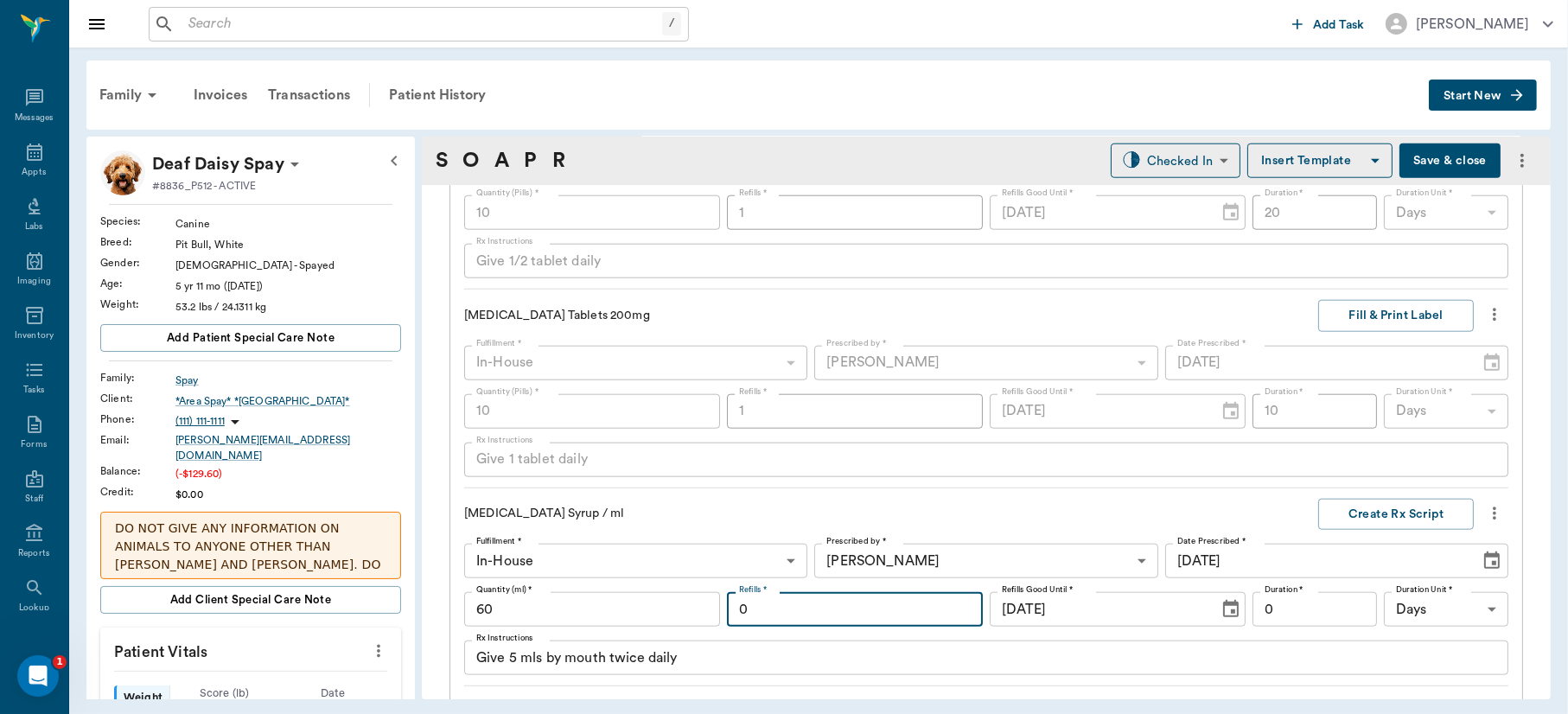
click at [910, 623] on input "0" at bounding box center [855, 610] width 256 height 34
type input "1"
click at [584, 608] on input "60" at bounding box center [592, 610] width 256 height 34
type input "120"
click at [1291, 606] on input "0" at bounding box center [1314, 610] width 124 height 34
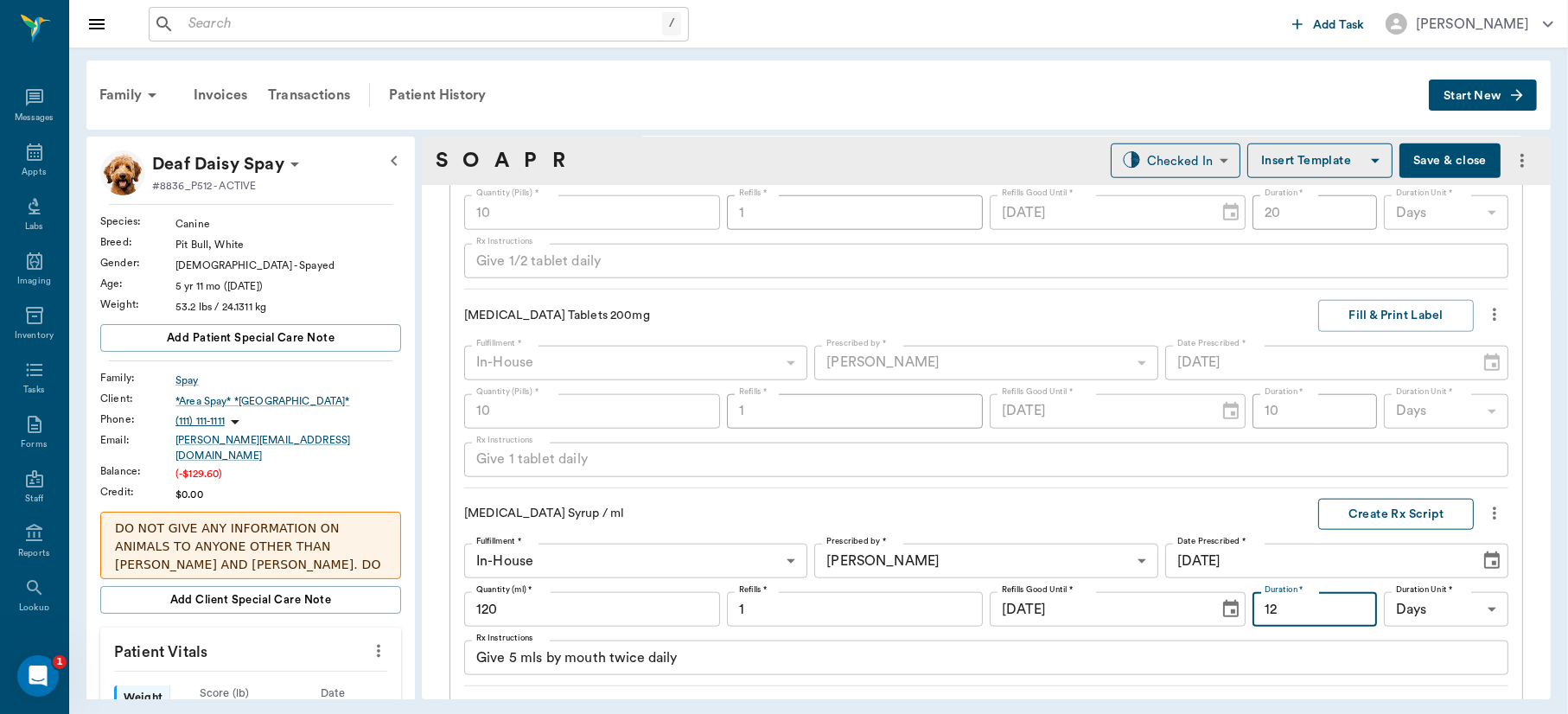
type input "12"
click at [1393, 510] on button "Create Rx Script" at bounding box center [1395, 515] width 156 height 32
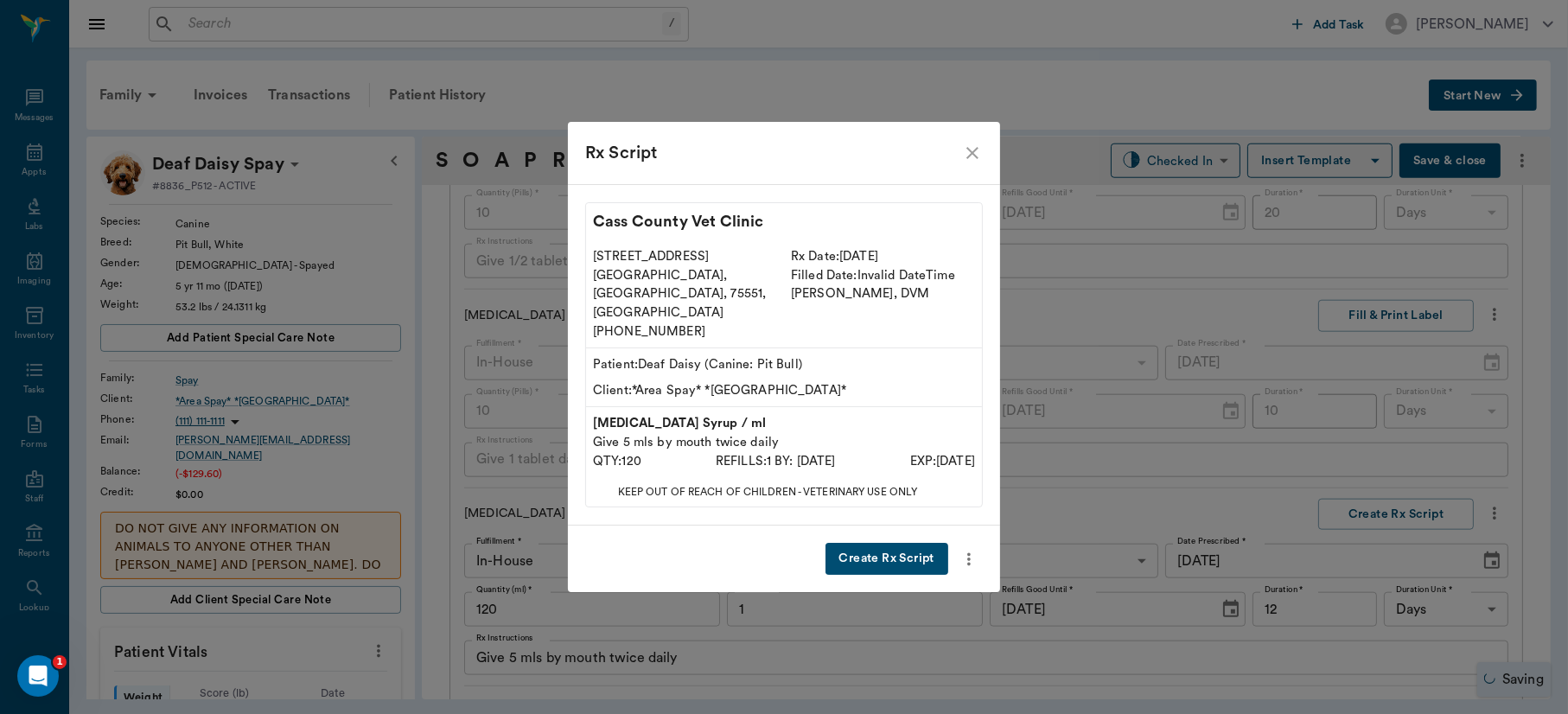
click at [900, 543] on button "Create Rx Script" at bounding box center [886, 559] width 123 height 32
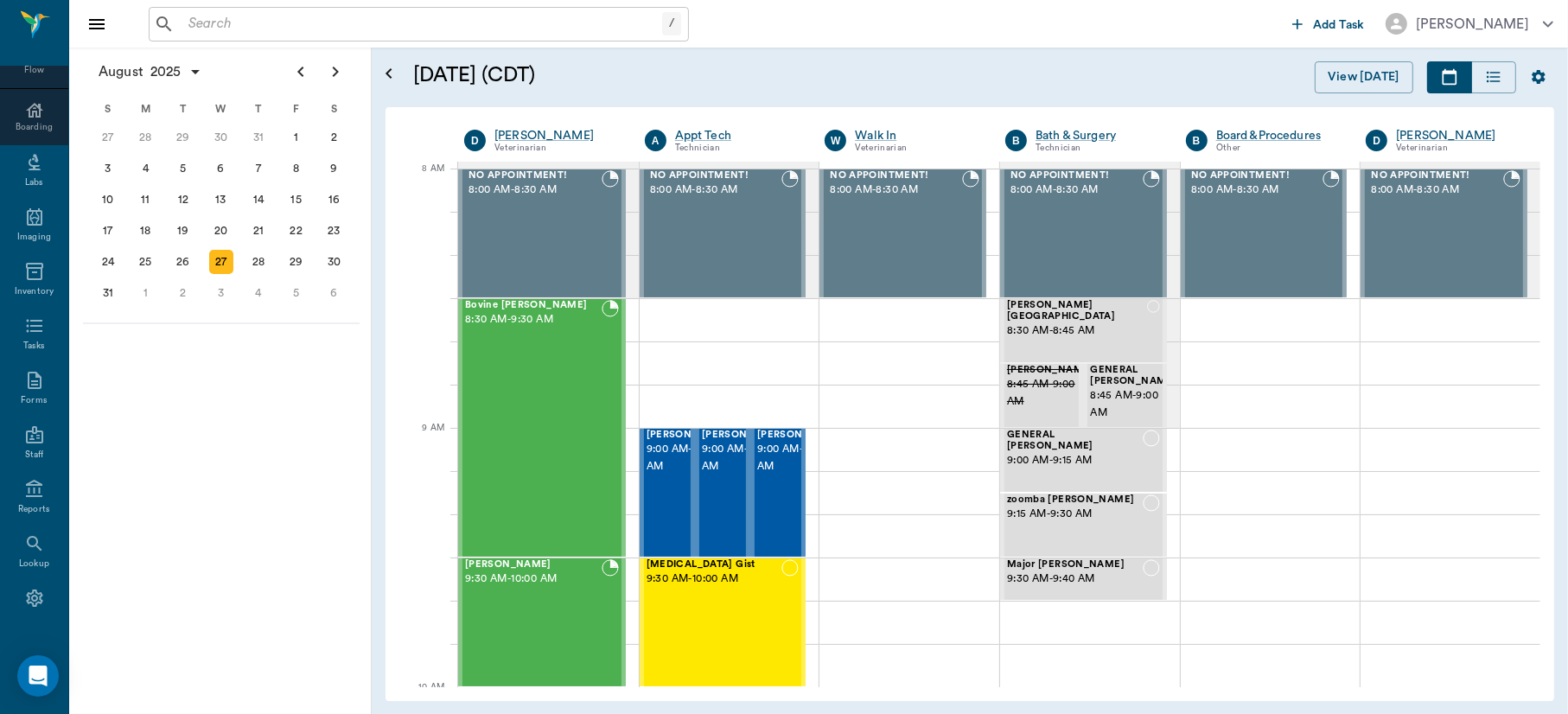
scroll to position [225, 0]
click at [26, 562] on icon at bounding box center [34, 567] width 16 height 17
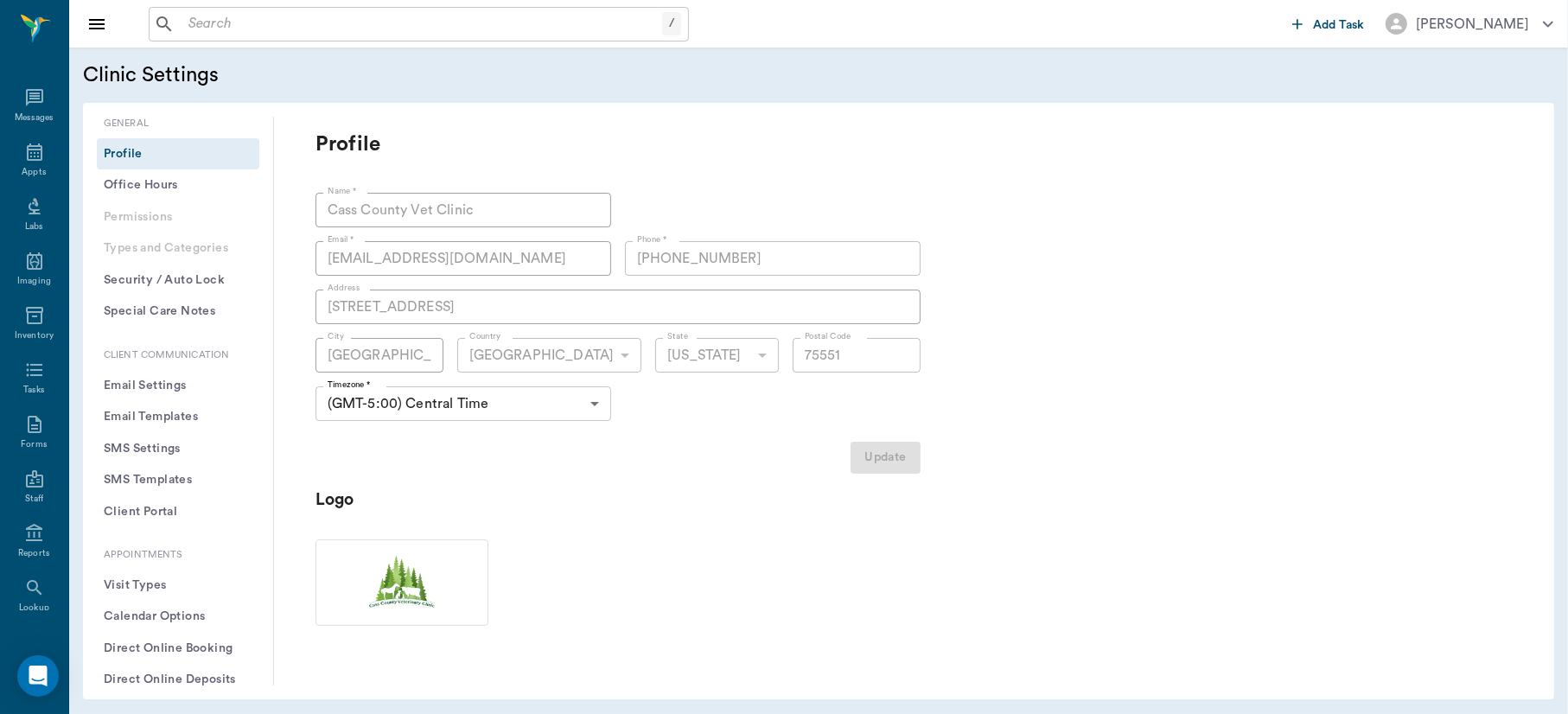
type input "75551"
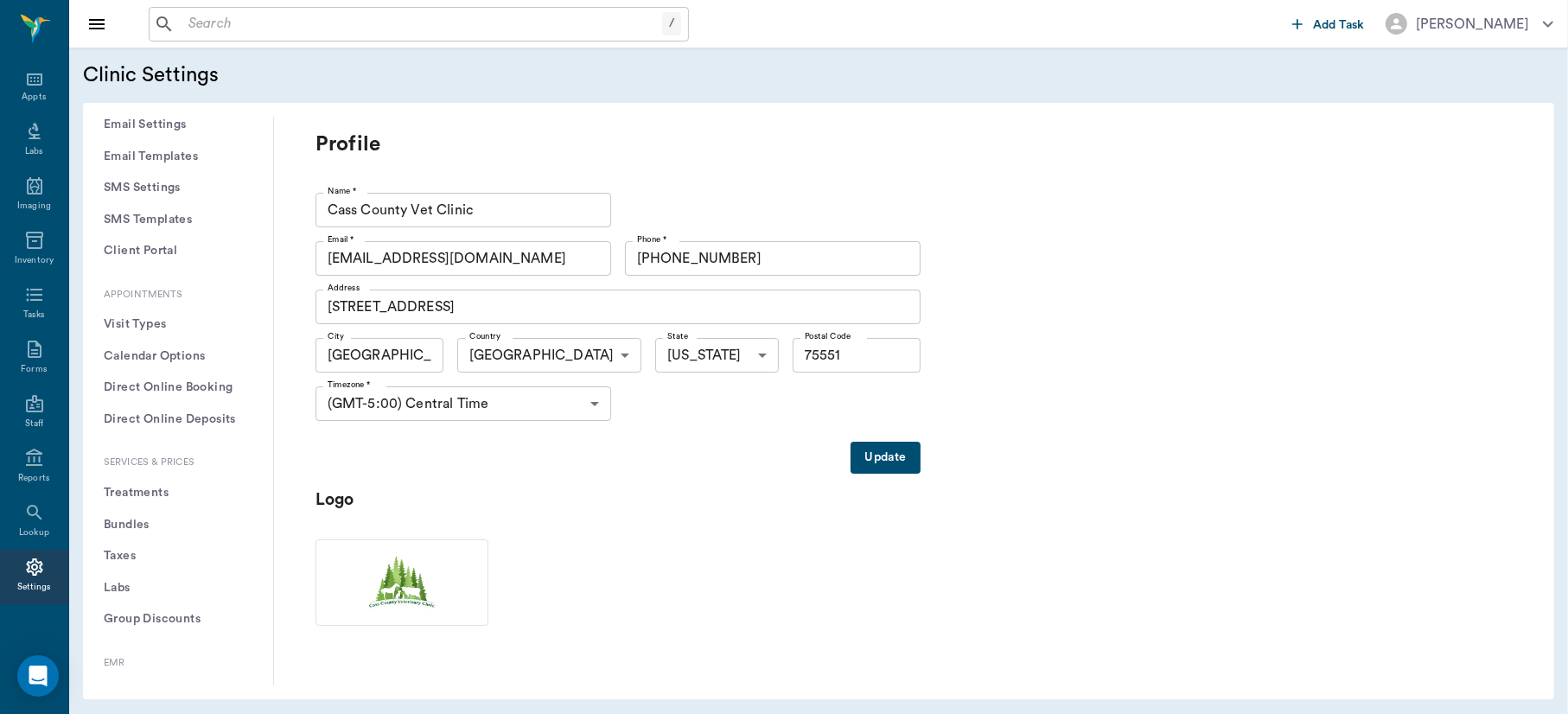
scroll to position [380, 0]
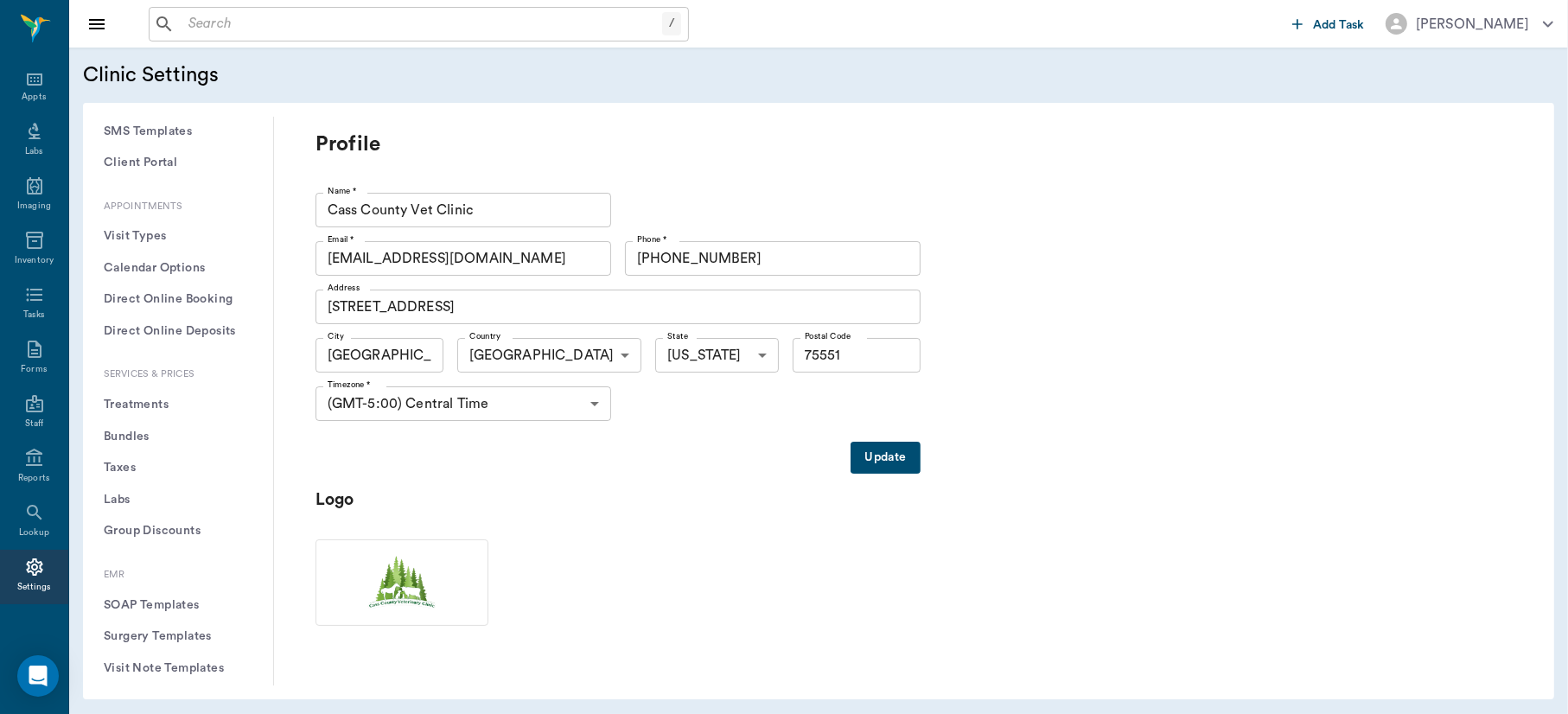
click at [159, 400] on button "Treatments" at bounding box center [178, 406] width 163 height 32
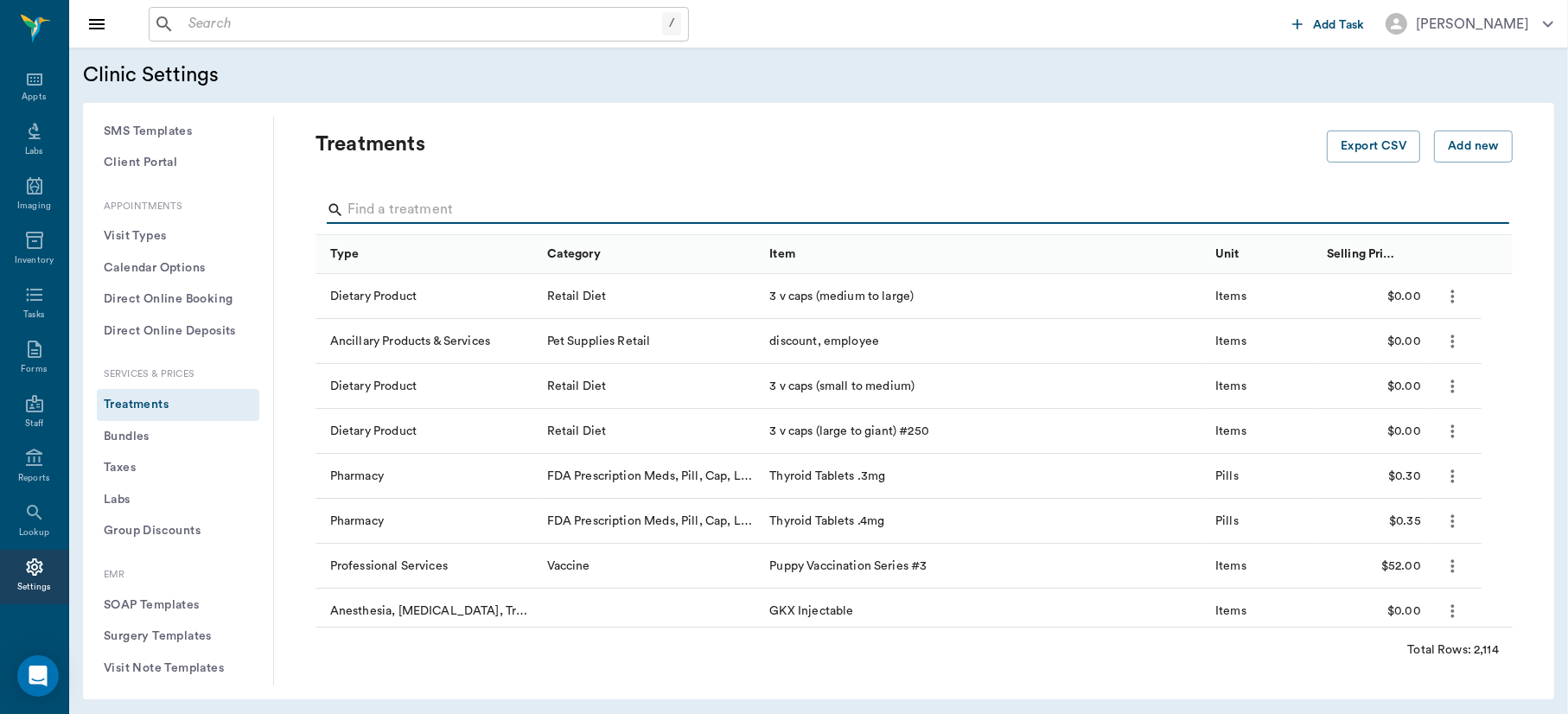
click at [430, 205] on input "Search" at bounding box center [915, 210] width 1136 height 28
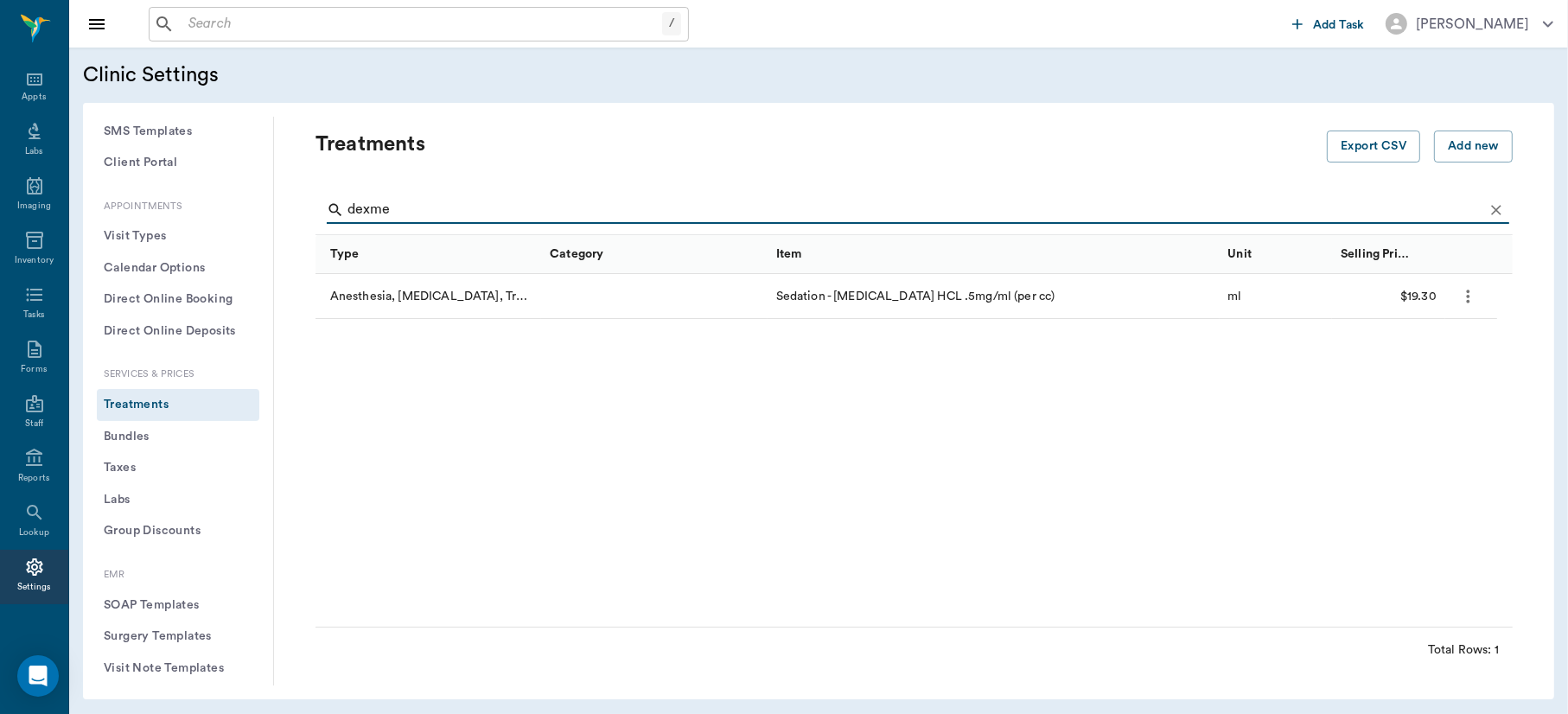
type input "dexme"
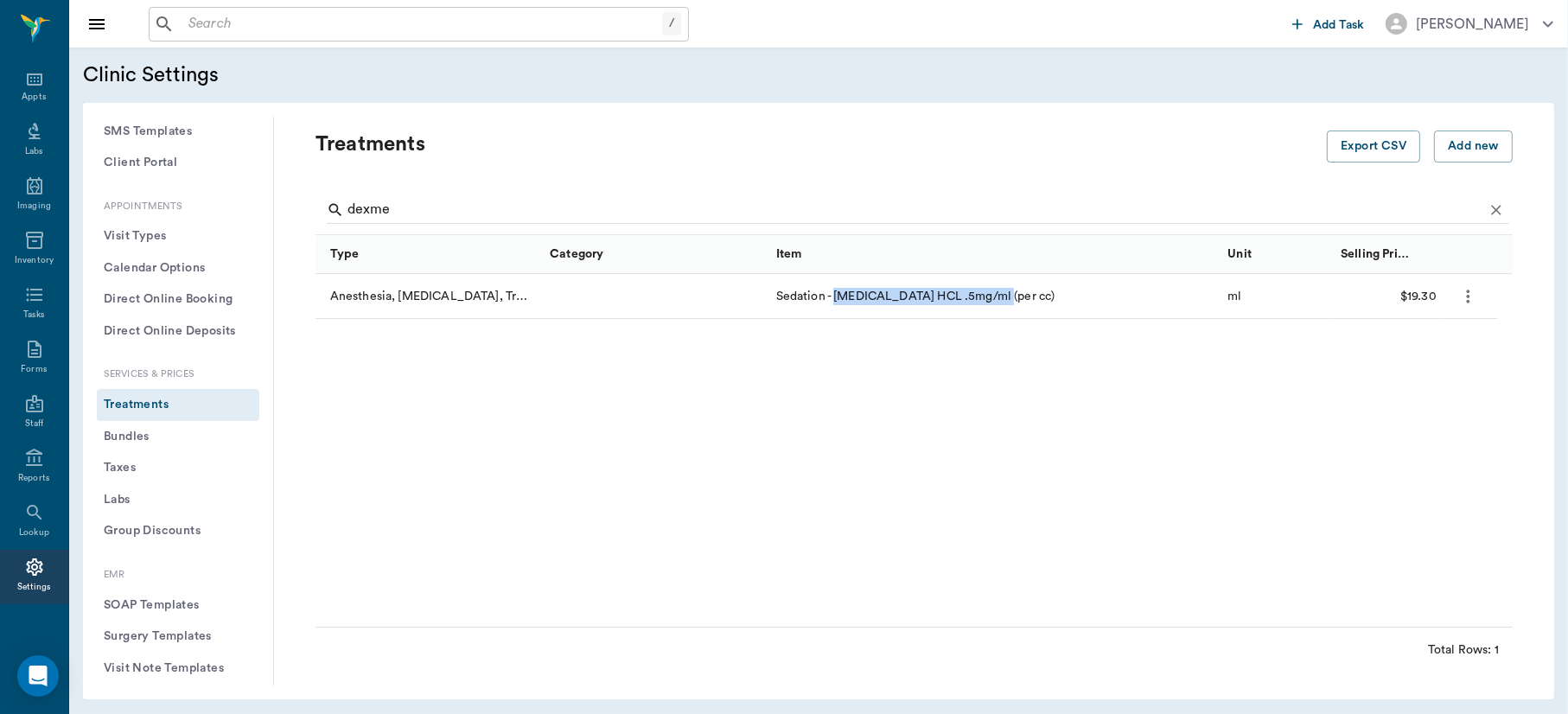
drag, startPoint x: 838, startPoint y: 295, endPoint x: 1013, endPoint y: 298, distance: 175.0
click at [1013, 298] on div "Sedation - [MEDICAL_DATA] HCL .5mg/ml (per cc)" at bounding box center [993, 297] width 452 height 45
copy div "Dexmedetomidine HCL .5mg/ml"
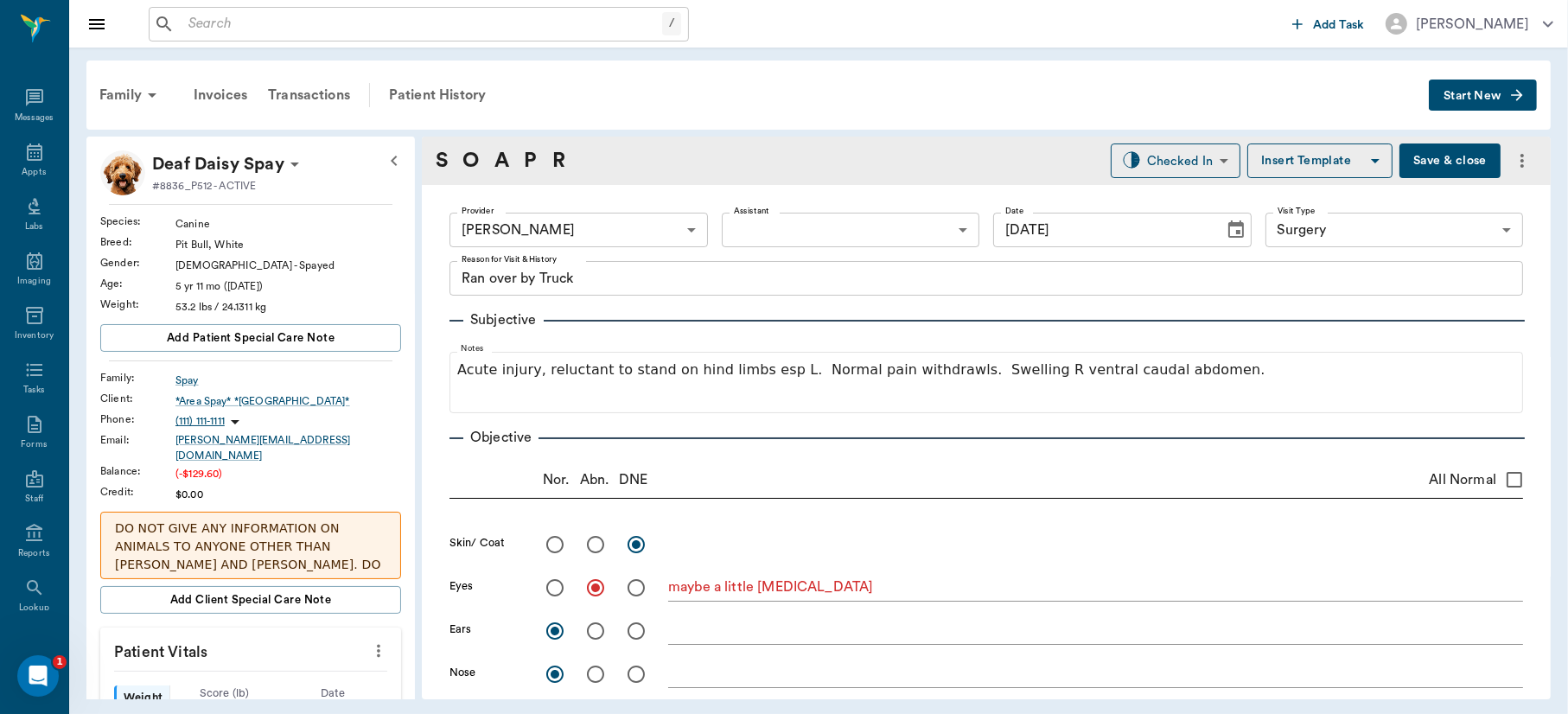
click at [1420, 162] on button "Save & close" at bounding box center [1450, 161] width 102 height 34
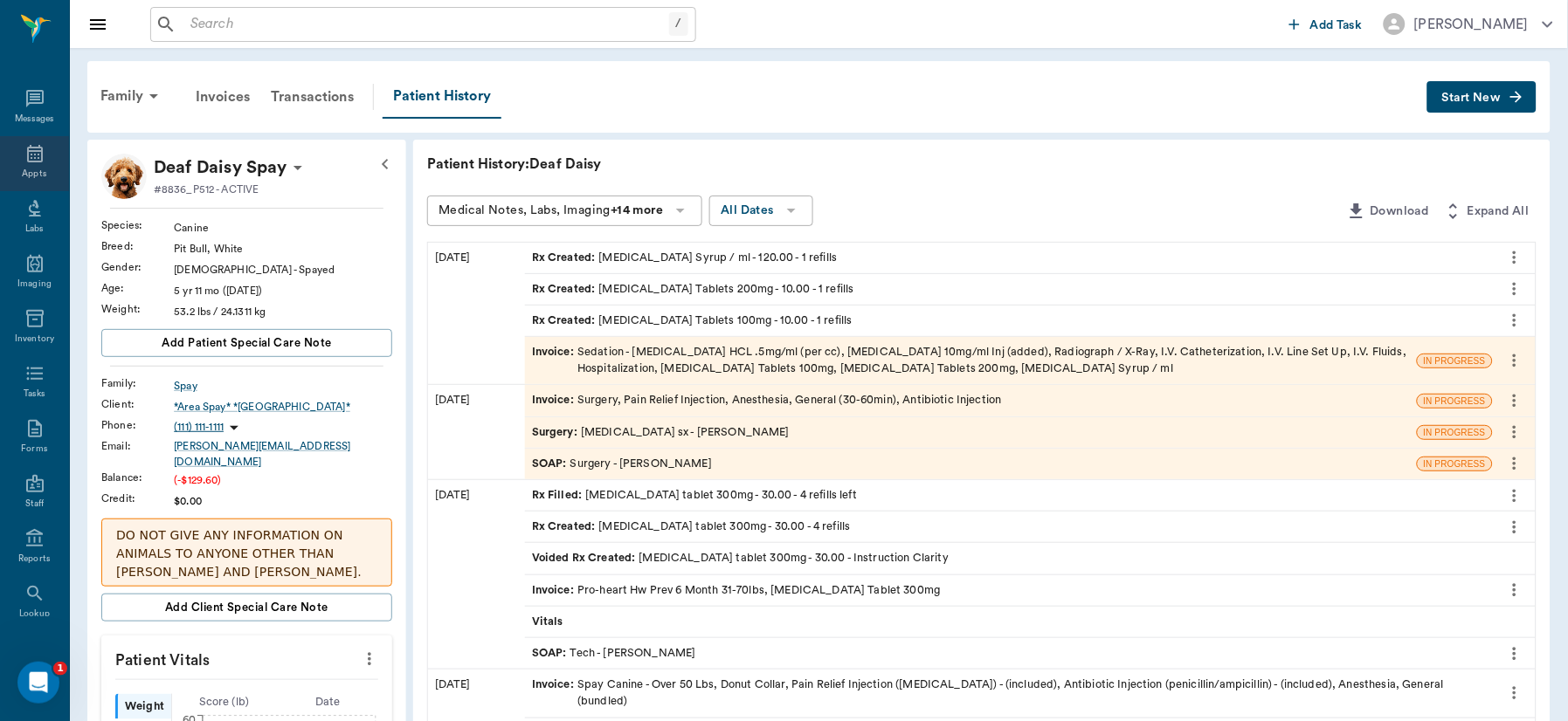
click at [14, 164] on div "Appts" at bounding box center [35, 163] width 69 height 55
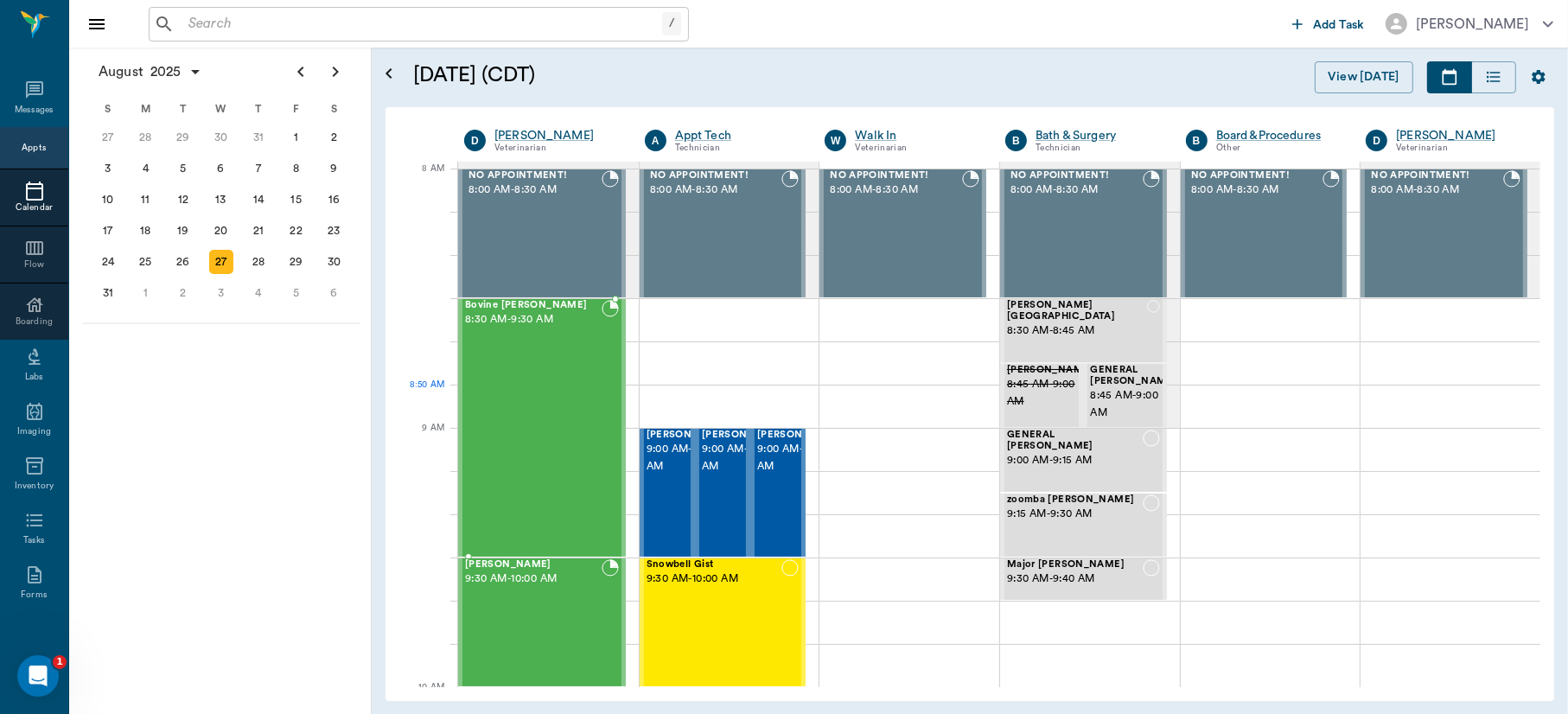
click at [538, 400] on div "Bovine [PERSON_NAME] 8:30 AM - 9:30 AM" at bounding box center [533, 428] width 137 height 256
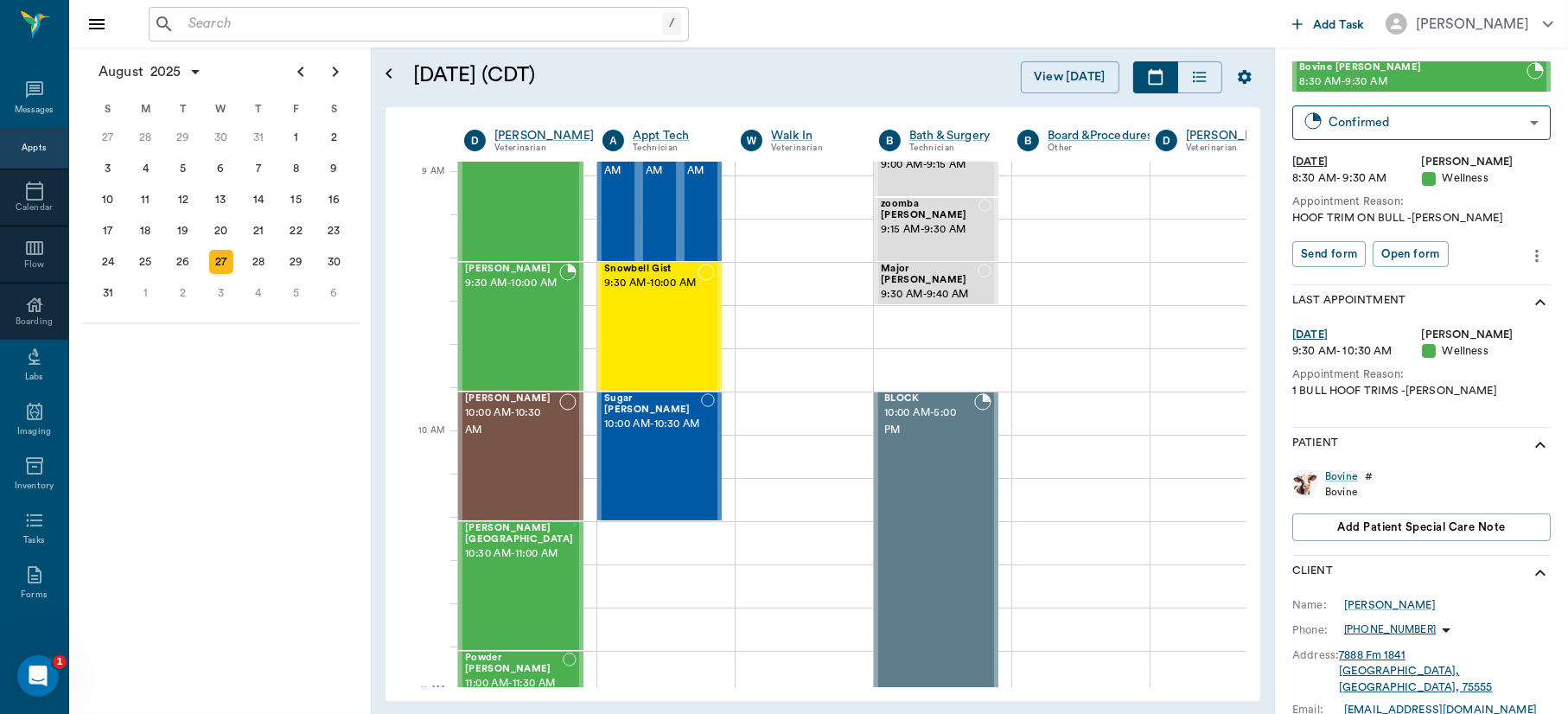
scroll to position [177, 0]
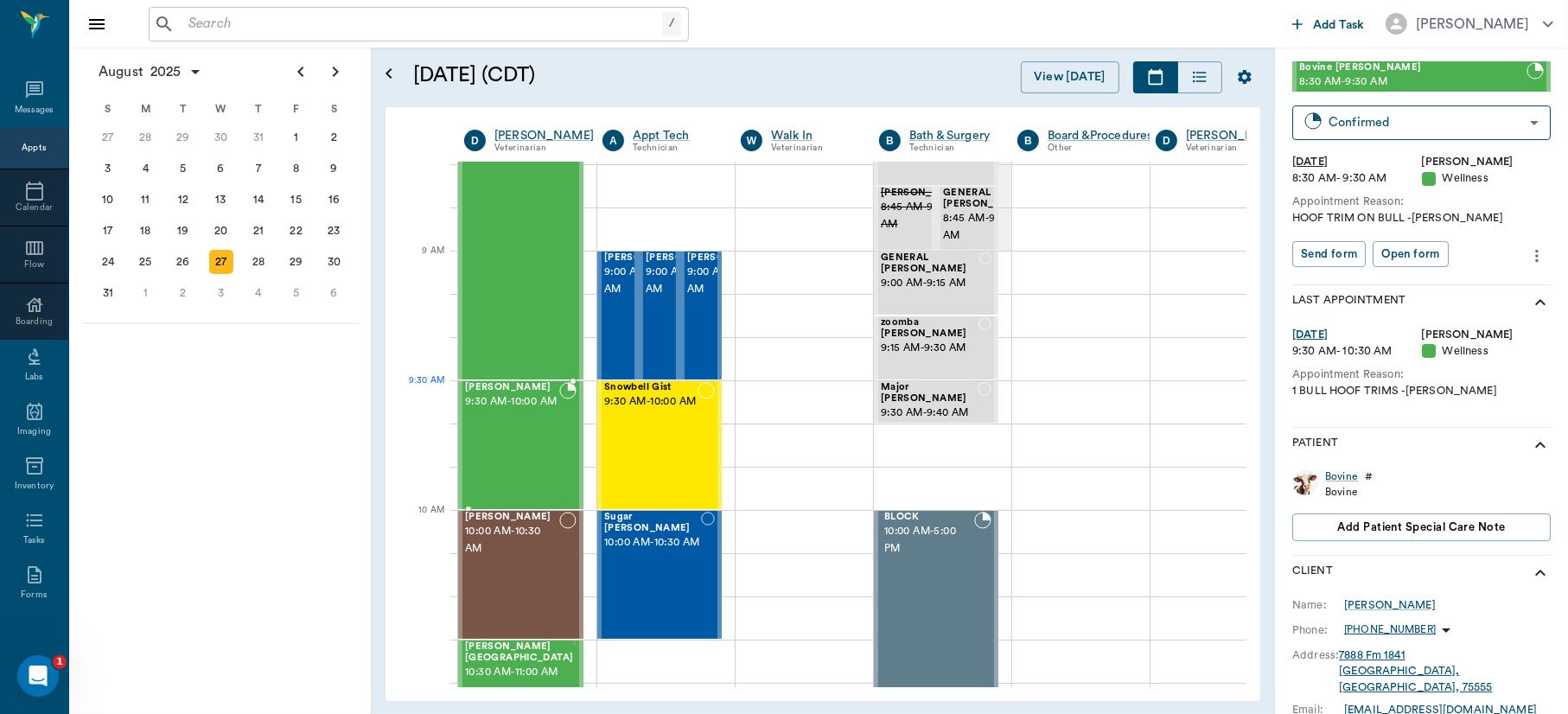
click at [531, 411] on span "9:30 AM - 10:00 AM" at bounding box center [512, 402] width 94 height 17
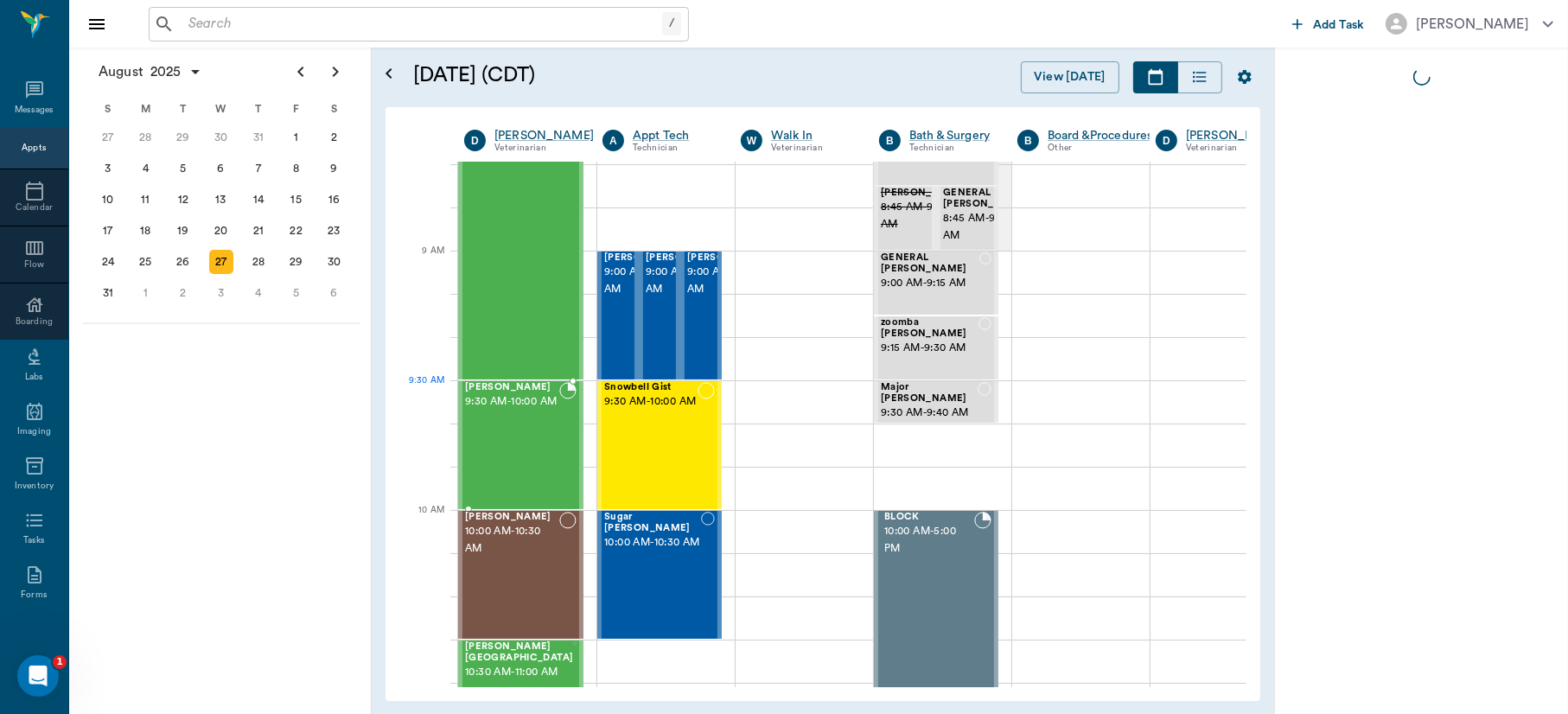
scroll to position [0, 0]
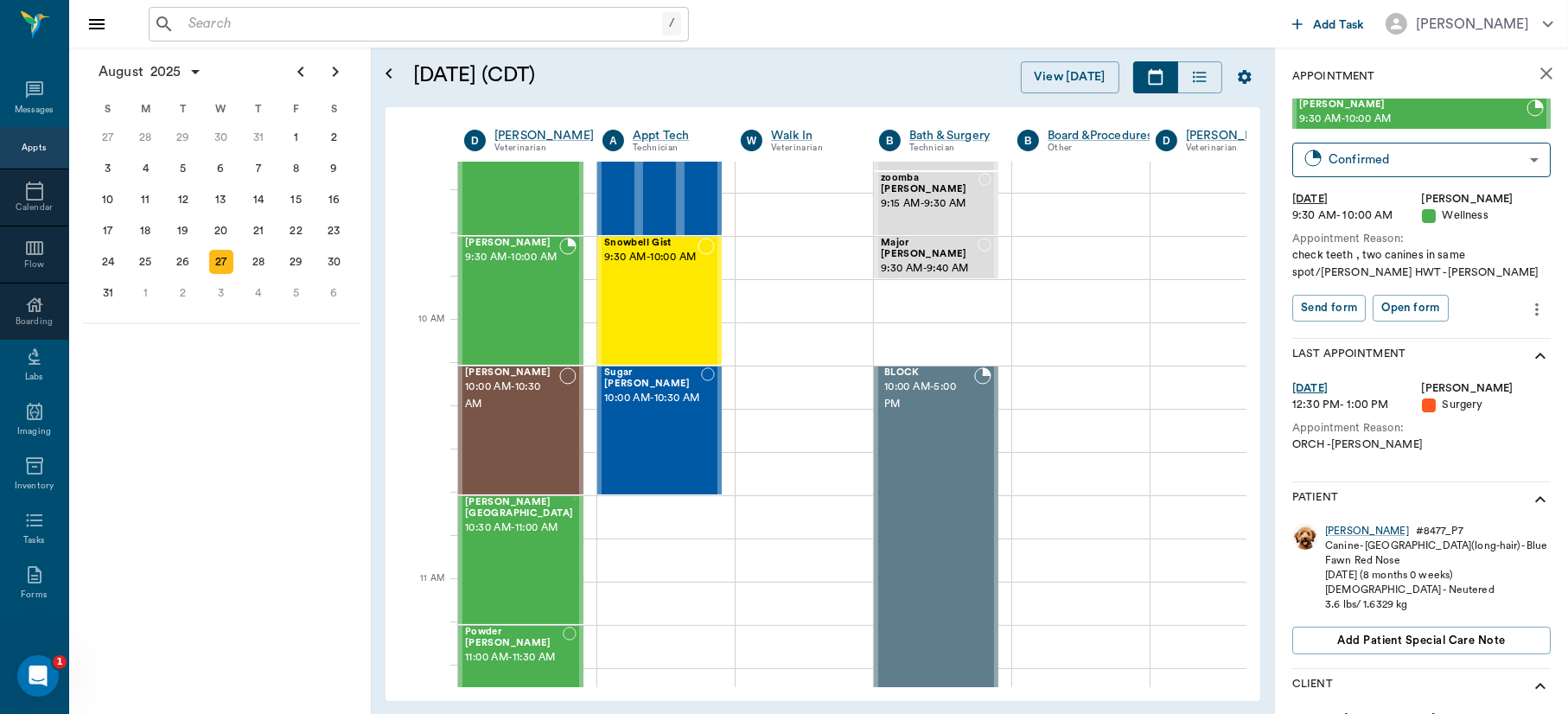
scroll to position [374, 0]
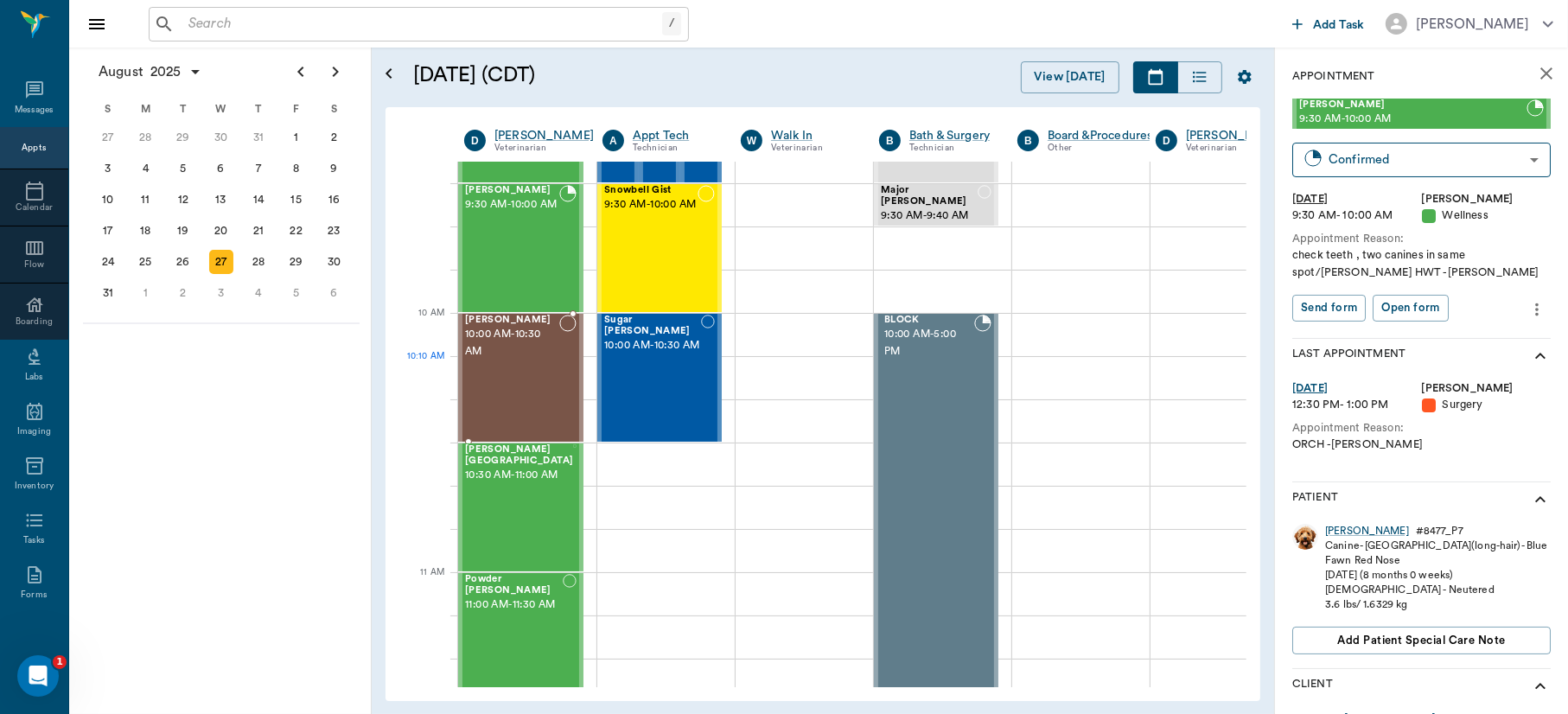
click at [499, 371] on div "[PERSON_NAME] 10:00 AM - 10:30 AM" at bounding box center [512, 378] width 94 height 126
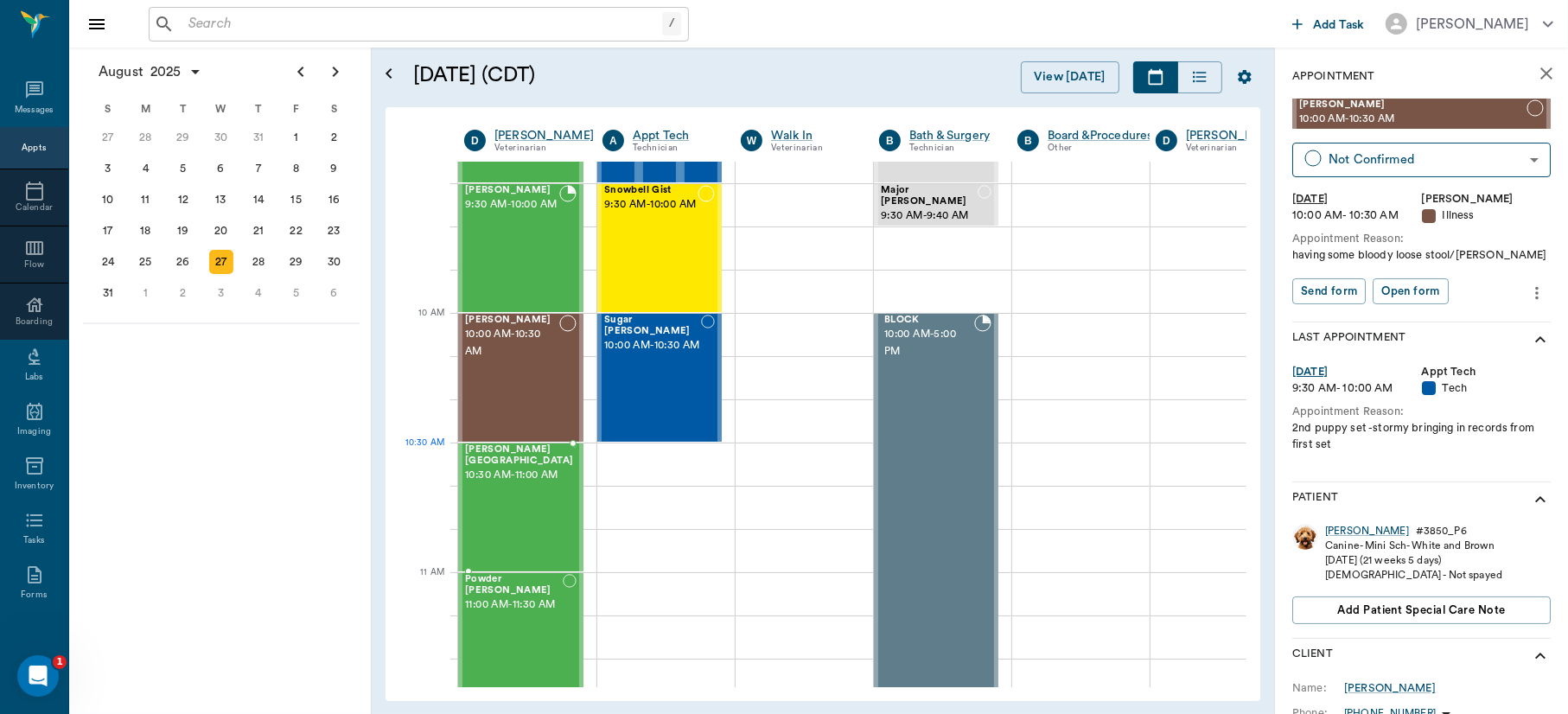
click at [497, 467] on span "10:30 AM - 11:00 AM" at bounding box center [519, 475] width 108 height 17
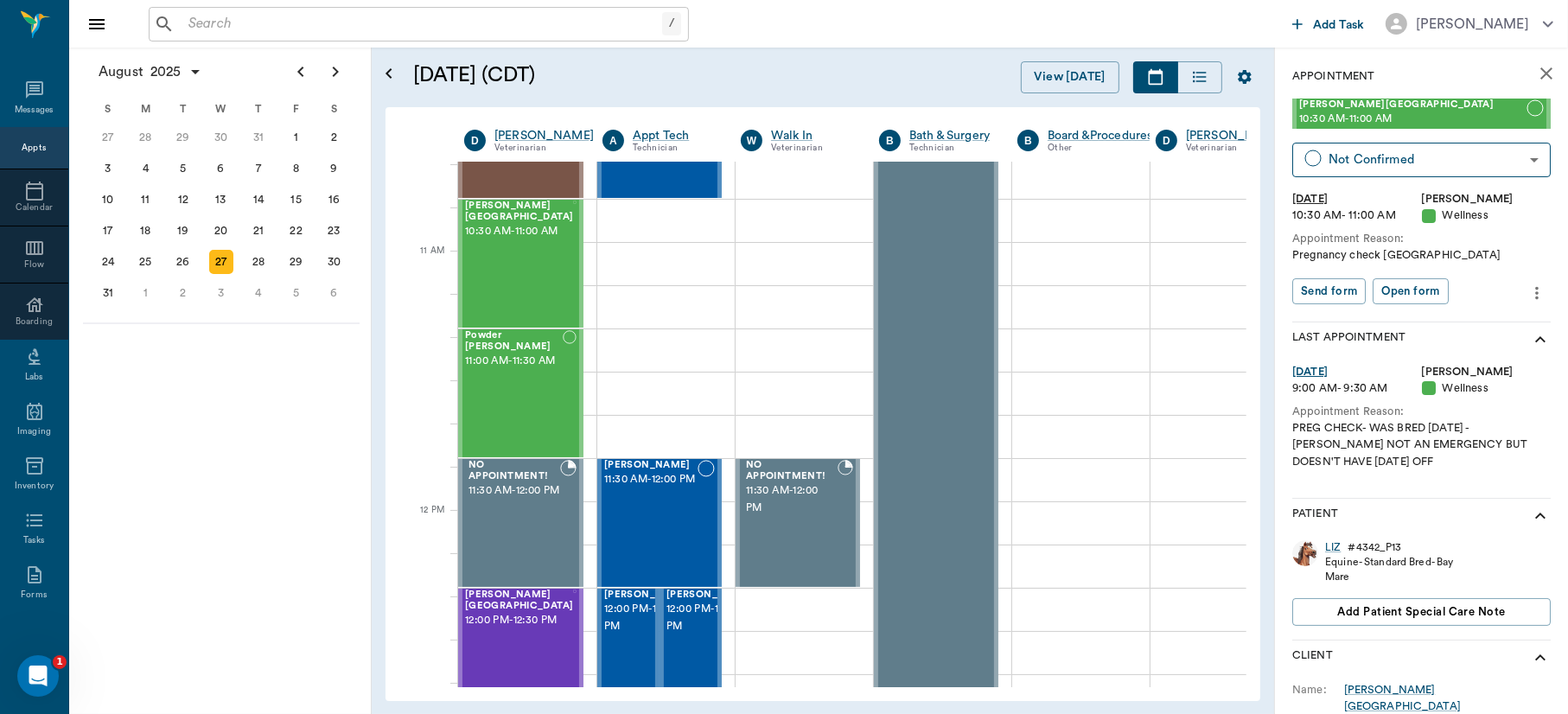
scroll to position [736, 0]
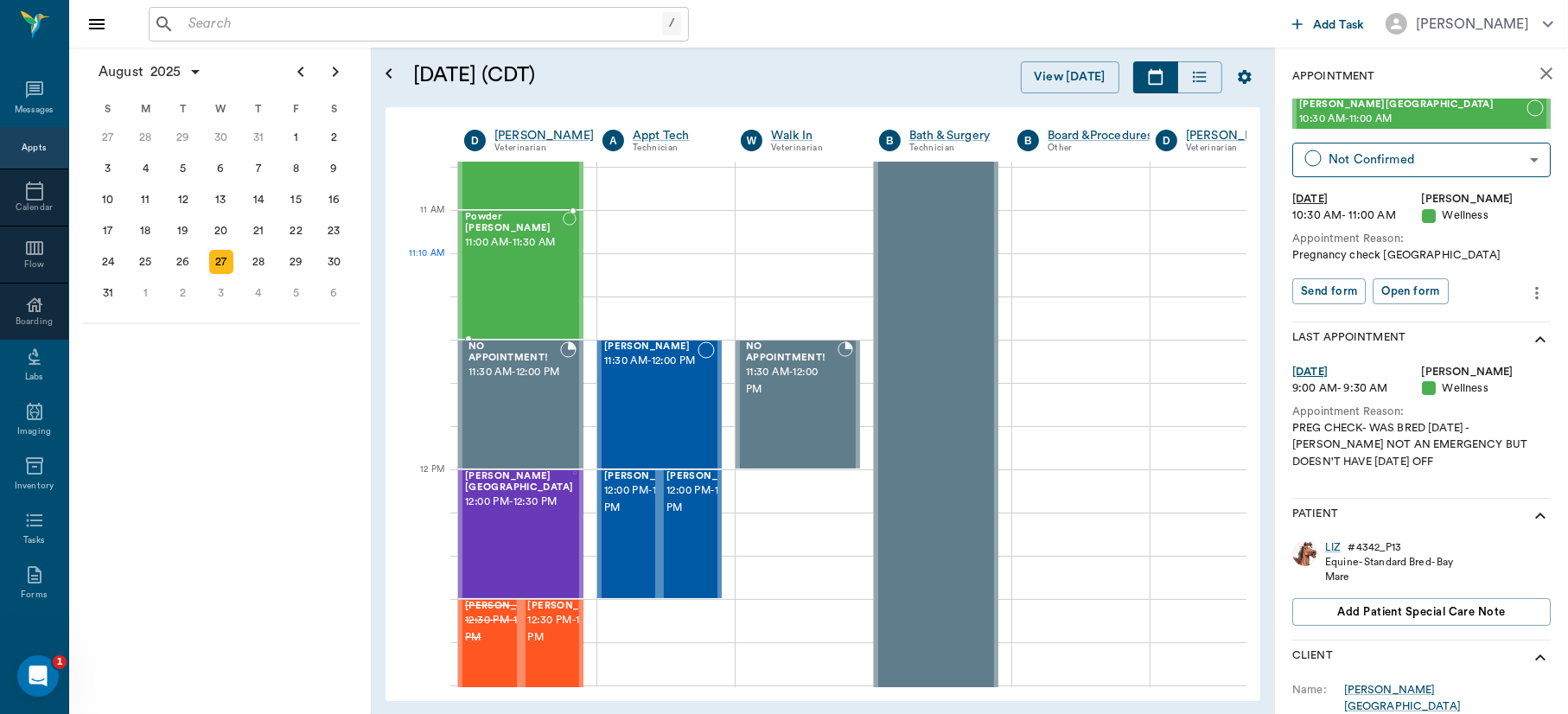
click at [519, 273] on div "Powder [PERSON_NAME] 11:00 AM - 11:30 AM" at bounding box center [513, 275] width 98 height 126
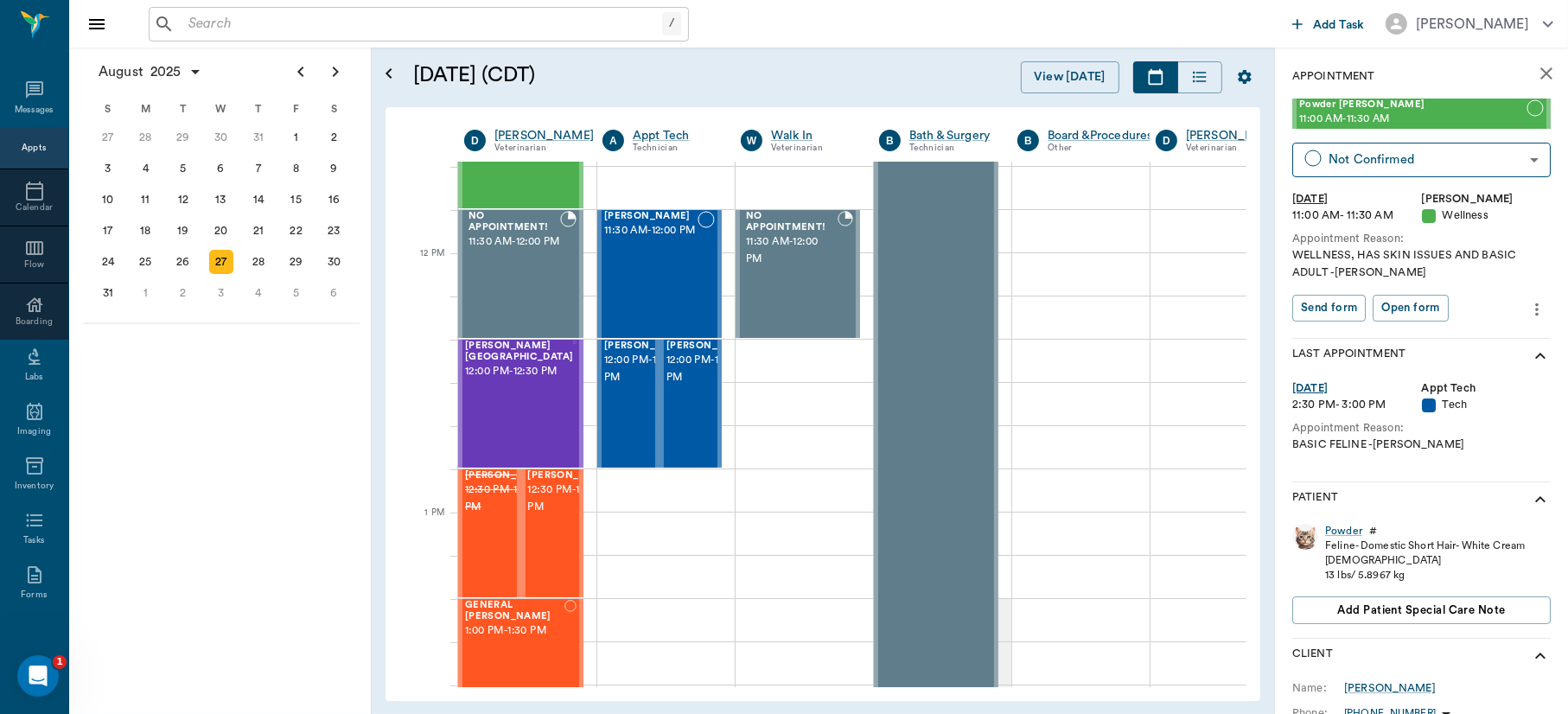
scroll to position [973, 0]
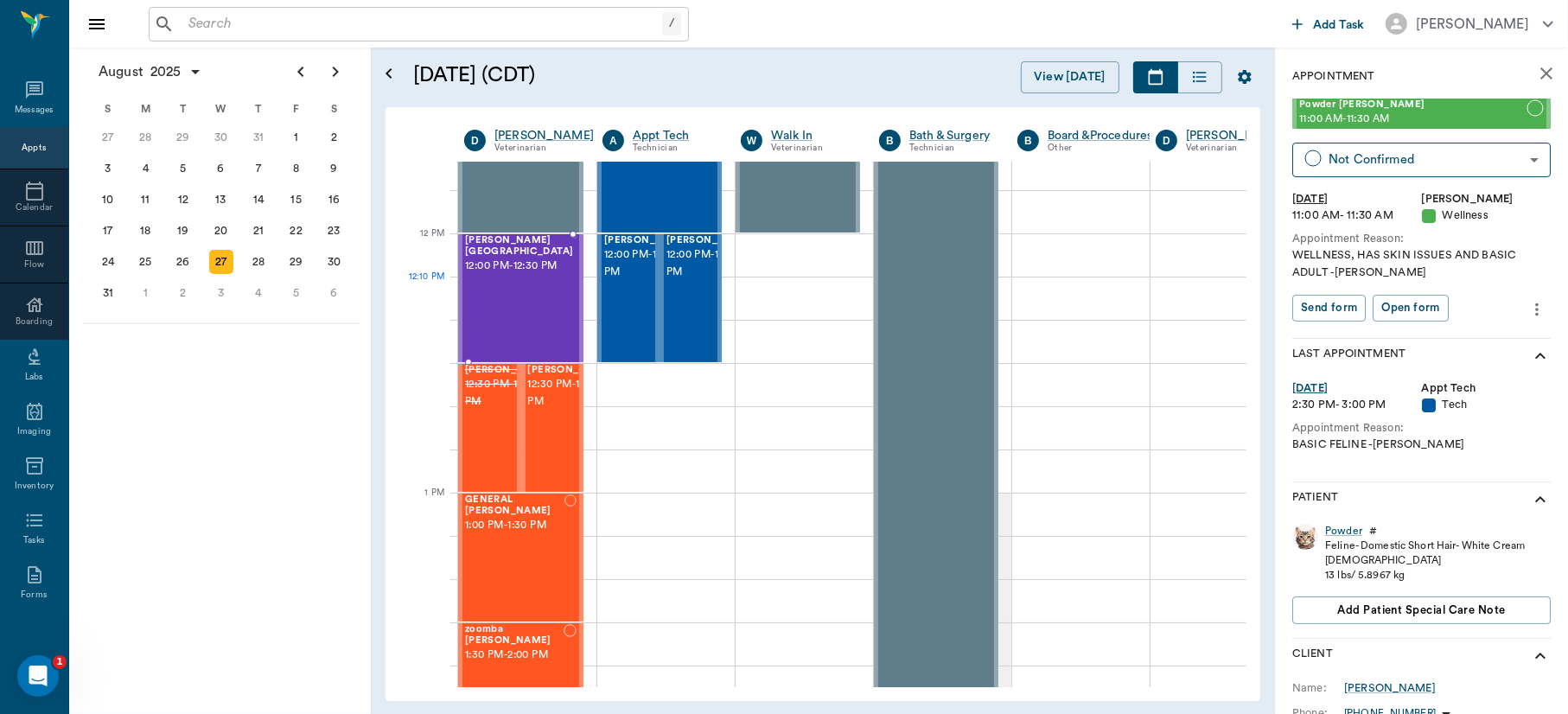
click at [513, 299] on div "[PERSON_NAME] Street 12:00 PM - 12:30 PM" at bounding box center [519, 299] width 108 height 126
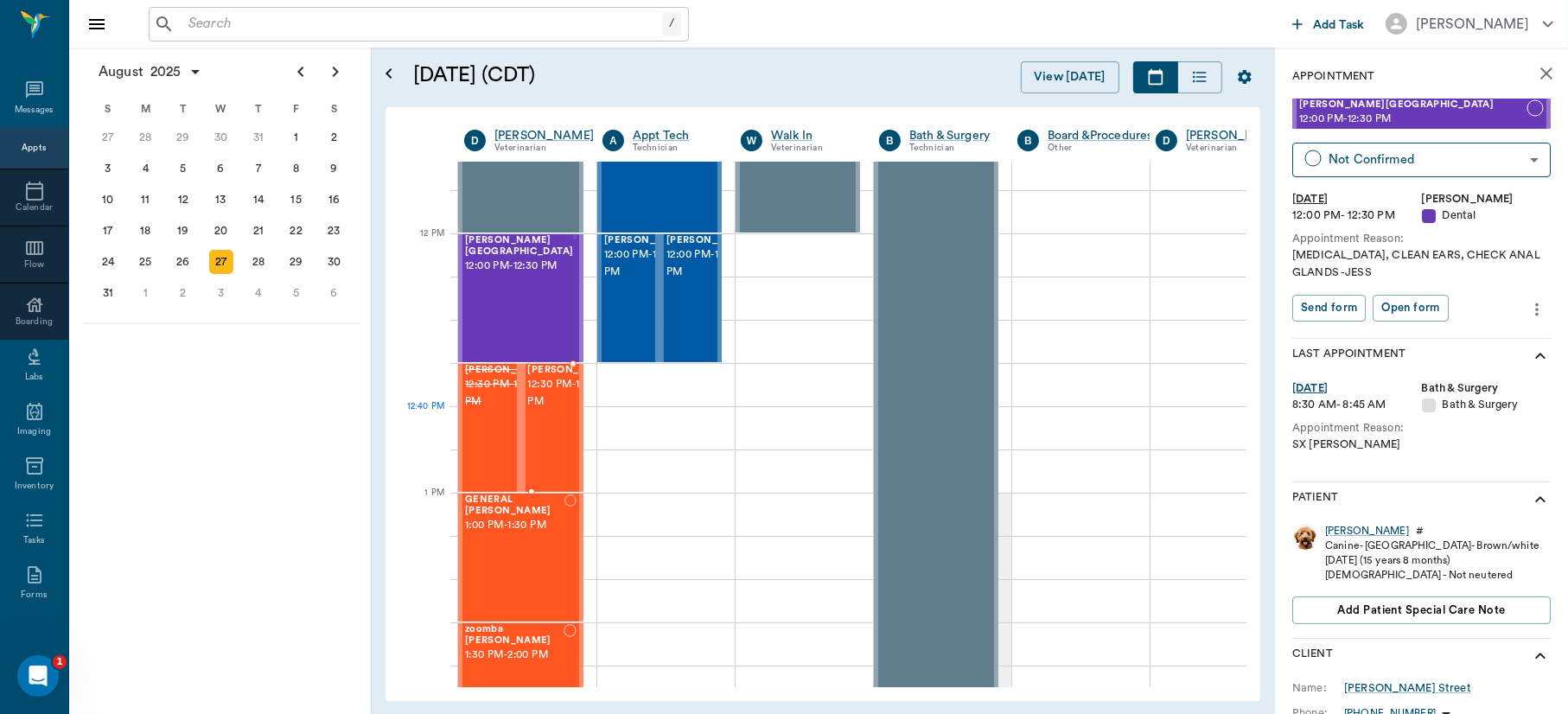
click at [546, 411] on span "12:30 PM - 1:00 PM" at bounding box center [572, 393] width 86 height 34
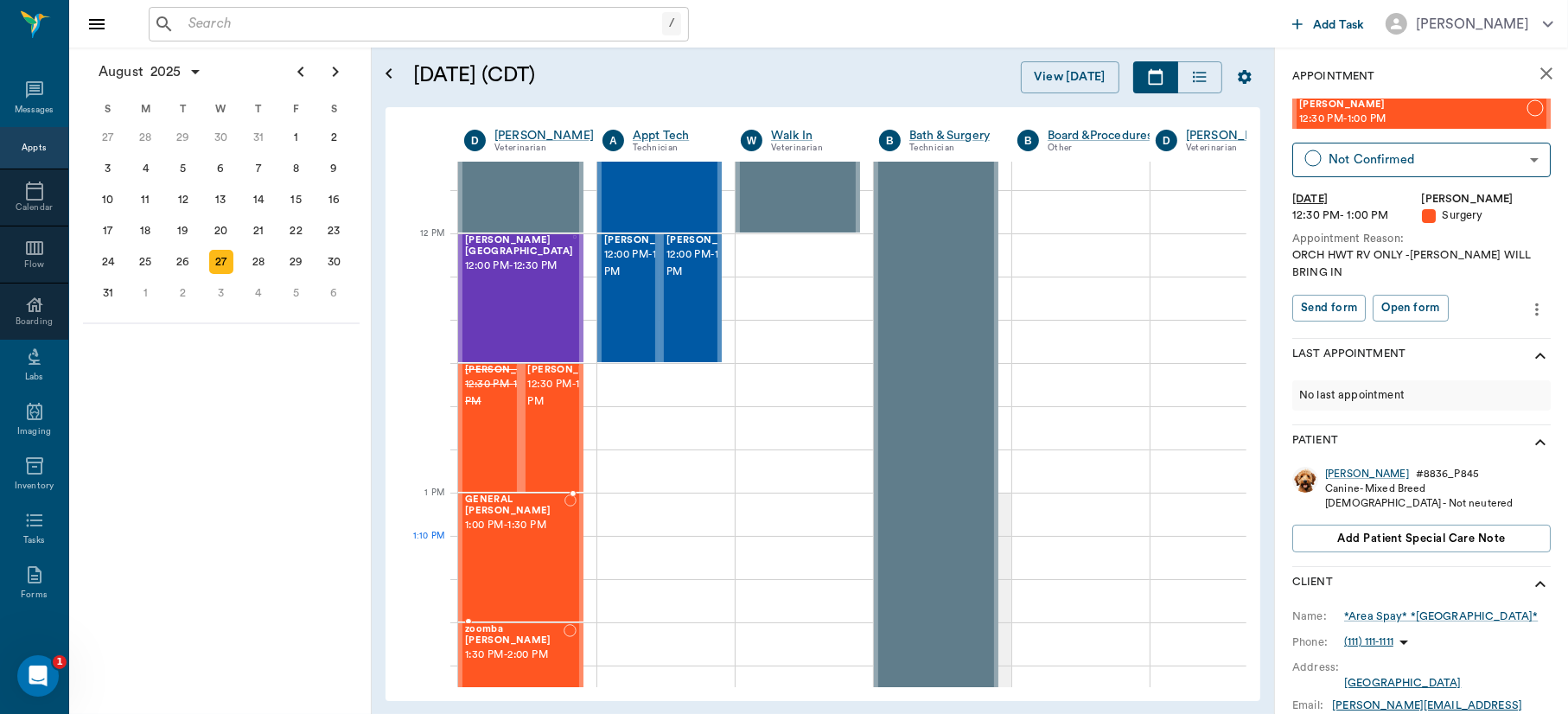
click at [529, 540] on div "GENERAL Spay 1:00 PM - 1:30 PM" at bounding box center [514, 558] width 100 height 126
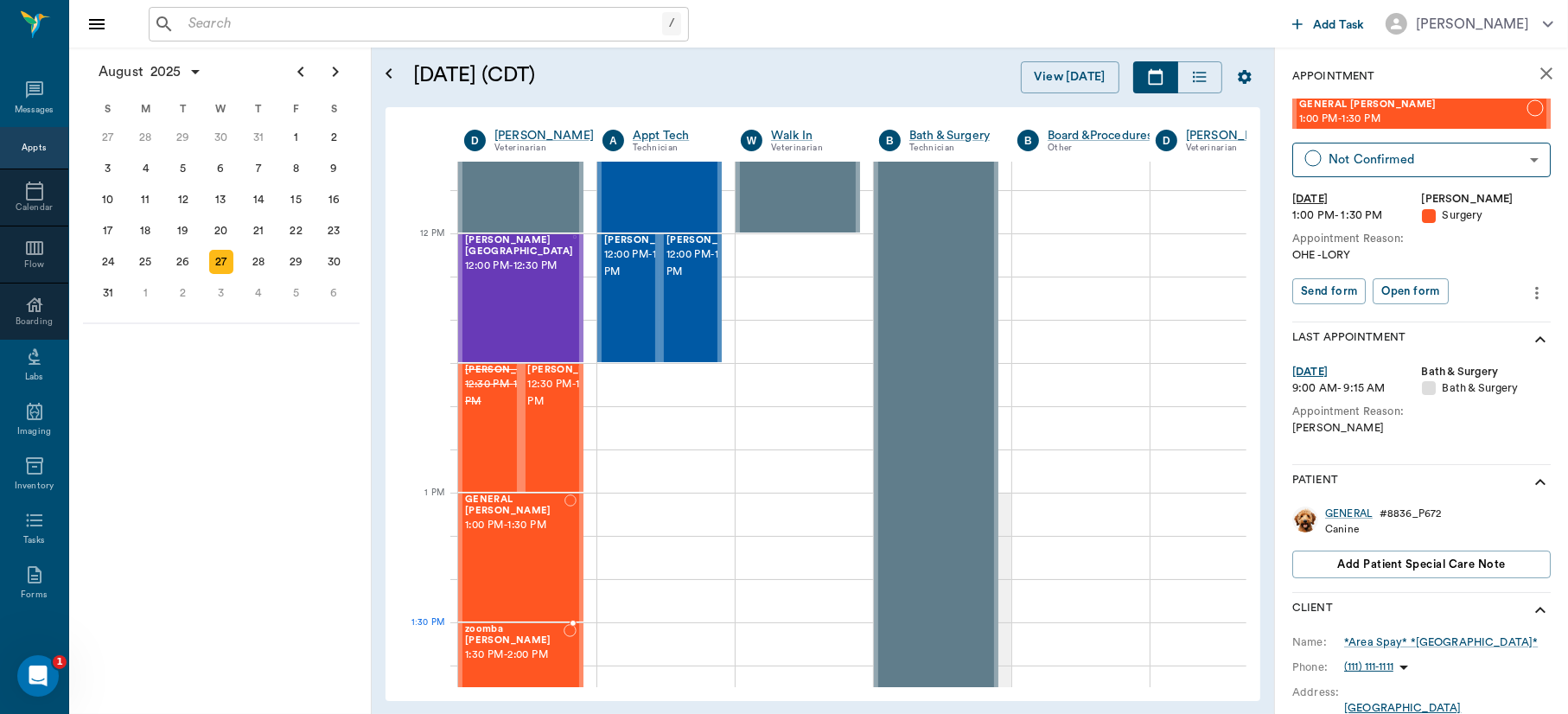
click at [525, 651] on span "1:30 PM - 2:00 PM" at bounding box center [514, 655] width 99 height 17
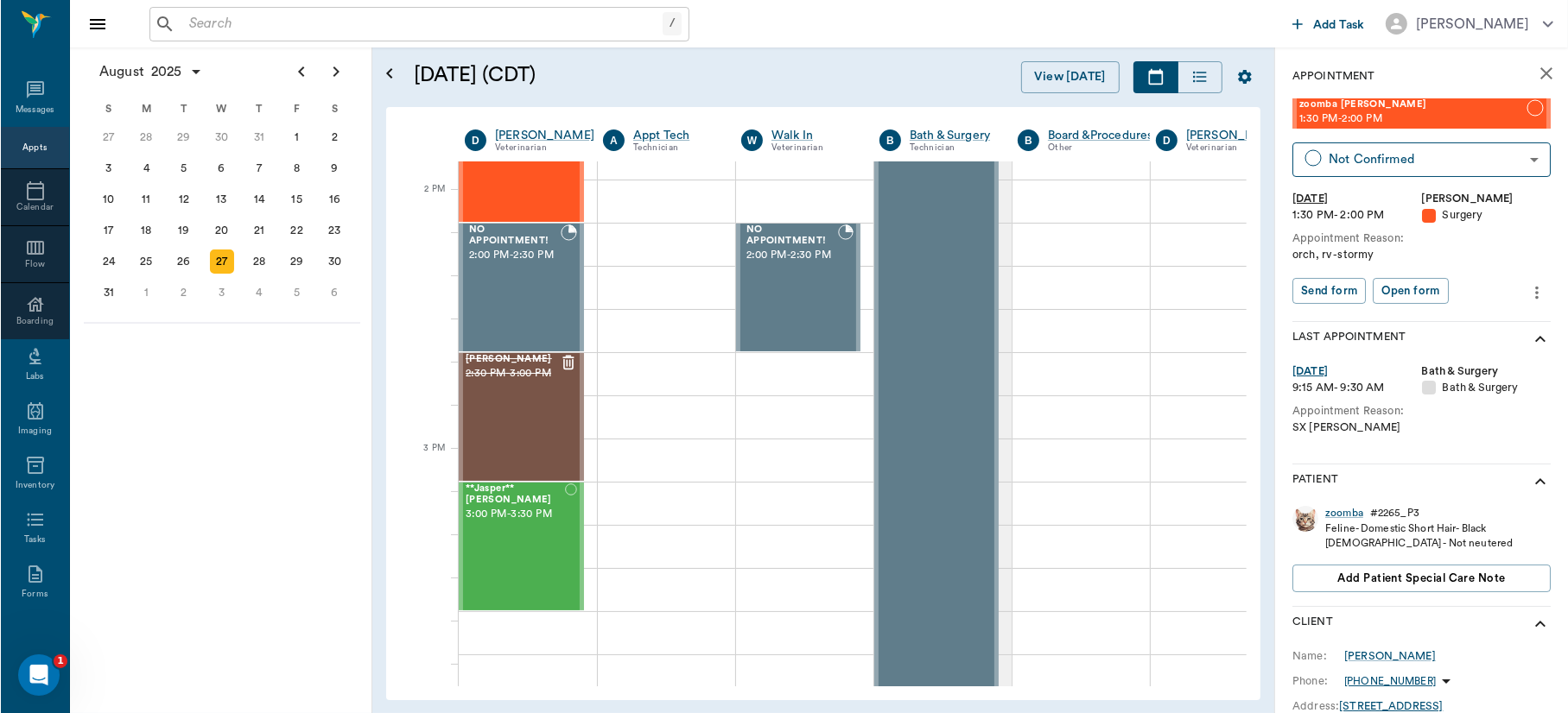
scroll to position [1539, 0]
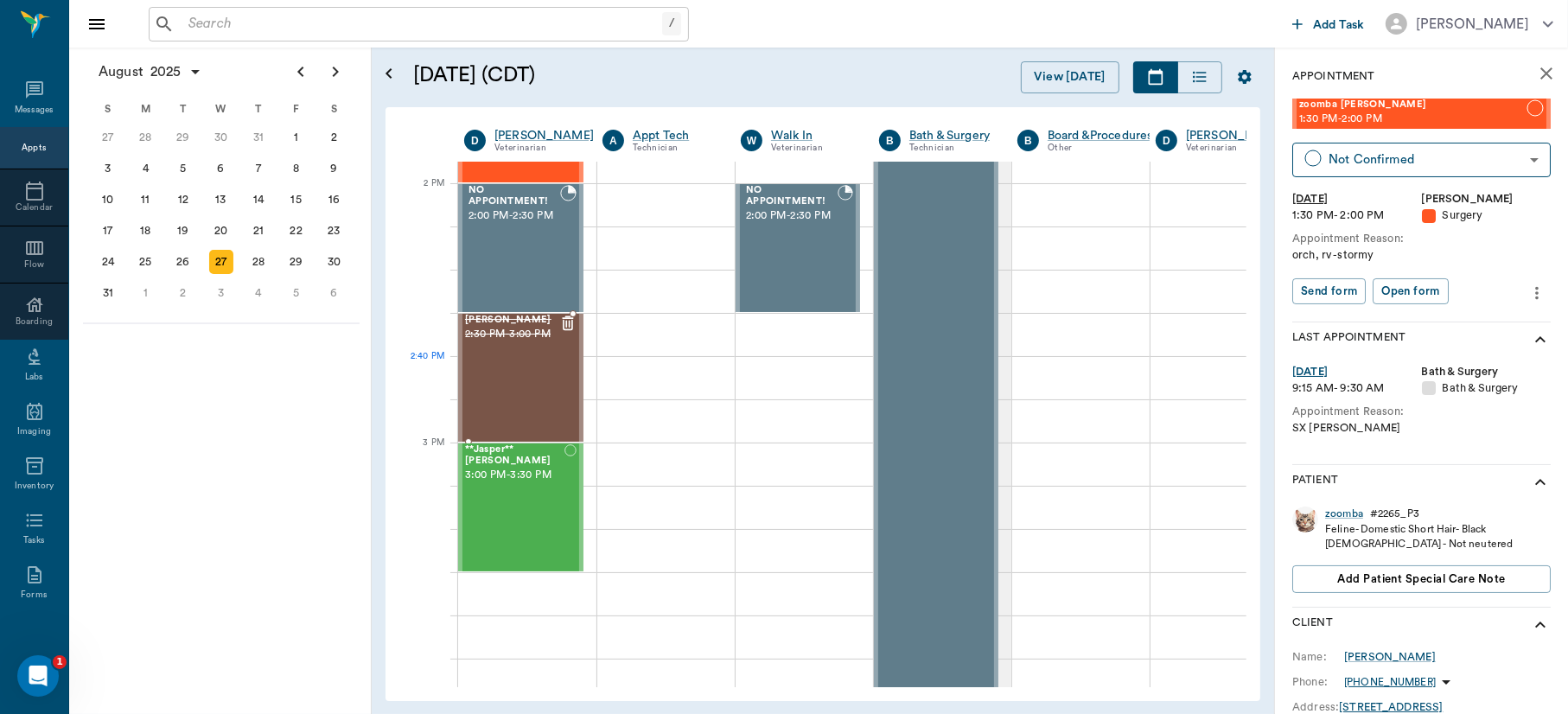
click at [497, 388] on div "[PERSON_NAME] 2:30 PM - 3:00 PM" at bounding box center [512, 378] width 94 height 126
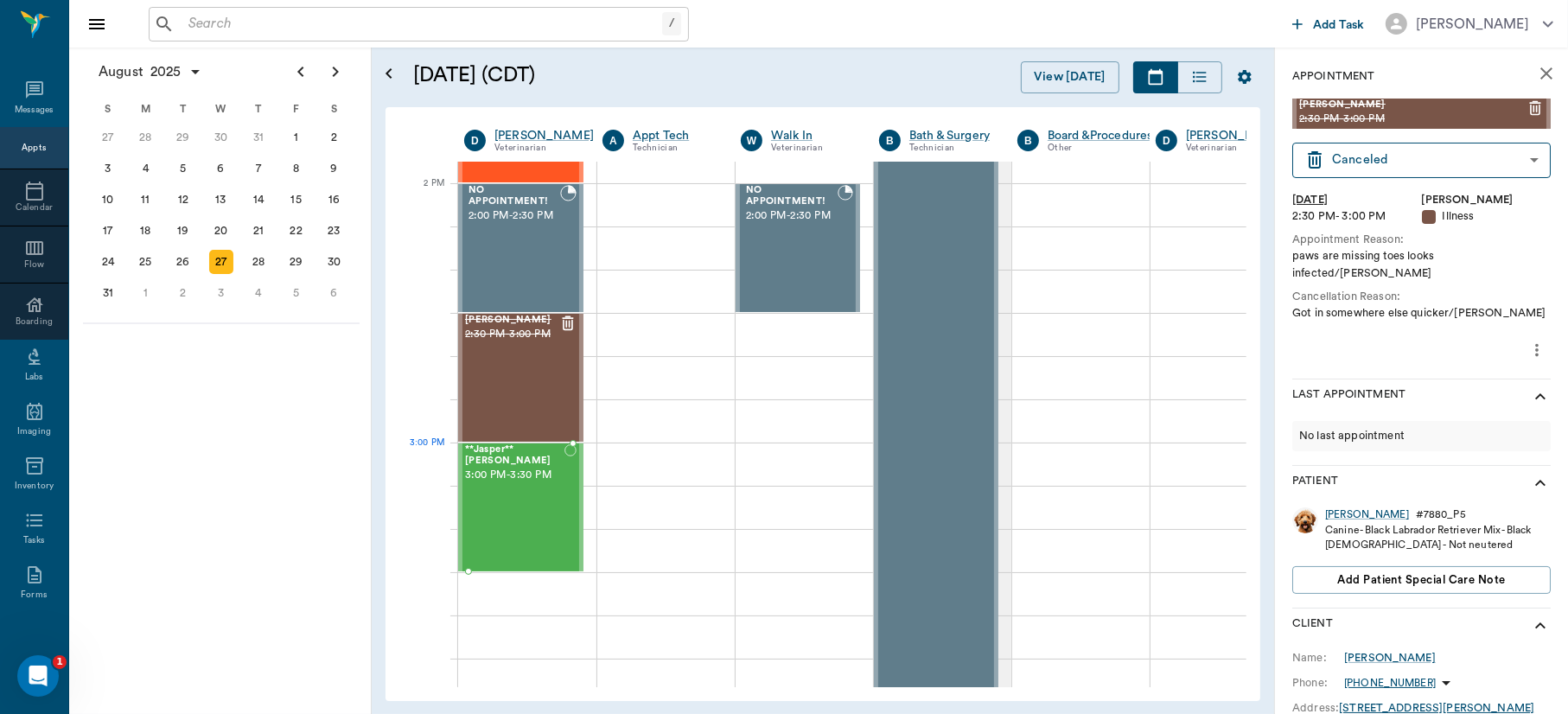
click at [512, 475] on div "**Jasper** [PERSON_NAME] 3:00 PM - 3:30 PM" at bounding box center [514, 507] width 100 height 126
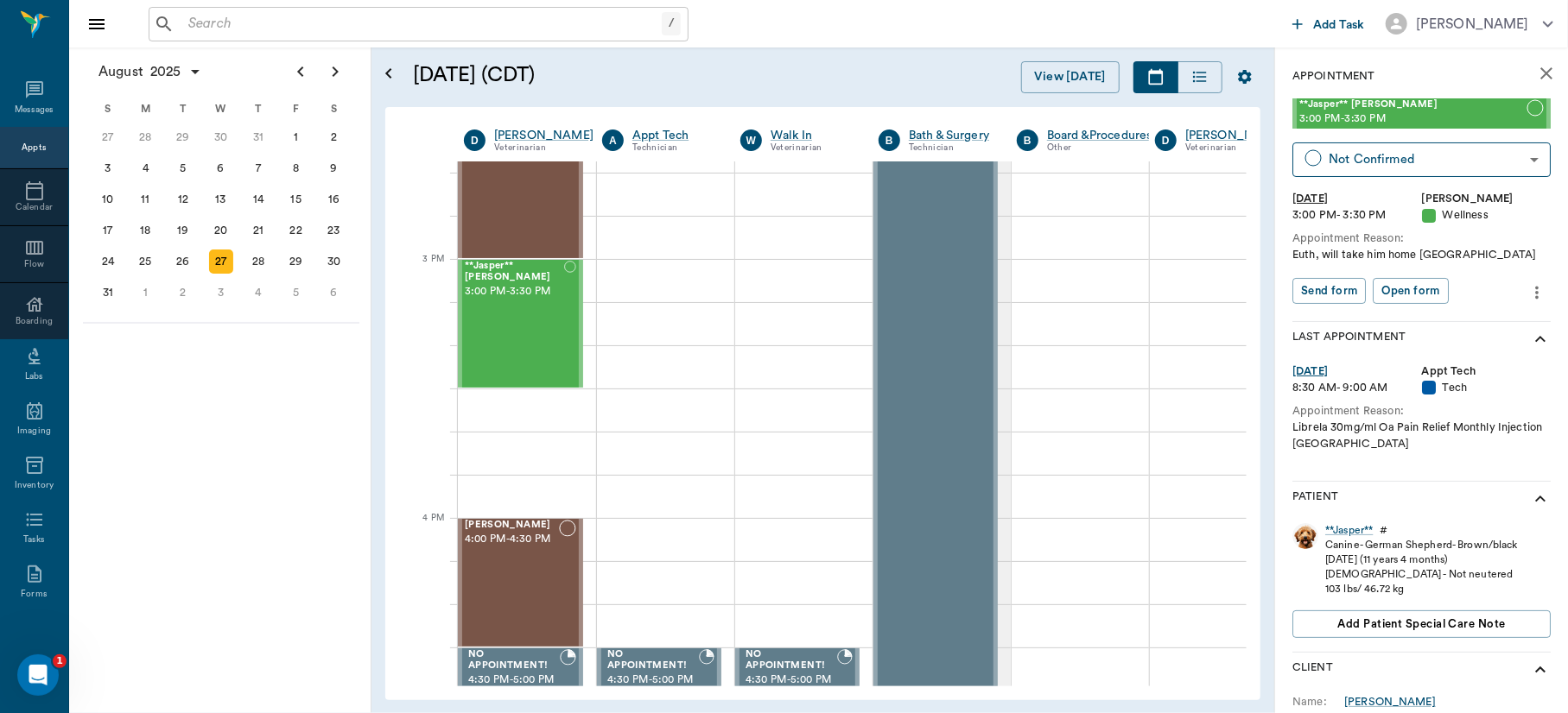
scroll to position [1893, 0]
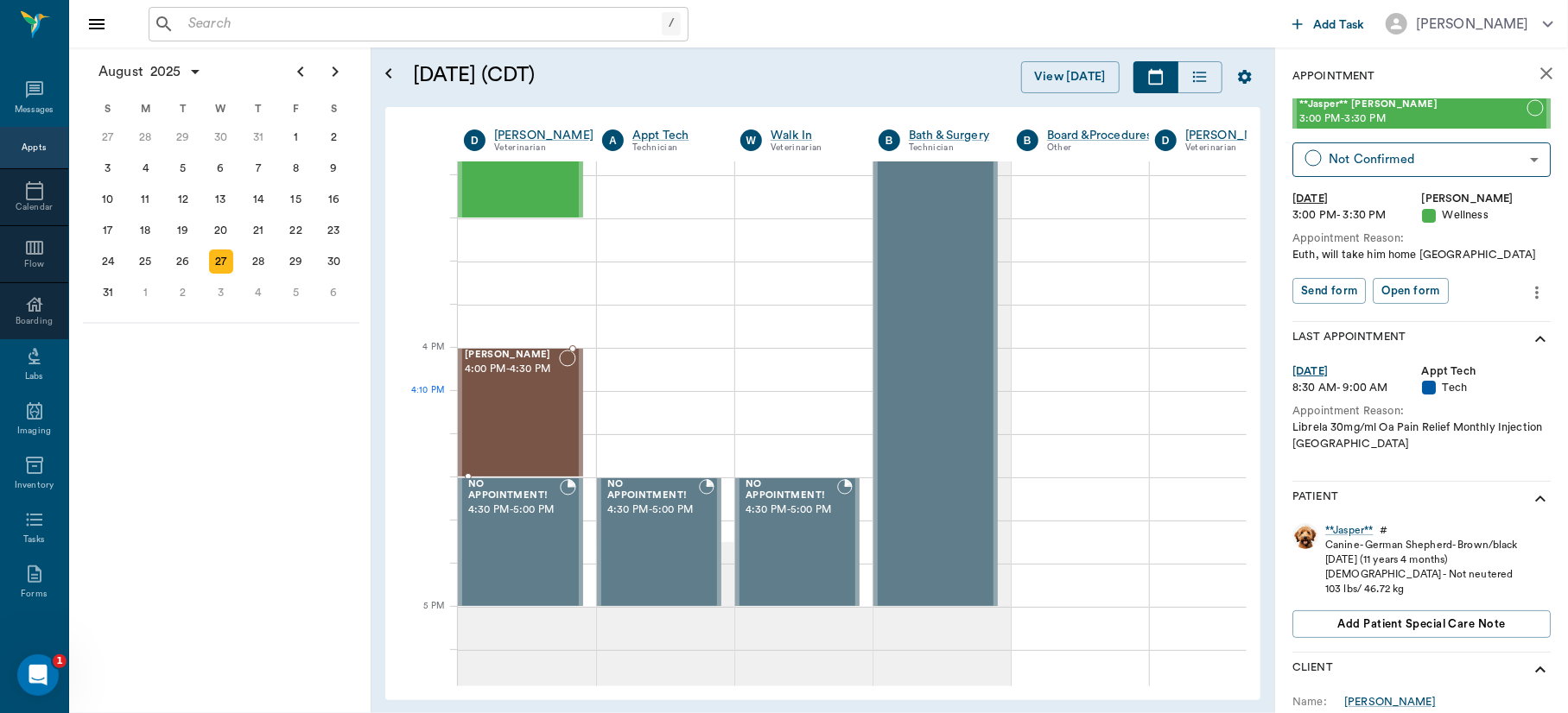
click at [509, 404] on div "[PERSON_NAME] 4:00 PM - 4:30 PM" at bounding box center [511, 412] width 94 height 126
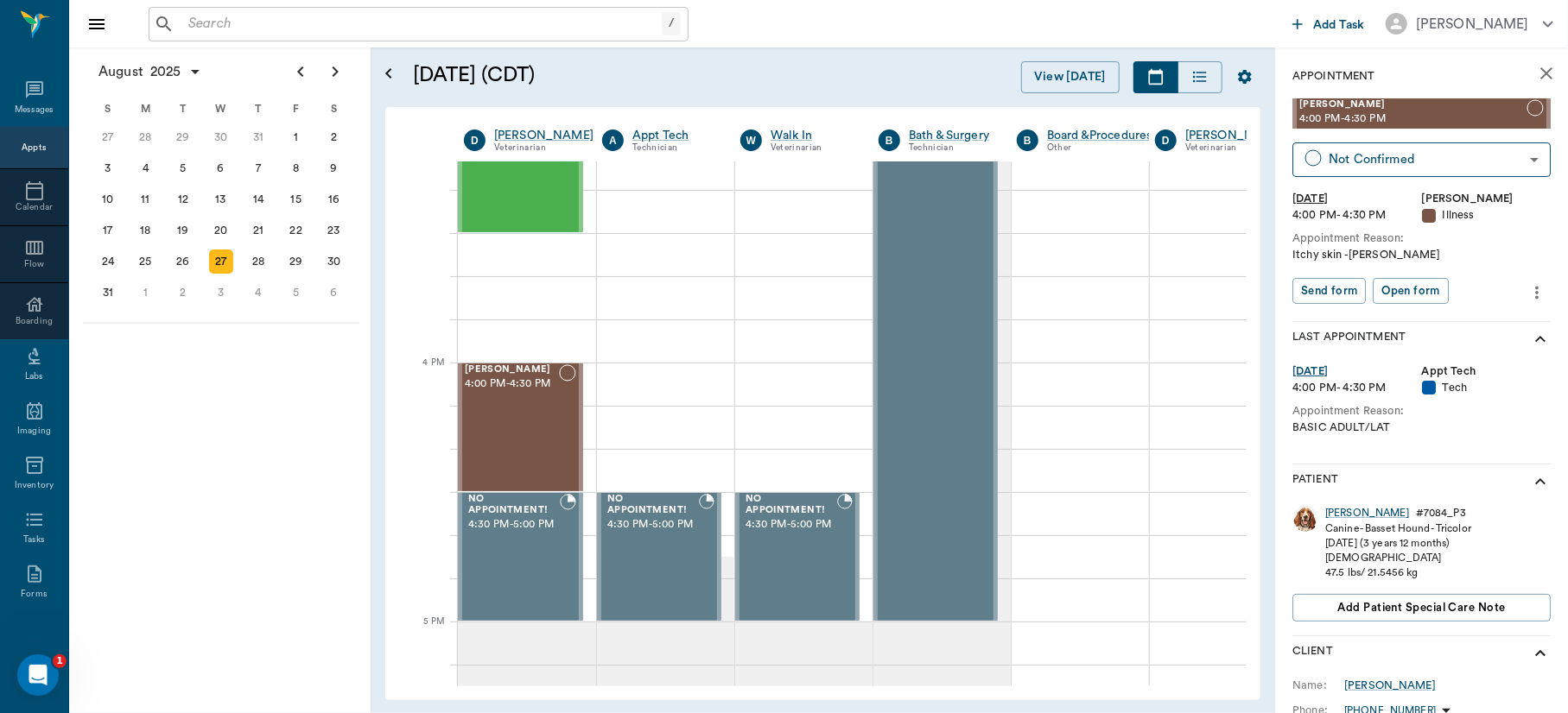
scroll to position [1680, 0]
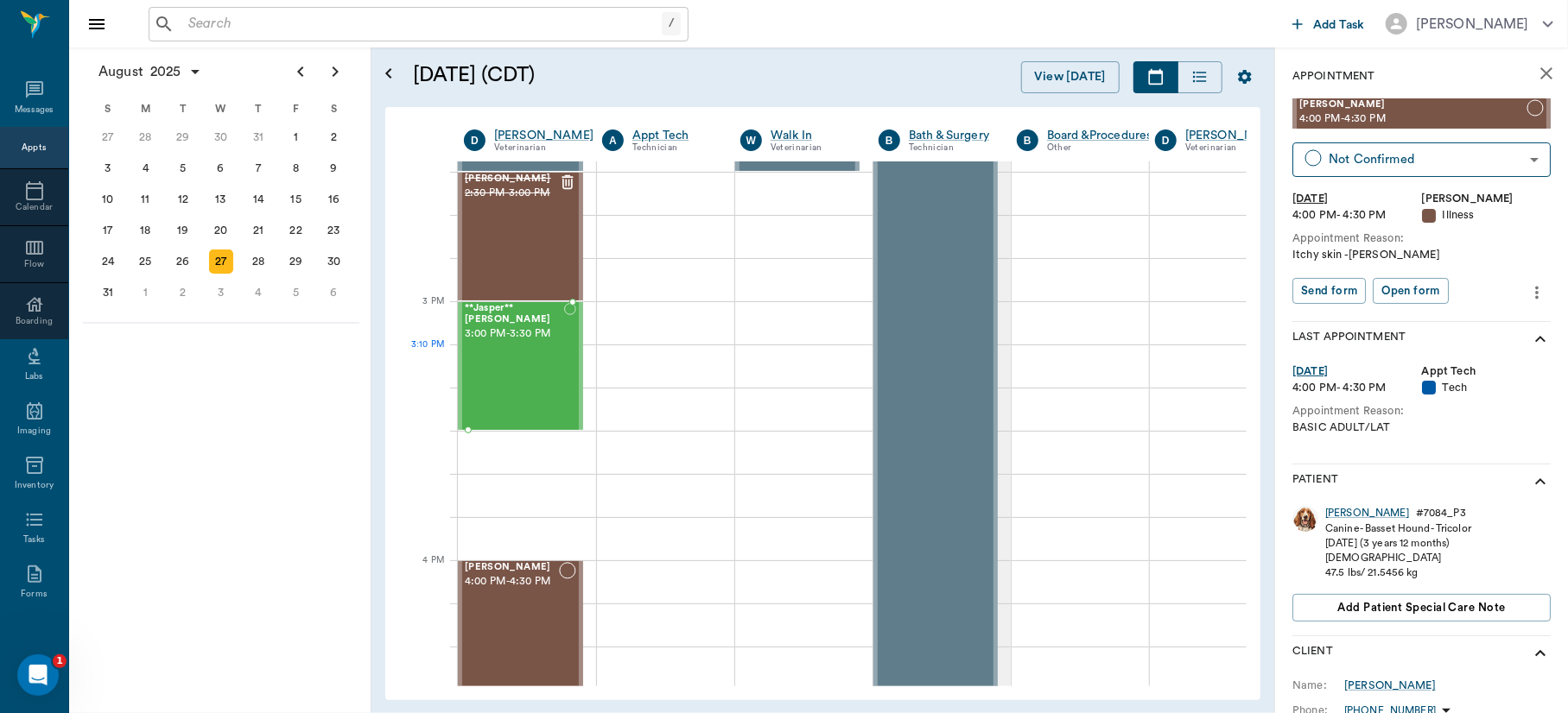
click at [482, 359] on div "**Jasper** [PERSON_NAME] 3:00 PM - 3:30 PM" at bounding box center [514, 366] width 100 height 126
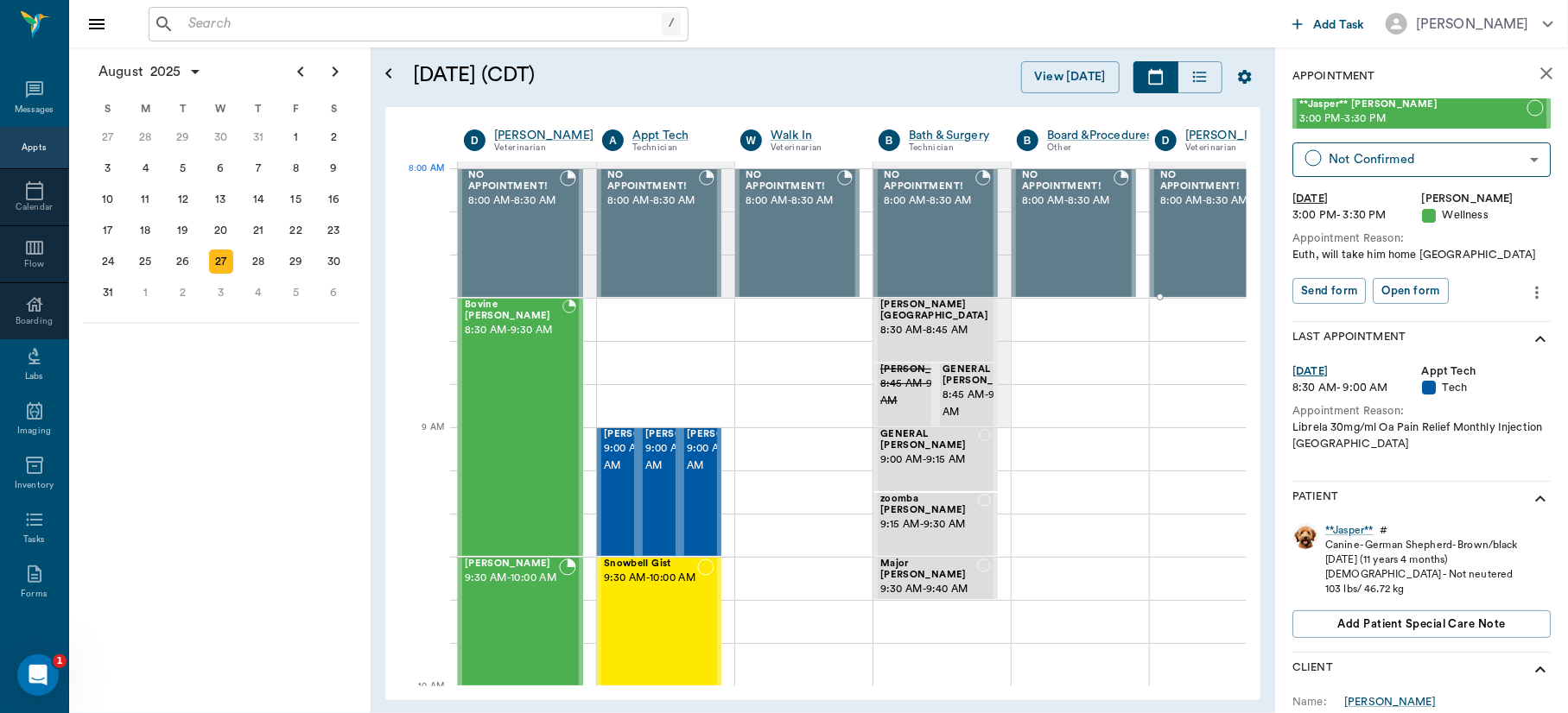
click at [1206, 169] on div at bounding box center [1212, 171] width 124 height 4
